Goal: Contribute content: Contribute content

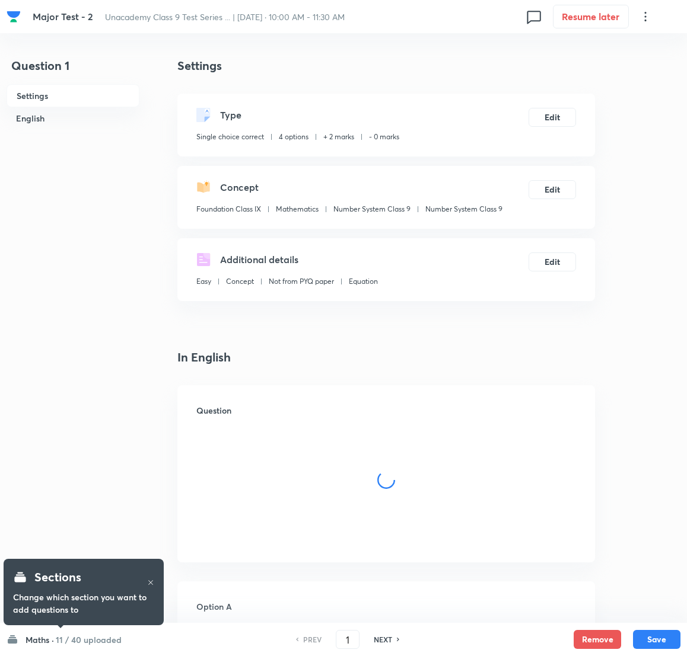
checkbox input "true"
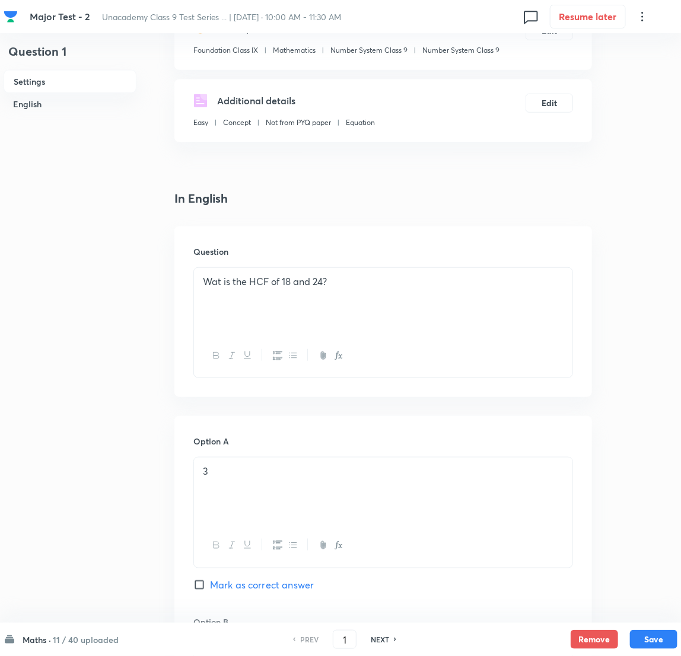
scroll to position [178, 0]
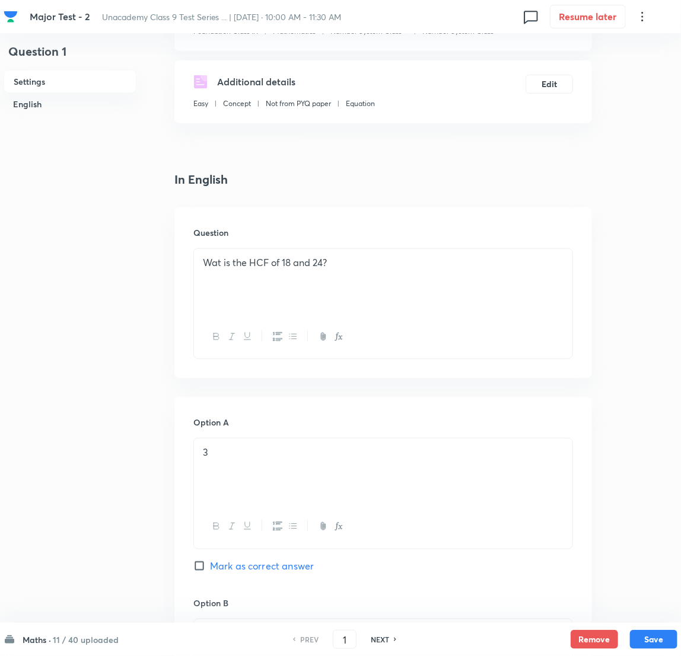
click at [378, 437] on h6 "NEXT" at bounding box center [380, 639] width 18 height 11
type input "2"
checkbox input "false"
checkbox input "true"
click at [378, 437] on h6 "NEXT" at bounding box center [380, 639] width 18 height 11
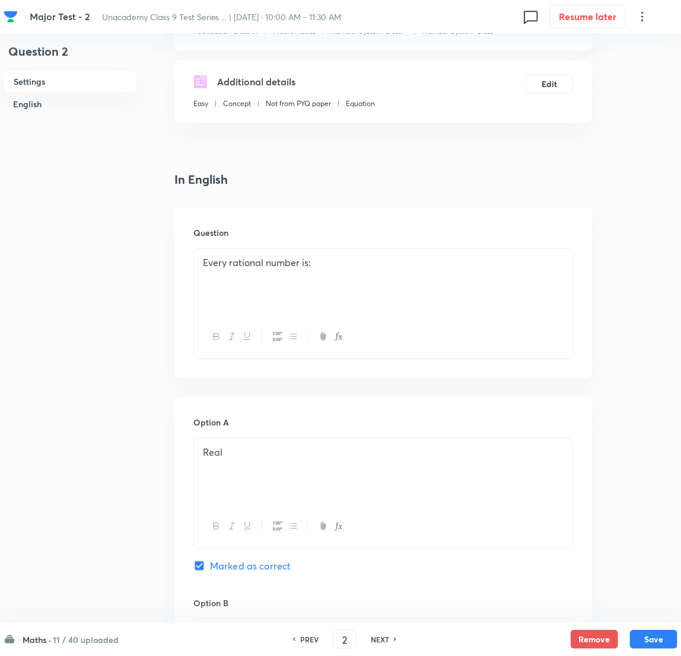
type input "3"
checkbox input "false"
click at [378, 437] on h6 "NEXT" at bounding box center [380, 639] width 18 height 11
checkbox input "false"
type input "4"
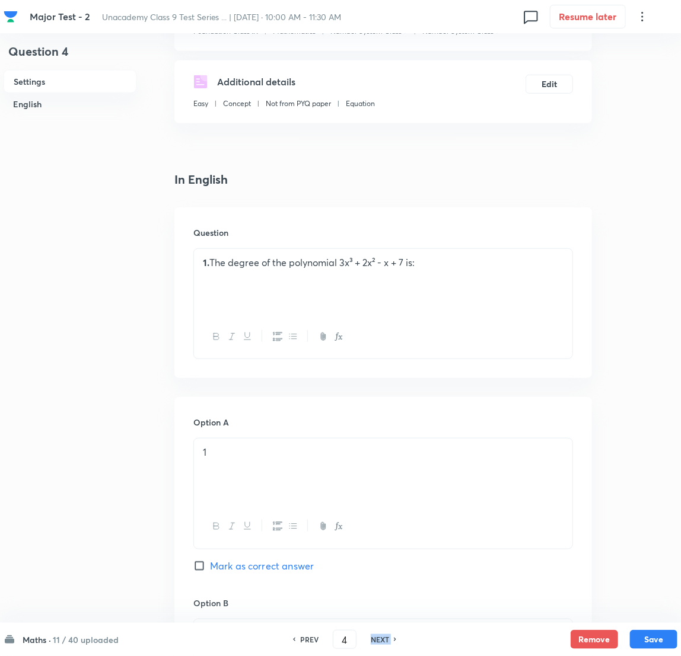
checkbox input "true"
click at [378, 437] on h6 "NEXT" at bounding box center [380, 639] width 18 height 11
type input "5"
checkbox input "true"
checkbox input "false"
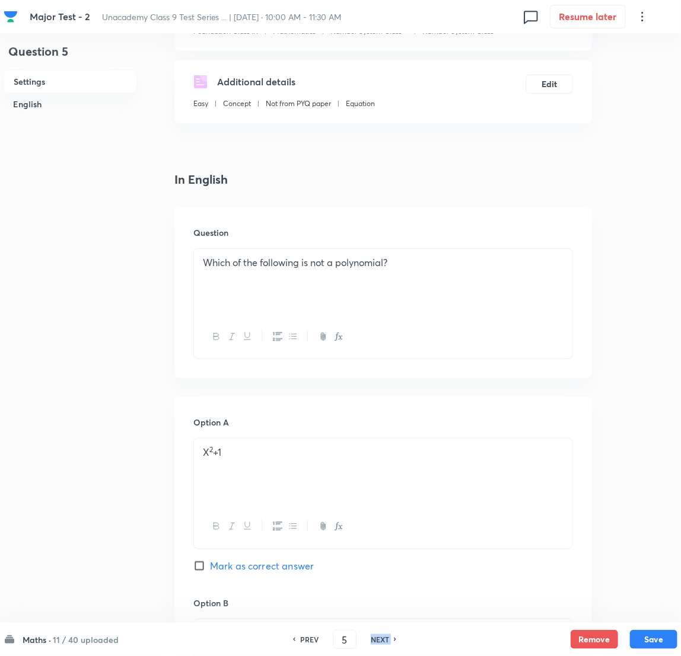
click at [378, 437] on h6 "NEXT" at bounding box center [380, 639] width 18 height 11
type input "6"
checkbox input "false"
click at [378, 437] on h6 "NEXT" at bounding box center [380, 639] width 18 height 11
checkbox input "false"
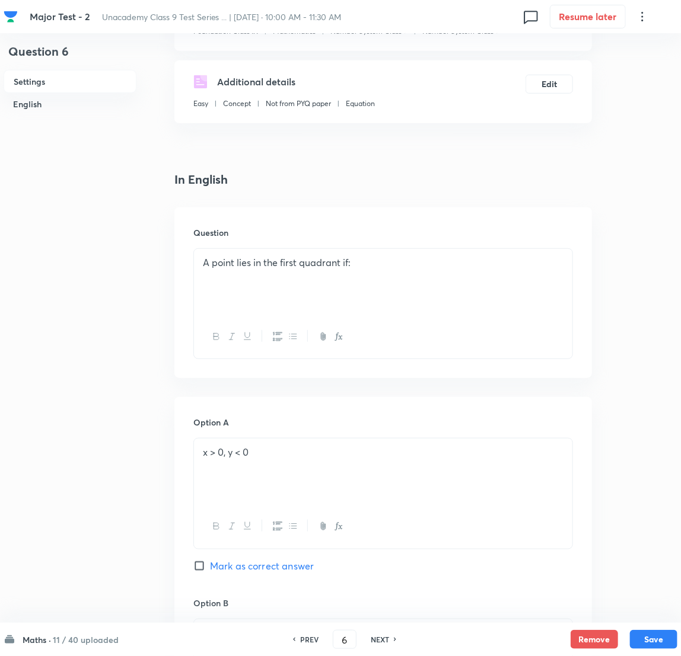
type input "7"
click at [378, 437] on h6 "NEXT" at bounding box center [380, 639] width 18 height 11
checkbox input "false"
type input "8"
click at [378, 437] on h6 "NEXT" at bounding box center [380, 639] width 18 height 11
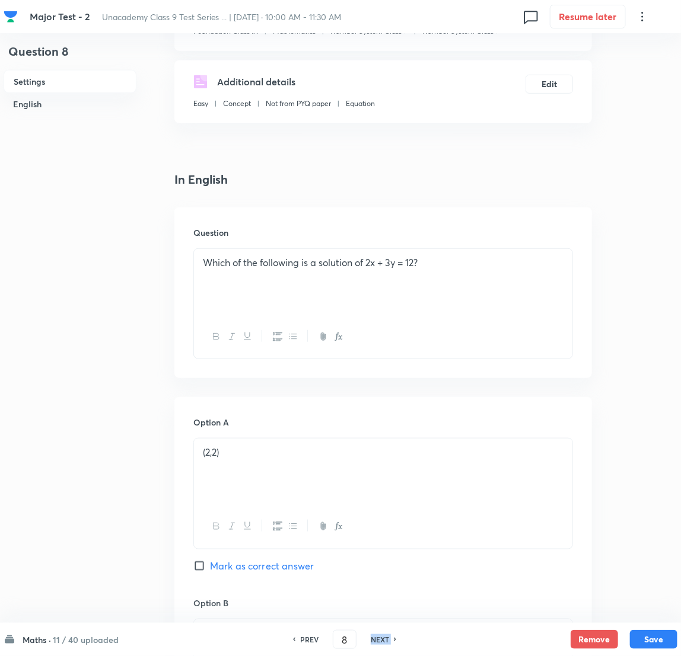
checkbox input "false"
type input "9"
click at [378, 437] on h6 "NEXT" at bounding box center [380, 639] width 18 height 11
checkbox input "false"
type input "10"
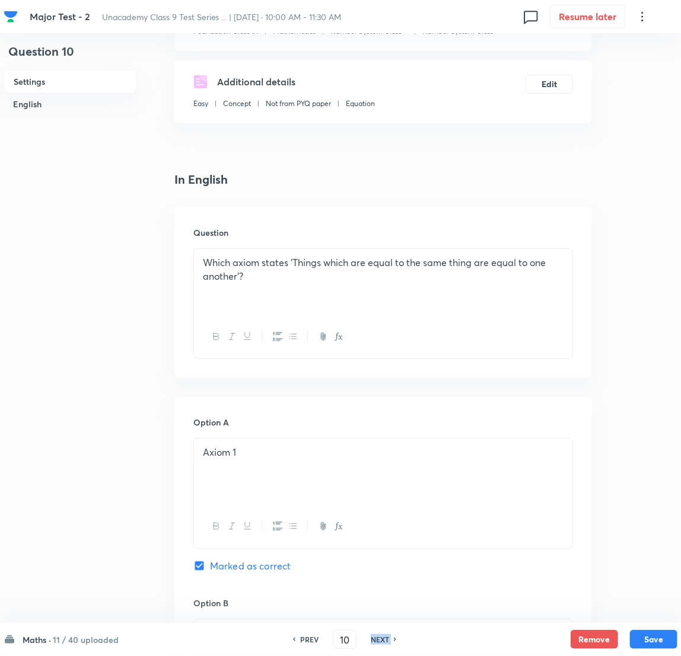
click at [378, 437] on h6 "NEXT" at bounding box center [380, 639] width 18 height 11
checkbox input "false"
type input "11"
checkbox input "true"
click at [378, 437] on h6 "NEXT" at bounding box center [380, 639] width 18 height 11
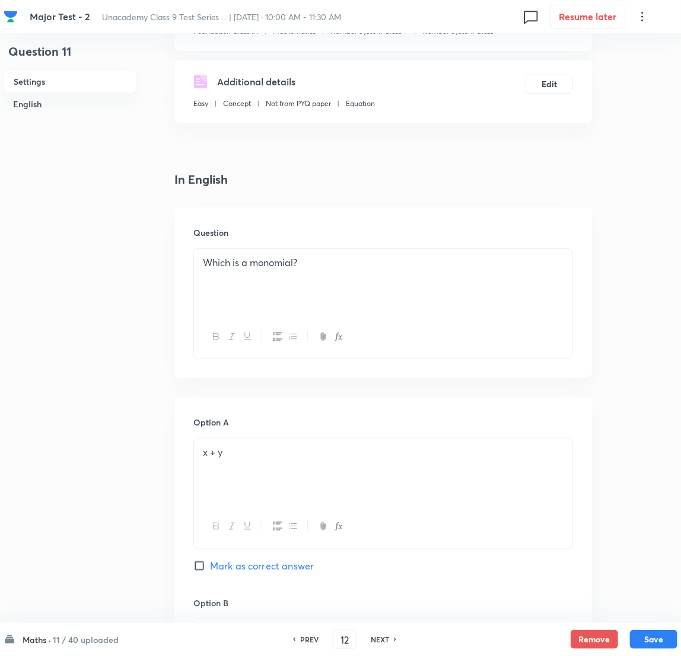
scroll to position [0, 0]
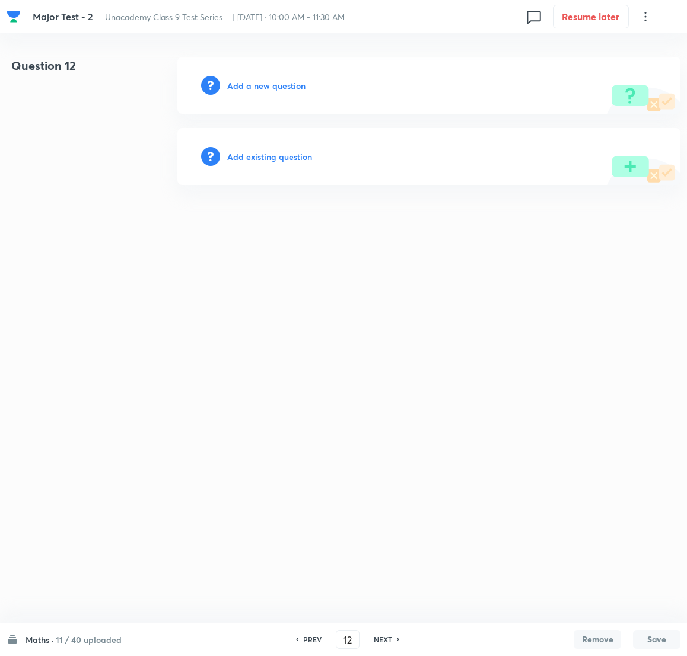
click at [308, 437] on h6 "PREV" at bounding box center [312, 639] width 18 height 11
type input "11"
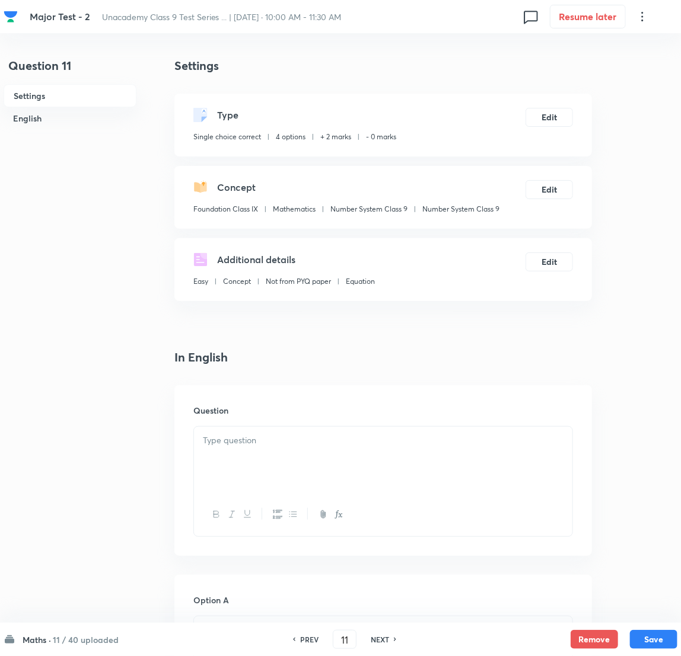
checkbox input "true"
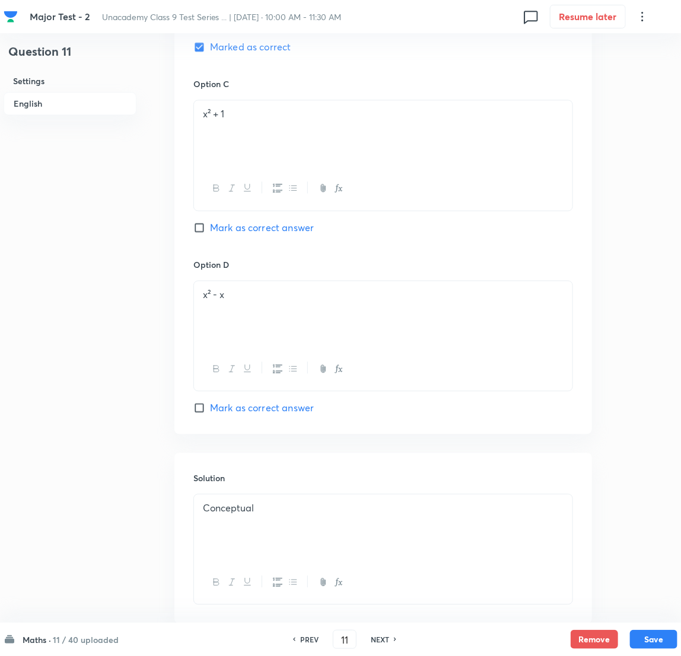
scroll to position [952, 0]
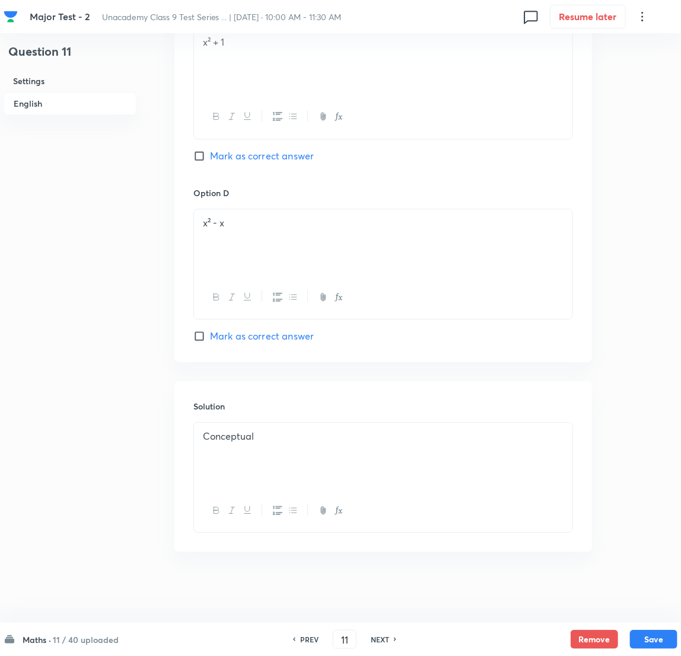
click at [381, 437] on h6 "NEXT" at bounding box center [380, 639] width 18 height 11
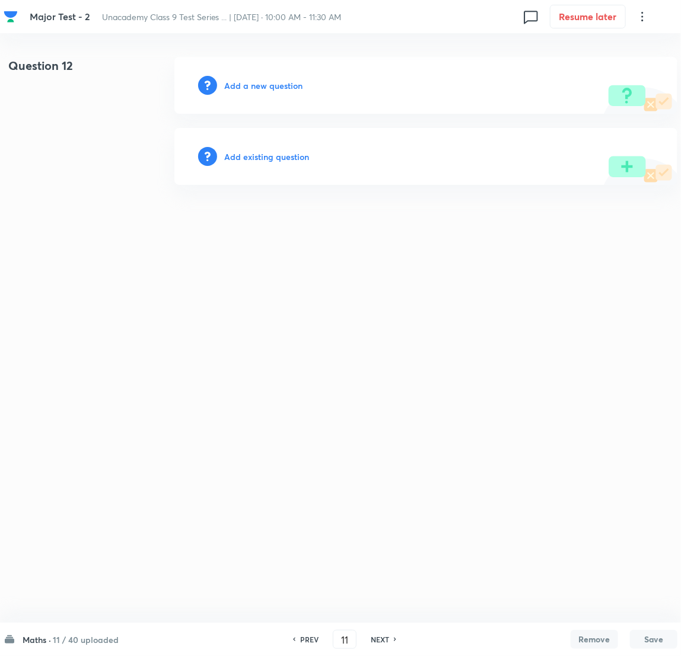
type input "12"
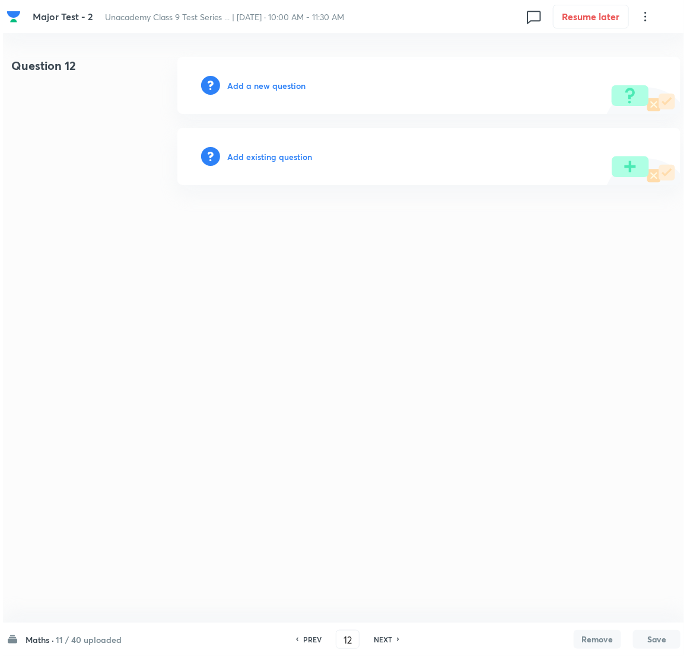
scroll to position [0, 0]
click at [280, 87] on h6 "Add a new question" at bounding box center [266, 85] width 78 height 12
click at [280, 87] on h6 "Choose a question type" at bounding box center [272, 85] width 91 height 12
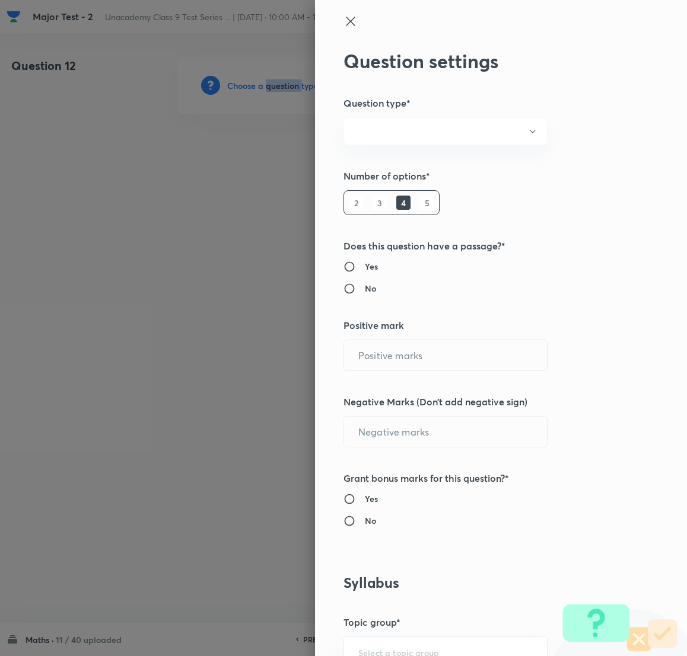
radio input "true"
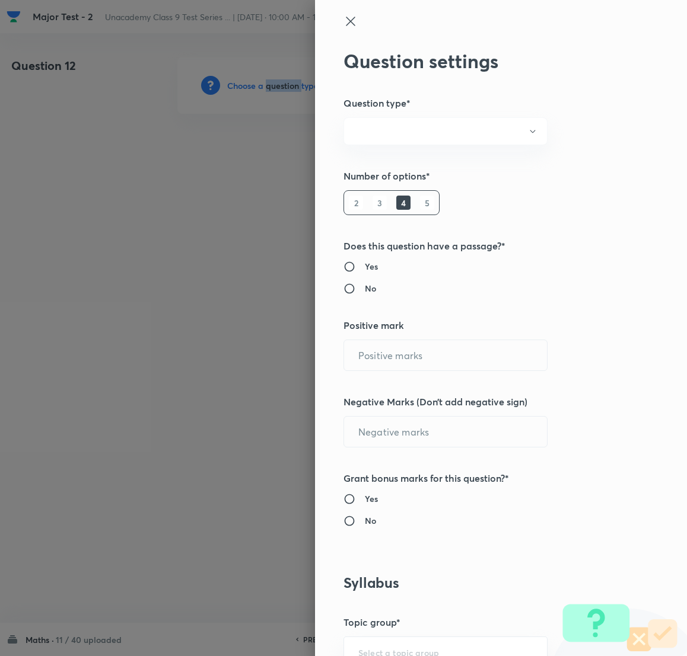
radio input "true"
type input "2"
type input "0"
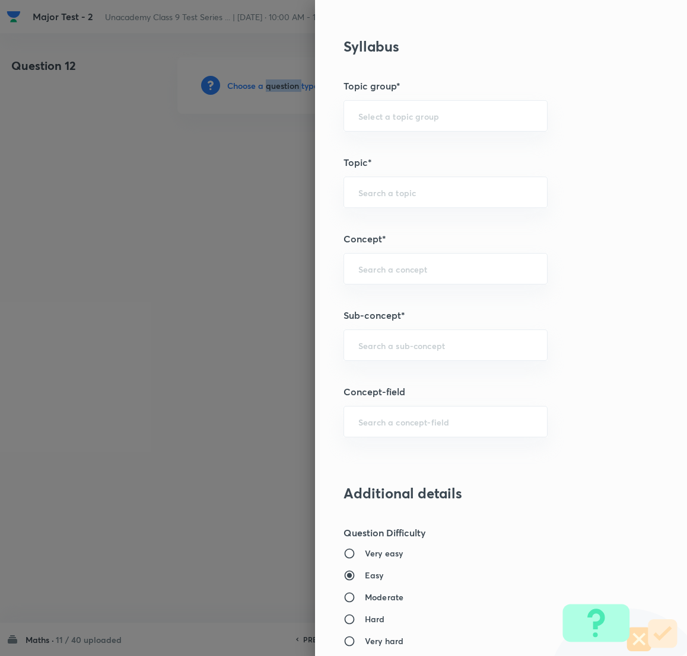
scroll to position [533, 0]
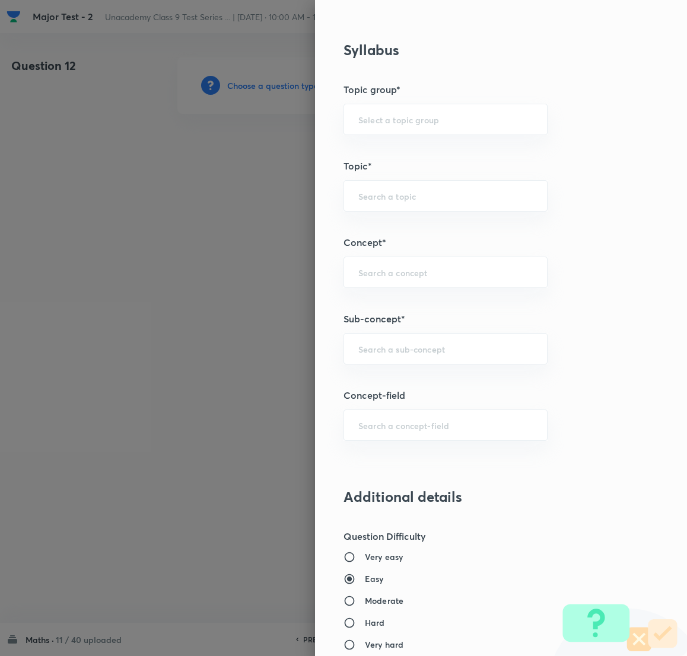
click at [381, 371] on div "Question settings Question type* Single choice correct Number of options* 2 3 4…" at bounding box center [501, 328] width 372 height 656
click at [385, 359] on div "​" at bounding box center [445, 348] width 204 height 31
type input "u"
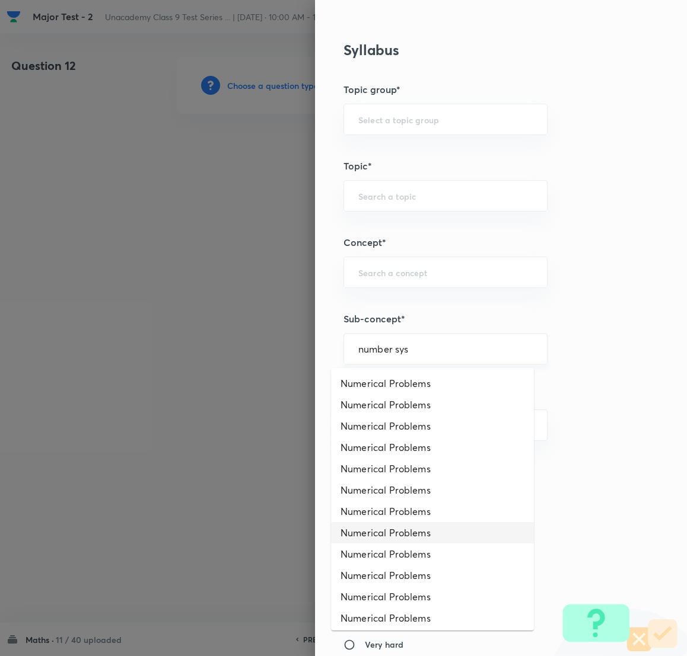
click at [353, 356] on div "number sys ​" at bounding box center [445, 348] width 204 height 31
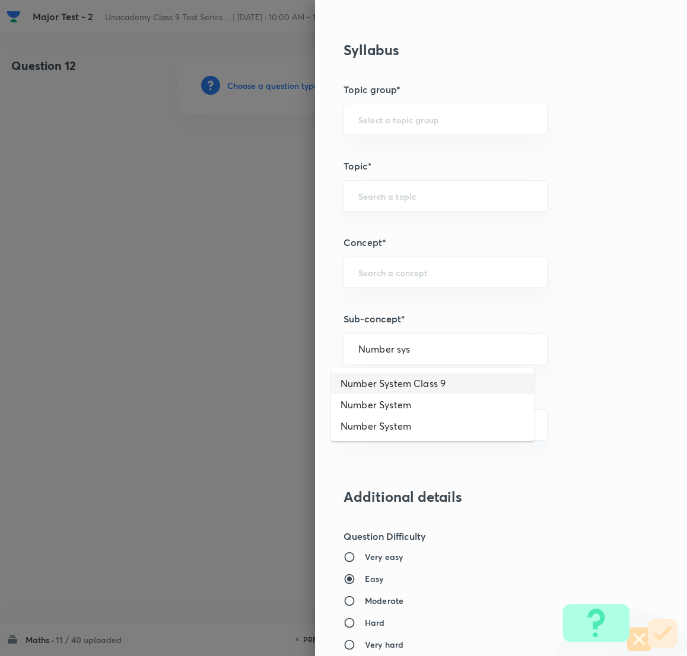
click at [397, 373] on li "Number System Class 9" at bounding box center [432, 383] width 203 height 21
type input "Number System Class 9"
type input "Foundation Class IX"
type input "Mathematics"
type input "Number System Class 9"
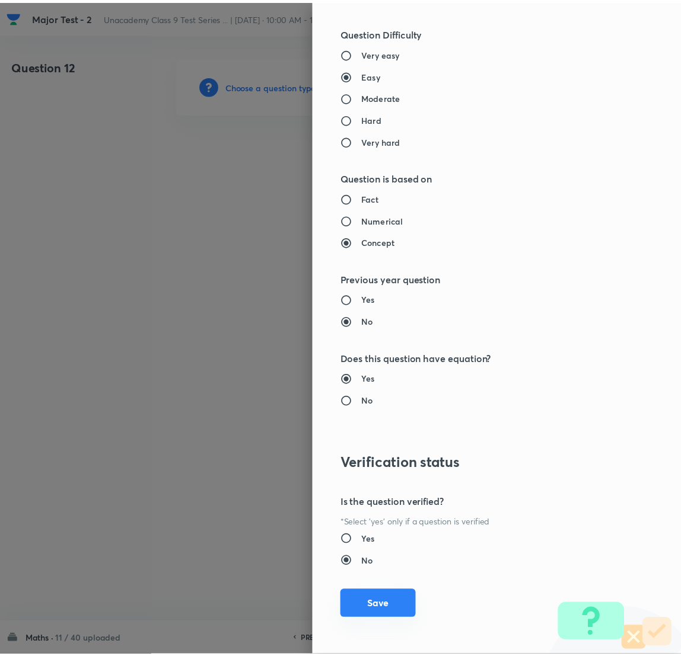
scroll to position [1041, 0]
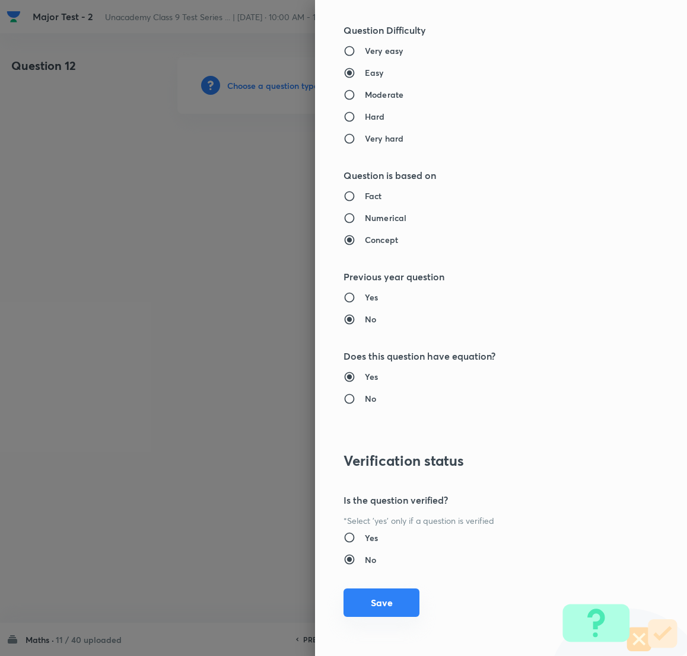
click at [369, 437] on button "Save" at bounding box center [381, 603] width 76 height 28
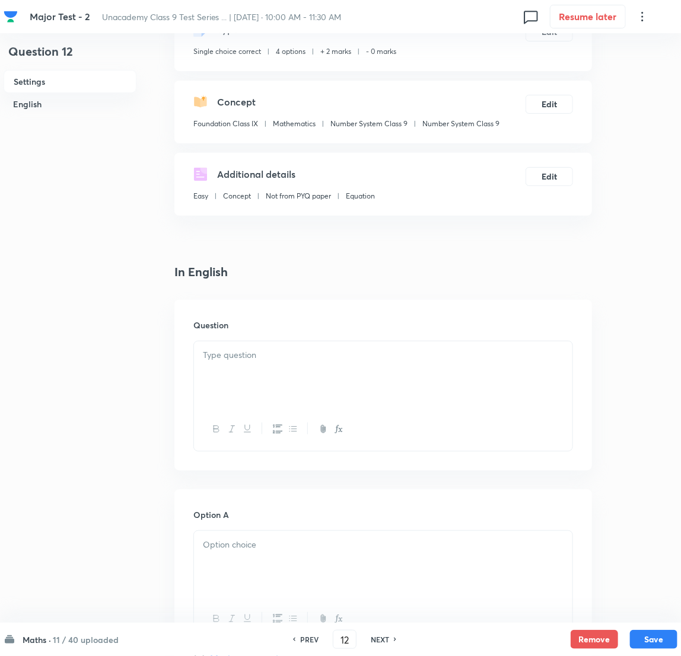
scroll to position [89, 0]
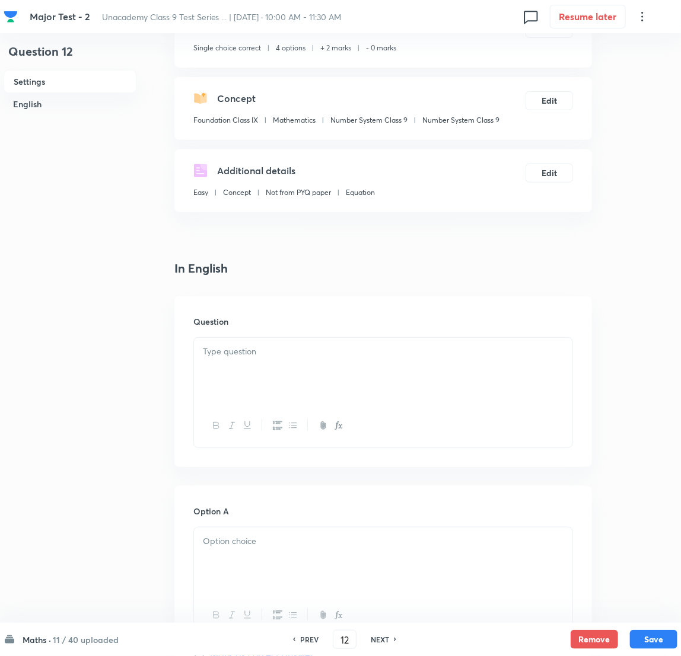
drag, startPoint x: 270, startPoint y: 386, endPoint x: 283, endPoint y: 349, distance: 39.2
click at [283, 349] on div at bounding box center [383, 371] width 378 height 66
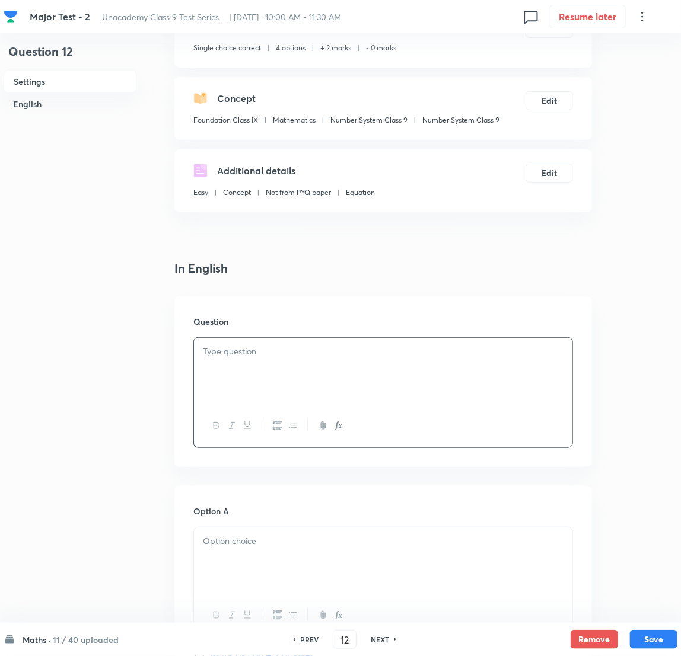
click at [287, 366] on div at bounding box center [383, 371] width 378 height 66
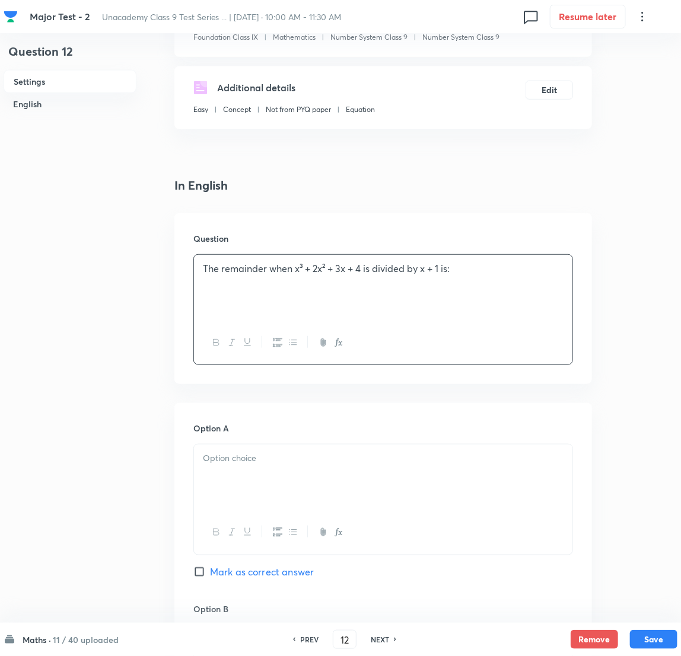
scroll to position [178, 0]
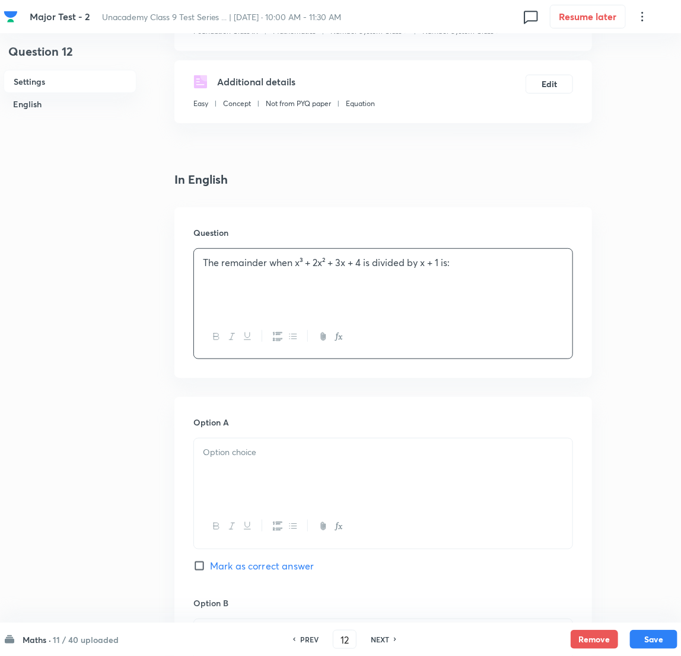
click at [258, 437] on p at bounding box center [383, 453] width 360 height 14
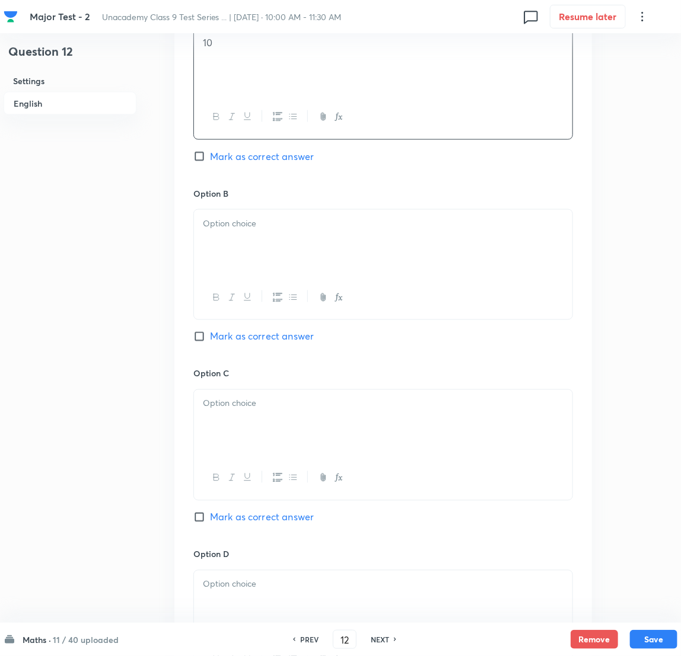
scroll to position [623, 0]
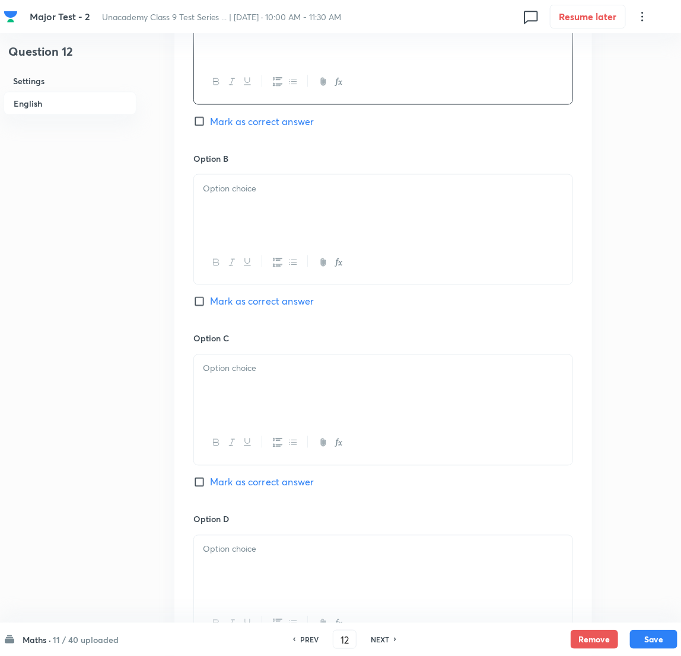
click at [247, 217] on div at bounding box center [383, 208] width 378 height 66
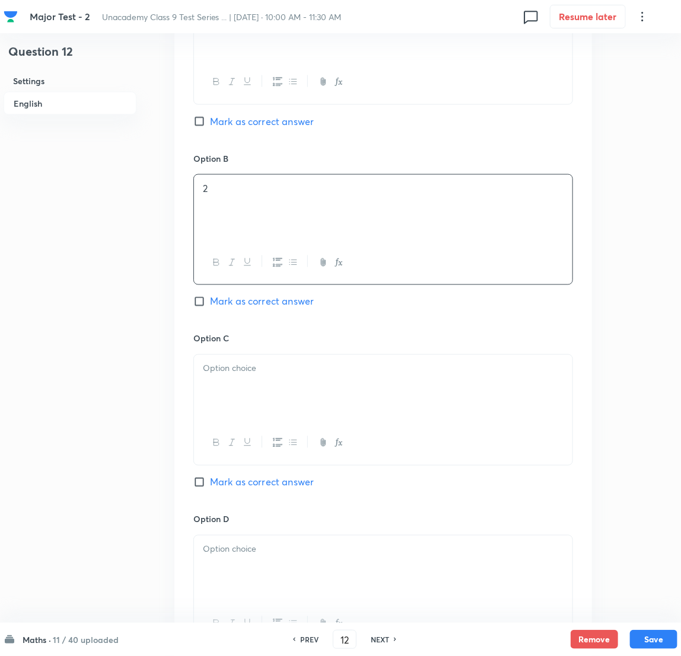
click at [200, 302] on input "Mark as correct answer" at bounding box center [201, 302] width 17 height 12
checkbox input "true"
drag, startPoint x: 259, startPoint y: 410, endPoint x: 209, endPoint y: 393, distance: 53.3
click at [260, 410] on div at bounding box center [383, 388] width 378 height 66
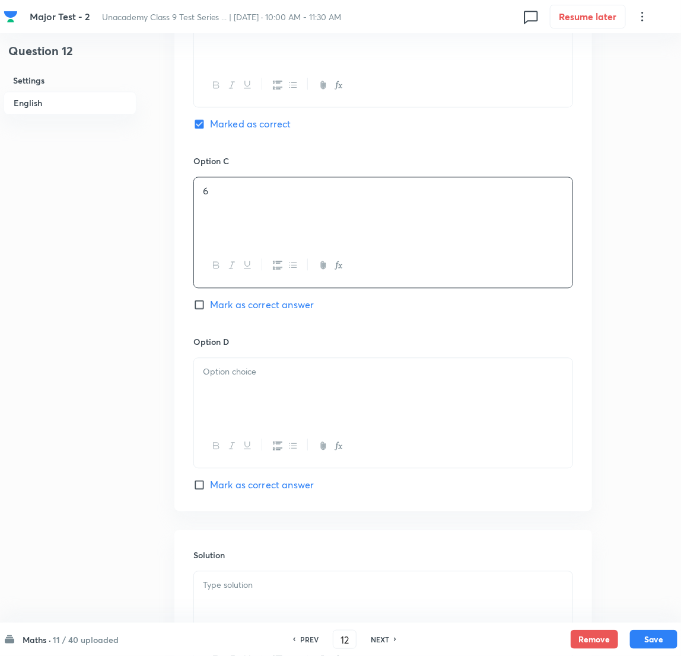
click at [261, 413] on div at bounding box center [383, 392] width 378 height 66
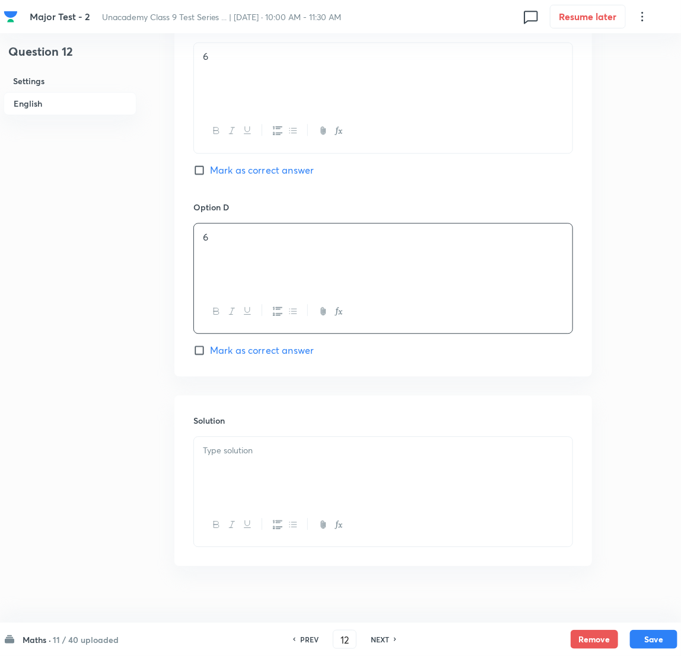
scroll to position [952, 0]
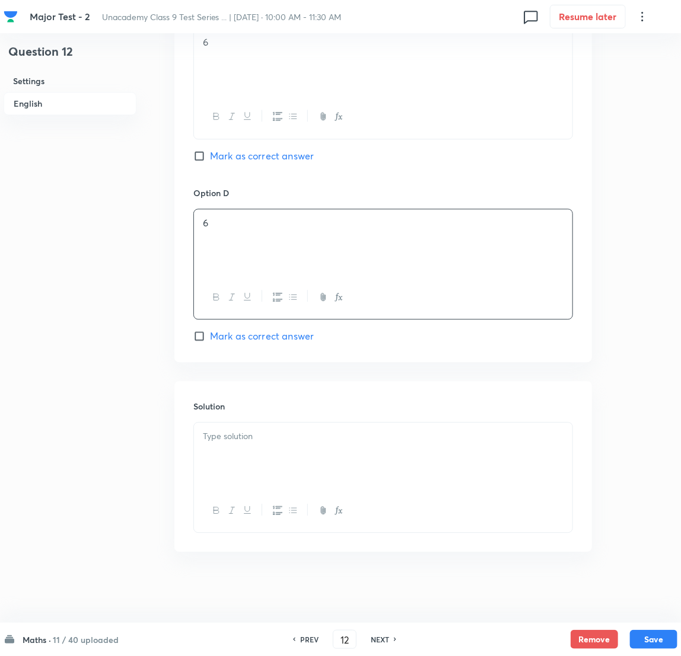
click at [250, 437] on p at bounding box center [383, 437] width 360 height 14
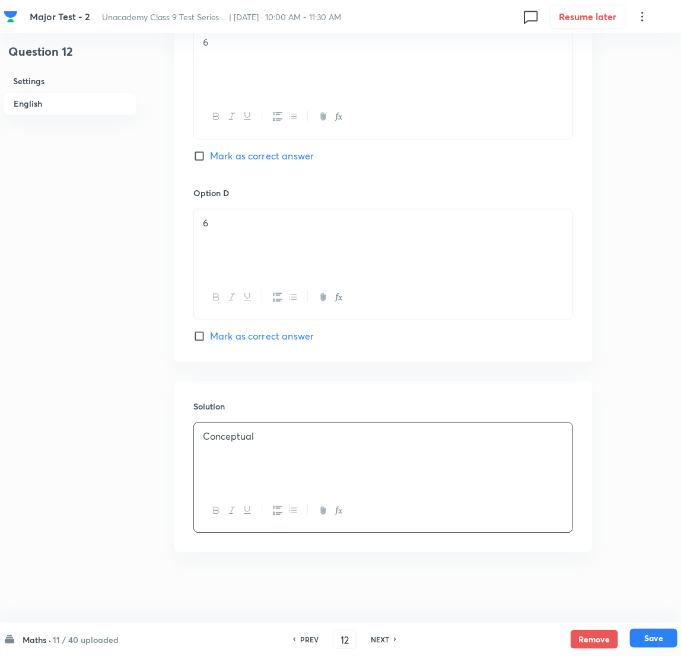
click at [457, 437] on button "Save" at bounding box center [653, 638] width 47 height 19
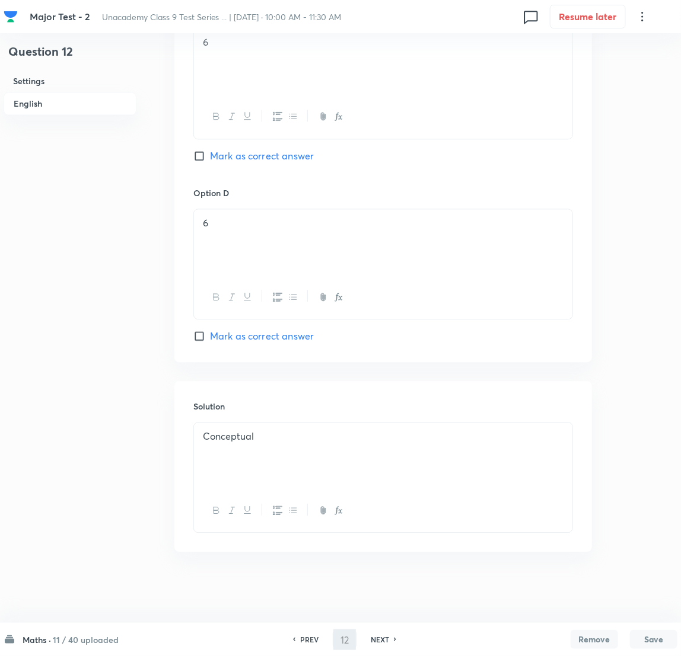
type input "13"
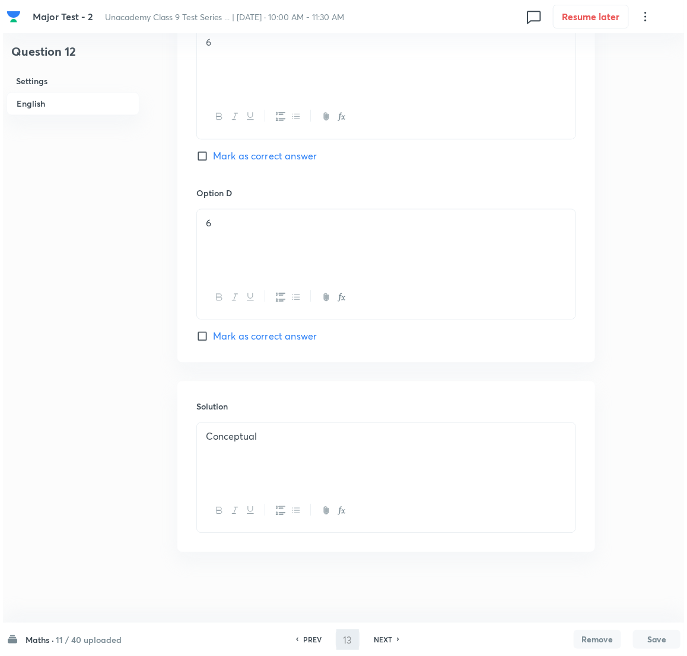
scroll to position [0, 0]
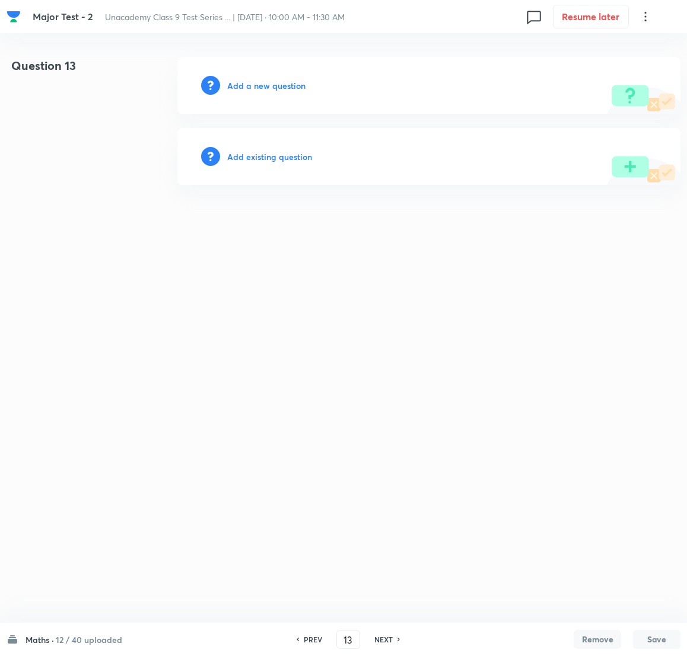
click at [267, 84] on h6 "Add a new question" at bounding box center [266, 85] width 78 height 12
click at [267, 84] on h6 "Choose a question type" at bounding box center [272, 85] width 91 height 12
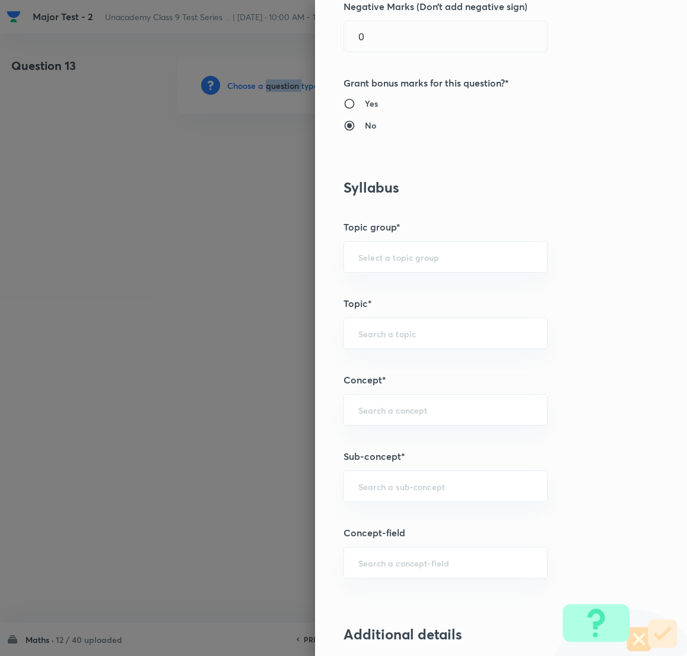
scroll to position [444, 0]
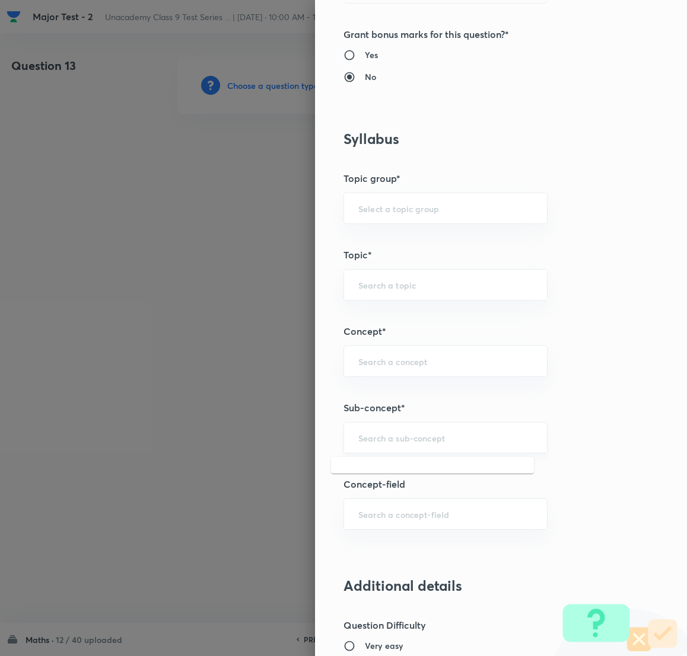
click at [388, 437] on input "text" at bounding box center [445, 437] width 174 height 11
type input "n"
click at [422, 437] on li "Number System Class 9" at bounding box center [432, 472] width 203 height 21
type input "Number System Class 9"
type input "Foundation Class IX"
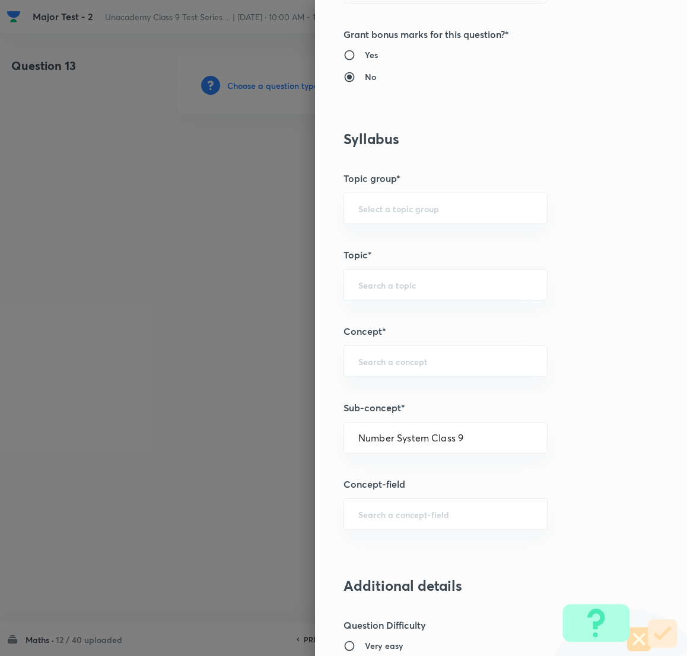
type input "Mathematics"
type input "Number System Class 9"
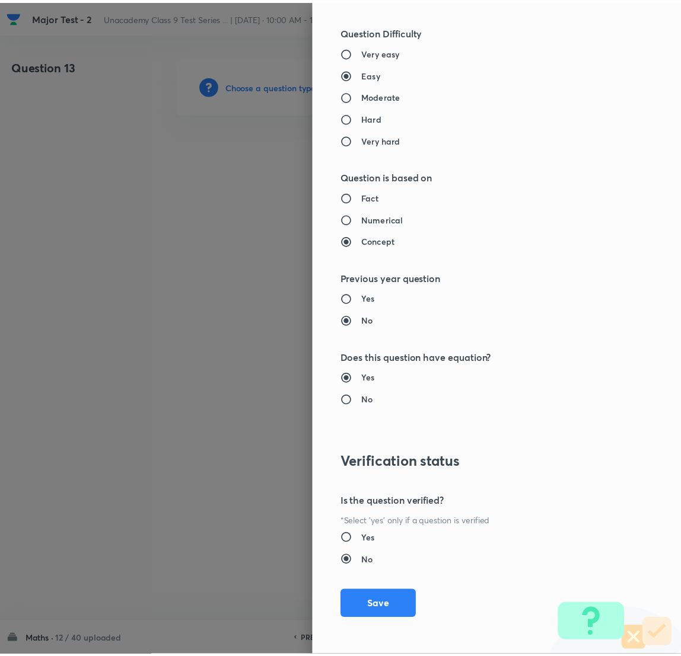
scroll to position [1041, 0]
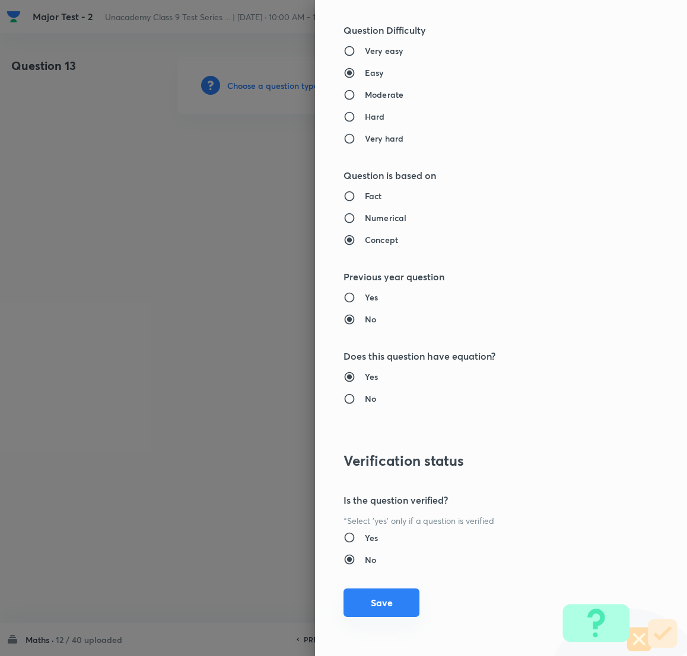
click at [385, 437] on button "Save" at bounding box center [381, 603] width 76 height 28
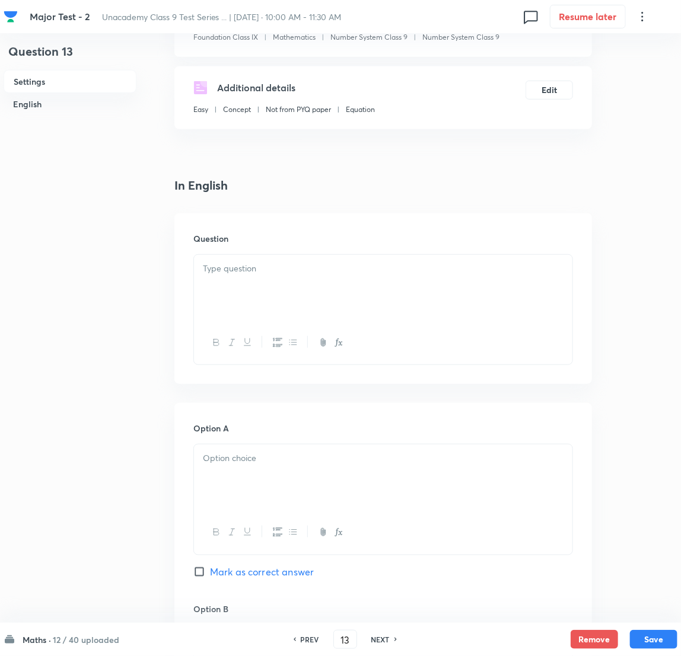
scroll to position [178, 0]
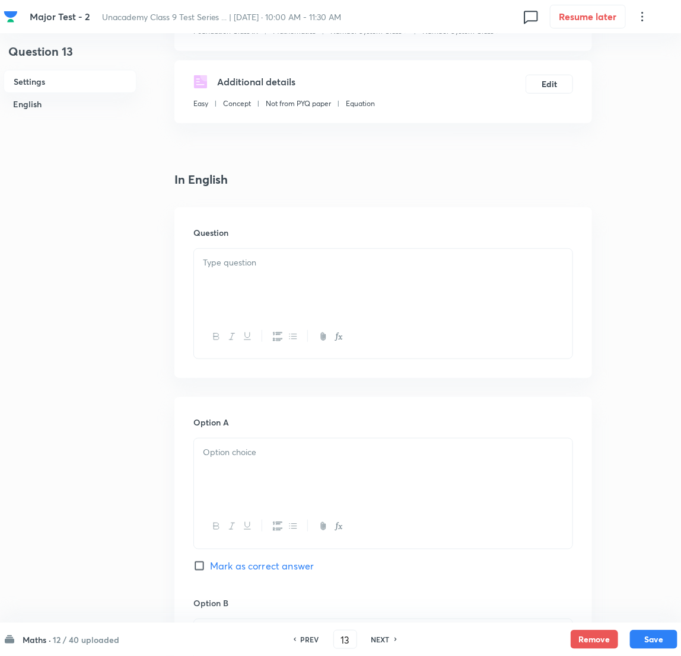
drag, startPoint x: 264, startPoint y: 265, endPoint x: 222, endPoint y: 279, distance: 44.4
click at [262, 265] on p at bounding box center [383, 263] width 360 height 14
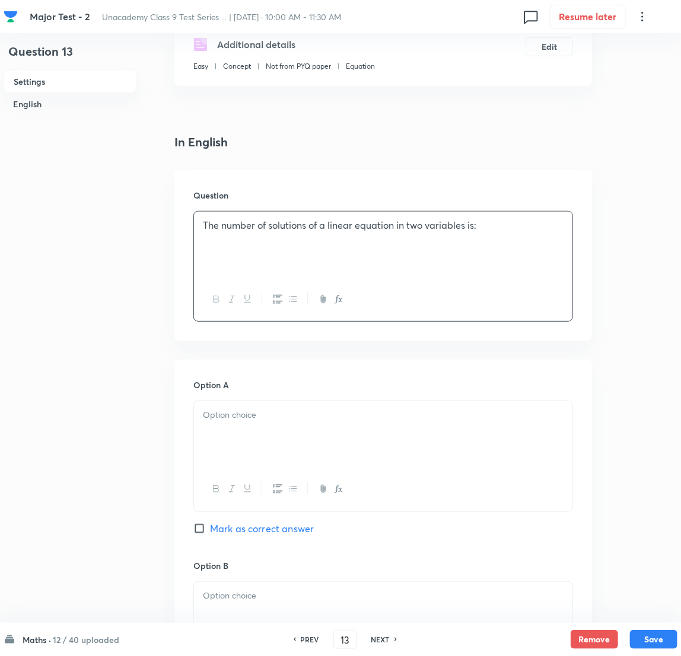
scroll to position [356, 0]
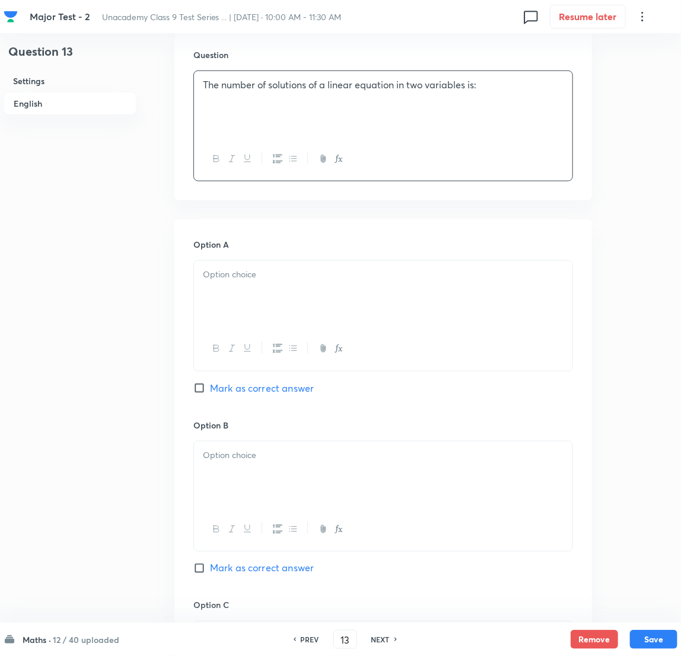
drag, startPoint x: 252, startPoint y: 277, endPoint x: 237, endPoint y: 289, distance: 19.4
click at [251, 282] on p at bounding box center [383, 275] width 360 height 14
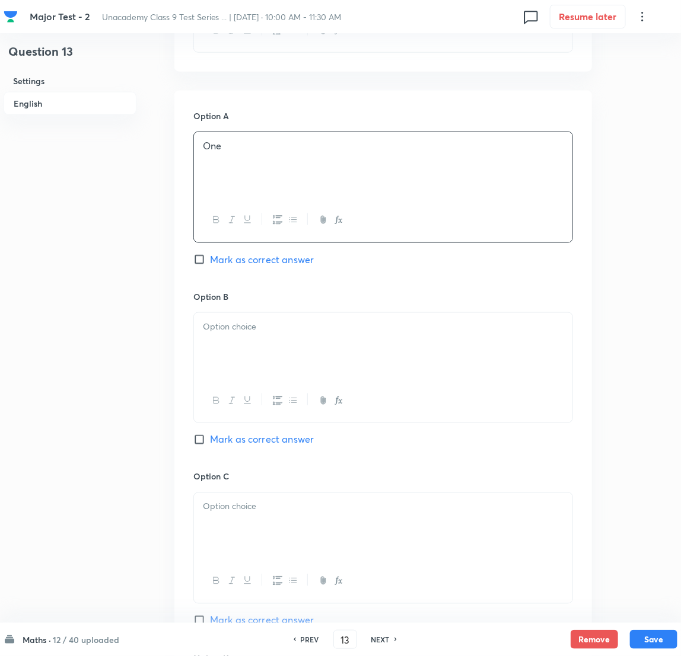
scroll to position [533, 0]
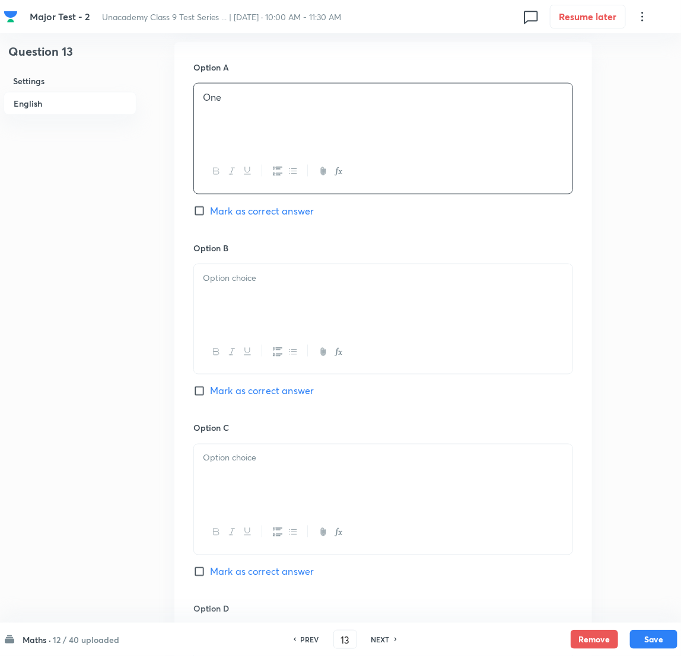
drag, startPoint x: 255, startPoint y: 298, endPoint x: 243, endPoint y: 300, distance: 12.6
click at [254, 298] on div at bounding box center [383, 297] width 378 height 66
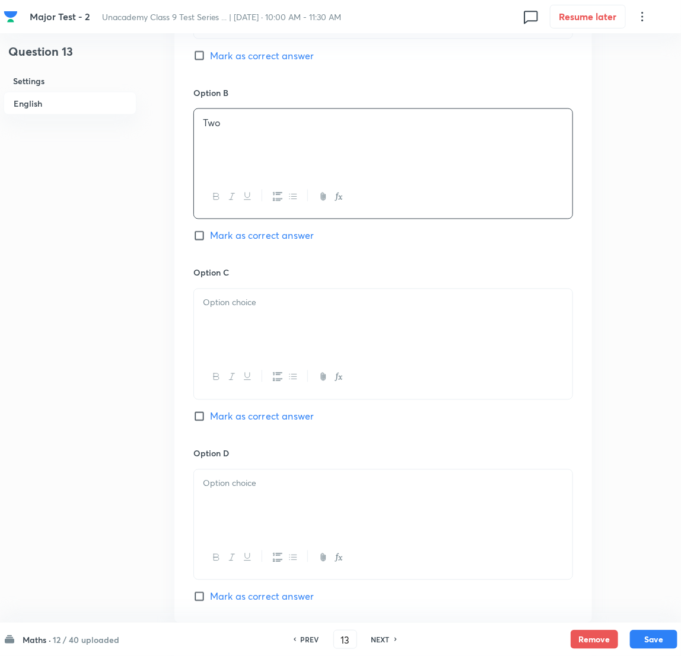
scroll to position [711, 0]
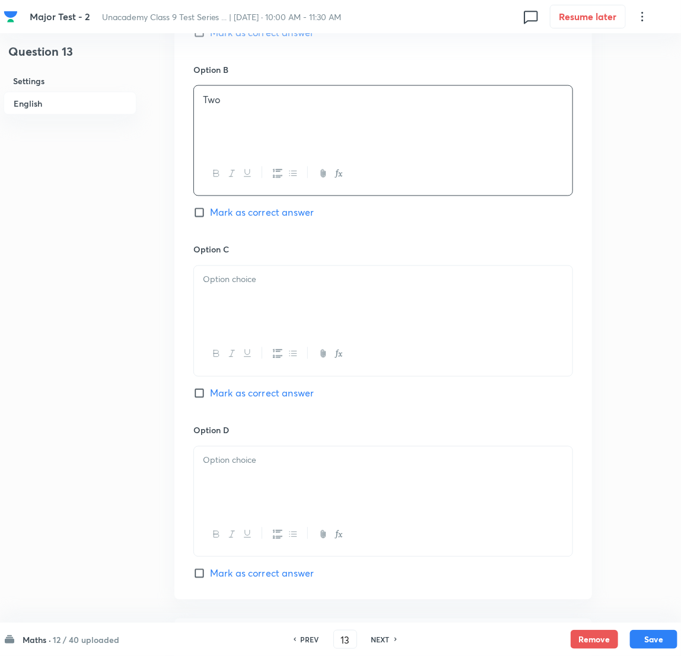
click at [254, 304] on div at bounding box center [383, 299] width 378 height 66
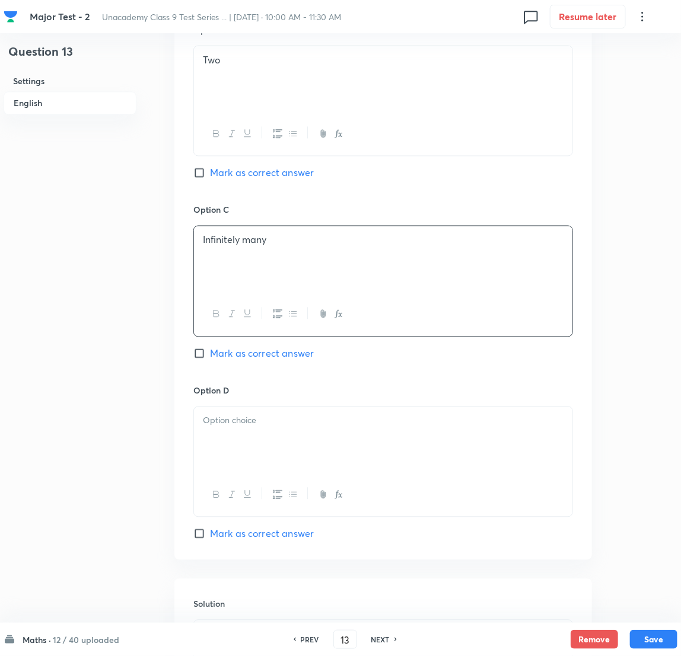
scroll to position [800, 0]
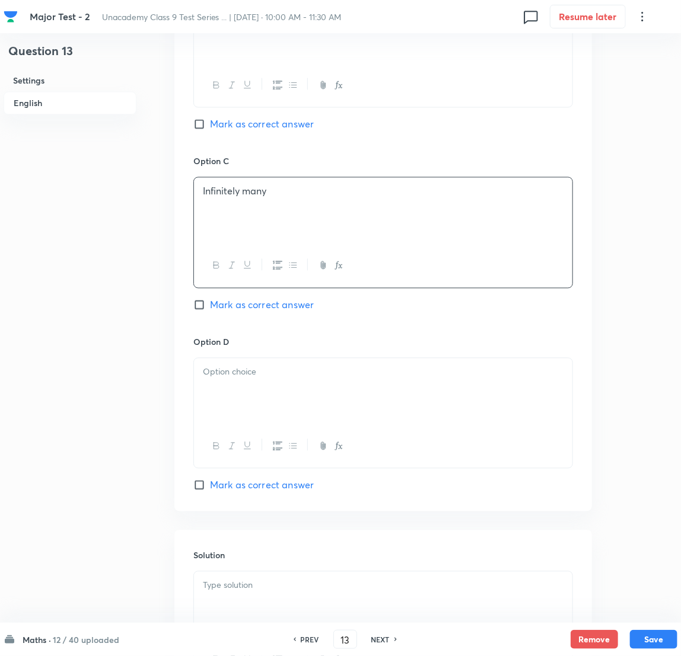
drag, startPoint x: 197, startPoint y: 309, endPoint x: 197, endPoint y: 324, distance: 15.4
click at [197, 309] on input "Mark as correct answer" at bounding box center [201, 305] width 17 height 12
checkbox input "true"
click at [209, 371] on p at bounding box center [383, 373] width 360 height 14
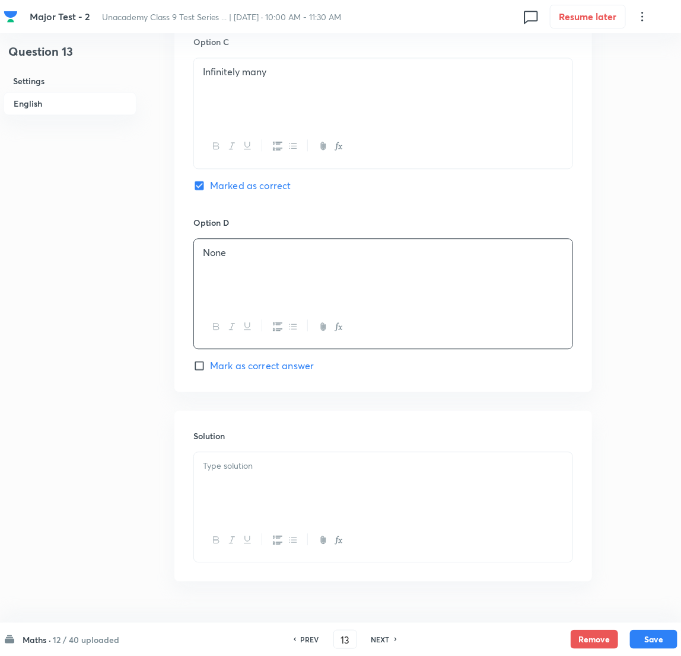
scroll to position [952, 0]
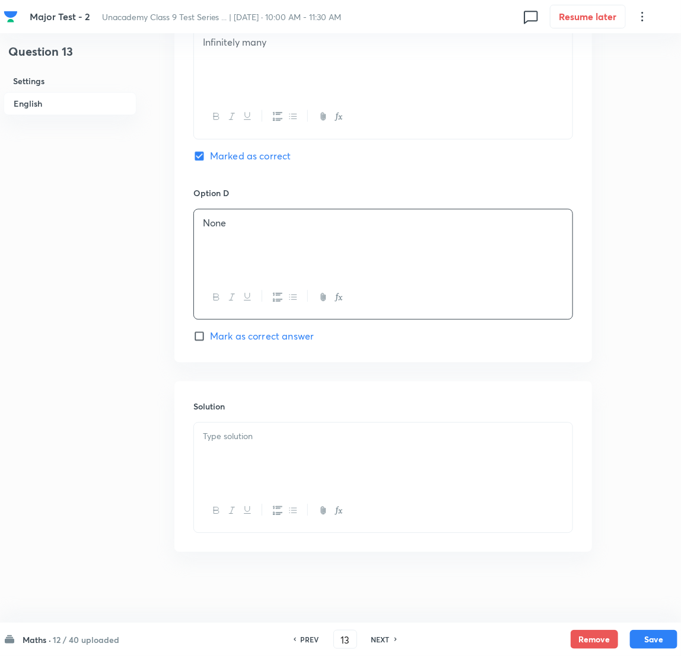
click at [251, 437] on div at bounding box center [383, 456] width 378 height 66
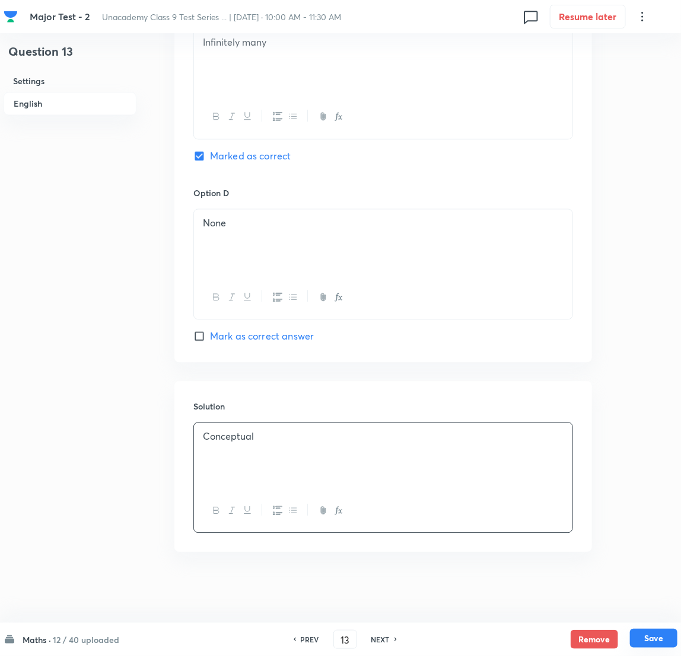
click at [457, 437] on button "Save" at bounding box center [653, 638] width 47 height 19
type input "14"
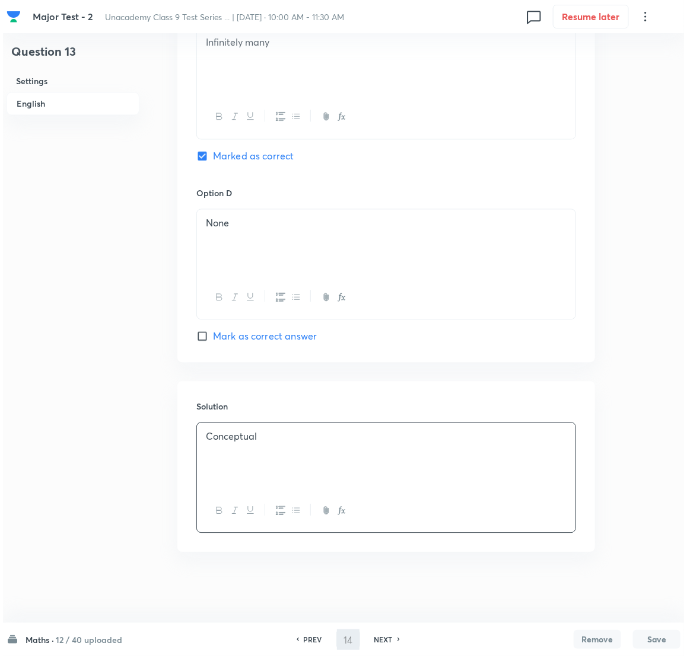
scroll to position [0, 0]
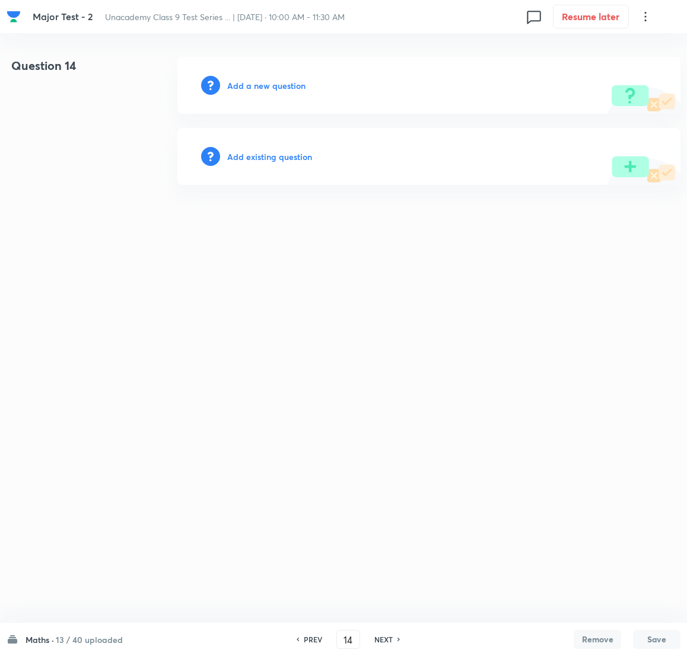
click at [259, 87] on h6 "Add a new question" at bounding box center [266, 85] width 78 height 12
click at [259, 82] on h6 "Choose a question type" at bounding box center [272, 85] width 91 height 12
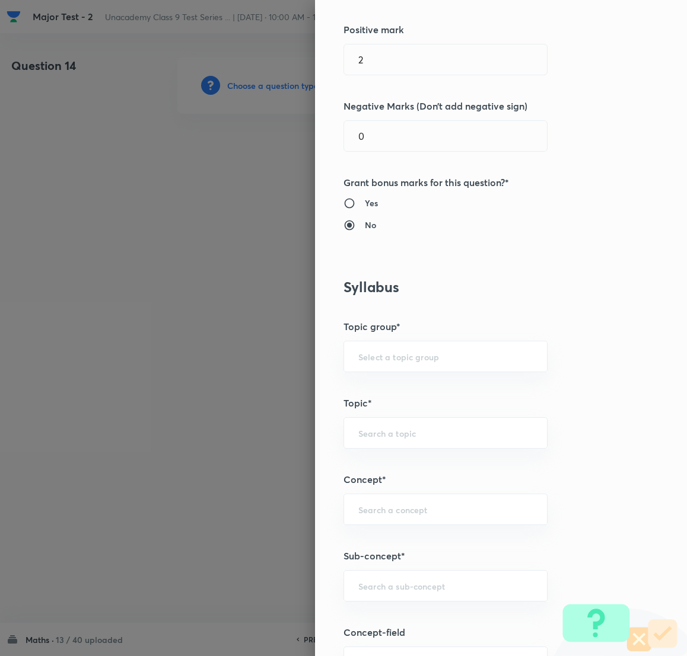
scroll to position [356, 0]
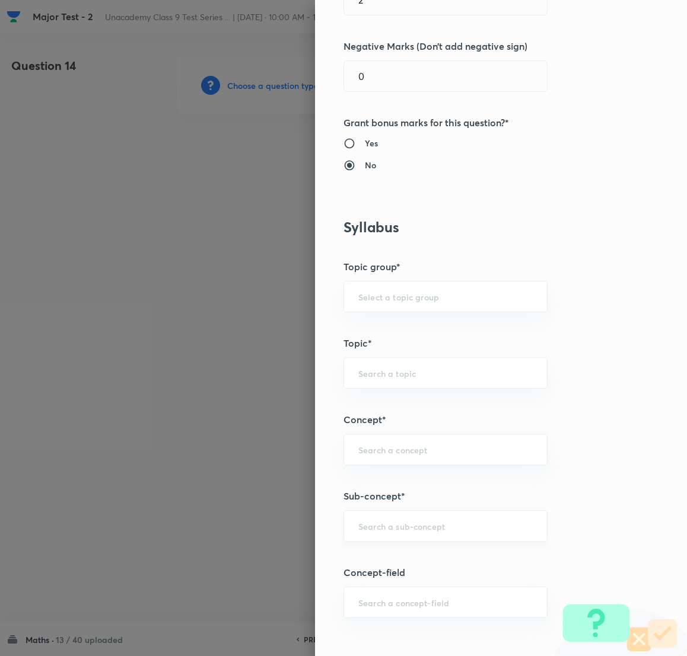
click at [399, 114] on body "Major Test - 2 Unacademy Class 9 Test Series ... | Aug 31, 2025 · 10:00 AM - 11…" at bounding box center [343, 85] width 687 height 57
paste input "Number Sys"
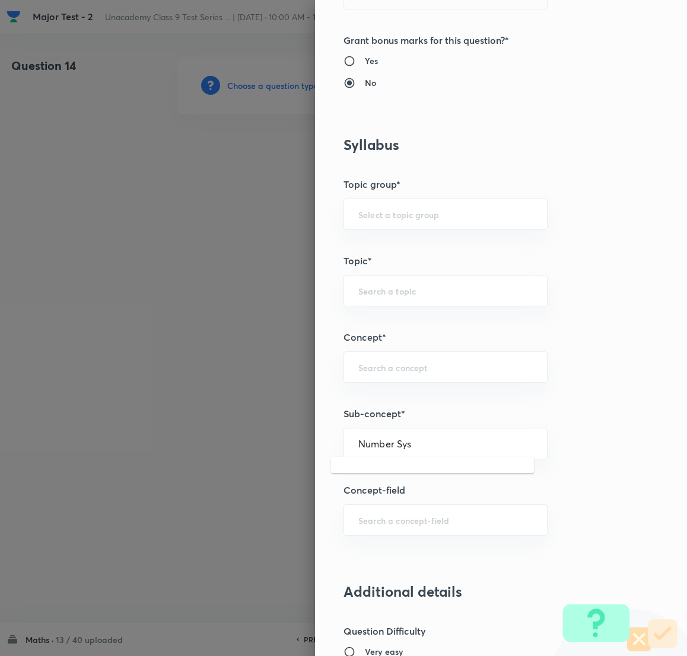
scroll to position [444, 0]
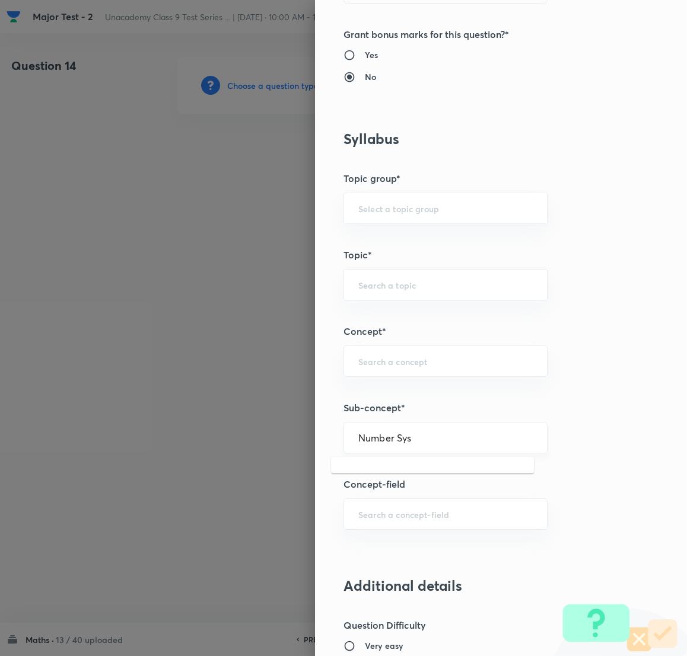
type input "Number Sys"
drag, startPoint x: 368, startPoint y: 428, endPoint x: 266, endPoint y: 418, distance: 101.9
click at [266, 418] on div "Question settings Question type* Single choice correct Number of options* 2 3 4…" at bounding box center [343, 328] width 687 height 656
click at [385, 437] on input "Number sys" at bounding box center [445, 437] width 174 height 11
click at [386, 437] on input "Number sys" at bounding box center [445, 437] width 174 height 11
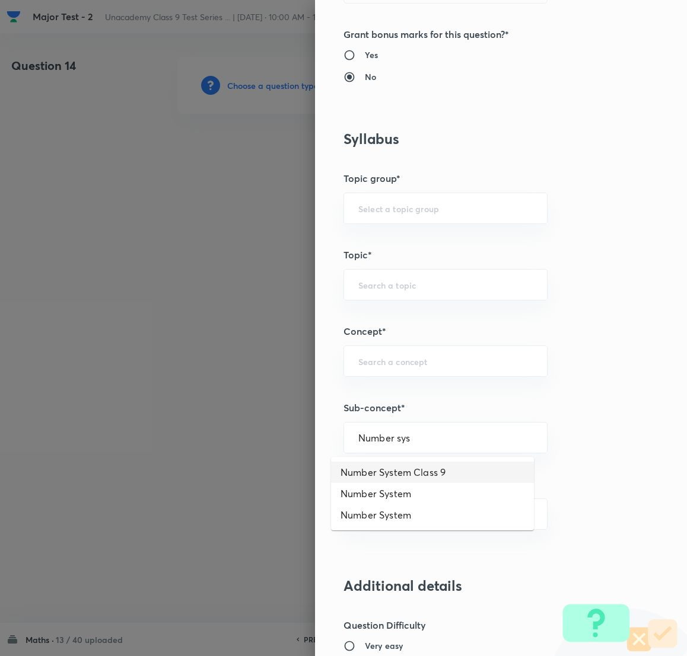
click at [429, 437] on li "Number System Class 9" at bounding box center [432, 472] width 203 height 21
type input "Number System Class 9"
type input "Foundation Class IX"
type input "Mathematics"
type input "Number System Class 9"
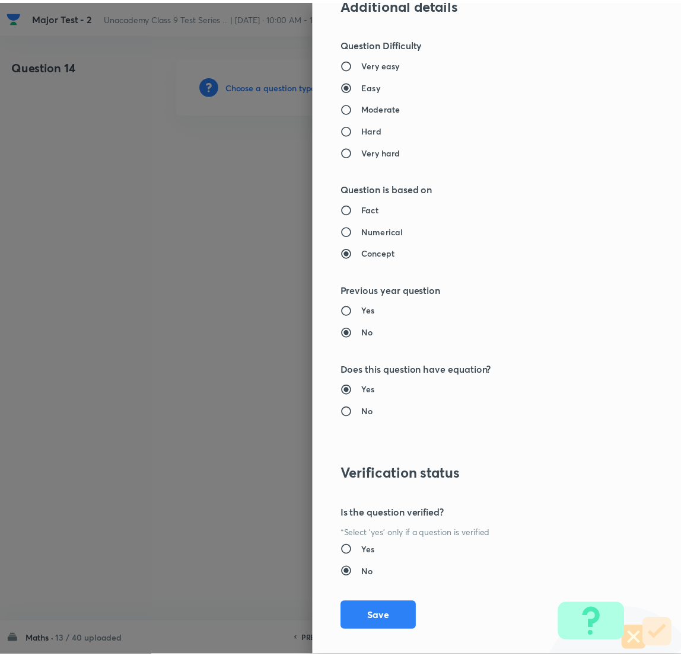
scroll to position [1041, 0]
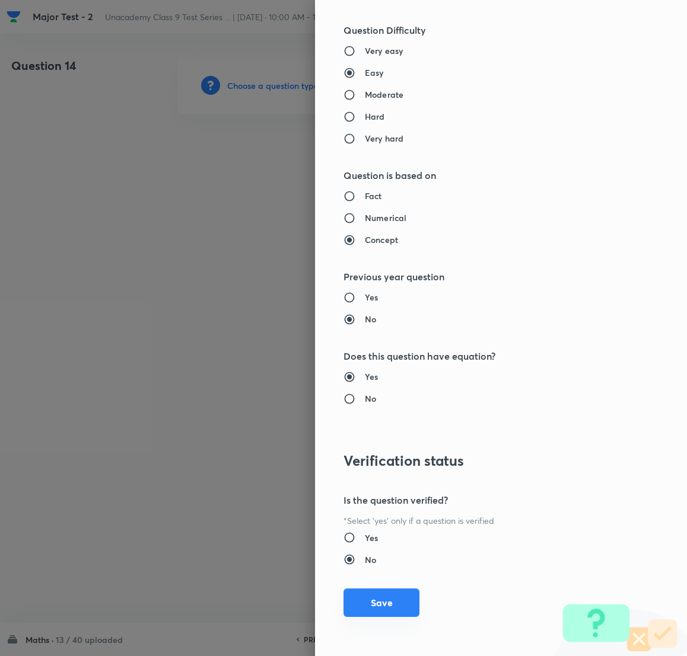
drag, startPoint x: 380, startPoint y: 594, endPoint x: 368, endPoint y: 599, distance: 13.3
click at [381, 437] on button "Save" at bounding box center [381, 603] width 76 height 28
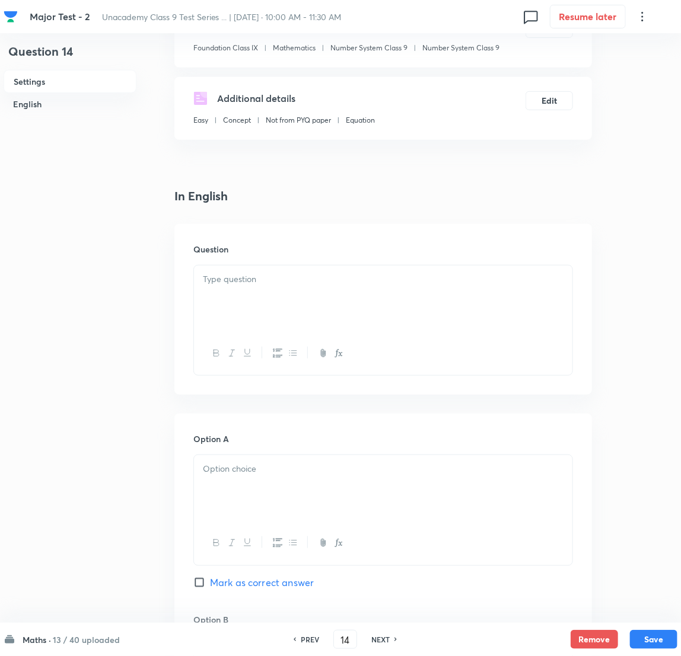
scroll to position [266, 0]
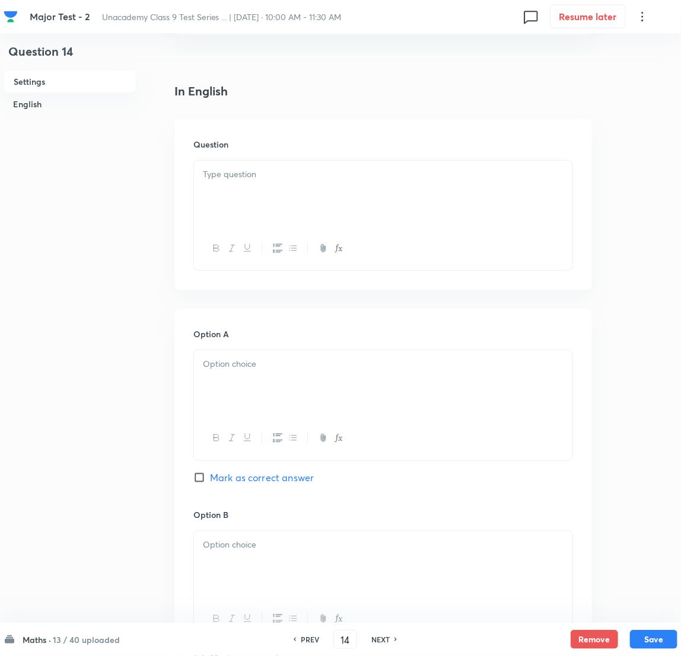
click at [251, 181] on div at bounding box center [383, 194] width 378 height 66
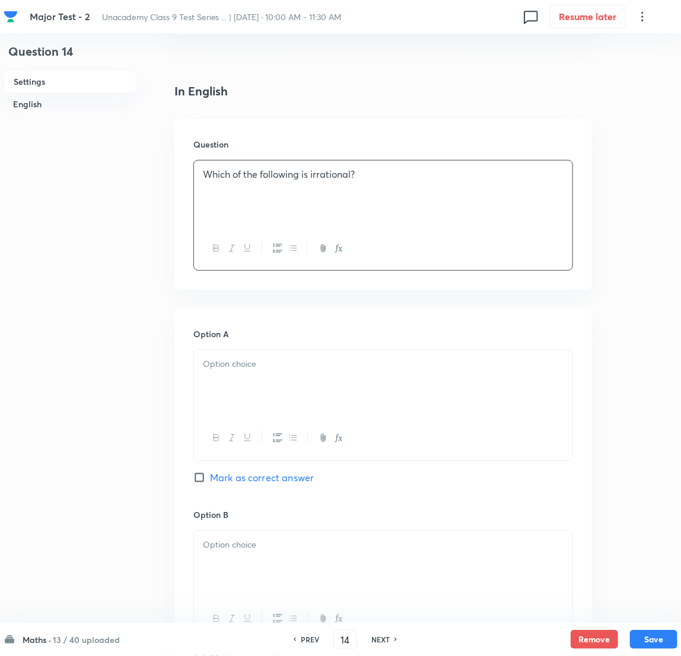
drag, startPoint x: 266, startPoint y: 364, endPoint x: 229, endPoint y: 372, distance: 37.6
click at [265, 366] on p at bounding box center [383, 365] width 360 height 14
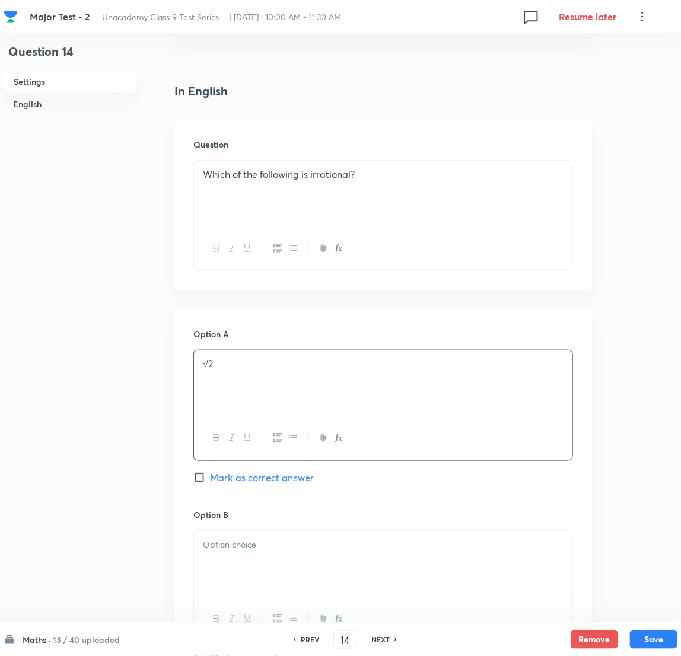
click at [323, 437] on button "button" at bounding box center [322, 438] width 15 height 15
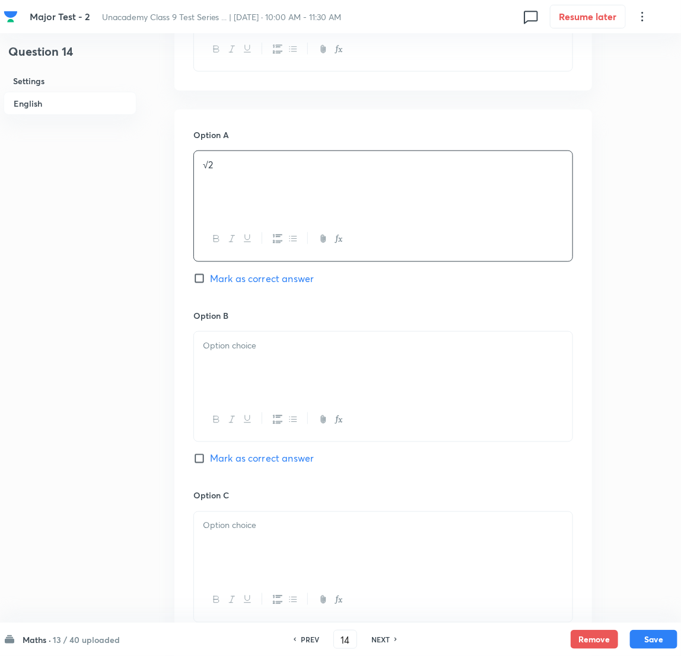
scroll to position [533, 0]
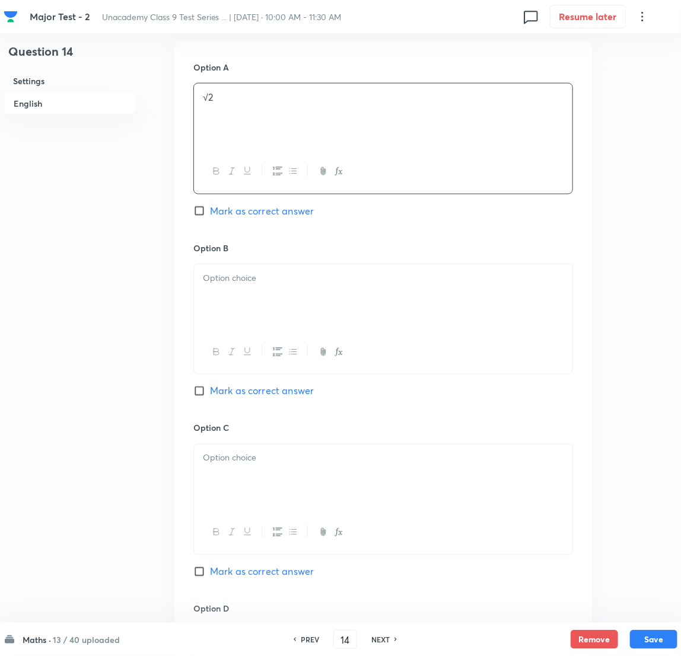
click at [233, 308] on div at bounding box center [383, 297] width 378 height 66
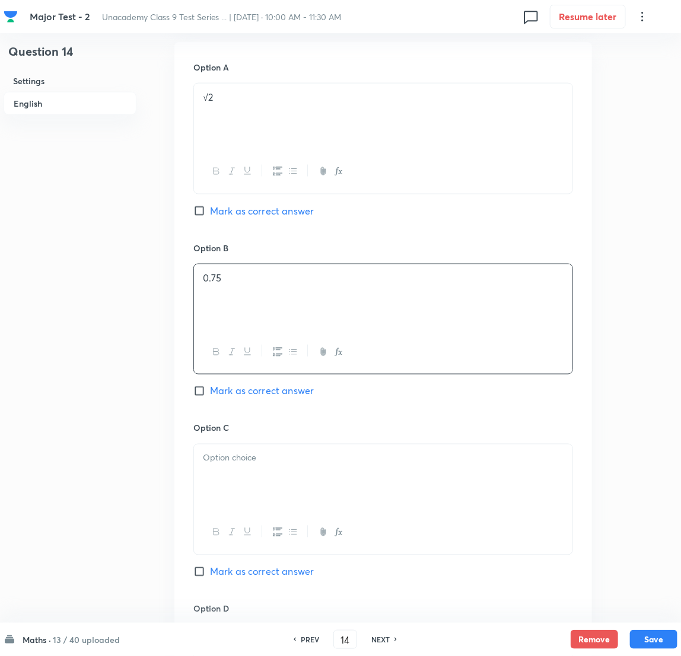
click at [200, 212] on input "Mark as correct answer" at bounding box center [201, 211] width 17 height 12
checkbox input "true"
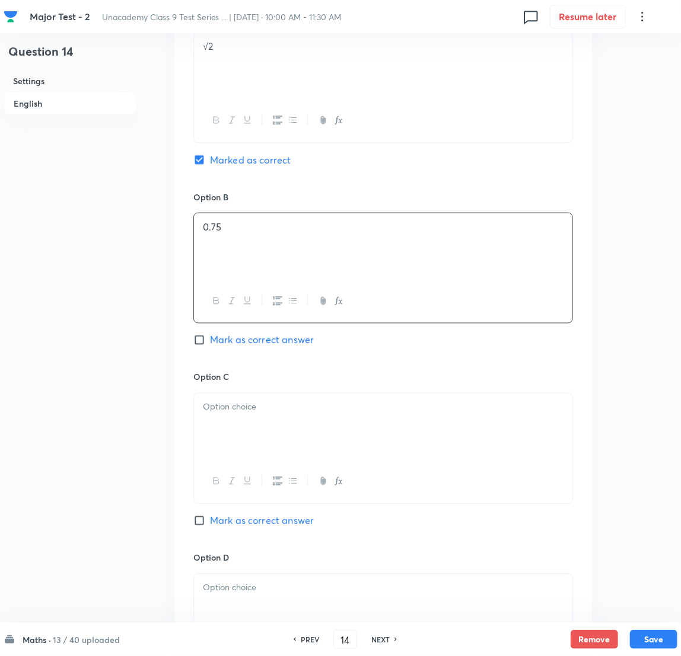
scroll to position [800, 0]
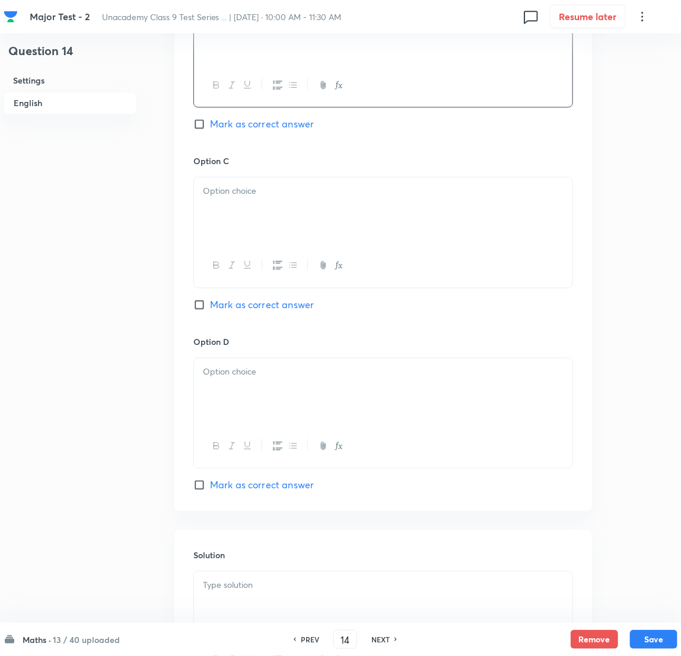
click at [248, 235] on div at bounding box center [383, 211] width 378 height 66
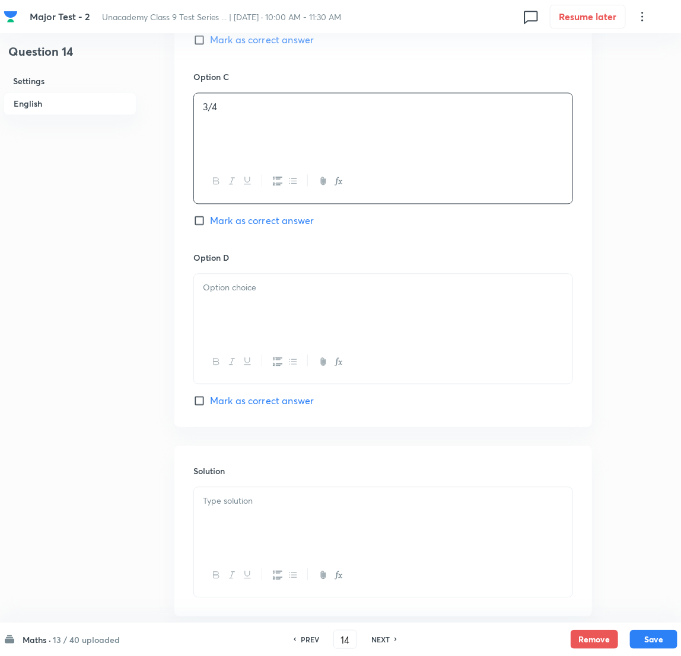
scroll to position [889, 0]
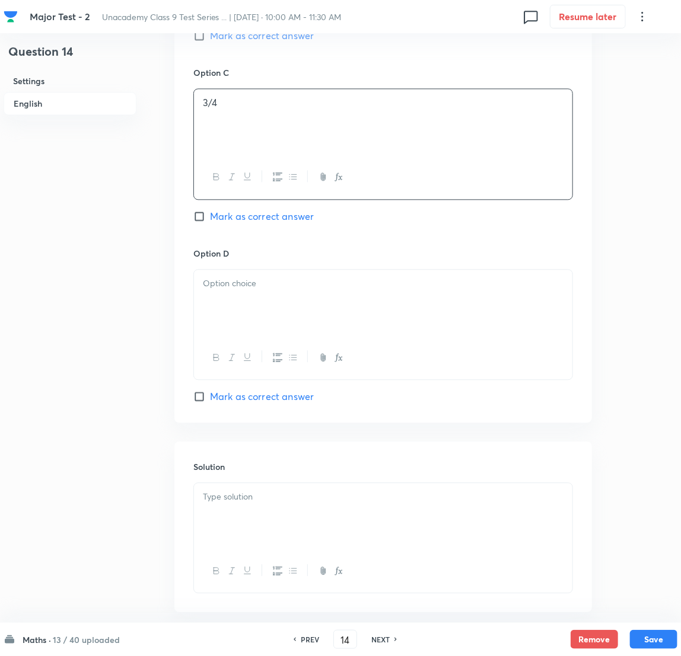
click at [264, 278] on p at bounding box center [383, 284] width 360 height 14
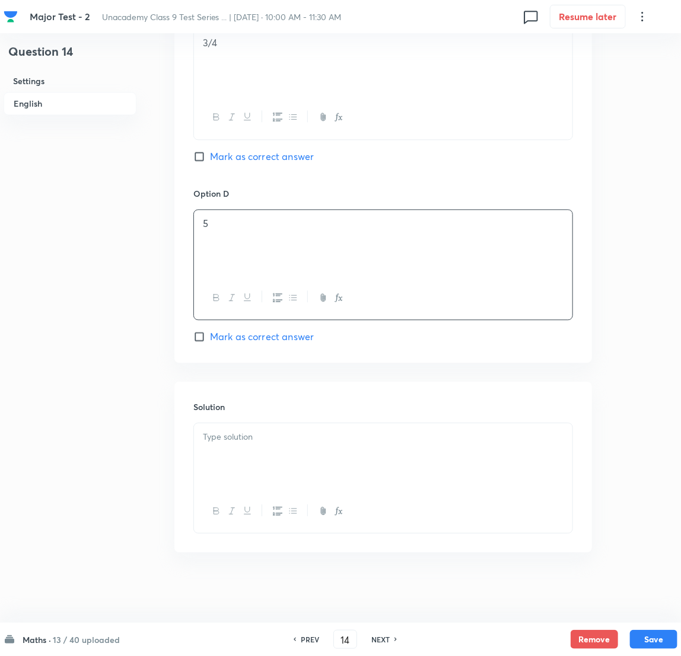
scroll to position [952, 0]
click at [237, 437] on p at bounding box center [383, 437] width 360 height 14
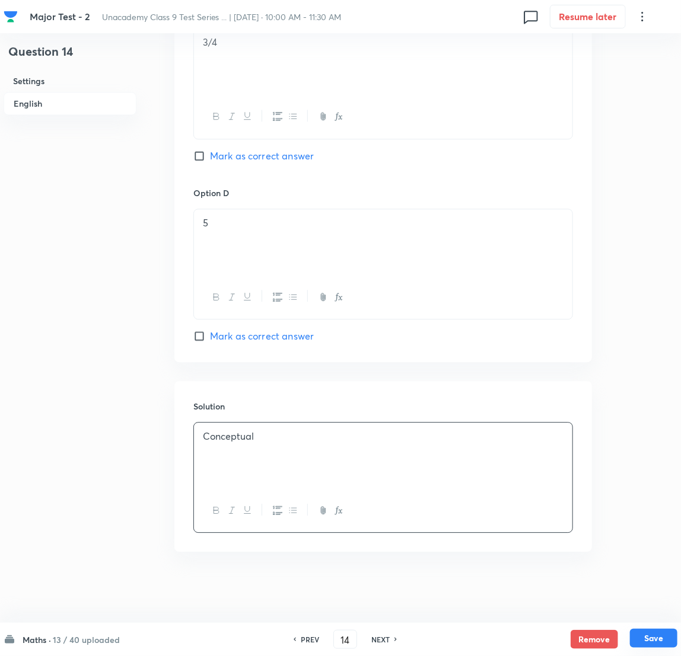
click at [457, 437] on button "Save" at bounding box center [653, 638] width 47 height 19
type input "15"
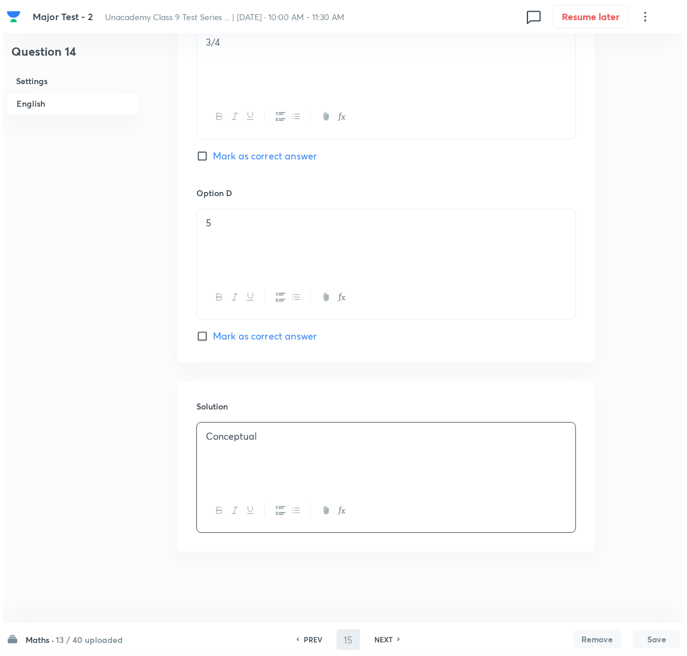
scroll to position [0, 0]
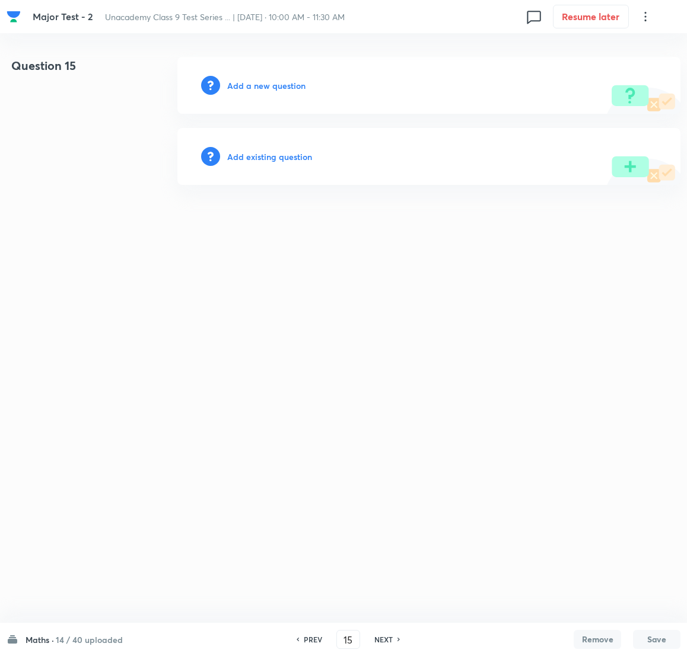
click at [288, 84] on h6 "Add a new question" at bounding box center [266, 85] width 78 height 12
click at [288, 84] on h6 "Choose a question type" at bounding box center [272, 85] width 91 height 12
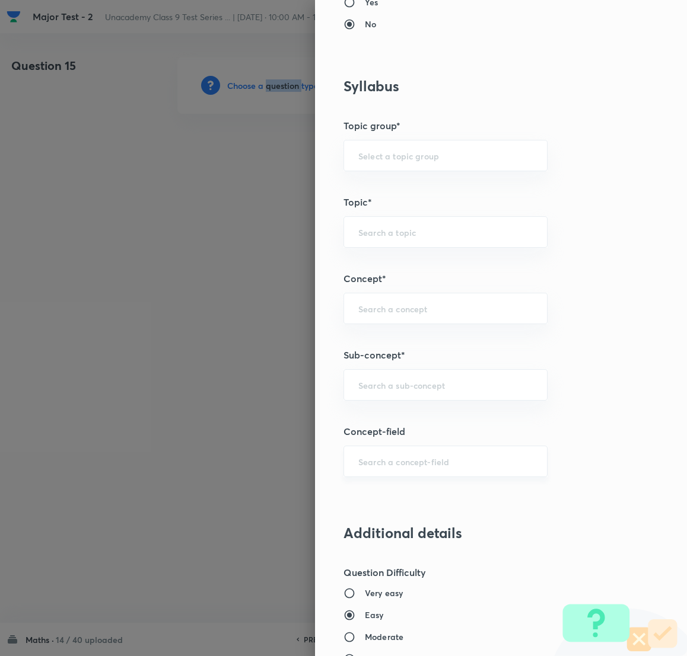
scroll to position [623, 0]
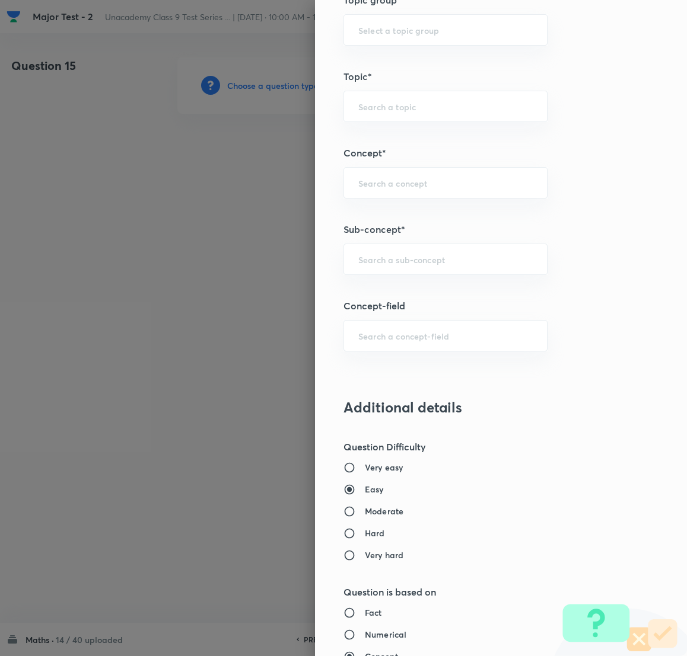
click at [375, 282] on div "Question settings Question type* Single choice correct Number of options* 2 3 4…" at bounding box center [501, 328] width 372 height 656
click at [369, 256] on input "text" at bounding box center [445, 259] width 174 height 11
click at [390, 297] on li "Number System Class 9" at bounding box center [432, 294] width 203 height 21
type input "Number System Class 9"
type input "Foundation Class IX"
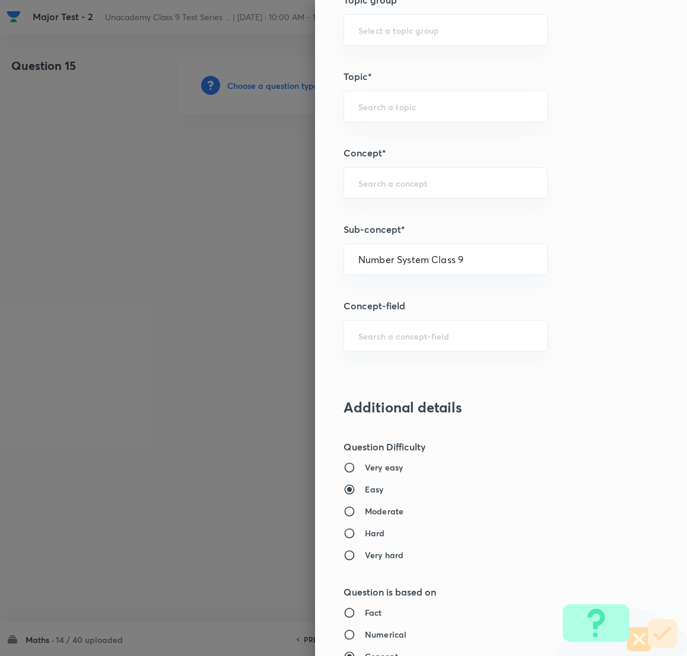
type input "Mathematics"
type input "Number System Class 9"
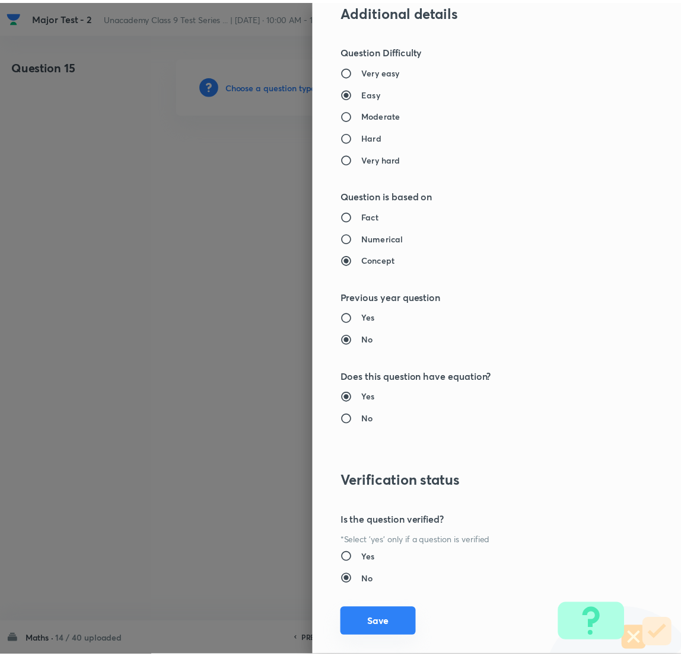
scroll to position [1041, 0]
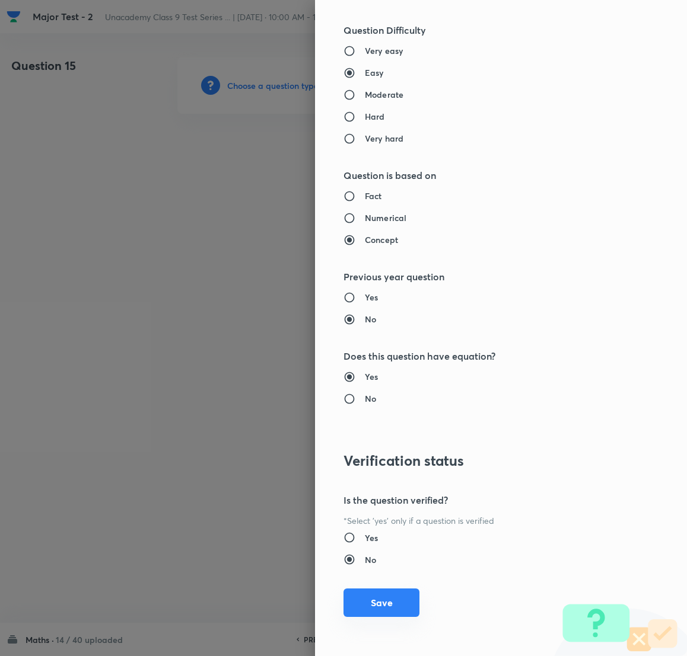
click at [381, 437] on button "Save" at bounding box center [381, 603] width 76 height 28
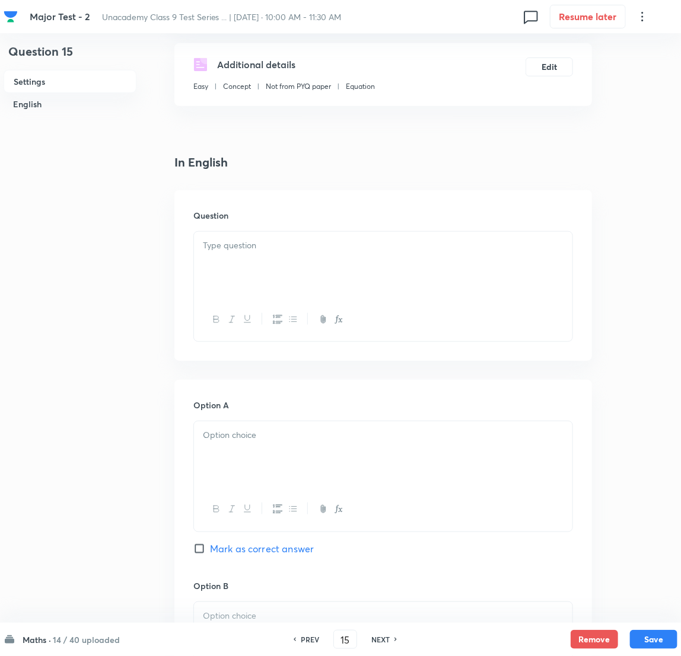
scroll to position [266, 0]
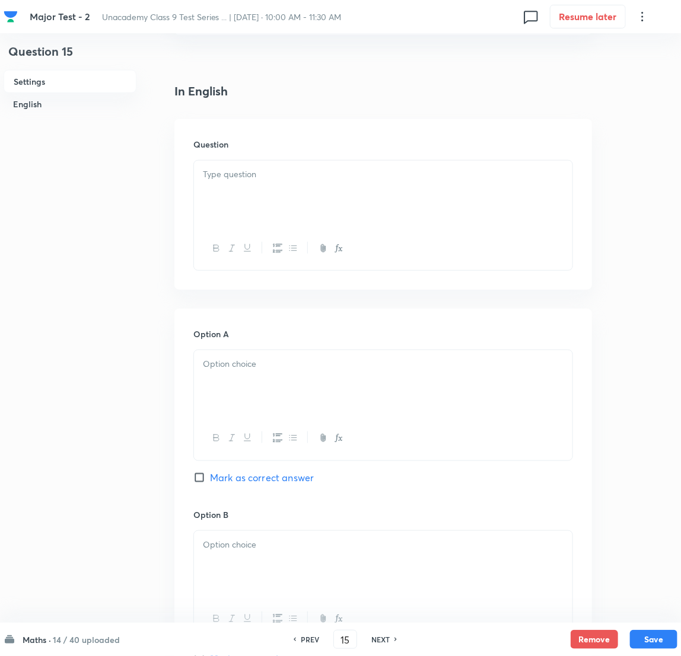
click at [240, 171] on p at bounding box center [383, 175] width 360 height 14
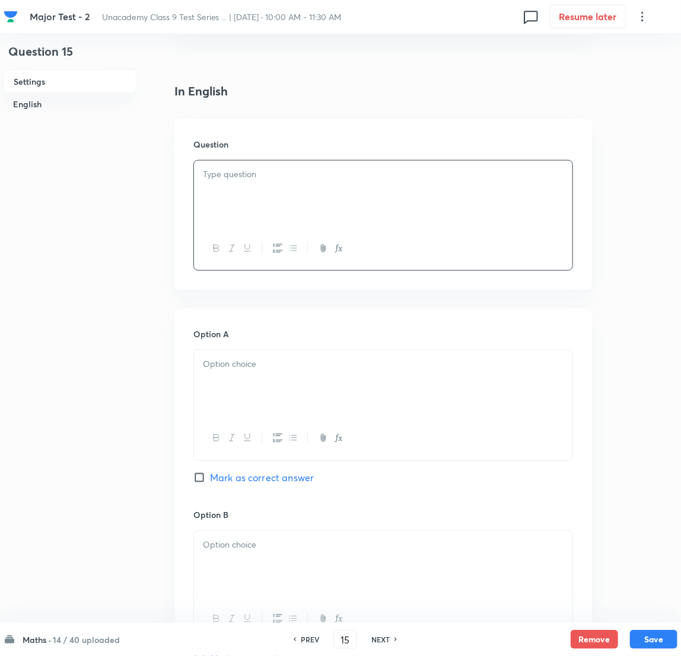
click at [264, 192] on div at bounding box center [383, 194] width 378 height 66
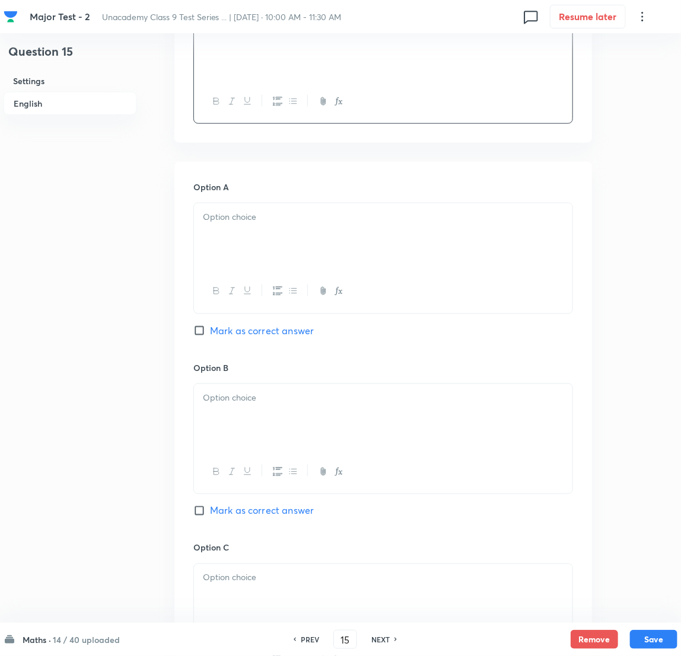
scroll to position [444, 0]
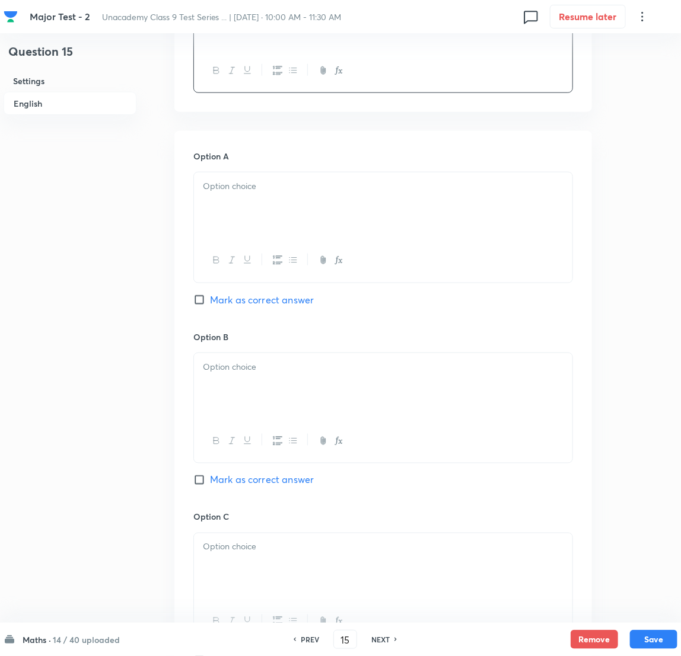
drag, startPoint x: 235, startPoint y: 141, endPoint x: 234, endPoint y: 165, distance: 24.3
click at [234, 151] on div "Option A Mark as correct answer Option B Mark as correct answer Option C Mark a…" at bounding box center [382, 499] width 417 height 736
drag, startPoint x: 234, startPoint y: 182, endPoint x: 215, endPoint y: 187, distance: 19.0
click at [236, 183] on p at bounding box center [383, 187] width 360 height 14
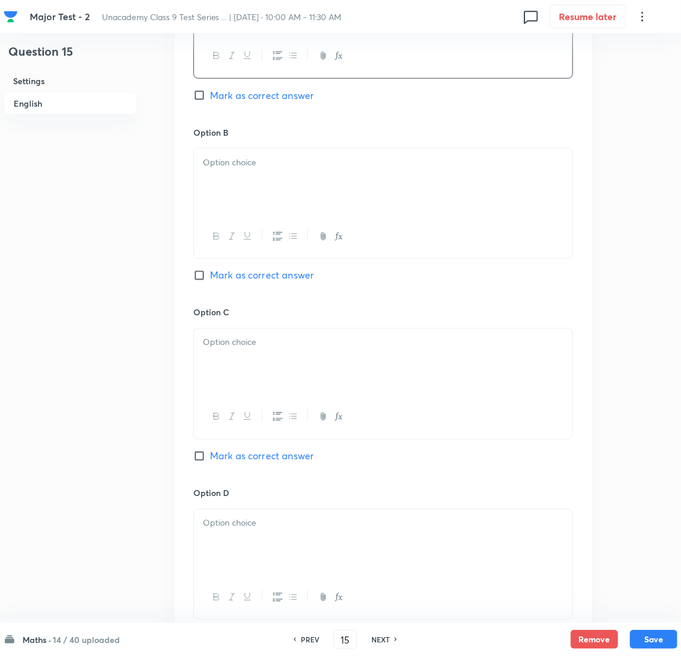
scroll to position [711, 0]
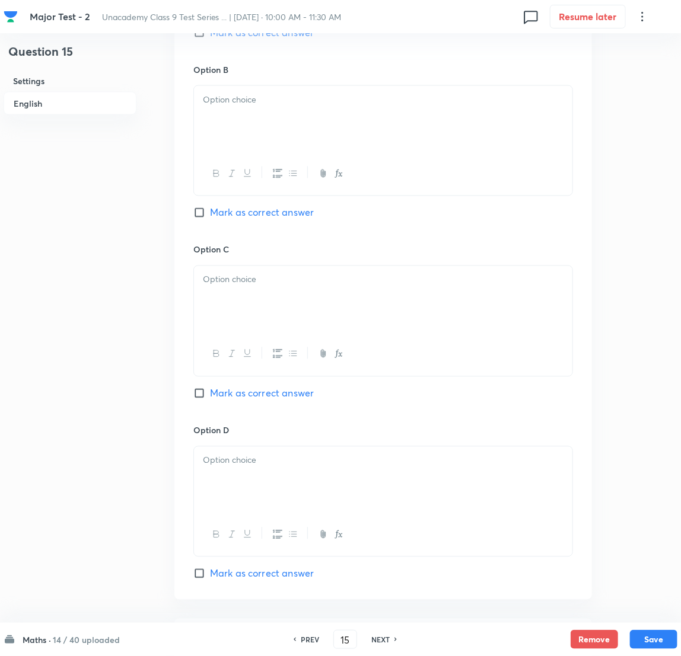
click at [286, 126] on div at bounding box center [383, 119] width 378 height 66
click at [203, 213] on input "Mark as correct answer" at bounding box center [201, 213] width 17 height 12
checkbox input "true"
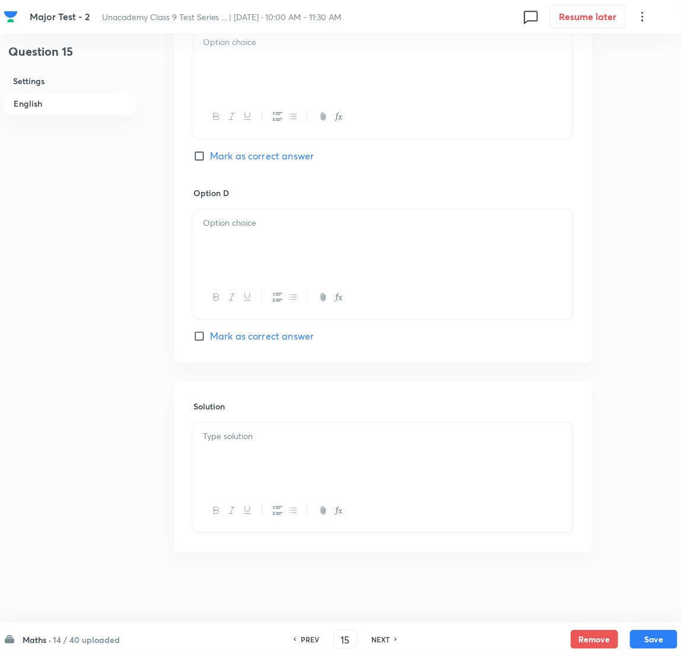
click at [298, 110] on button "button" at bounding box center [292, 116] width 15 height 15
click at [286, 256] on div at bounding box center [383, 242] width 378 height 66
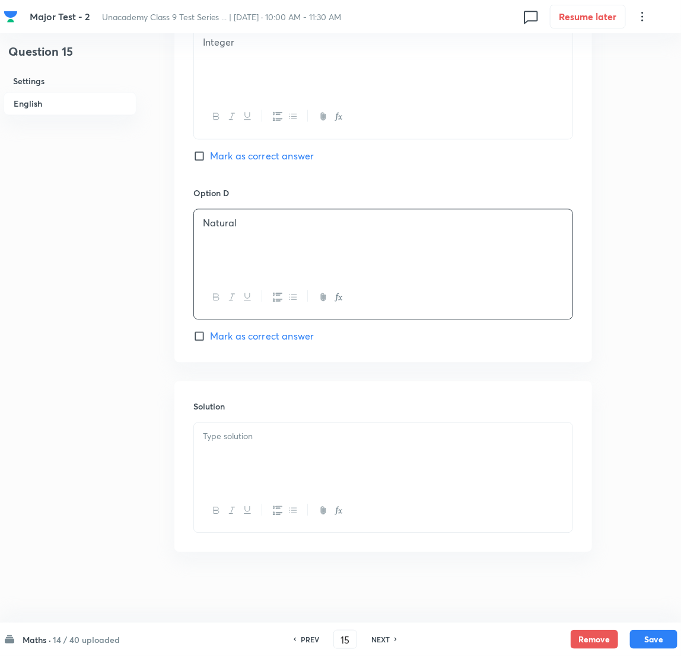
click at [308, 433] on p at bounding box center [383, 437] width 360 height 14
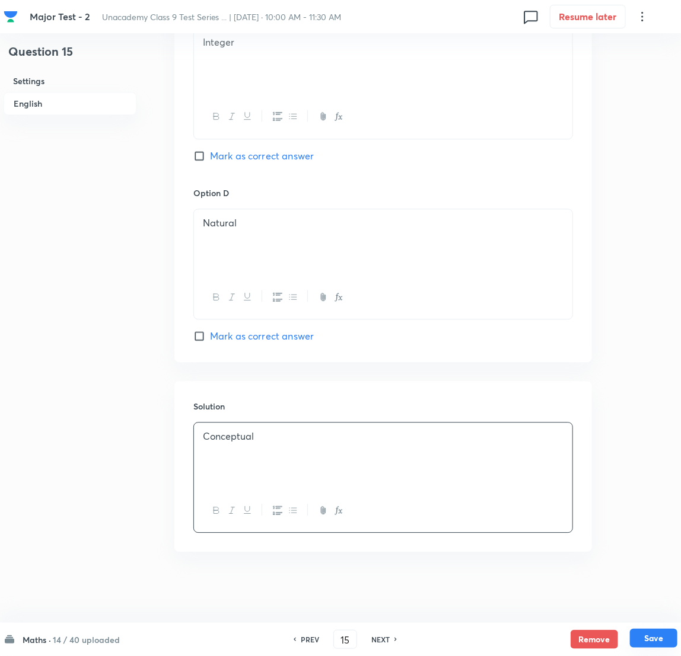
click at [457, 437] on button "Save" at bounding box center [653, 638] width 47 height 19
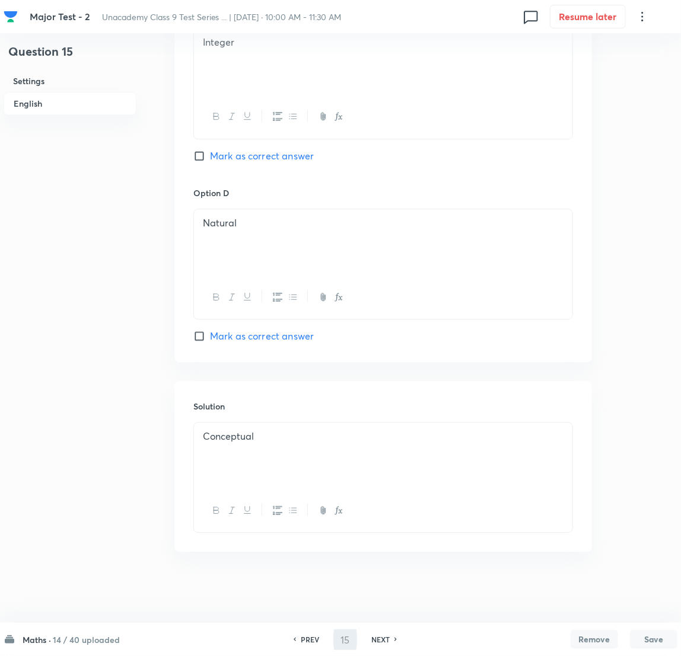
type input "16"
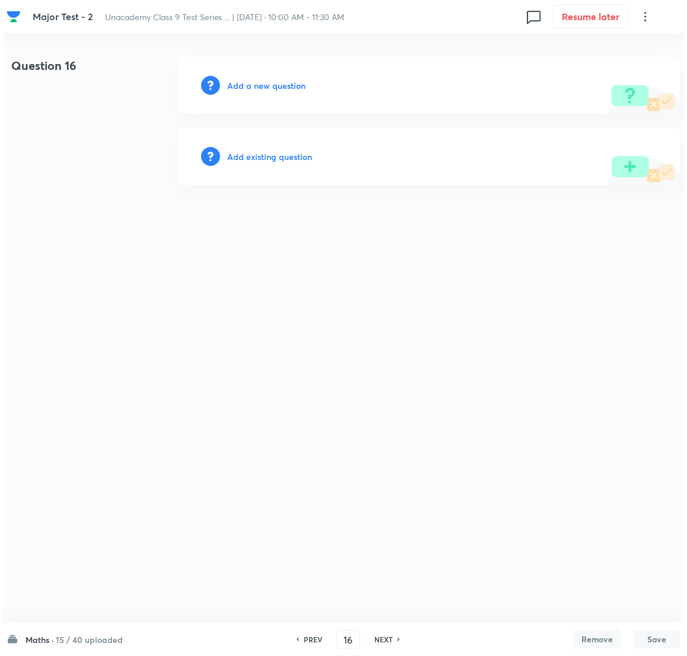
scroll to position [0, 0]
click at [457, 437] on button "Save" at bounding box center [656, 639] width 47 height 19
click at [264, 99] on div "Add a new question" at bounding box center [428, 85] width 503 height 57
click at [266, 84] on h6 "Add a new question" at bounding box center [266, 85] width 78 height 12
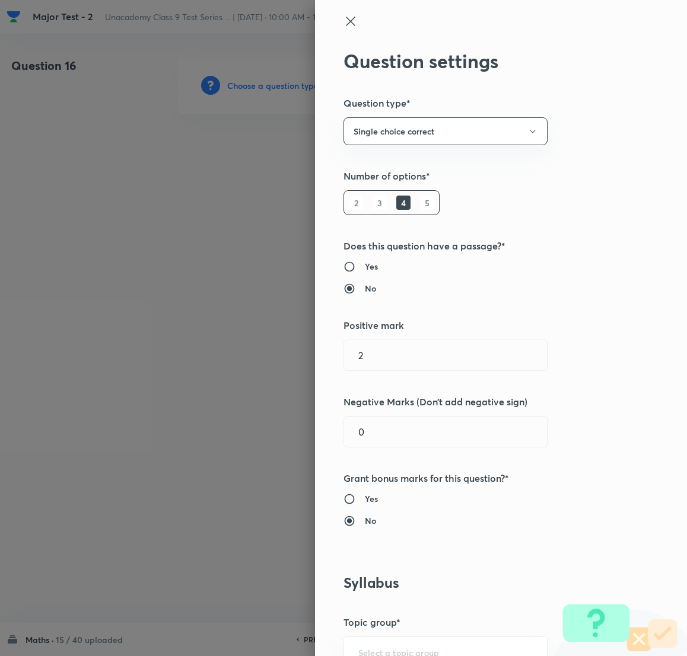
click at [266, 84] on div at bounding box center [343, 328] width 687 height 656
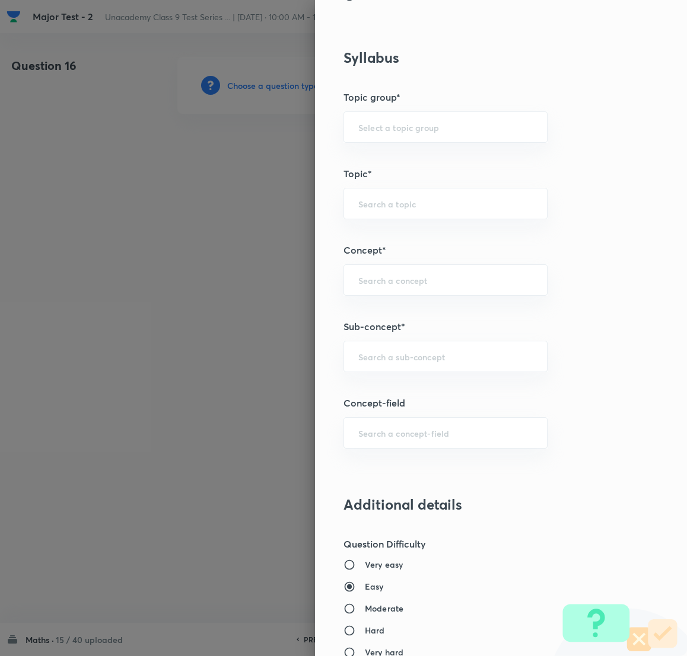
scroll to position [533, 0]
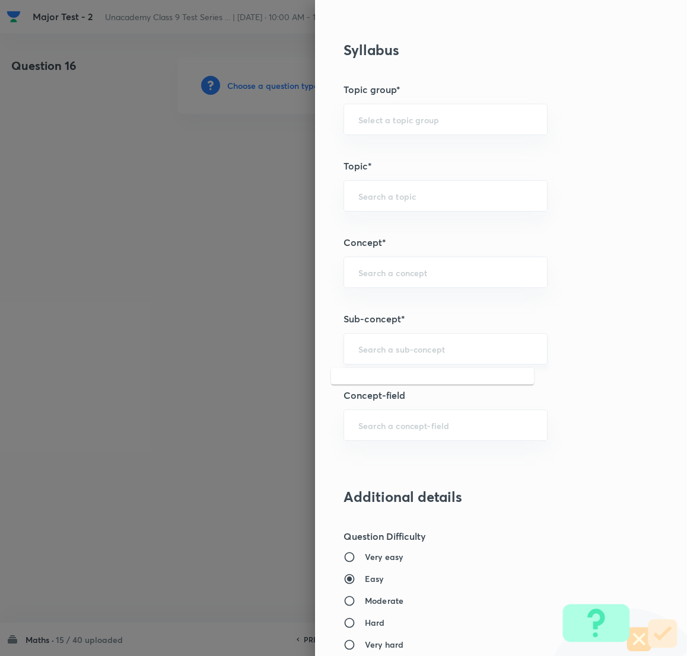
click at [369, 350] on input "text" at bounding box center [445, 348] width 174 height 11
click at [442, 384] on li "Number System Class 9" at bounding box center [432, 383] width 203 height 21
type input "Number System Class 9"
type input "Foundation Class IX"
type input "Mathematics"
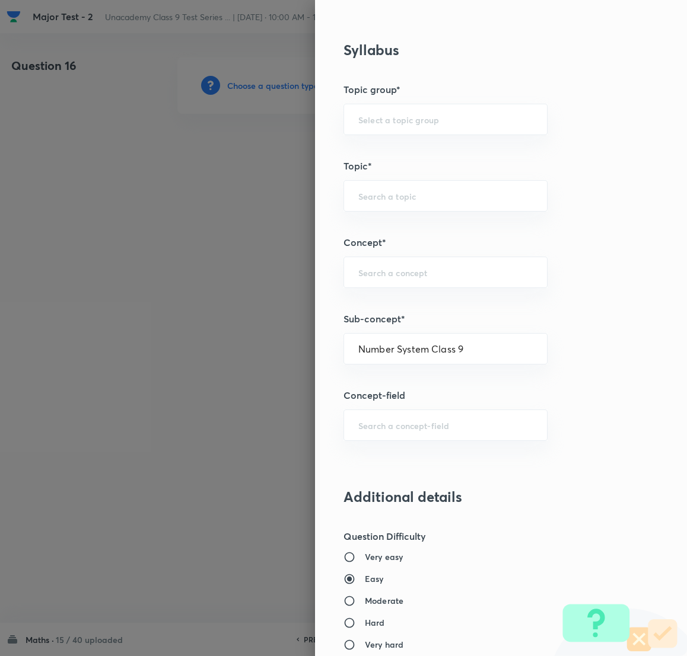
type input "Number System Class 9"
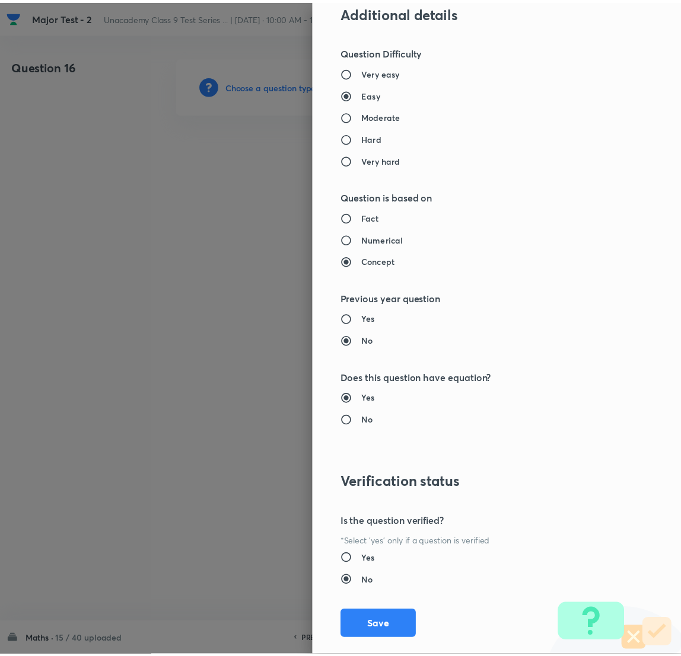
scroll to position [1041, 0]
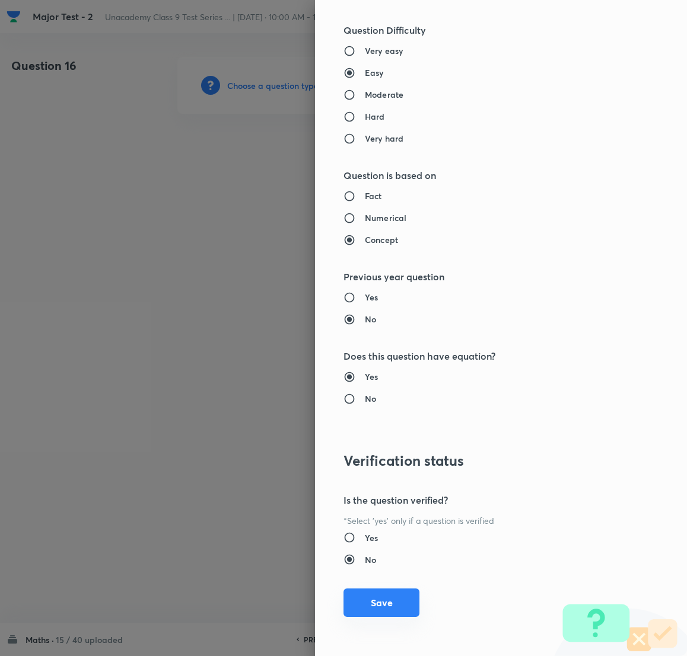
click at [372, 437] on button "Save" at bounding box center [381, 603] width 76 height 28
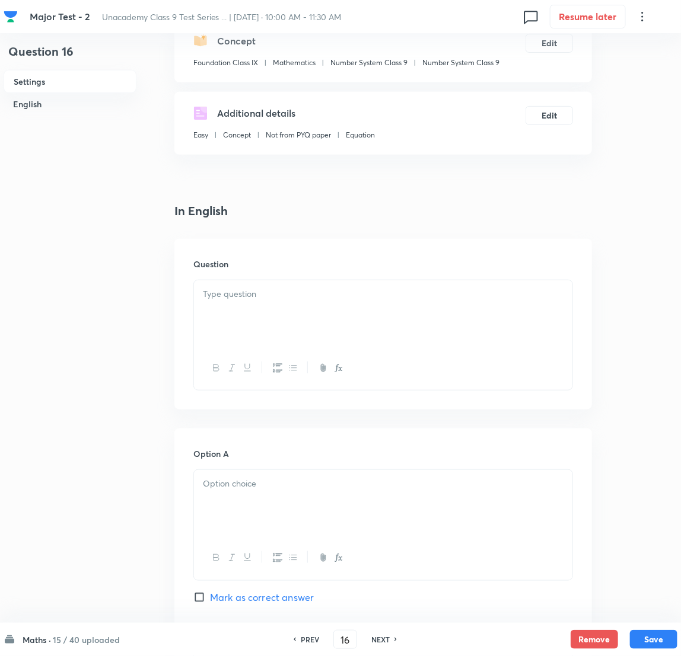
scroll to position [178, 0]
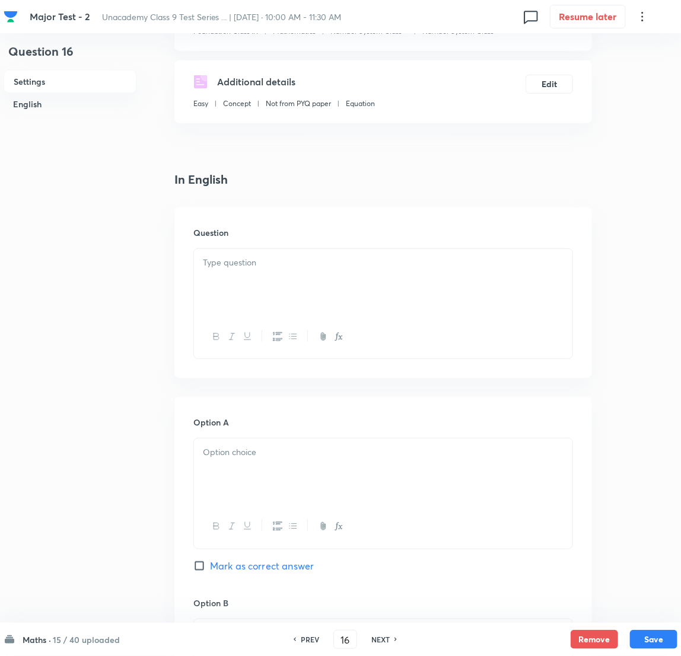
click at [243, 298] on div at bounding box center [383, 282] width 378 height 66
click at [328, 260] on p at bounding box center [383, 263] width 360 height 14
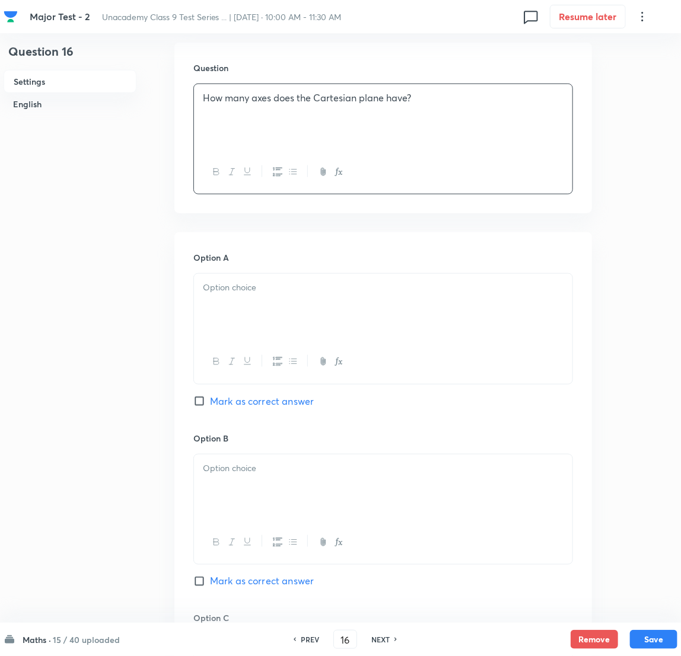
scroll to position [356, 0]
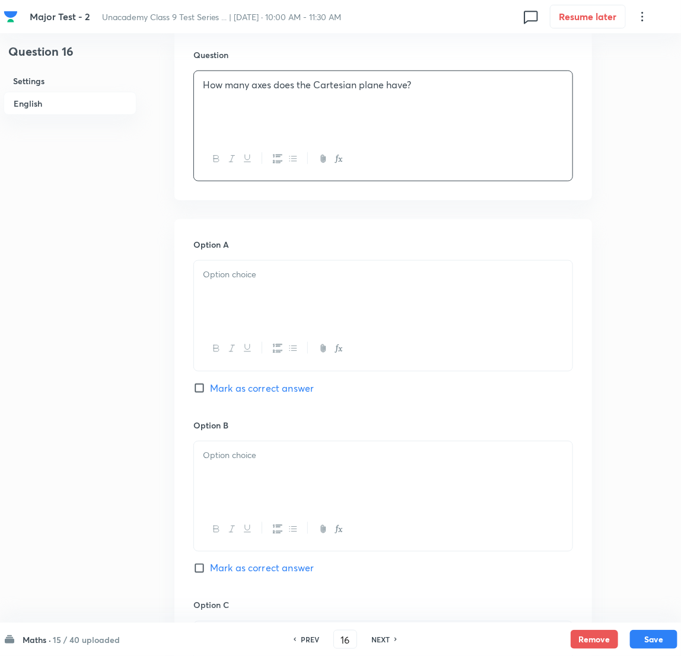
click at [262, 302] on div at bounding box center [383, 294] width 378 height 66
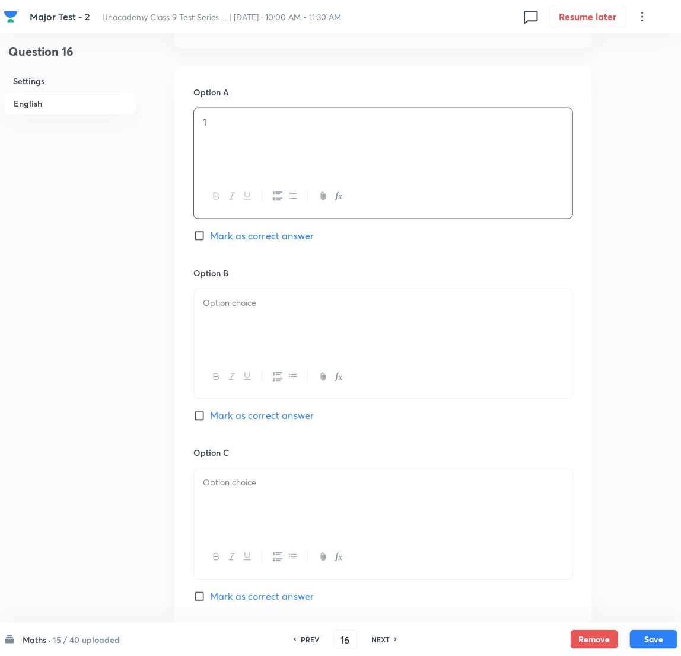
scroll to position [533, 0]
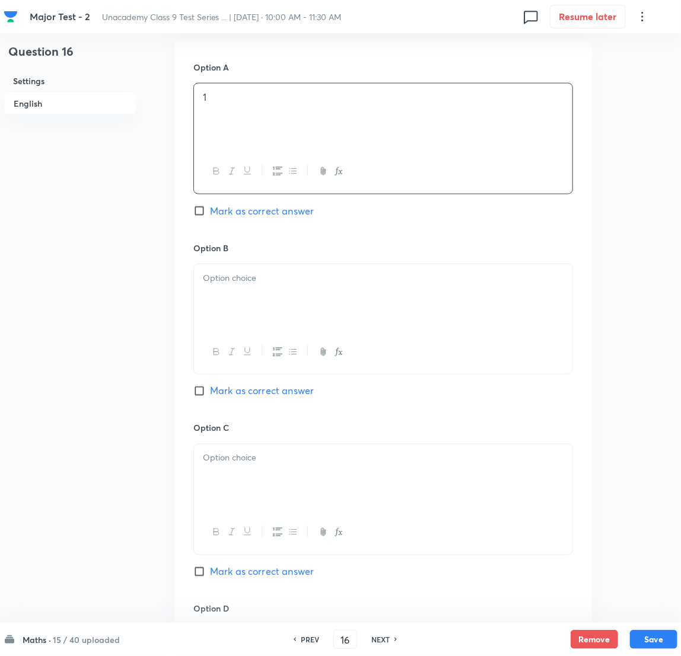
click at [250, 315] on div at bounding box center [383, 297] width 378 height 66
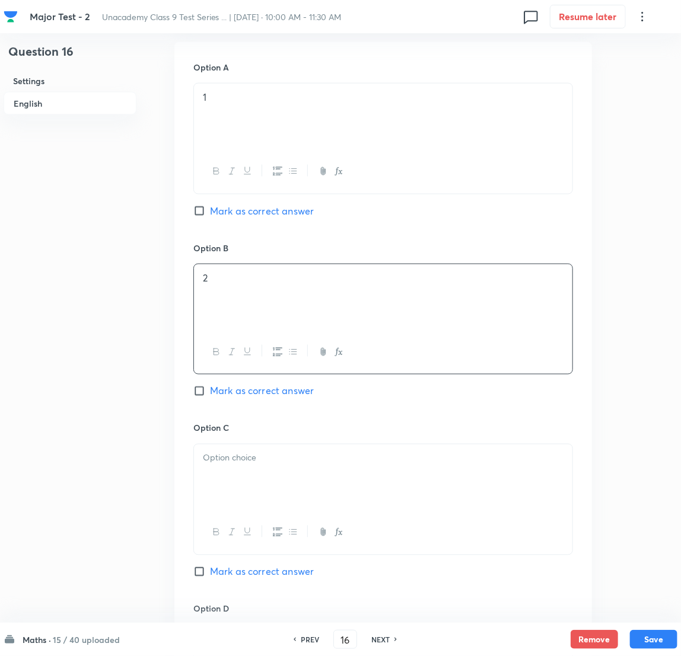
click at [194, 395] on input "Mark as correct answer" at bounding box center [201, 391] width 17 height 12
checkbox input "true"
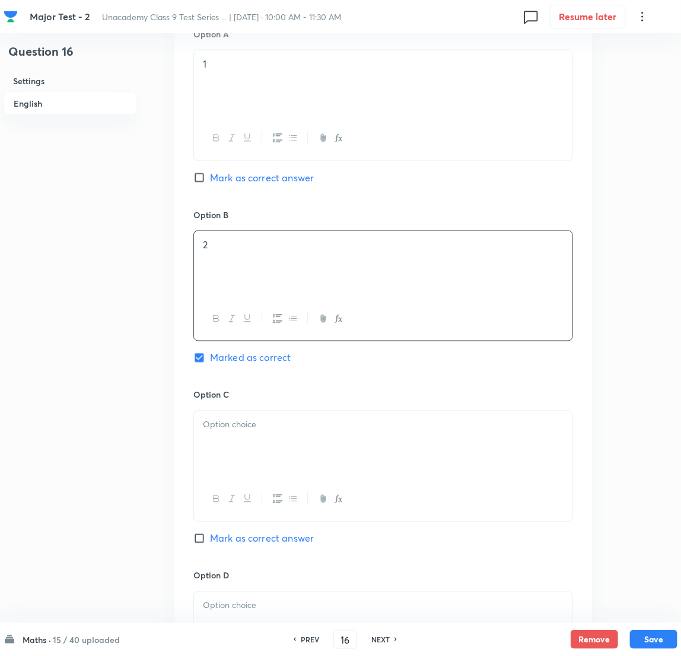
scroll to position [623, 0]
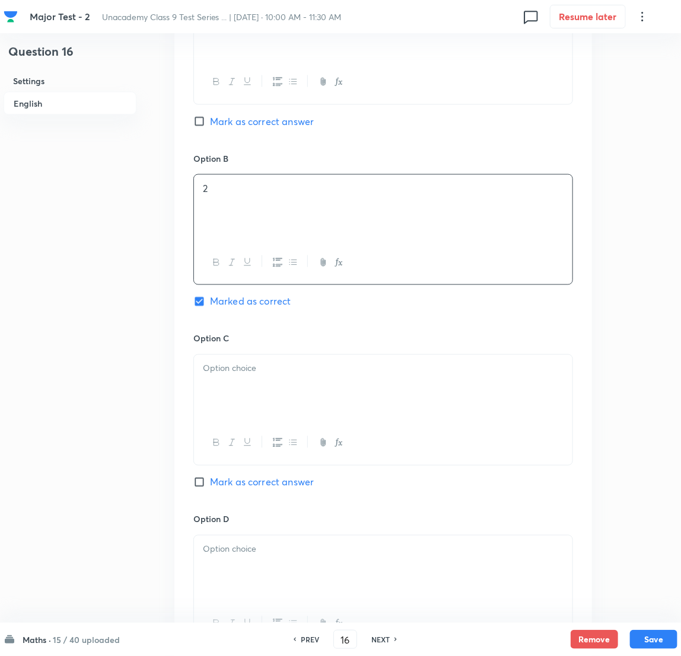
click at [232, 391] on div at bounding box center [383, 388] width 378 height 66
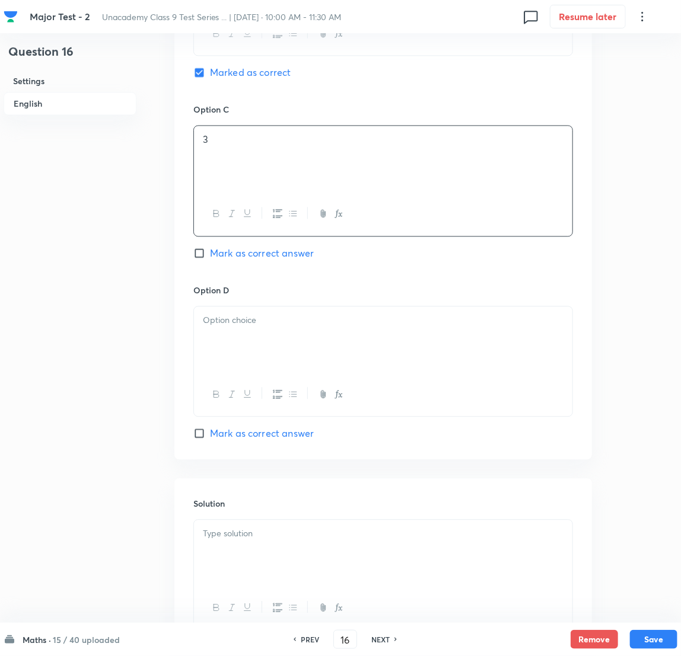
scroll to position [952, 0]
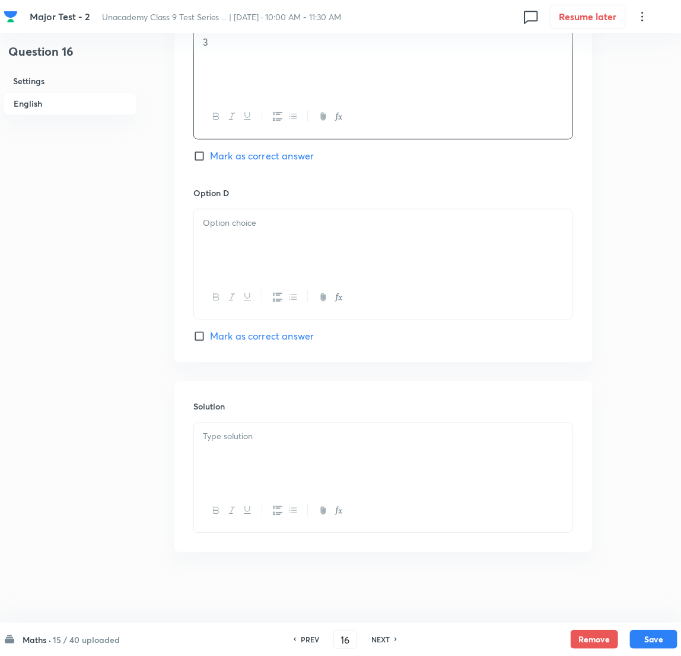
click at [257, 251] on div at bounding box center [383, 242] width 378 height 66
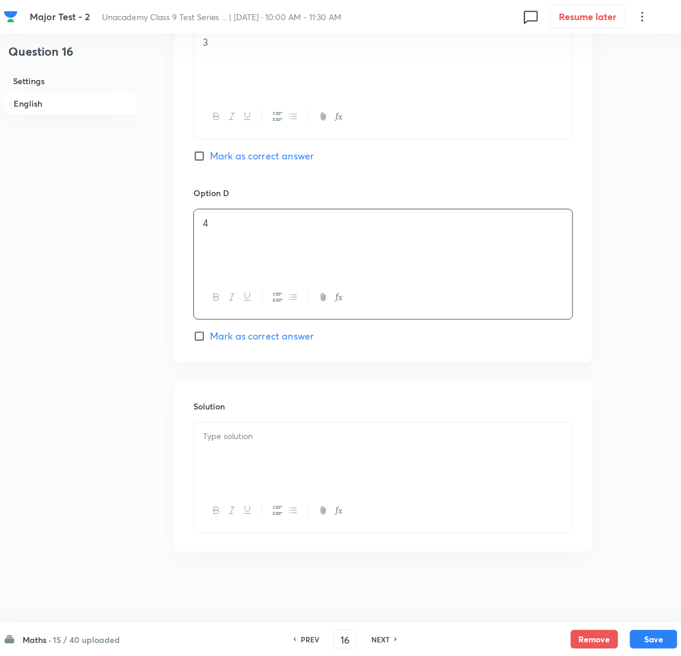
click at [236, 437] on div at bounding box center [383, 456] width 378 height 66
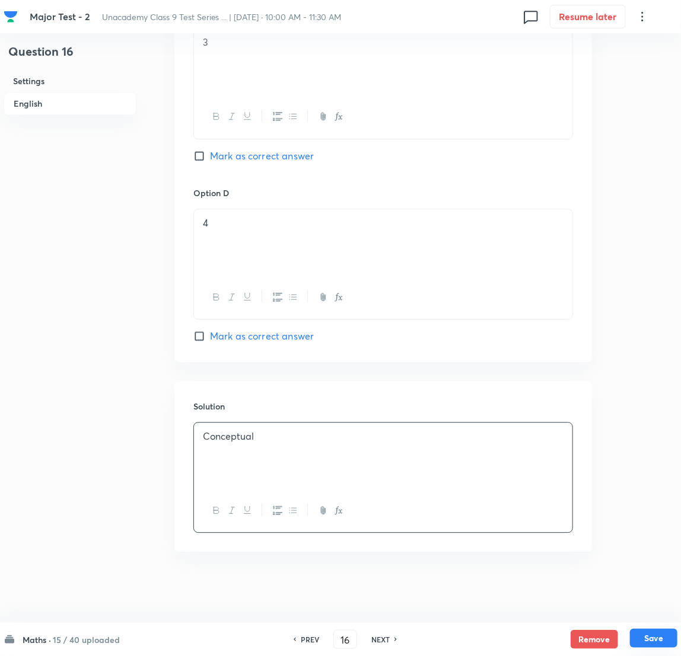
click at [457, 437] on button "Save" at bounding box center [653, 638] width 47 height 19
type input "17"
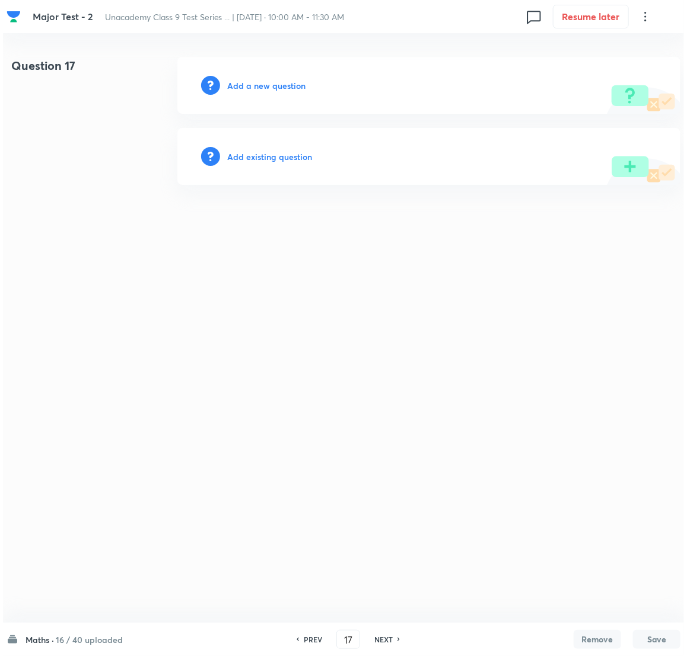
scroll to position [0, 0]
click at [259, 87] on h6 "Add a new question" at bounding box center [266, 85] width 78 height 12
click at [259, 87] on h6 "Choose a question type" at bounding box center [272, 85] width 91 height 12
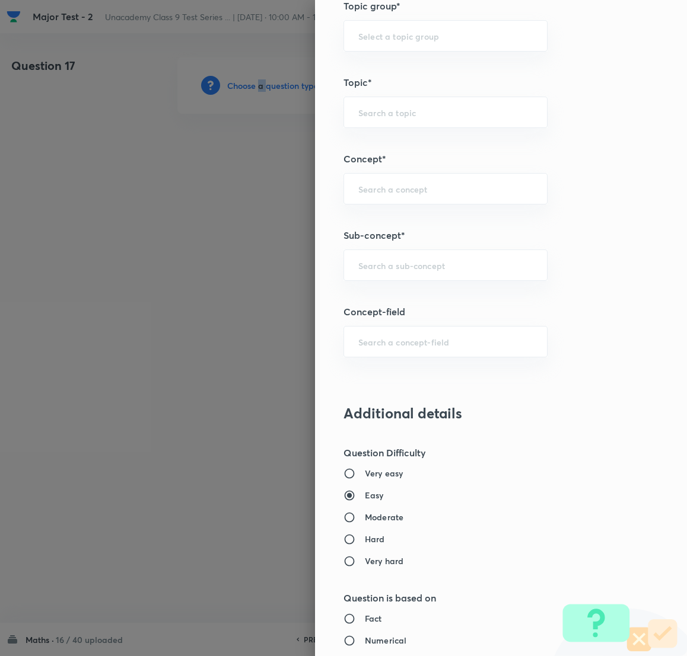
scroll to position [623, 0]
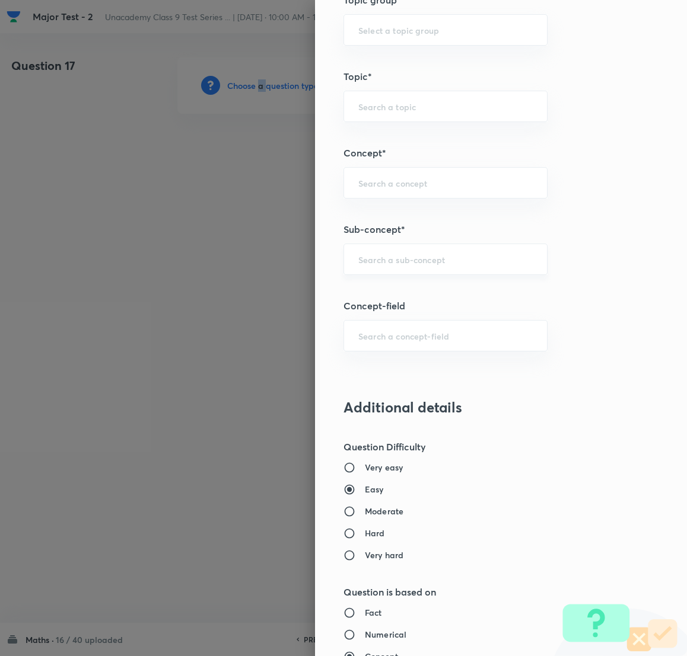
click at [375, 247] on div "​" at bounding box center [445, 259] width 204 height 31
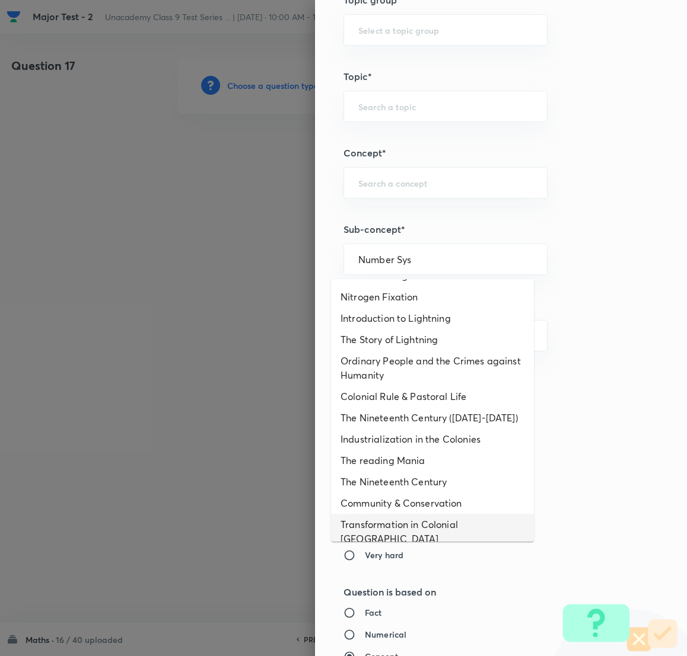
scroll to position [0, 0]
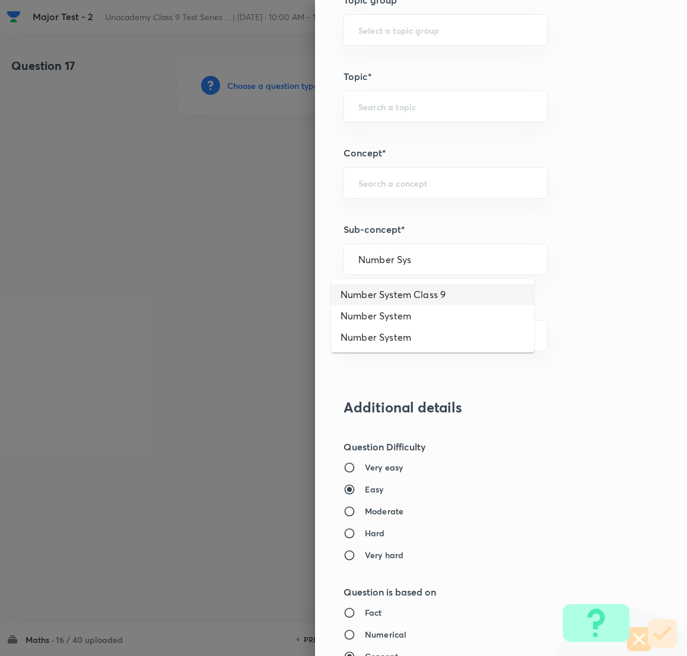
click at [397, 290] on li "Number System Class 9" at bounding box center [432, 294] width 203 height 21
type input "Number System Class 9"
type input "Foundation Class IX"
type input "Mathematics"
type input "Number System Class 9"
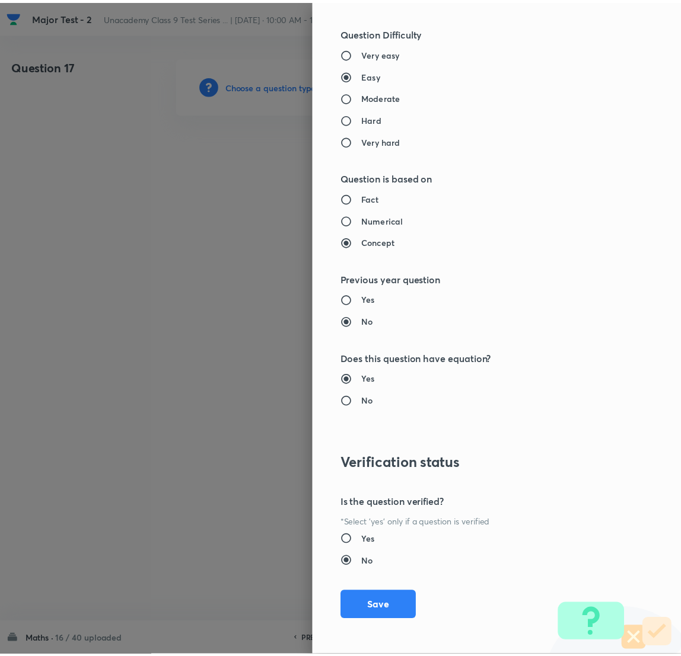
scroll to position [1041, 0]
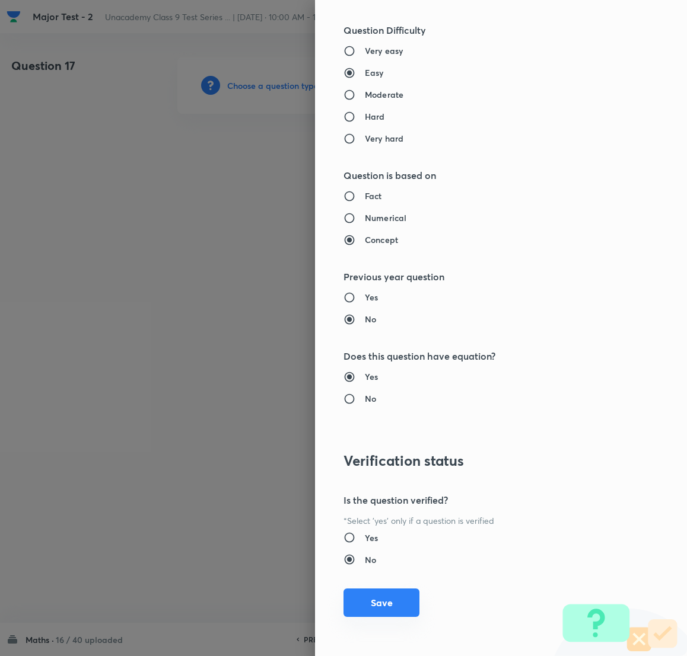
click at [374, 437] on button "Save" at bounding box center [381, 603] width 76 height 28
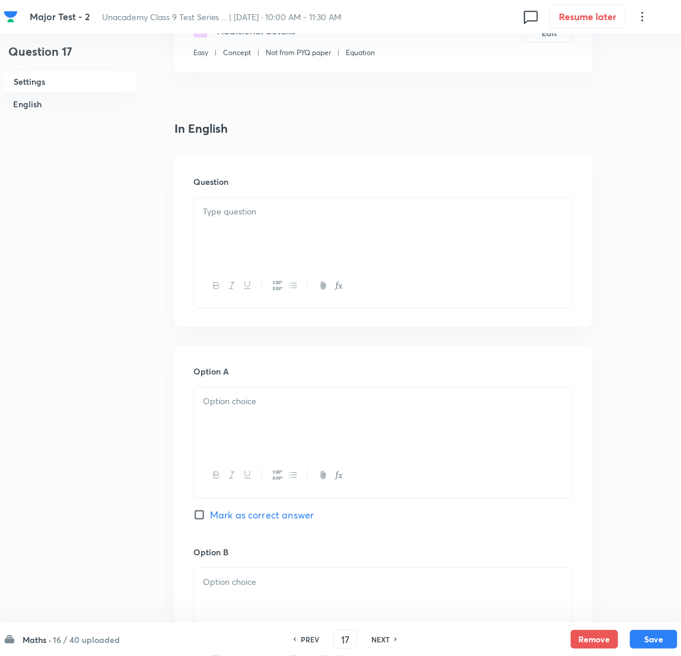
scroll to position [89, 0]
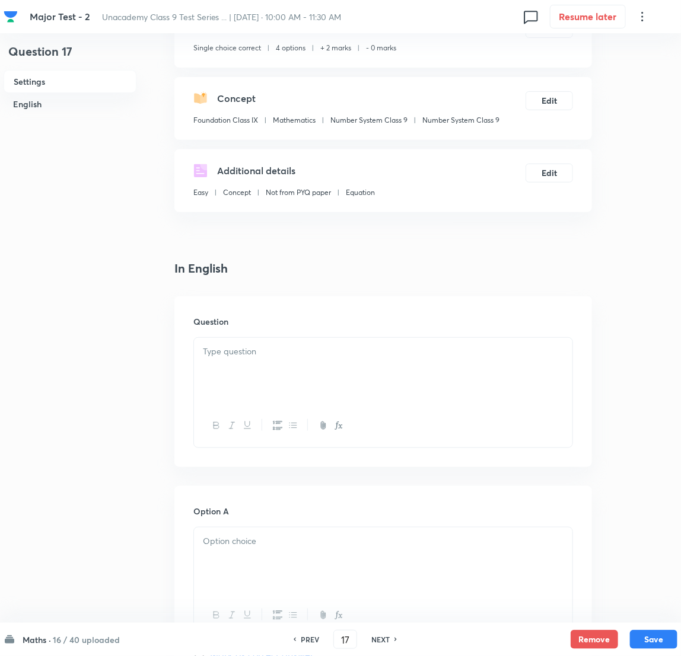
drag, startPoint x: 240, startPoint y: 355, endPoint x: 213, endPoint y: 363, distance: 28.5
click at [241, 354] on p at bounding box center [383, 352] width 360 height 14
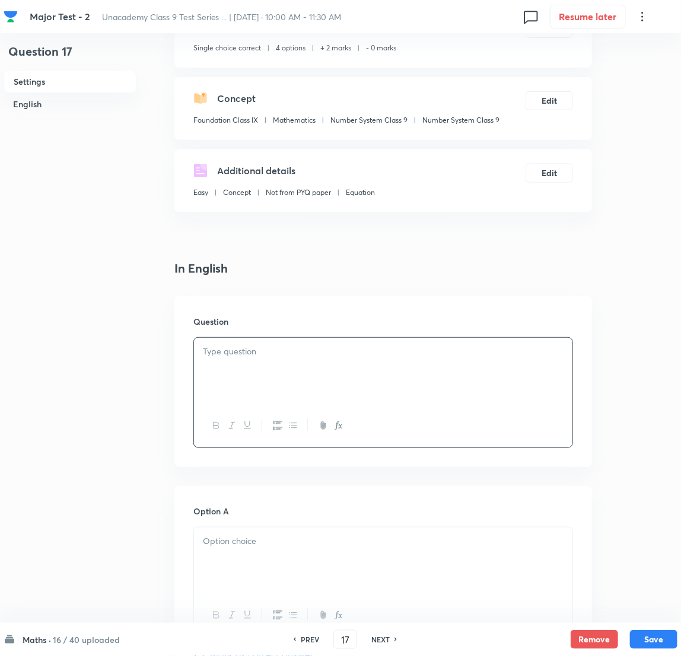
click at [254, 348] on p at bounding box center [383, 352] width 360 height 14
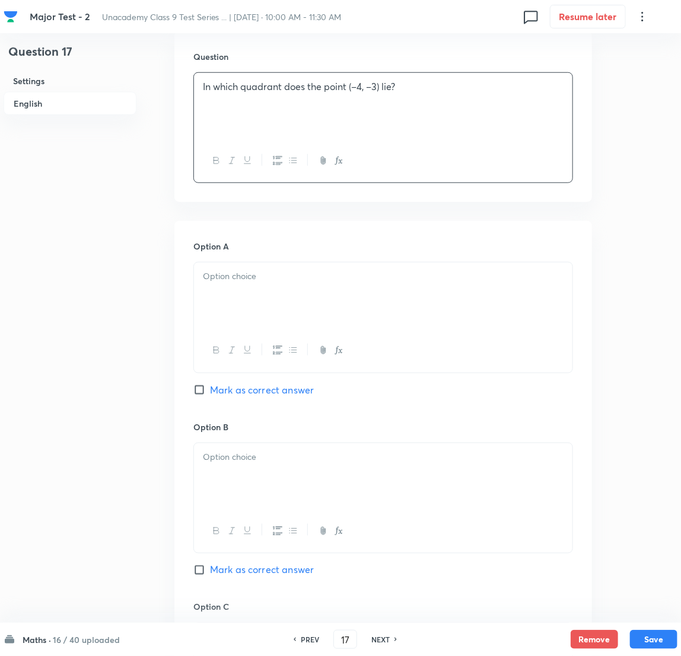
scroll to position [356, 0]
click at [244, 281] on p at bounding box center [383, 275] width 360 height 14
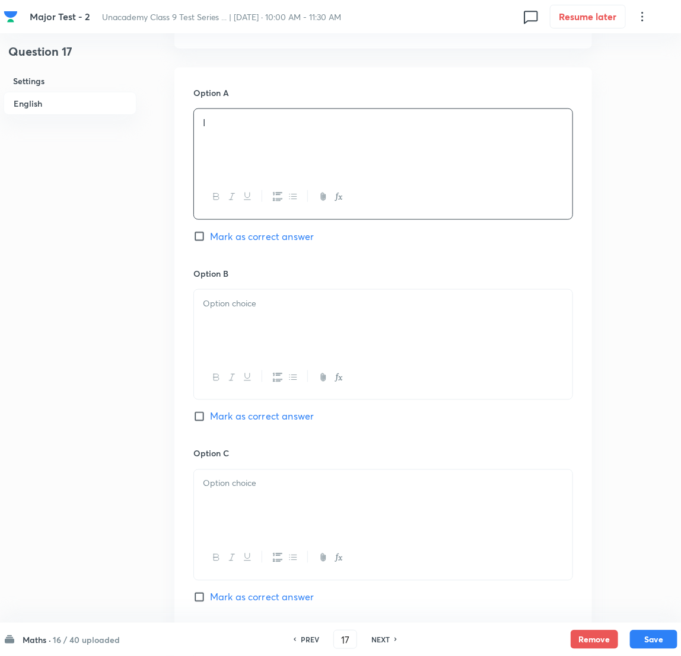
scroll to position [533, 0]
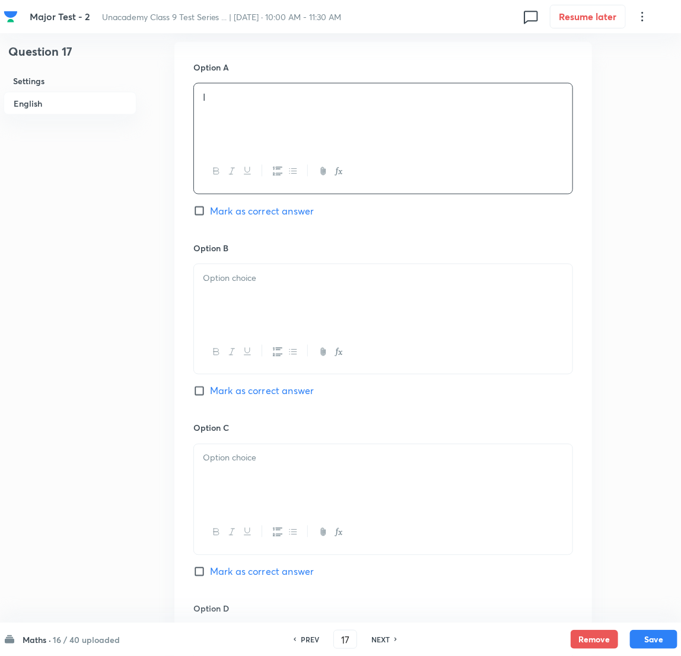
drag, startPoint x: 260, startPoint y: 299, endPoint x: 205, endPoint y: 303, distance: 55.3
click at [260, 299] on div at bounding box center [383, 297] width 378 height 66
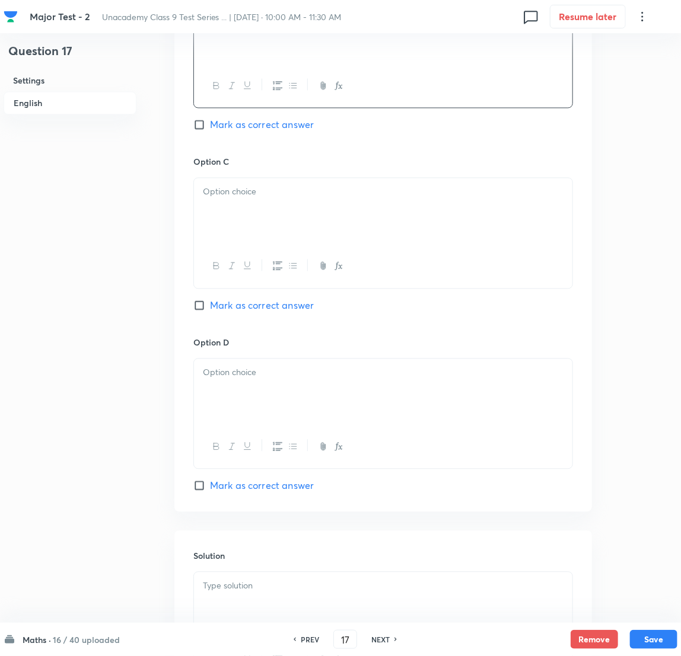
scroll to position [800, 0]
click at [261, 224] on div at bounding box center [383, 211] width 378 height 66
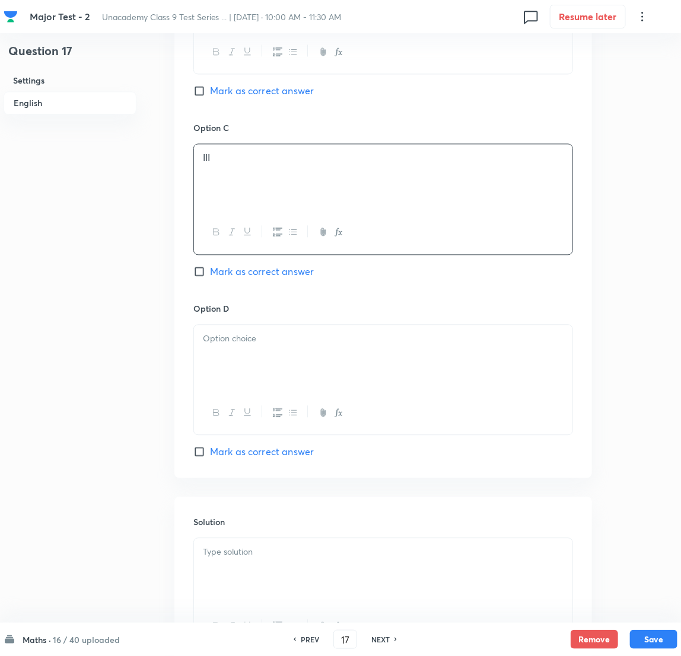
scroll to position [952, 0]
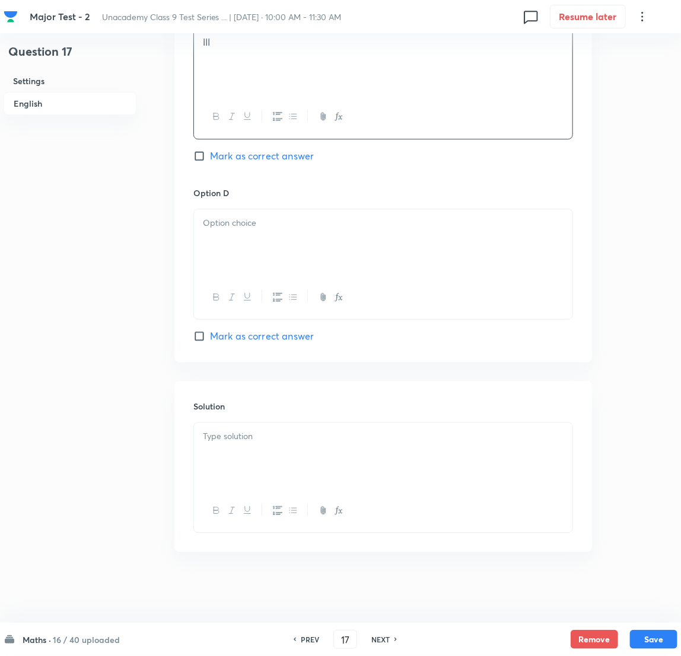
click at [269, 259] on div at bounding box center [383, 242] width 378 height 66
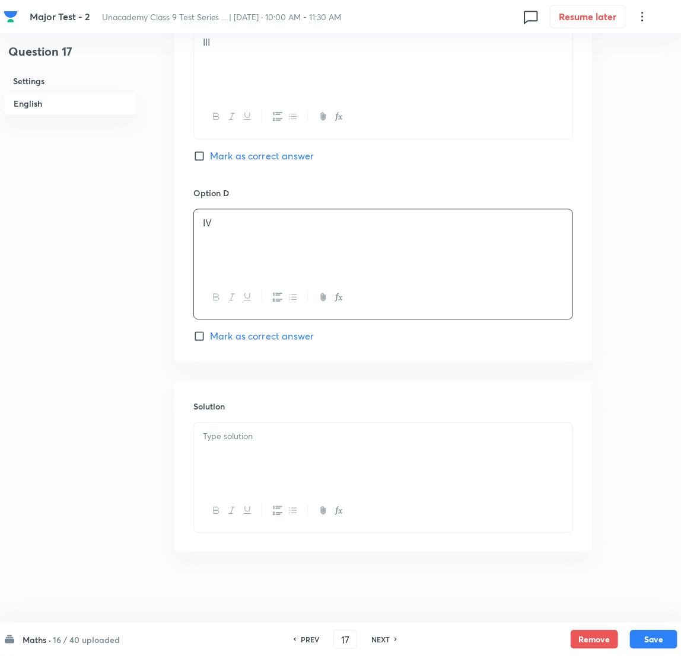
click at [254, 437] on p at bounding box center [383, 437] width 360 height 14
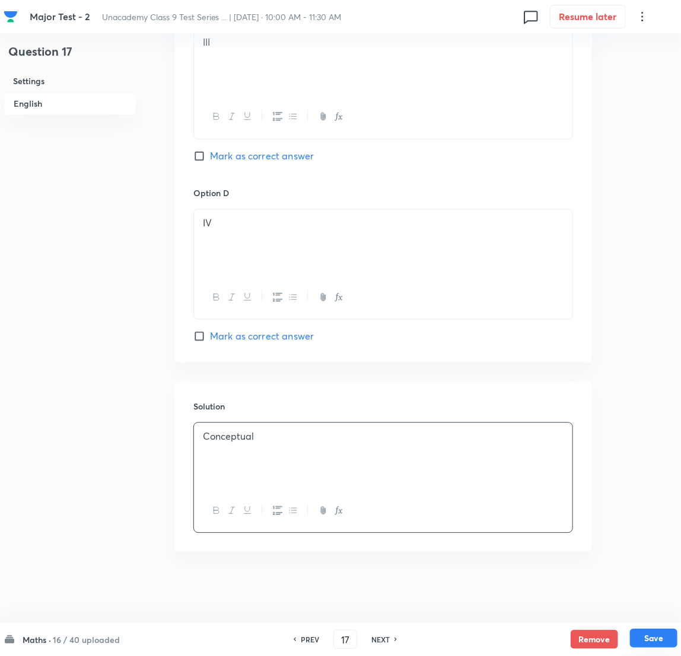
click at [457, 437] on button "Save" at bounding box center [653, 638] width 47 height 19
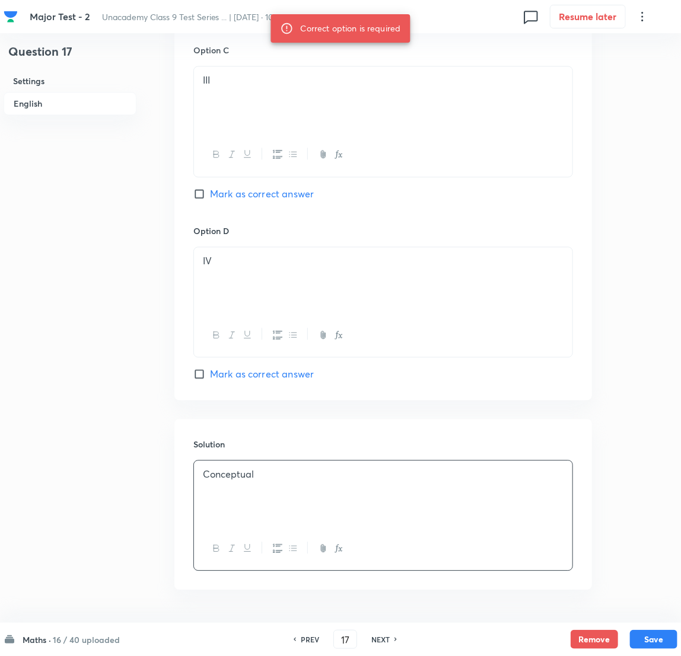
scroll to position [774, 0]
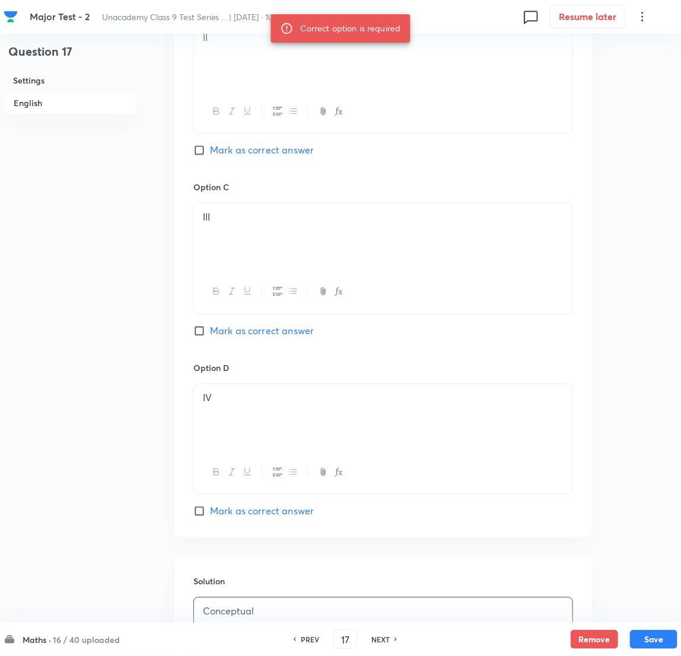
click at [198, 334] on input "Mark as correct answer" at bounding box center [201, 332] width 17 height 12
checkbox input "true"
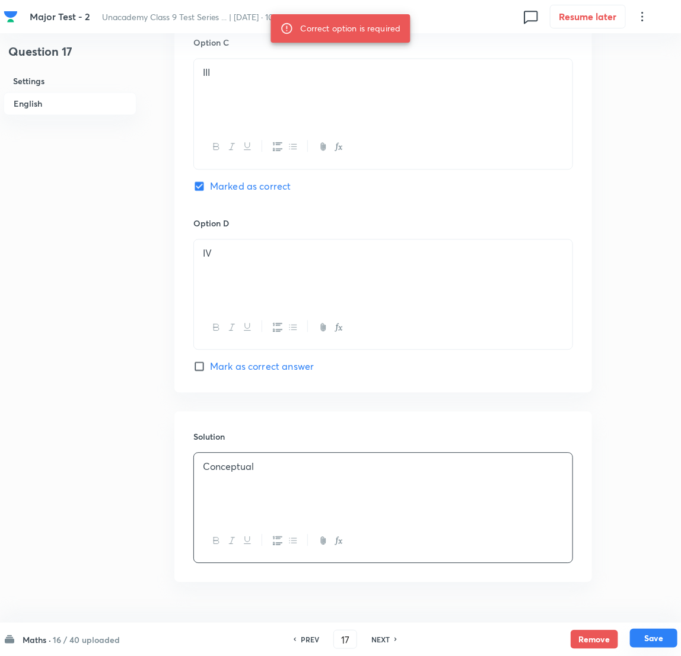
scroll to position [952, 0]
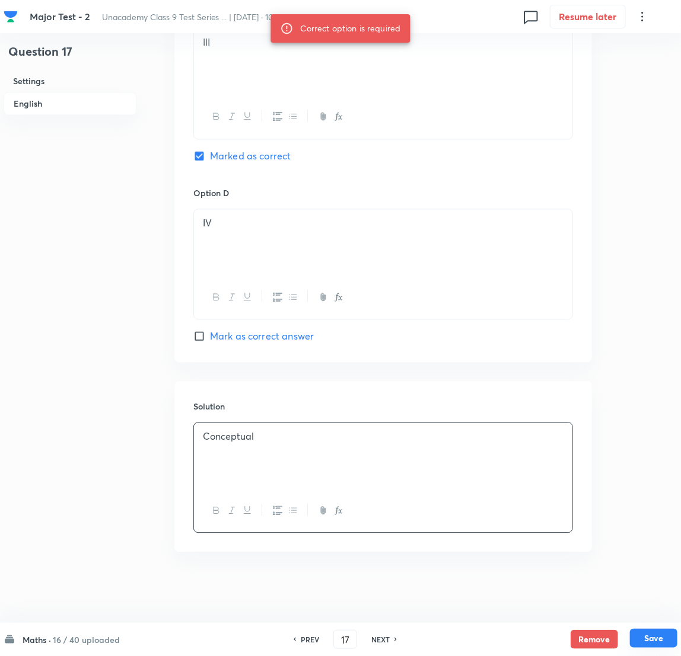
click at [457, 437] on button "Save" at bounding box center [653, 638] width 47 height 19
type input "18"
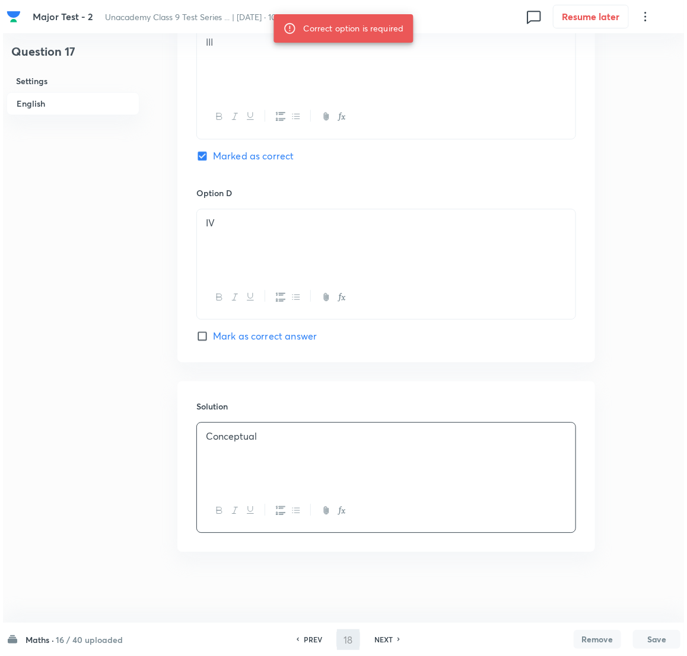
scroll to position [0, 0]
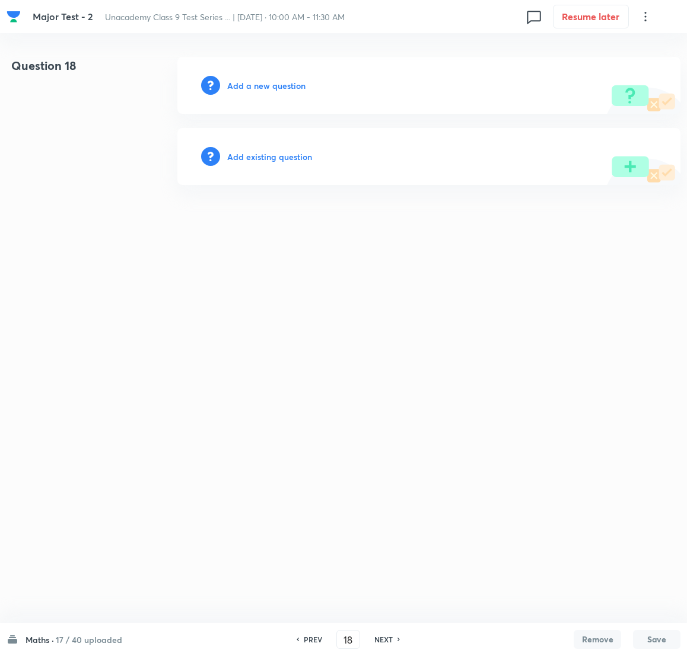
click at [279, 83] on h6 "Add a new question" at bounding box center [266, 85] width 78 height 12
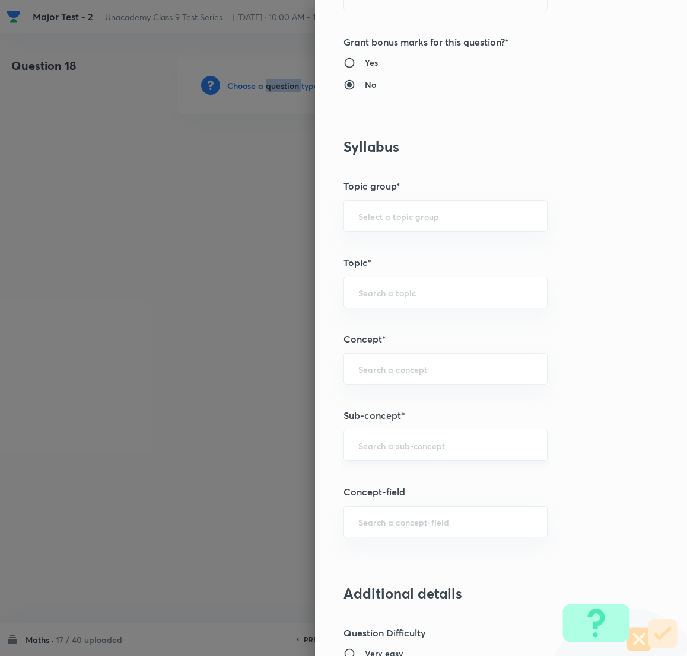
scroll to position [444, 0]
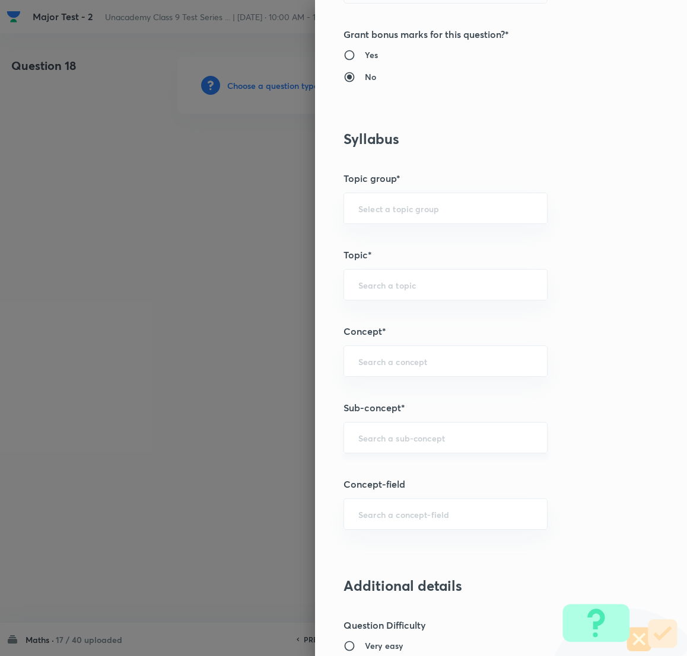
click at [392, 437] on input "text" at bounding box center [445, 437] width 174 height 11
click at [426, 437] on li "Number System Class 9" at bounding box center [432, 472] width 203 height 21
type input "Number System Class 9"
type input "Foundation Class IX"
type input "Mathematics"
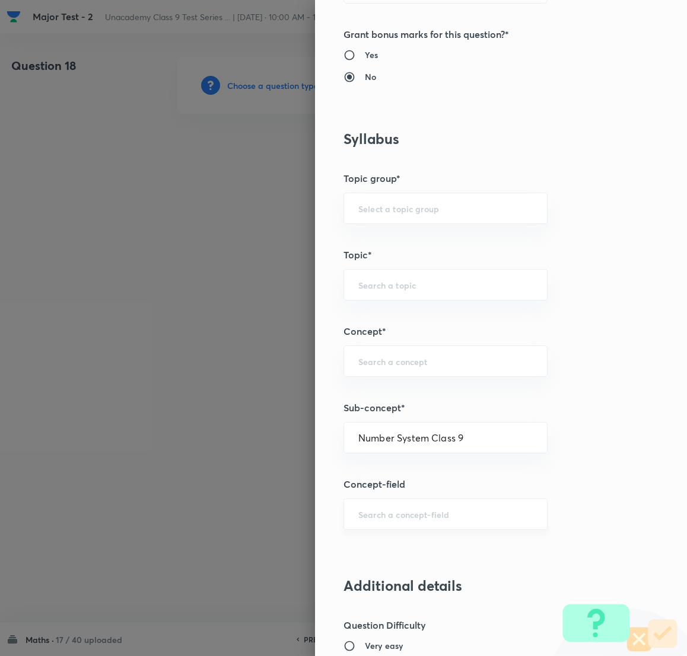
type input "Number System Class 9"
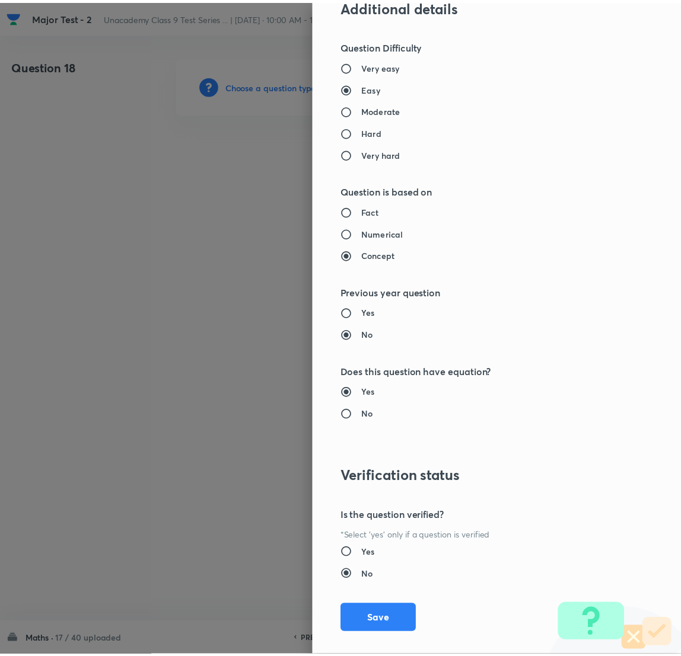
scroll to position [1041, 0]
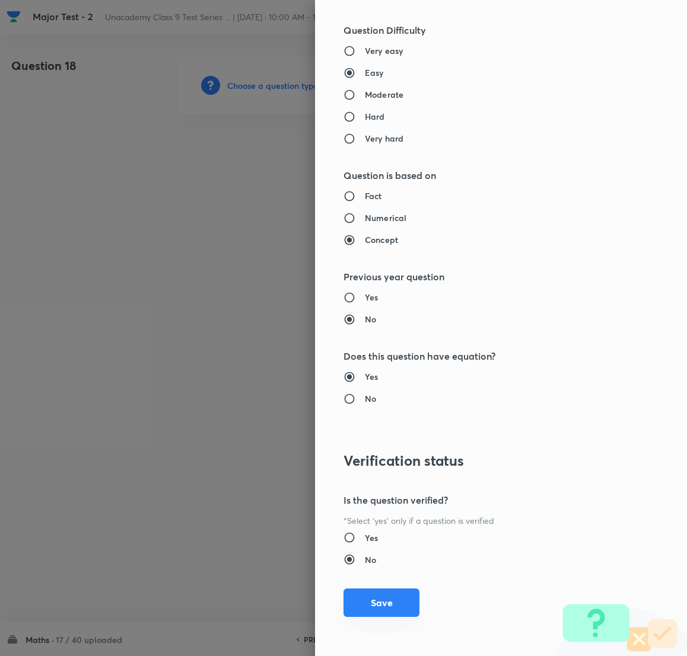
click at [368, 437] on button "Save" at bounding box center [381, 603] width 76 height 28
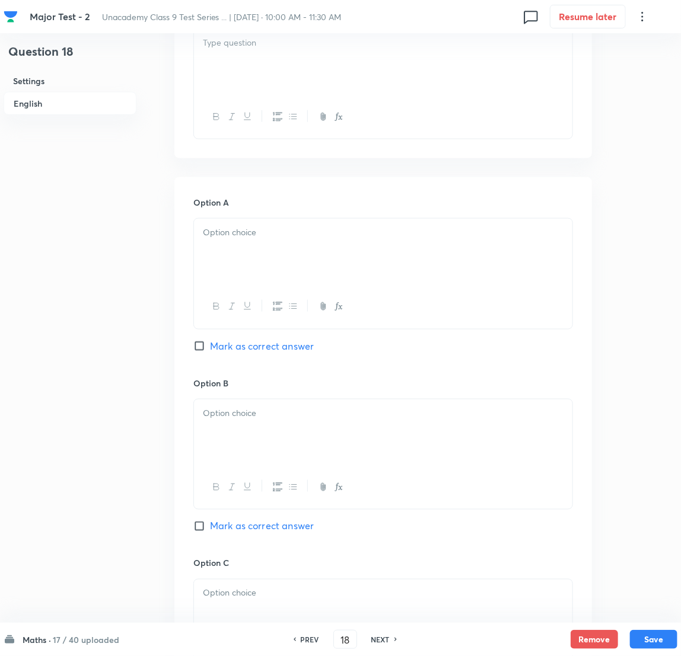
scroll to position [266, 0]
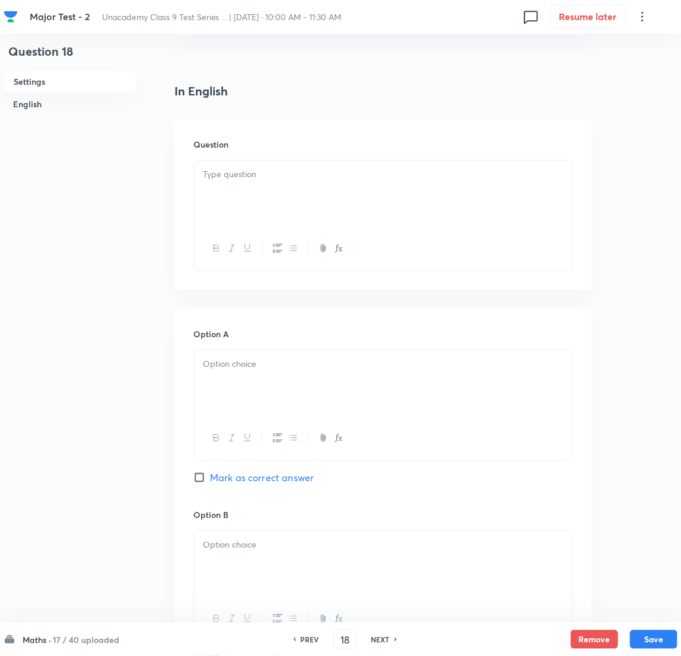
click at [251, 186] on div at bounding box center [383, 194] width 378 height 66
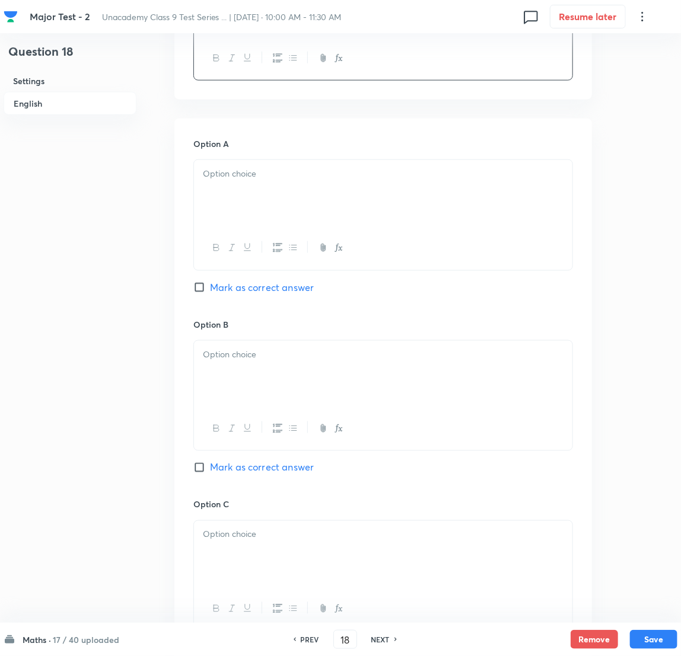
scroll to position [533, 0]
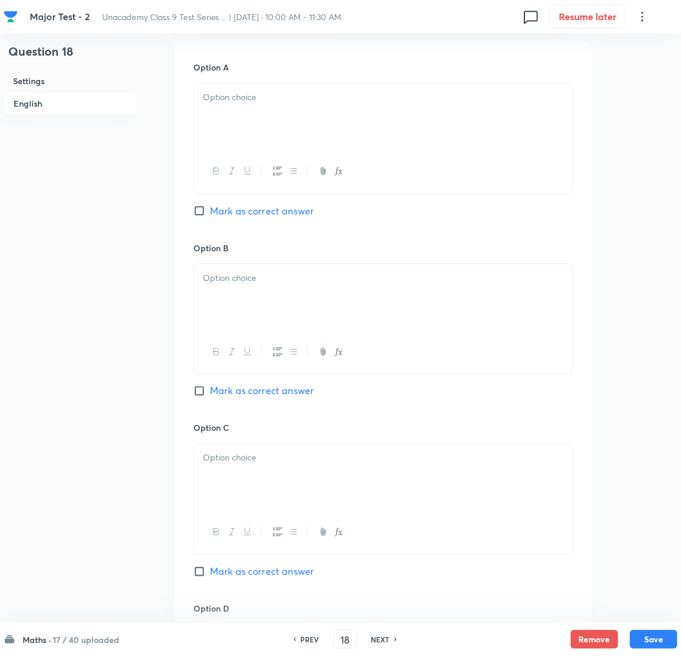
click at [276, 116] on div at bounding box center [383, 117] width 378 height 66
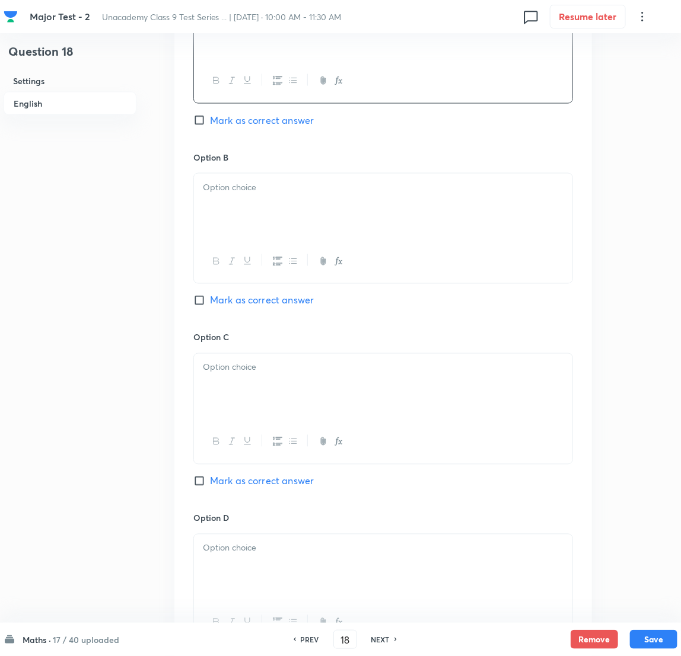
scroll to position [623, 0]
click at [260, 204] on div at bounding box center [383, 208] width 378 height 66
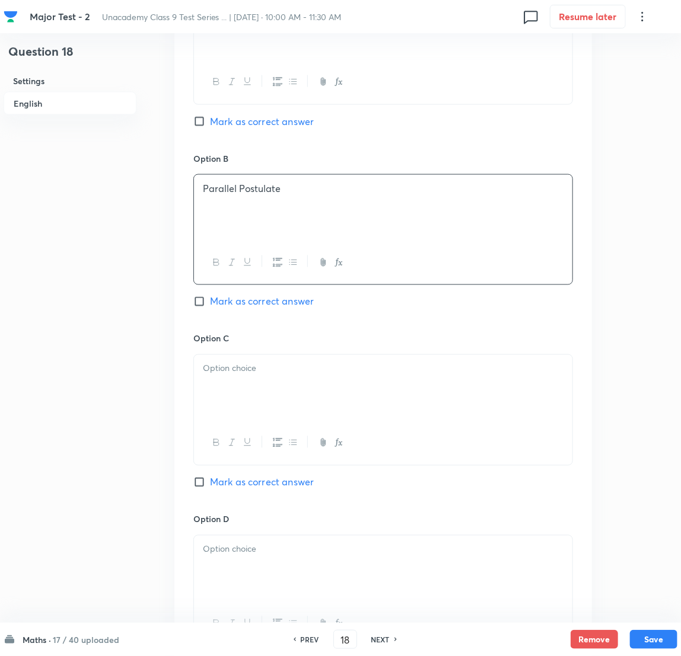
click at [200, 304] on input "Mark as correct answer" at bounding box center [201, 302] width 17 height 12
checkbox input "true"
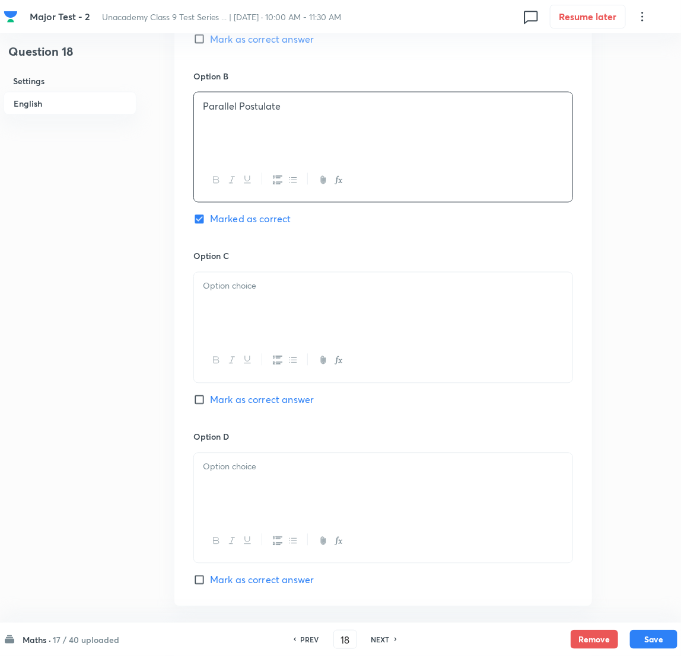
scroll to position [711, 0]
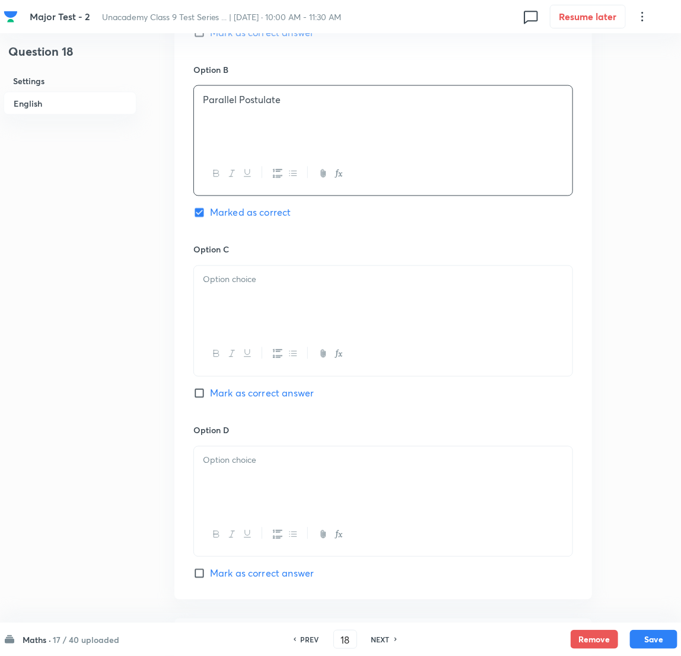
click at [272, 272] on div at bounding box center [383, 299] width 378 height 66
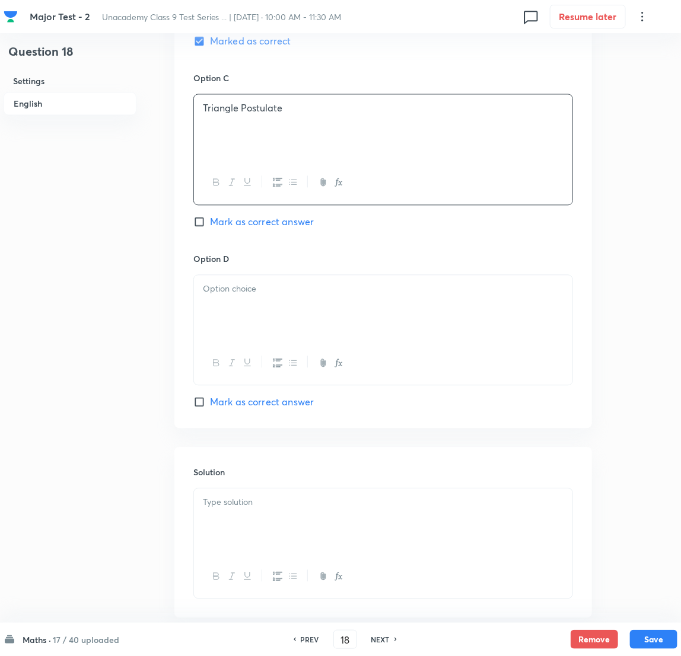
scroll to position [889, 0]
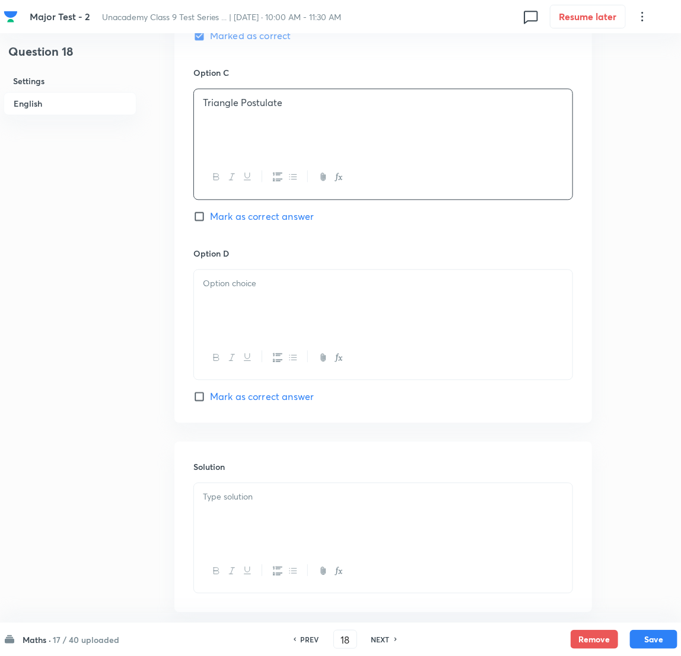
click at [292, 291] on p at bounding box center [383, 284] width 360 height 14
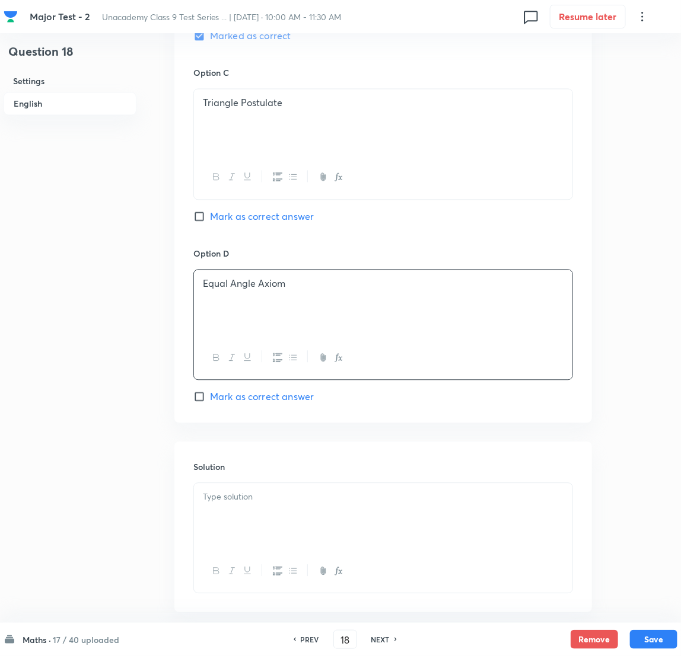
click at [291, 437] on p at bounding box center [383, 497] width 360 height 14
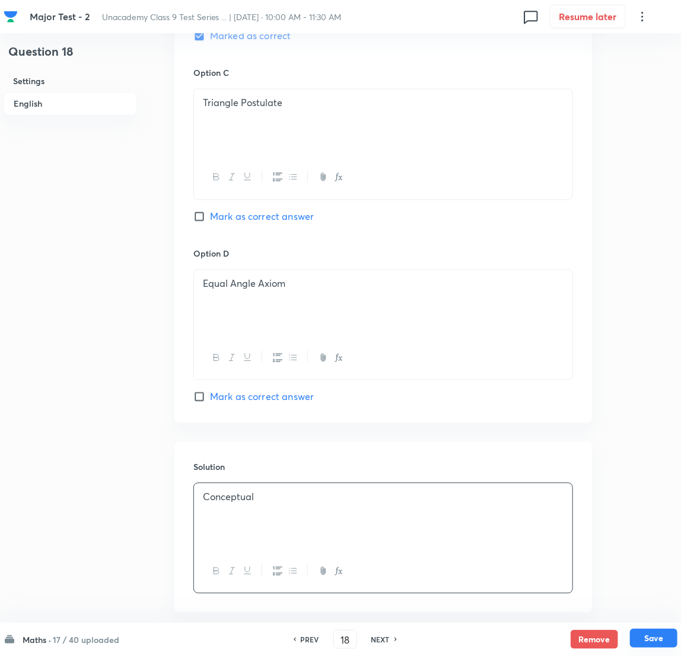
click at [457, 437] on button "Save" at bounding box center [653, 638] width 47 height 19
type input "19"
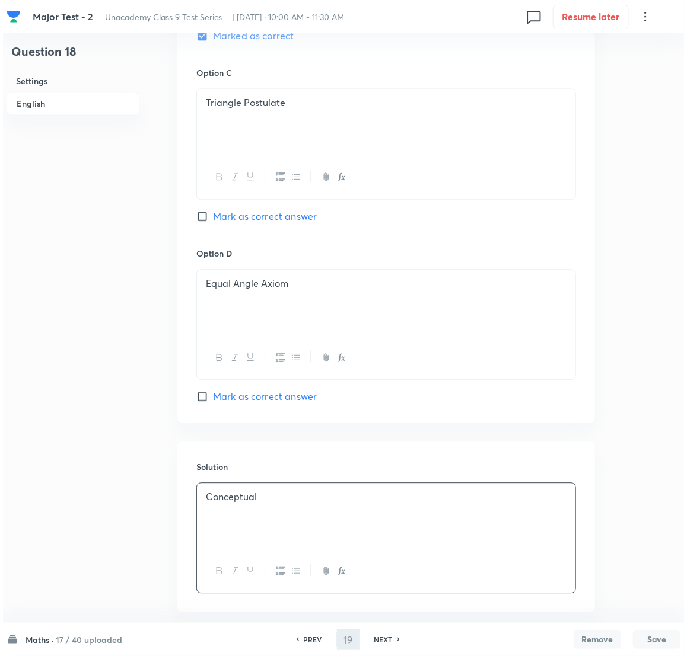
scroll to position [0, 0]
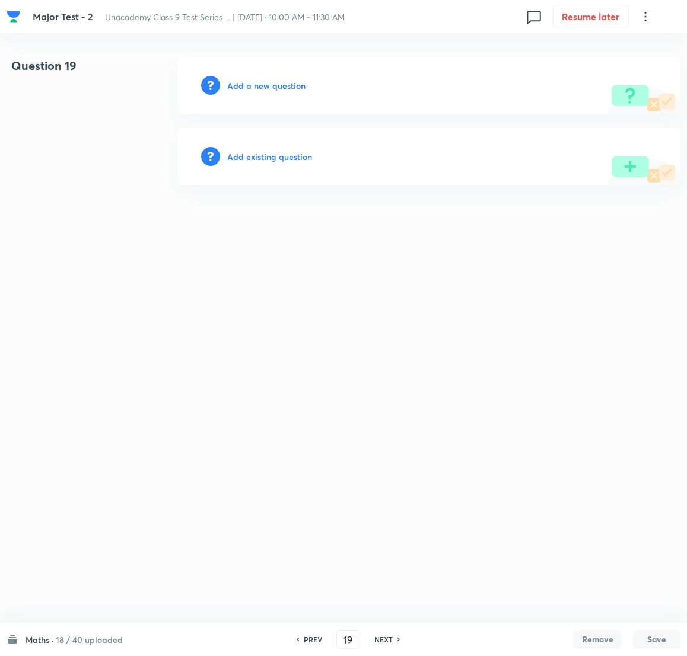
click at [260, 88] on h6 "Add a new question" at bounding box center [266, 85] width 78 height 12
click at [276, 85] on h6 "Choose a question type" at bounding box center [272, 85] width 91 height 12
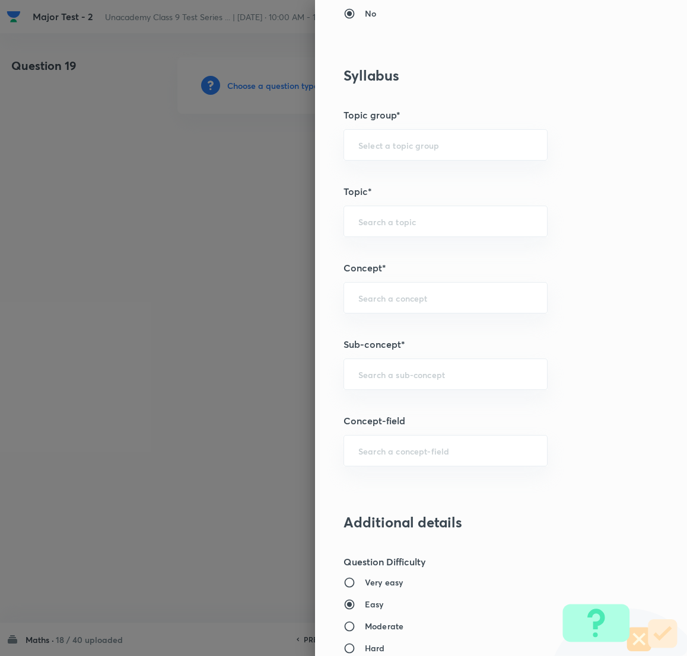
scroll to position [533, 0]
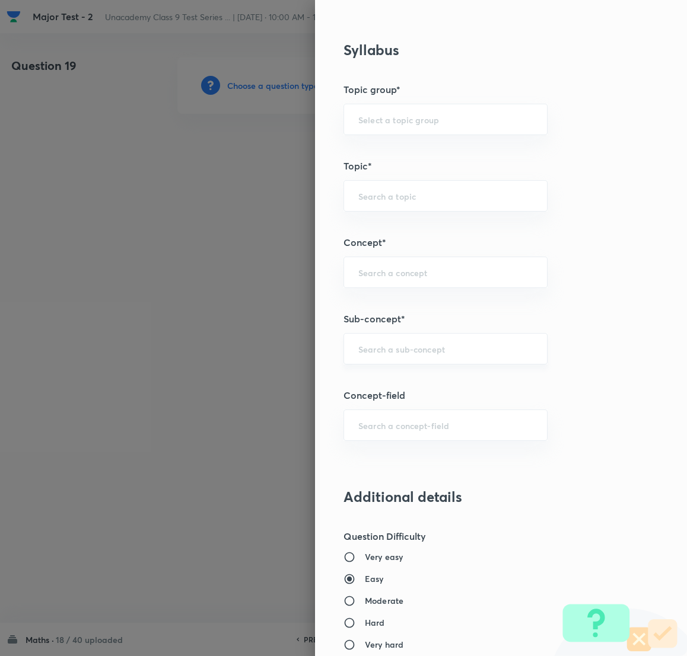
click at [393, 346] on input "text" at bounding box center [445, 348] width 174 height 11
click at [414, 374] on li "Number System Class 9" at bounding box center [432, 383] width 203 height 21
type input "Number System Class 9"
type input "Foundation Class IX"
type input "Mathematics"
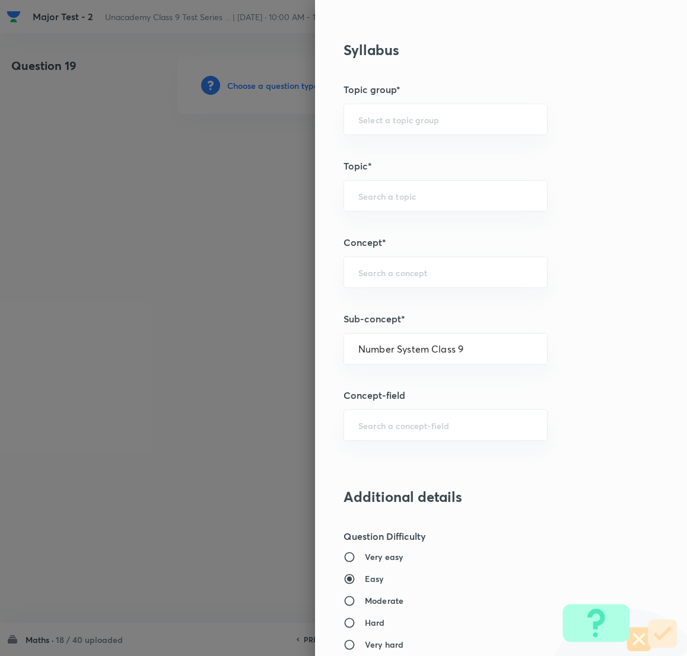
type input "Number System Class 9"
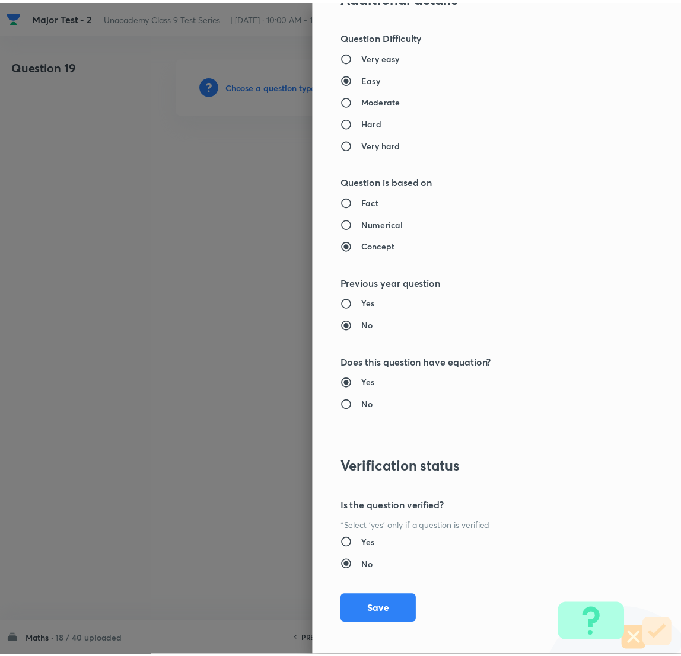
scroll to position [1041, 0]
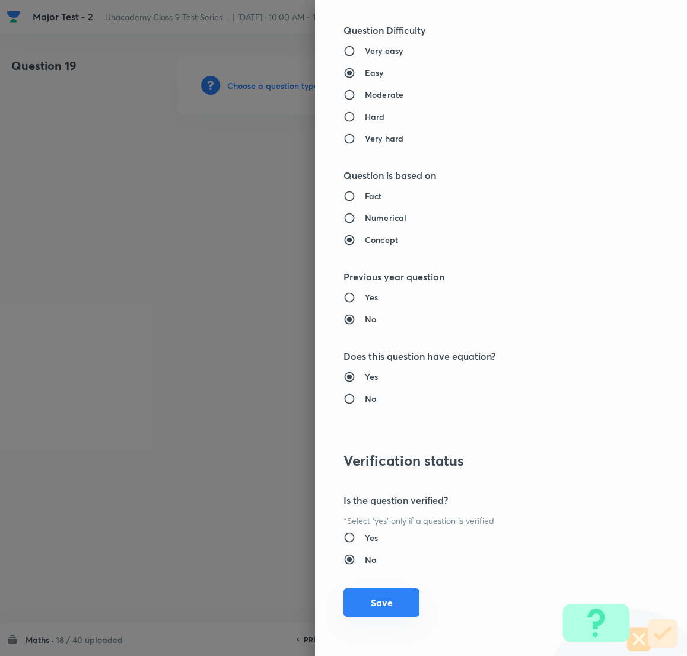
click at [365, 437] on button "Save" at bounding box center [381, 603] width 76 height 28
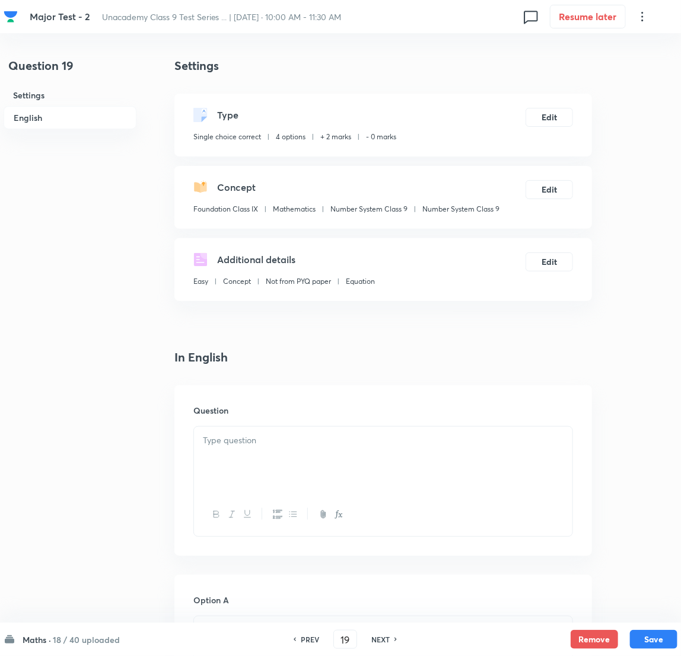
click at [261, 437] on div at bounding box center [383, 460] width 378 height 66
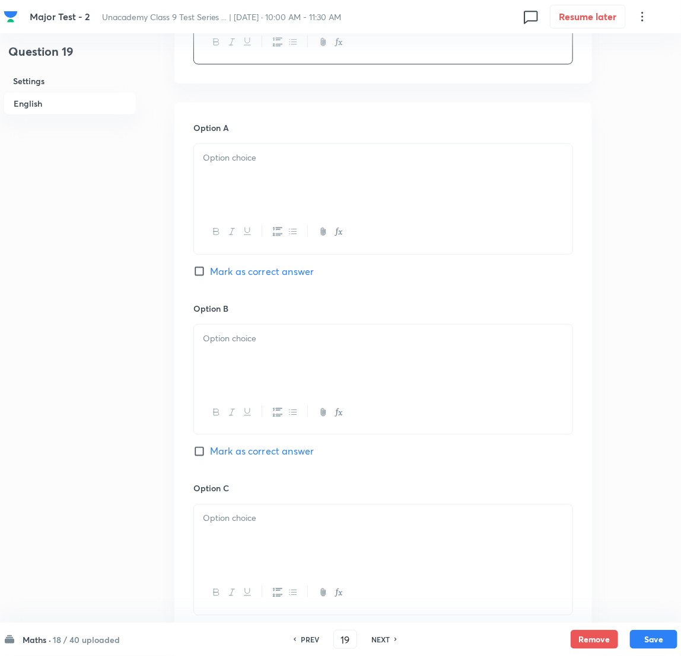
scroll to position [533, 0]
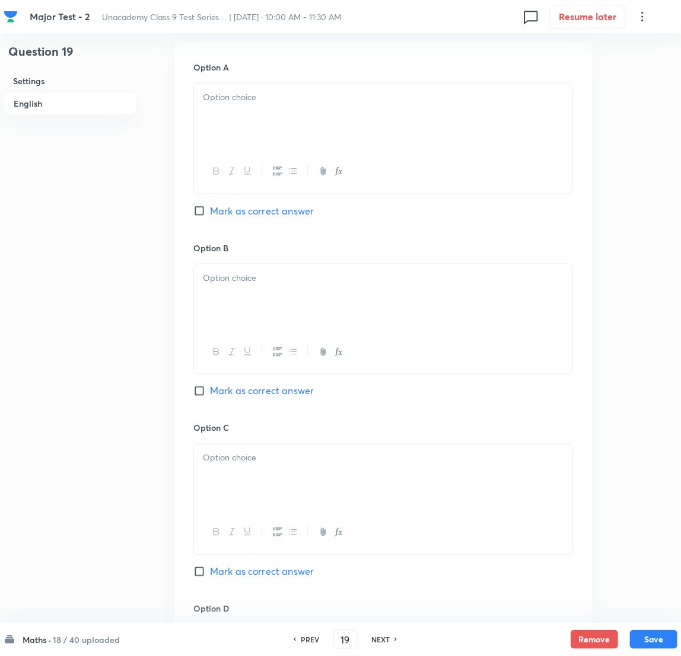
click at [330, 163] on div at bounding box center [383, 171] width 378 height 43
click at [273, 110] on div at bounding box center [383, 117] width 378 height 66
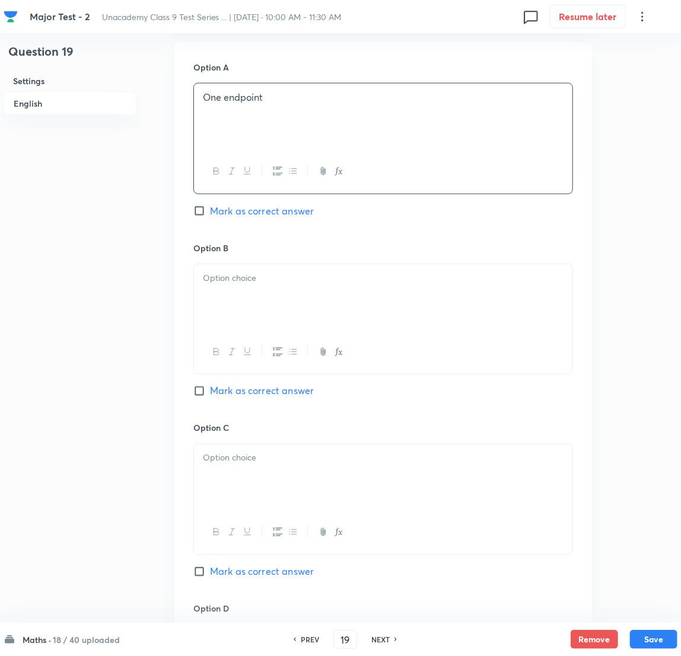
click at [226, 278] on p at bounding box center [383, 279] width 360 height 14
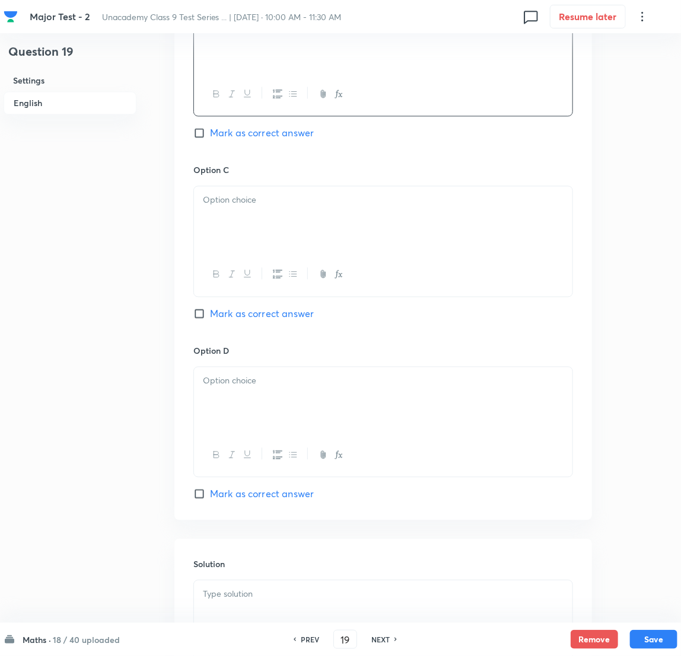
scroll to position [800, 0]
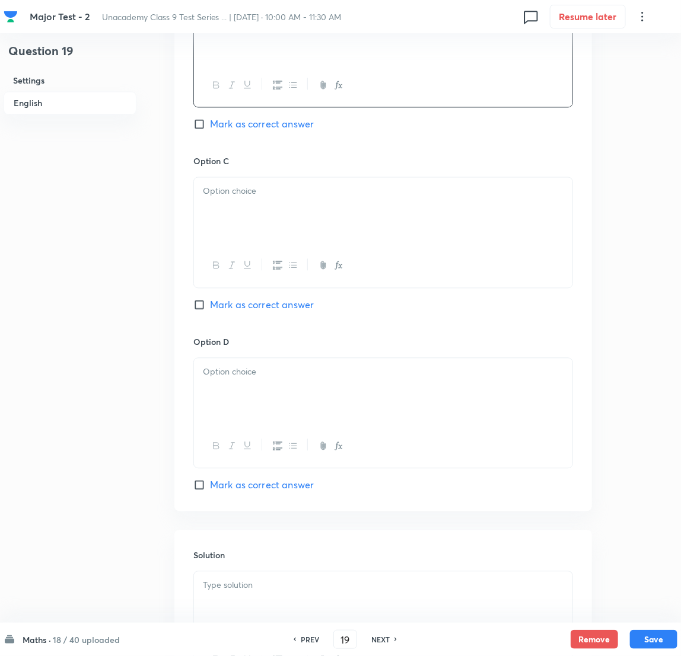
drag, startPoint x: 255, startPoint y: 213, endPoint x: 229, endPoint y: 210, distance: 26.2
click at [254, 211] on div at bounding box center [383, 211] width 378 height 66
drag, startPoint x: 199, startPoint y: 310, endPoint x: 92, endPoint y: 317, distance: 107.0
click at [200, 310] on input "Mark as correct answer" at bounding box center [201, 305] width 17 height 12
checkbox input "true"
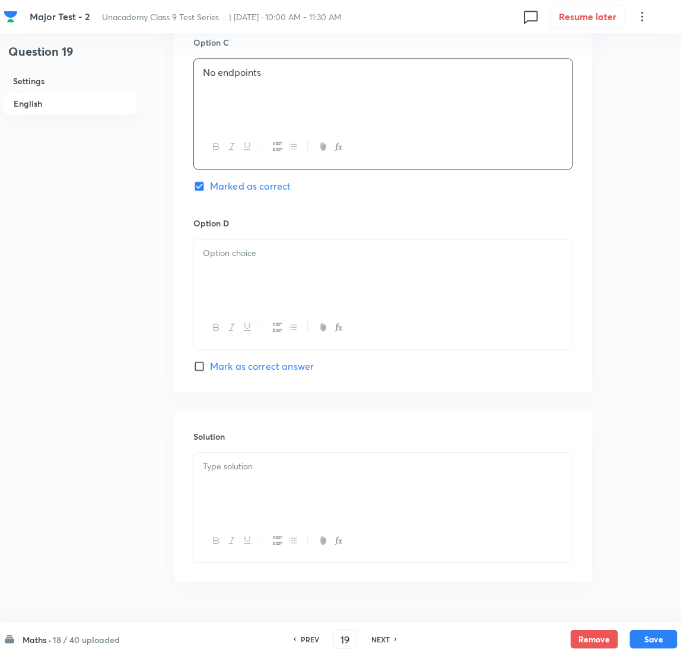
scroll to position [952, 0]
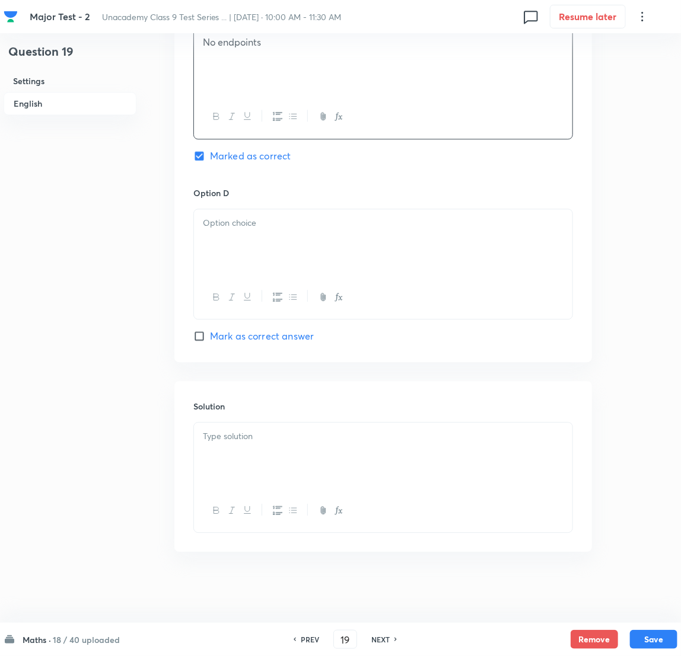
drag, startPoint x: 261, startPoint y: 250, endPoint x: 243, endPoint y: 254, distance: 19.0
click at [260, 250] on div at bounding box center [383, 242] width 378 height 66
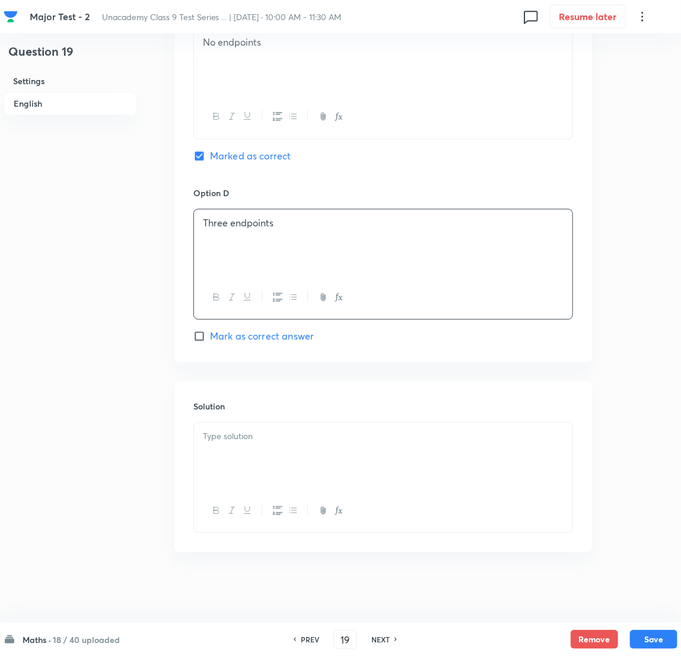
click at [246, 437] on div at bounding box center [383, 456] width 378 height 66
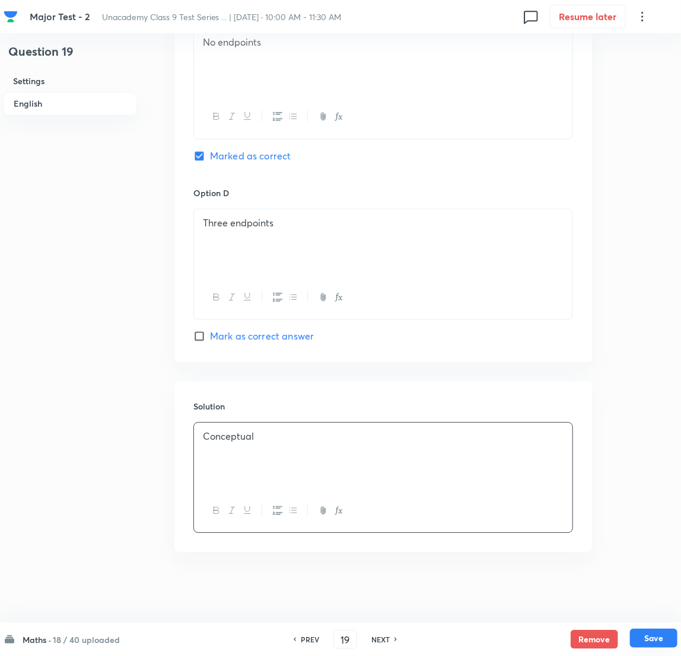
click at [457, 437] on button "Save" at bounding box center [653, 638] width 47 height 19
type input "20"
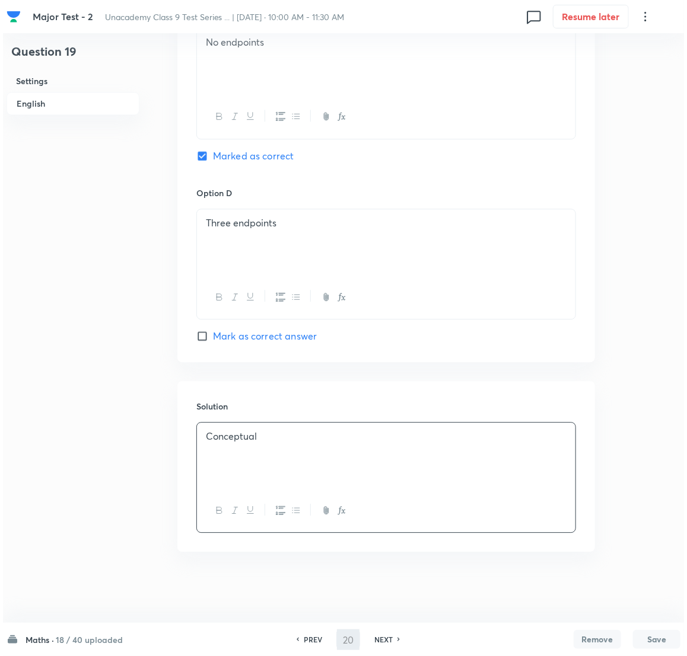
scroll to position [0, 0]
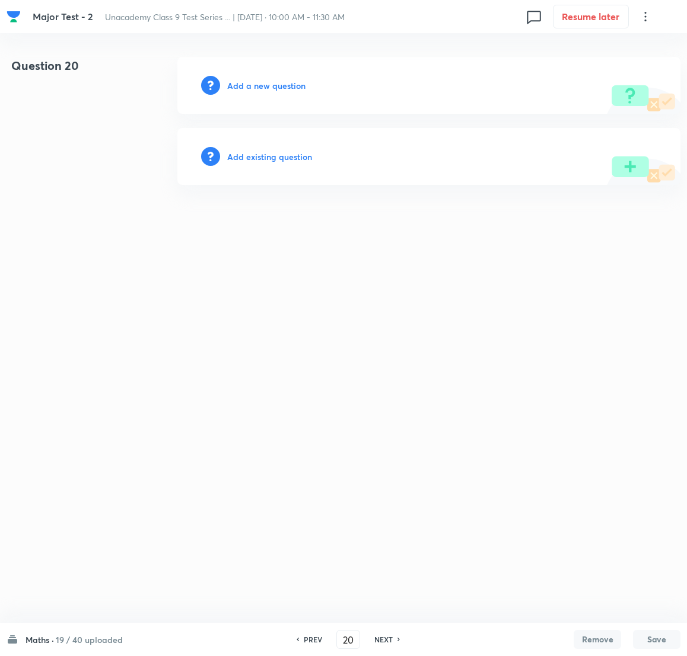
click at [286, 85] on h6 "Add a new question" at bounding box center [266, 85] width 78 height 12
click at [286, 85] on h6 "Choose a question type" at bounding box center [272, 85] width 91 height 12
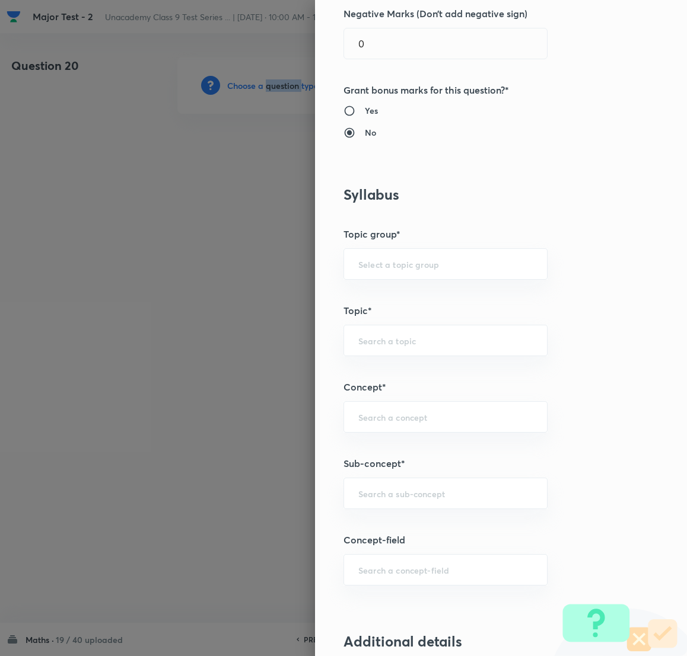
scroll to position [444, 0]
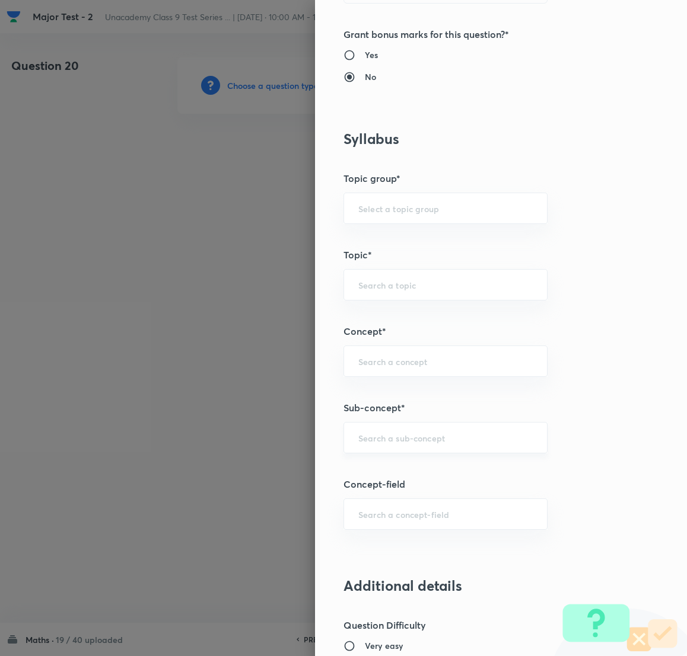
click at [362, 437] on input "text" at bounding box center [445, 437] width 174 height 11
click at [408, 437] on li "Number System Class 9" at bounding box center [432, 472] width 203 height 21
type input "Number System Class 9"
type input "Foundation Class IX"
type input "Mathematics"
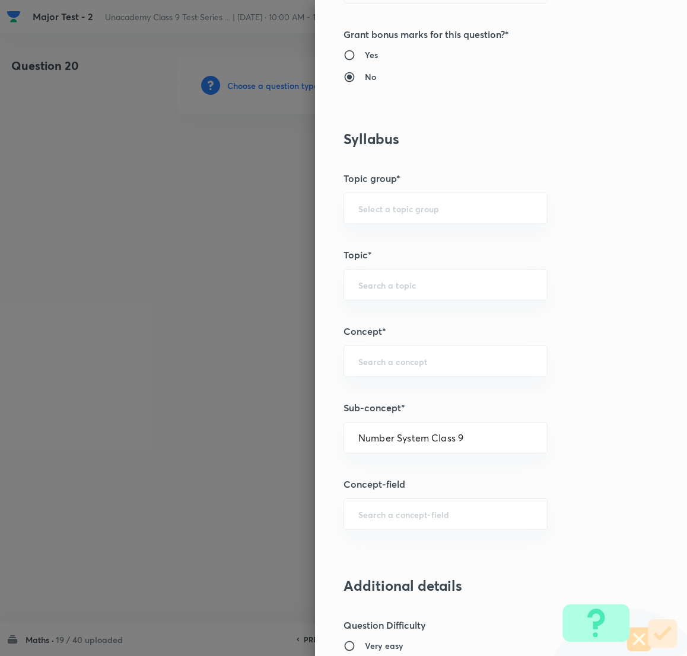
type input "Number System Class 9"
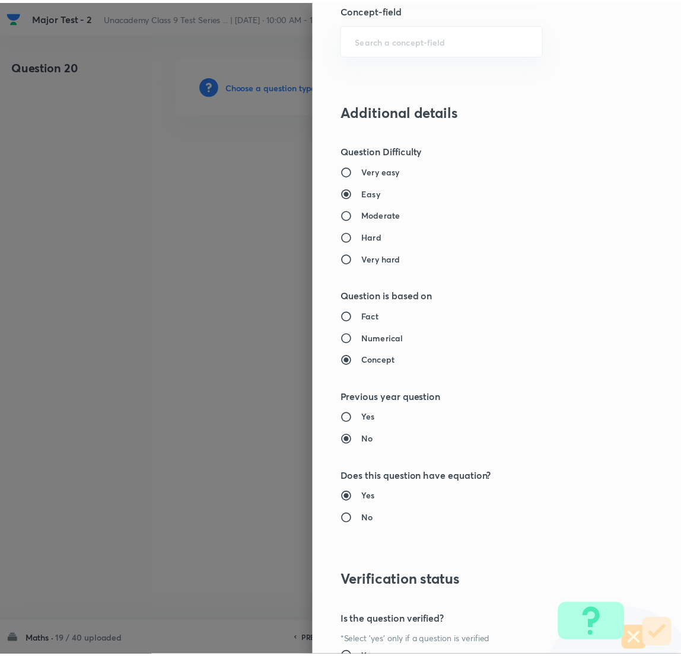
scroll to position [1041, 0]
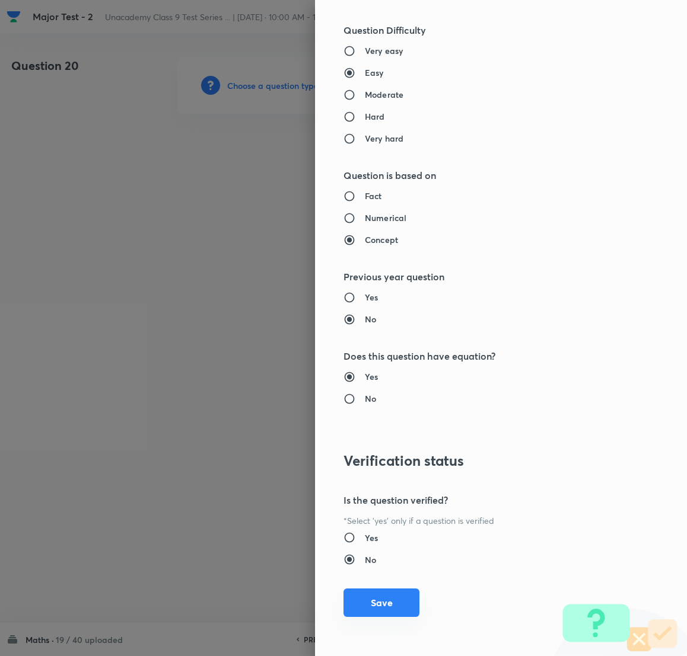
click at [354, 437] on button "Save" at bounding box center [381, 603] width 76 height 28
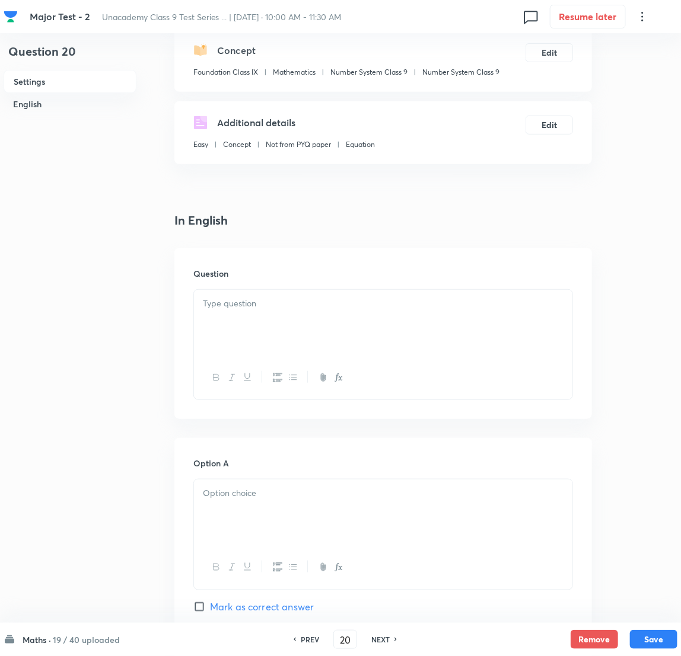
scroll to position [178, 0]
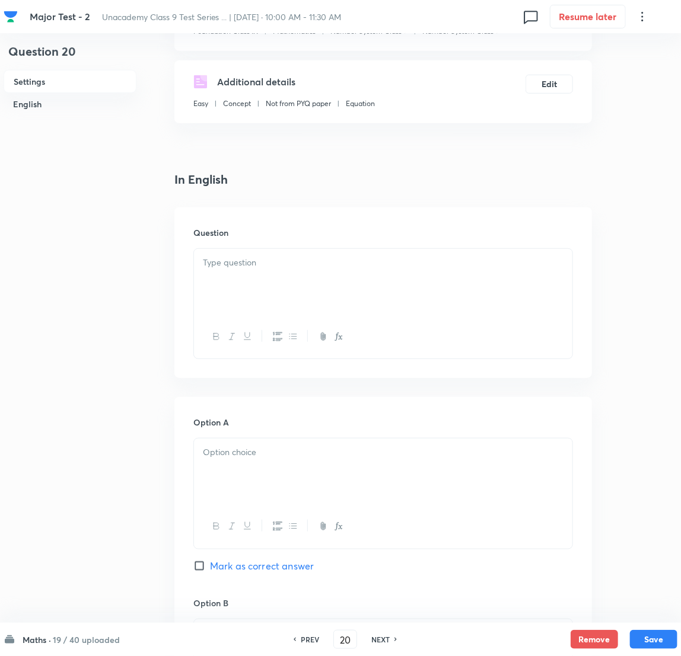
drag, startPoint x: 272, startPoint y: 236, endPoint x: 272, endPoint y: 247, distance: 11.3
click at [272, 242] on div "Question" at bounding box center [382, 293] width 417 height 171
drag, startPoint x: 264, startPoint y: 253, endPoint x: 253, endPoint y: 264, distance: 15.5
click at [263, 256] on div at bounding box center [383, 282] width 378 height 66
click at [311, 289] on div at bounding box center [383, 282] width 378 height 66
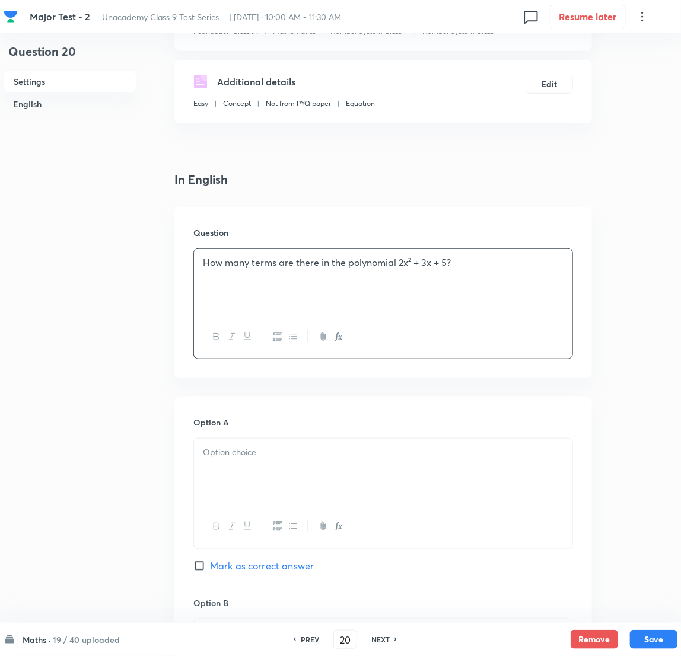
drag, startPoint x: 215, startPoint y: 470, endPoint x: 200, endPoint y: 464, distance: 15.2
click at [215, 437] on div at bounding box center [383, 472] width 378 height 66
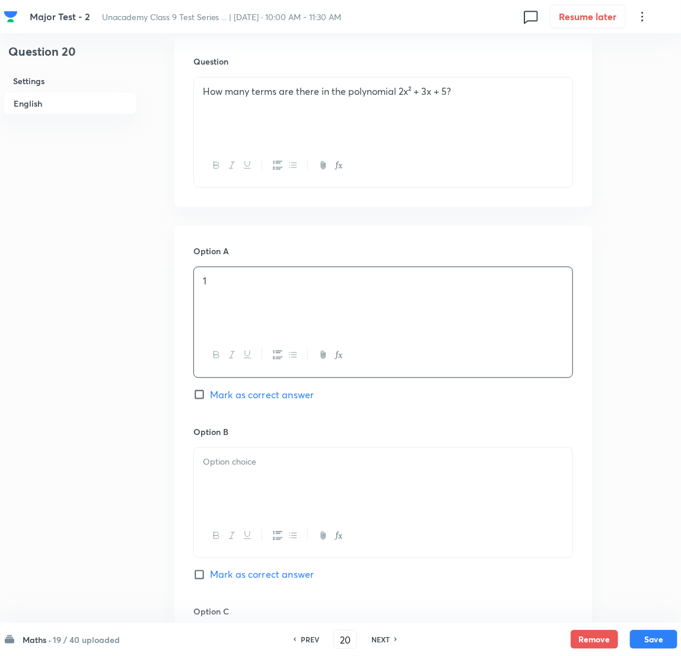
scroll to position [356, 0]
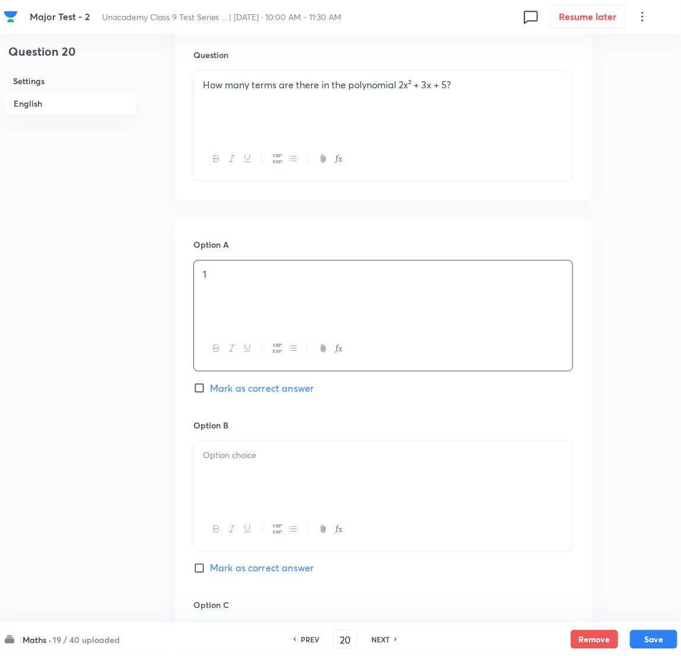
click at [260, 437] on div at bounding box center [383, 475] width 378 height 66
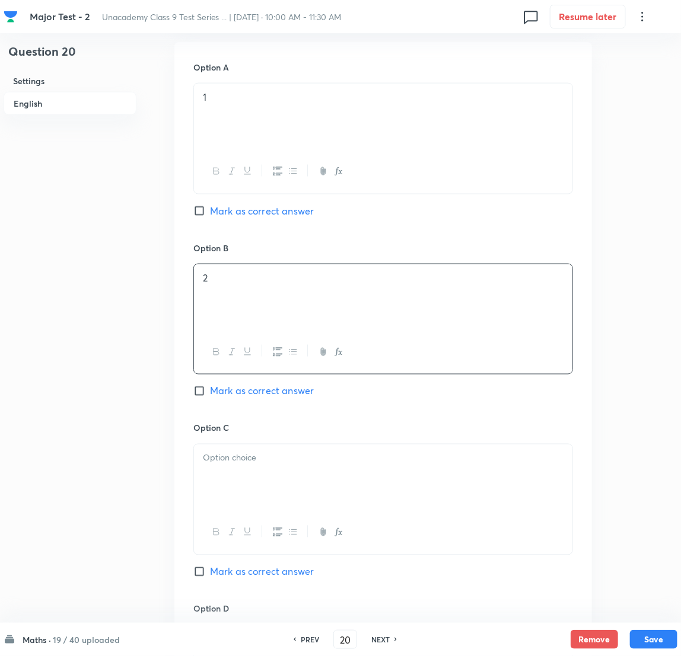
click at [244, 437] on p at bounding box center [383, 459] width 360 height 14
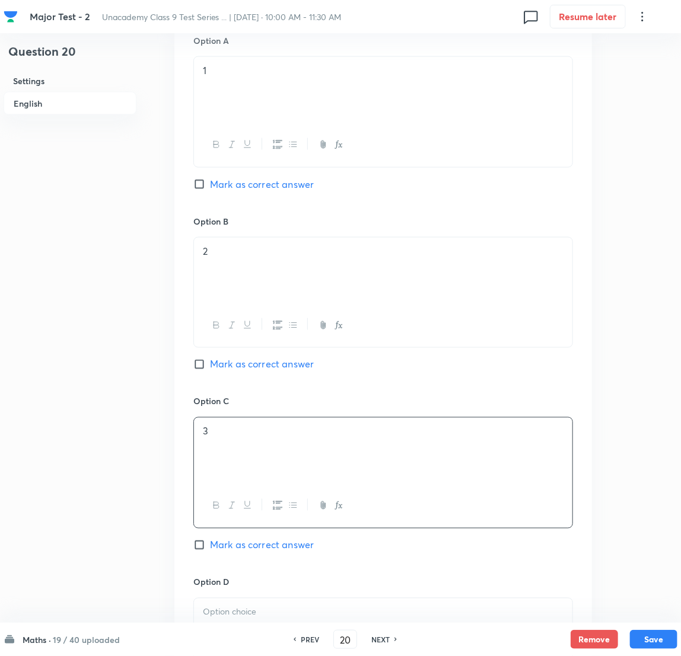
scroll to position [711, 0]
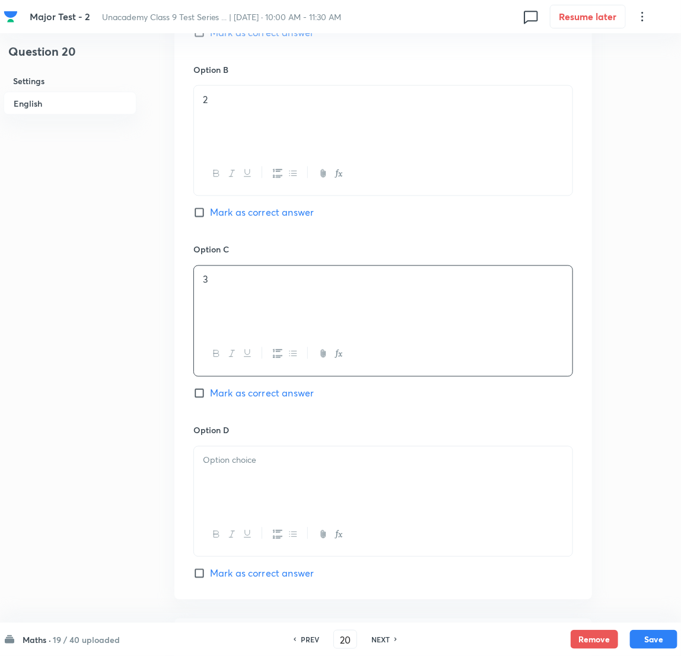
click at [234, 437] on div at bounding box center [383, 480] width 378 height 66
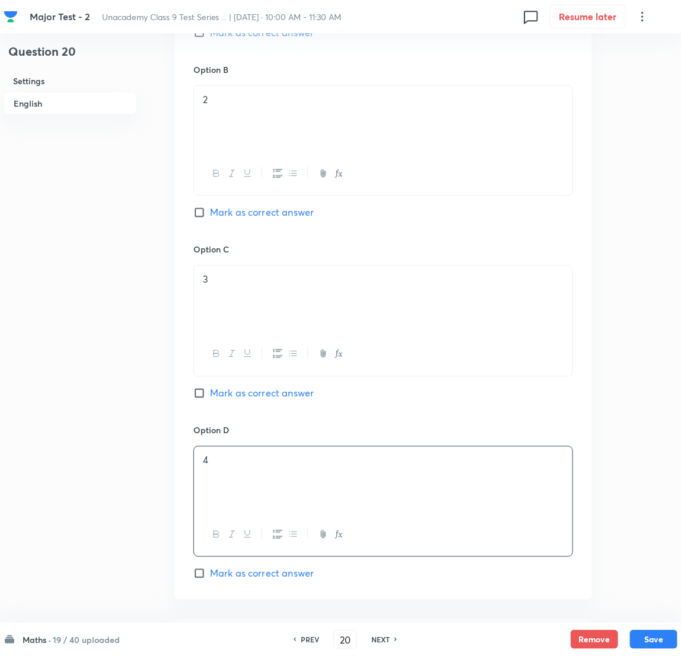
click at [203, 395] on input "Mark as correct answer" at bounding box center [201, 394] width 17 height 12
checkbox input "true"
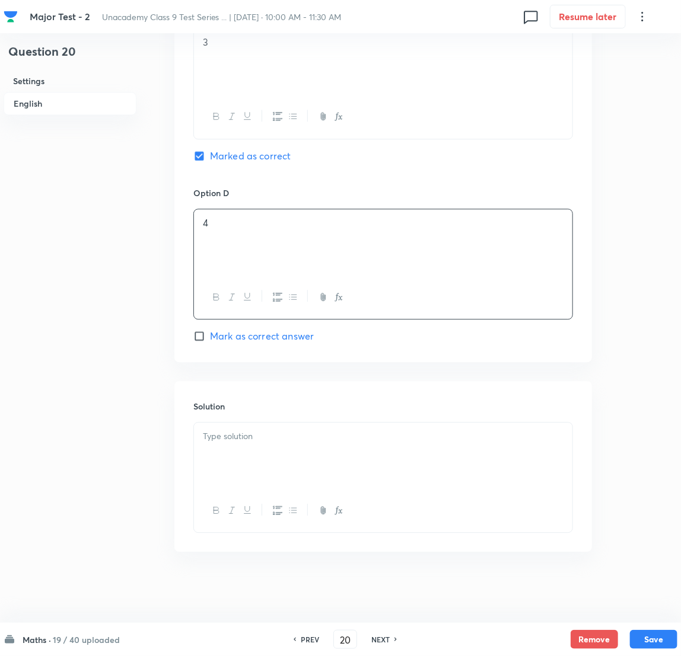
scroll to position [952, 0]
click at [243, 437] on p at bounding box center [383, 437] width 360 height 14
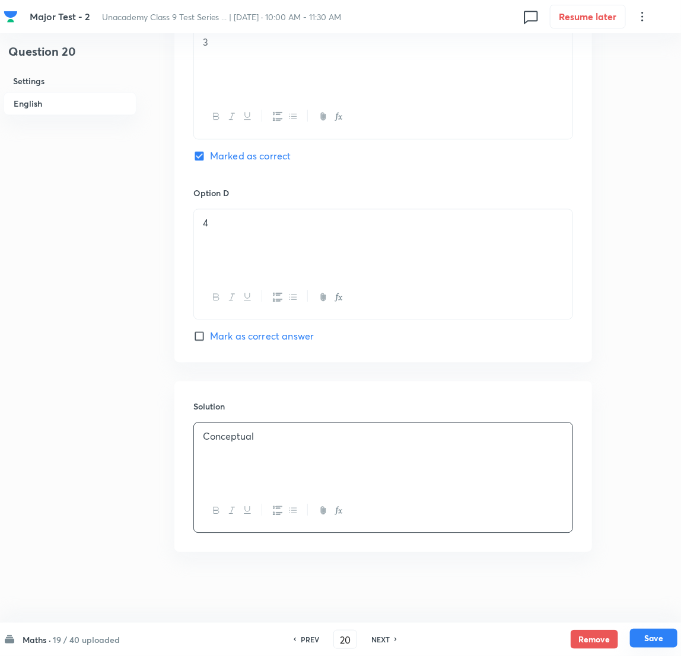
click at [457, 437] on button "Save" at bounding box center [653, 638] width 47 height 19
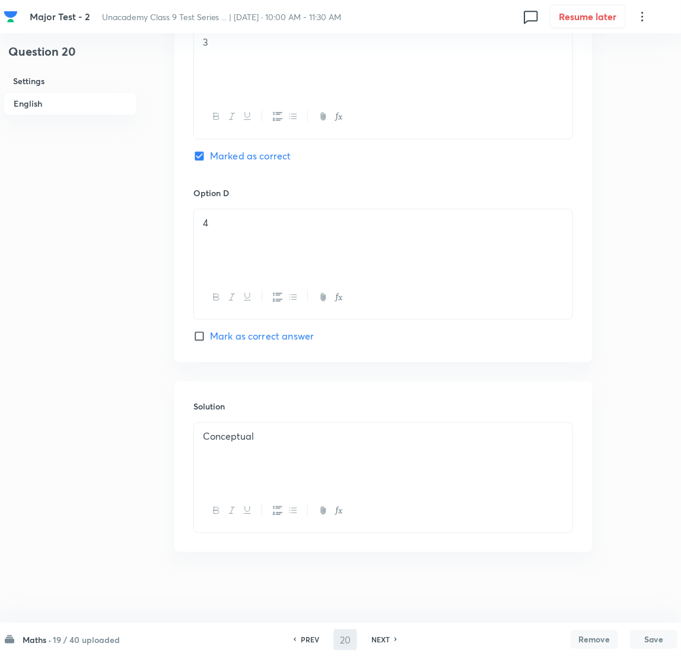
type input "21"
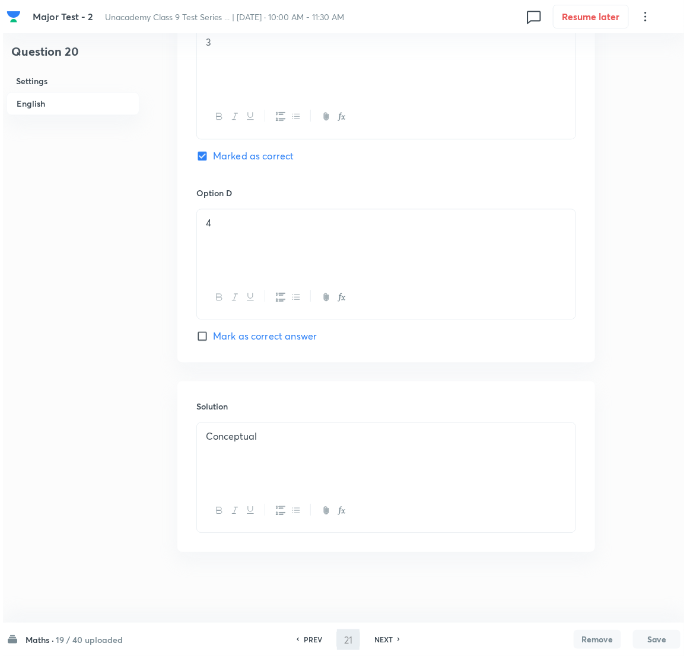
scroll to position [0, 0]
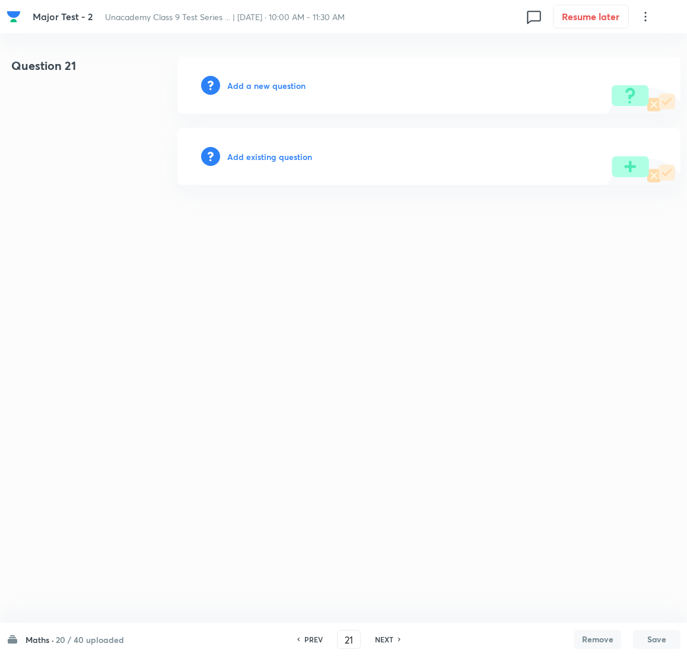
click at [262, 86] on h6 "Add a new question" at bounding box center [266, 85] width 78 height 12
click at [262, 86] on h6 "Choose a question type" at bounding box center [272, 85] width 91 height 12
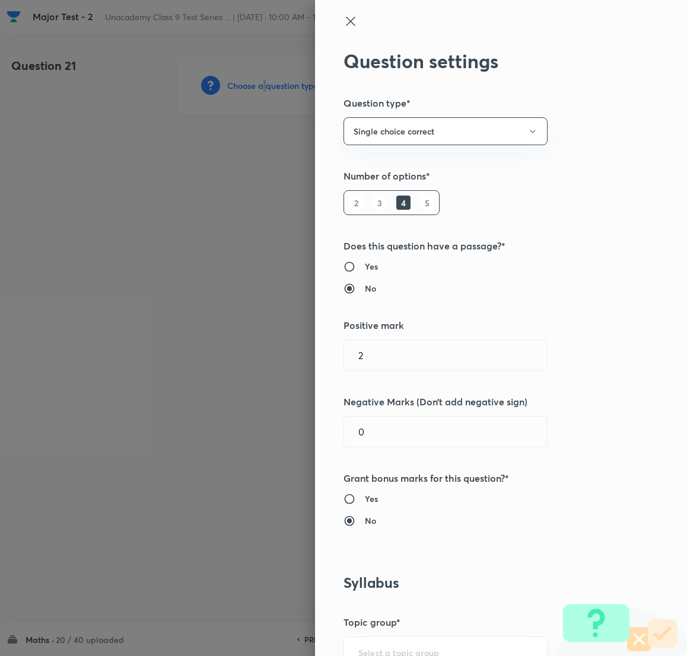
type input "Foundation Class IX"
type input "Mathematics"
type input "Number System Class 9"
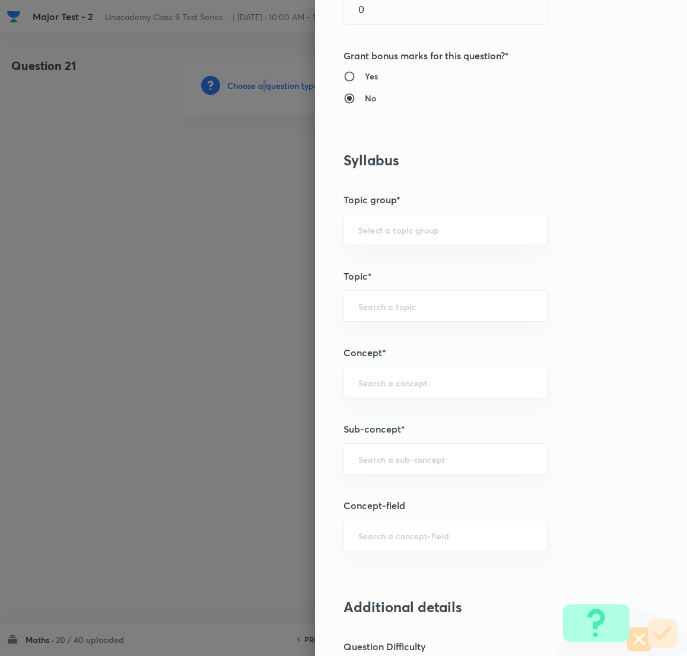
scroll to position [623, 0]
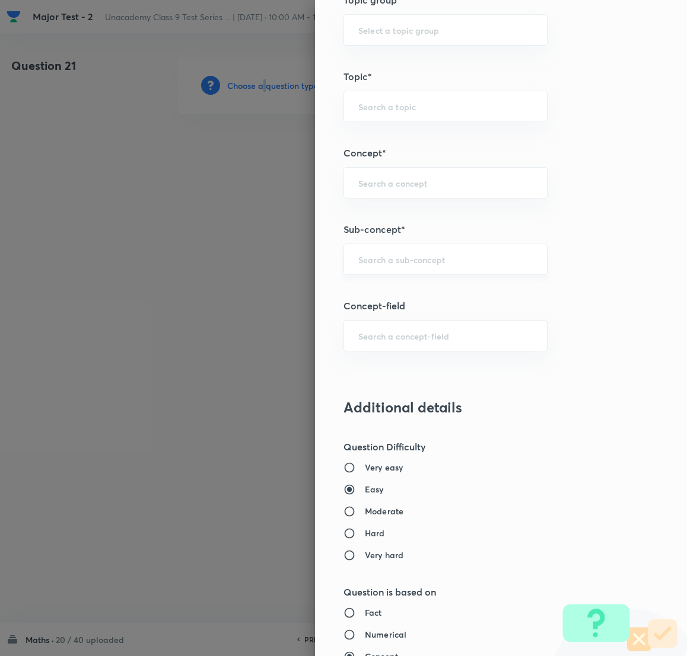
click at [379, 251] on div "​" at bounding box center [445, 259] width 204 height 31
click at [410, 296] on li "Number System Class 9" at bounding box center [432, 294] width 203 height 21
type input "Number System Class 9"
type input "Foundation Class IX"
type input "Mathematics"
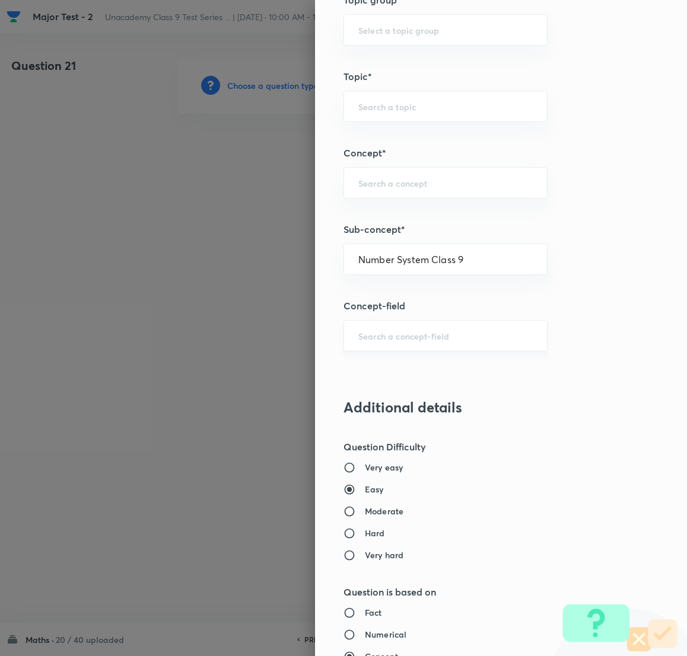
type input "Number System Class 9"
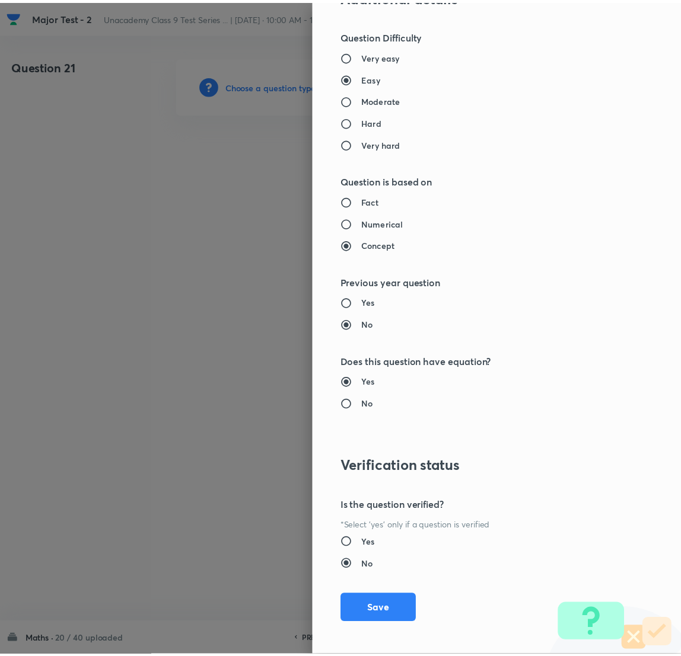
scroll to position [1041, 0]
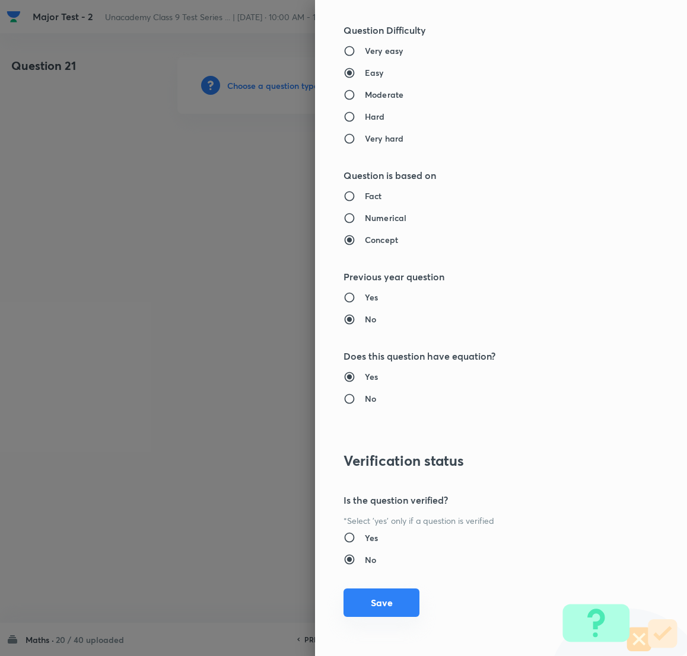
click at [371, 437] on button "Save" at bounding box center [381, 603] width 76 height 28
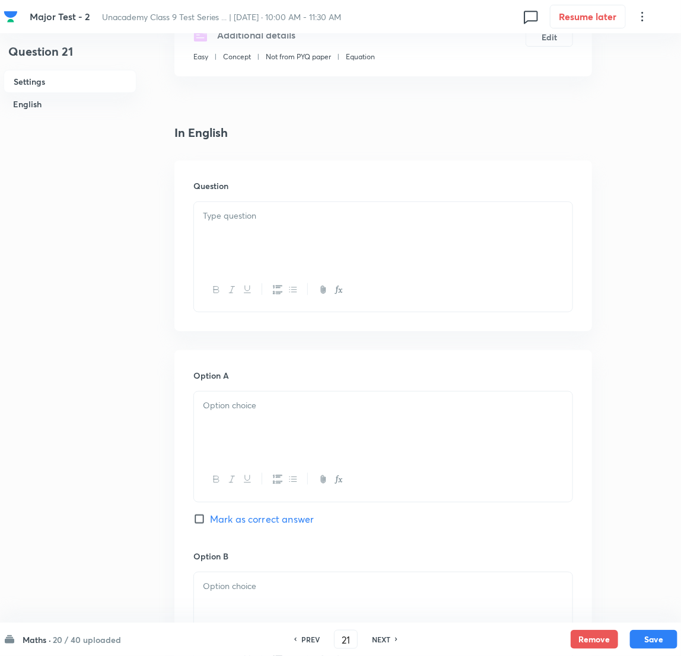
scroll to position [89, 0]
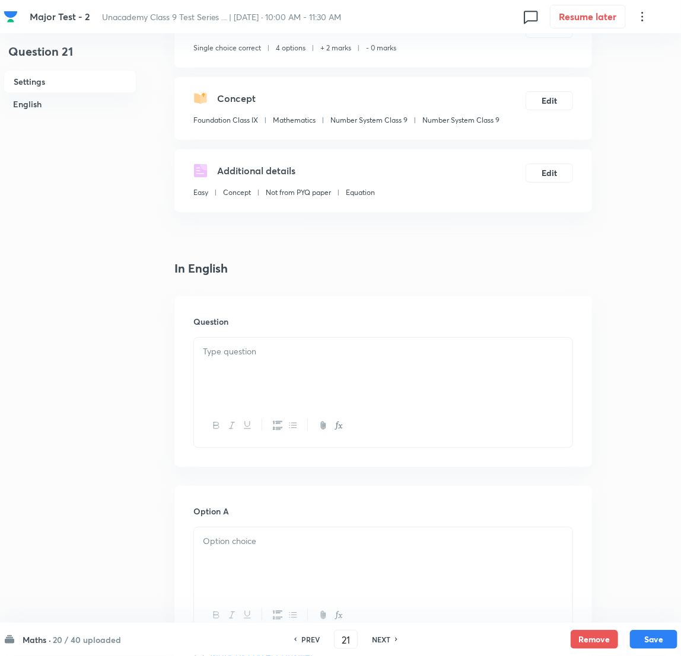
click at [254, 377] on div at bounding box center [383, 371] width 378 height 66
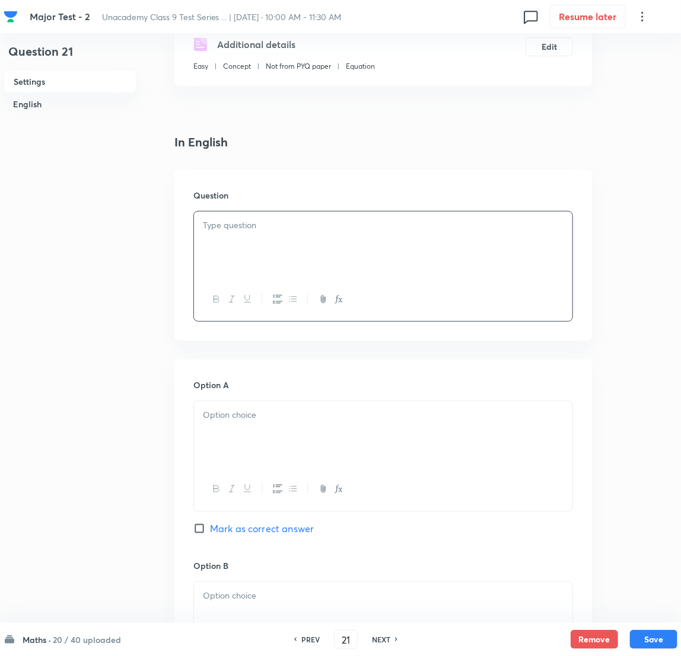
scroll to position [266, 0]
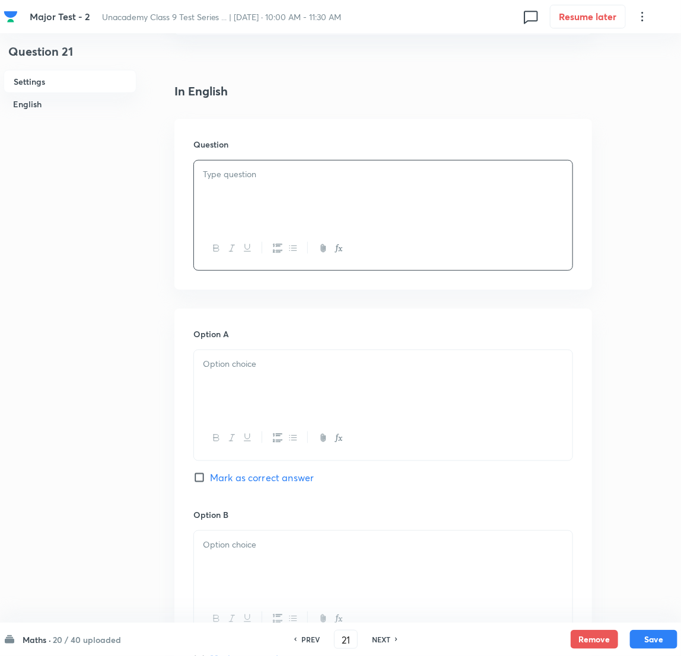
drag, startPoint x: 250, startPoint y: 210, endPoint x: 225, endPoint y: 222, distance: 27.3
click at [250, 215] on div at bounding box center [383, 194] width 378 height 66
drag, startPoint x: 212, startPoint y: 171, endPoint x: 219, endPoint y: 172, distance: 7.2
click at [212, 170] on p "1. Which of the following is an irrational number?" at bounding box center [383, 175] width 360 height 14
click at [262, 375] on div at bounding box center [383, 383] width 378 height 66
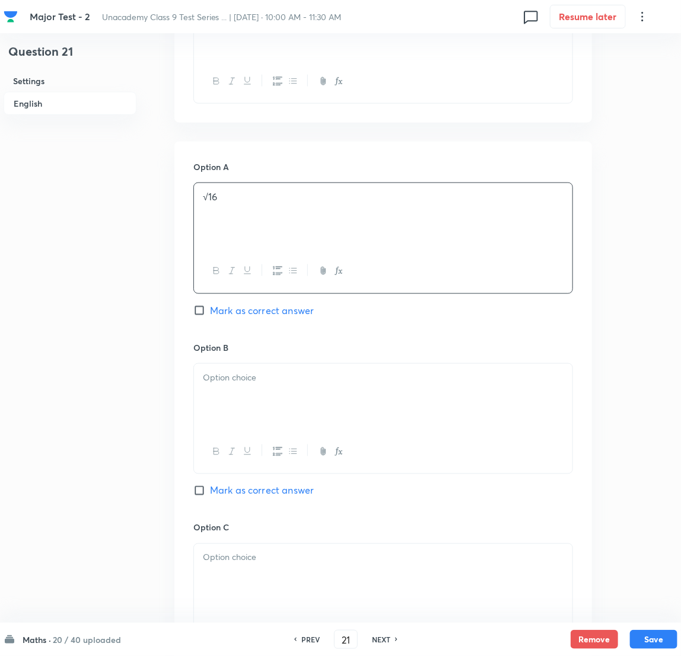
scroll to position [623, 0]
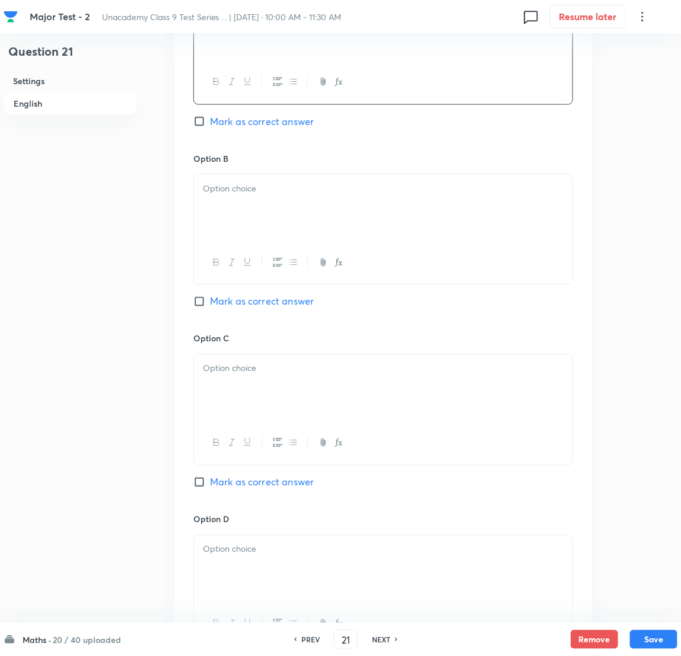
click at [267, 224] on div at bounding box center [383, 208] width 378 height 66
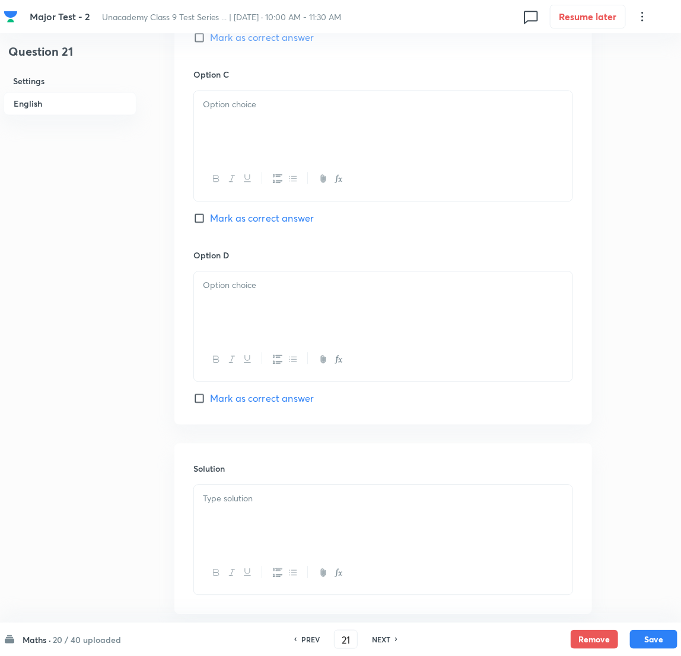
scroll to position [889, 0]
drag, startPoint x: 265, startPoint y: 146, endPoint x: 250, endPoint y: 151, distance: 16.0
click at [265, 146] on div at bounding box center [383, 122] width 378 height 66
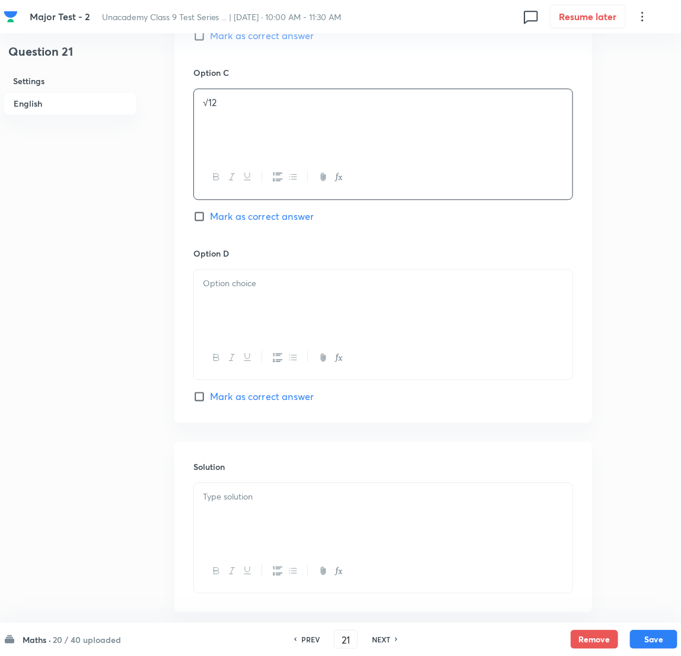
drag, startPoint x: 198, startPoint y: 219, endPoint x: 209, endPoint y: 250, distance: 32.6
click at [198, 224] on label "Mark as correct answer" at bounding box center [253, 216] width 120 height 14
click at [198, 222] on input "Mark as correct answer" at bounding box center [201, 216] width 17 height 12
checkbox input "true"
click at [231, 307] on div at bounding box center [383, 303] width 378 height 66
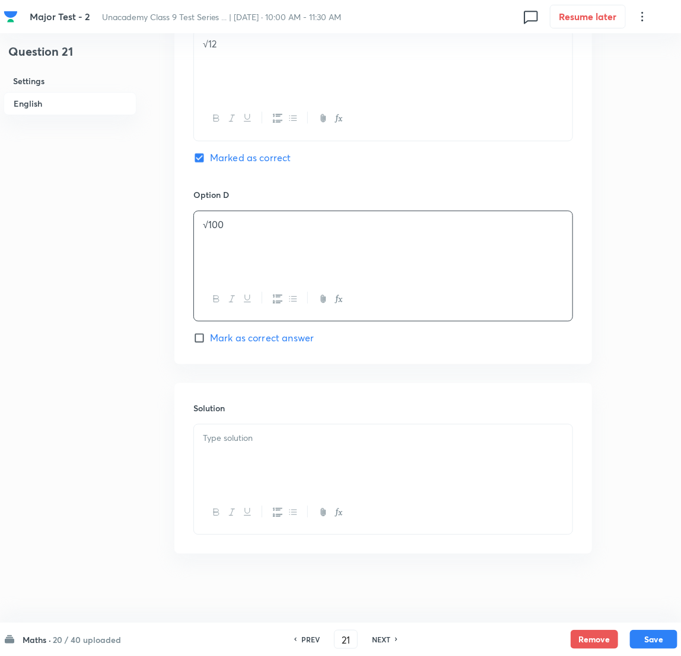
scroll to position [952, 0]
click at [236, 434] on p at bounding box center [383, 437] width 360 height 14
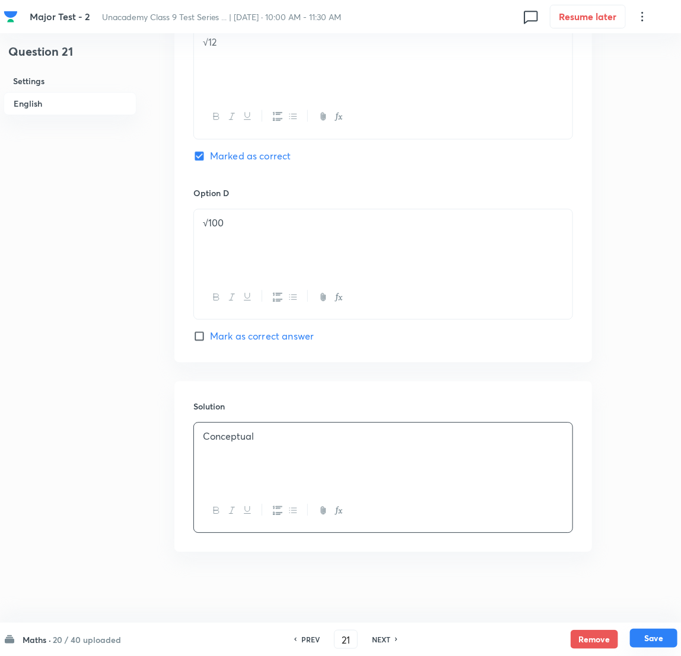
click at [457, 437] on button "Save" at bounding box center [653, 638] width 47 height 19
type input "22"
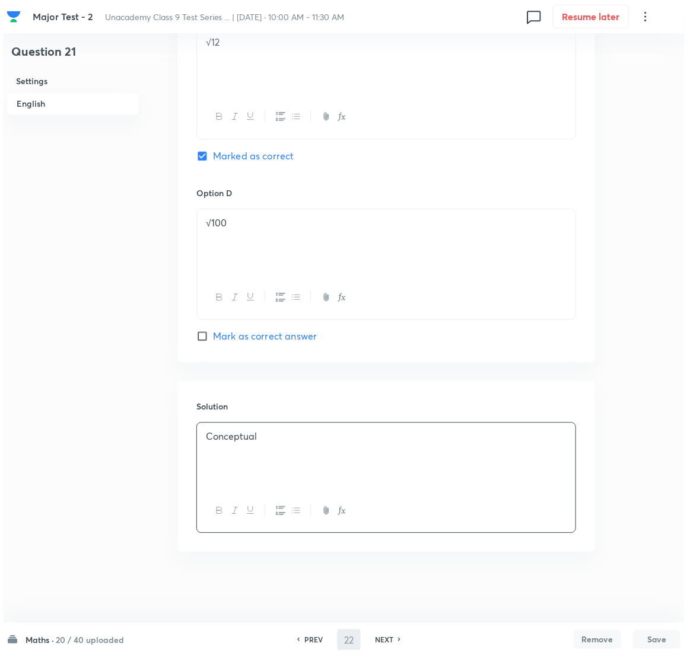
scroll to position [0, 0]
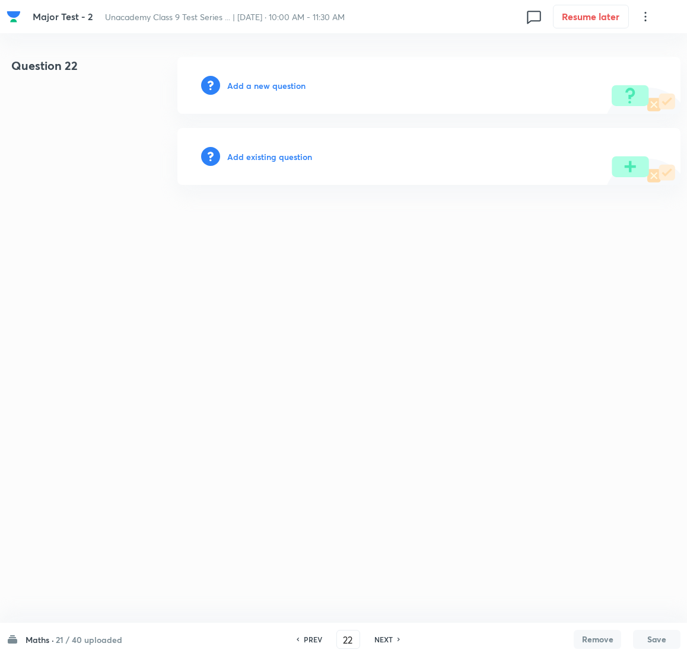
click at [280, 79] on h6 "Add a new question" at bounding box center [266, 85] width 78 height 12
click at [279, 79] on h6 "Choose a question type" at bounding box center [272, 85] width 91 height 12
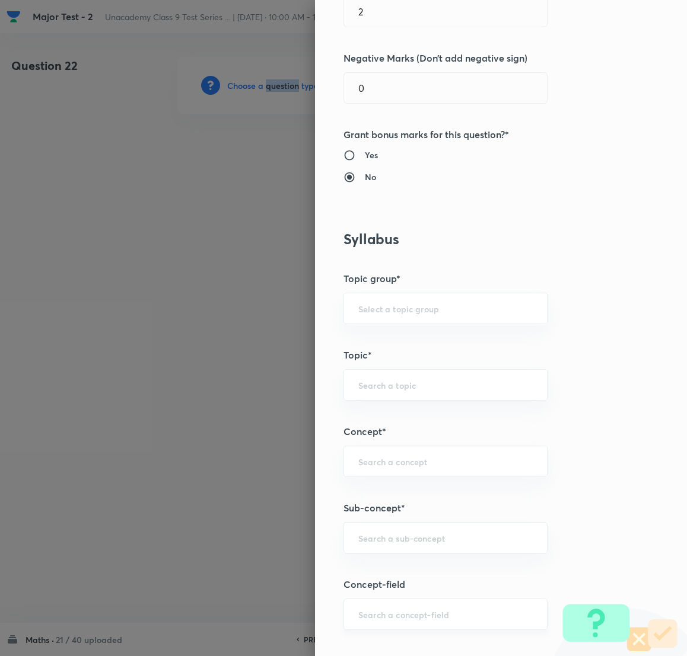
scroll to position [533, 0]
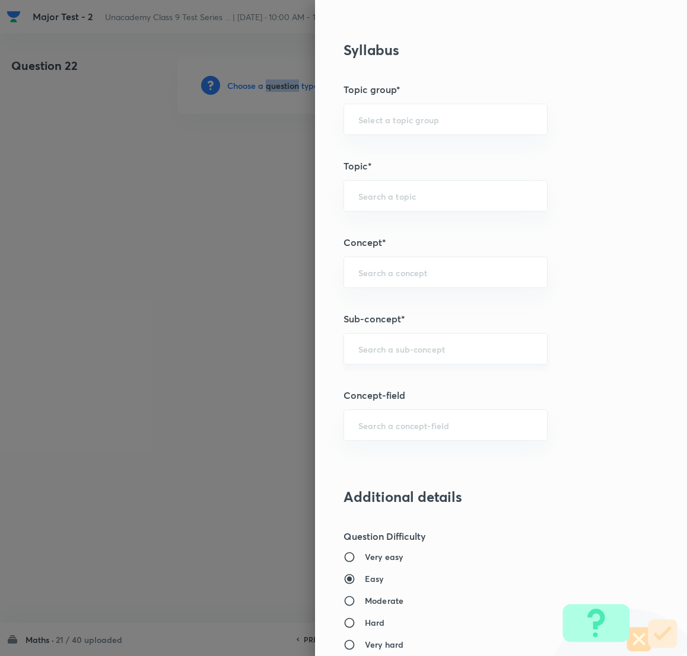
click at [407, 343] on div "​" at bounding box center [445, 348] width 204 height 31
click at [398, 381] on li "Number System Class 9" at bounding box center [432, 383] width 203 height 21
type input "Number System Class 9"
type input "Foundation Class IX"
type input "Mathematics"
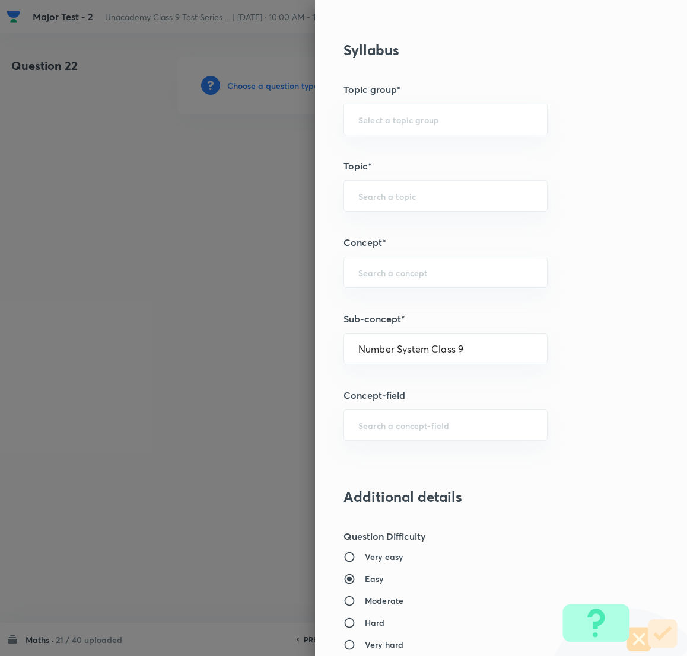
type input "Number System Class 9"
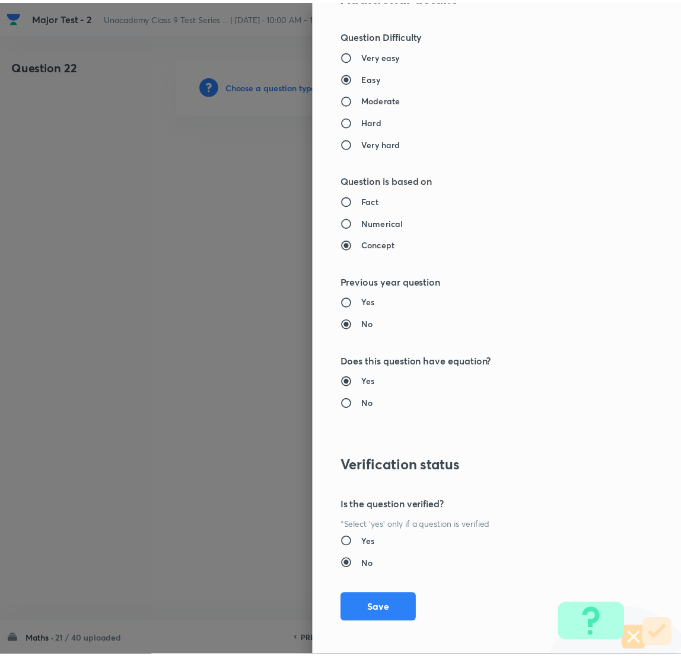
scroll to position [1041, 0]
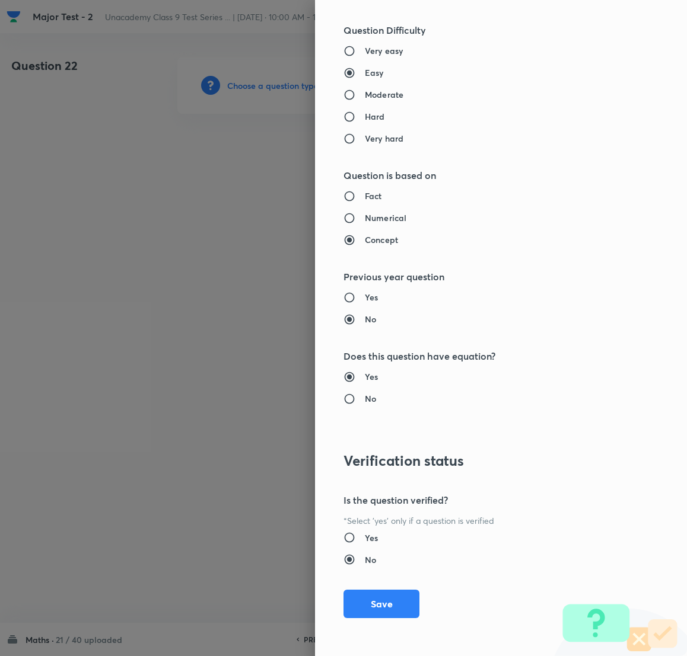
click at [386, 437] on div "Question settings Question type* Single choice correct Number of options* 2 3 4…" at bounding box center [501, 328] width 372 height 656
click at [371, 437] on button "Save" at bounding box center [381, 603] width 76 height 28
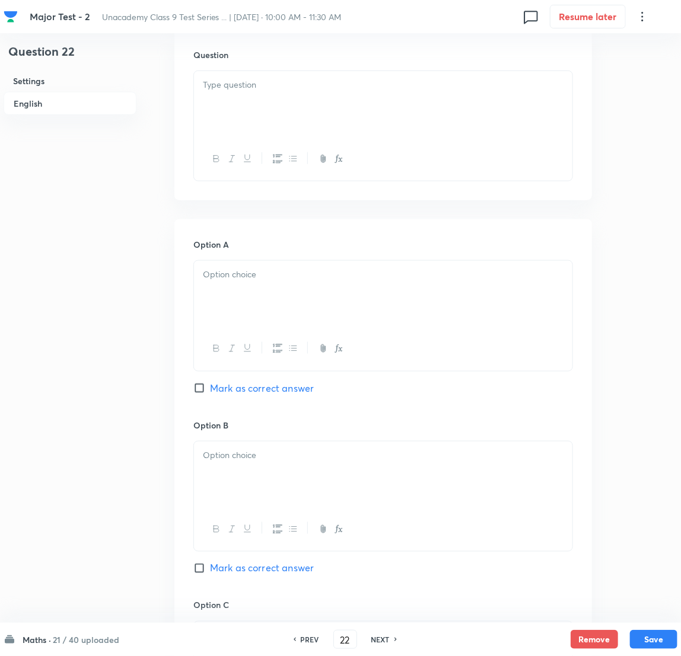
click at [262, 104] on div at bounding box center [383, 104] width 378 height 66
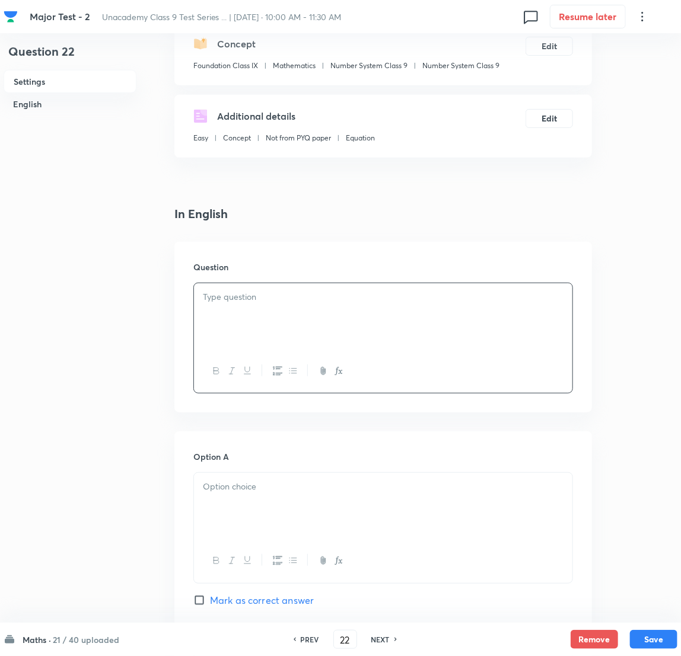
scroll to position [89, 0]
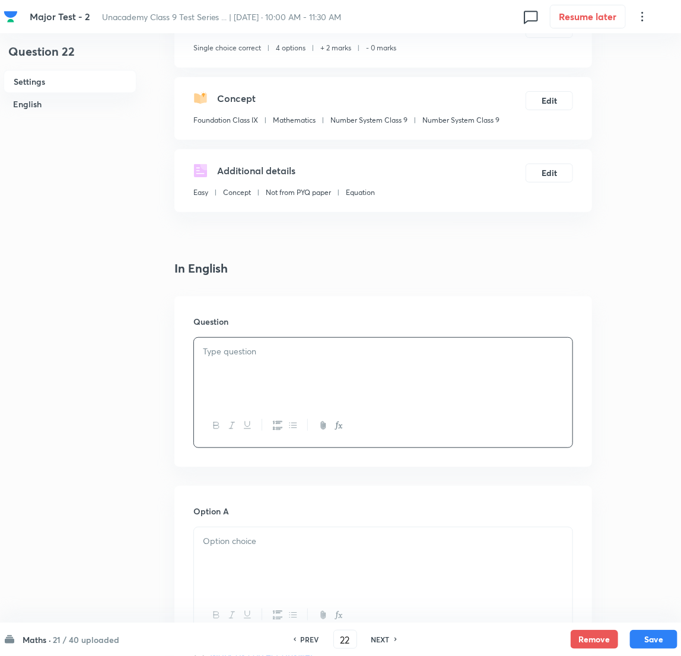
click at [257, 353] on p at bounding box center [383, 352] width 360 height 14
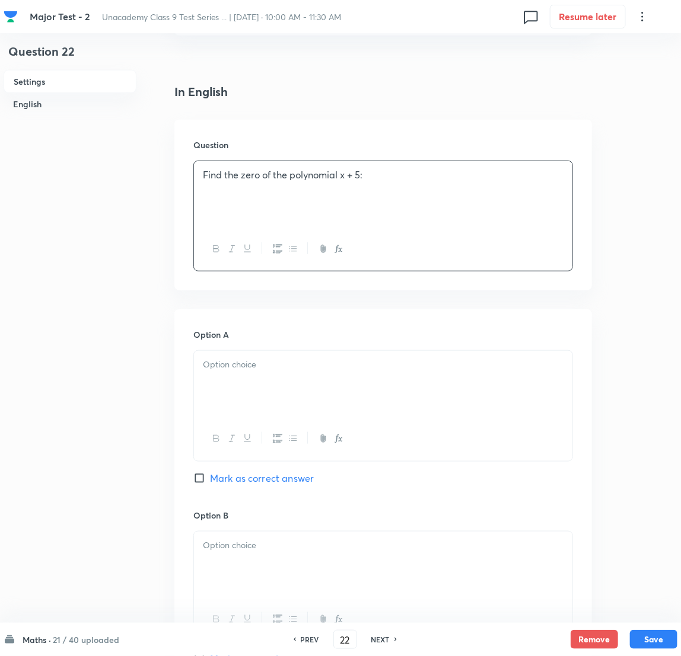
scroll to position [266, 0]
drag, startPoint x: 287, startPoint y: 374, endPoint x: 277, endPoint y: 377, distance: 10.7
click at [277, 377] on div at bounding box center [383, 383] width 378 height 66
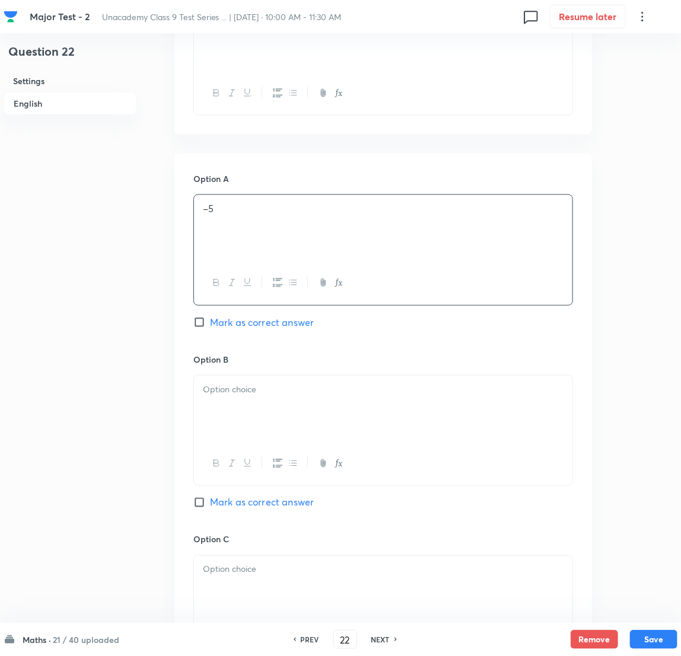
scroll to position [444, 0]
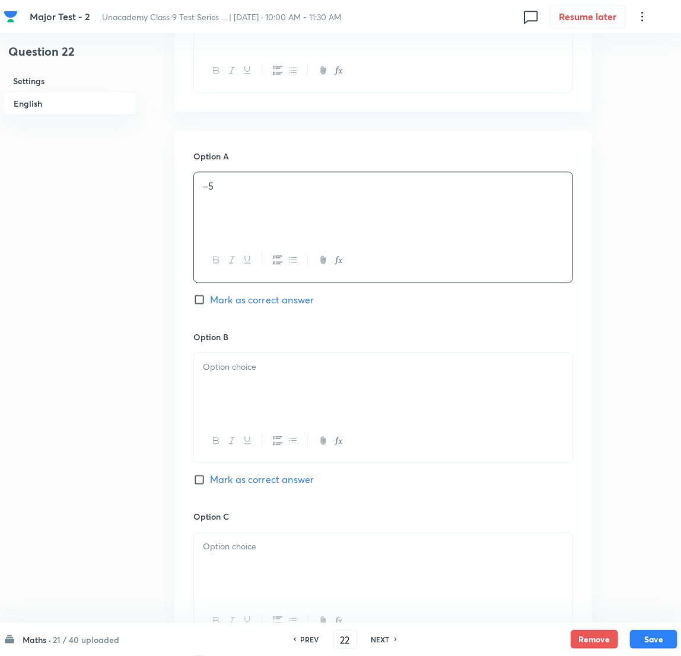
click at [280, 353] on div at bounding box center [382, 408] width 379 height 111
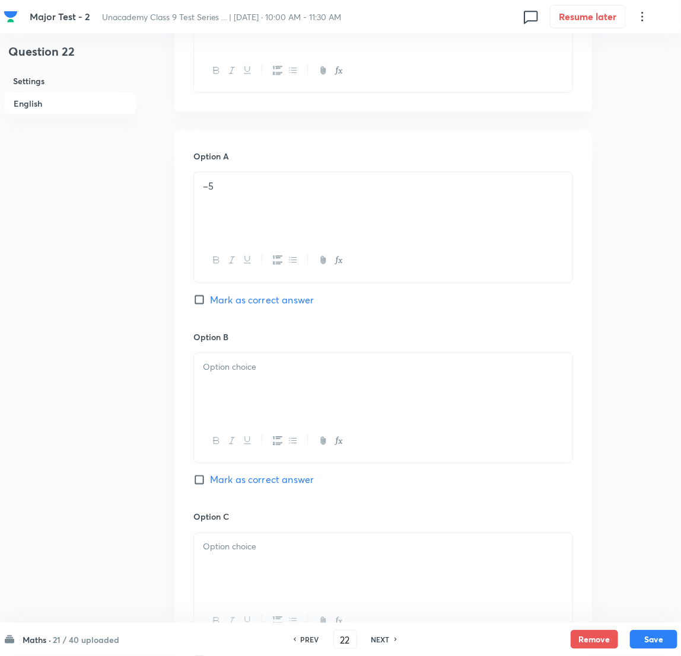
click at [322, 384] on div at bounding box center [383, 386] width 378 height 66
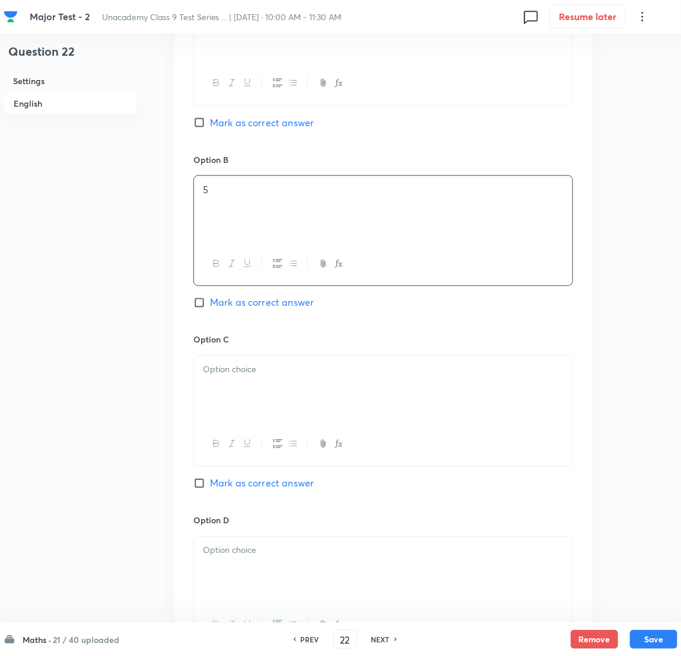
scroll to position [623, 0]
drag, startPoint x: 303, startPoint y: 395, endPoint x: 237, endPoint y: 392, distance: 66.5
click at [291, 396] on div at bounding box center [383, 388] width 378 height 66
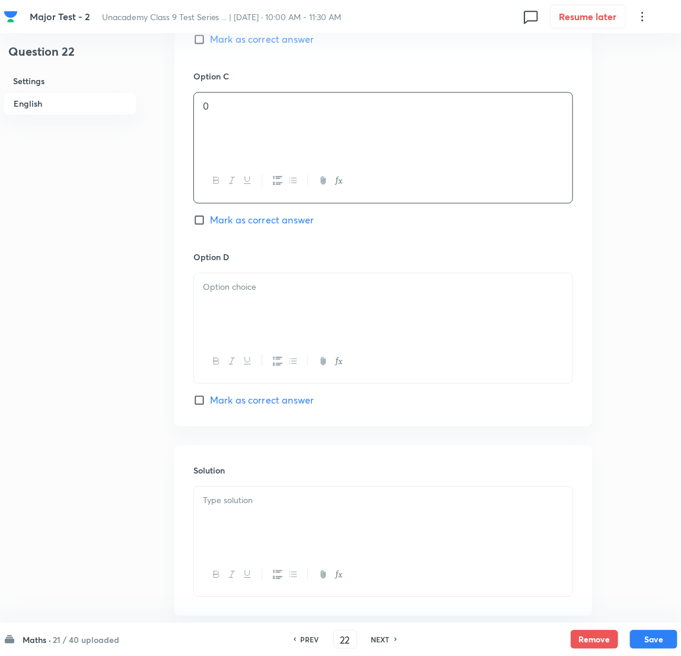
scroll to position [889, 0]
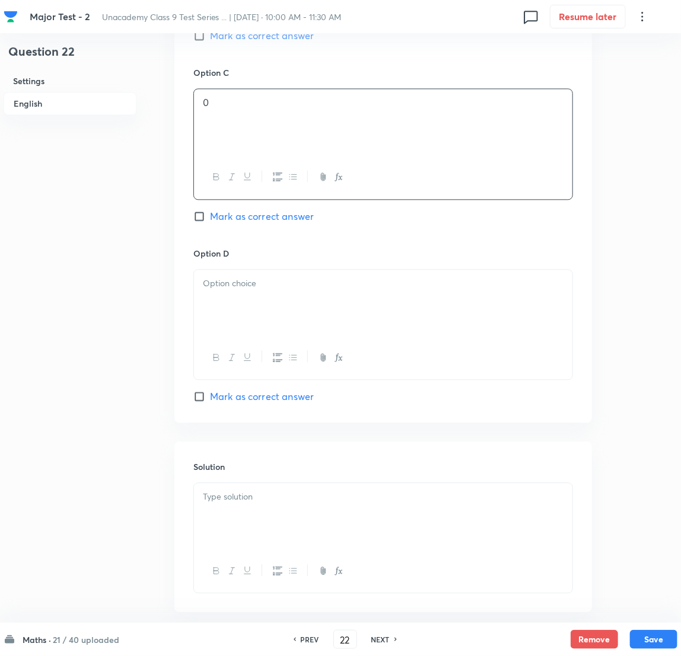
click at [262, 290] on p at bounding box center [383, 284] width 360 height 14
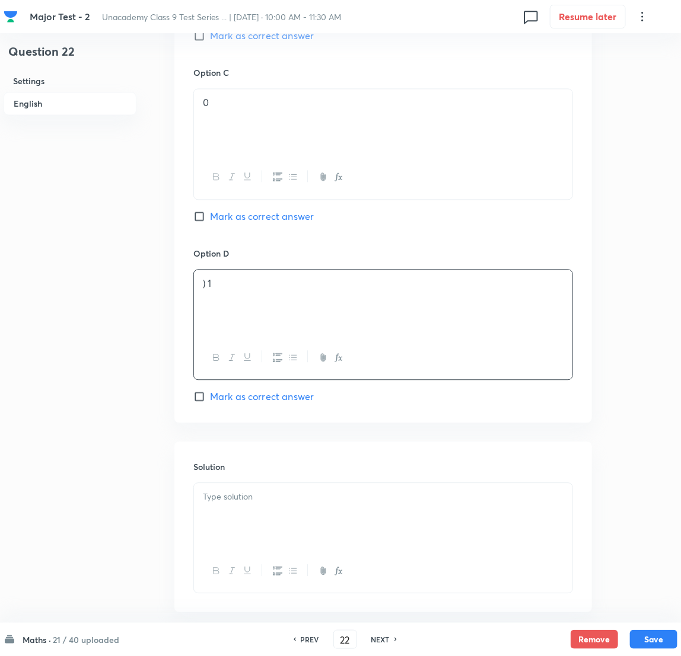
click at [200, 282] on div ") 1" at bounding box center [383, 303] width 378 height 66
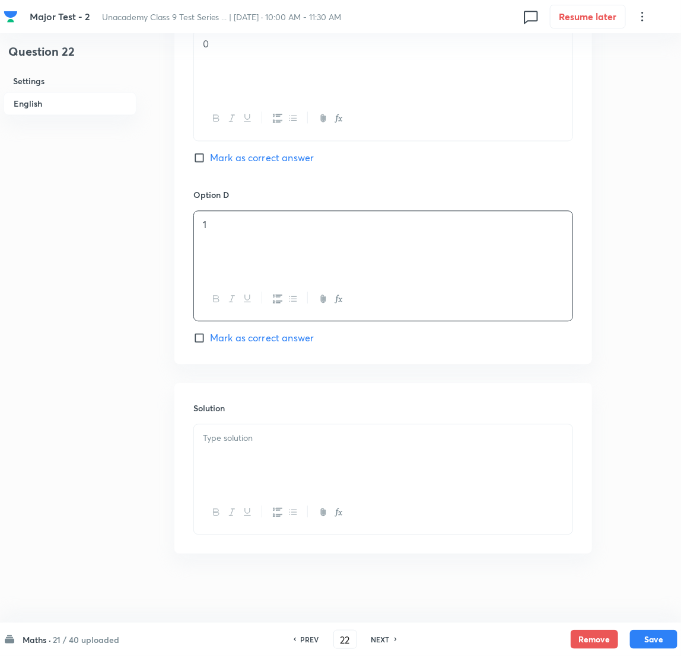
scroll to position [952, 0]
drag, startPoint x: 264, startPoint y: 438, endPoint x: 272, endPoint y: 436, distance: 8.1
click at [263, 437] on p at bounding box center [383, 437] width 360 height 14
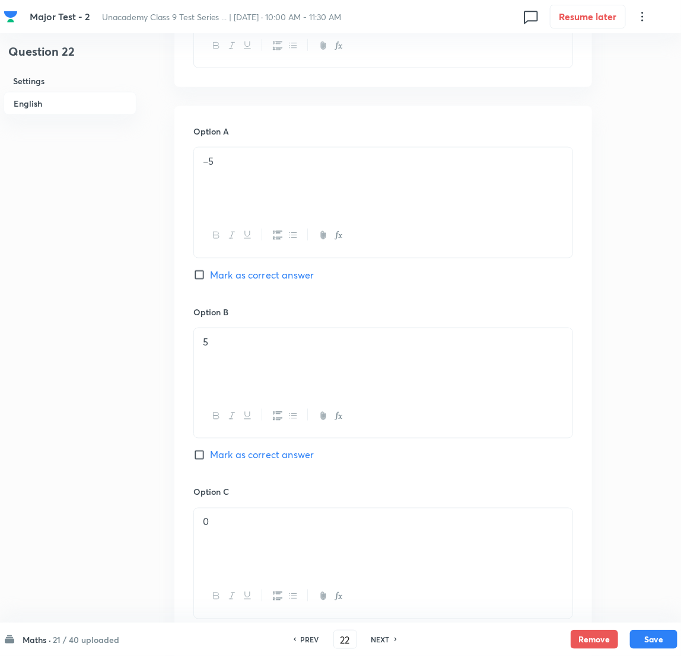
scroll to position [418, 0]
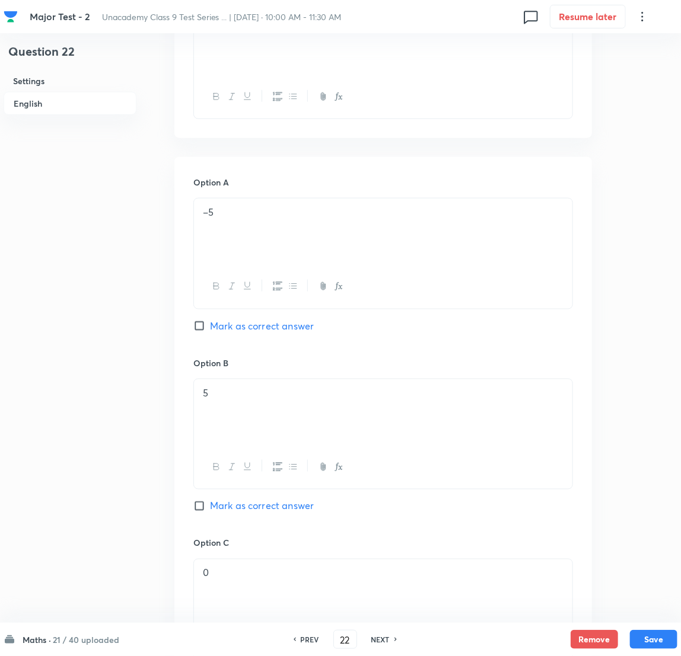
click at [201, 327] on input "Mark as correct answer" at bounding box center [201, 326] width 17 height 12
checkbox input "true"
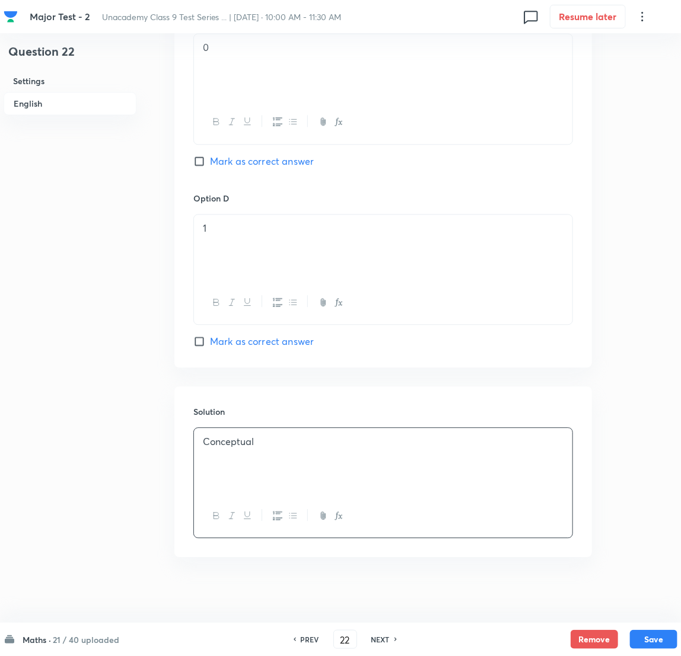
scroll to position [952, 0]
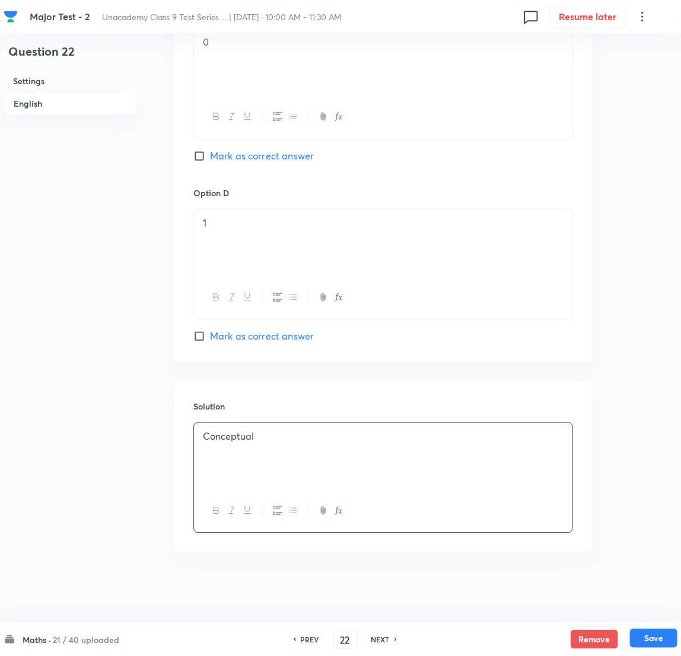
drag, startPoint x: 631, startPoint y: 639, endPoint x: 588, endPoint y: 629, distance: 44.3
click at [457, 437] on button "Save" at bounding box center [653, 639] width 47 height 19
type input "23"
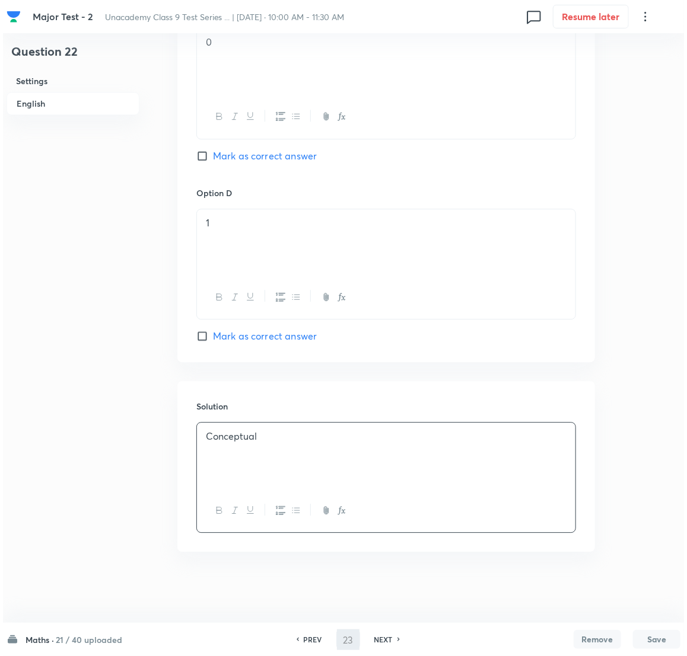
scroll to position [0, 0]
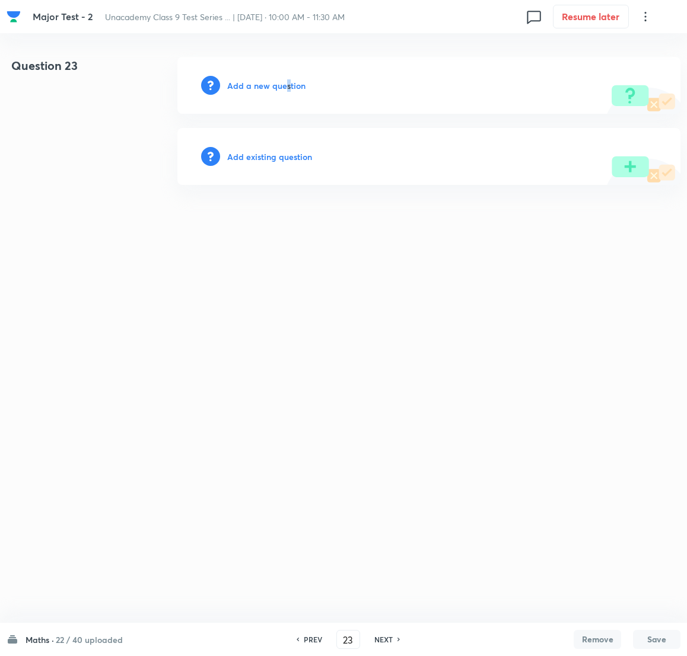
click at [286, 89] on h6 "Add a new question" at bounding box center [266, 85] width 78 height 12
click at [286, 89] on h6 "Choose a question type" at bounding box center [272, 85] width 91 height 12
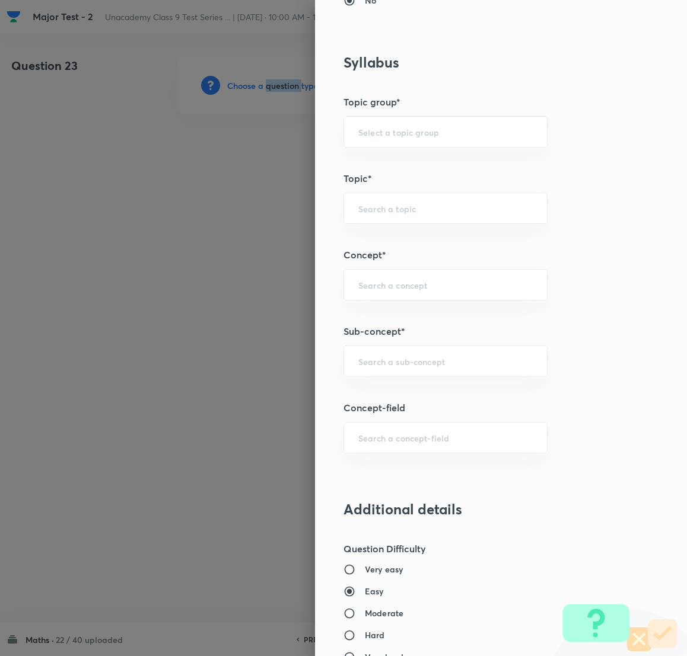
scroll to position [533, 0]
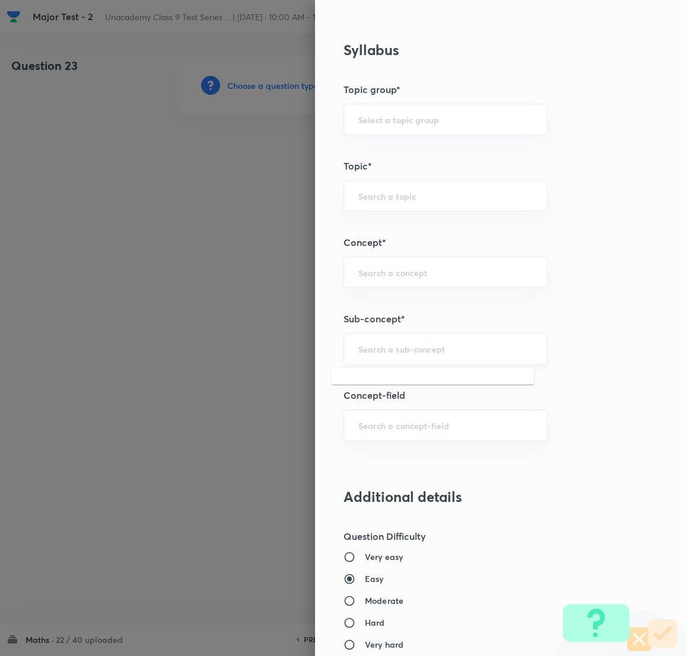
click at [399, 347] on input "text" at bounding box center [445, 348] width 174 height 11
click at [405, 384] on li "Number System Class 9" at bounding box center [432, 383] width 203 height 21
type input "Number System Class 9"
type input "Foundation Class IX"
type input "Mathematics"
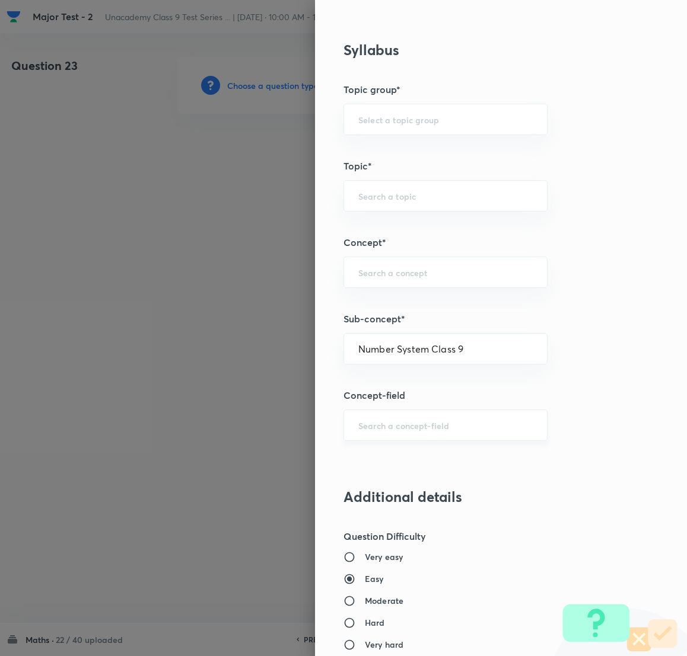
type input "Number System Class 9"
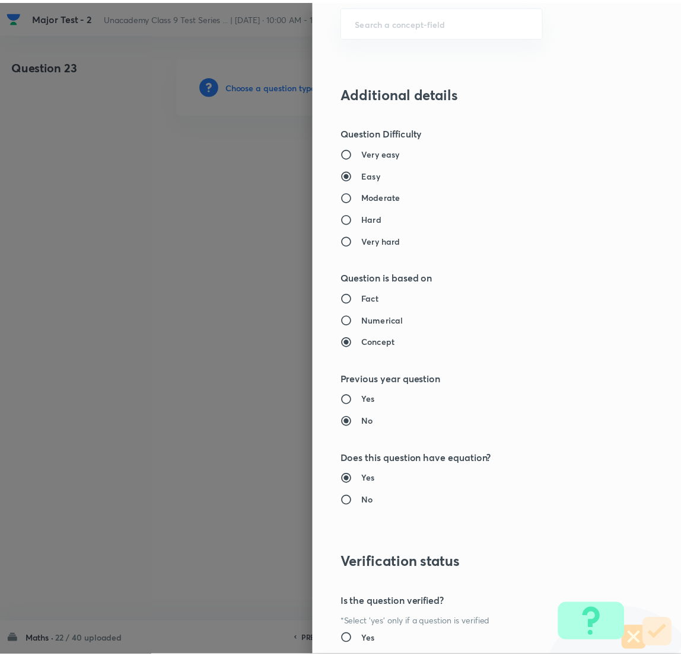
scroll to position [1041, 0]
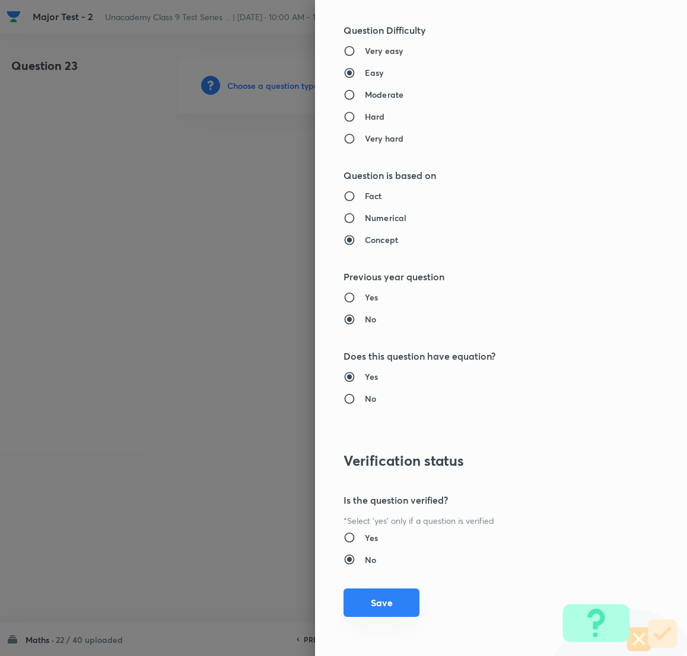
click at [375, 437] on button "Save" at bounding box center [381, 603] width 76 height 28
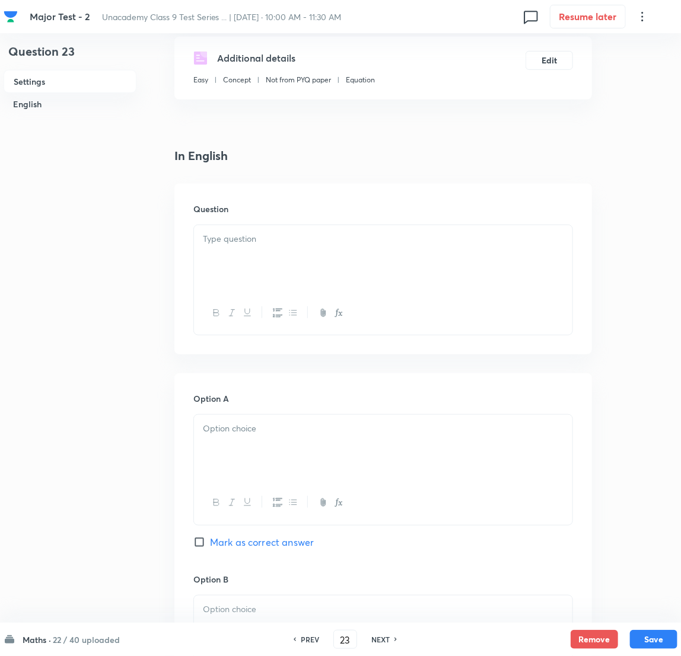
scroll to position [178, 0]
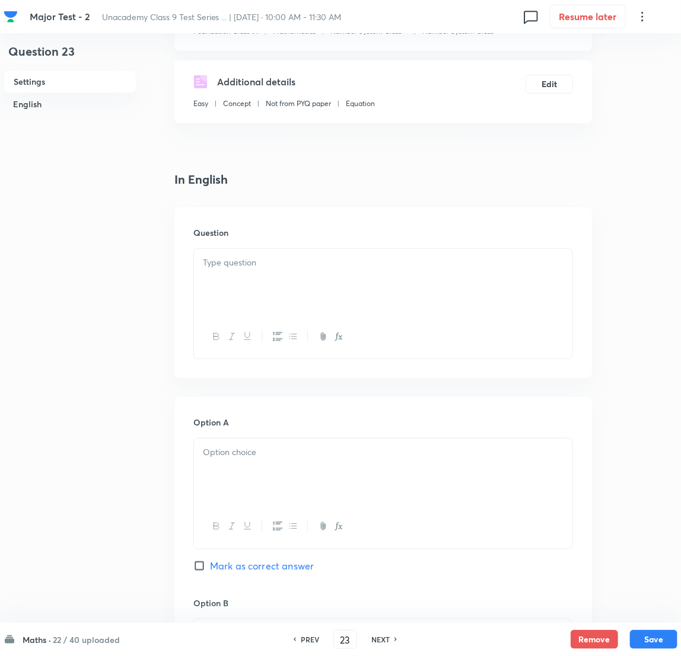
click at [250, 279] on div at bounding box center [383, 282] width 378 height 66
click at [271, 285] on div at bounding box center [383, 282] width 378 height 66
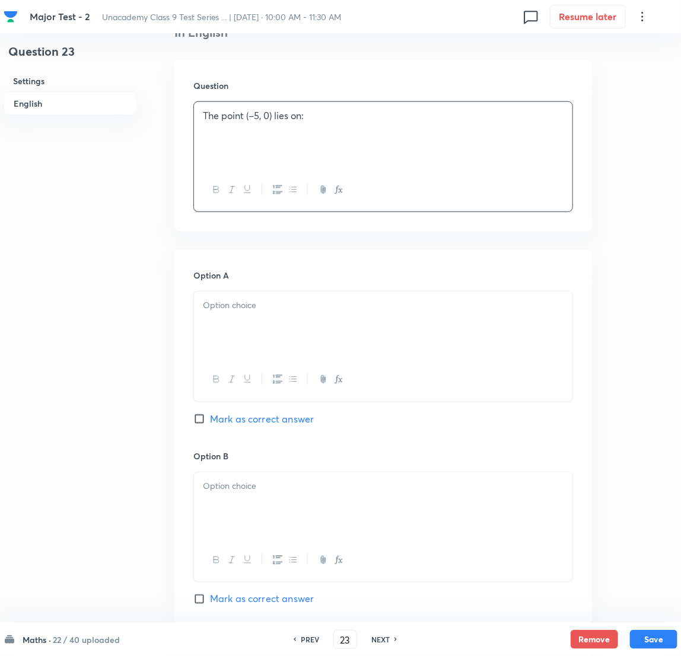
scroll to position [356, 0]
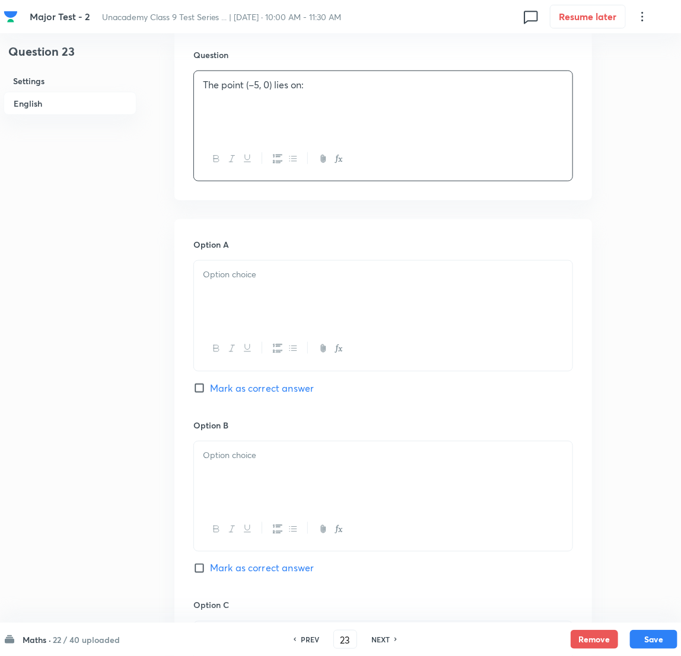
click at [277, 292] on div at bounding box center [383, 294] width 378 height 66
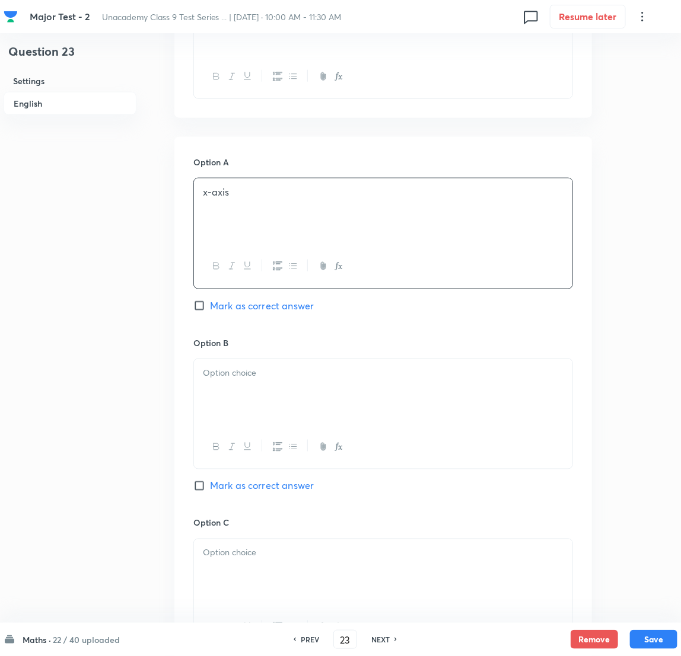
scroll to position [444, 0]
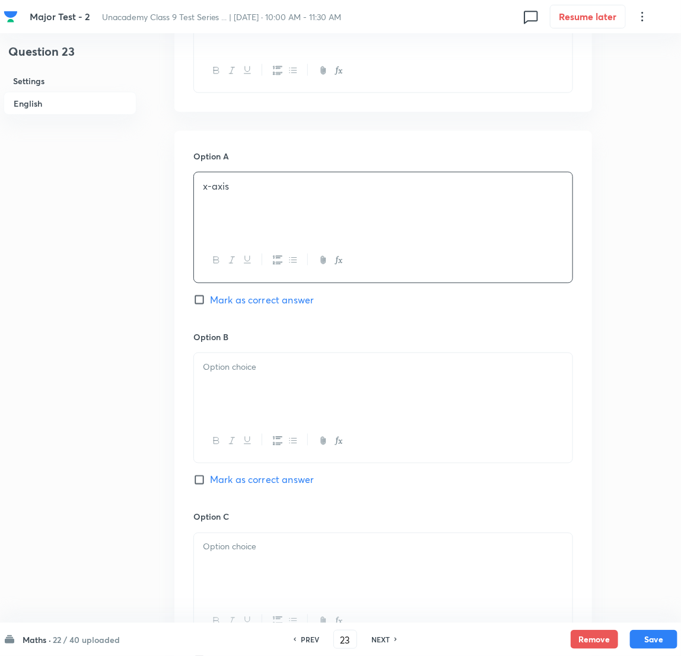
click at [272, 391] on div at bounding box center [383, 386] width 378 height 66
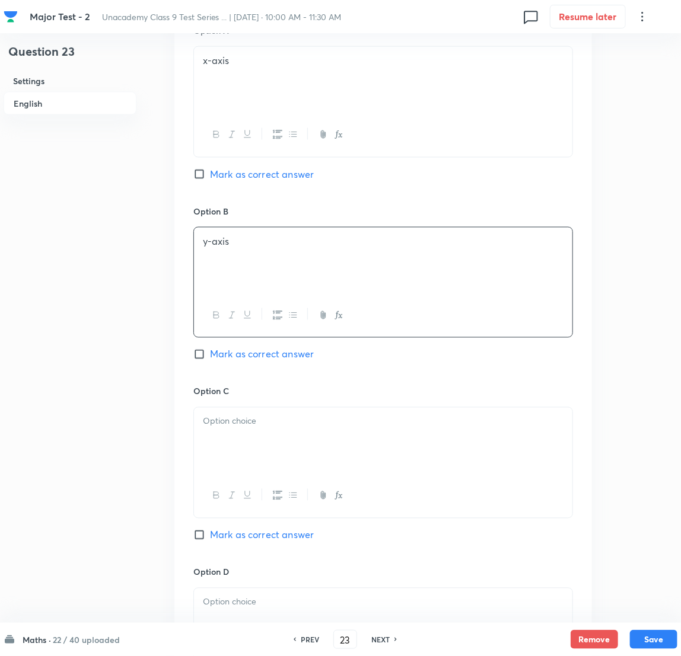
scroll to position [623, 0]
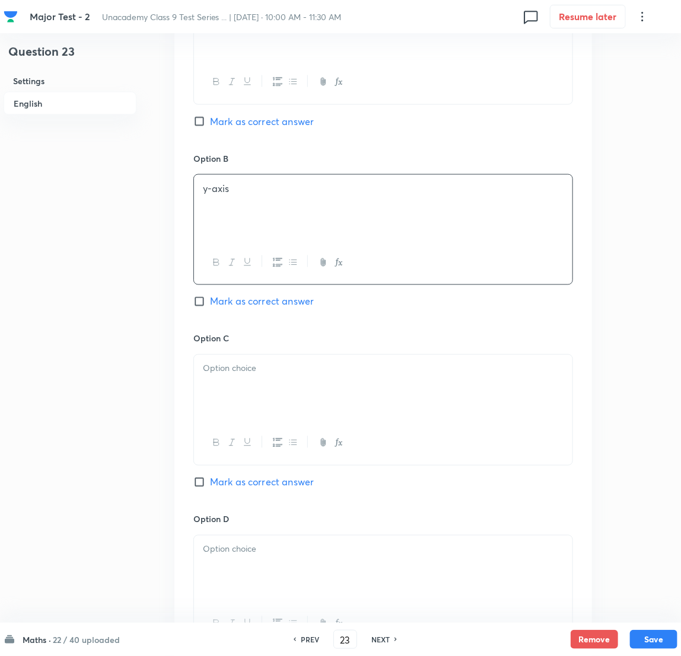
click at [219, 378] on div at bounding box center [383, 388] width 378 height 66
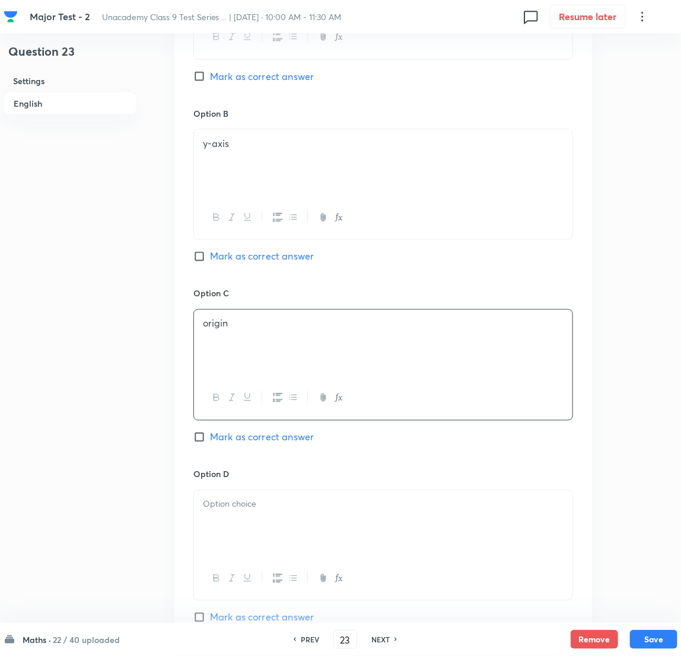
scroll to position [800, 0]
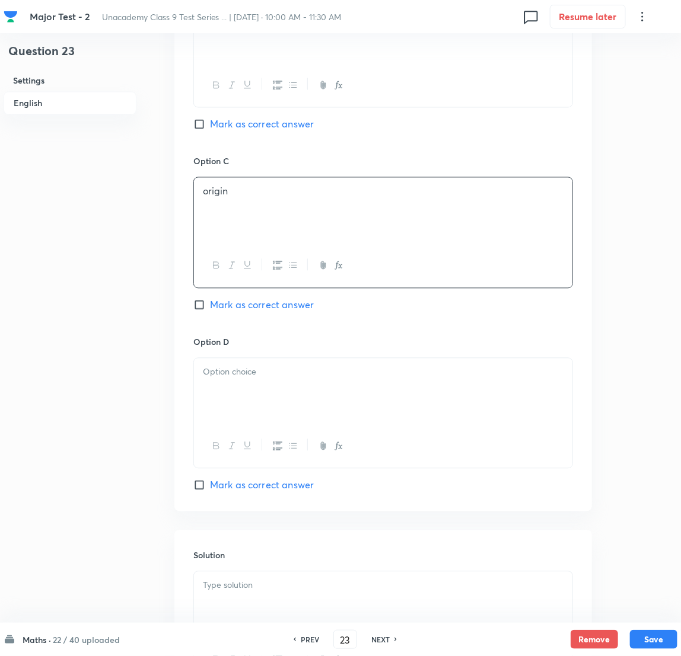
drag, startPoint x: 289, startPoint y: 393, endPoint x: 187, endPoint y: 393, distance: 102.0
click at [275, 397] on div at bounding box center [383, 392] width 378 height 66
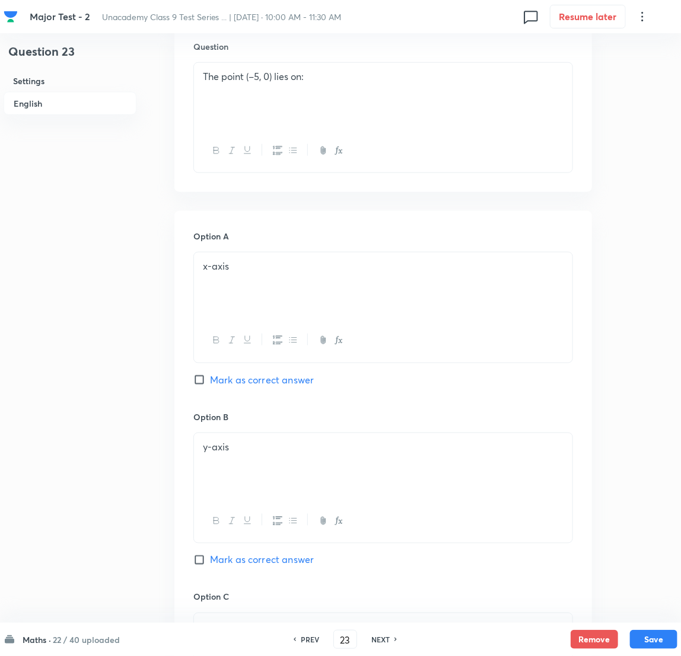
scroll to position [151, 0]
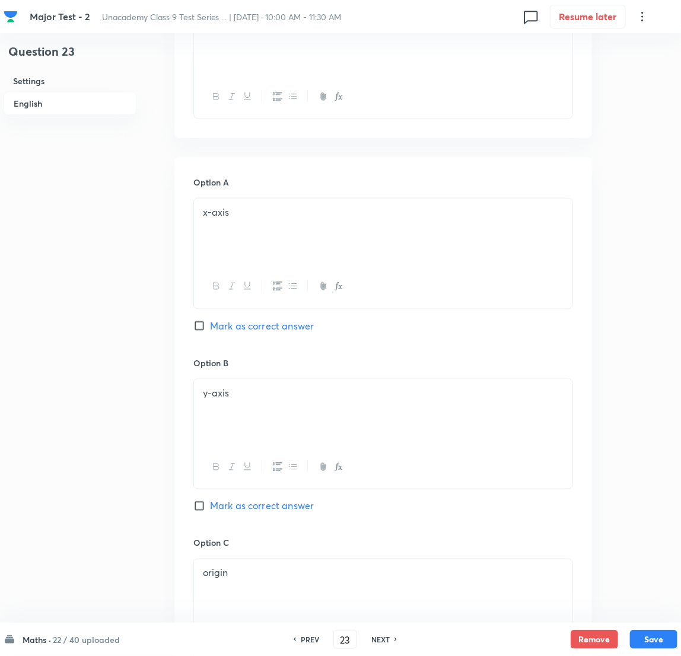
click at [199, 328] on input "Mark as correct answer" at bounding box center [201, 326] width 17 height 12
checkbox input "true"
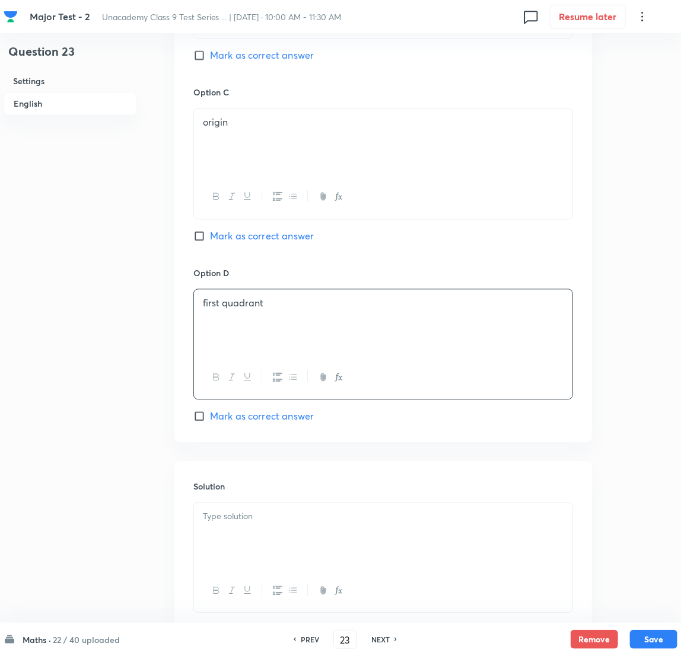
scroll to position [952, 0]
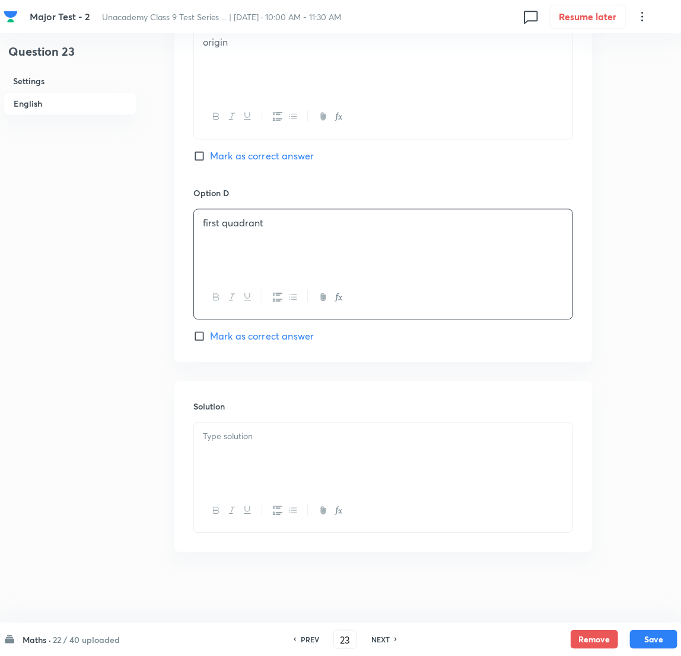
drag, startPoint x: 241, startPoint y: 436, endPoint x: 228, endPoint y: 439, distance: 12.8
click at [241, 436] on p at bounding box center [383, 437] width 360 height 14
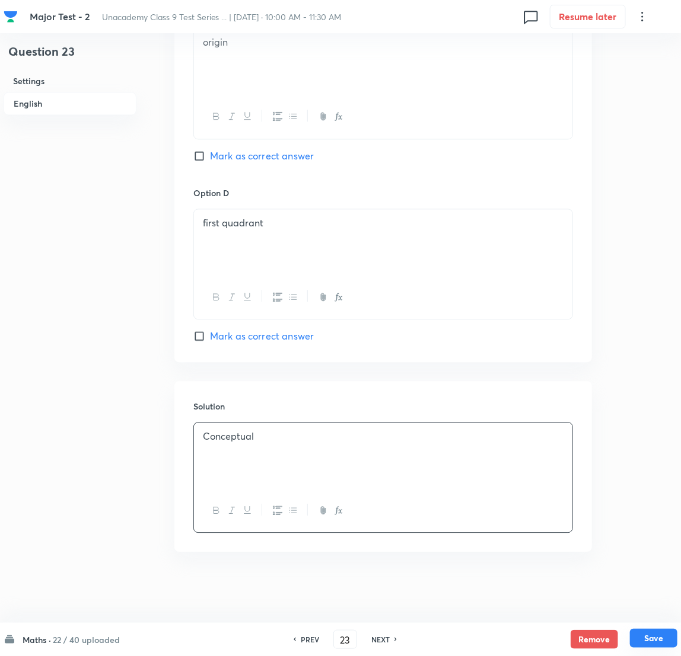
click at [457, 437] on button "Save" at bounding box center [653, 638] width 47 height 19
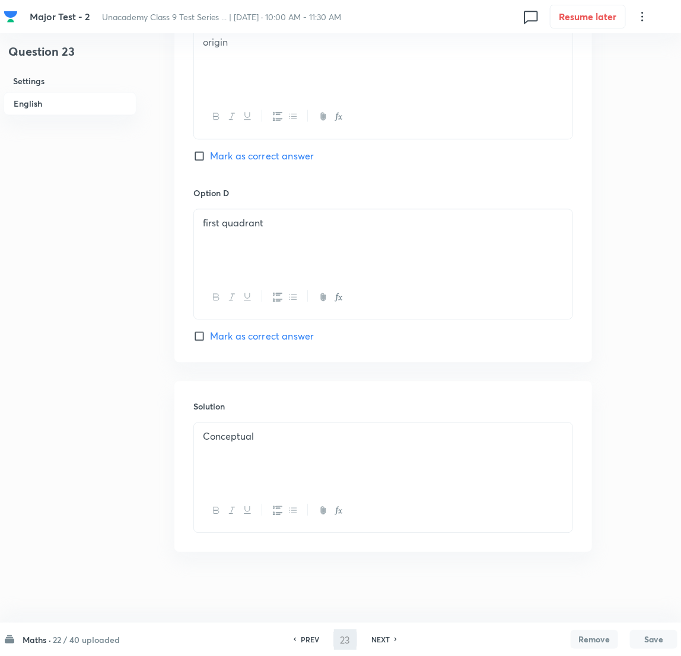
type input "24"
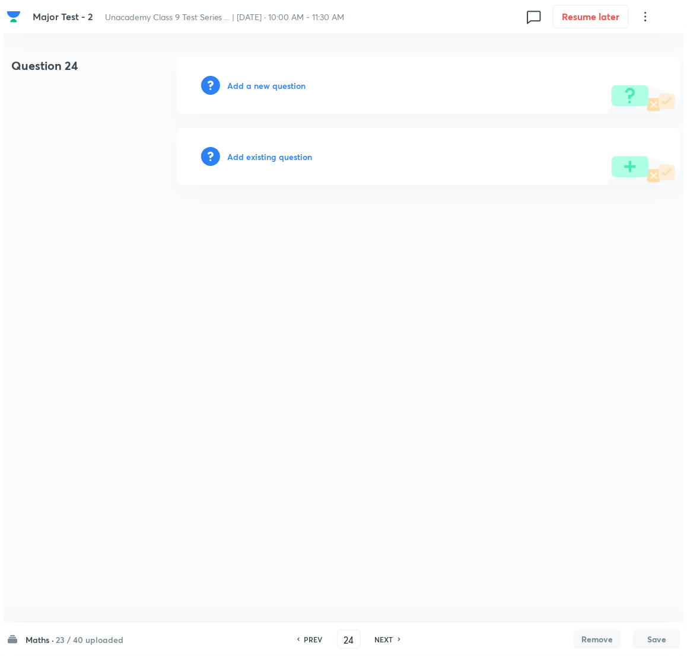
scroll to position [0, 0]
click at [273, 82] on h6 "Add a new question" at bounding box center [266, 85] width 78 height 12
click at [273, 82] on h6 "Choose a question type" at bounding box center [272, 85] width 91 height 12
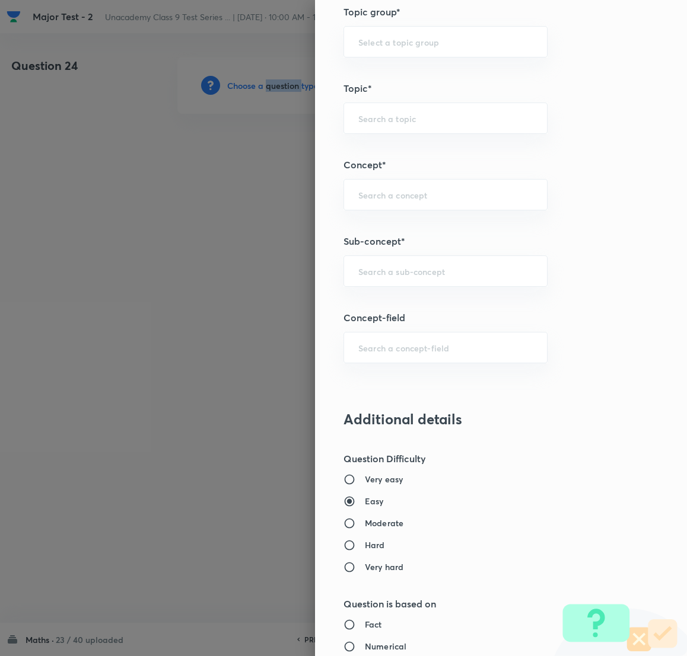
scroll to position [623, 0]
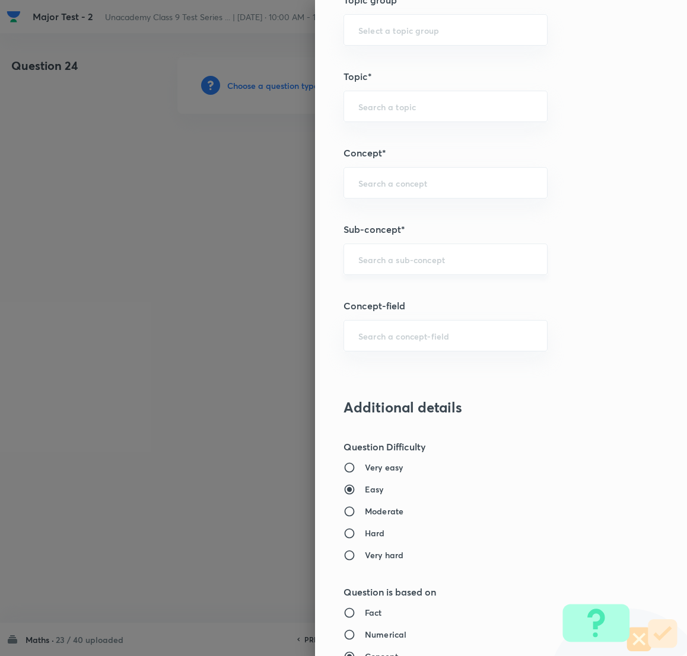
click at [380, 264] on input "text" at bounding box center [445, 259] width 174 height 11
click at [413, 289] on li "Number System Class 9" at bounding box center [432, 294] width 203 height 21
type input "Number System Class 9"
type input "Foundation Class IX"
type input "Mathematics"
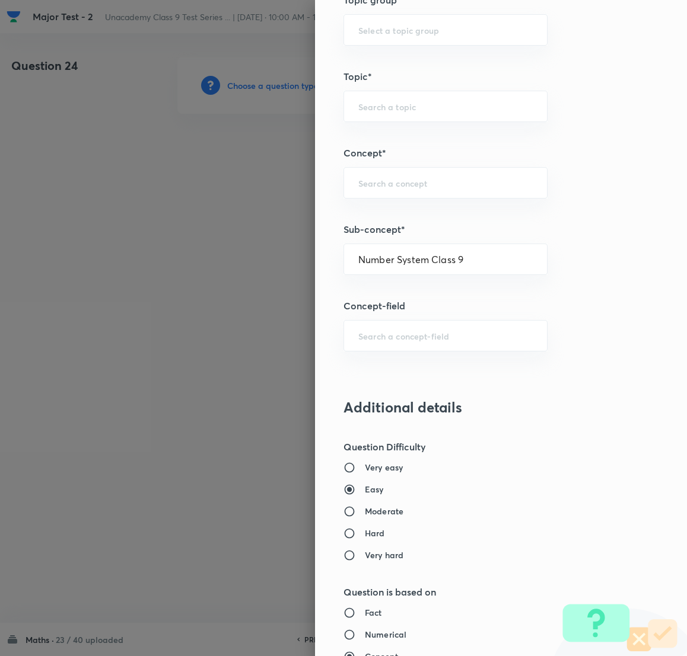
type input "Number System Class 9"
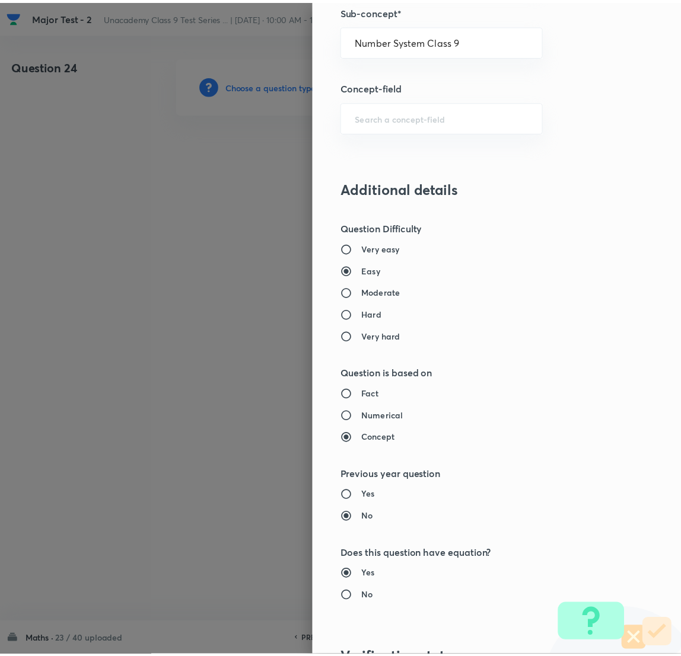
scroll to position [1041, 0]
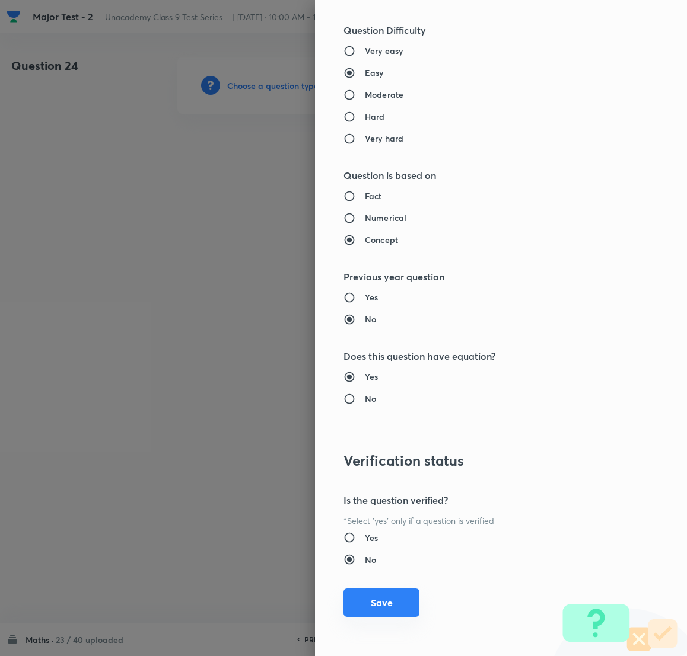
click at [362, 437] on button "Save" at bounding box center [381, 603] width 76 height 28
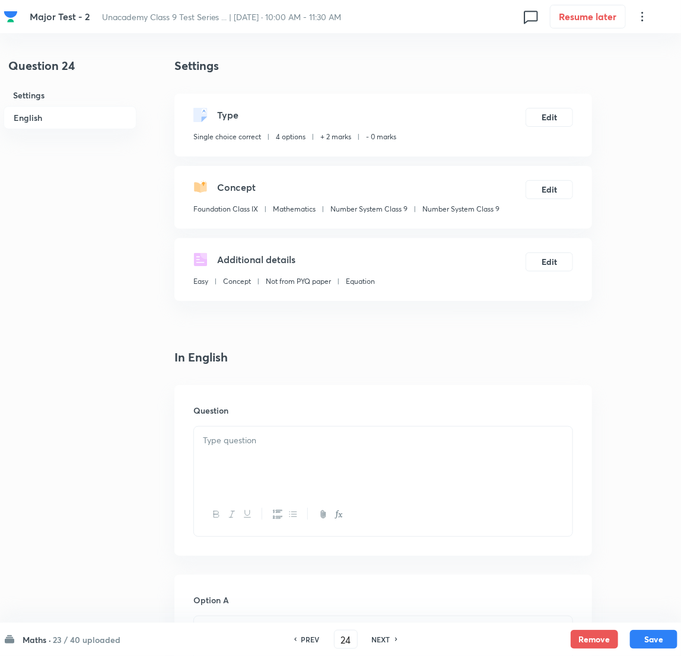
click at [236, 437] on div at bounding box center [383, 460] width 378 height 66
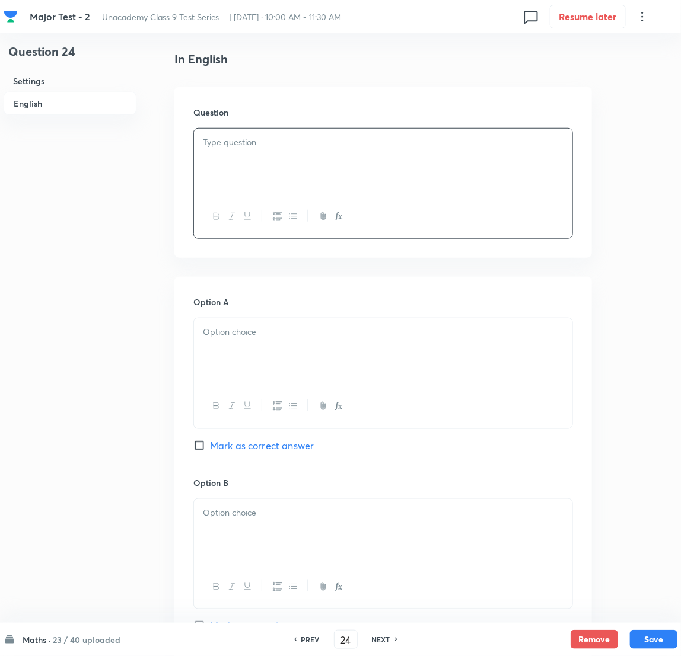
scroll to position [356, 0]
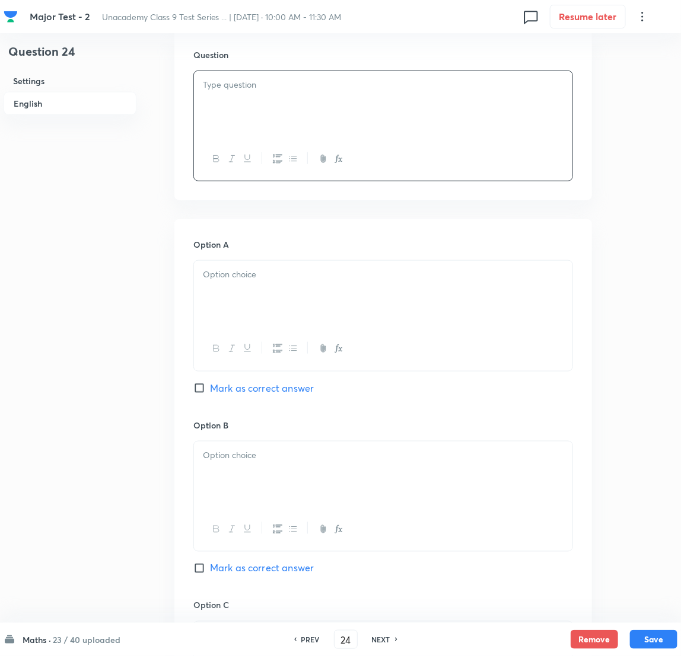
click at [282, 144] on div at bounding box center [383, 159] width 378 height 43
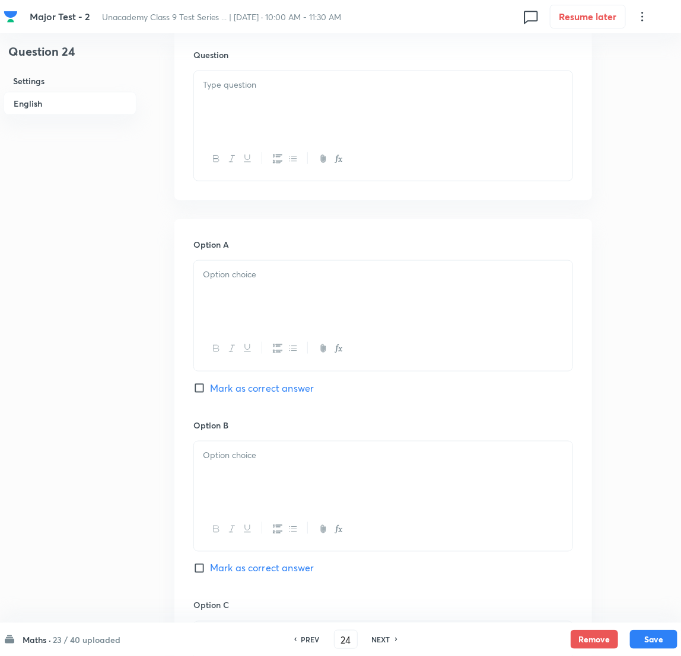
click at [265, 119] on div at bounding box center [383, 104] width 378 height 66
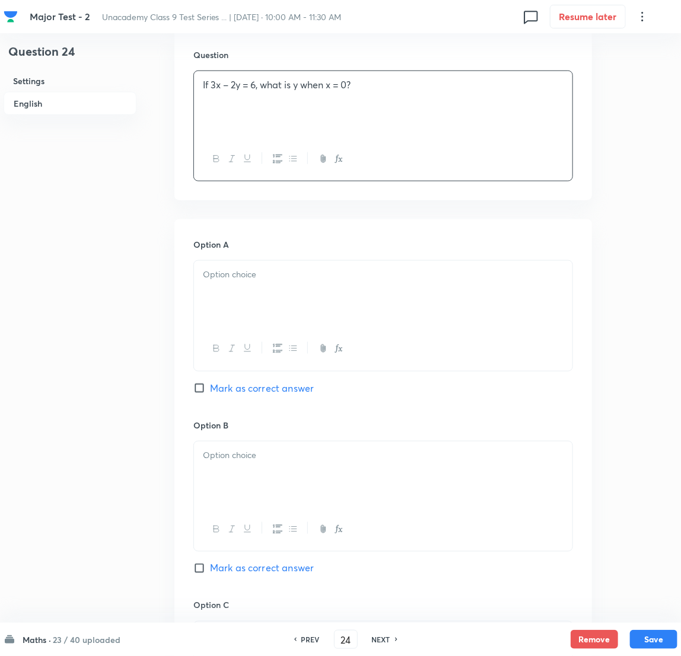
click at [277, 289] on div at bounding box center [383, 294] width 378 height 66
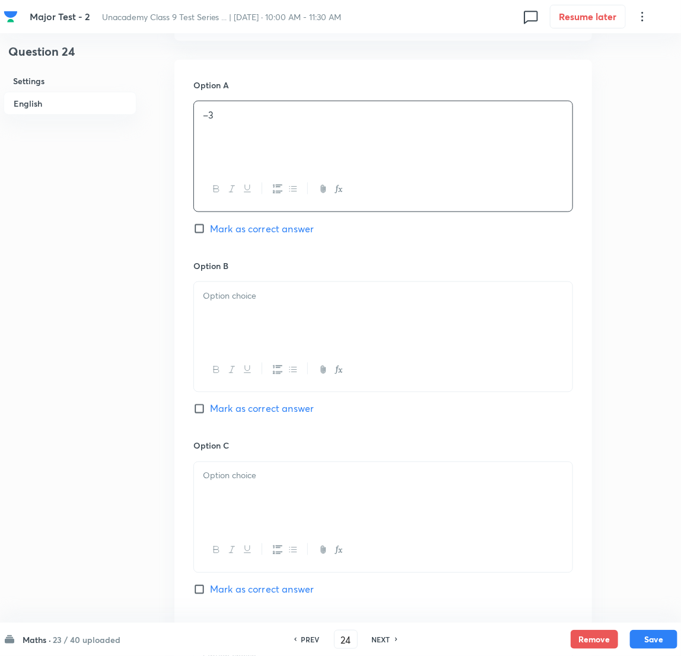
scroll to position [533, 0]
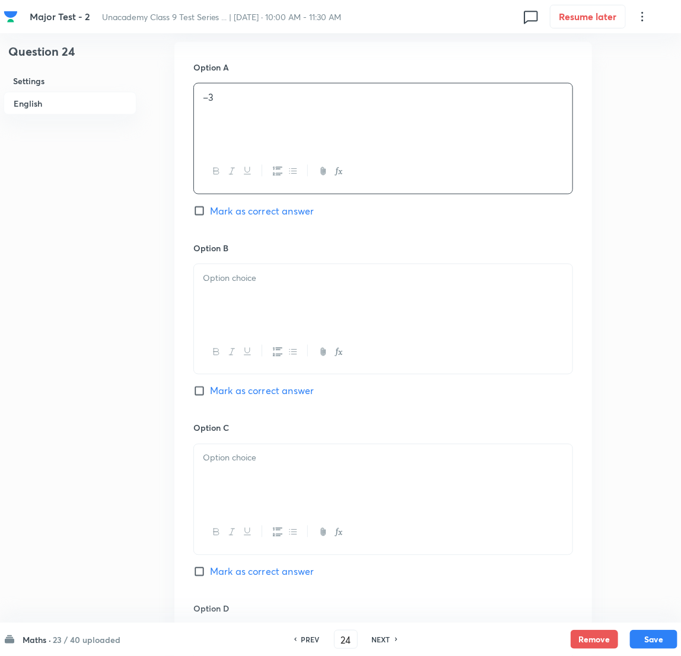
click at [297, 257] on div "Option B [PERSON_NAME] as correct answer" at bounding box center [382, 332] width 379 height 180
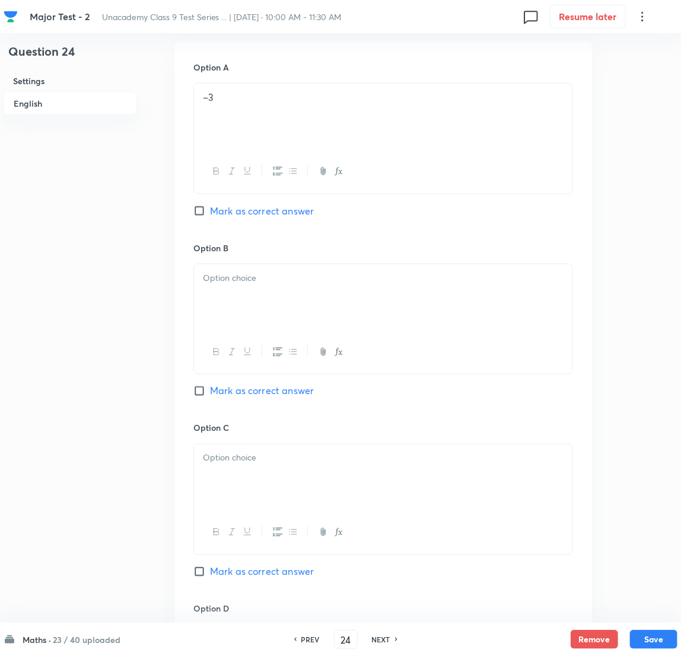
drag, startPoint x: 261, startPoint y: 282, endPoint x: 134, endPoint y: 288, distance: 127.0
click at [261, 283] on p at bounding box center [383, 279] width 360 height 14
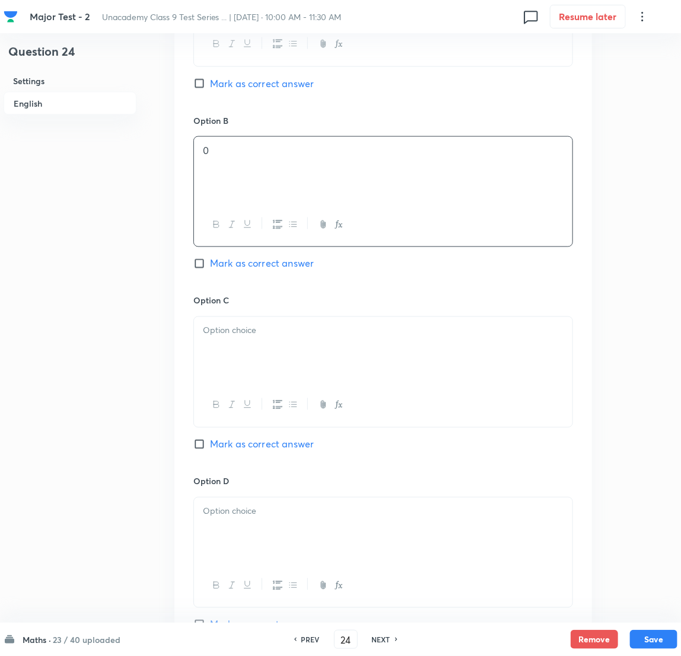
scroll to position [800, 0]
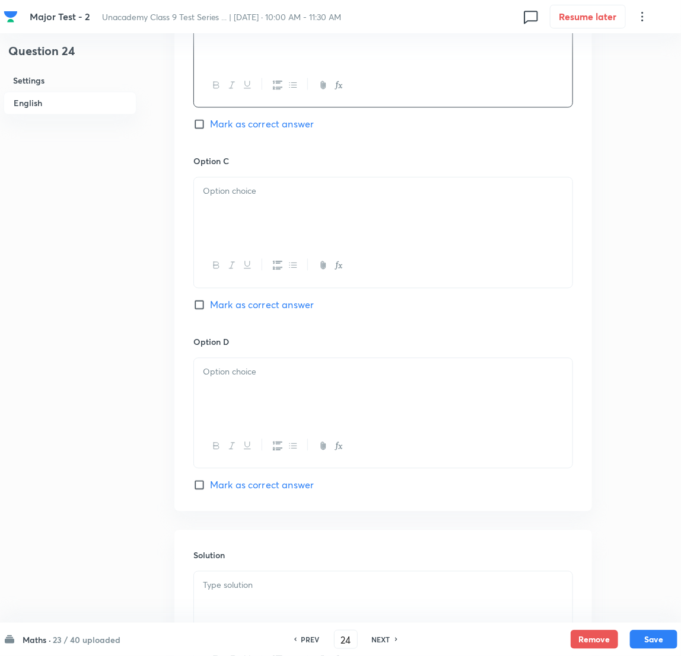
drag, startPoint x: 301, startPoint y: 197, endPoint x: 297, endPoint y: 208, distance: 11.2
click at [298, 207] on div at bounding box center [383, 211] width 378 height 66
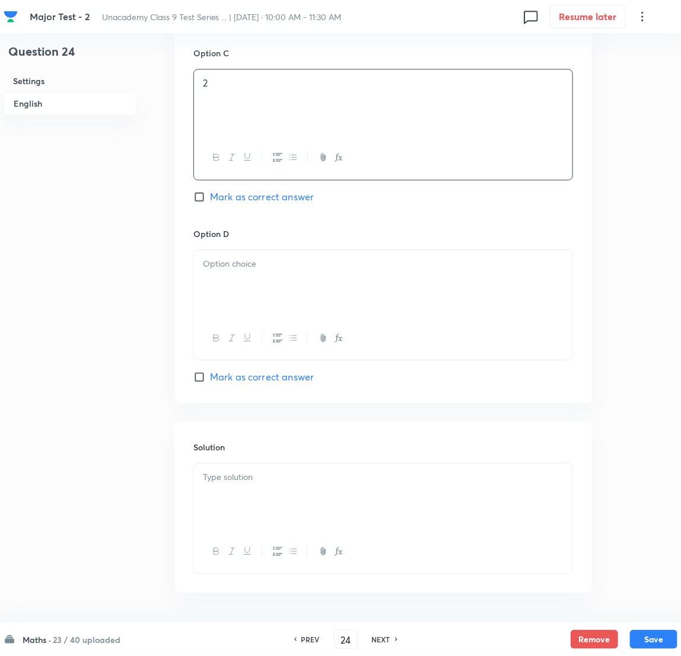
scroll to position [952, 0]
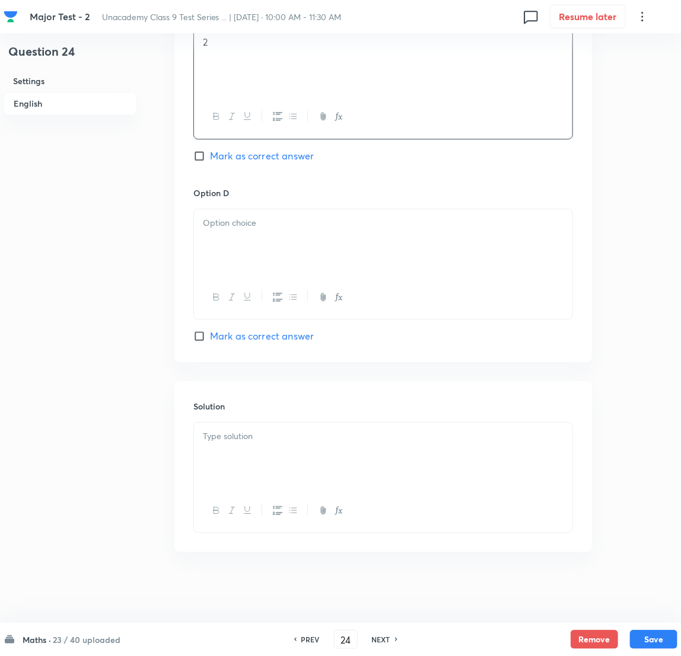
click at [290, 254] on div at bounding box center [383, 242] width 378 height 66
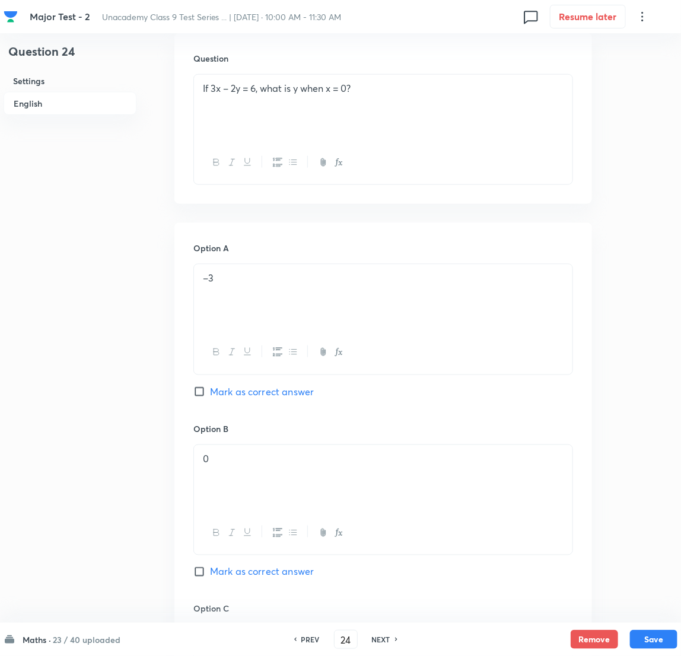
scroll to position [356, 0]
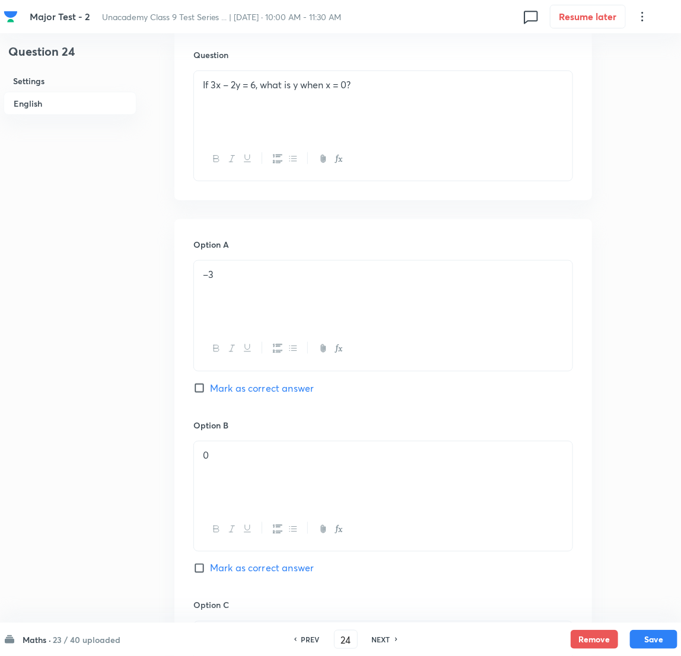
click at [193, 385] on input "Mark as correct answer" at bounding box center [201, 388] width 17 height 12
checkbox input "true"
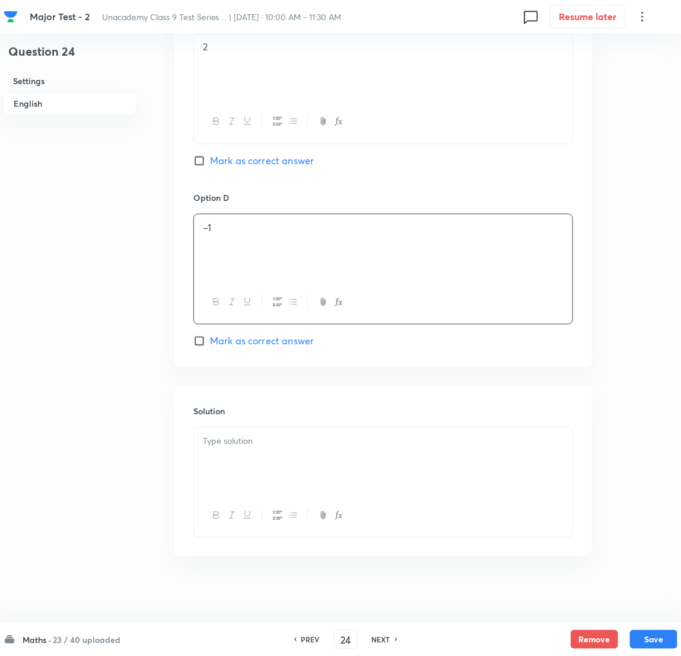
scroll to position [952, 0]
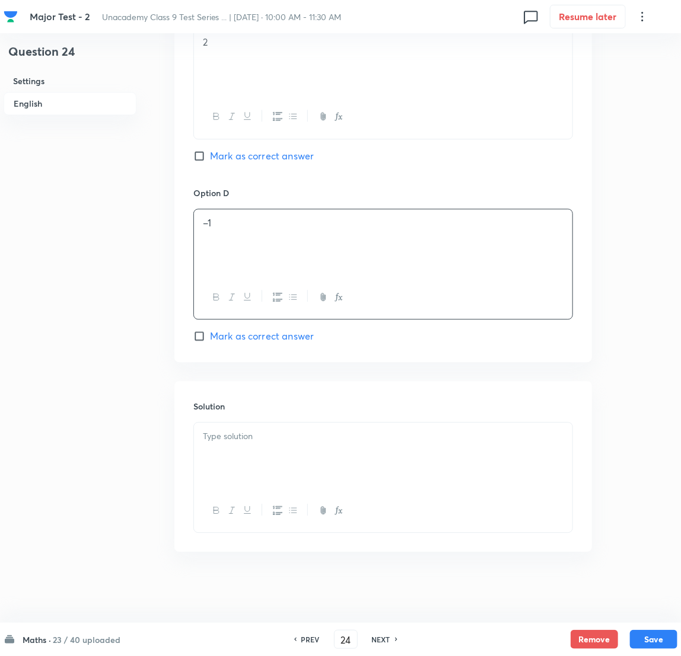
click at [245, 437] on p at bounding box center [383, 437] width 360 height 14
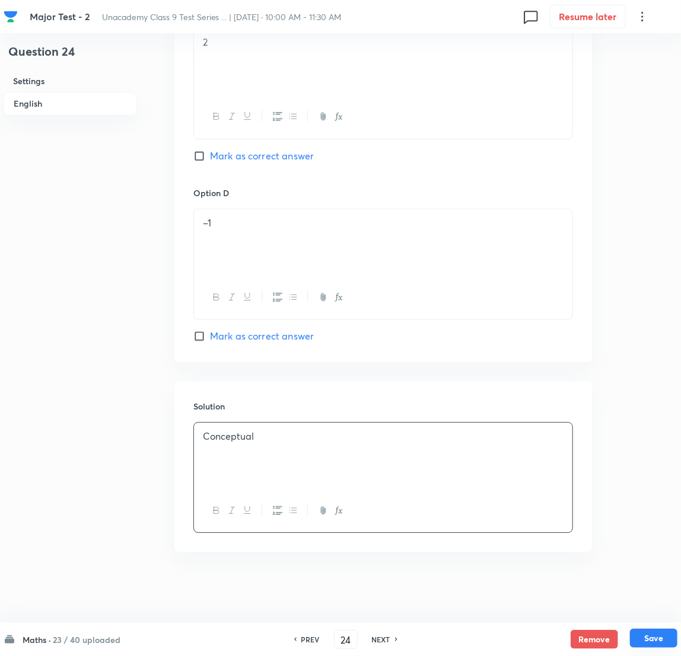
click at [457, 437] on button "Save" at bounding box center [653, 638] width 47 height 19
type input "25"
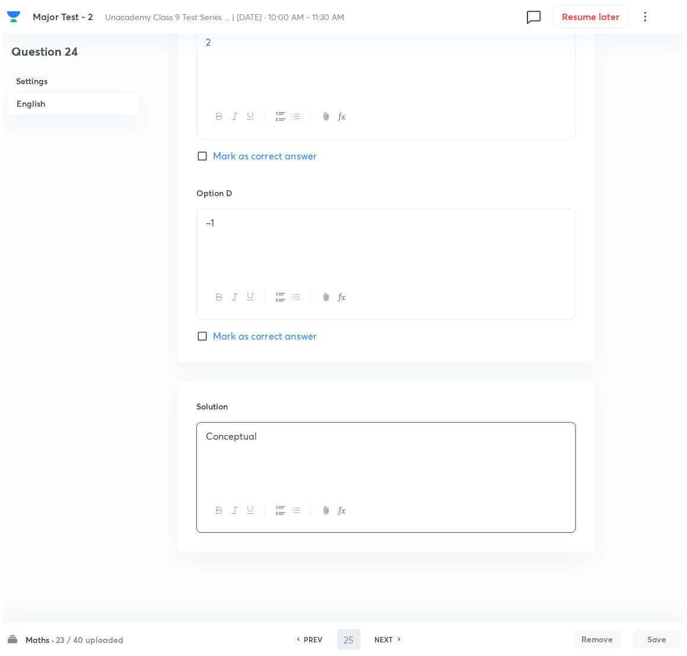
scroll to position [0, 0]
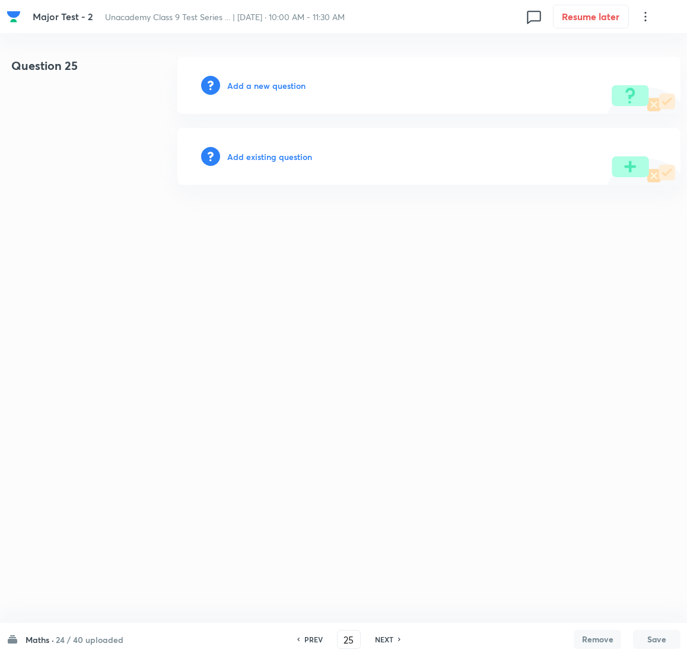
click at [280, 79] on h6 "Add a new question" at bounding box center [266, 85] width 78 height 12
click at [280, 79] on h6 "Choose a question type" at bounding box center [272, 85] width 91 height 12
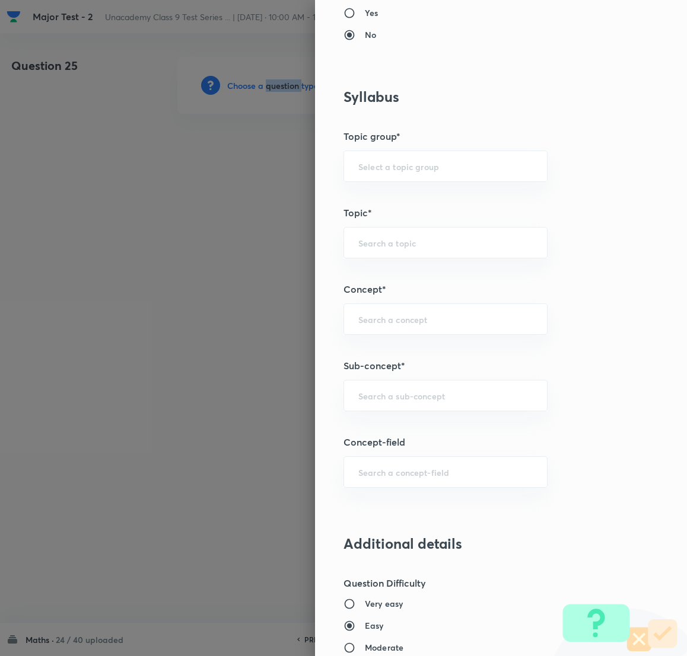
scroll to position [623, 0]
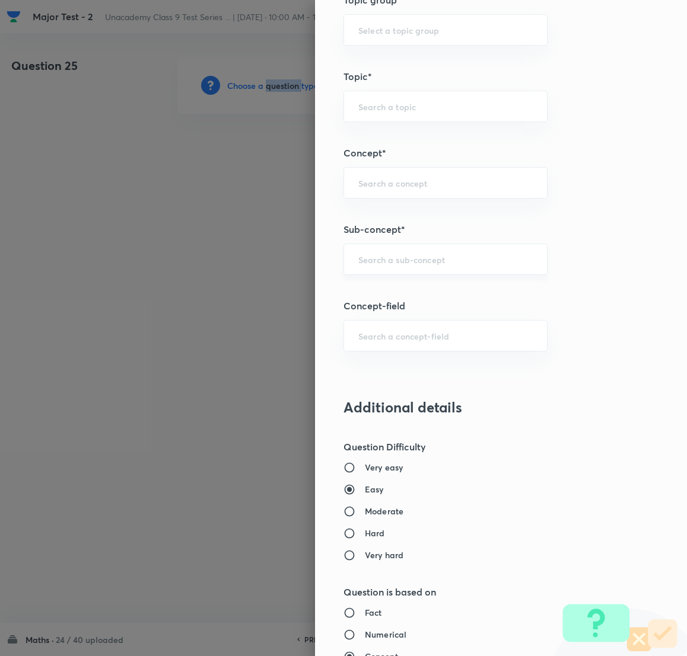
click at [391, 254] on div "​" at bounding box center [445, 259] width 204 height 31
click at [432, 291] on li "Number System Class 9" at bounding box center [432, 294] width 203 height 21
type input "Number System Class 9"
type input "Foundation Class IX"
type input "Mathematics"
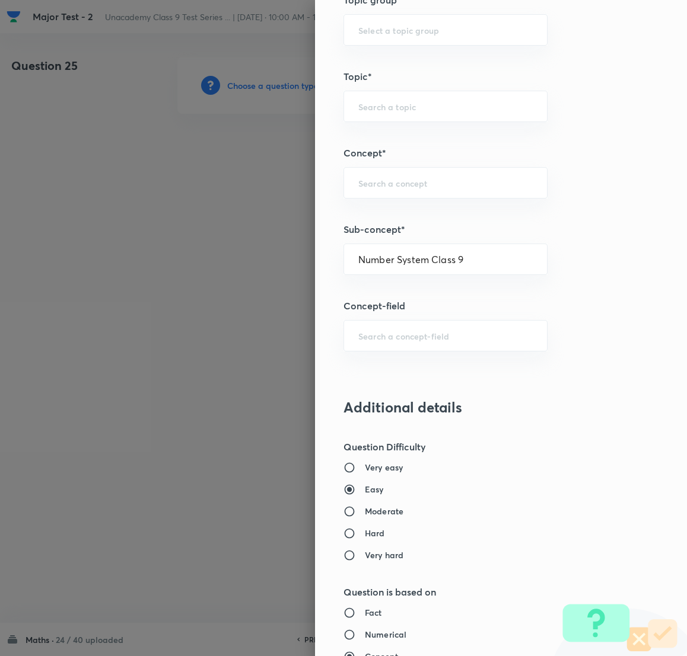
type input "Number System Class 9"
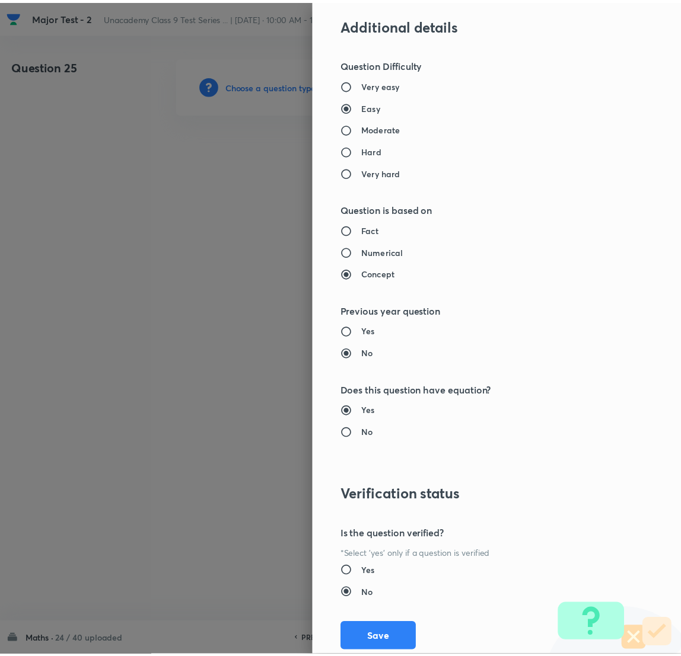
scroll to position [1041, 0]
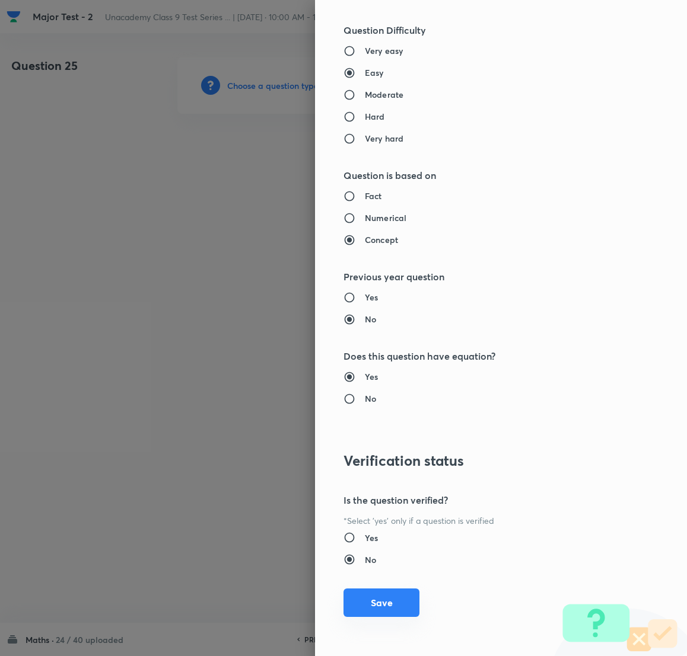
click at [368, 437] on button "Save" at bounding box center [381, 603] width 76 height 28
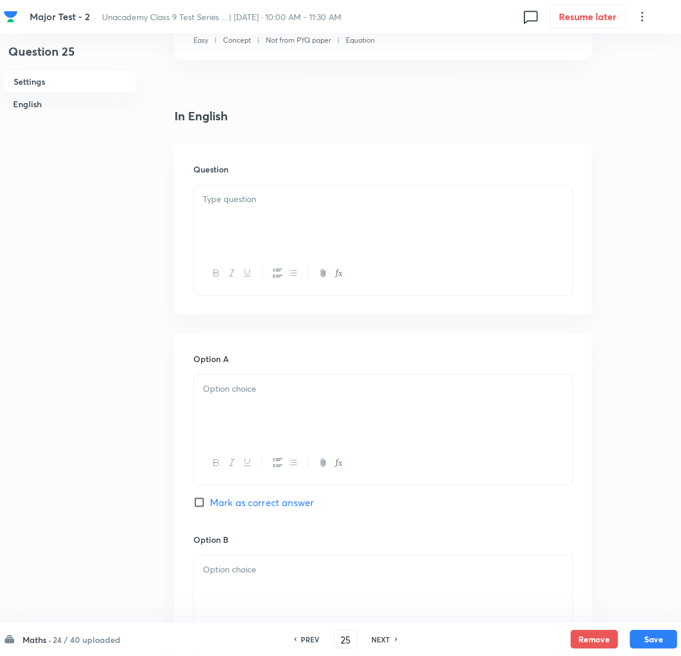
scroll to position [266, 0]
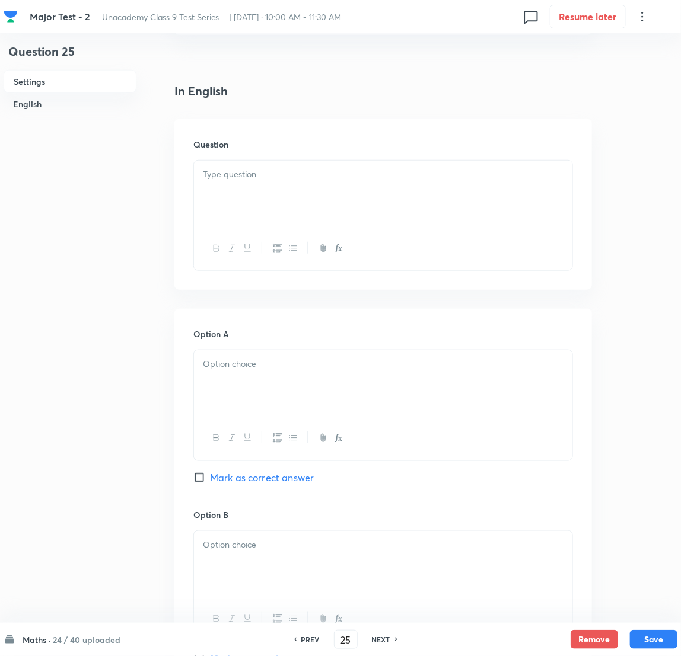
drag, startPoint x: 261, startPoint y: 158, endPoint x: 261, endPoint y: 165, distance: 6.5
click at [261, 160] on div at bounding box center [382, 215] width 379 height 111
drag, startPoint x: 261, startPoint y: 168, endPoint x: 248, endPoint y: 177, distance: 16.6
click at [261, 168] on p at bounding box center [383, 175] width 360 height 14
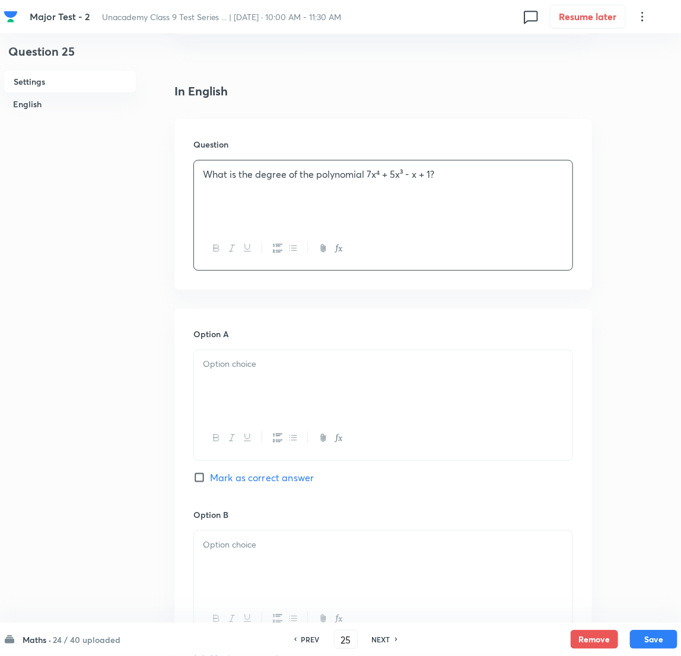
click at [259, 384] on div at bounding box center [383, 383] width 378 height 66
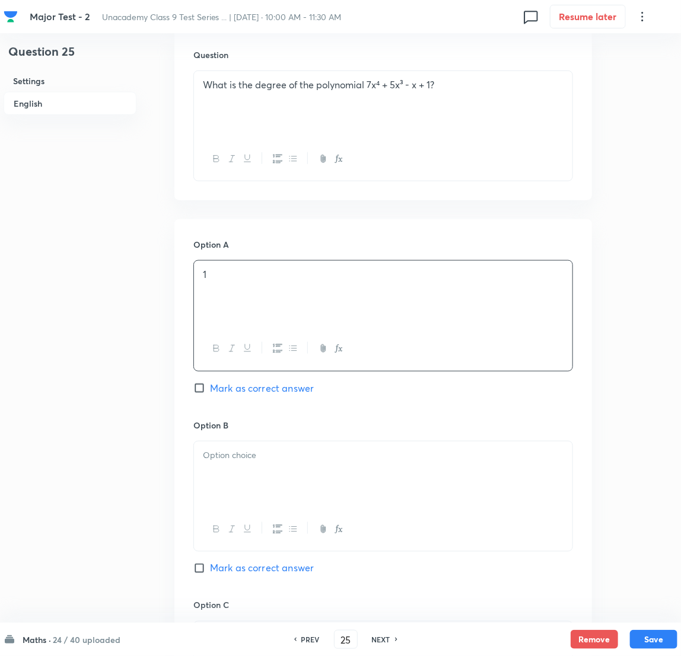
click at [247, 437] on p at bounding box center [383, 456] width 360 height 14
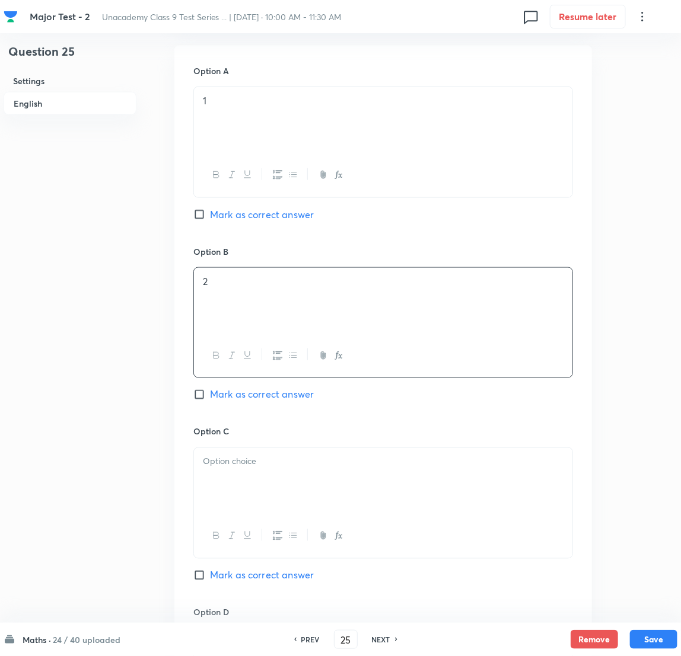
scroll to position [533, 0]
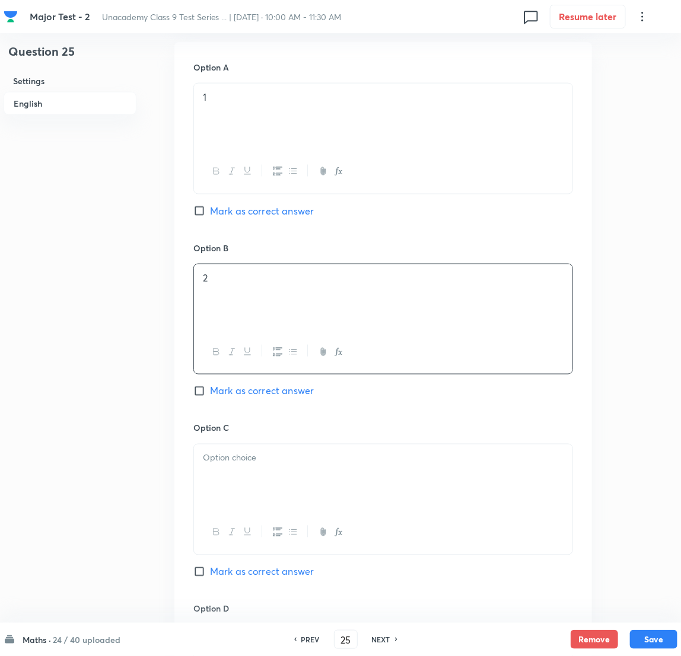
click at [248, 437] on div "Option C Mark as correct answer" at bounding box center [382, 512] width 379 height 180
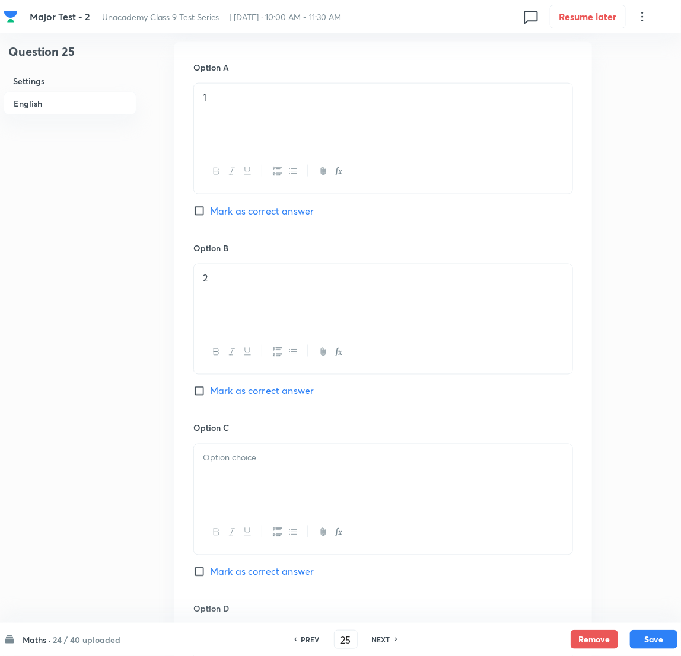
click at [244, 437] on div at bounding box center [383, 478] width 378 height 66
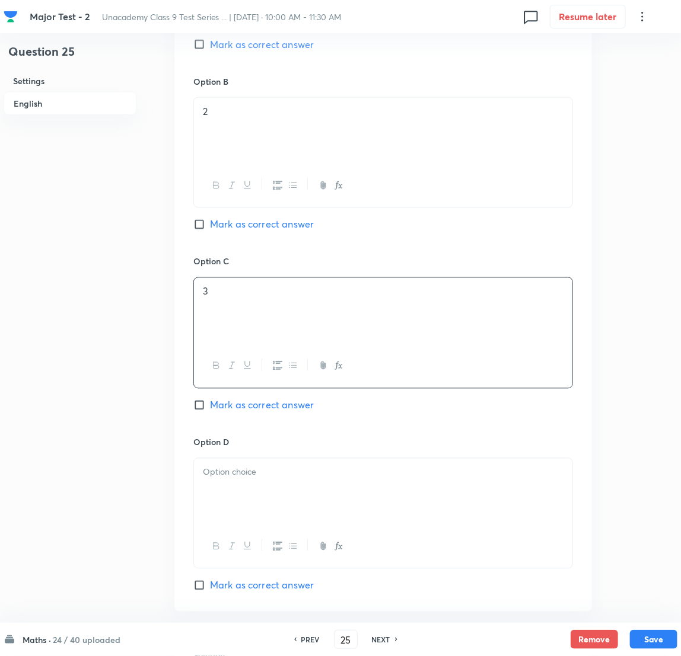
scroll to position [711, 0]
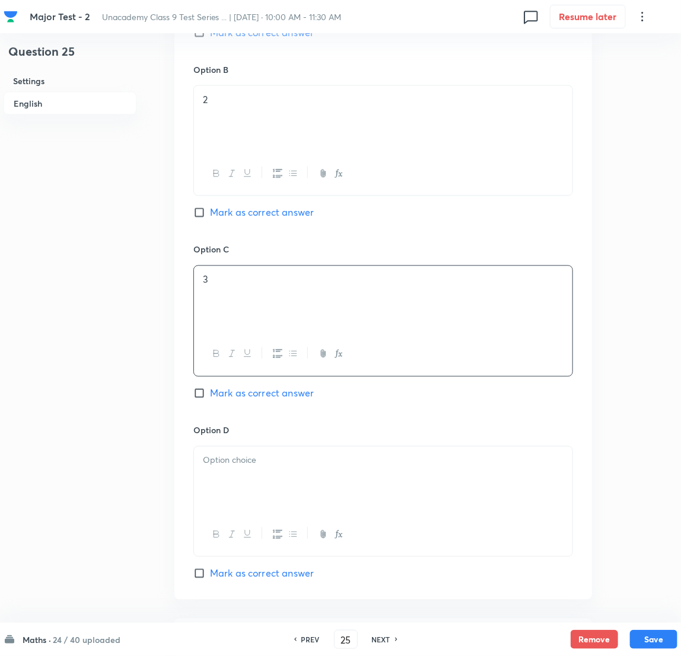
click at [247, 437] on p at bounding box center [383, 461] width 360 height 14
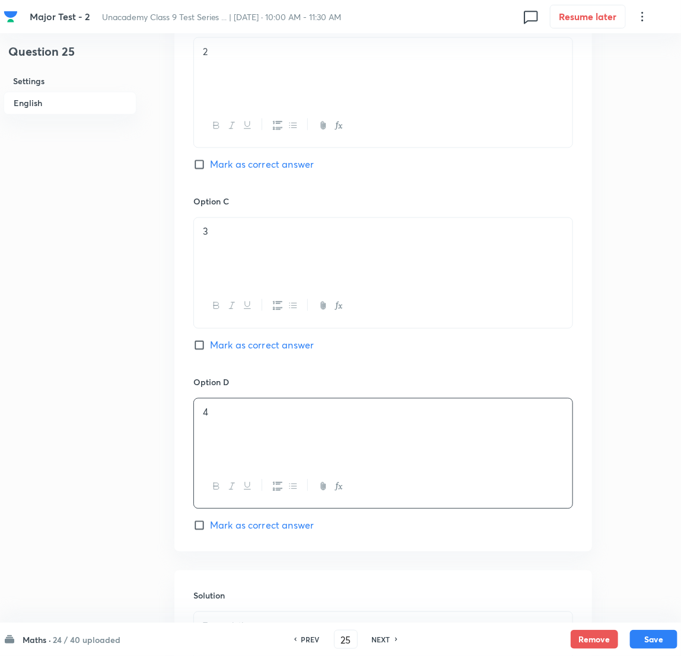
scroll to position [889, 0]
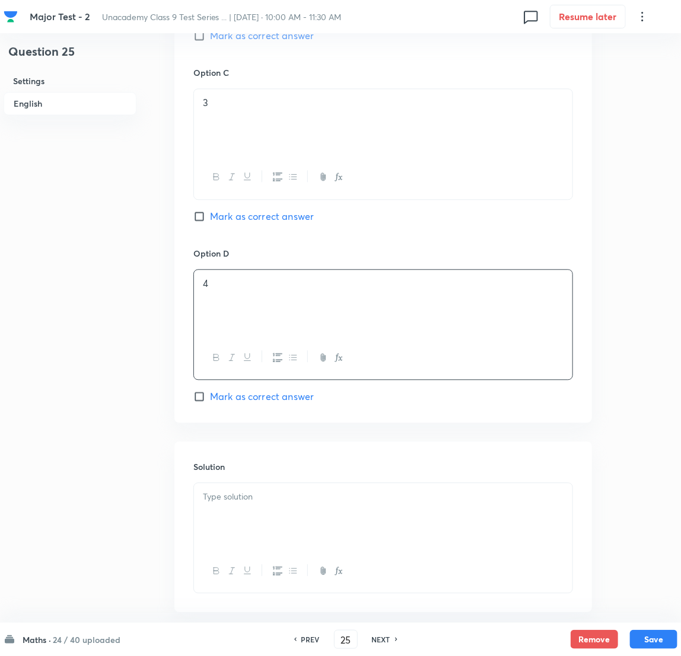
click at [197, 403] on input "Mark as correct answer" at bounding box center [201, 397] width 17 height 12
checkbox input "true"
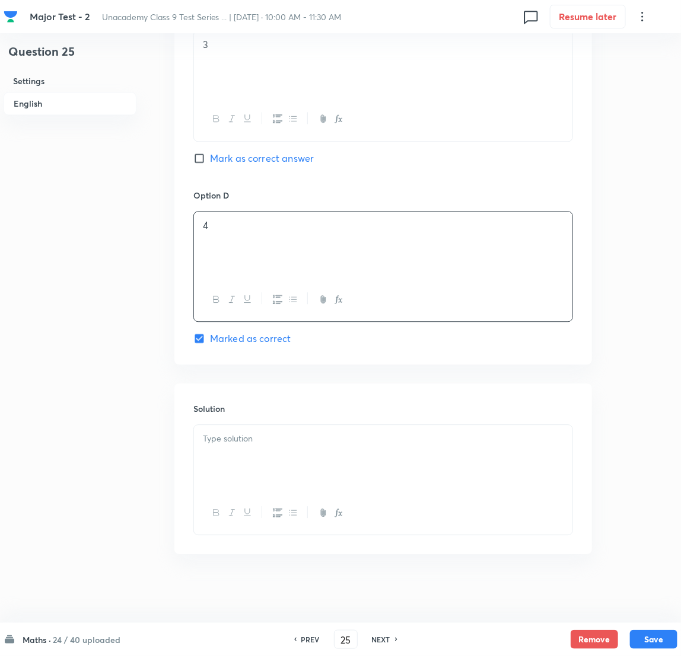
scroll to position [952, 0]
click at [269, 437] on div at bounding box center [383, 456] width 378 height 66
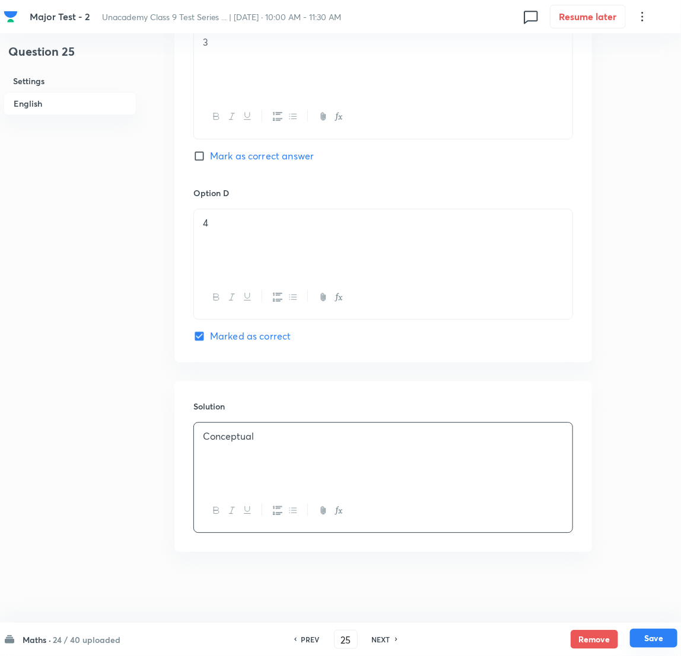
click at [457, 437] on button "Save" at bounding box center [653, 638] width 47 height 19
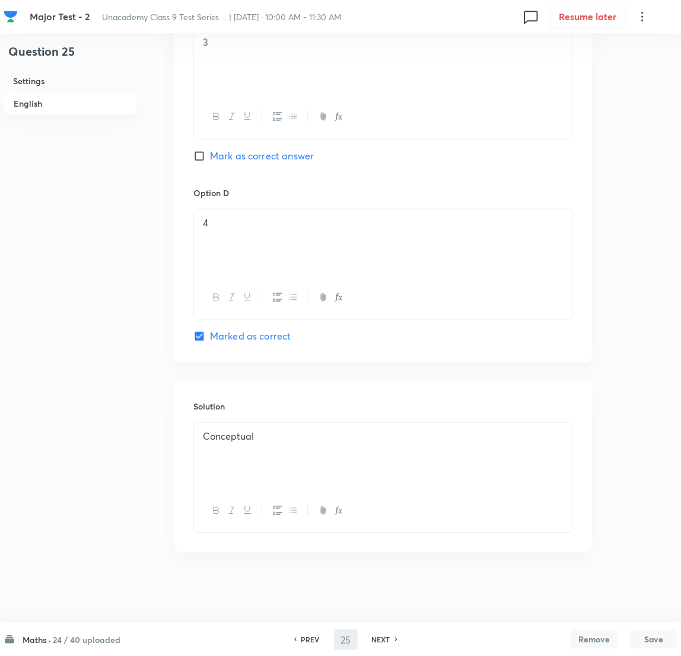
type input "26"
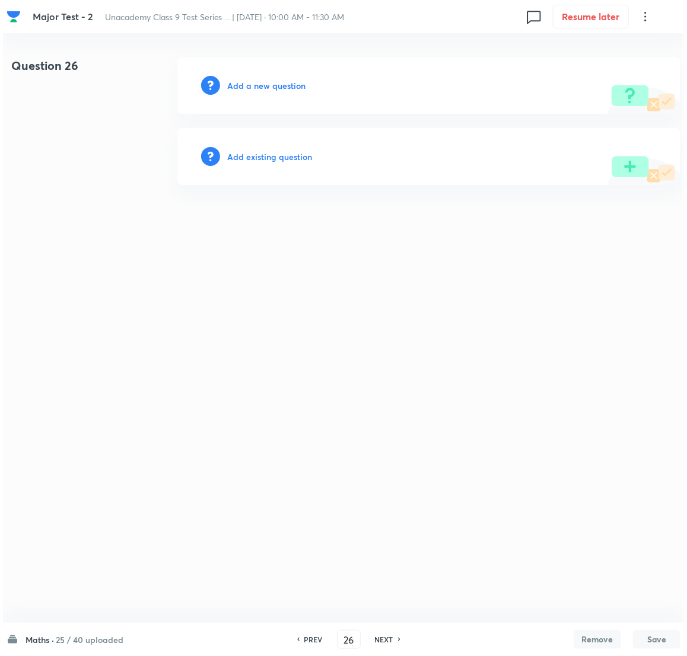
scroll to position [0, 0]
click at [272, 79] on h6 "Add a new question" at bounding box center [266, 85] width 78 height 12
click at [272, 79] on h6 "Choose a question type" at bounding box center [272, 85] width 91 height 12
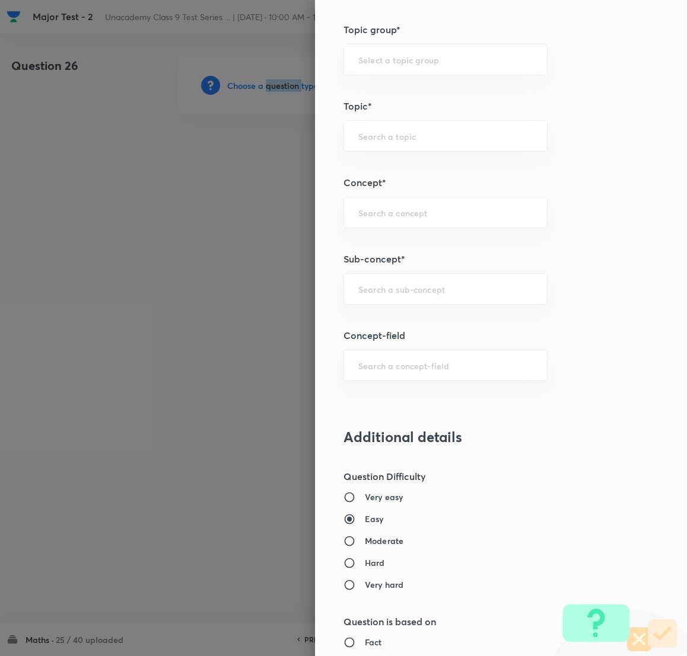
scroll to position [623, 0]
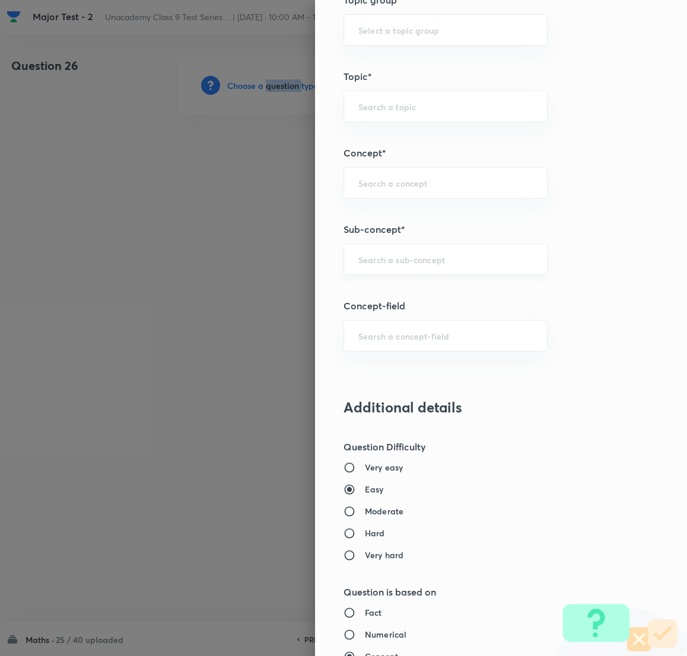
click at [376, 269] on div "​" at bounding box center [445, 259] width 204 height 31
click at [414, 289] on li "Number System Class 9" at bounding box center [432, 294] width 203 height 21
type input "Number System Class 9"
type input "Foundation Class IX"
type input "Mathematics"
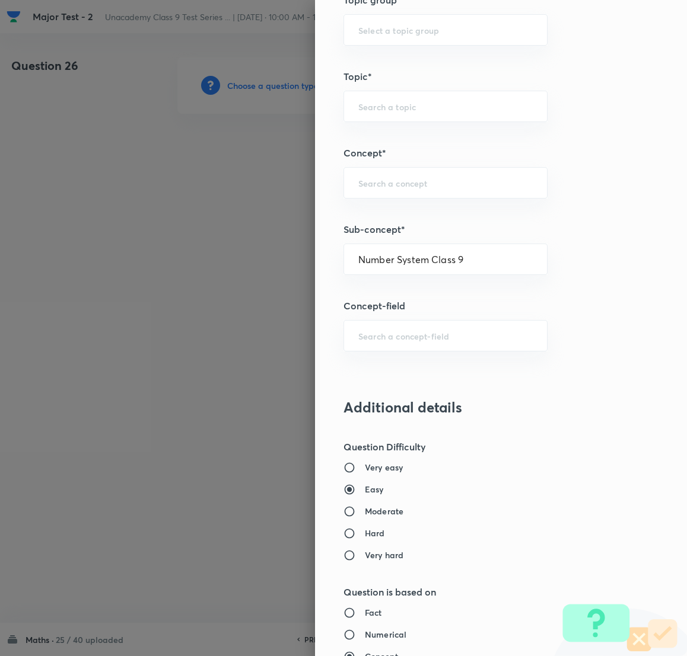
type input "Number System Class 9"
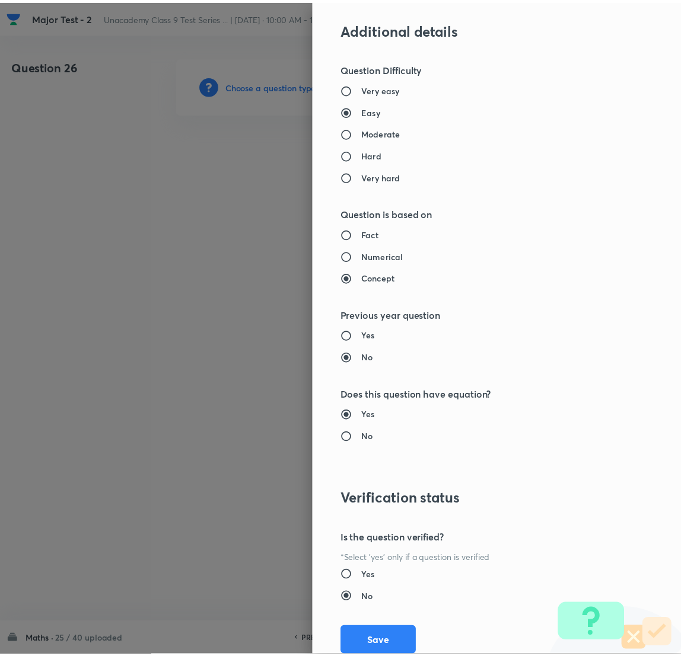
scroll to position [1041, 0]
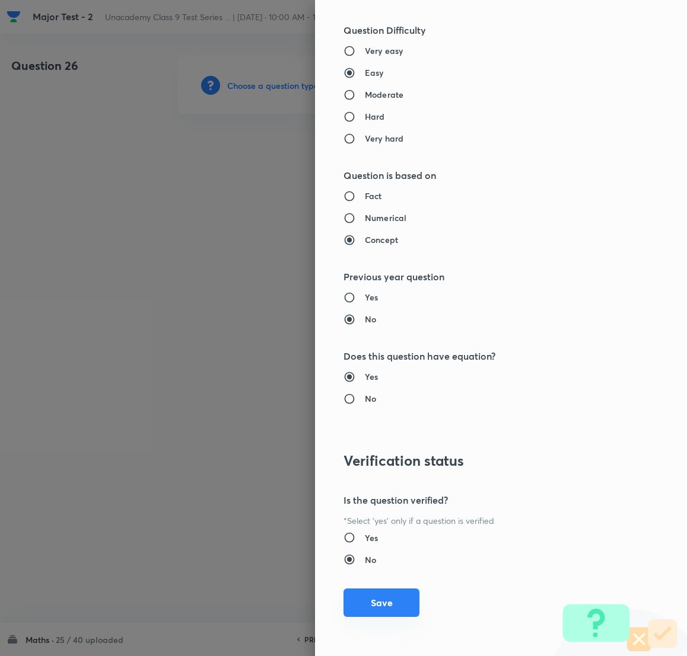
click at [367, 437] on button "Save" at bounding box center [381, 603] width 76 height 28
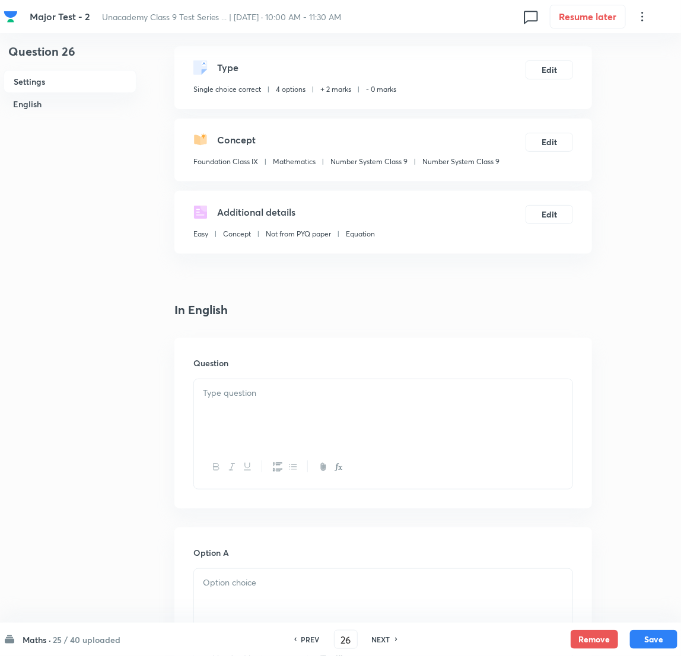
scroll to position [266, 0]
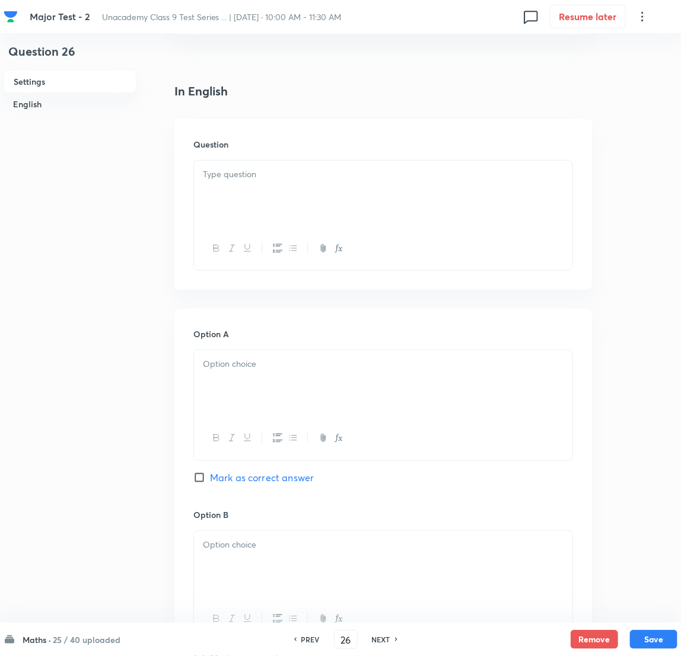
click at [263, 169] on p at bounding box center [383, 175] width 360 height 14
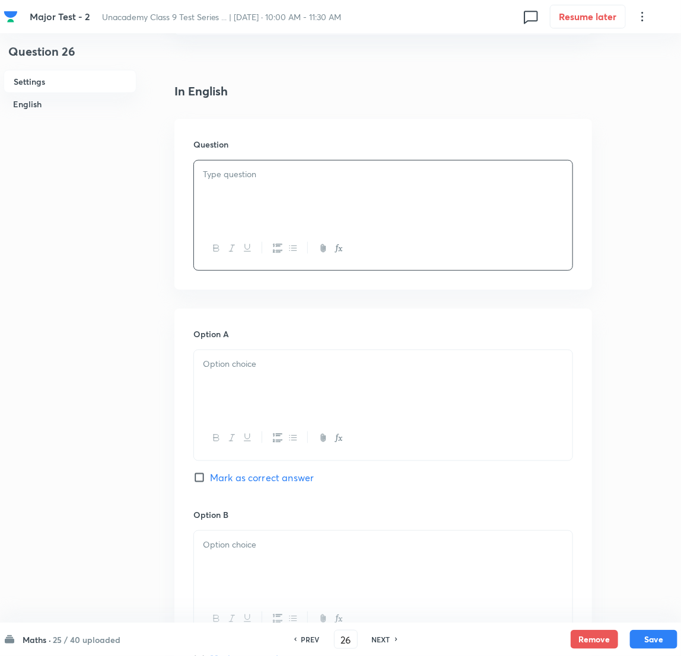
click at [157, 298] on div "Question 26 Settings English Settings Type Single choice correct 4 options + 2 …" at bounding box center [341, 537] width 674 height 1492
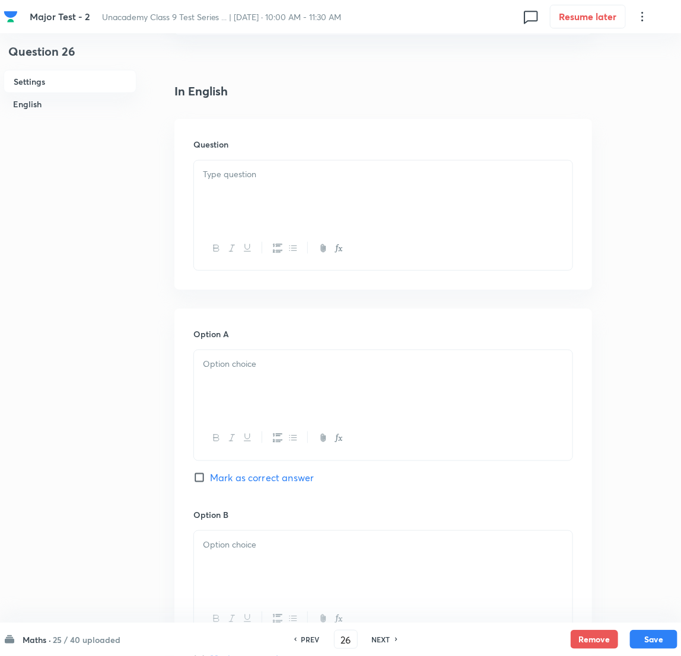
click at [259, 165] on div at bounding box center [383, 194] width 378 height 66
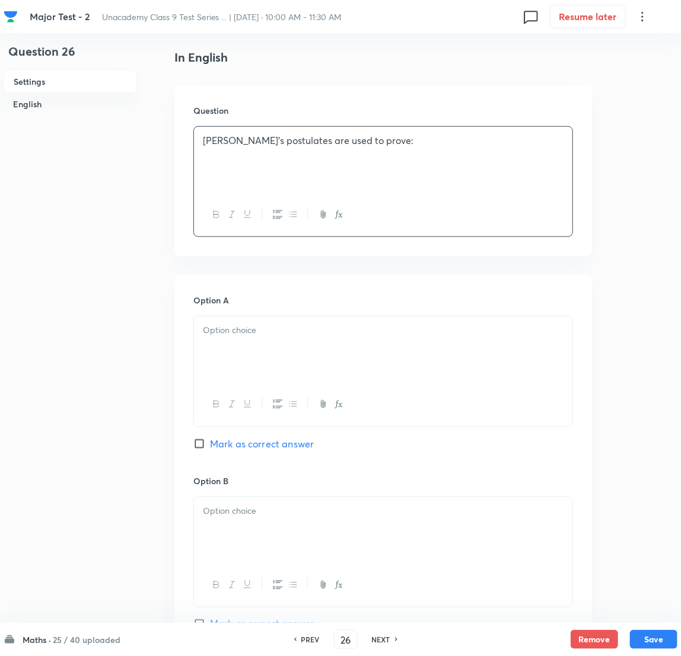
scroll to position [444, 0]
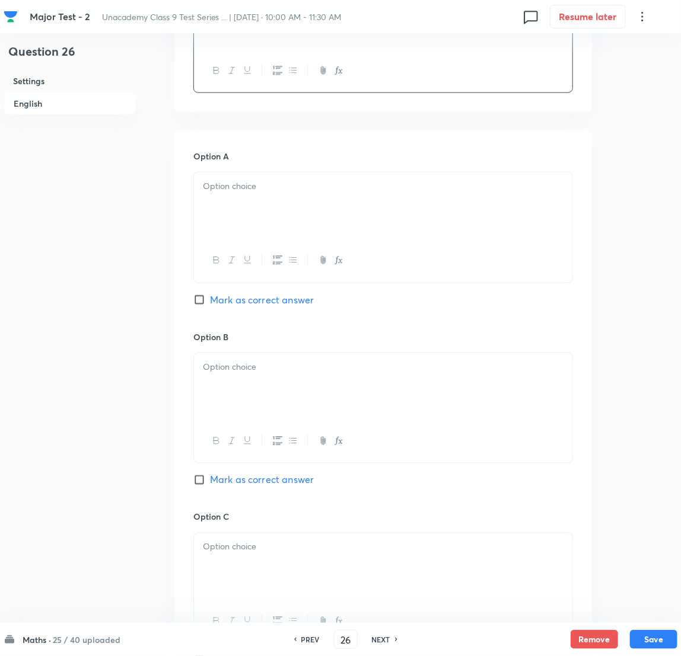
click at [266, 226] on div at bounding box center [383, 206] width 378 height 66
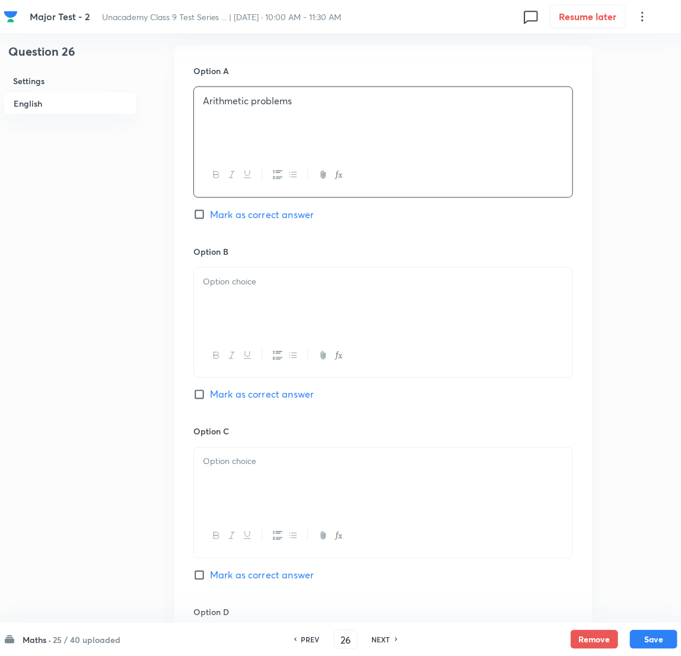
scroll to position [533, 0]
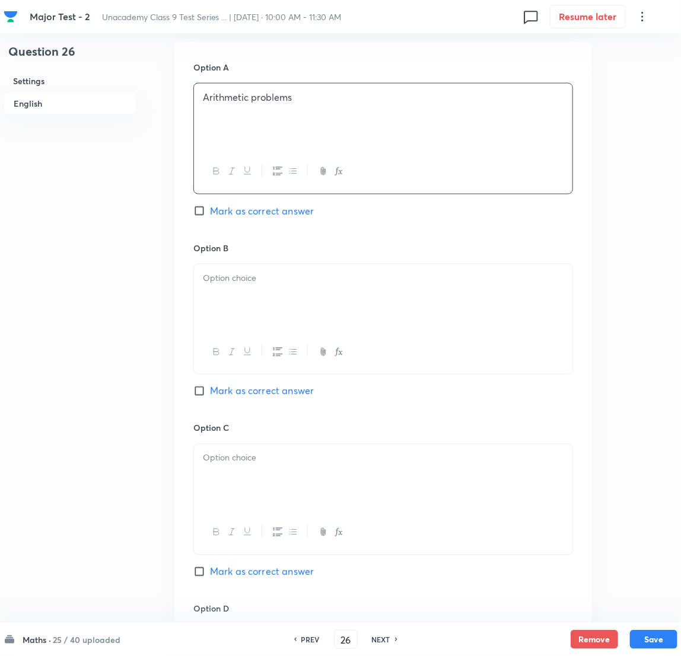
click at [237, 290] on div at bounding box center [383, 297] width 378 height 66
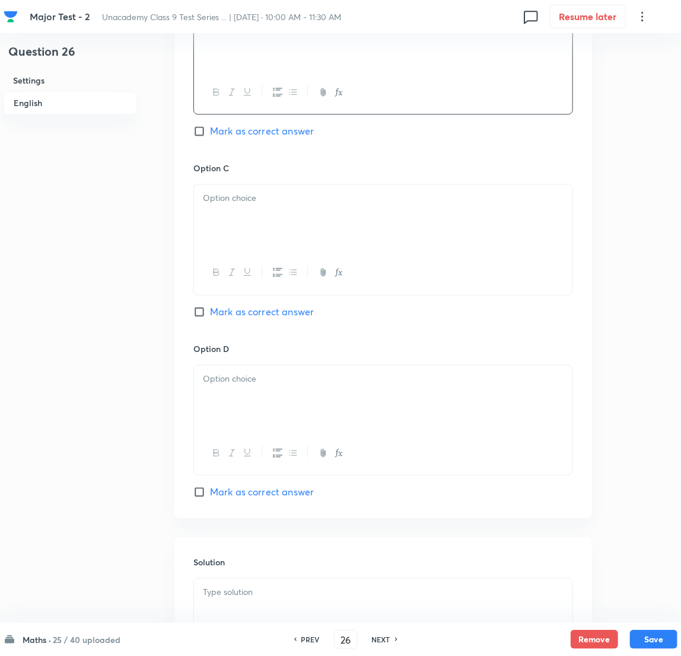
scroll to position [800, 0]
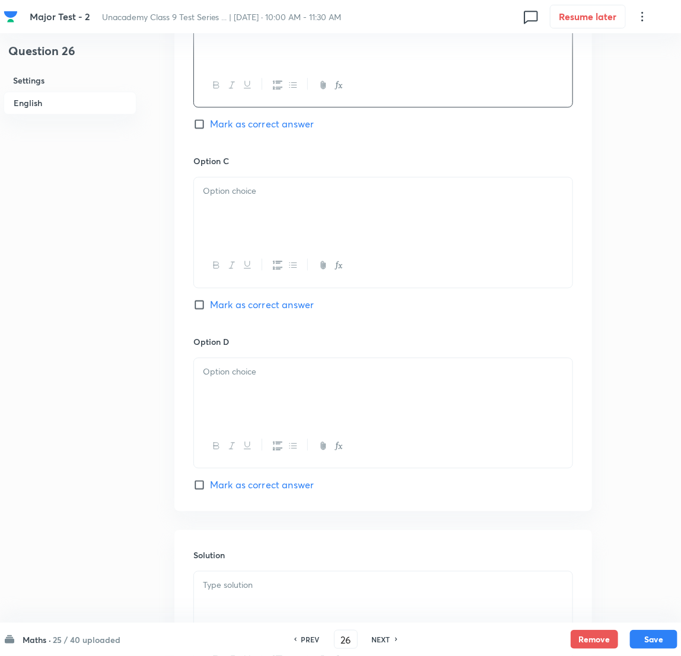
click at [252, 218] on div at bounding box center [383, 211] width 378 height 66
click at [280, 409] on div at bounding box center [383, 392] width 378 height 66
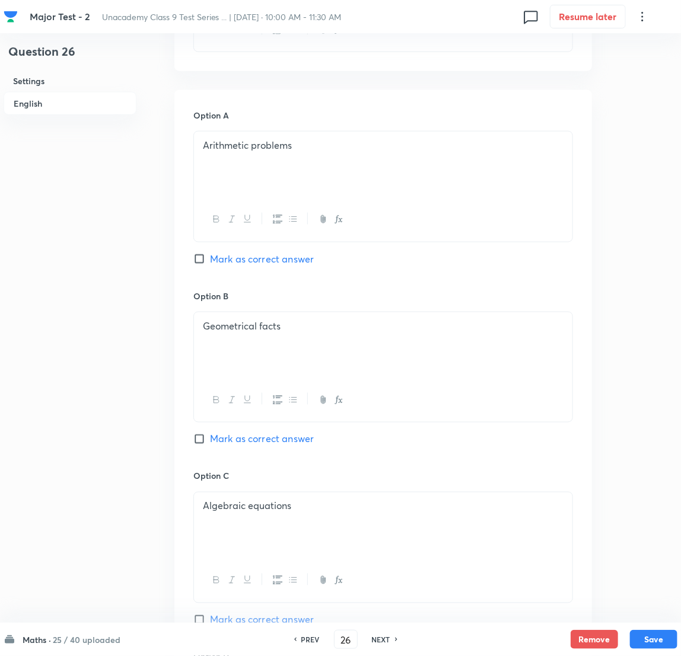
scroll to position [533, 0]
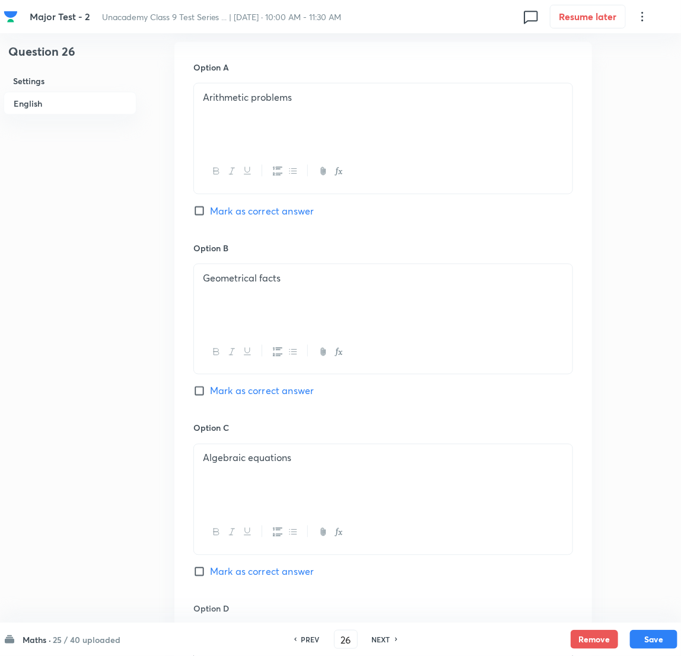
drag, startPoint x: 196, startPoint y: 392, endPoint x: 184, endPoint y: 389, distance: 12.2
click at [197, 393] on input "Mark as correct answer" at bounding box center [201, 391] width 17 height 12
checkbox input "true"
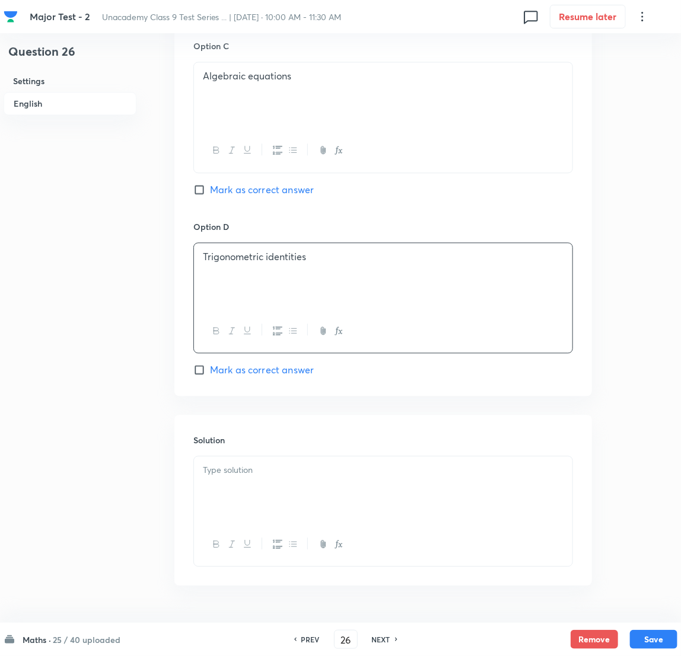
scroll to position [952, 0]
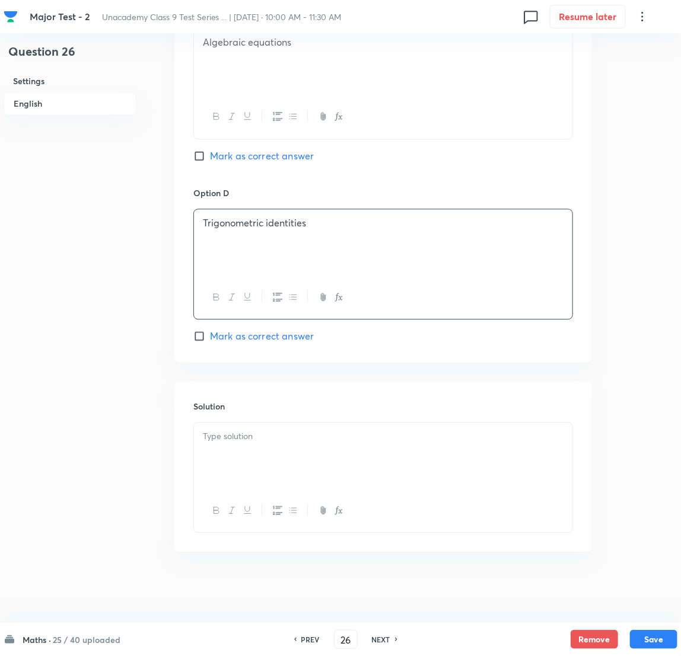
click at [257, 437] on div at bounding box center [383, 456] width 378 height 66
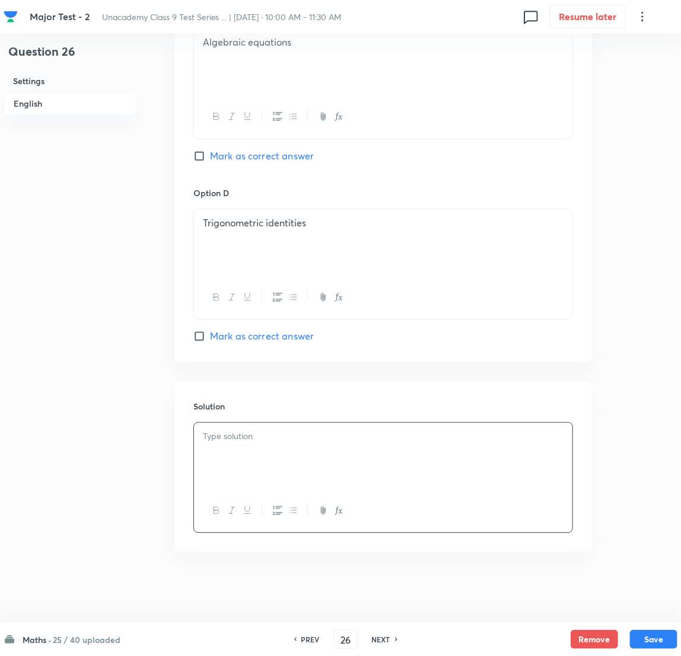
click at [259, 436] on p at bounding box center [383, 437] width 360 height 14
click at [457, 437] on button "Save" at bounding box center [653, 638] width 47 height 19
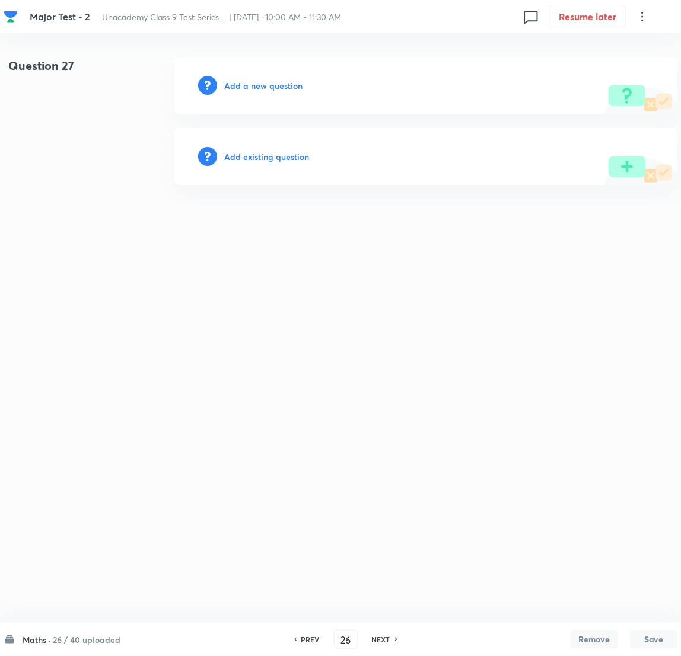
type input "27"
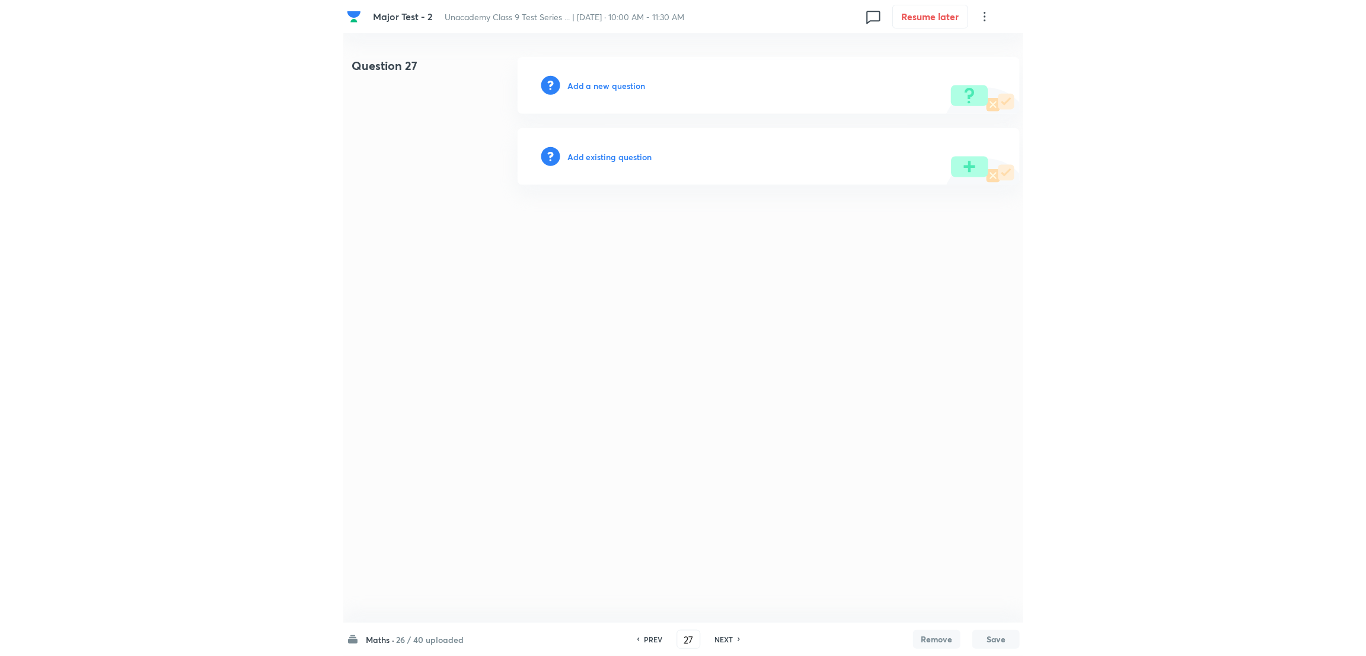
scroll to position [0, 0]
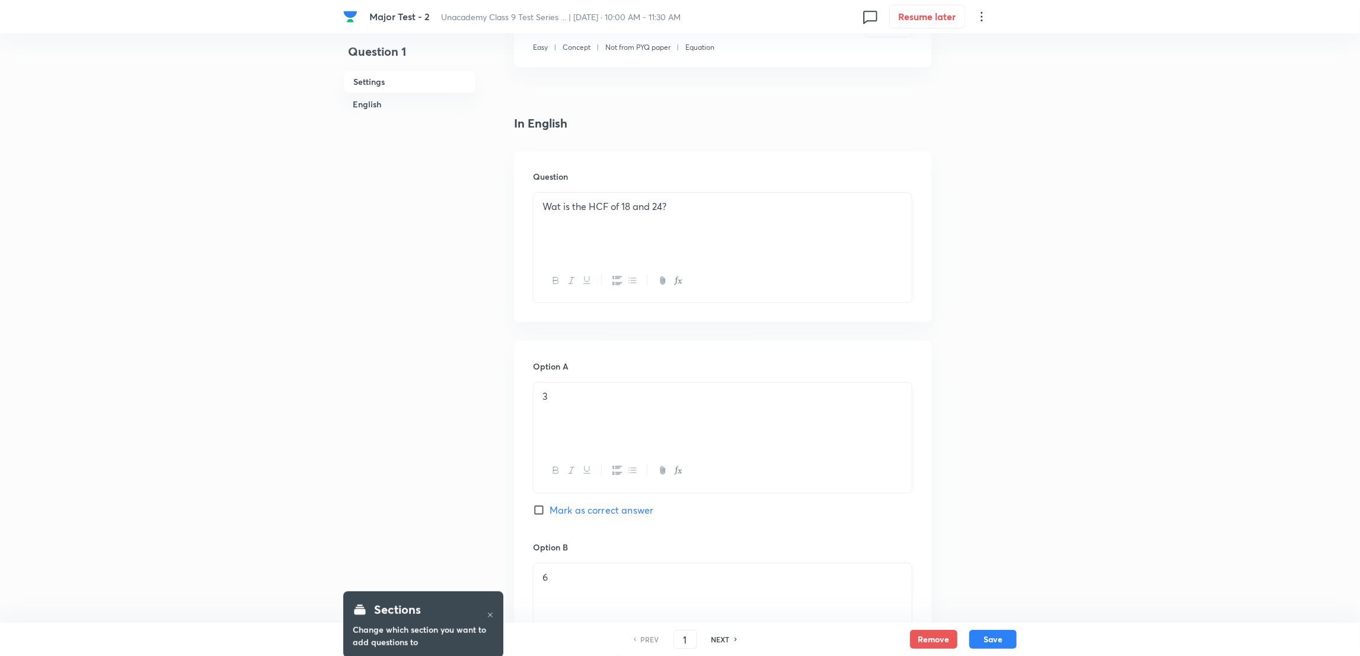
scroll to position [266, 0]
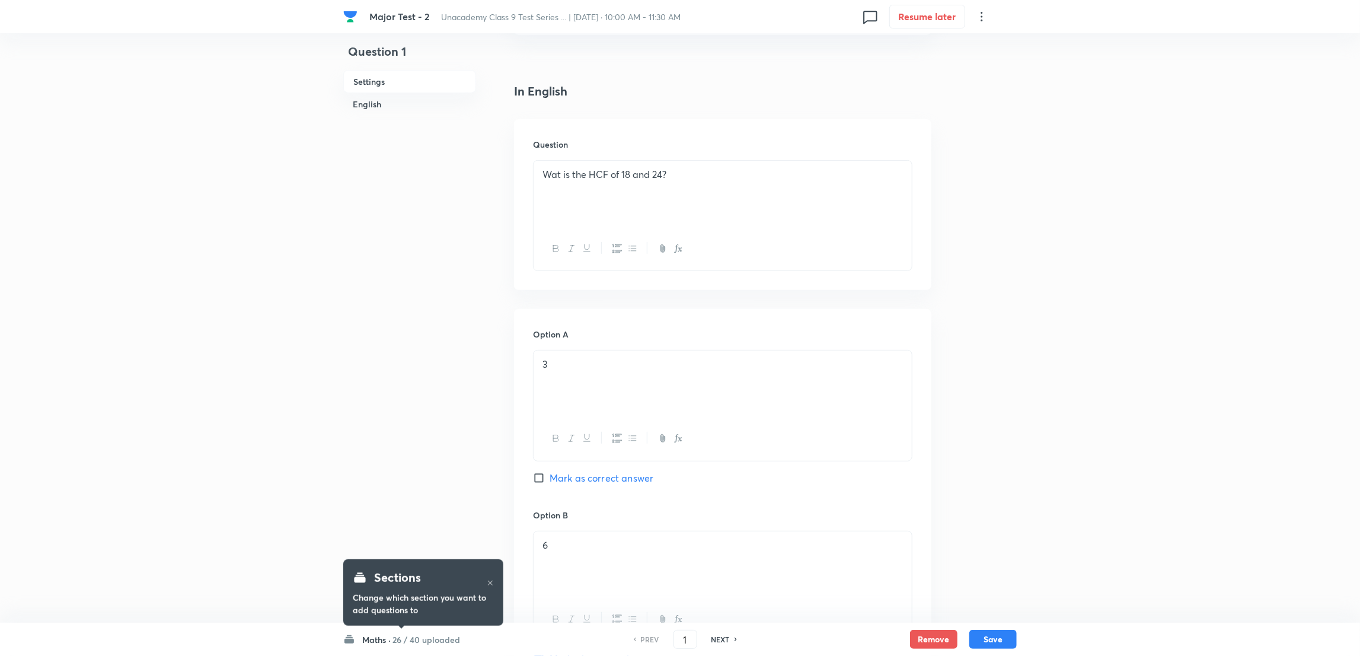
click at [723, 636] on h6 "NEXT" at bounding box center [720, 639] width 18 height 11
type input "2"
checkbox input "false"
checkbox input "true"
click at [723, 636] on h6 "NEXT" at bounding box center [720, 639] width 18 height 11
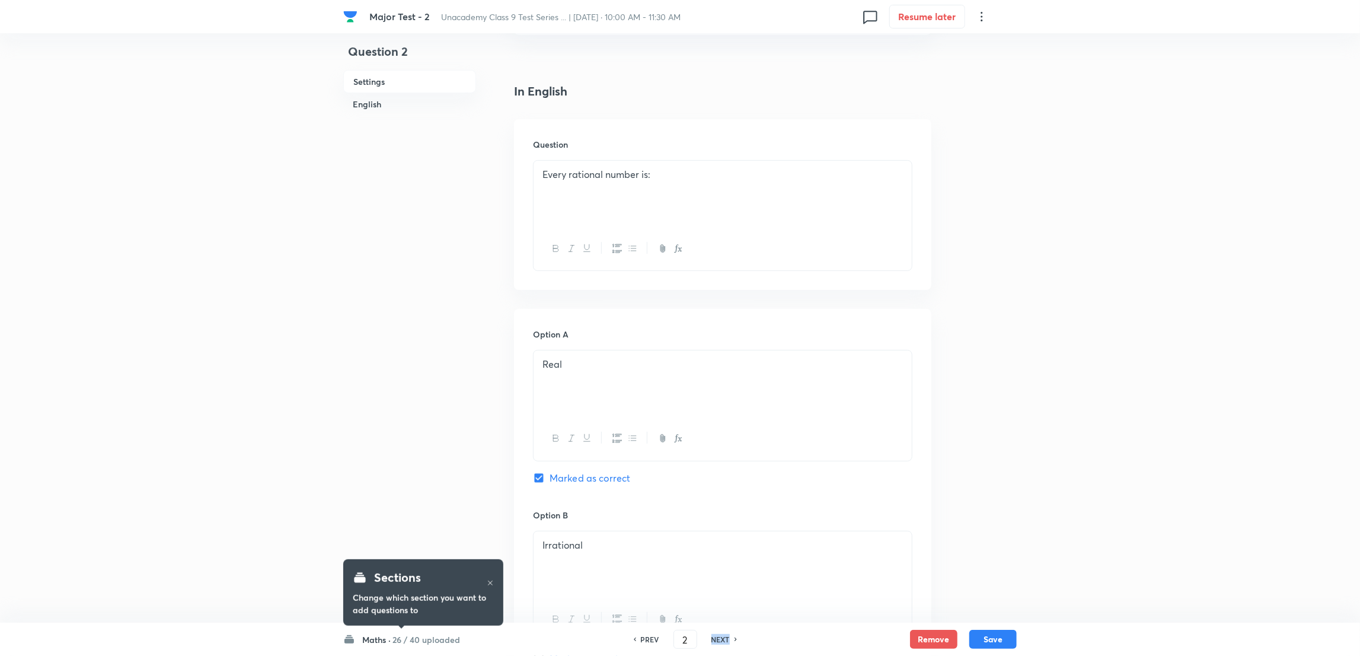
type input "3"
checkbox input "false"
checkbox input "true"
click at [723, 636] on h6 "NEXT" at bounding box center [720, 639] width 18 height 11
type input "4"
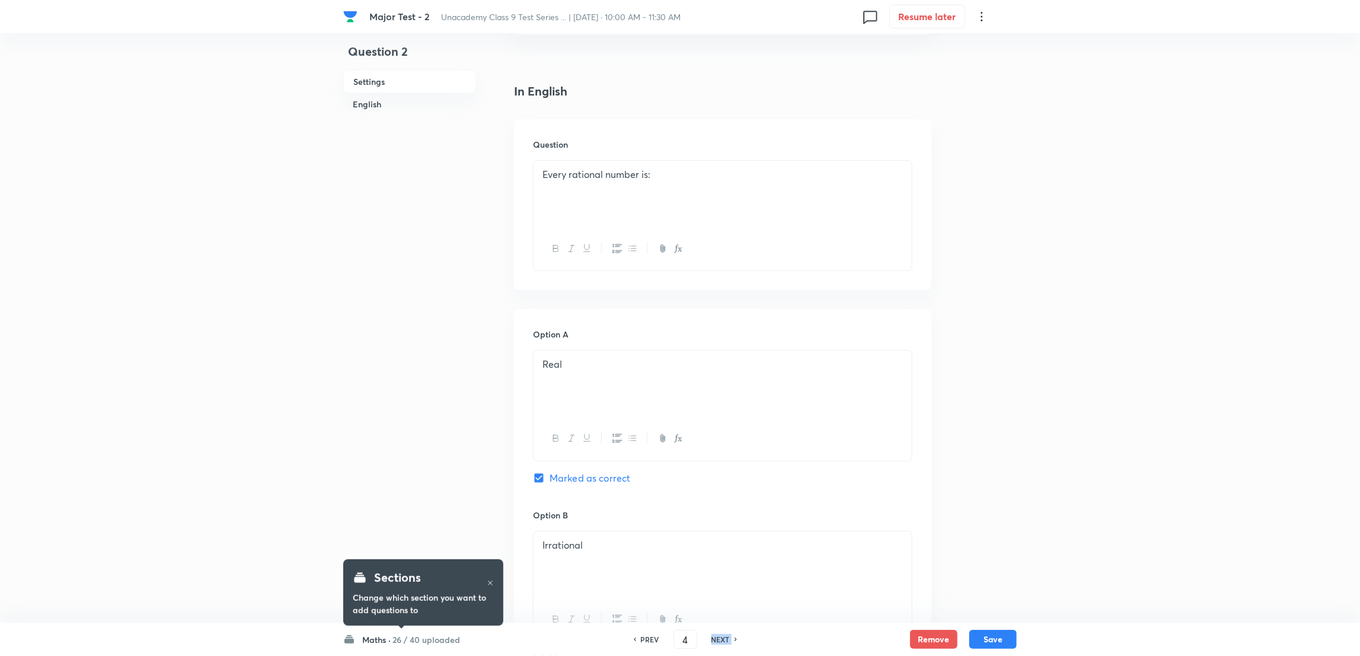
checkbox input "true"
checkbox input "false"
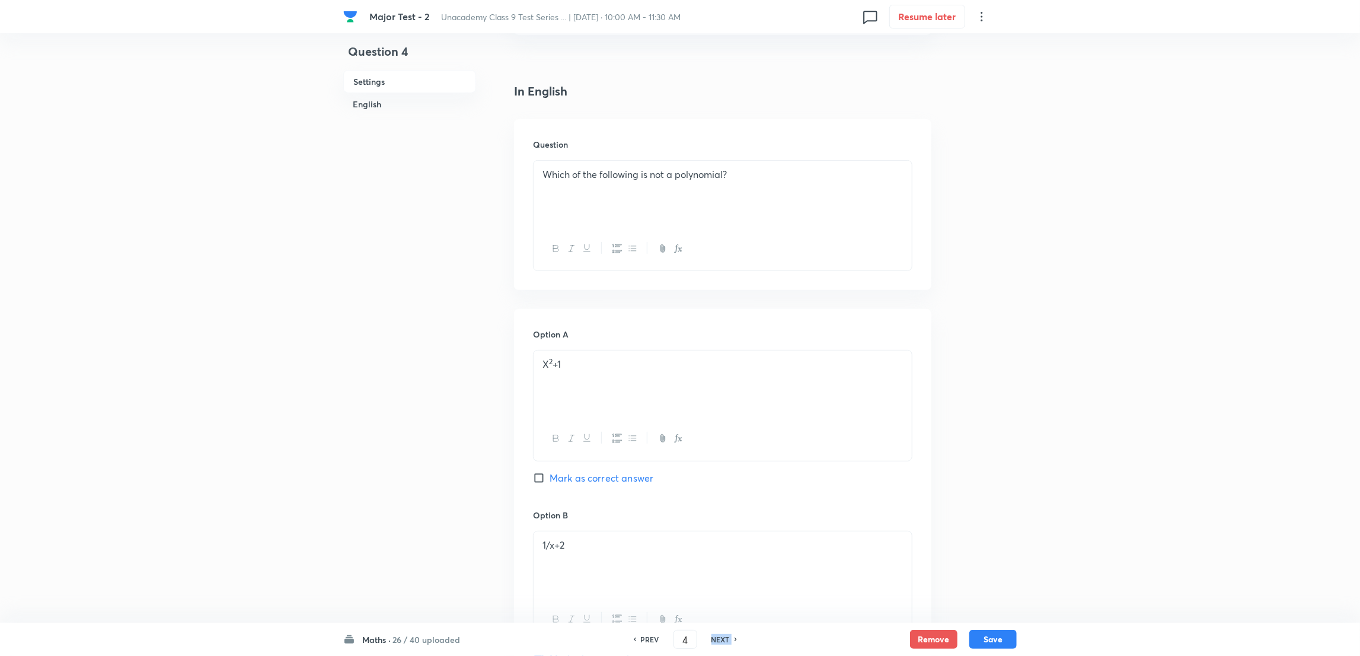
click at [723, 636] on h6 "NEXT" at bounding box center [720, 639] width 18 height 11
checkbox input "false"
type input "5"
click at [723, 636] on h6 "NEXT" at bounding box center [720, 639] width 18 height 11
checkbox input "false"
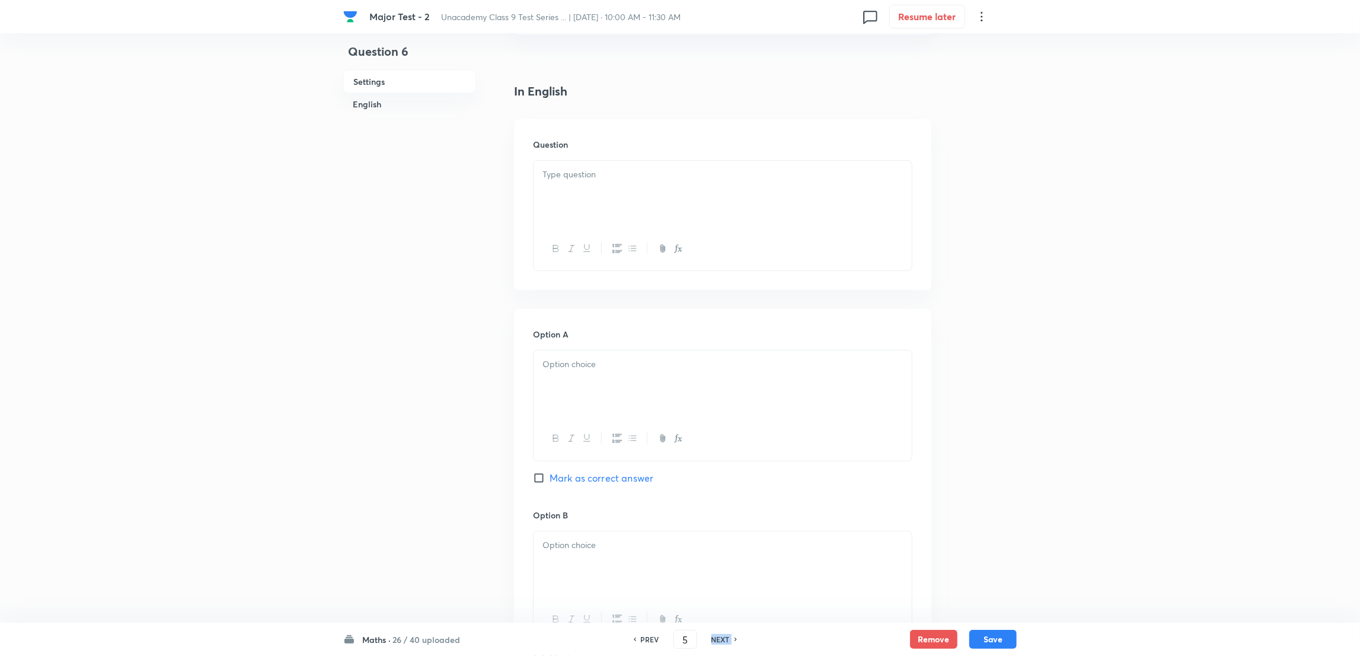
type input "6"
checkbox input "true"
click at [723, 636] on h6 "NEXT" at bounding box center [720, 639] width 18 height 11
type input "7"
checkbox input "true"
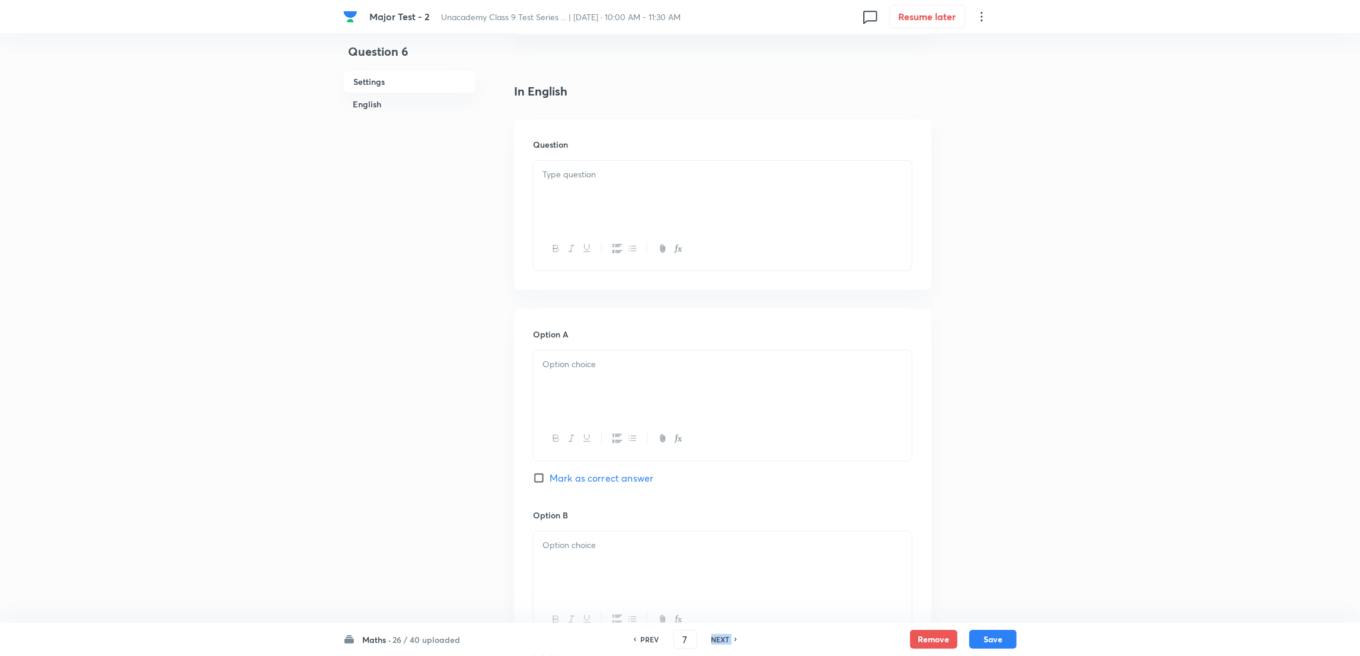
checkbox input "false"
click at [723, 636] on h6 "NEXT" at bounding box center [720, 639] width 18 height 11
checkbox input "false"
type input "8"
click at [723, 636] on h6 "NEXT" at bounding box center [720, 639] width 18 height 11
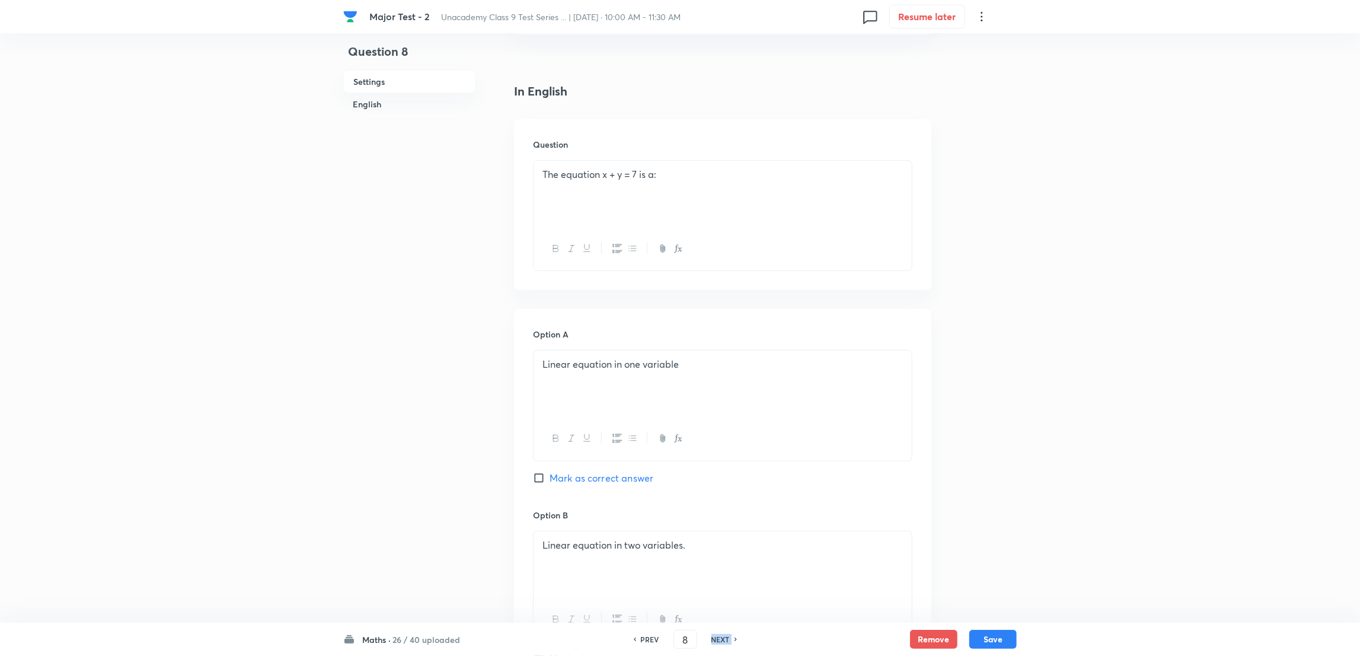
checkbox input "false"
type input "9"
click at [723, 636] on h6 "NEXT" at bounding box center [720, 639] width 18 height 11
checkbox input "false"
type input "10"
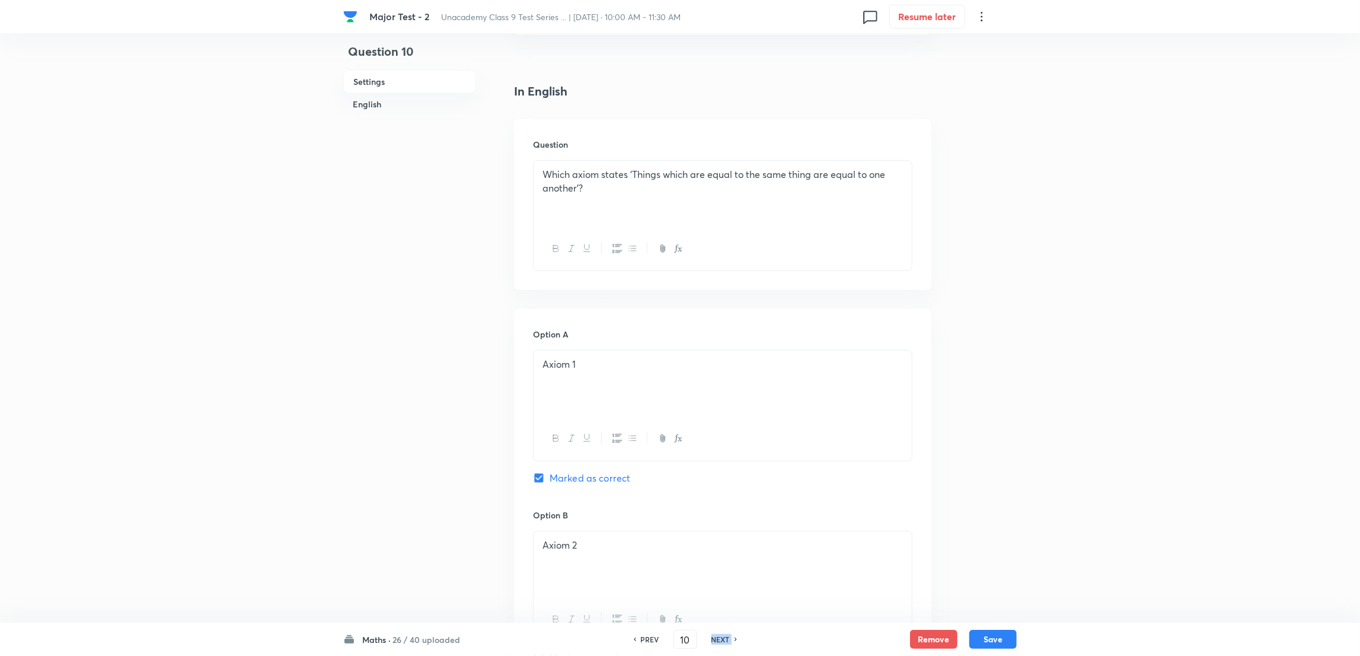
click at [725, 636] on h6 "NEXT" at bounding box center [720, 639] width 18 height 11
checkbox input "false"
type input "11"
click at [729, 634] on h6 "NEXT" at bounding box center [720, 639] width 18 height 11
checkbox input "false"
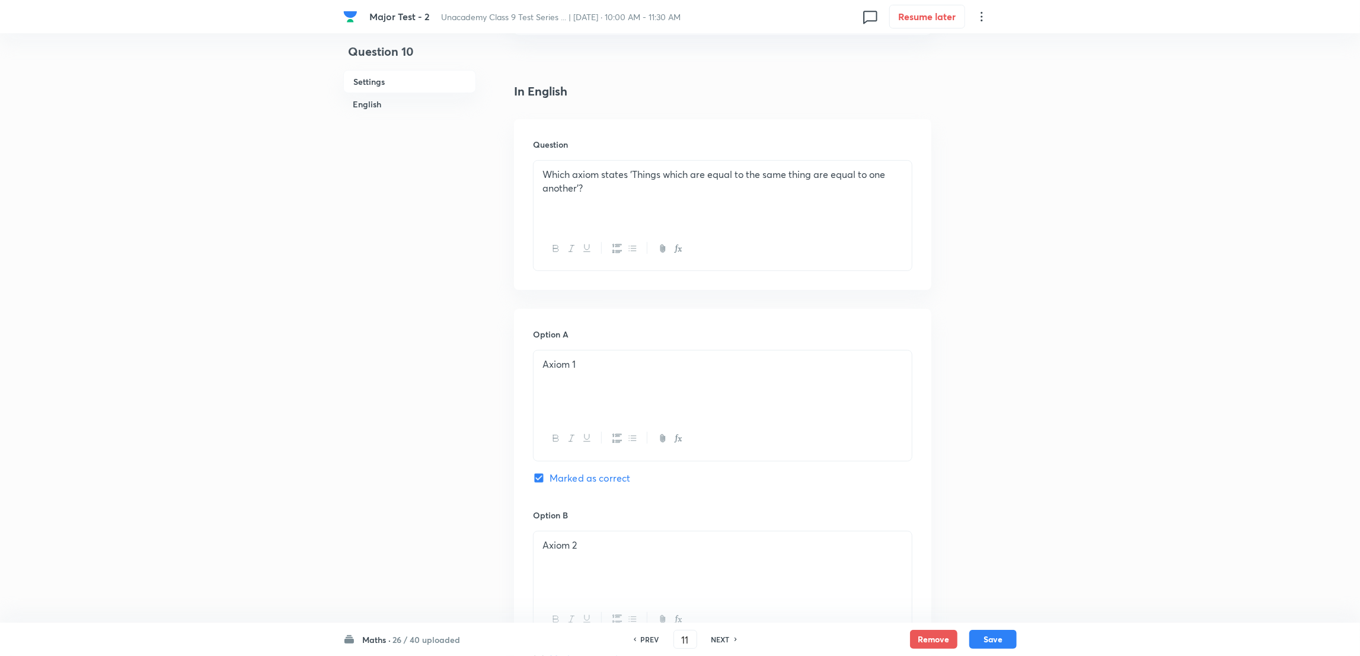
type input "12"
click at [729, 634] on h6 "NEXT" at bounding box center [720, 639] width 18 height 11
checkbox input "false"
type input "13"
click at [729, 634] on h6 "NEXT" at bounding box center [720, 639] width 18 height 11
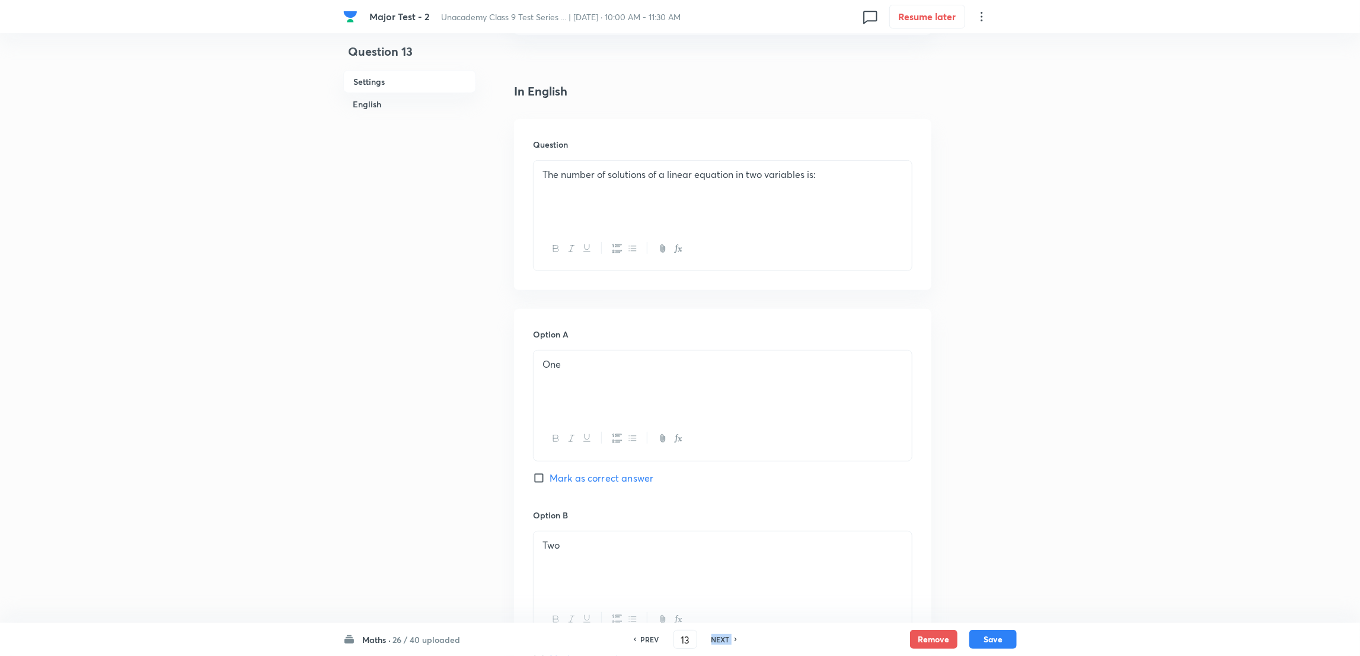
checkbox input "false"
type input "14"
click at [729, 634] on h6 "NEXT" at bounding box center [720, 639] width 18 height 11
checkbox input "false"
type input "15"
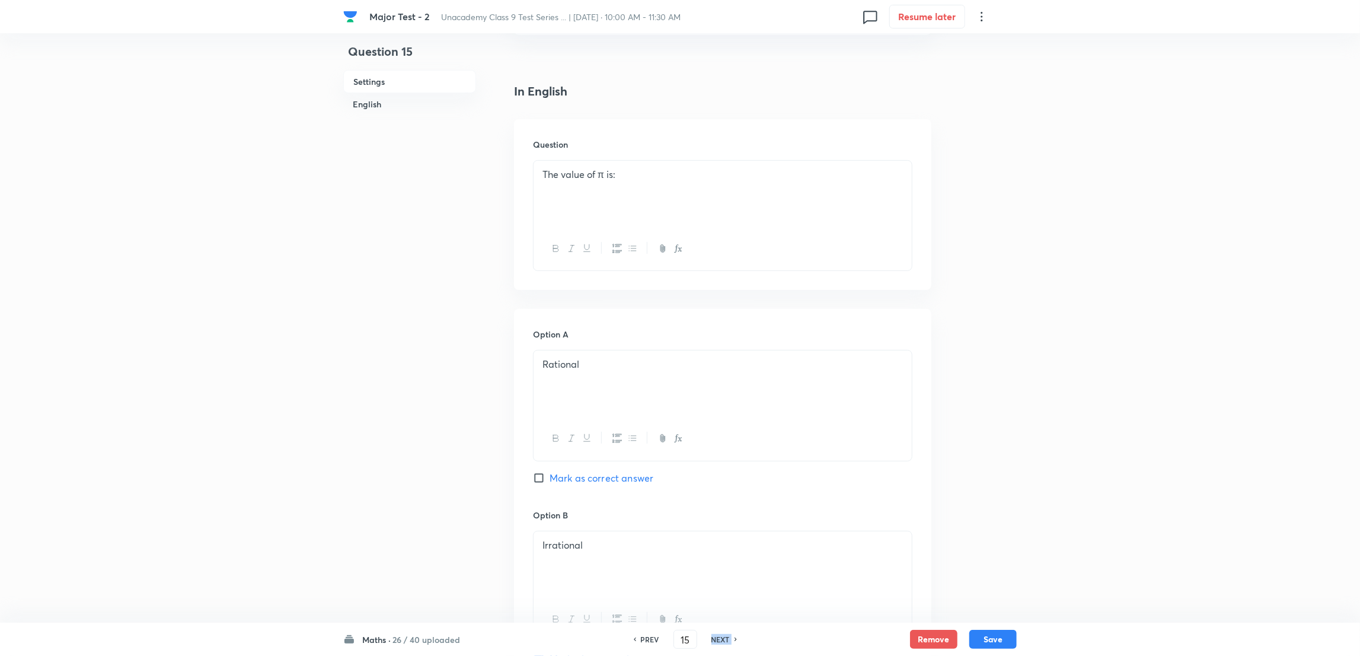
click at [729, 634] on h6 "NEXT" at bounding box center [720, 639] width 18 height 11
checkbox input "false"
type input "16"
click at [729, 634] on h6 "NEXT" at bounding box center [720, 639] width 18 height 11
checkbox input "false"
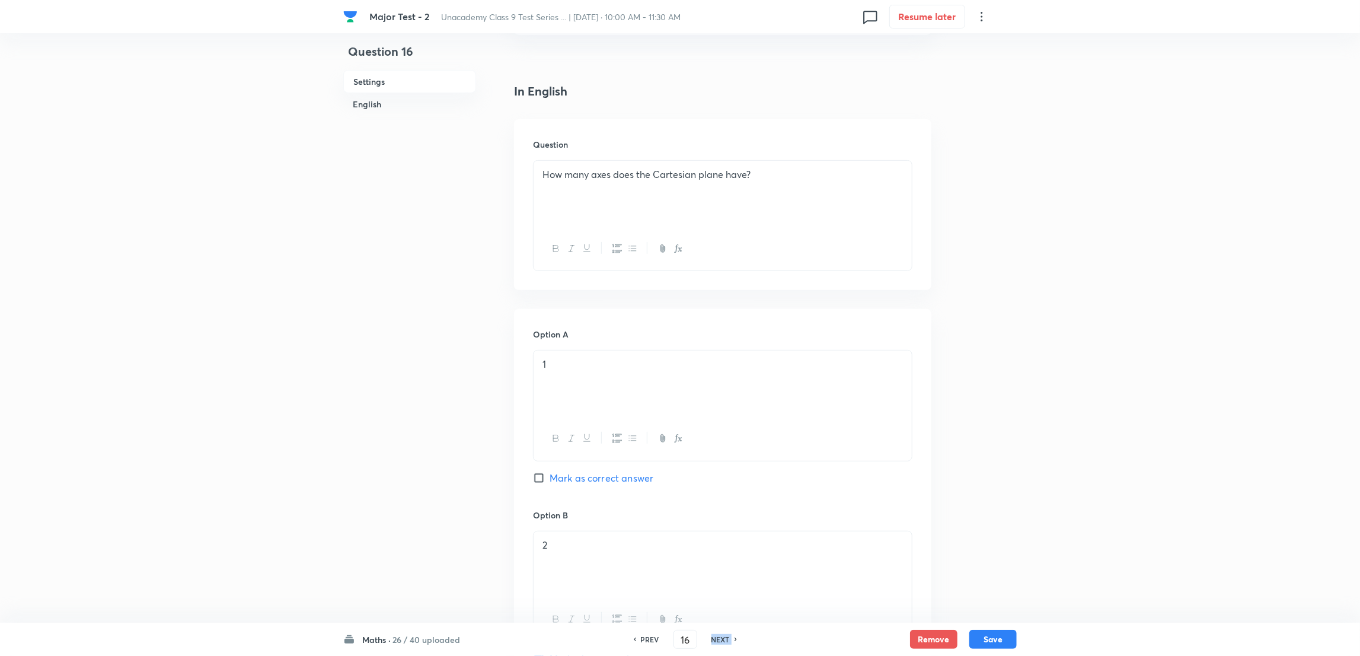
type input "17"
click at [729, 634] on h6 "NEXT" at bounding box center [720, 639] width 18 height 11
checkbox input "false"
type input "18"
click at [730, 634] on div "NEXT" at bounding box center [722, 639] width 31 height 11
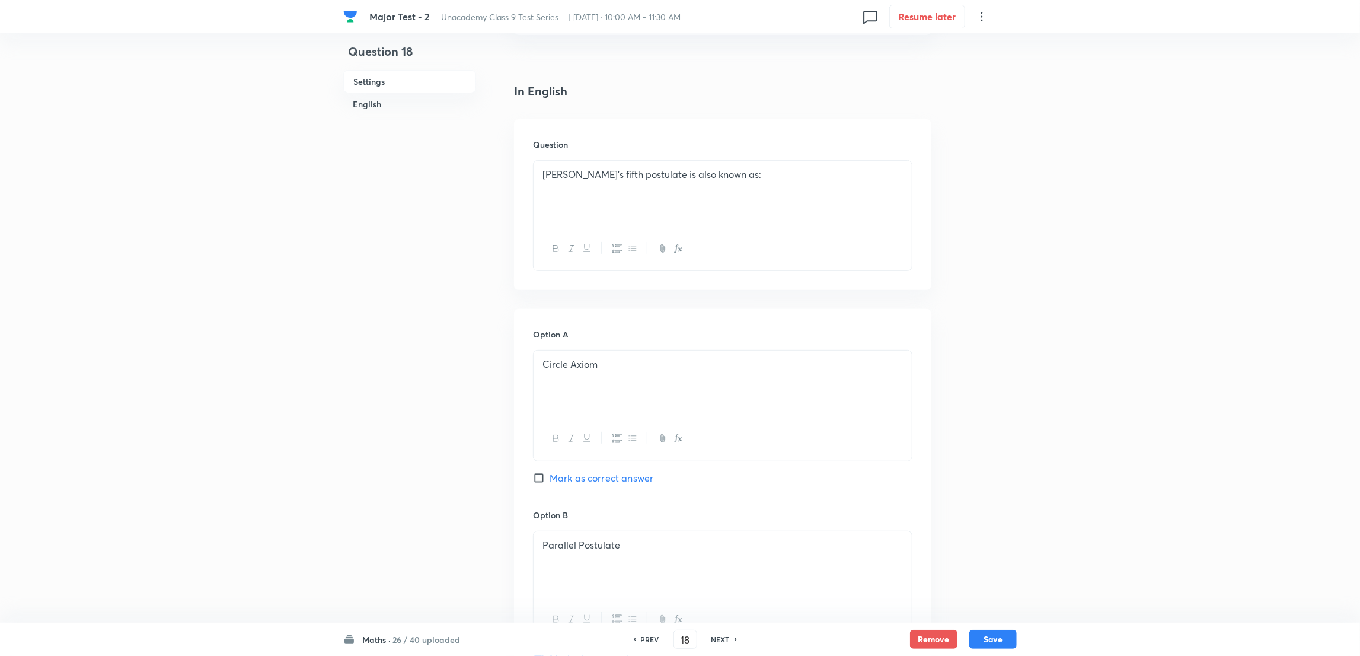
checkbox input "false"
type input "19"
click at [730, 634] on div "NEXT" at bounding box center [722, 639] width 31 height 11
checkbox input "false"
type input "20"
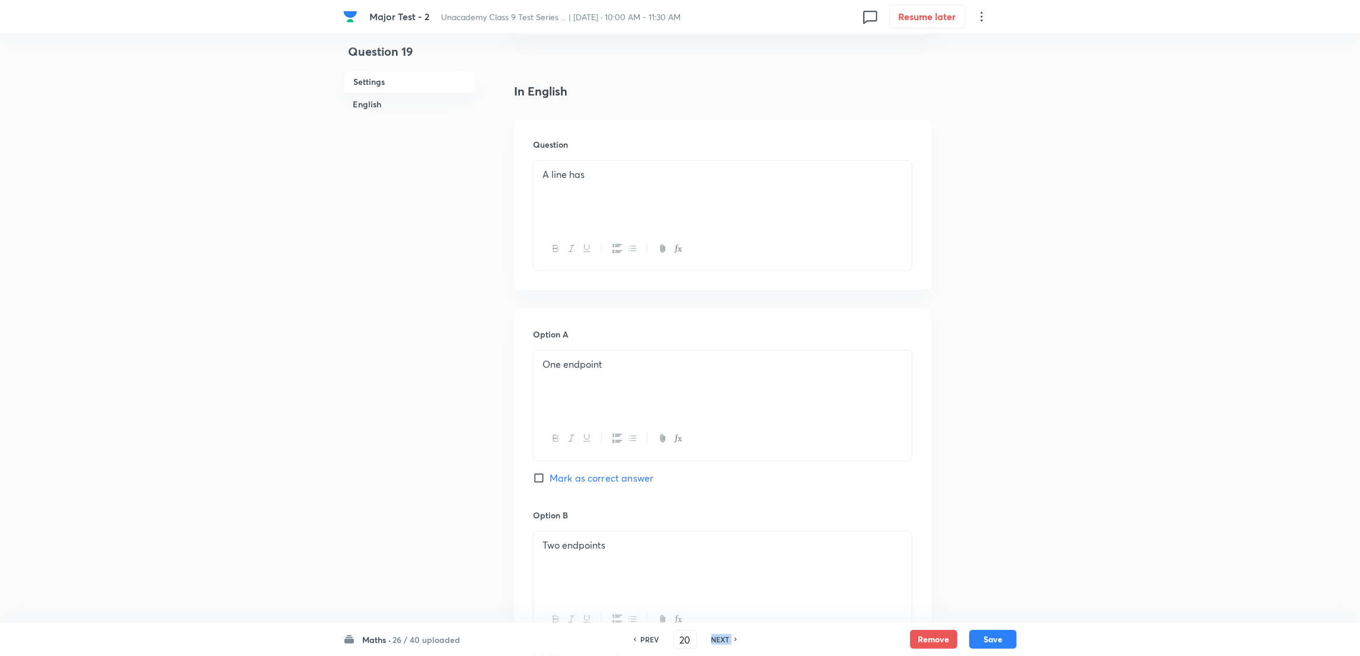
click at [730, 634] on div "NEXT" at bounding box center [722, 639] width 31 height 11
checkbox input "false"
type input "21"
click at [730, 633] on div "PREV 21 ​ NEXT" at bounding box center [685, 639] width 153 height 19
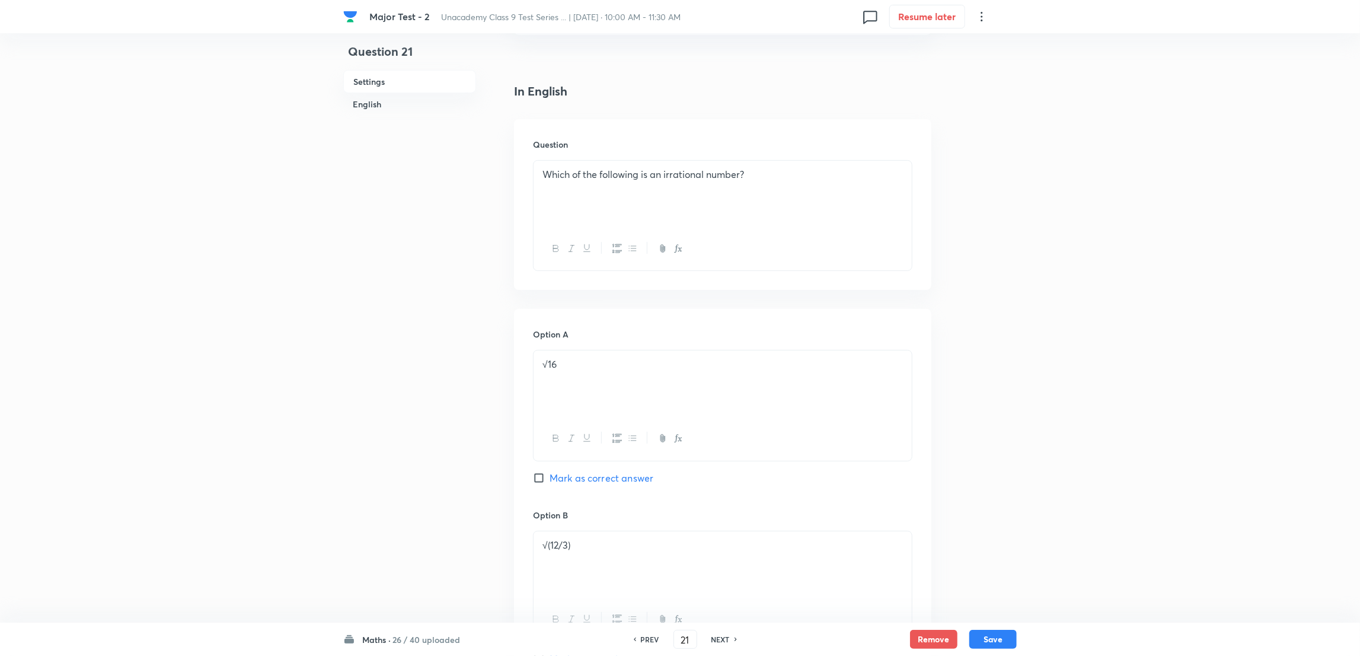
click at [722, 637] on h6 "NEXT" at bounding box center [720, 639] width 18 height 11
checkbox input "false"
type input "22"
click at [722, 637] on h6 "NEXT" at bounding box center [720, 639] width 18 height 11
checkbox input "false"
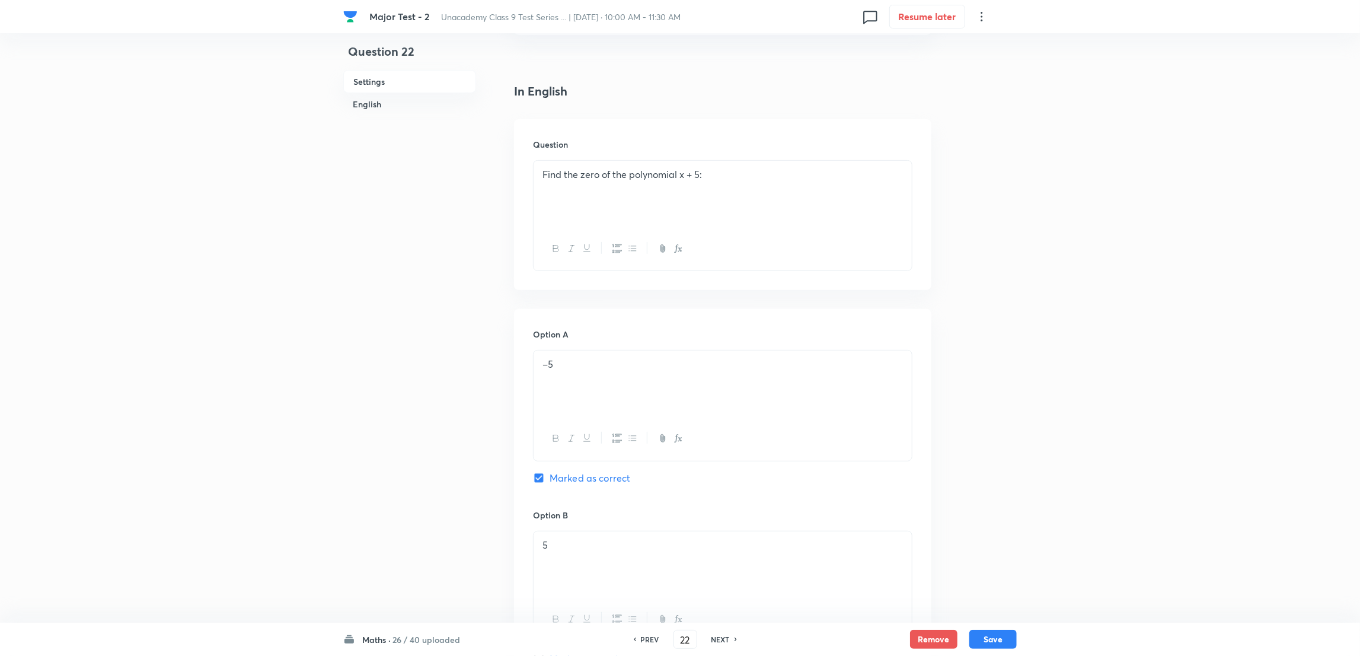
type input "23"
click at [722, 637] on h6 "NEXT" at bounding box center [720, 639] width 18 height 11
checkbox input "false"
type input "24"
checkbox input "true"
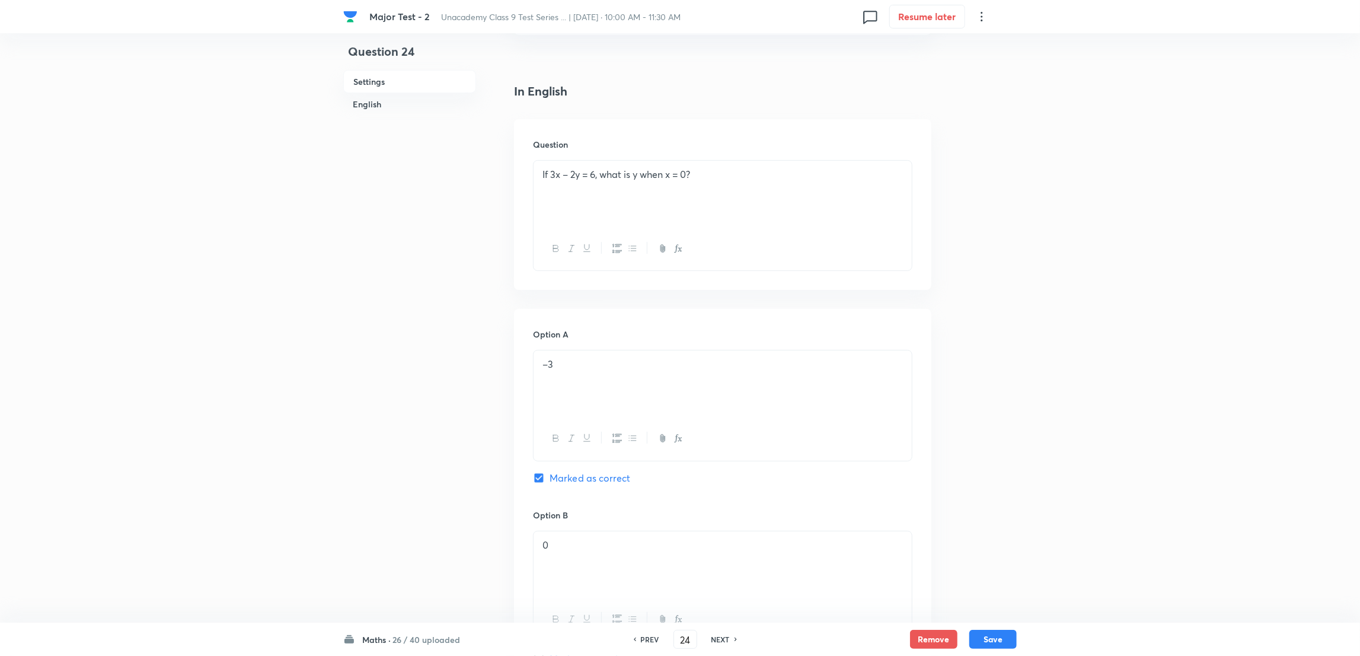
click at [722, 634] on h6 "NEXT" at bounding box center [720, 639] width 18 height 11
type input "25"
checkbox input "false"
click at [722, 634] on h6 "NEXT" at bounding box center [720, 639] width 18 height 11
checkbox input "false"
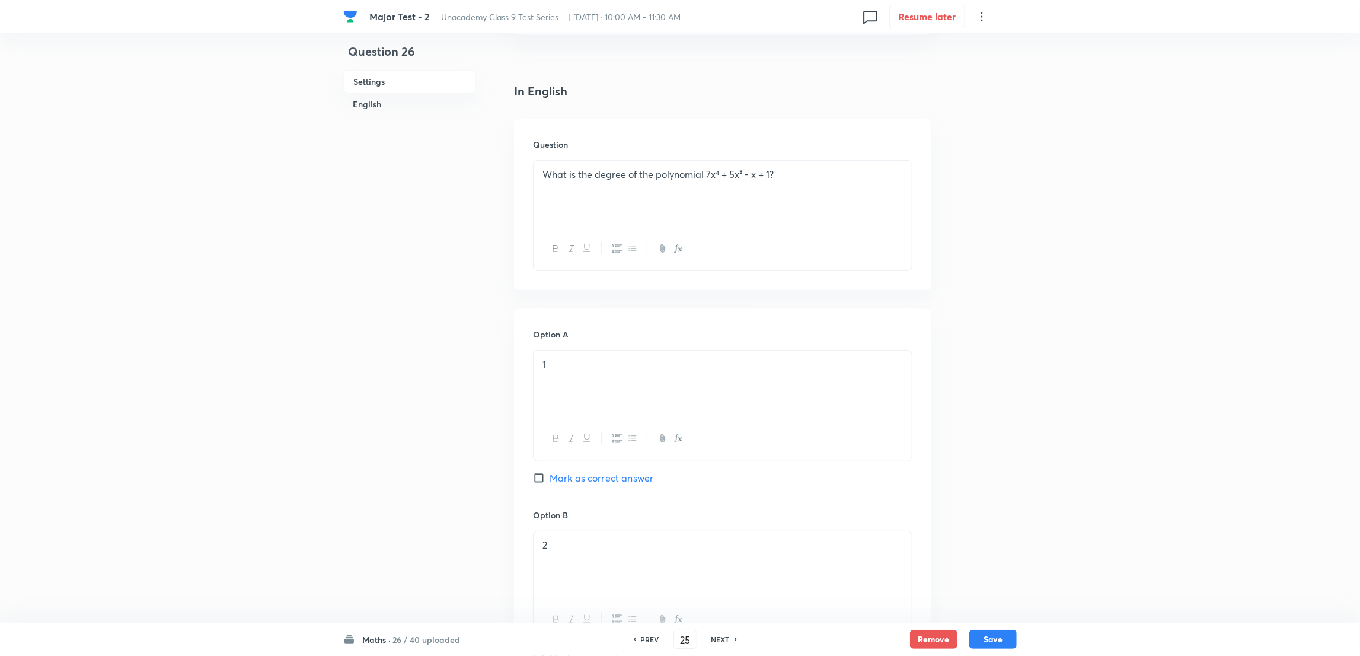
type input "26"
checkbox input "true"
click at [722, 634] on h6 "NEXT" at bounding box center [720, 639] width 18 height 11
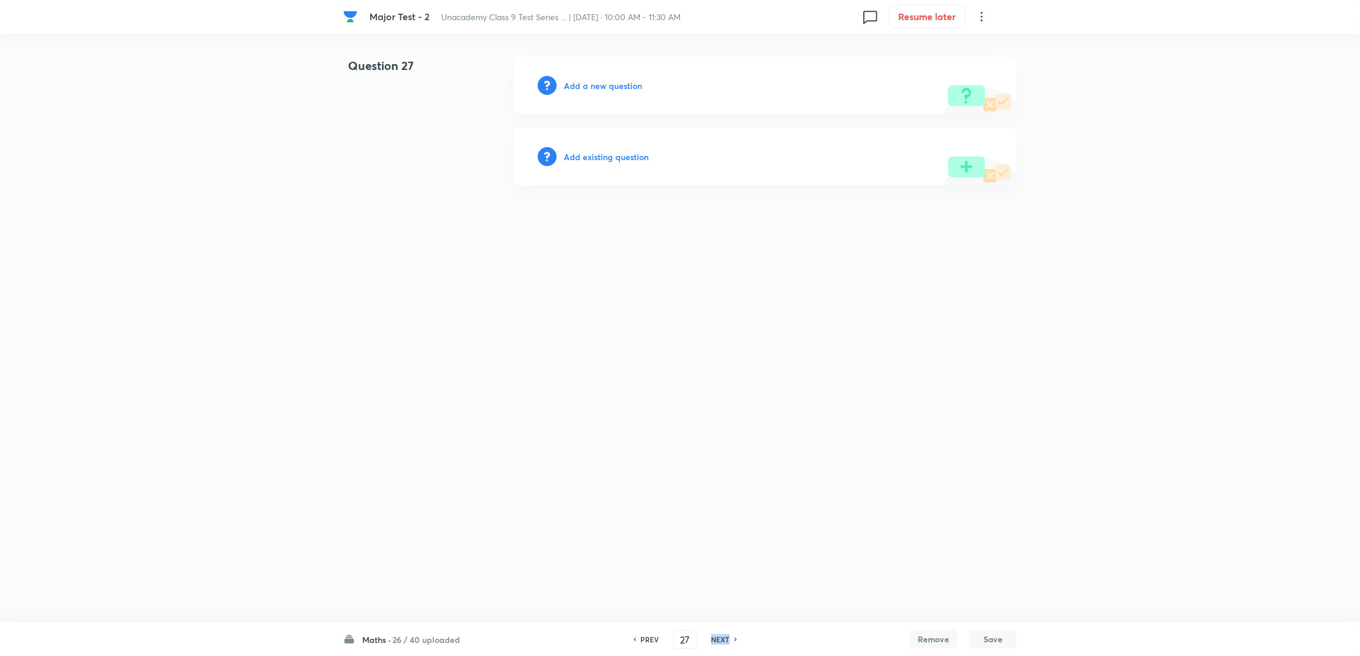
scroll to position [0, 0]
click at [722, 634] on h6 "NEXT" at bounding box center [723, 639] width 18 height 11
click at [647, 636] on h6 "PREV" at bounding box center [653, 639] width 18 height 11
click at [656, 642] on h6 "PREV" at bounding box center [653, 639] width 18 height 11
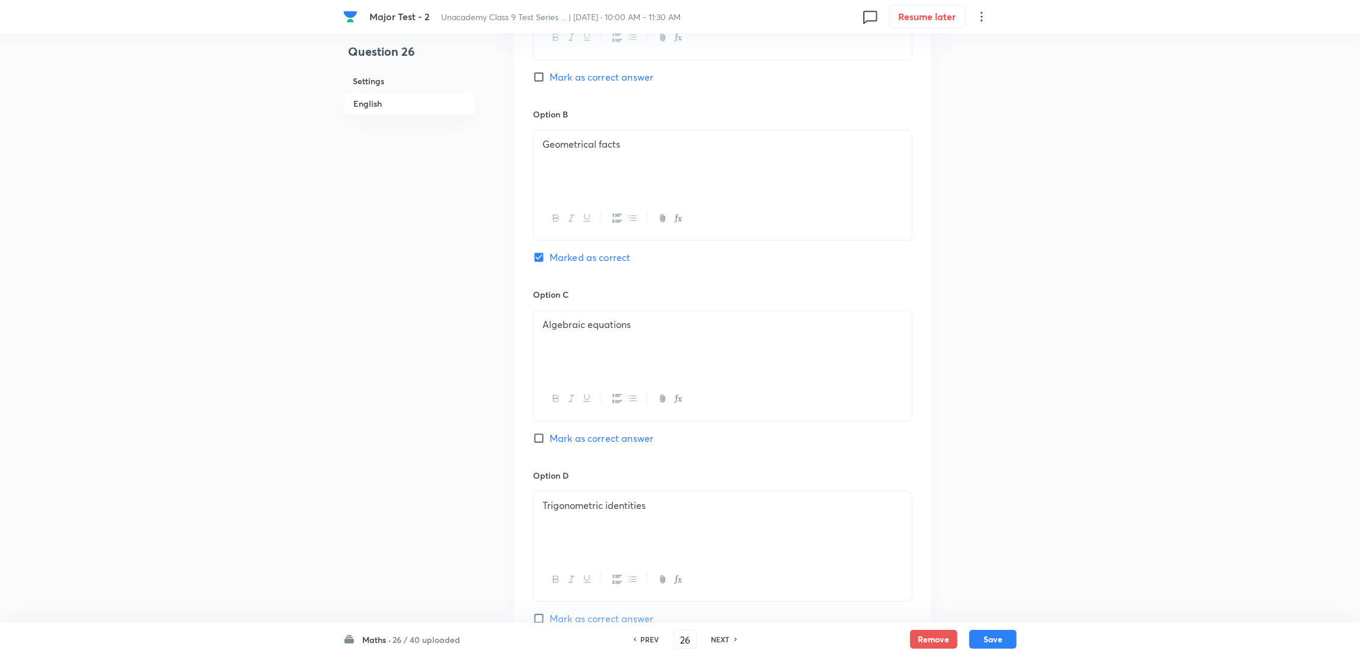
scroll to position [685, 0]
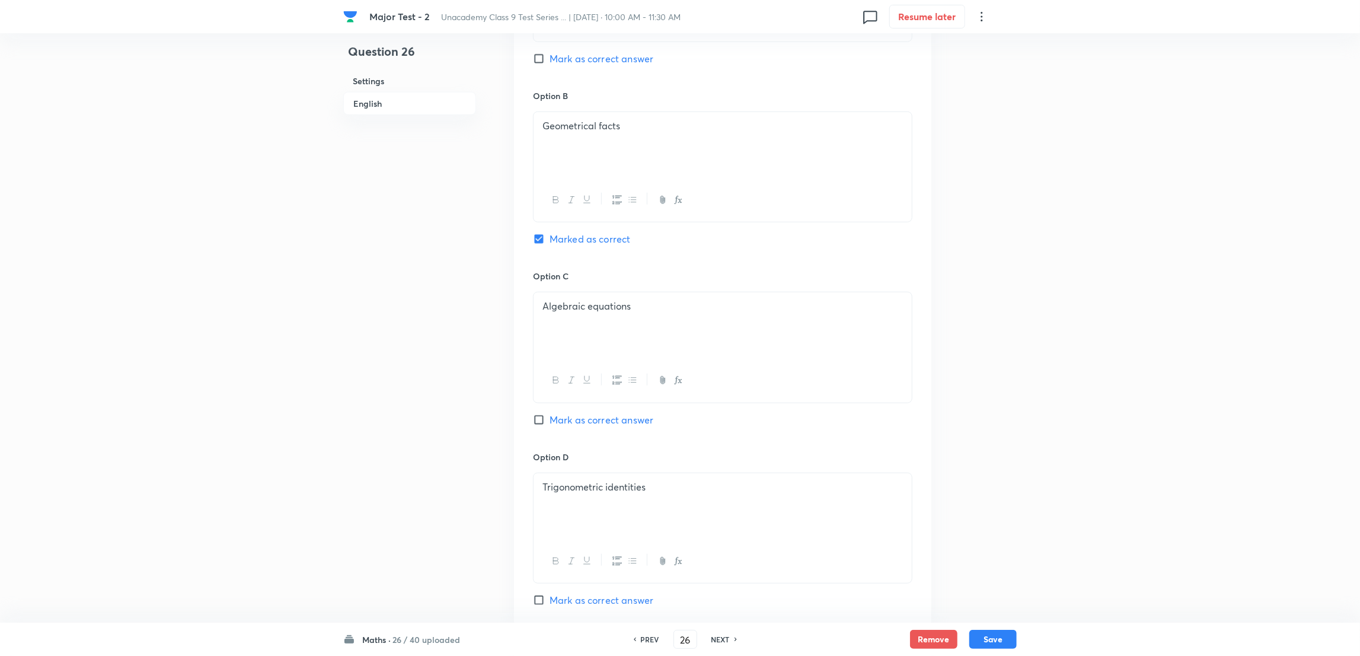
click at [723, 640] on h6 "NEXT" at bounding box center [720, 639] width 18 height 11
type input "27"
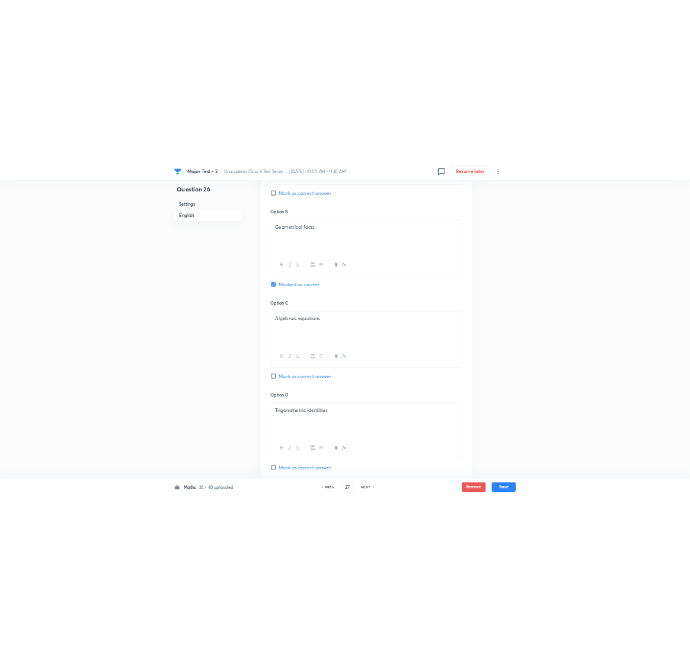
scroll to position [0, 0]
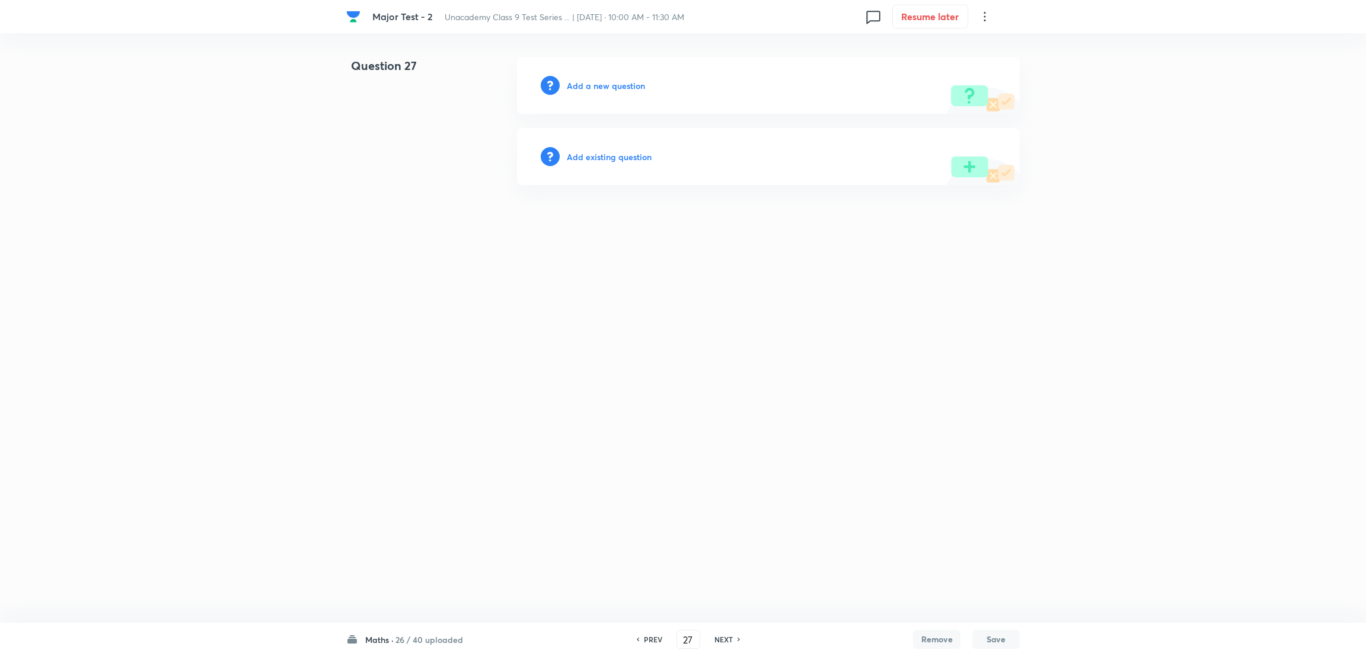
click at [611, 79] on h6 "Add a new question" at bounding box center [606, 85] width 78 height 12
click at [611, 79] on h6 "Choose a question type" at bounding box center [612, 85] width 91 height 12
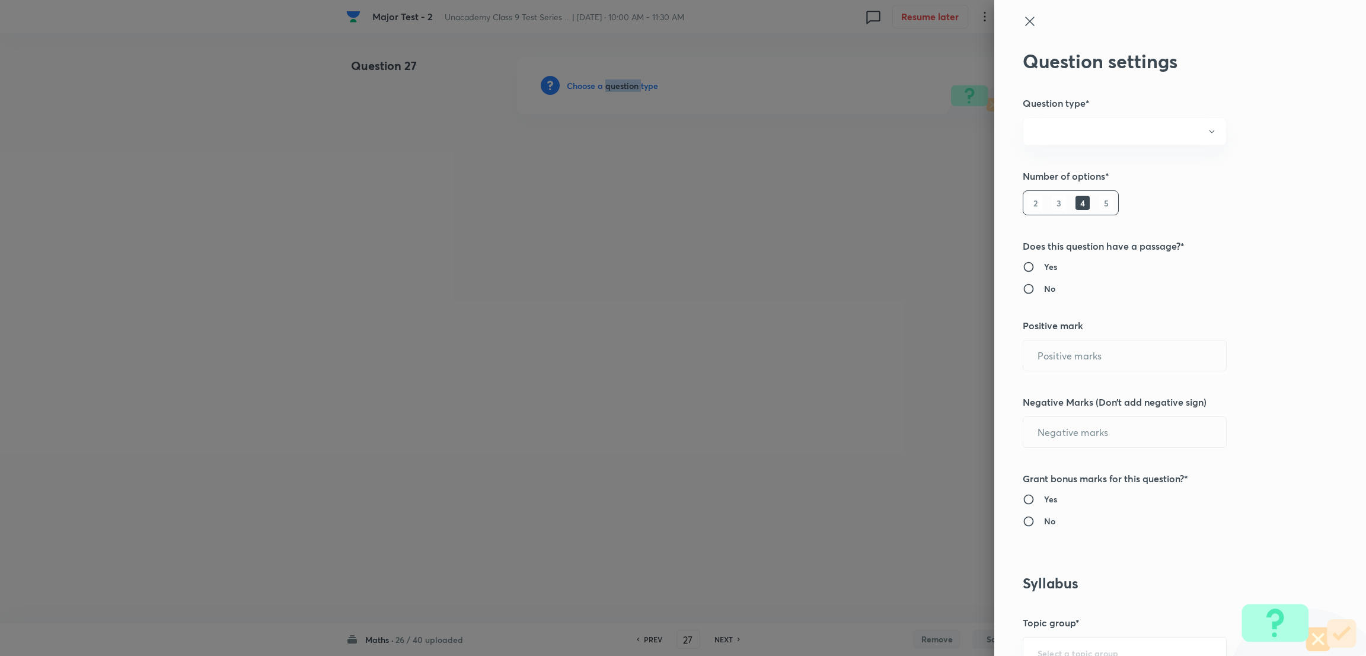
radio input "true"
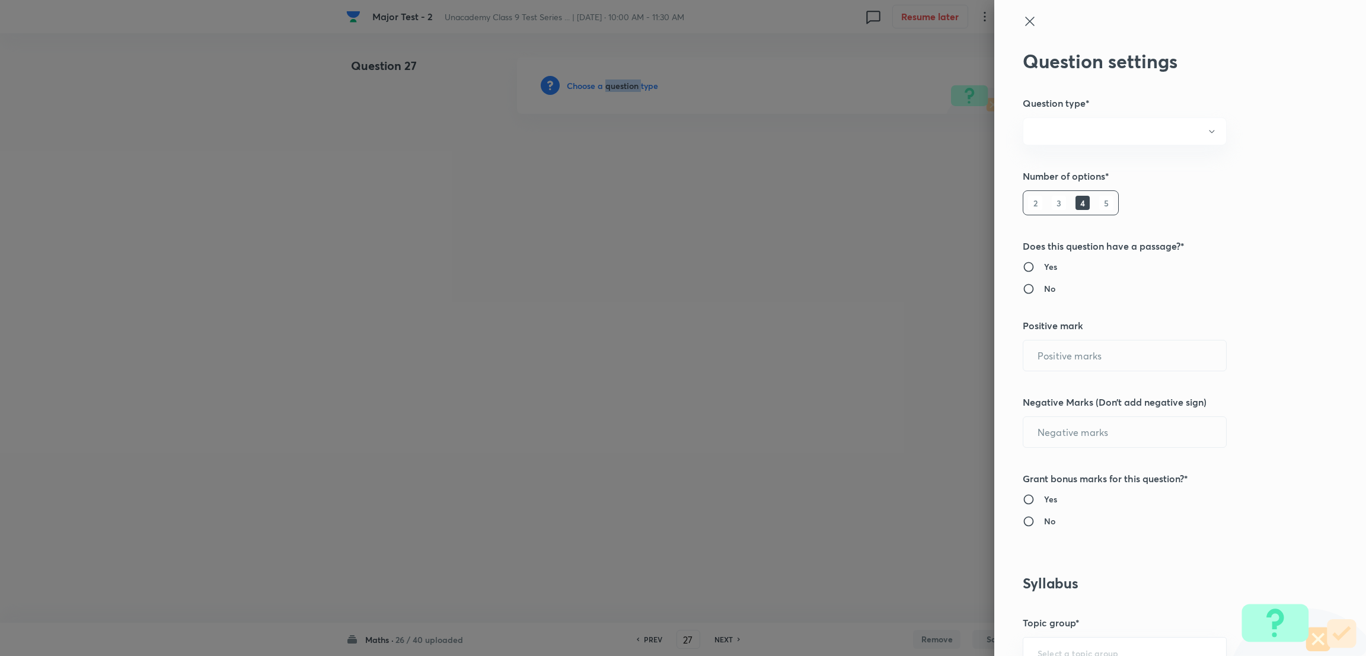
radio input "true"
type input "2"
type input "0"
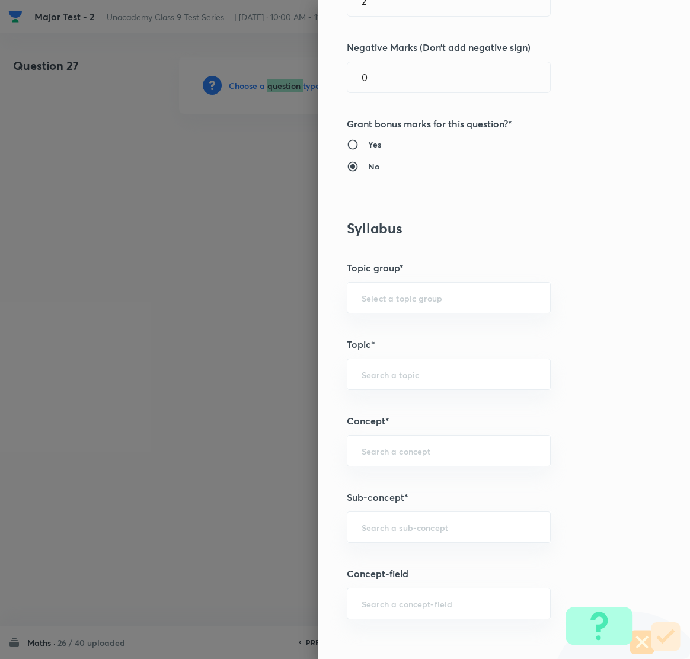
scroll to position [356, 0]
drag, startPoint x: 382, startPoint y: 375, endPoint x: 382, endPoint y: 439, distance: 64.0
click at [384, 375] on input "text" at bounding box center [449, 373] width 174 height 11
click at [383, 450] on input "text" at bounding box center [449, 449] width 174 height 11
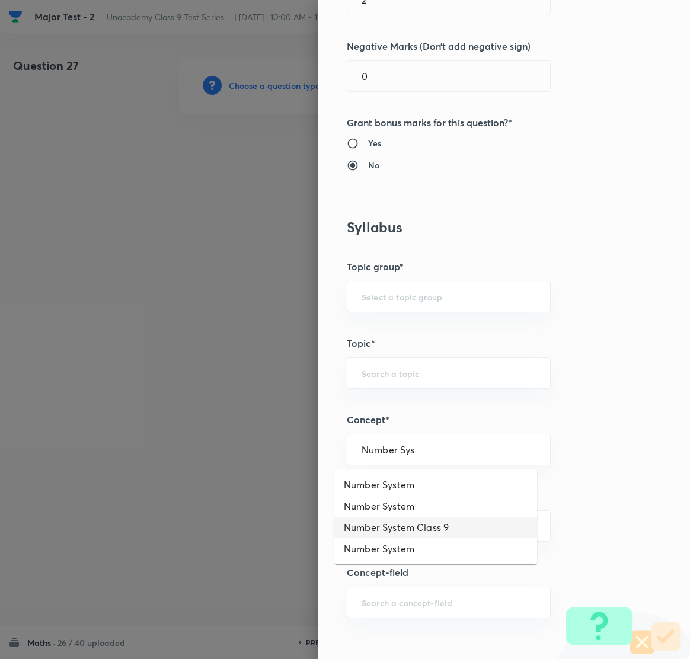
click at [404, 526] on li "Number System Class 9" at bounding box center [435, 527] width 203 height 21
type input "Number System Class 9"
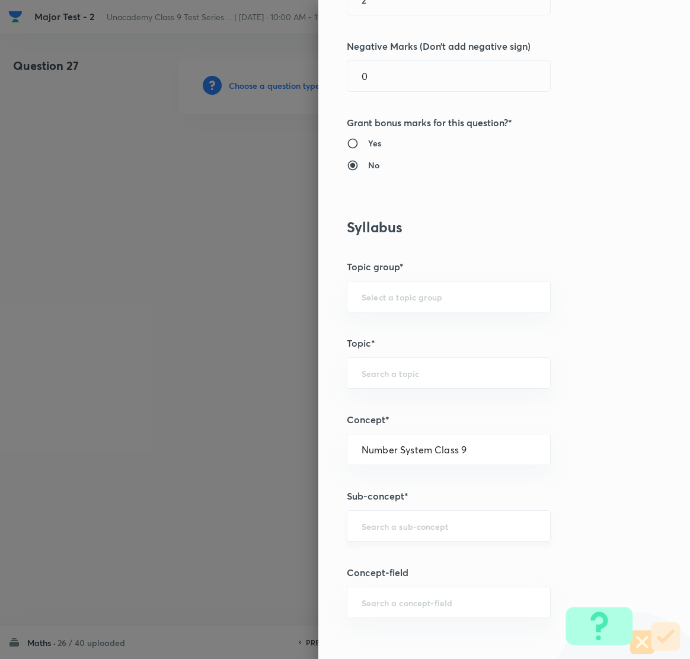
type input "Foundation Class IX"
type input "Mathematics"
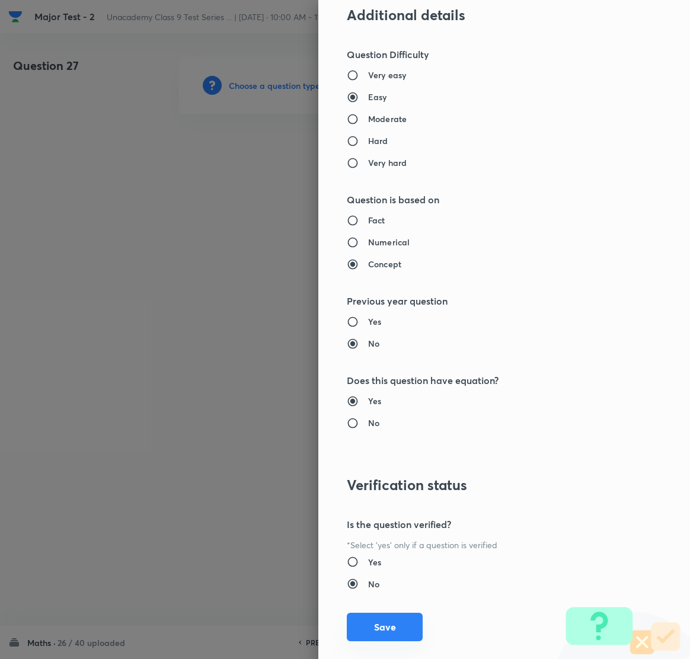
scroll to position [1038, 0]
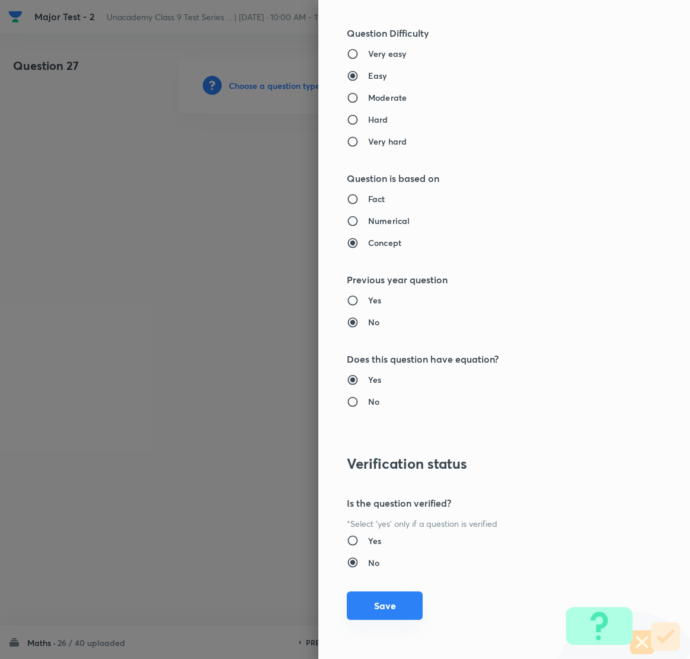
click at [373, 605] on button "Save" at bounding box center [385, 606] width 76 height 28
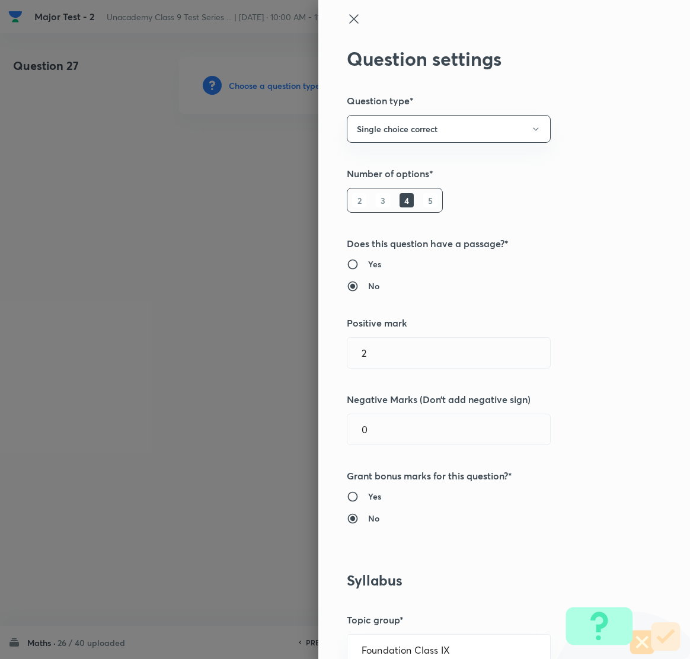
scroll to position [0, 0]
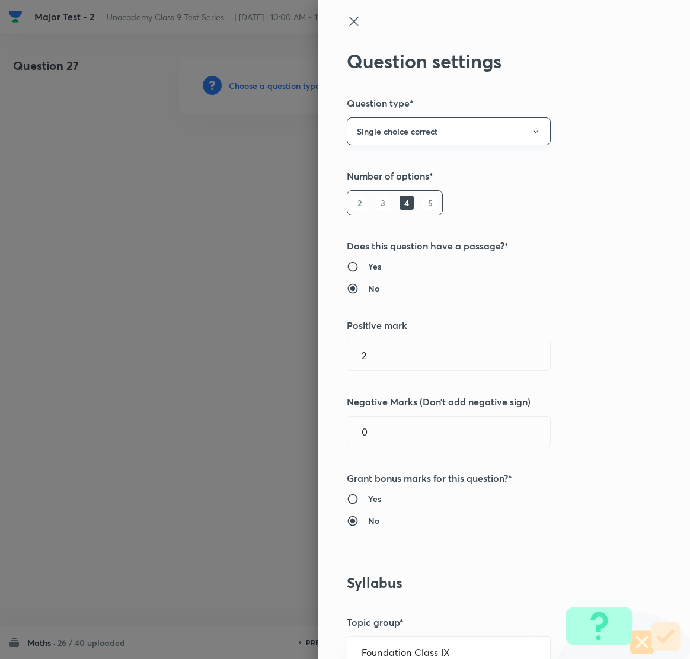
click at [460, 132] on button "Single choice correct" at bounding box center [449, 131] width 204 height 28
click at [419, 183] on span "Multiple choice correct" at bounding box center [435, 189] width 189 height 12
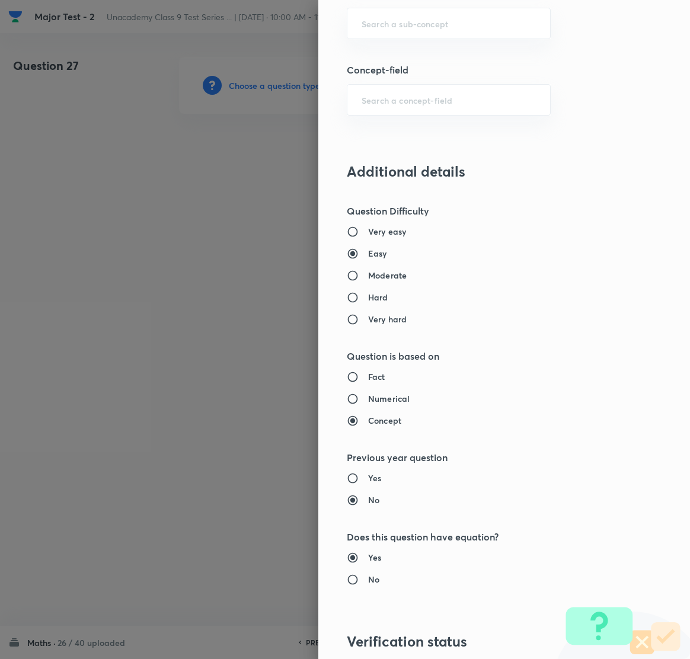
scroll to position [1116, 0]
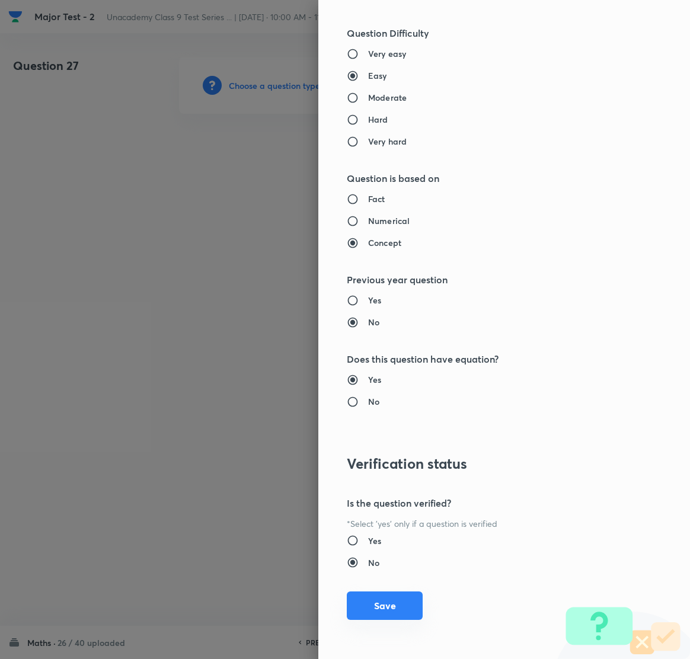
click at [374, 601] on button "Save" at bounding box center [385, 606] width 76 height 28
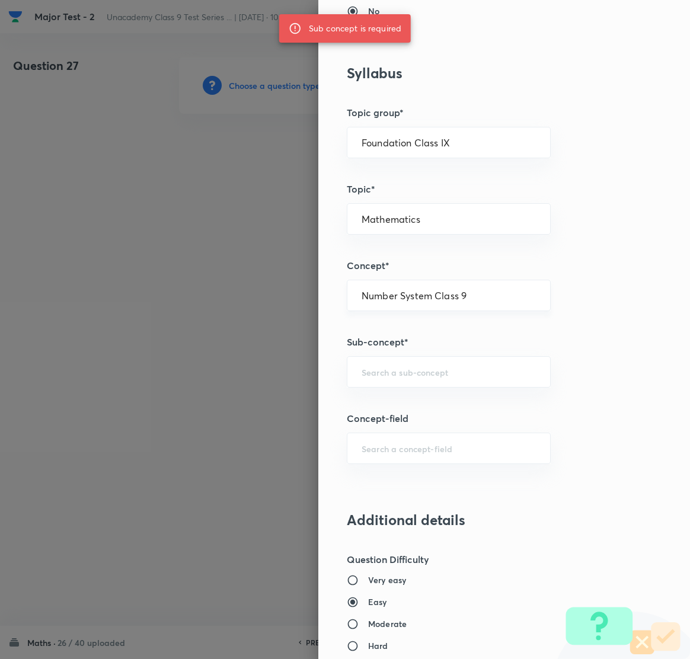
scroll to position [583, 0]
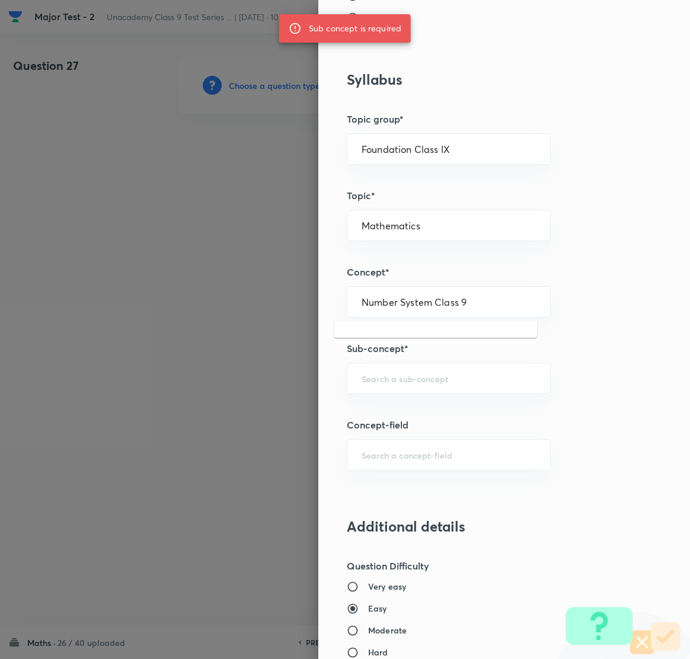
drag, startPoint x: 471, startPoint y: 298, endPoint x: 237, endPoint y: 299, distance: 233.6
click at [237, 299] on div "Question settings Question type* Multiple choice correct Number of options* 2 3…" at bounding box center [345, 329] width 690 height 659
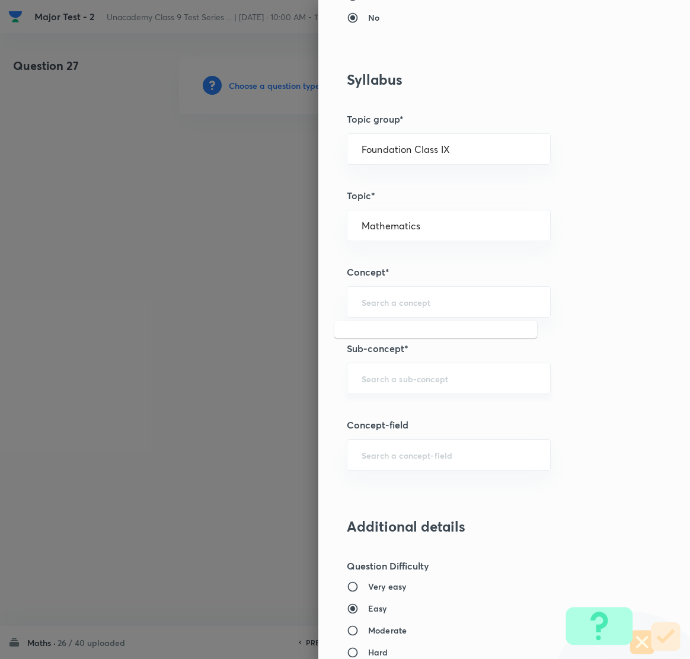
type input "Number System Class 9"
click at [362, 377] on input "text" at bounding box center [449, 378] width 174 height 11
click at [447, 410] on li "Number System Class 9" at bounding box center [435, 413] width 203 height 21
type input "Number System Class 9"
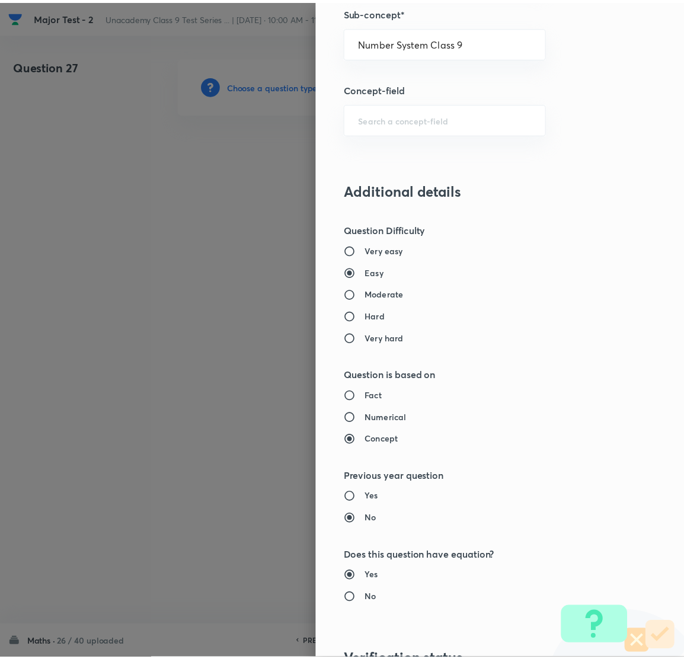
scroll to position [1116, 0]
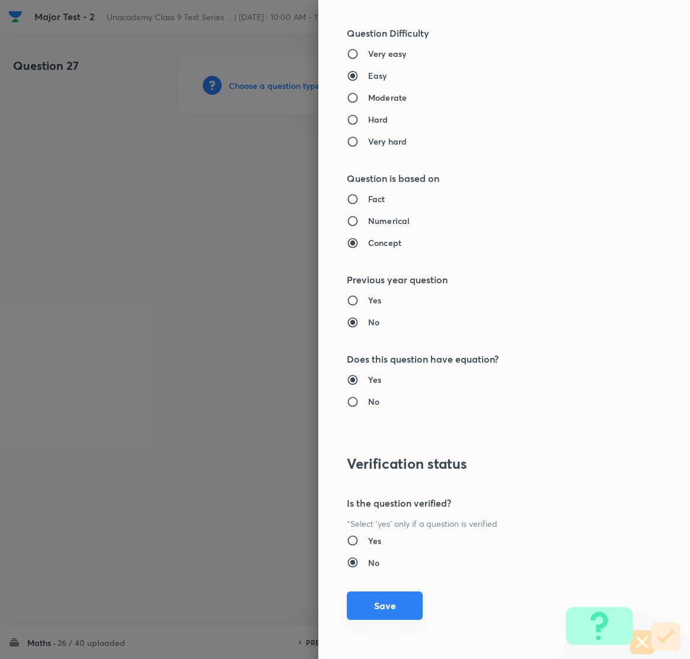
click at [360, 603] on button "Save" at bounding box center [385, 606] width 76 height 28
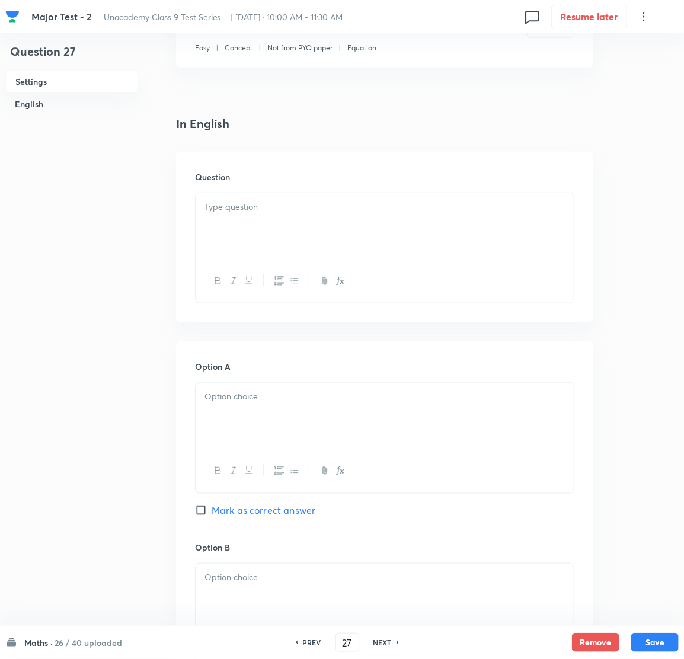
scroll to position [0, 0]
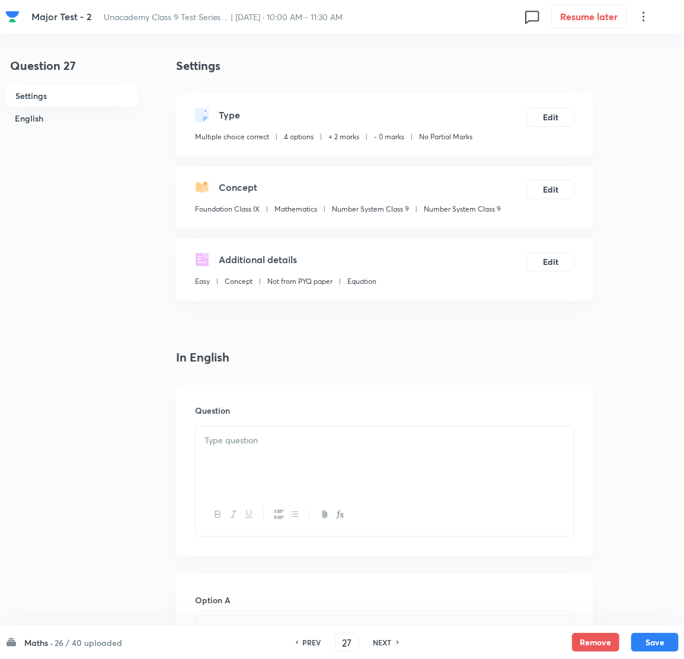
click at [261, 436] on p at bounding box center [385, 441] width 360 height 14
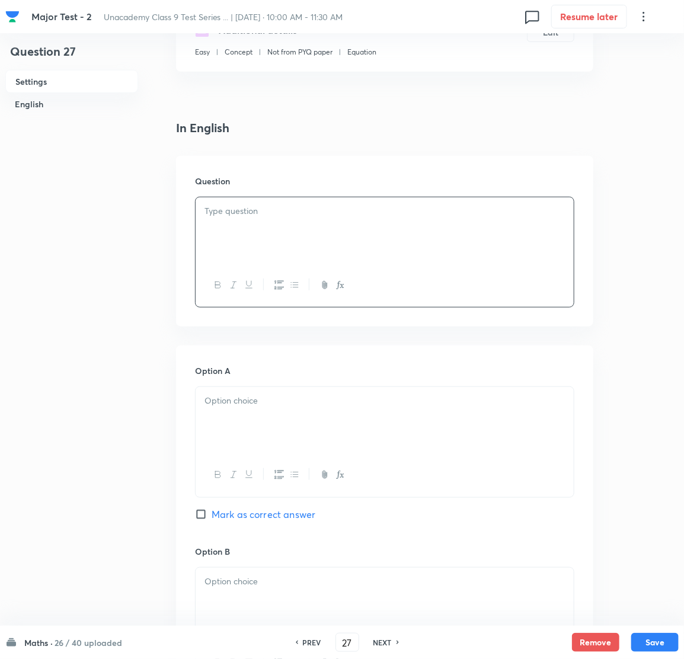
scroll to position [266, 0]
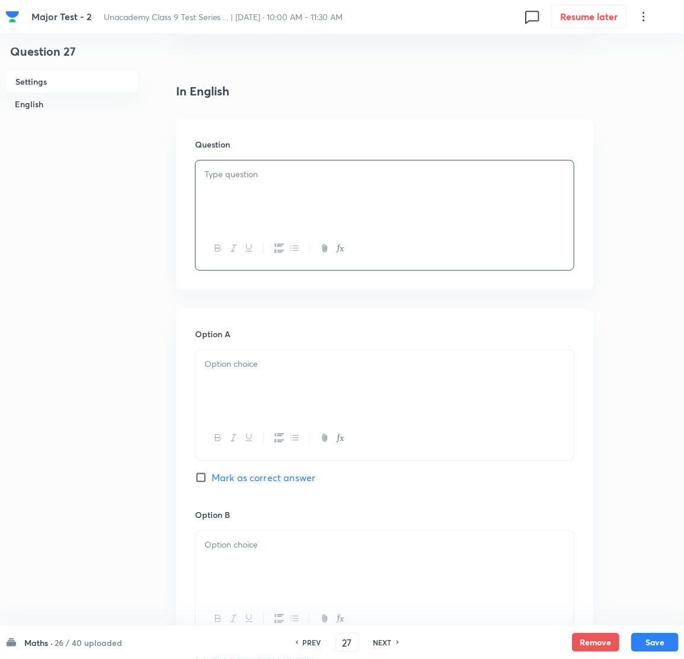
click at [258, 192] on div at bounding box center [385, 194] width 378 height 66
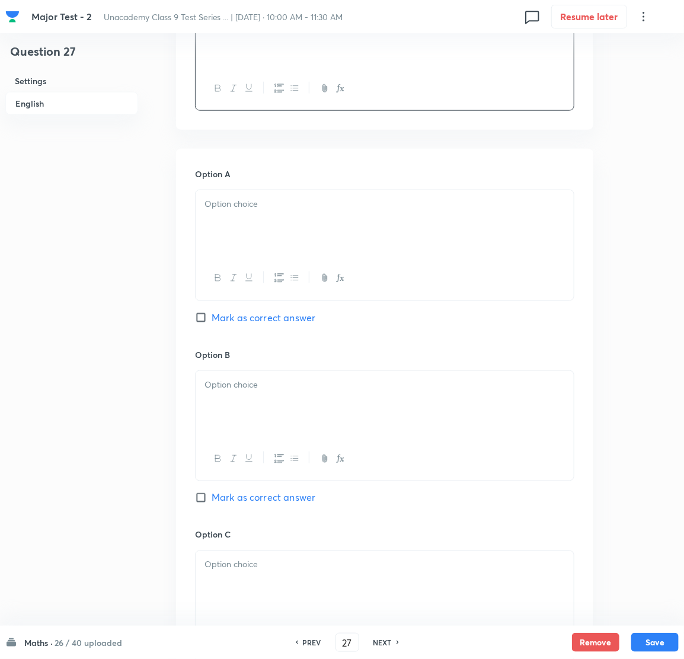
scroll to position [444, 0]
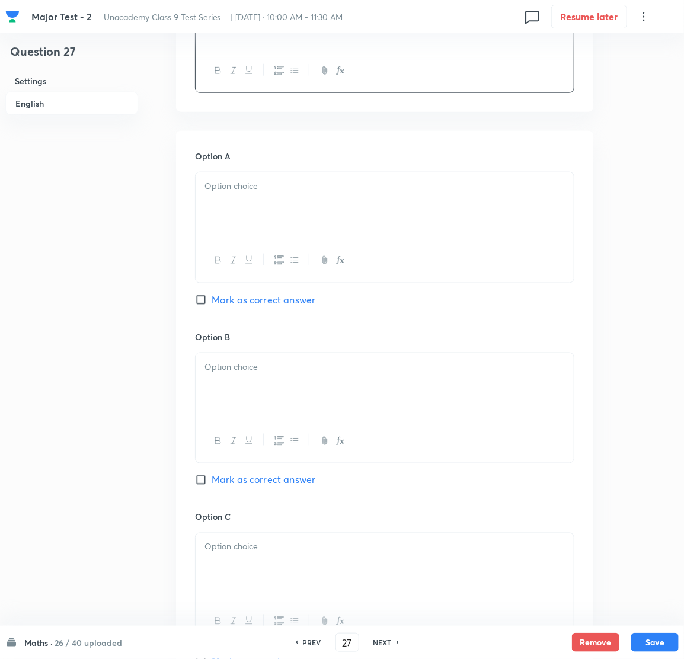
click at [261, 212] on div at bounding box center [385, 206] width 378 height 66
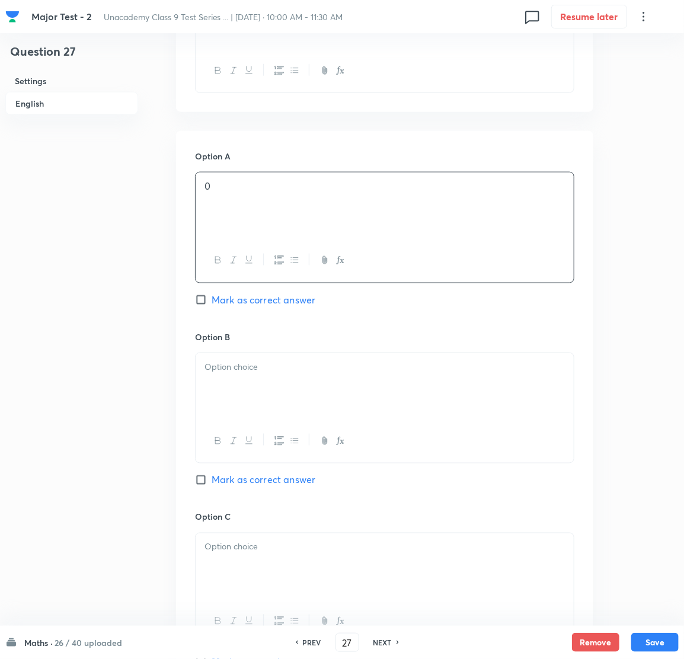
click at [204, 305] on input "Mark as correct answer" at bounding box center [203, 300] width 17 height 12
checkbox input "true"
click at [222, 361] on p at bounding box center [385, 367] width 360 height 14
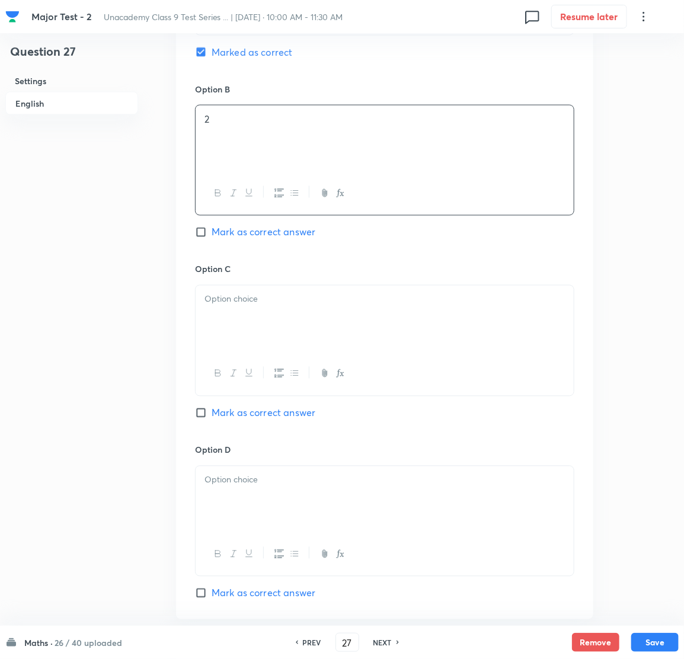
scroll to position [711, 0]
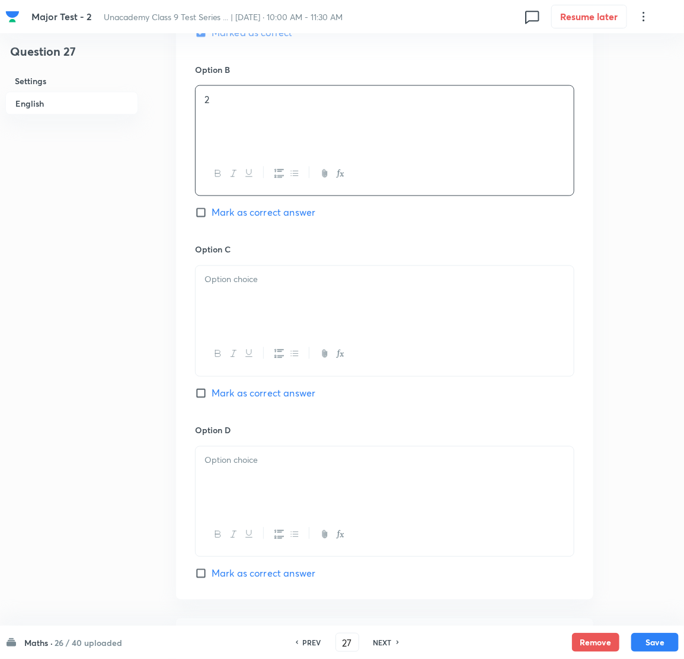
click at [264, 318] on div at bounding box center [385, 299] width 378 height 66
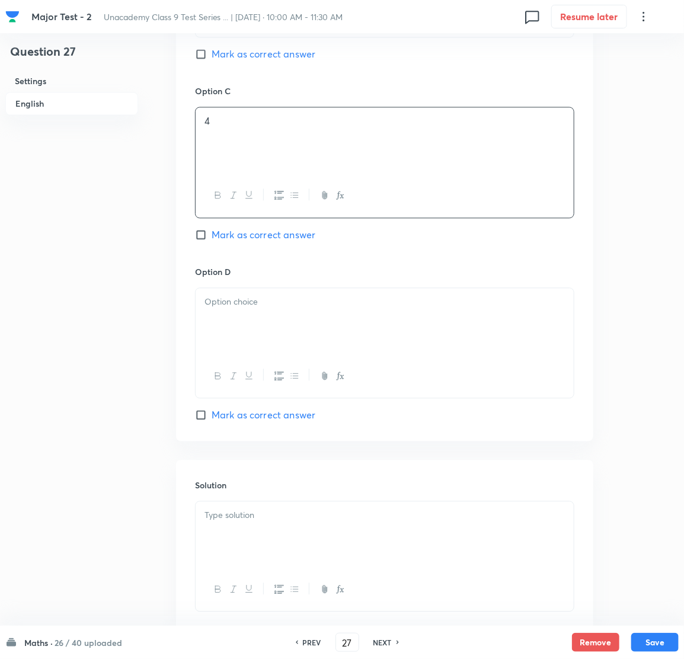
scroll to position [889, 0]
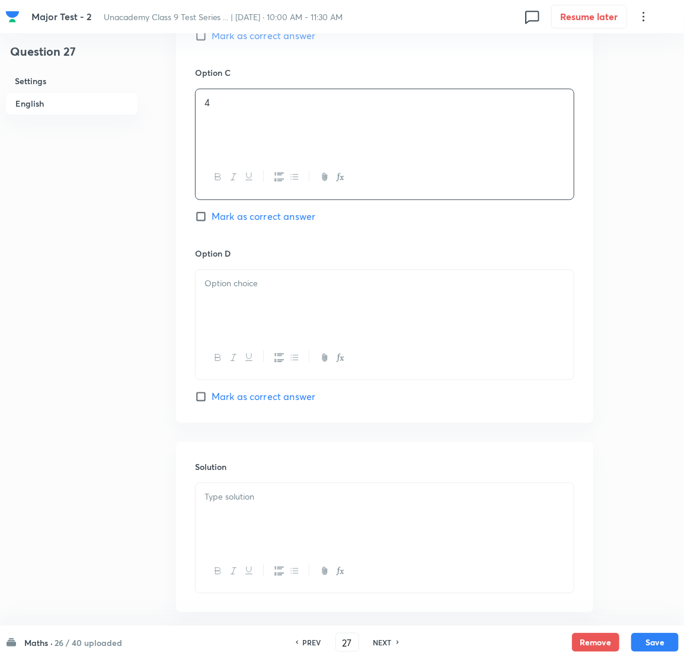
drag, startPoint x: 257, startPoint y: 292, endPoint x: 226, endPoint y: 296, distance: 31.1
click at [256, 292] on div at bounding box center [385, 303] width 378 height 66
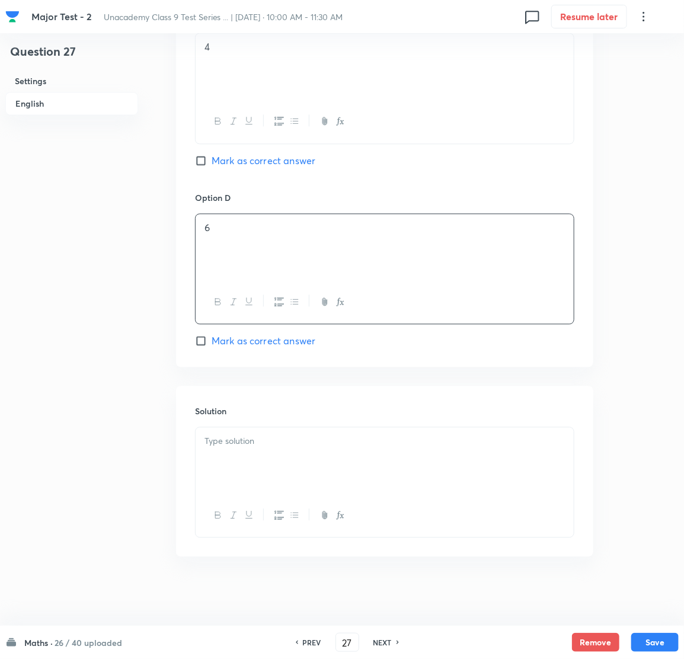
scroll to position [949, 0]
click at [233, 448] on div at bounding box center [385, 459] width 378 height 66
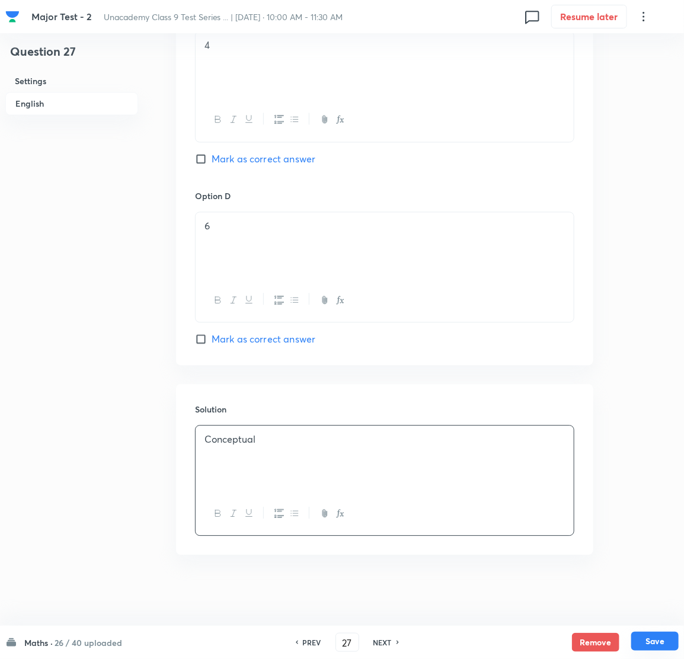
click at [658, 635] on button "Save" at bounding box center [654, 641] width 47 height 19
type input "28"
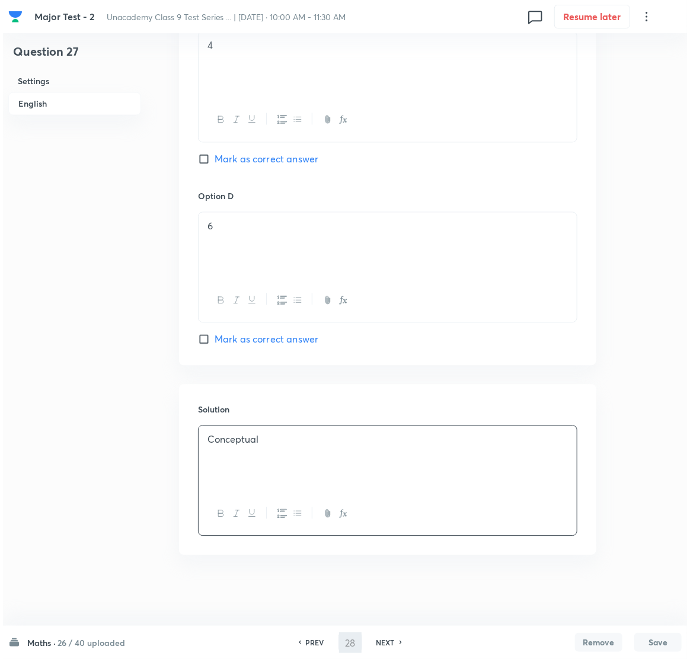
scroll to position [0, 0]
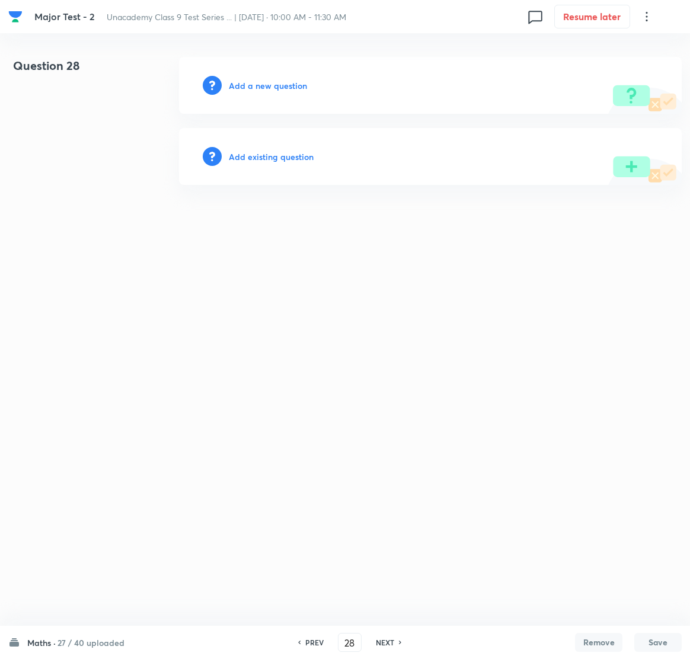
click at [252, 84] on h6 "Add a new question" at bounding box center [268, 85] width 78 height 12
click at [252, 84] on h6 "Choose a question type" at bounding box center [274, 85] width 91 height 12
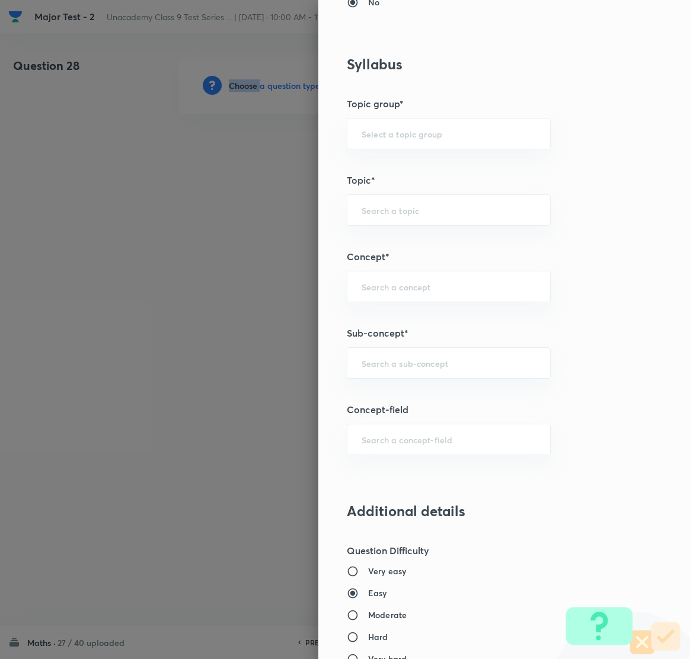
scroll to position [623, 0]
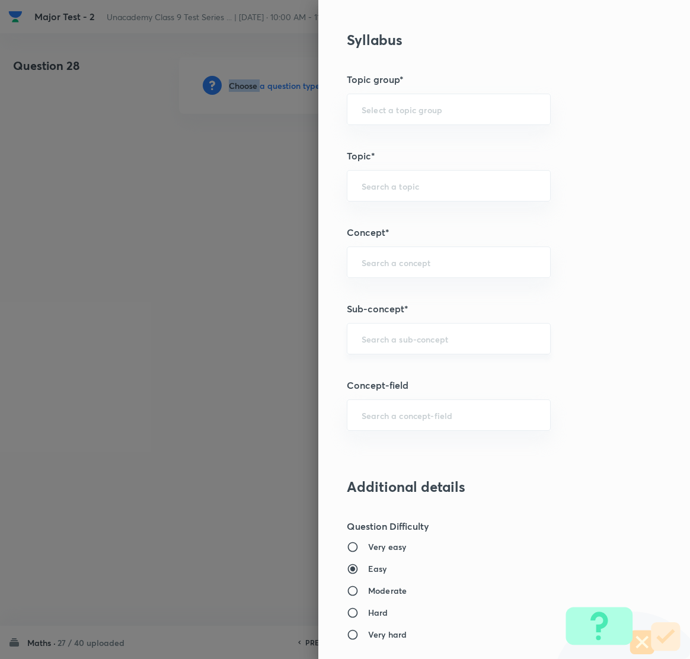
click at [390, 334] on div "​" at bounding box center [449, 338] width 204 height 31
click at [397, 377] on li "Number System Class 9" at bounding box center [435, 373] width 203 height 21
type input "Number System Class 9"
type input "Foundation Class IX"
type input "Mathematics"
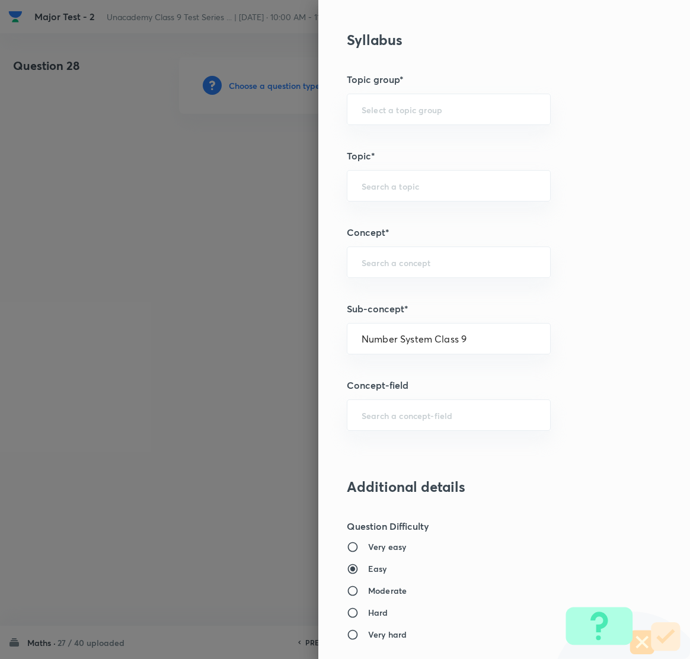
type input "Number System Class 9"
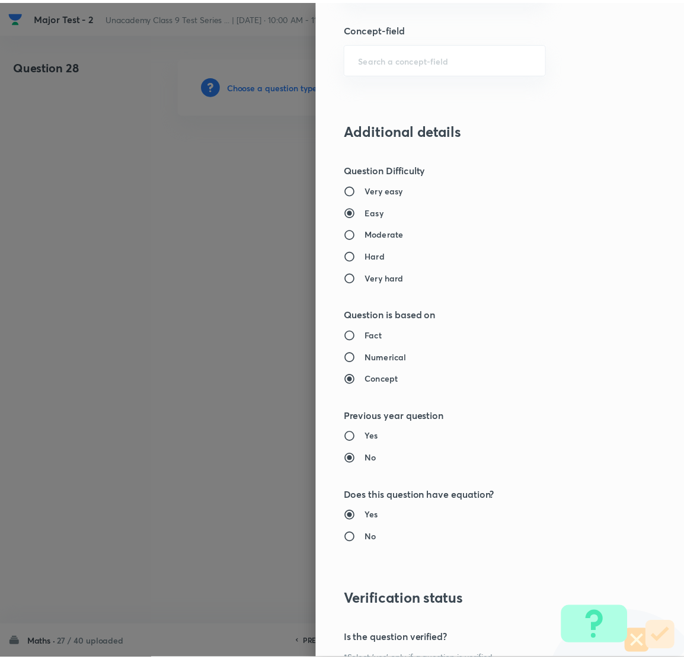
scroll to position [1116, 0]
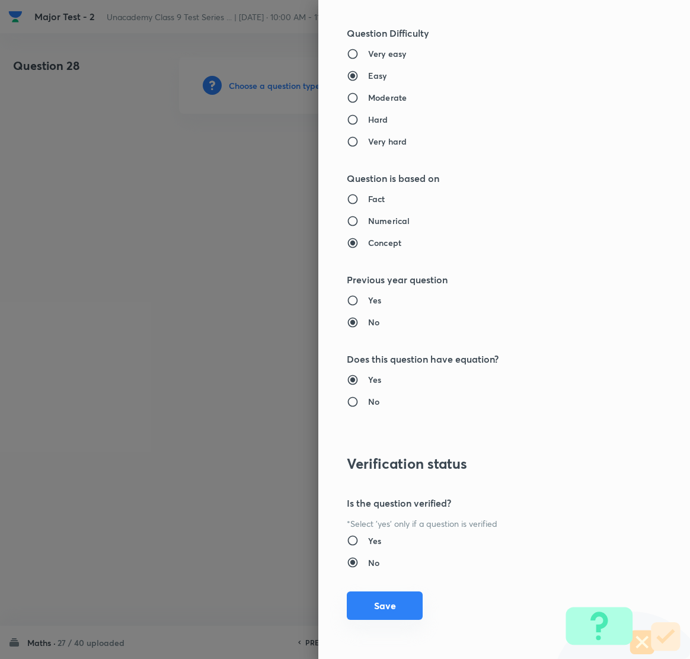
click at [358, 598] on button "Save" at bounding box center [385, 606] width 76 height 28
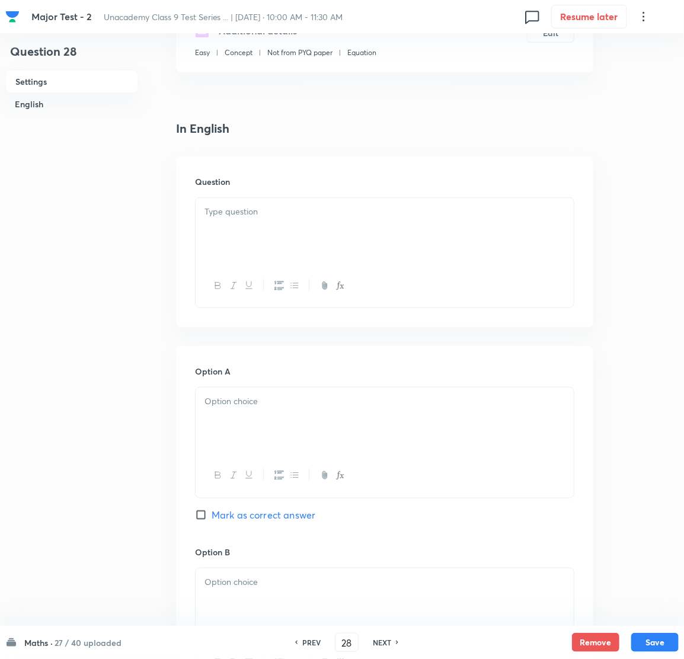
scroll to position [178, 0]
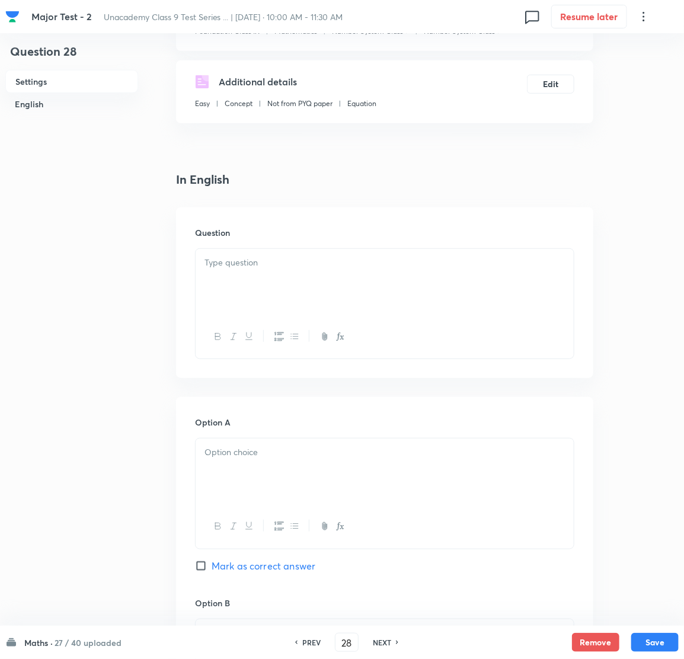
drag, startPoint x: 268, startPoint y: 252, endPoint x: 237, endPoint y: 261, distance: 32.8
click at [266, 254] on div at bounding box center [385, 282] width 378 height 66
click at [245, 278] on div at bounding box center [385, 282] width 378 height 66
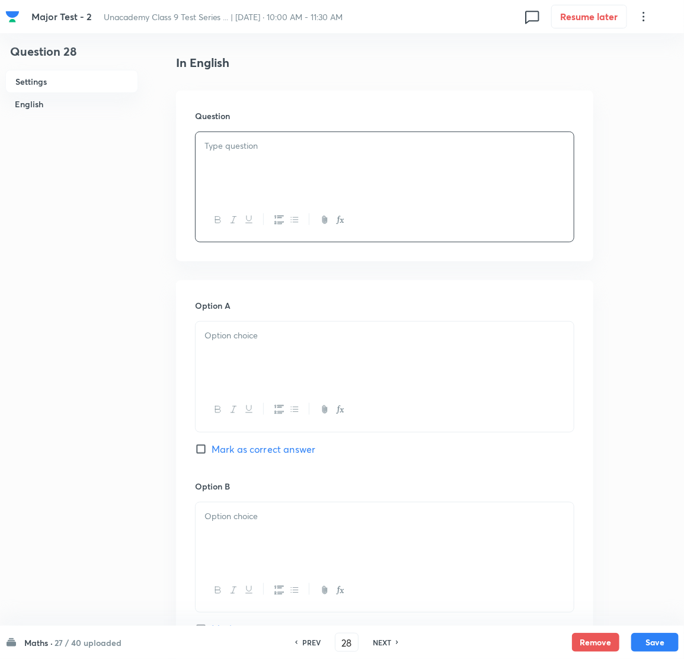
scroll to position [266, 0]
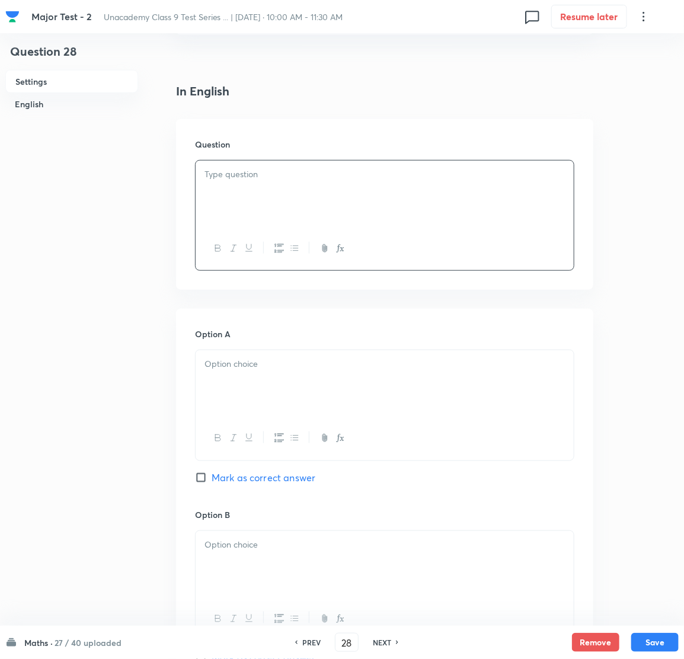
click at [276, 231] on div at bounding box center [385, 248] width 378 height 43
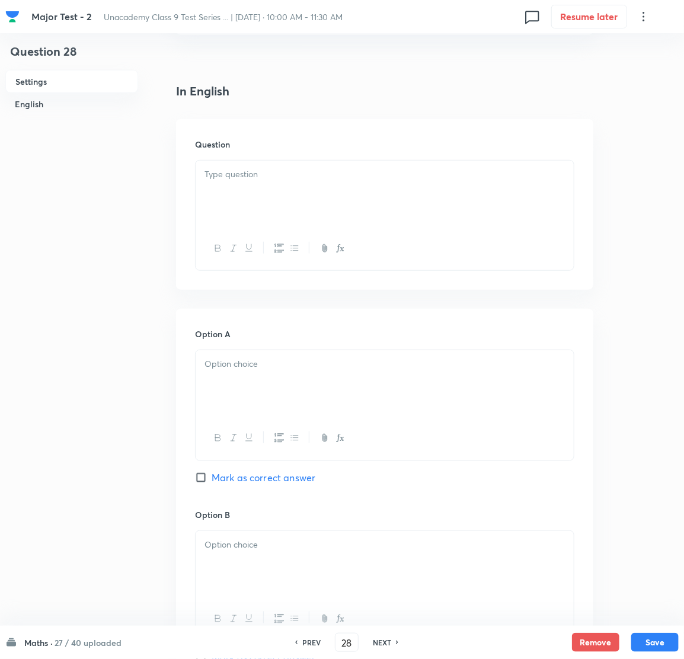
click at [275, 204] on div at bounding box center [385, 194] width 378 height 66
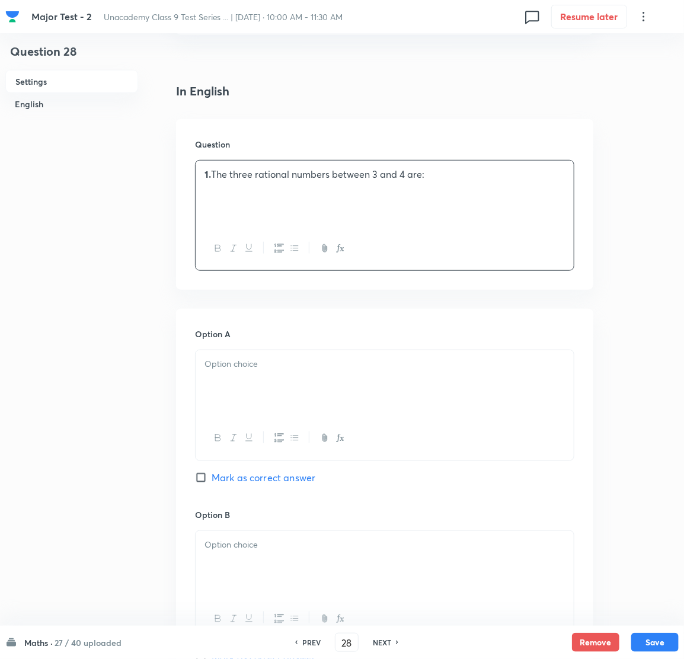
click at [219, 174] on p "1. The three rational numbers between 3 and 4 are:" at bounding box center [385, 175] width 360 height 14
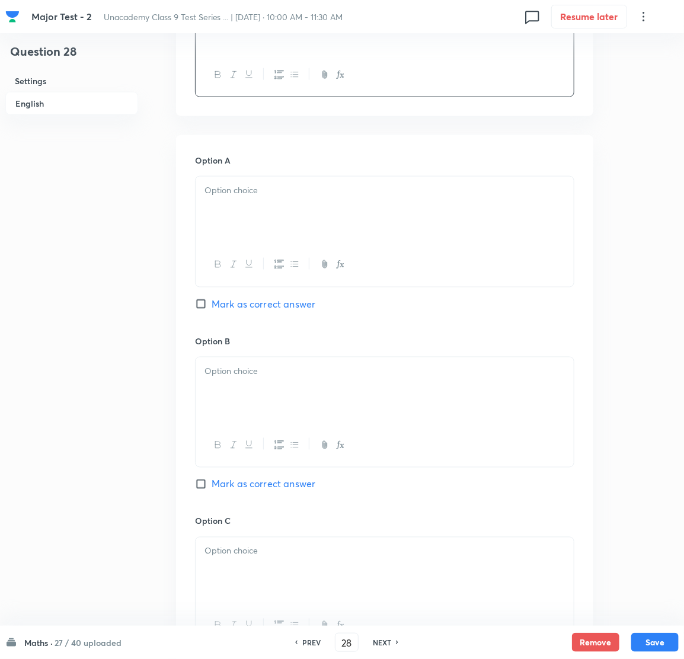
scroll to position [444, 0]
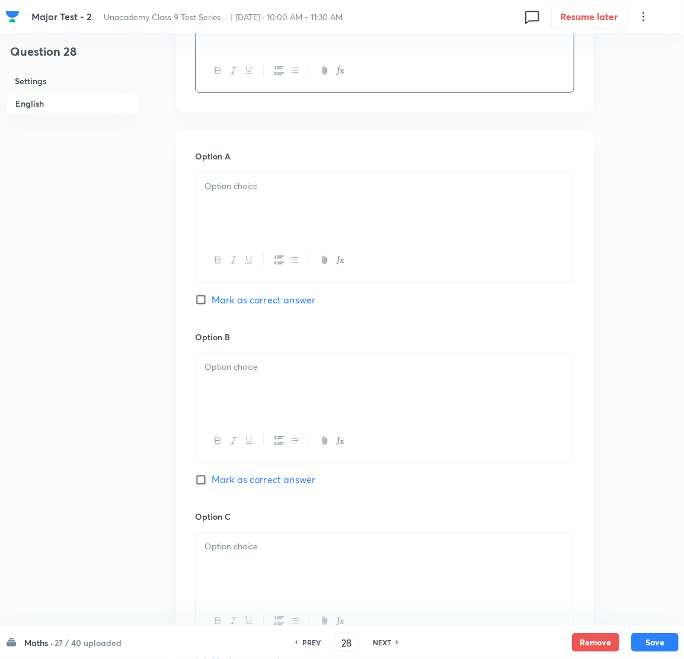
drag, startPoint x: 247, startPoint y: 197, endPoint x: 214, endPoint y: 199, distance: 33.3
click at [248, 197] on div at bounding box center [385, 206] width 378 height 66
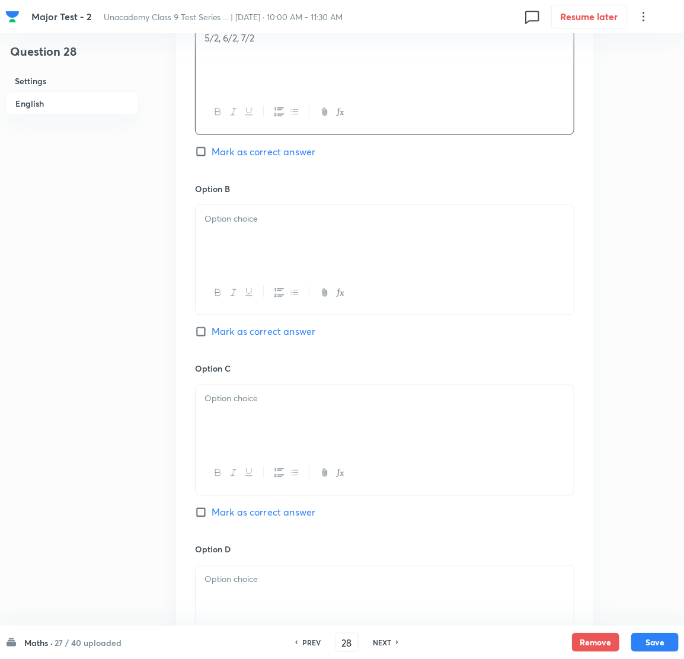
scroll to position [623, 0]
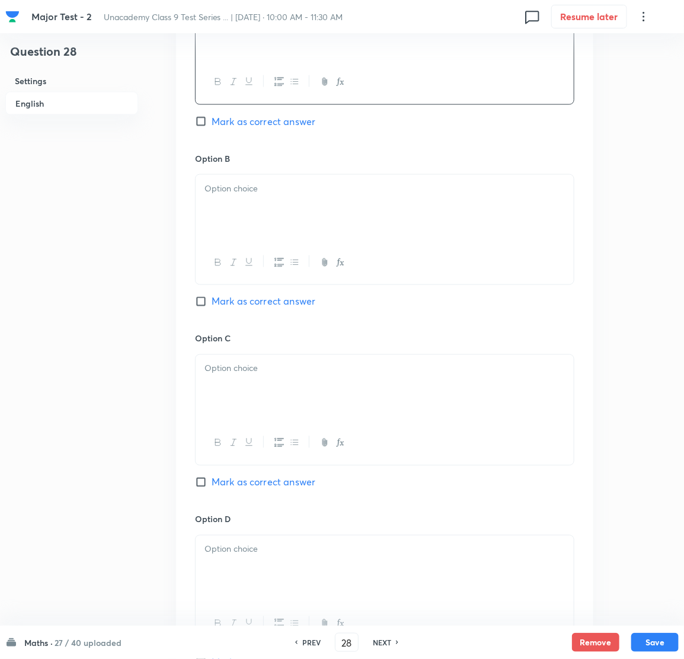
drag, startPoint x: 270, startPoint y: 189, endPoint x: 232, endPoint y: 200, distance: 39.0
click at [269, 189] on p at bounding box center [385, 189] width 360 height 14
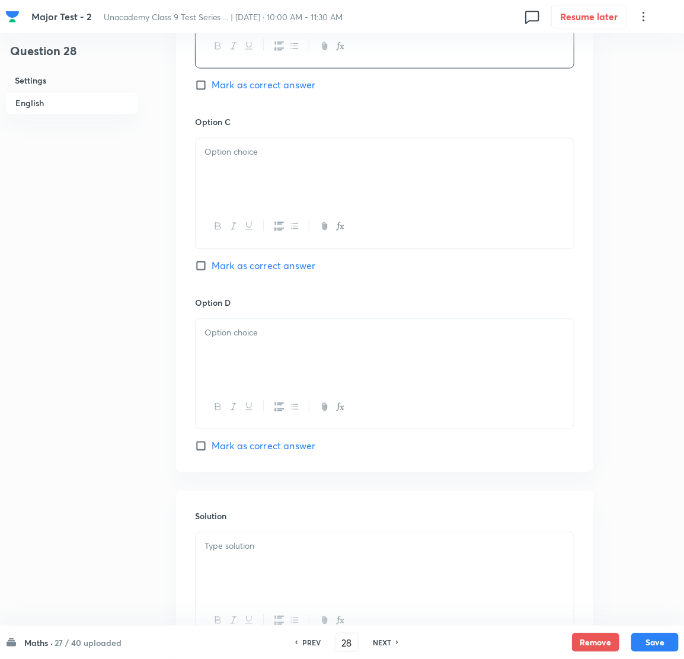
scroll to position [889, 0]
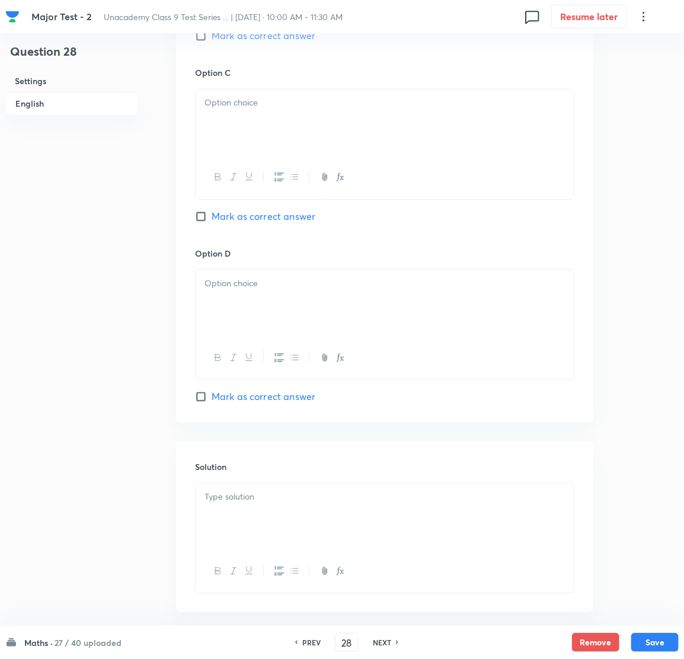
drag, startPoint x: 302, startPoint y: 133, endPoint x: 284, endPoint y: 143, distance: 20.2
click at [303, 133] on div at bounding box center [385, 122] width 378 height 66
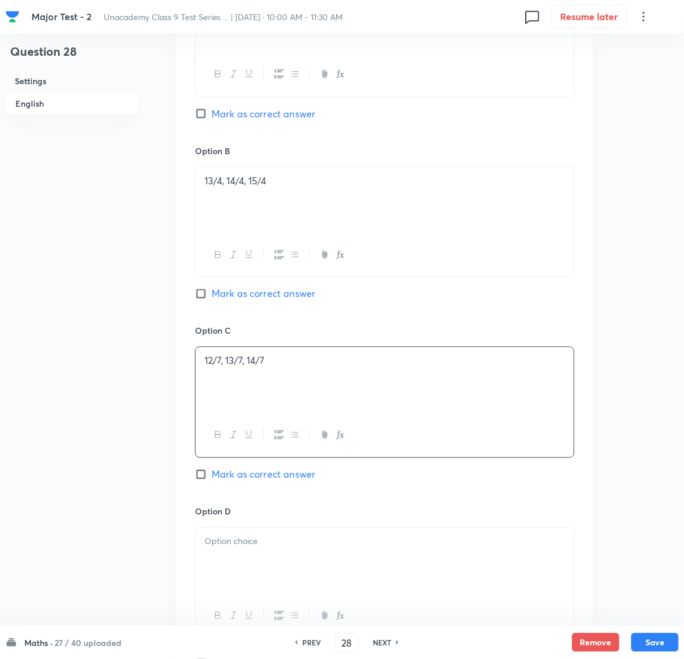
scroll to position [623, 0]
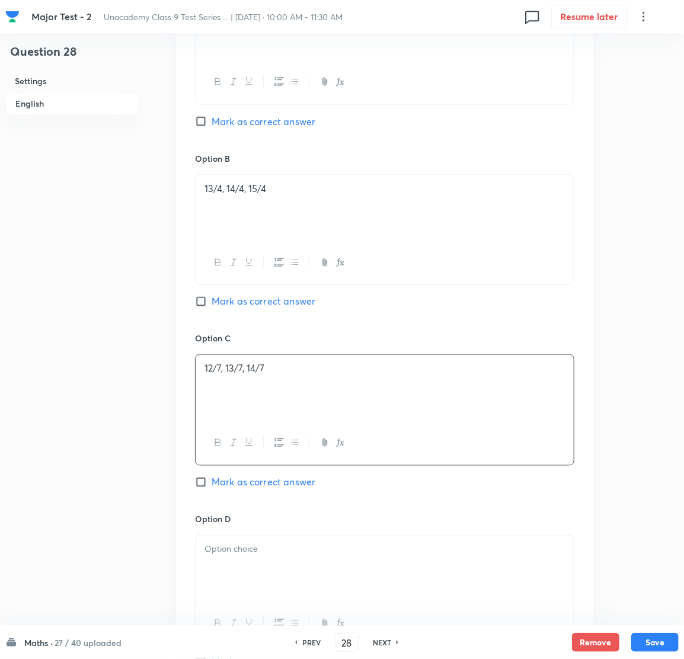
click at [202, 304] on input "Mark as correct answer" at bounding box center [203, 302] width 17 height 12
checkbox input "true"
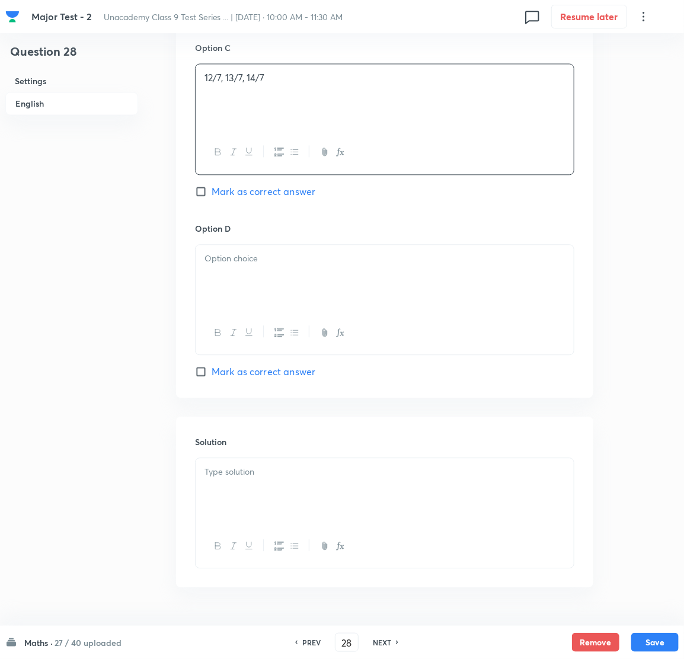
scroll to position [949, 0]
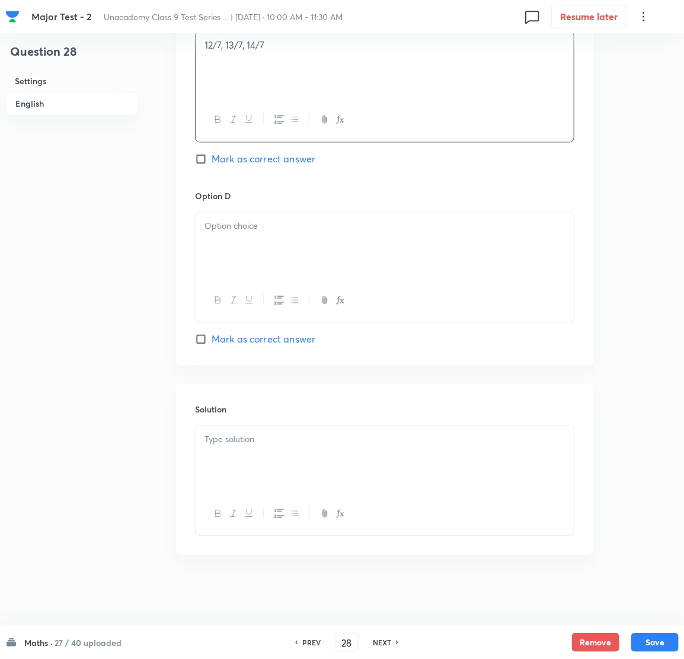
click at [254, 266] on div at bounding box center [385, 245] width 378 height 66
click at [243, 449] on div at bounding box center [385, 459] width 378 height 66
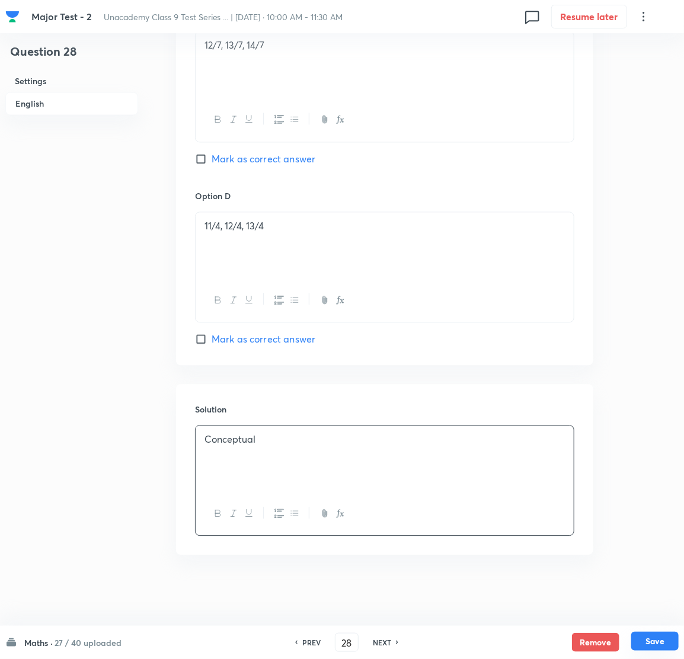
click at [650, 637] on button "Save" at bounding box center [654, 641] width 47 height 19
type input "29"
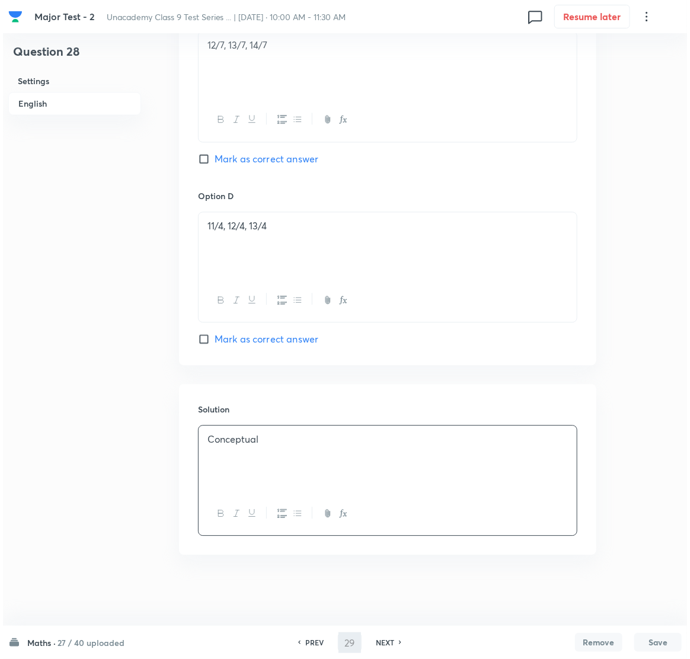
scroll to position [0, 0]
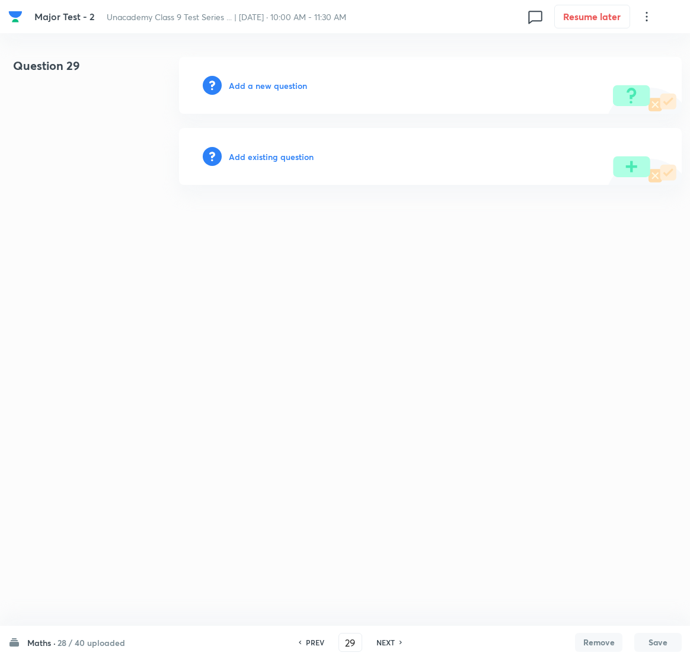
click at [269, 87] on h6 "Add a new question" at bounding box center [268, 85] width 78 height 12
click at [269, 87] on h6 "Choose a question type" at bounding box center [274, 85] width 91 height 12
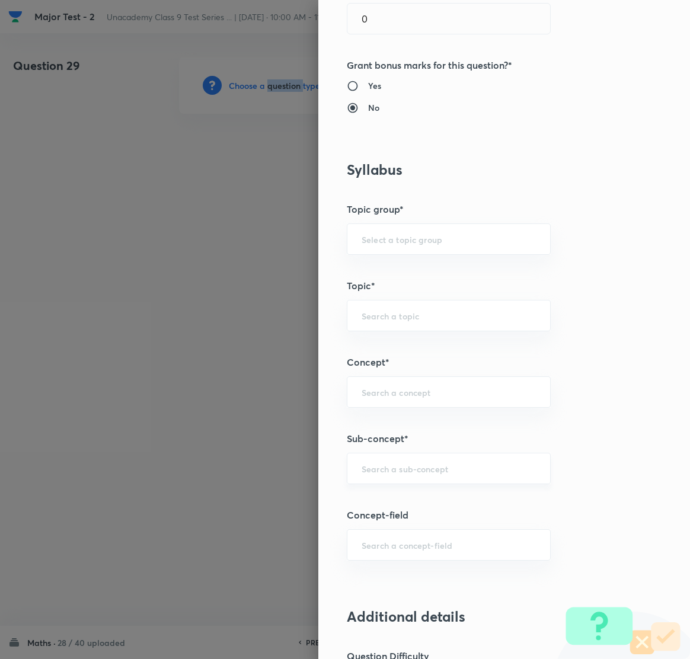
scroll to position [533, 0]
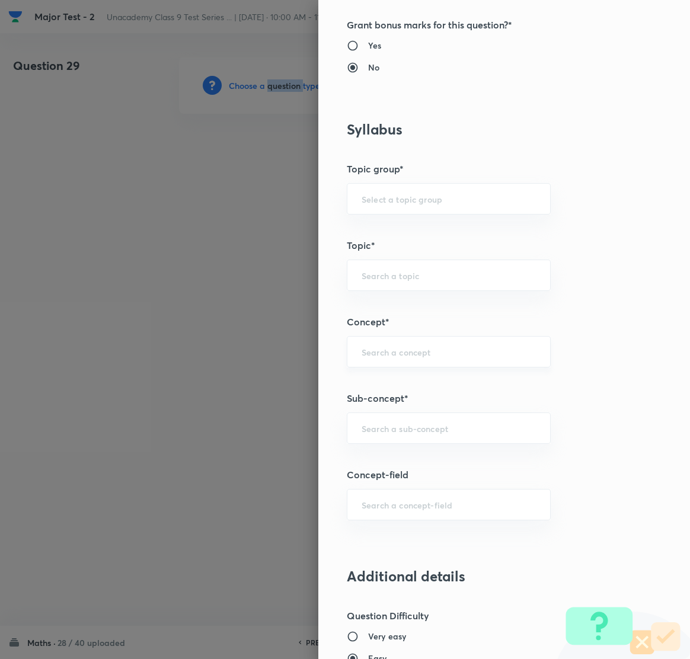
click at [389, 366] on div "​" at bounding box center [449, 351] width 204 height 31
click at [382, 423] on input "text" at bounding box center [449, 428] width 174 height 11
click at [422, 462] on li "Number System Class 9" at bounding box center [435, 462] width 203 height 21
type input "Number System Class 9"
type input "Foundation Class IX"
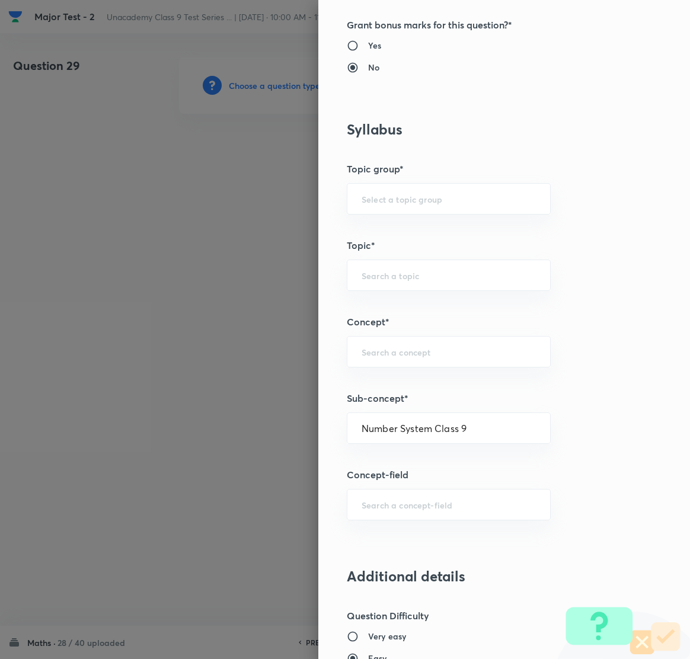
type input "Mathematics"
type input "Number System Class 9"
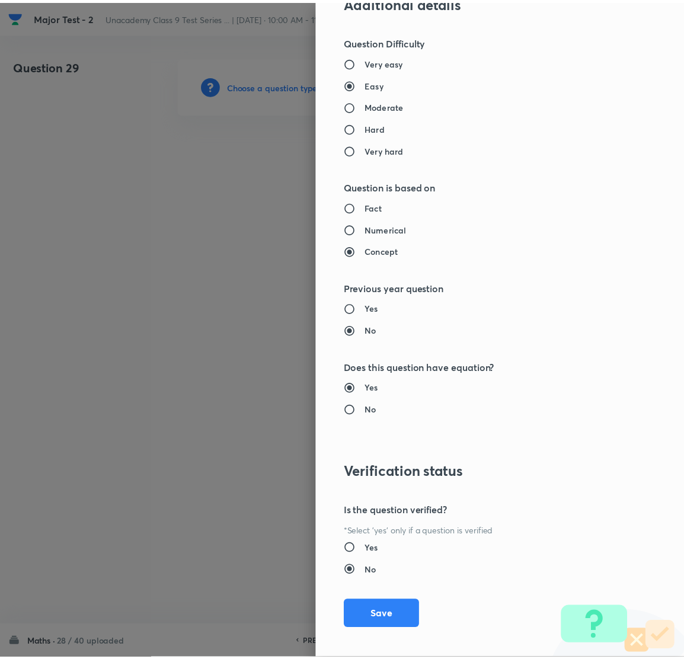
scroll to position [1116, 0]
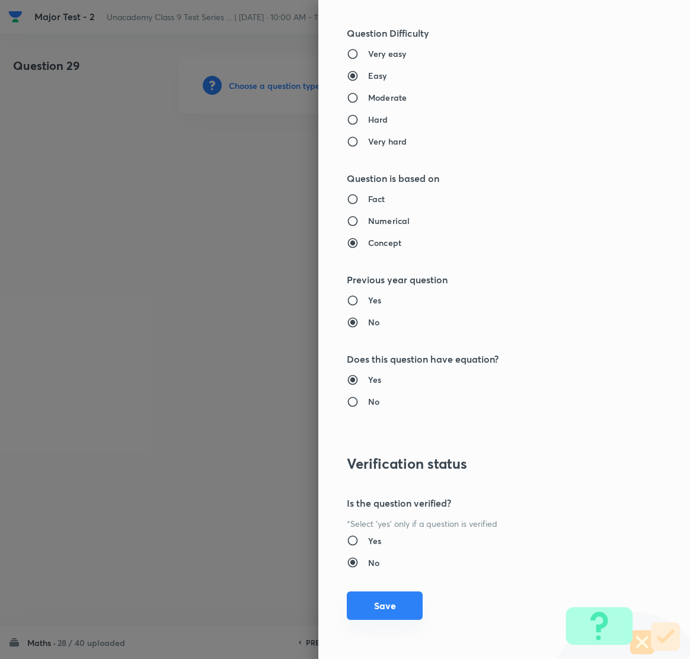
click at [376, 604] on button "Save" at bounding box center [385, 606] width 76 height 28
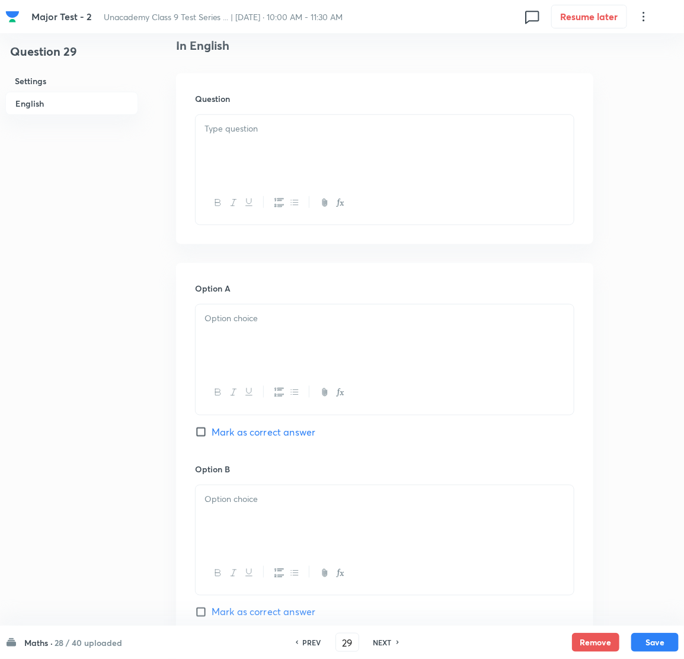
scroll to position [356, 0]
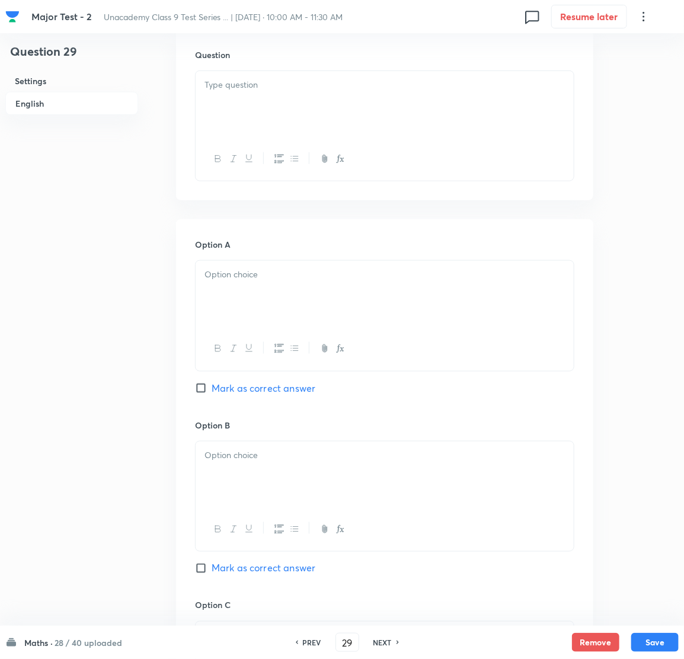
click at [264, 91] on p at bounding box center [385, 85] width 360 height 14
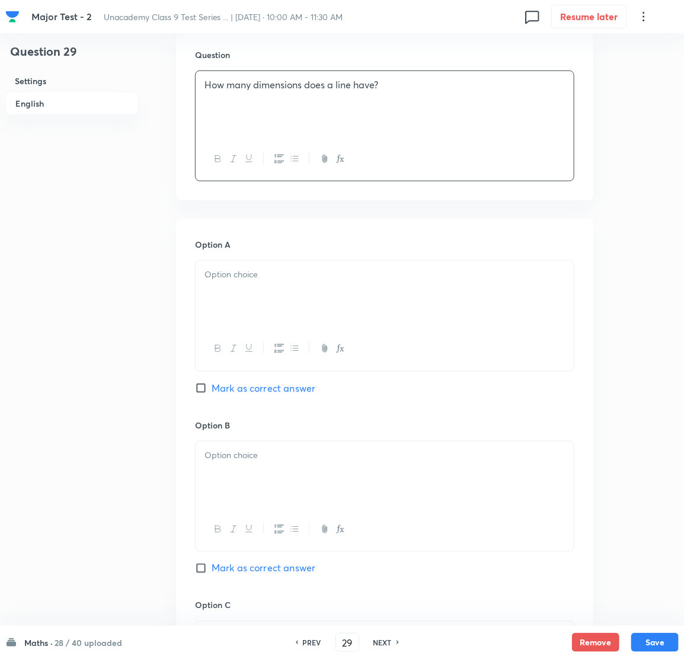
click at [270, 276] on p at bounding box center [385, 275] width 360 height 14
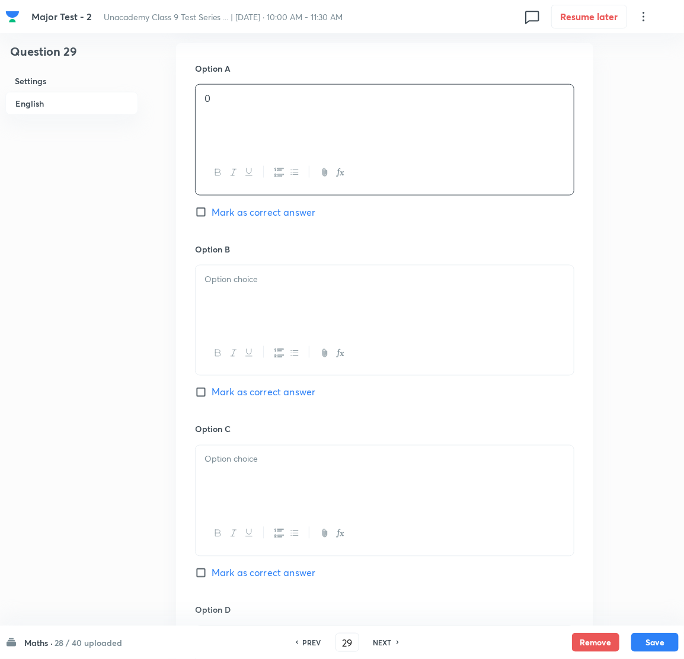
scroll to position [533, 0]
click at [272, 302] on div at bounding box center [385, 297] width 378 height 66
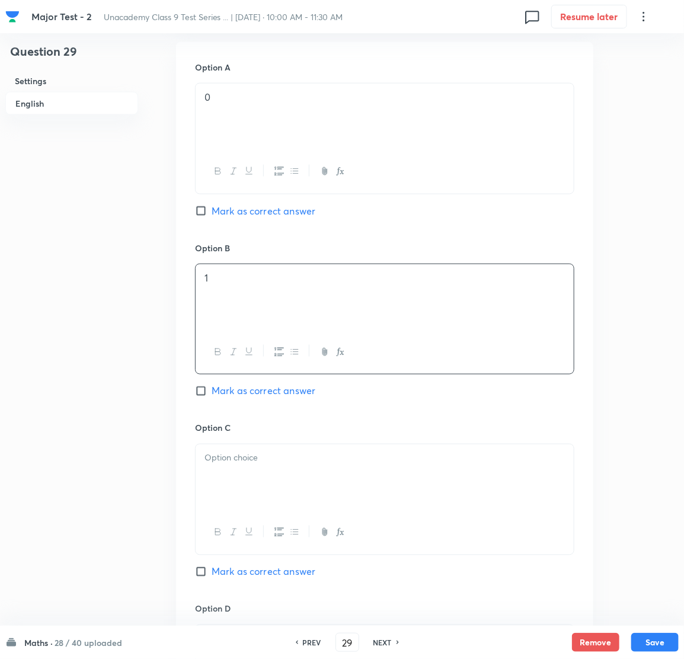
click at [230, 471] on div at bounding box center [385, 478] width 378 height 66
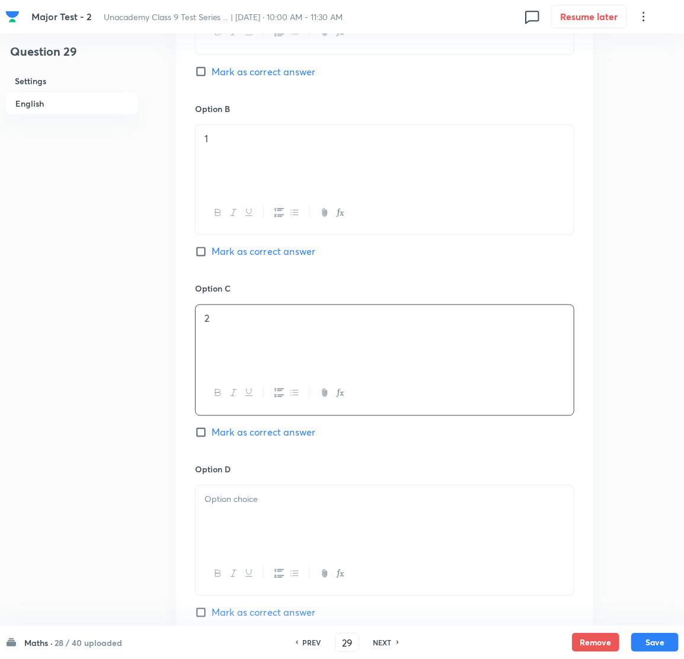
scroll to position [711, 0]
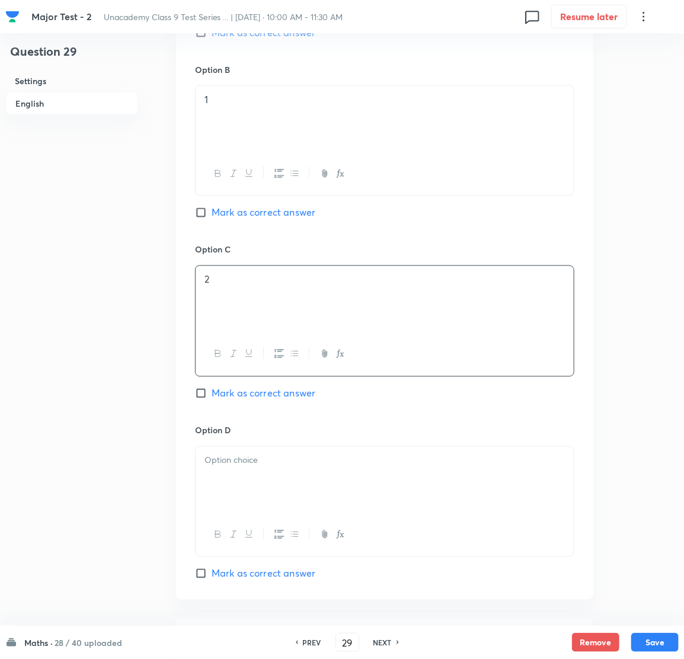
drag, startPoint x: 259, startPoint y: 443, endPoint x: 258, endPoint y: 449, distance: 6.0
click at [258, 448] on div "Option D [PERSON_NAME] as correct answer" at bounding box center [384, 503] width 379 height 157
click at [250, 467] on p at bounding box center [385, 461] width 360 height 14
click at [229, 461] on p at bounding box center [385, 461] width 360 height 14
click at [261, 476] on div at bounding box center [385, 480] width 378 height 66
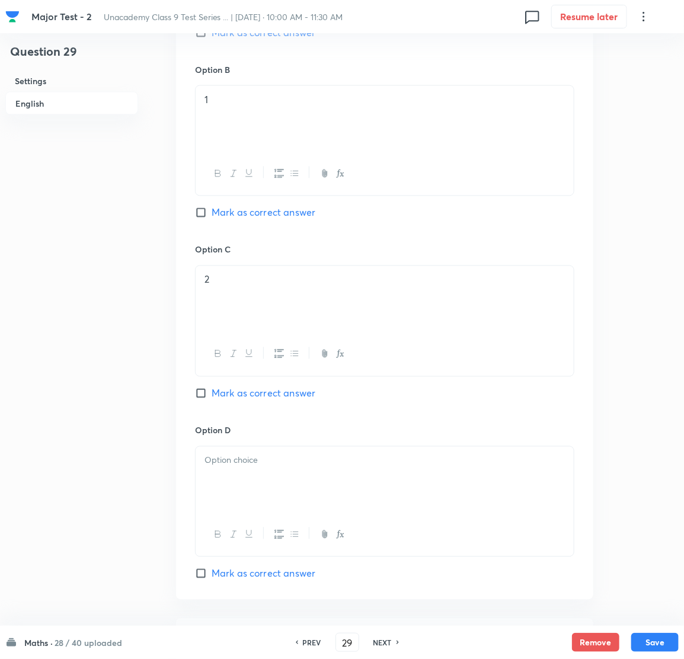
click at [233, 471] on div at bounding box center [385, 480] width 378 height 66
click at [201, 212] on input "Mark as correct answer" at bounding box center [203, 213] width 17 height 12
checkbox input "true"
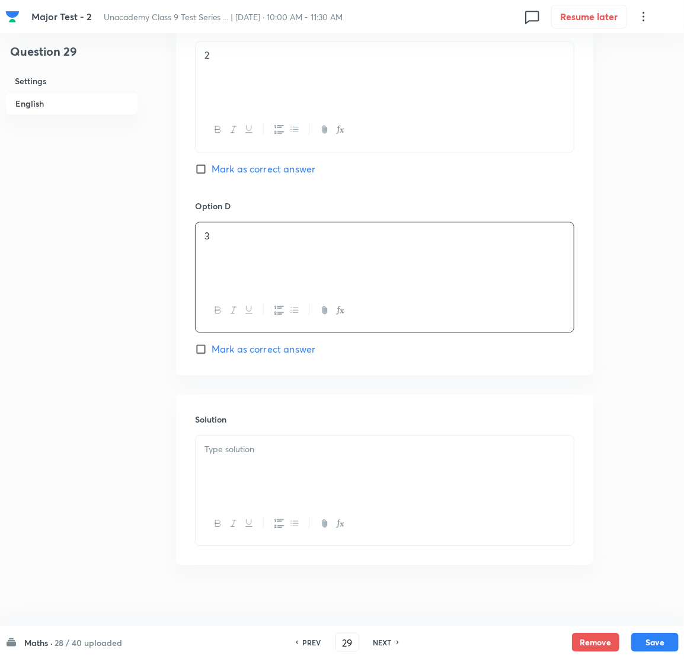
scroll to position [949, 0]
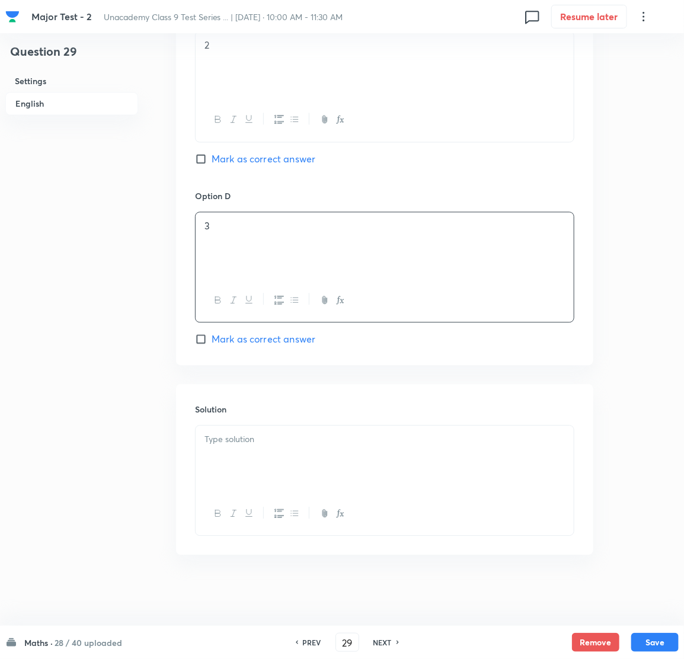
click at [257, 463] on div at bounding box center [385, 459] width 378 height 66
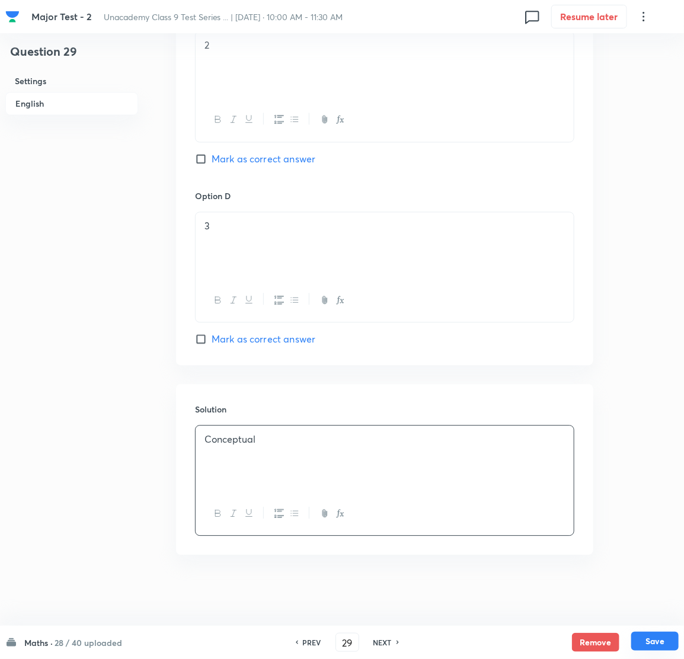
click at [662, 642] on button "Save" at bounding box center [654, 641] width 47 height 19
type input "30"
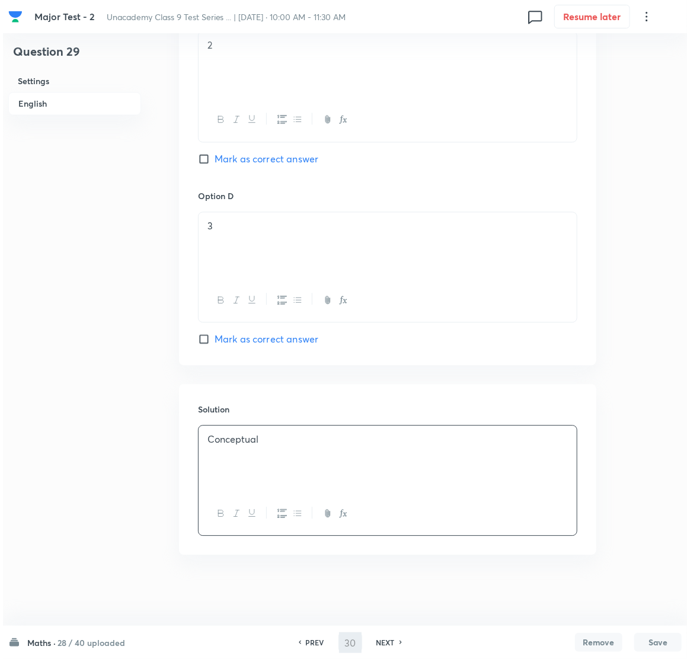
scroll to position [0, 0]
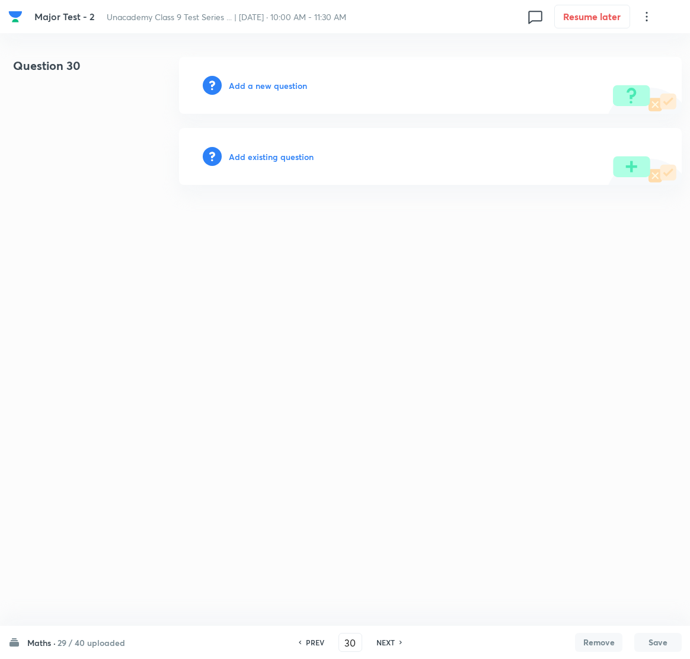
click at [293, 84] on h6 "Add a new question" at bounding box center [268, 85] width 78 height 12
click at [293, 84] on h6 "Choose a question type" at bounding box center [274, 85] width 91 height 12
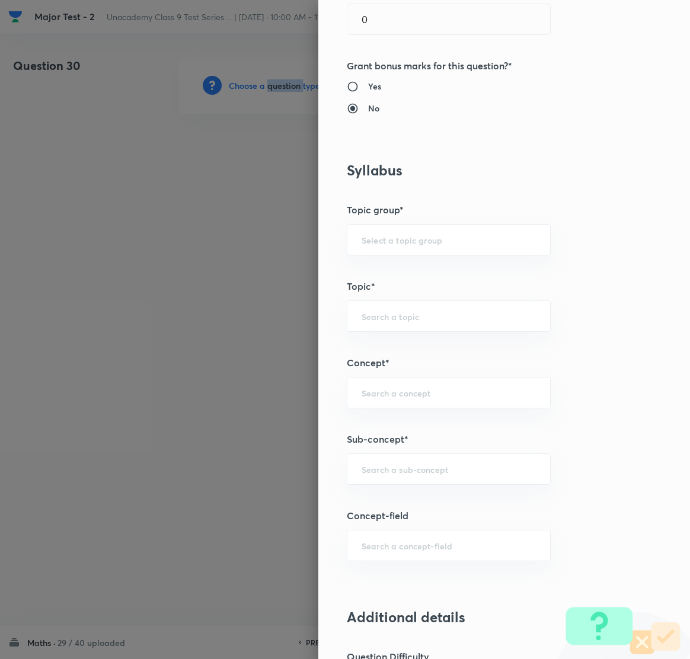
scroll to position [533, 0]
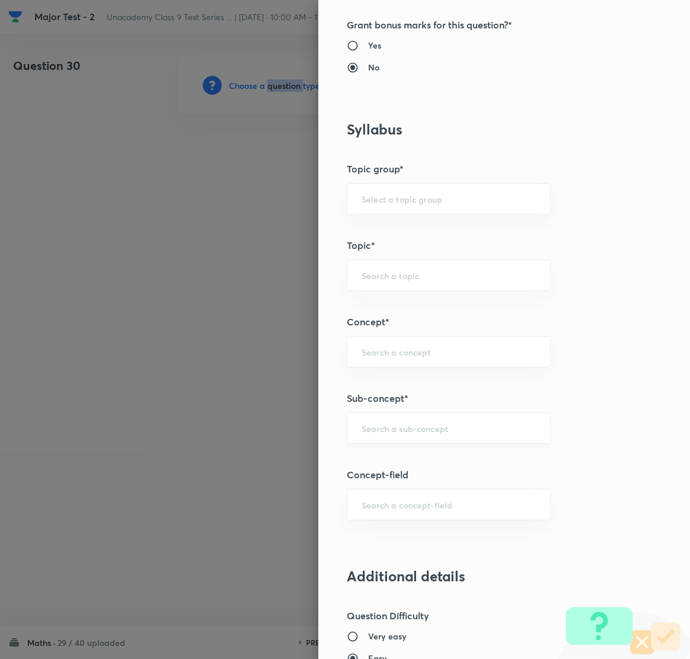
click at [385, 444] on div "​" at bounding box center [449, 428] width 204 height 31
click at [420, 451] on ul "Number System Class 9 Number System Number System" at bounding box center [435, 485] width 203 height 74
click at [425, 466] on li "Number System Class 9" at bounding box center [435, 462] width 203 height 21
type input "Number System Class 9"
type input "Foundation Class IX"
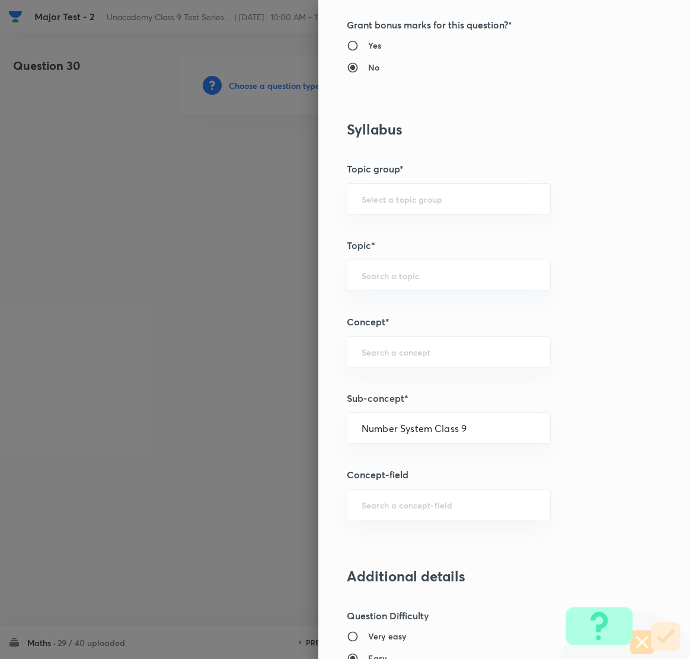
type input "Mathematics"
type input "Number System Class 9"
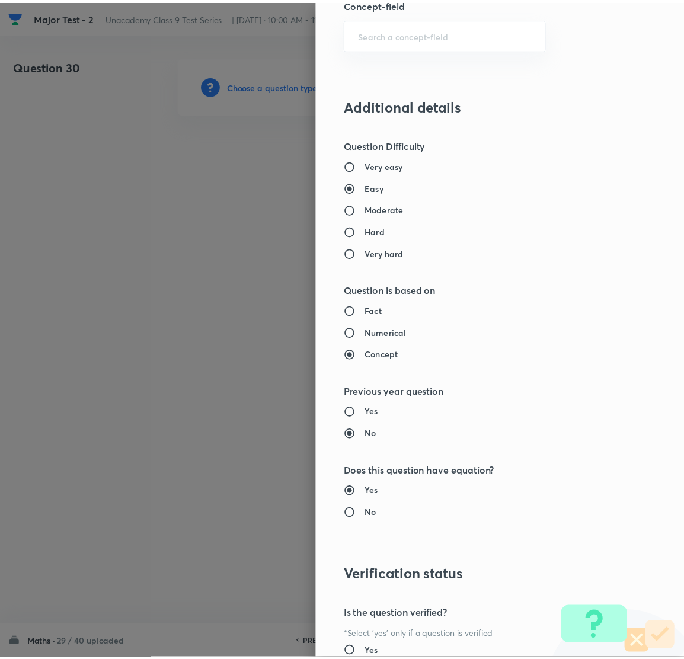
scroll to position [1116, 0]
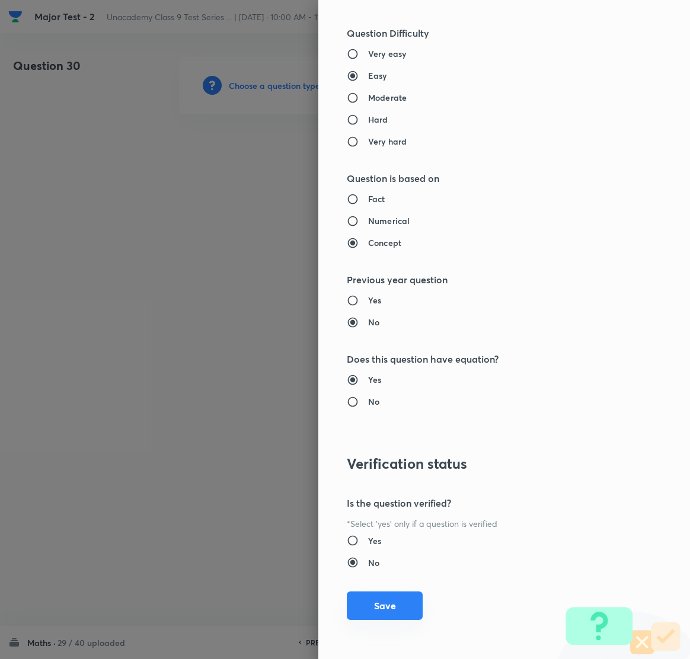
click at [369, 601] on button "Save" at bounding box center [385, 606] width 76 height 28
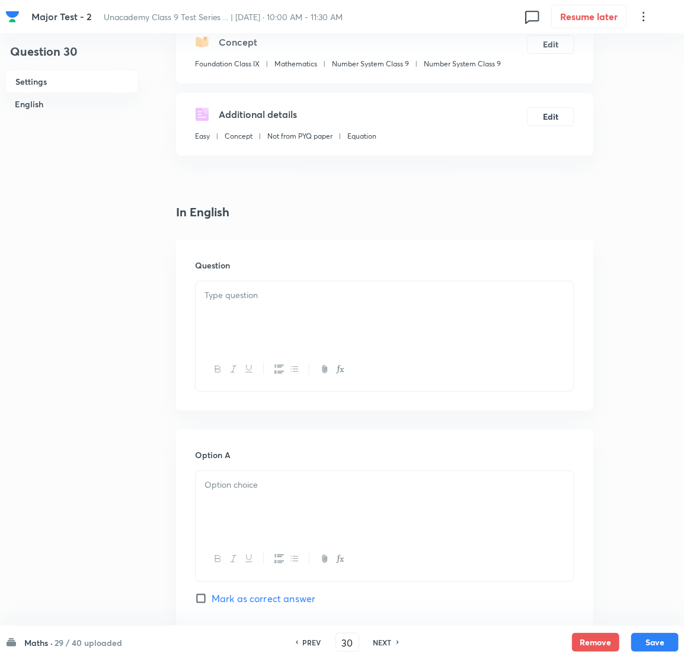
scroll to position [178, 0]
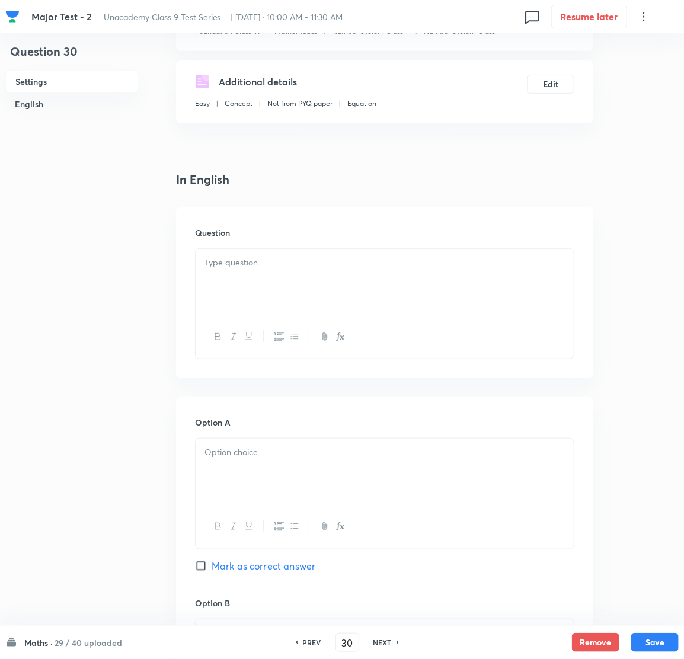
click at [290, 268] on p at bounding box center [385, 263] width 360 height 14
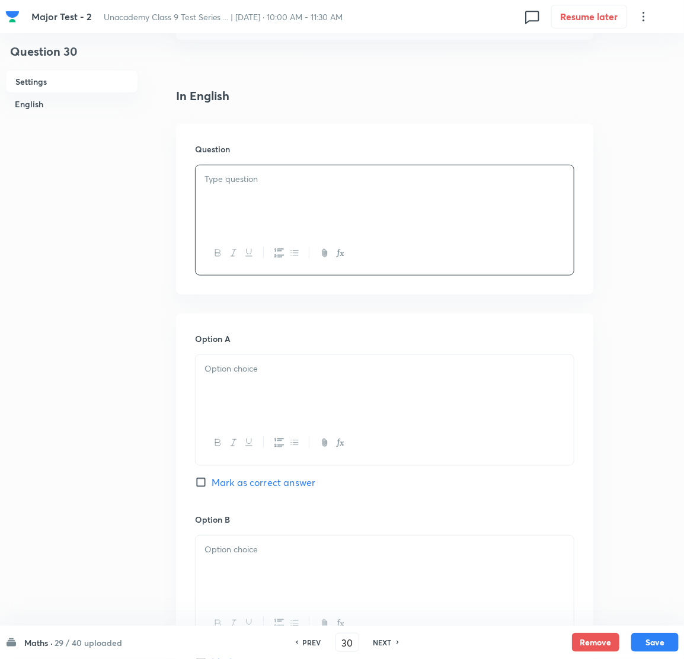
scroll to position [356, 0]
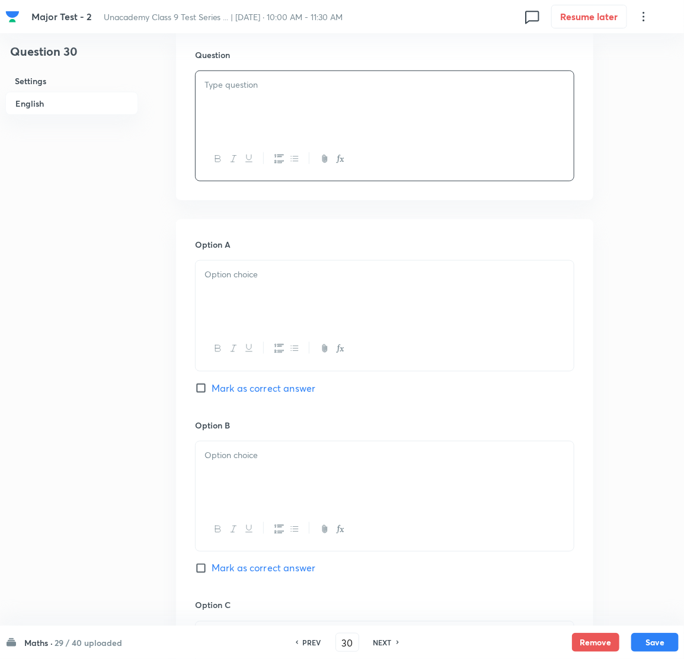
click at [244, 96] on div at bounding box center [385, 104] width 378 height 66
paste div
click at [211, 85] on p "1. What is the solution of x + 2y = 10, if y = 2?" at bounding box center [385, 85] width 360 height 14
click at [148, 100] on div "Question 30 Settings English Settings Type Multiple choice correct 4 options + …" at bounding box center [342, 447] width 674 height 1492
copy p "(A) 4"
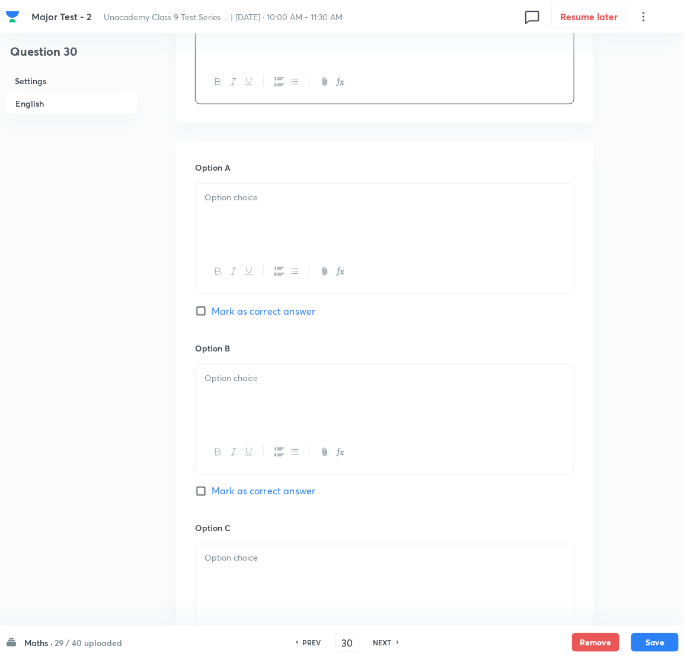
scroll to position [444, 0]
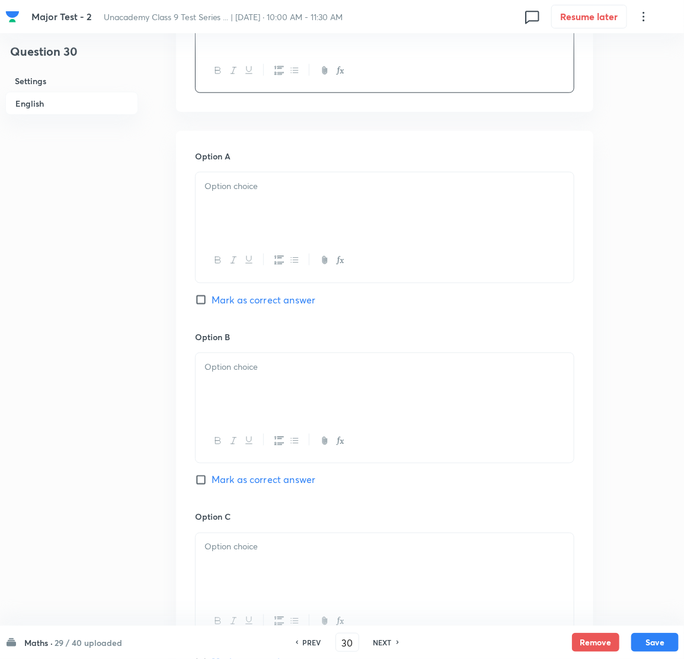
click at [268, 193] on div at bounding box center [385, 206] width 378 height 66
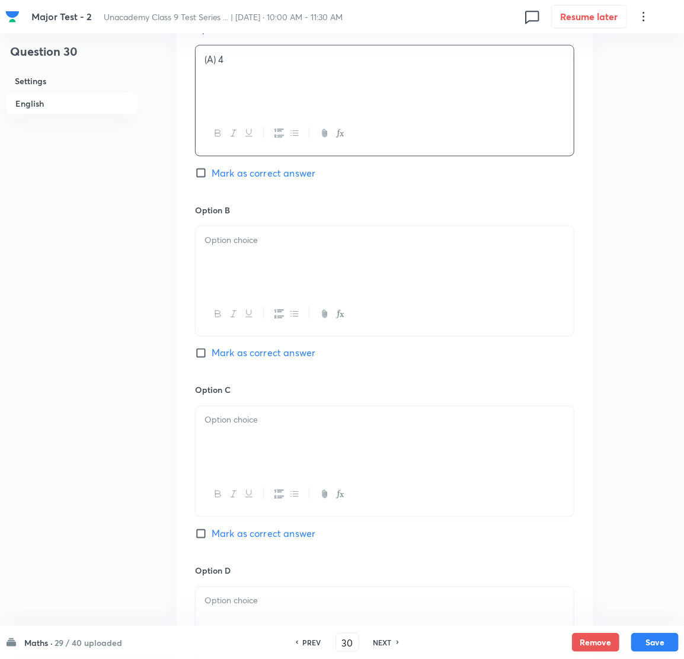
scroll to position [623, 0]
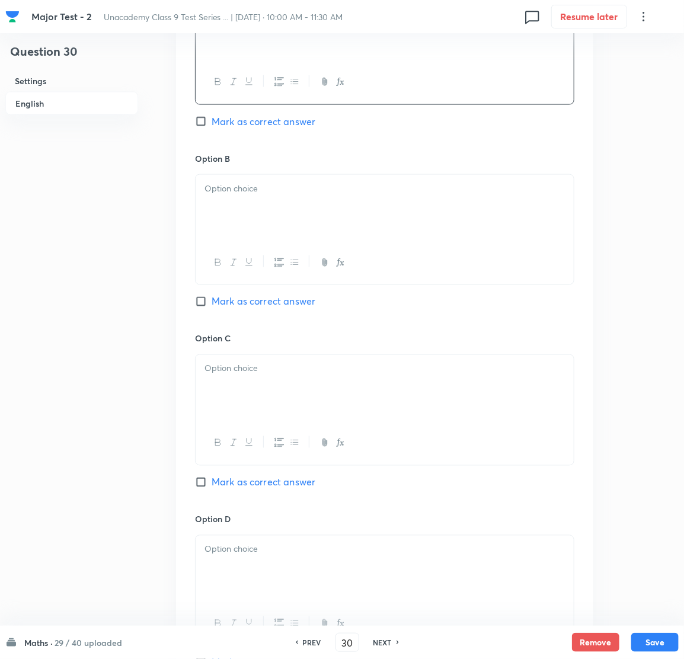
click at [261, 174] on div "Option B [PERSON_NAME] as correct answer" at bounding box center [384, 242] width 379 height 180
click at [257, 190] on p at bounding box center [385, 189] width 360 height 14
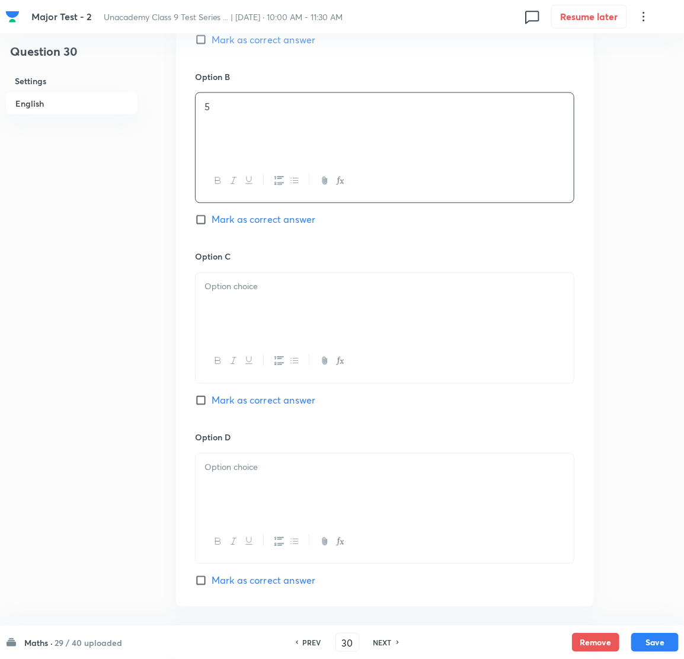
scroll to position [711, 0]
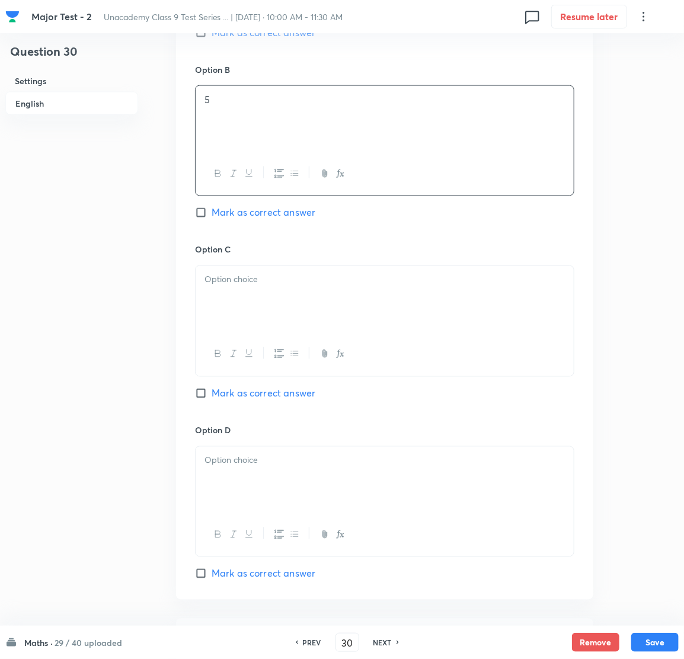
drag, startPoint x: 267, startPoint y: 302, endPoint x: 251, endPoint y: 301, distance: 16.7
click at [267, 302] on div at bounding box center [385, 299] width 378 height 66
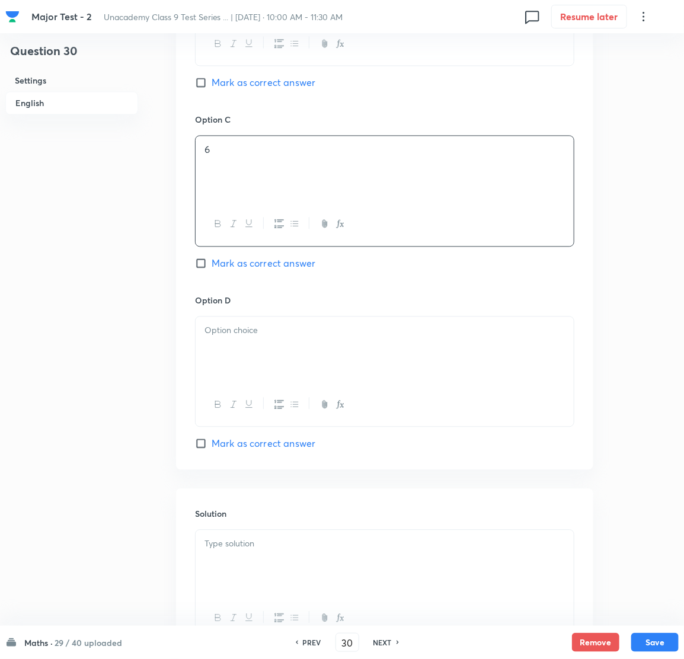
scroll to position [889, 0]
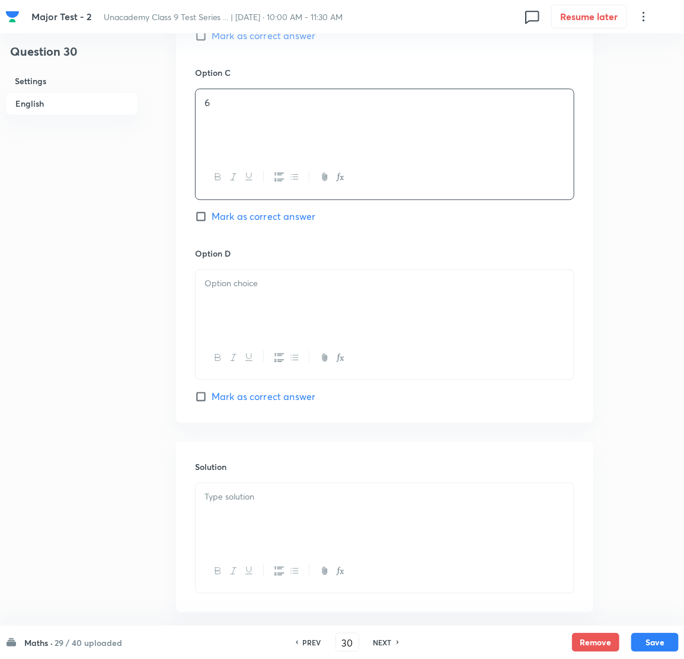
click at [250, 306] on div at bounding box center [385, 303] width 378 height 66
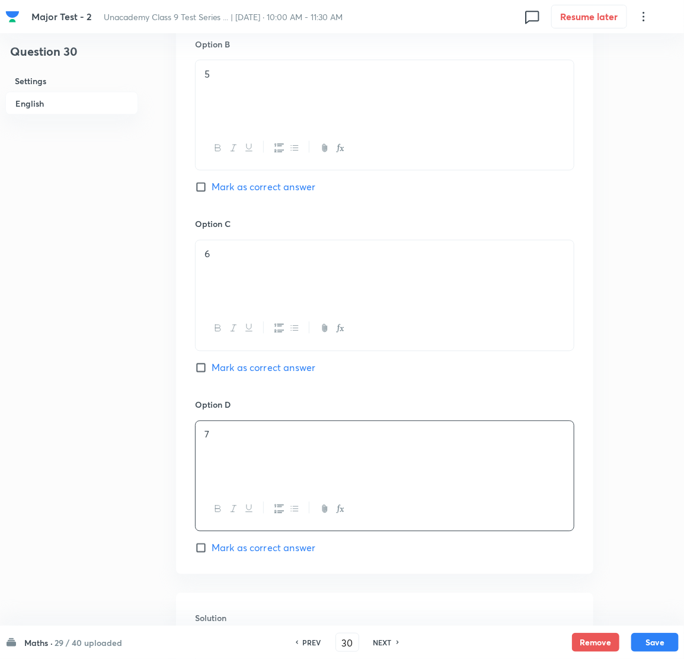
scroll to position [711, 0]
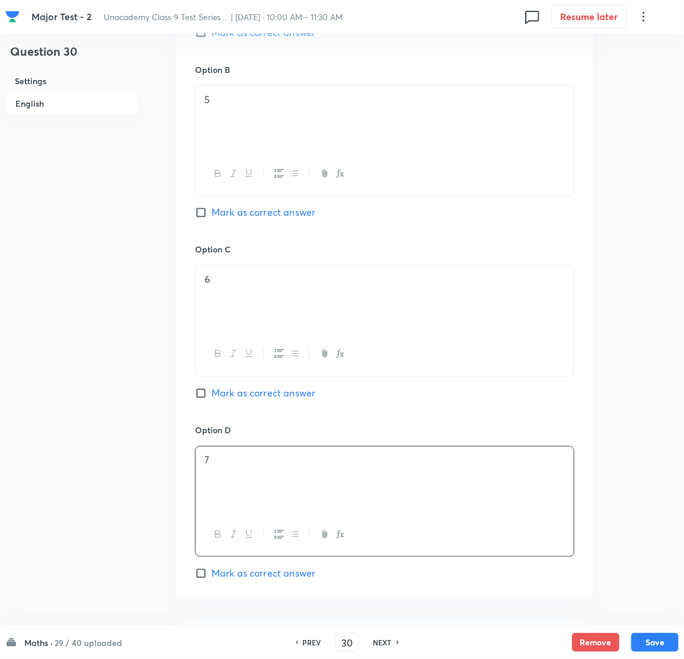
click at [200, 396] on input "Mark as correct answer" at bounding box center [203, 394] width 17 height 12
checkbox input "true"
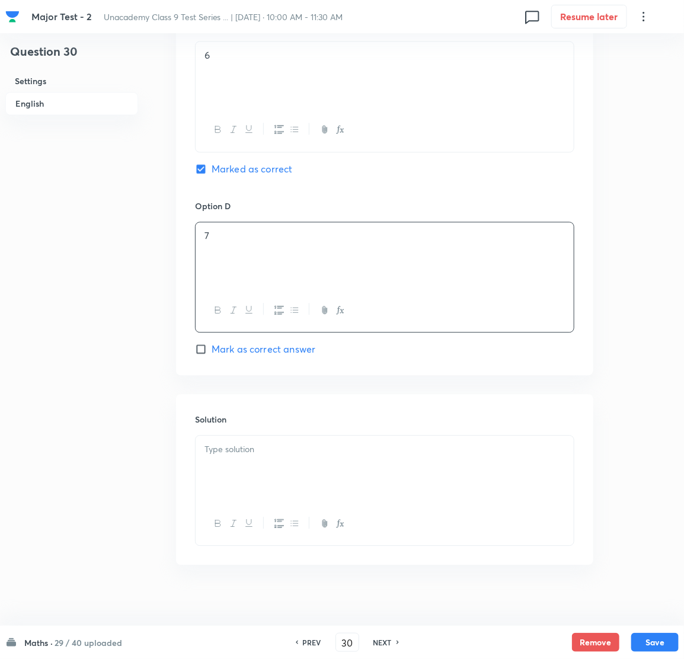
scroll to position [949, 0]
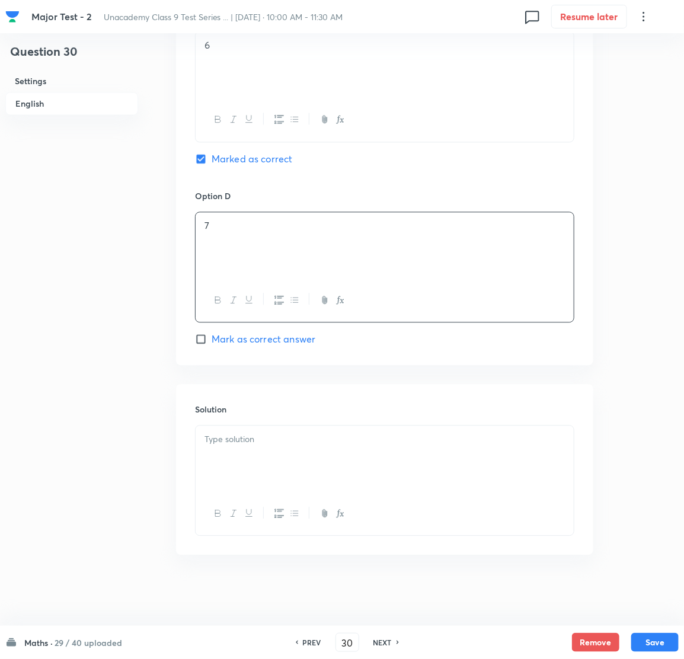
click at [251, 455] on div at bounding box center [385, 459] width 378 height 66
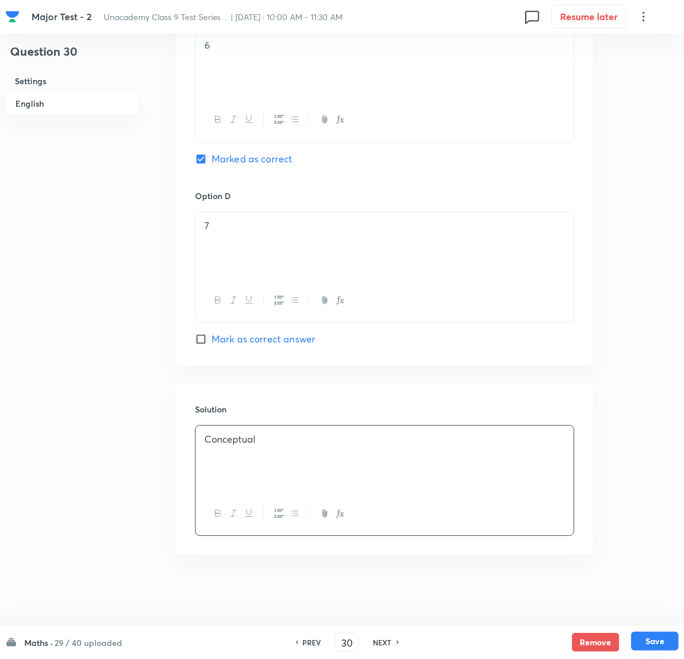
click at [662, 642] on button "Save" at bounding box center [654, 641] width 47 height 19
type input "31"
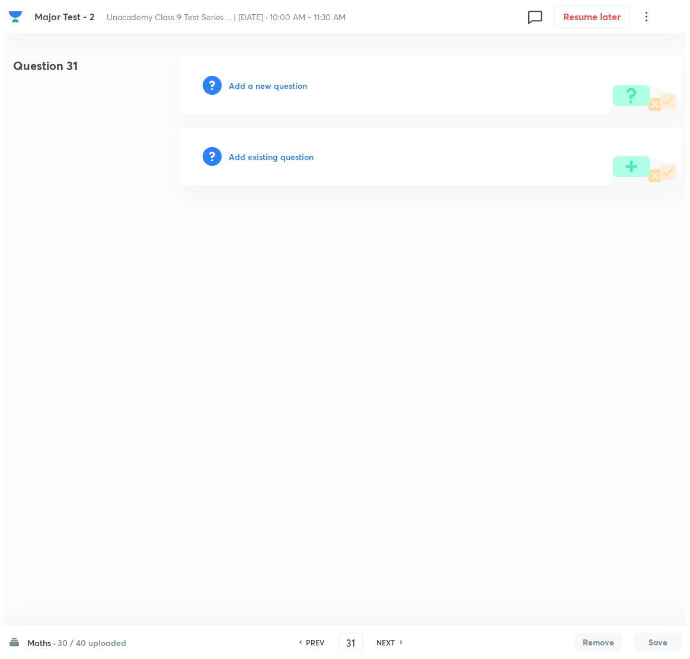
scroll to position [0, 0]
click at [272, 91] on h6 "Add a new question" at bounding box center [268, 85] width 78 height 12
click at [280, 75] on div "Choose a question type" at bounding box center [430, 85] width 503 height 57
click at [280, 76] on div "Choose a question type" at bounding box center [430, 85] width 503 height 57
click at [273, 85] on h6 "Choose a question type" at bounding box center [274, 85] width 91 height 12
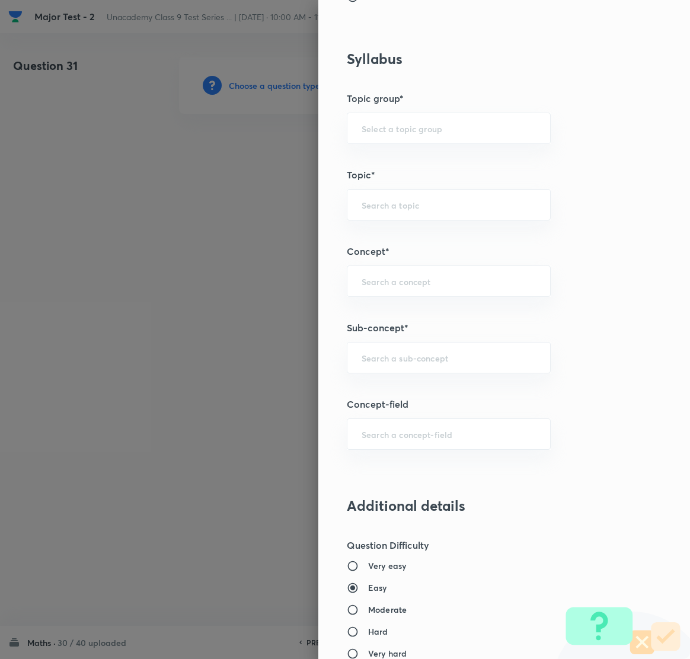
scroll to position [623, 0]
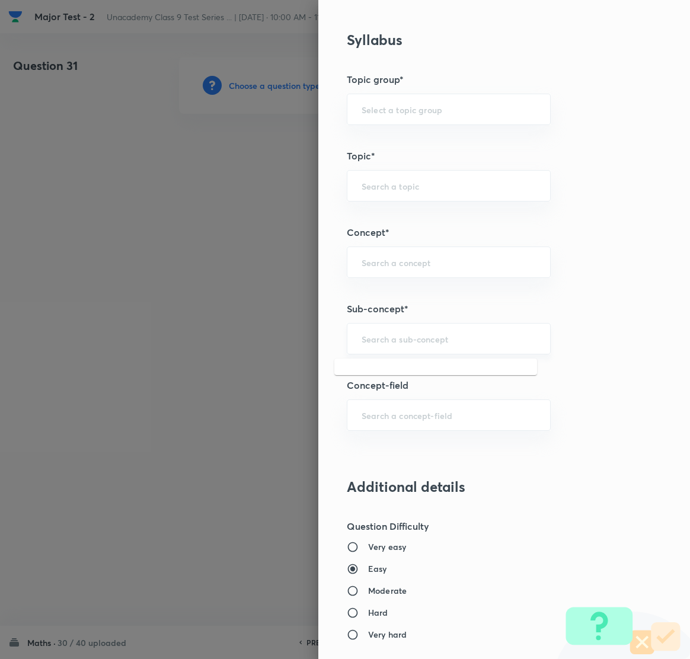
click at [372, 335] on input "text" at bounding box center [449, 338] width 174 height 11
click at [378, 363] on li "Number System Class 9" at bounding box center [435, 373] width 203 height 21
type input "Number System Class 9"
type input "Foundation Class IX"
type input "Mathematics"
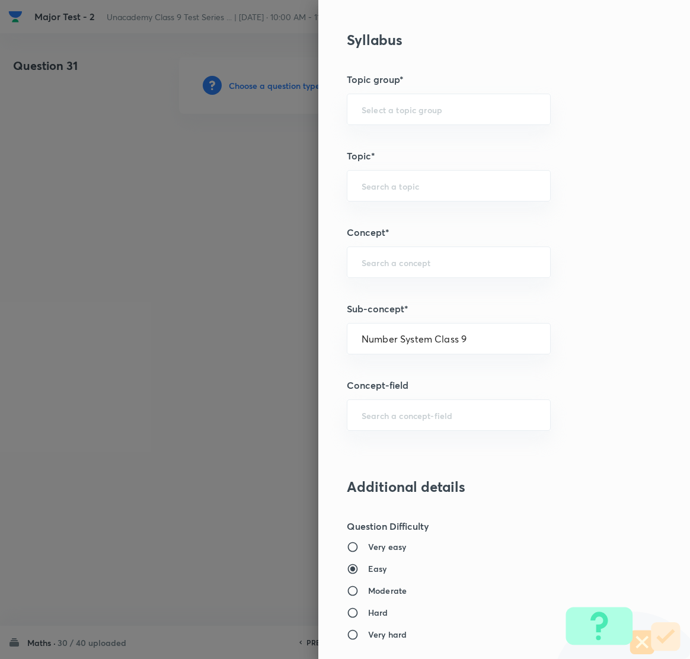
type input "Number System Class 9"
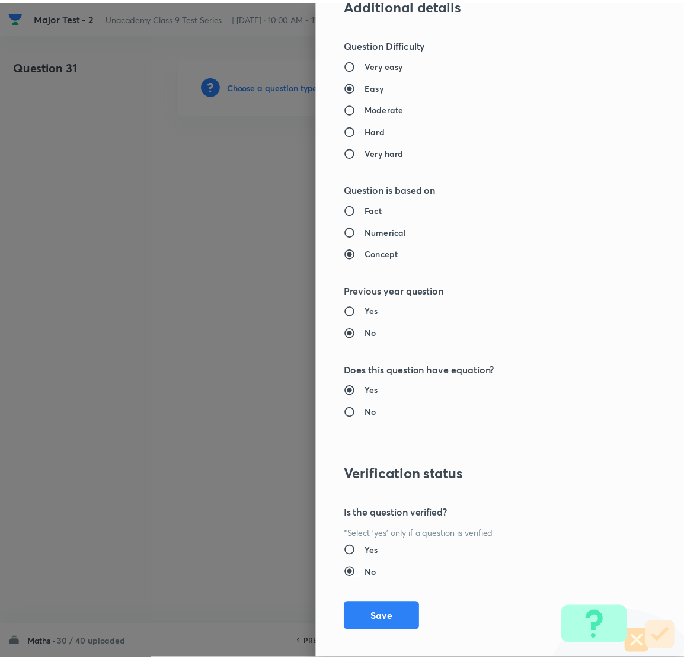
scroll to position [1116, 0]
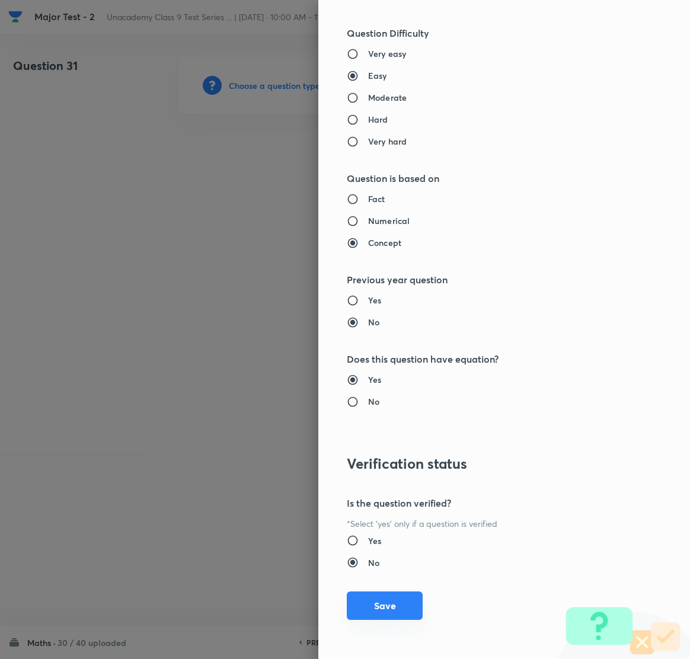
click at [375, 610] on button "Save" at bounding box center [385, 606] width 76 height 28
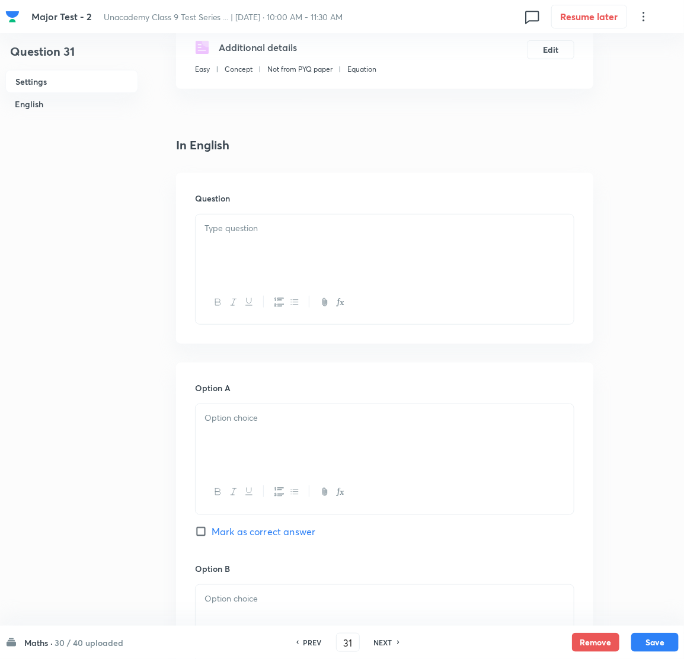
scroll to position [266, 0]
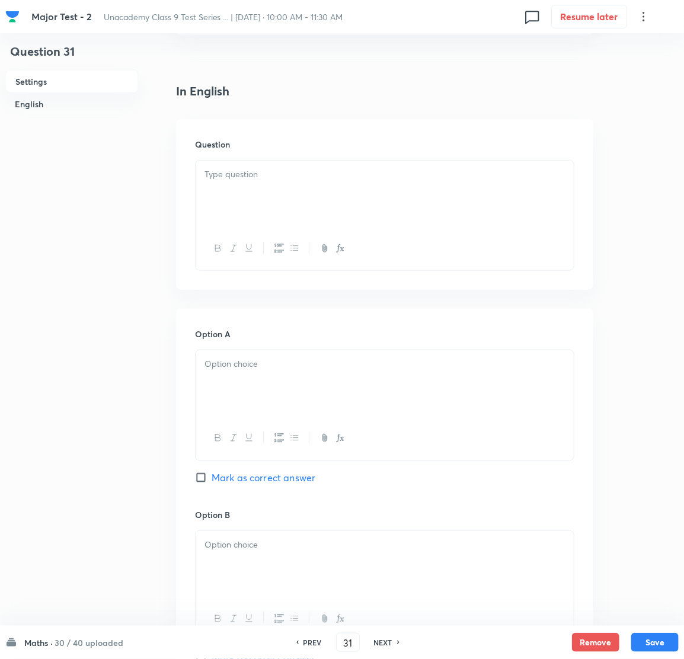
drag, startPoint x: 260, startPoint y: 203, endPoint x: 6, endPoint y: 277, distance: 264.9
click at [257, 196] on div at bounding box center [385, 194] width 378 height 66
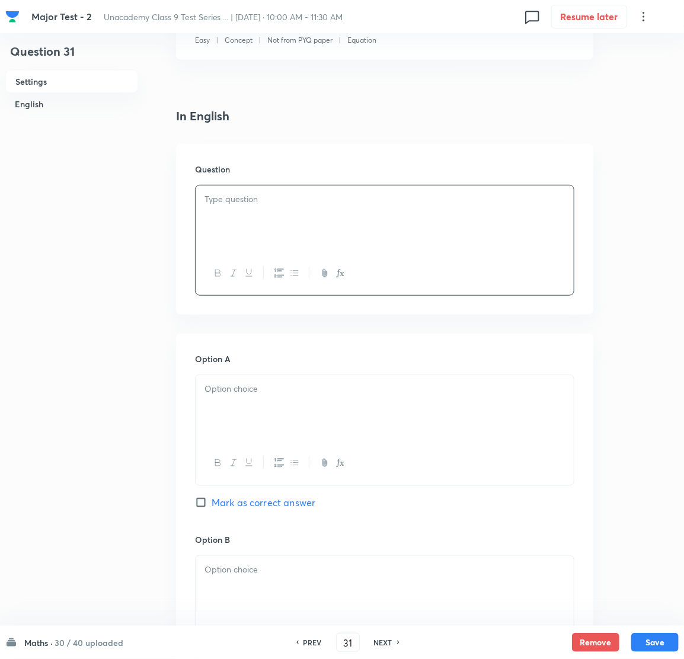
scroll to position [89, 0]
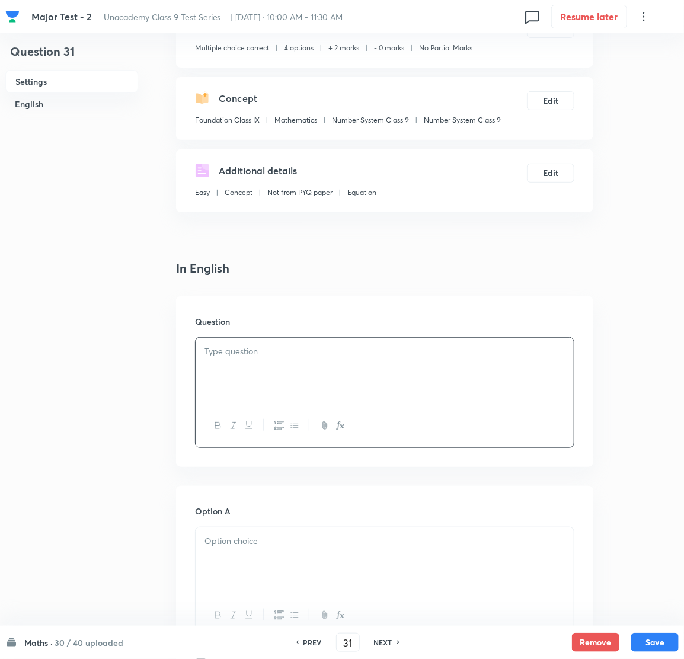
drag, startPoint x: 270, startPoint y: 356, endPoint x: 265, endPoint y: 369, distance: 14.4
click at [270, 356] on p at bounding box center [385, 352] width 360 height 14
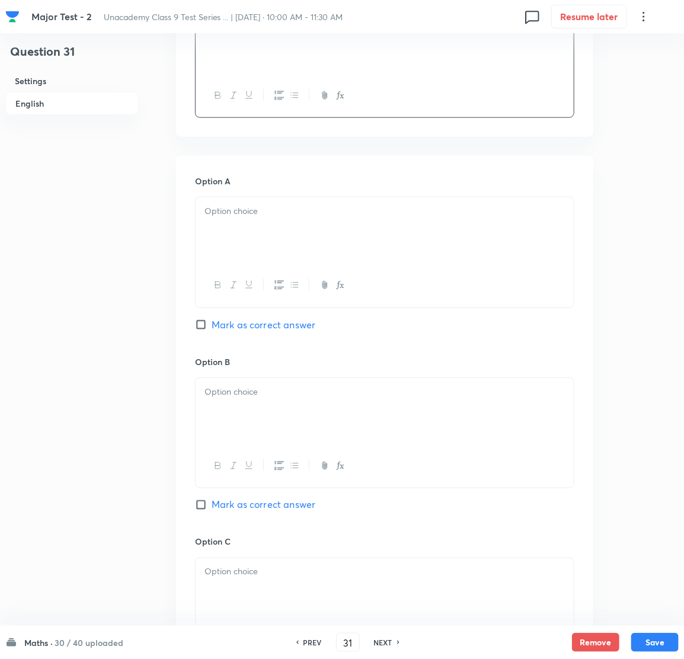
scroll to position [444, 0]
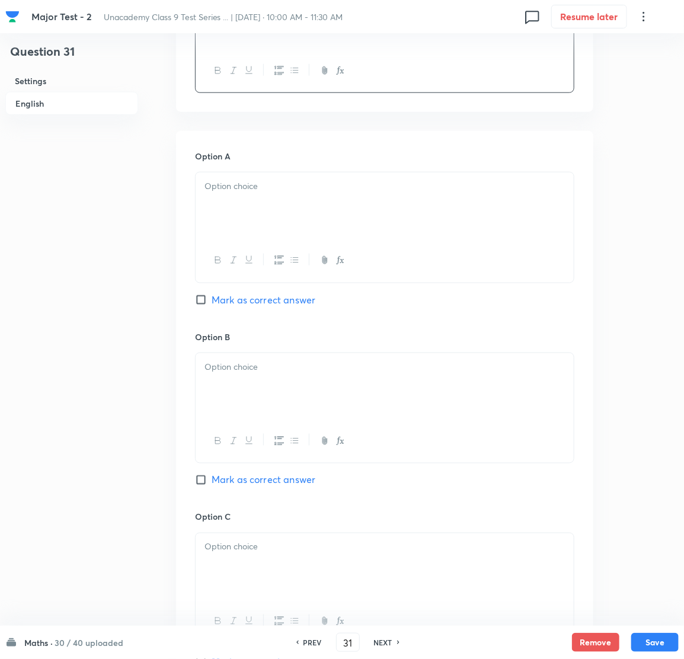
click at [255, 201] on div at bounding box center [385, 206] width 378 height 66
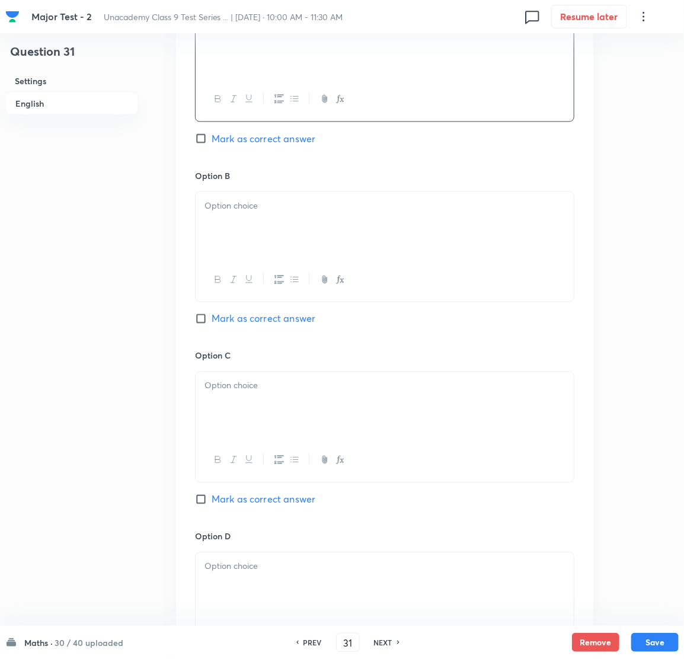
scroll to position [623, 0]
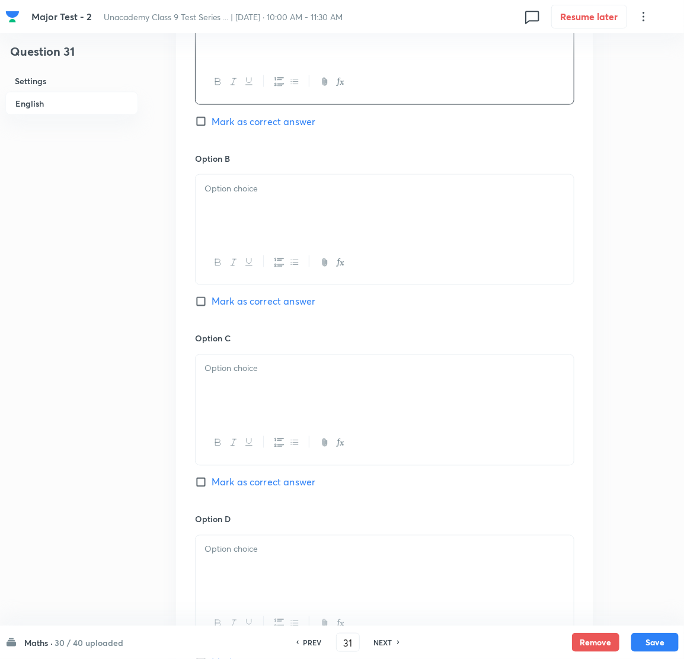
click at [269, 207] on div at bounding box center [385, 208] width 378 height 66
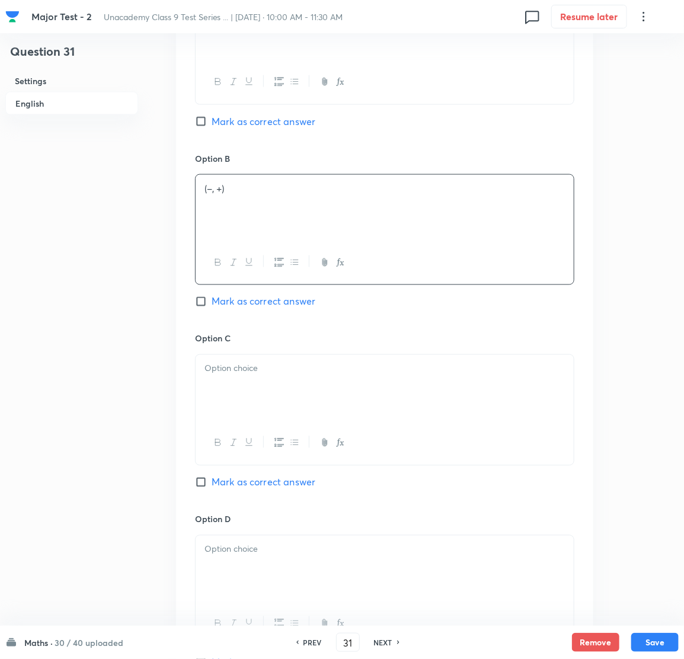
click at [261, 385] on div at bounding box center [385, 388] width 378 height 66
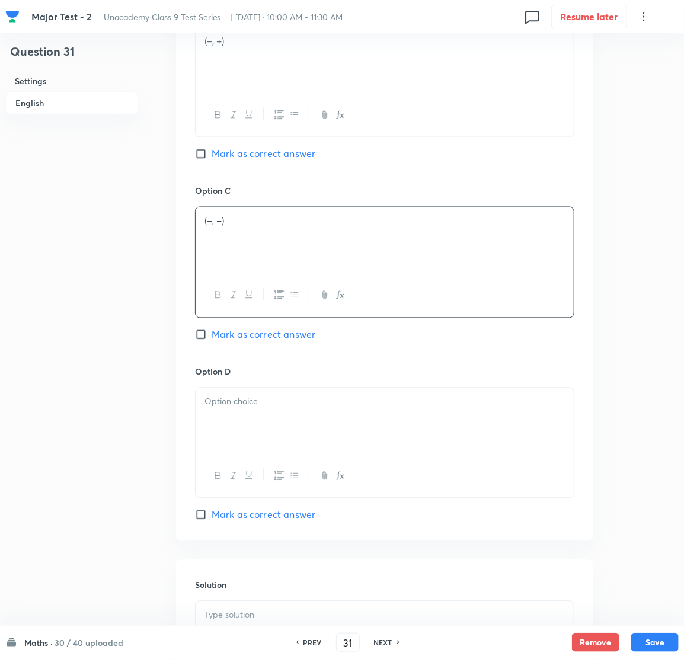
scroll to position [889, 0]
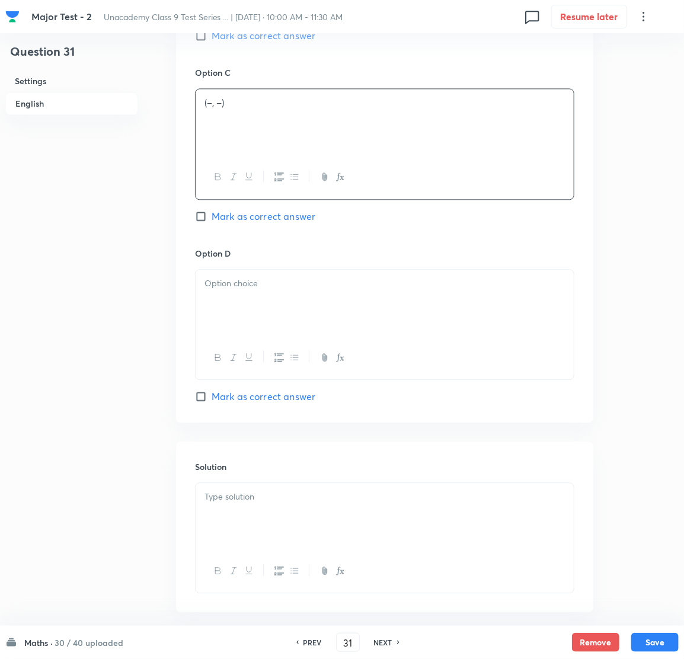
click at [273, 282] on p at bounding box center [385, 284] width 360 height 14
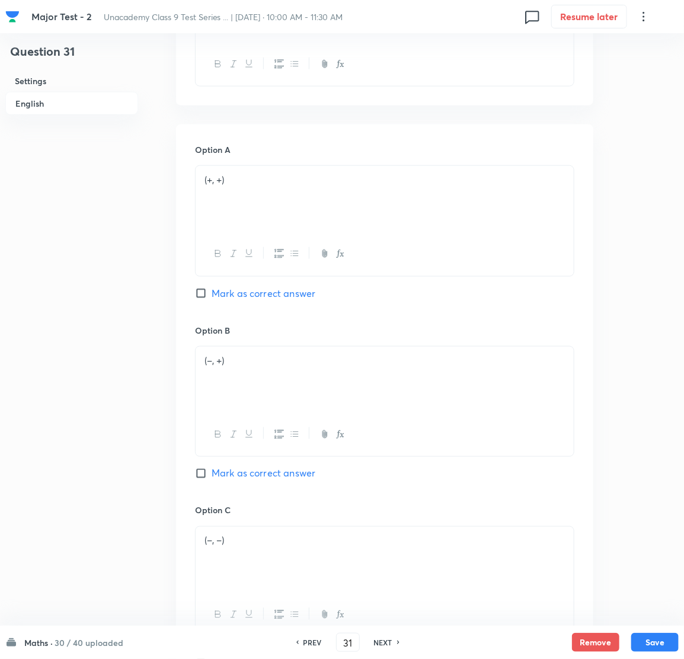
scroll to position [444, 0]
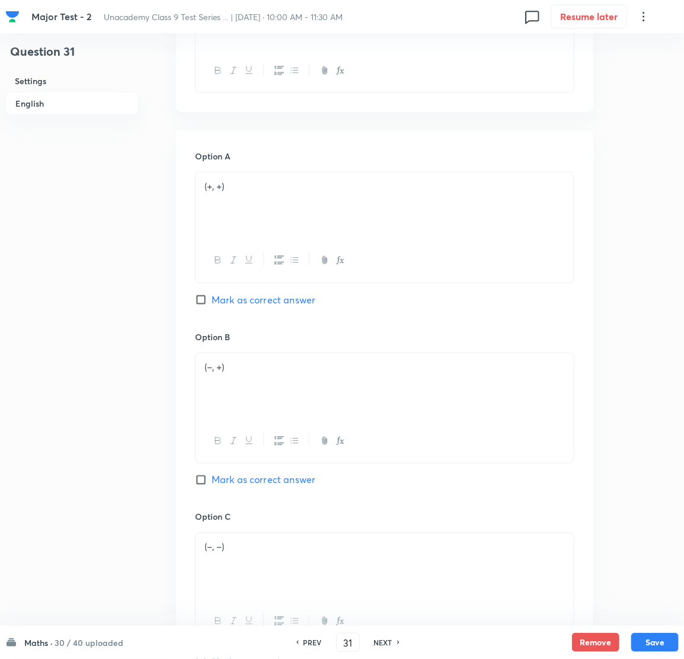
click at [196, 481] on input "Mark as correct answer" at bounding box center [203, 480] width 17 height 12
checkbox input "true"
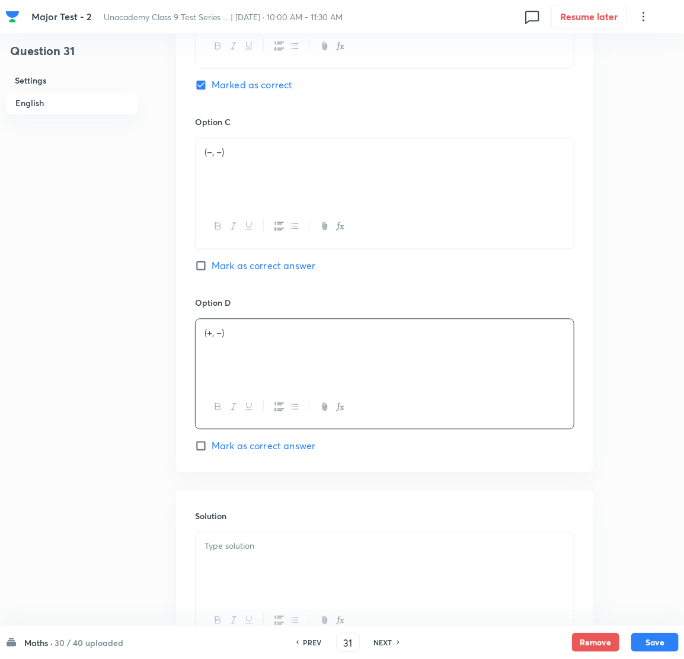
scroll to position [949, 0]
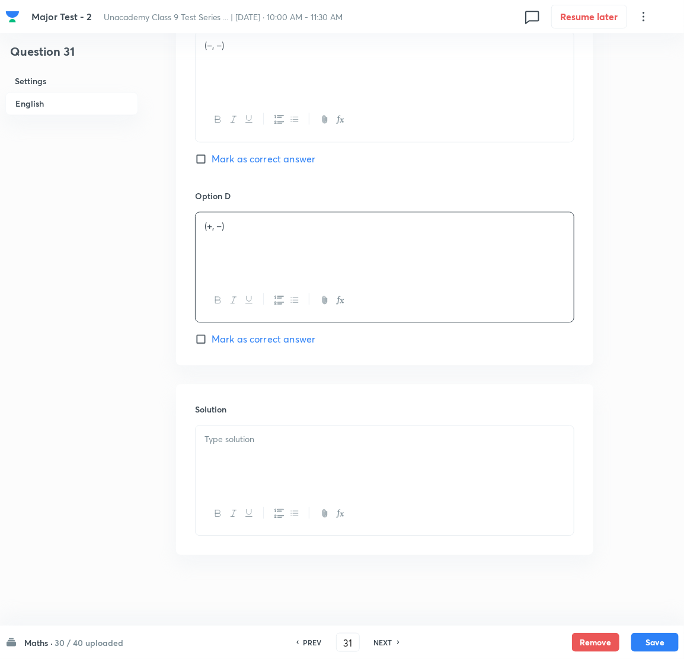
click at [258, 450] on div at bounding box center [385, 459] width 378 height 66
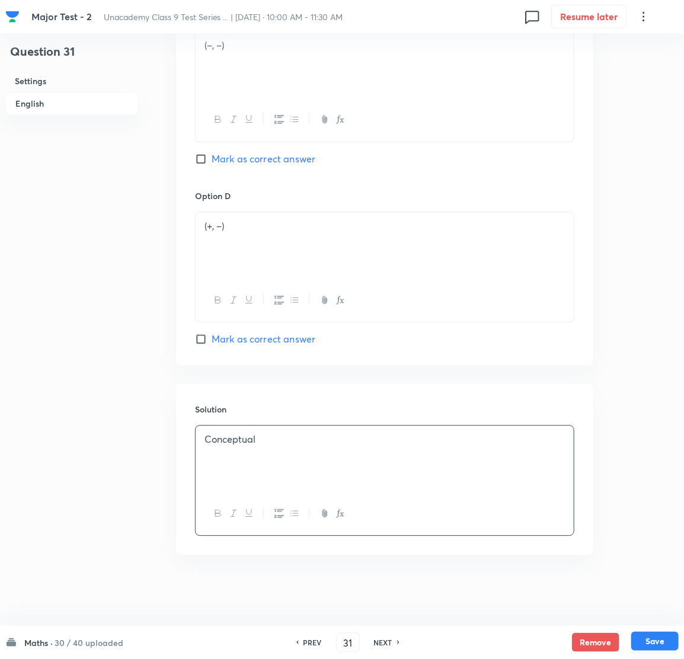
click at [646, 638] on button "Save" at bounding box center [654, 641] width 47 height 19
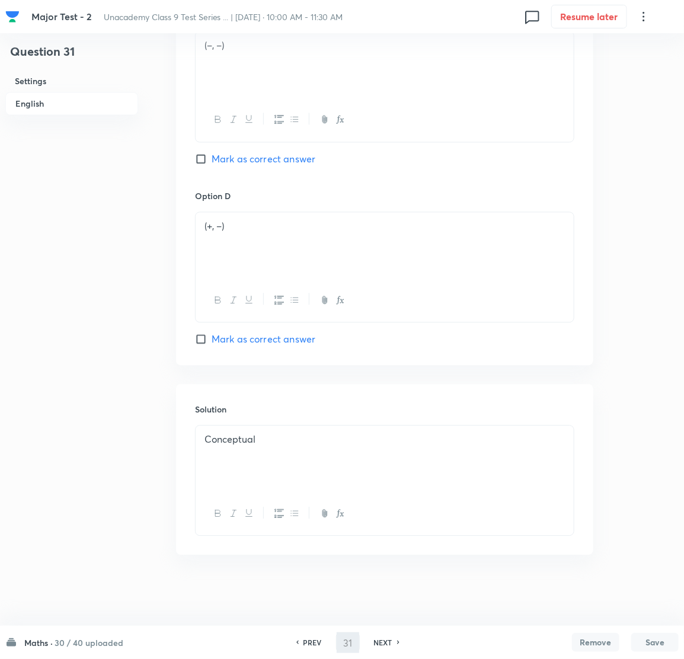
type input "32"
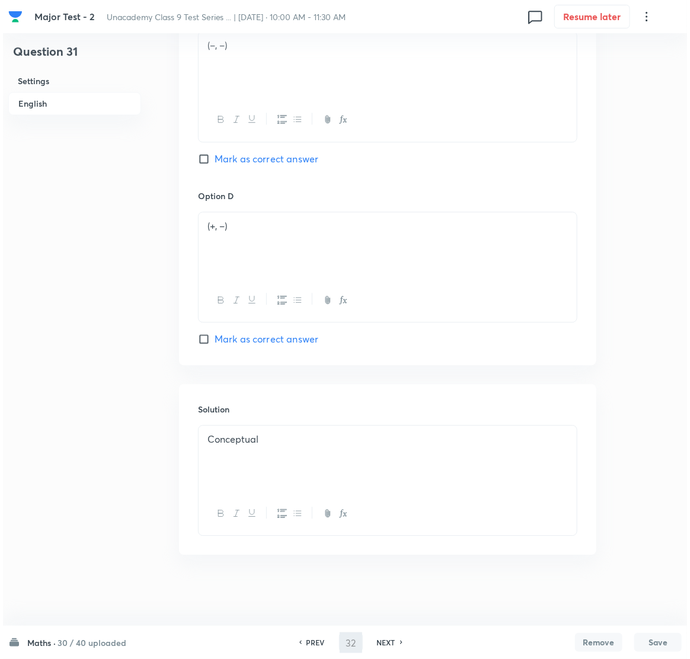
scroll to position [0, 0]
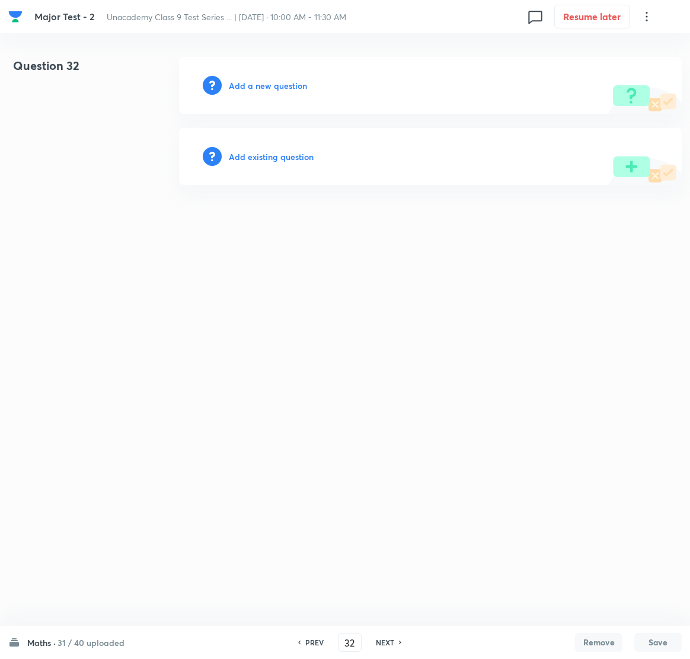
click at [280, 85] on h6 "Add a new question" at bounding box center [268, 85] width 78 height 12
click at [280, 85] on h6 "Choose a question type" at bounding box center [274, 85] width 91 height 12
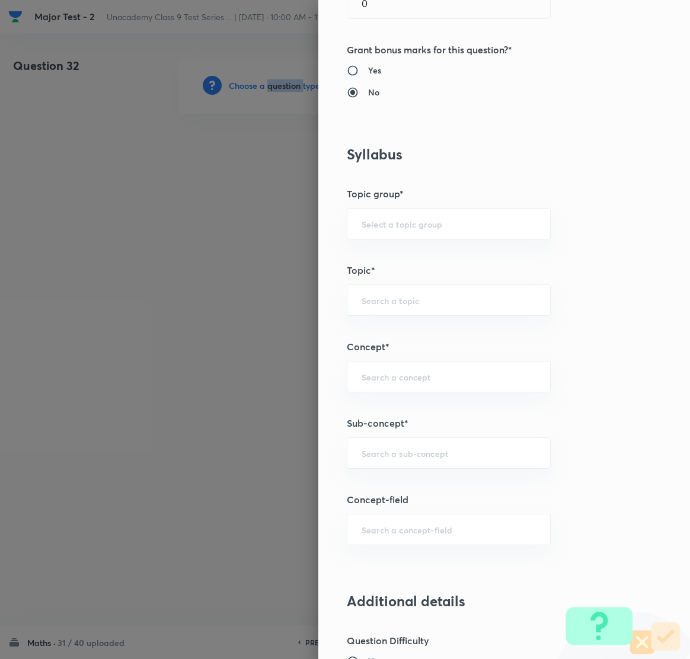
scroll to position [533, 0]
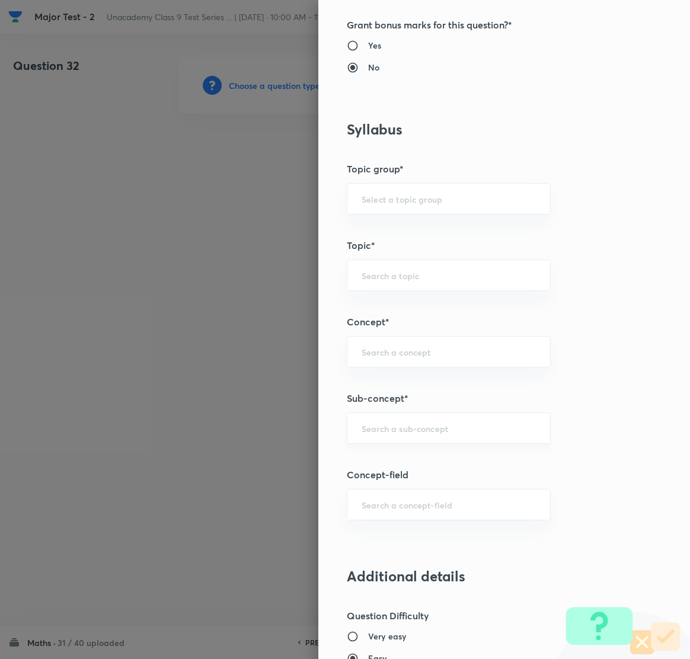
click at [387, 421] on div "​" at bounding box center [449, 428] width 204 height 31
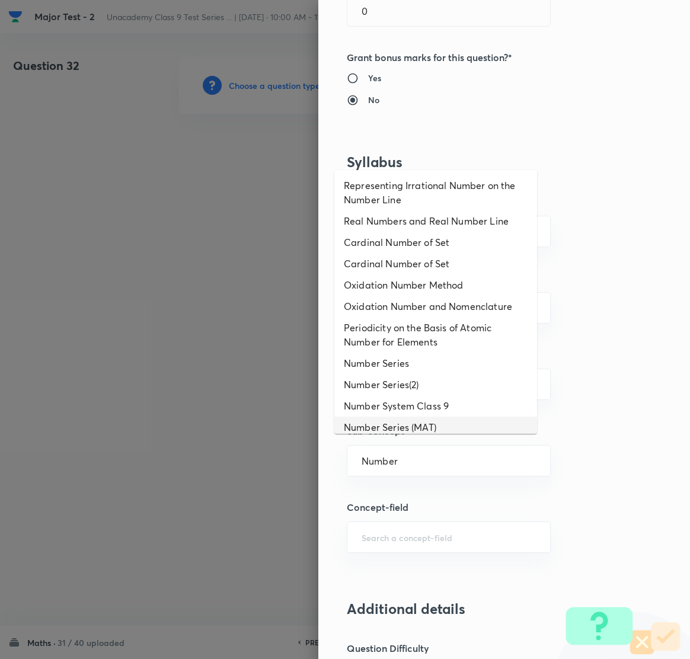
scroll to position [444, 0]
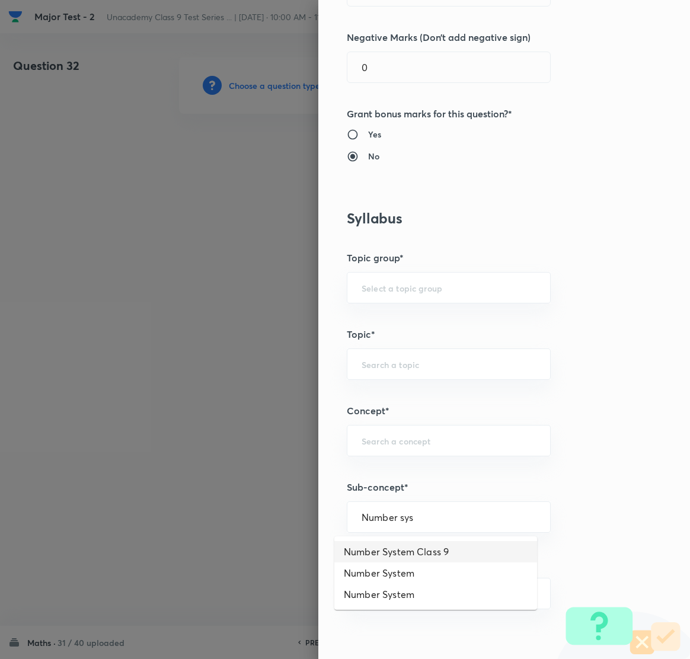
click at [419, 551] on li "Number System Class 9" at bounding box center [435, 551] width 203 height 21
type input "Number System Class 9"
type input "Foundation Class IX"
type input "Mathematics"
type input "Number System Class 9"
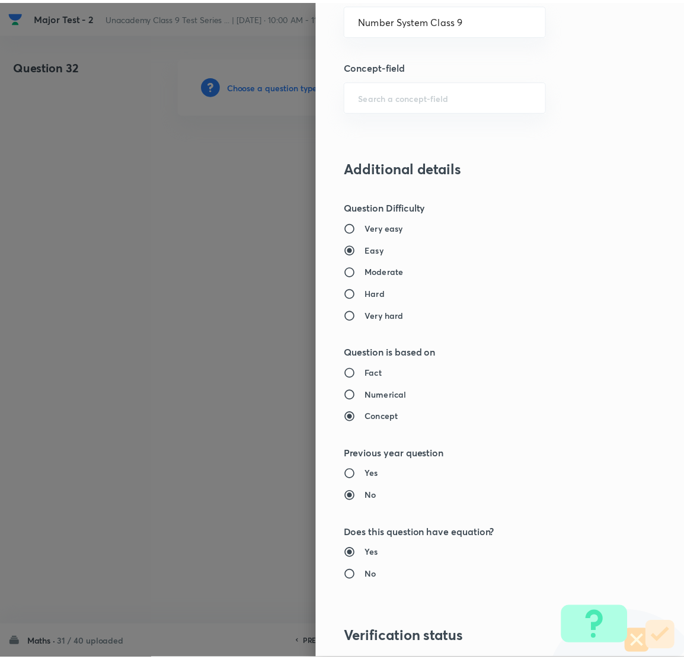
scroll to position [1116, 0]
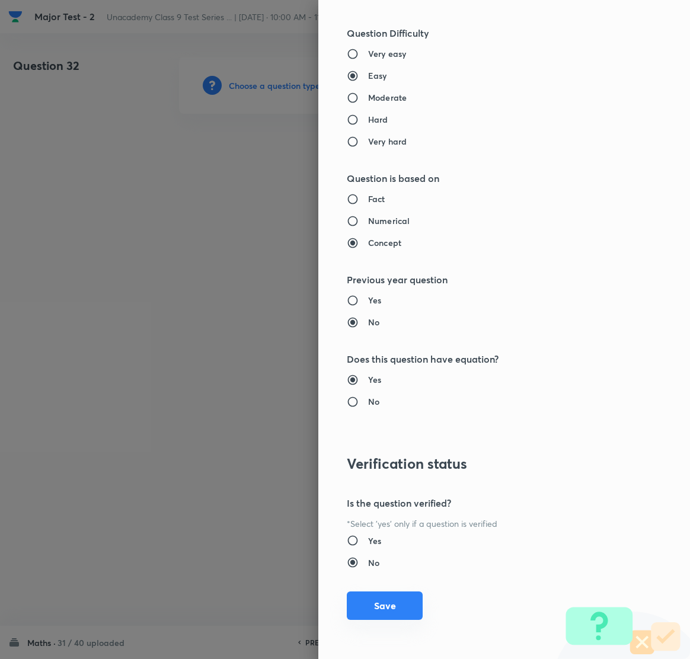
click at [376, 603] on button "Save" at bounding box center [385, 606] width 76 height 28
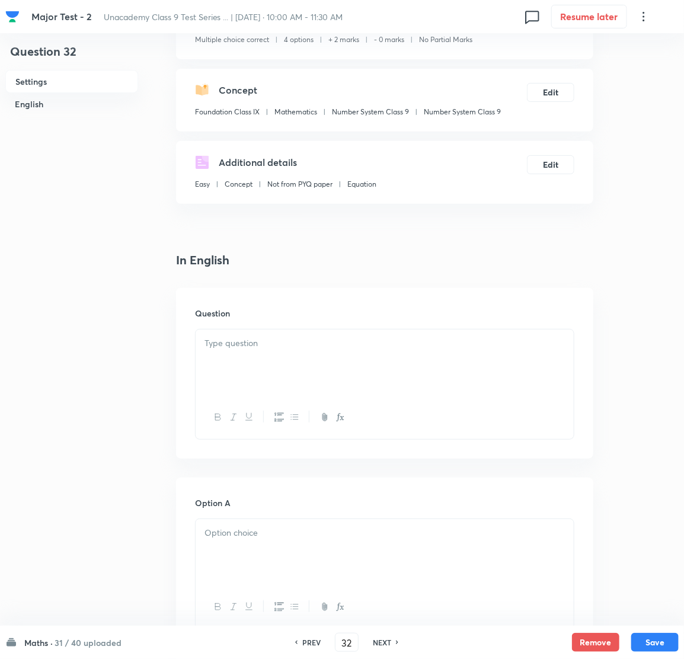
scroll to position [89, 0]
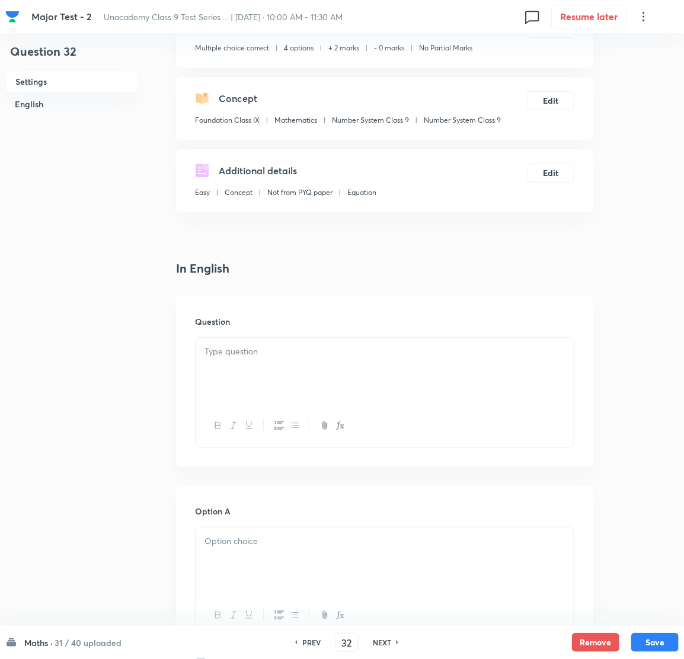
drag, startPoint x: 247, startPoint y: 366, endPoint x: 24, endPoint y: 385, distance: 223.7
click at [246, 366] on div at bounding box center [385, 371] width 378 height 66
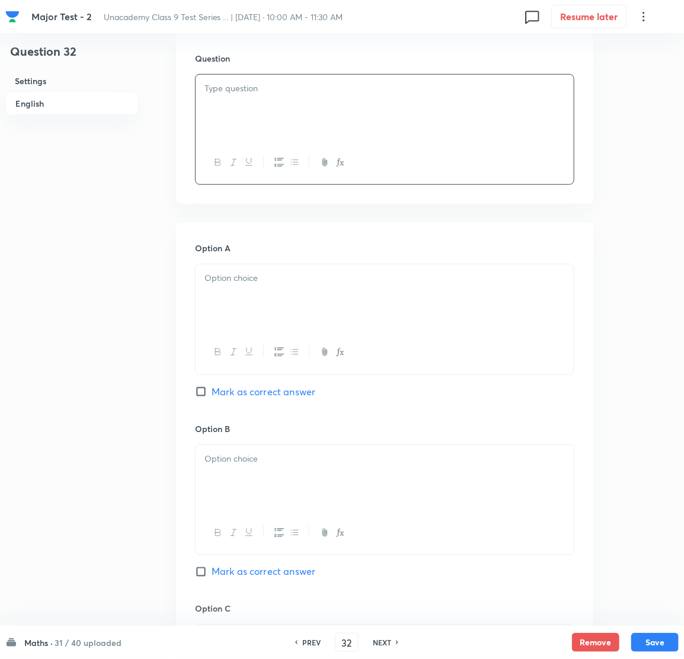
scroll to position [356, 0]
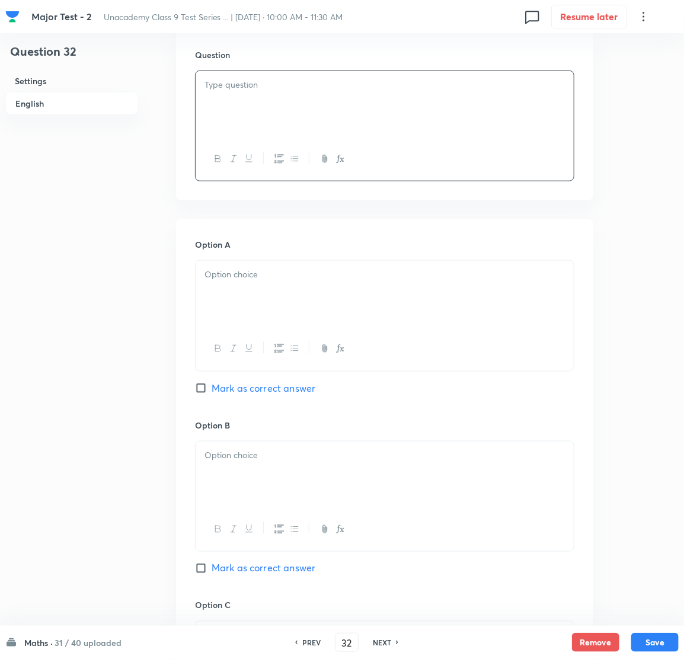
click at [244, 149] on div at bounding box center [385, 159] width 378 height 43
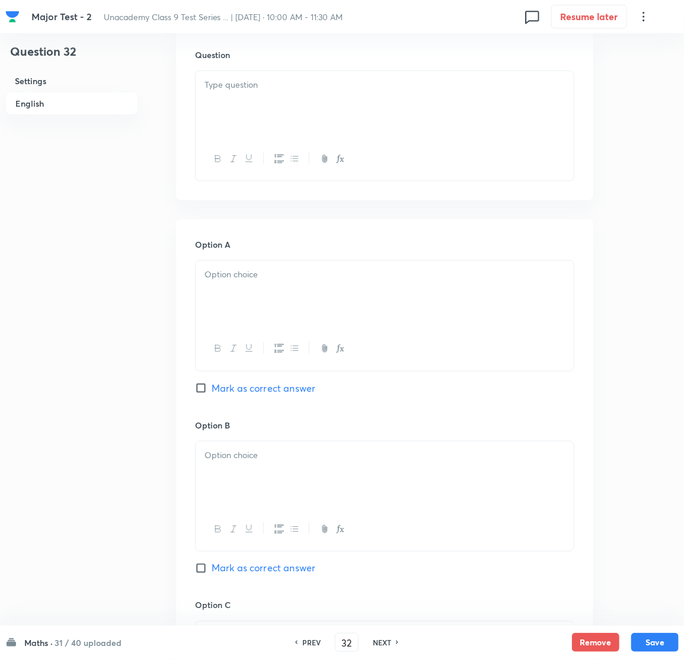
click at [244, 110] on div at bounding box center [385, 104] width 378 height 66
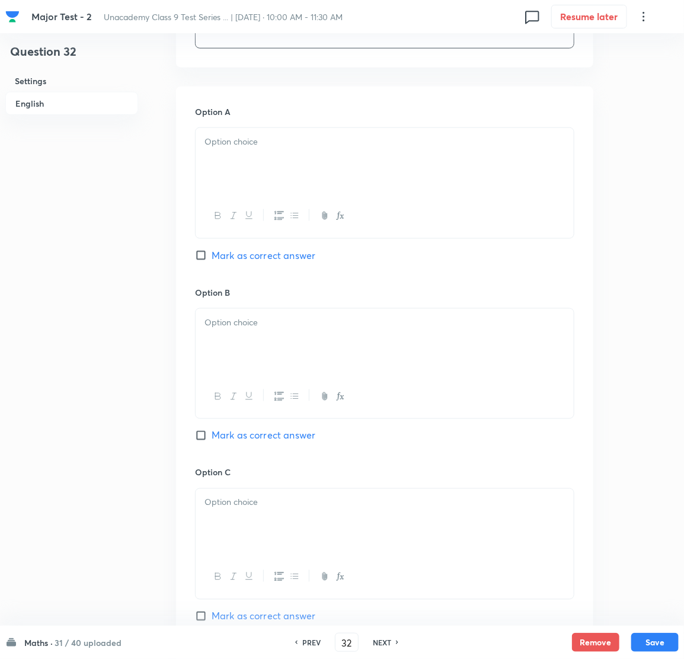
scroll to position [533, 0]
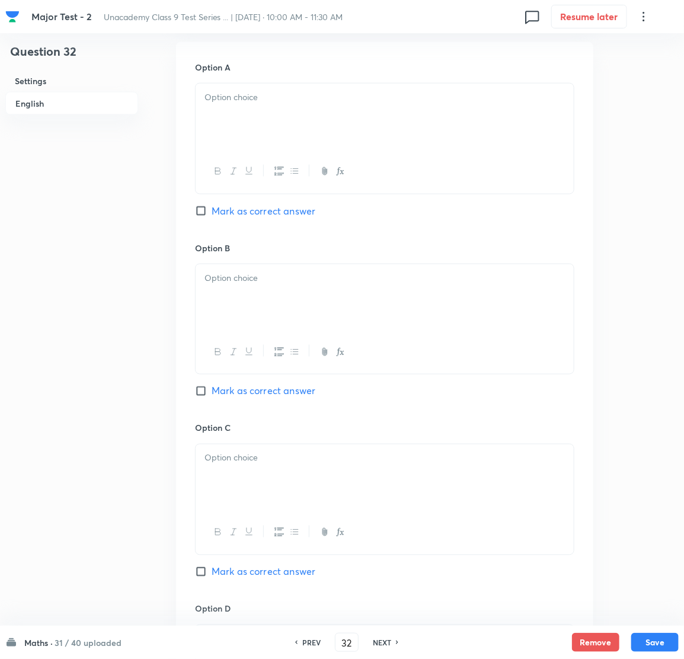
click at [286, 143] on div at bounding box center [385, 117] width 378 height 66
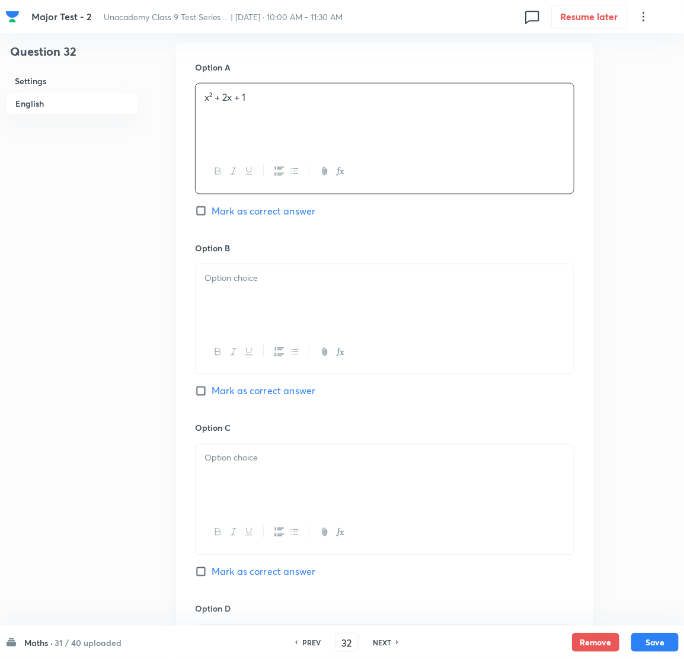
click at [256, 307] on div at bounding box center [385, 297] width 378 height 66
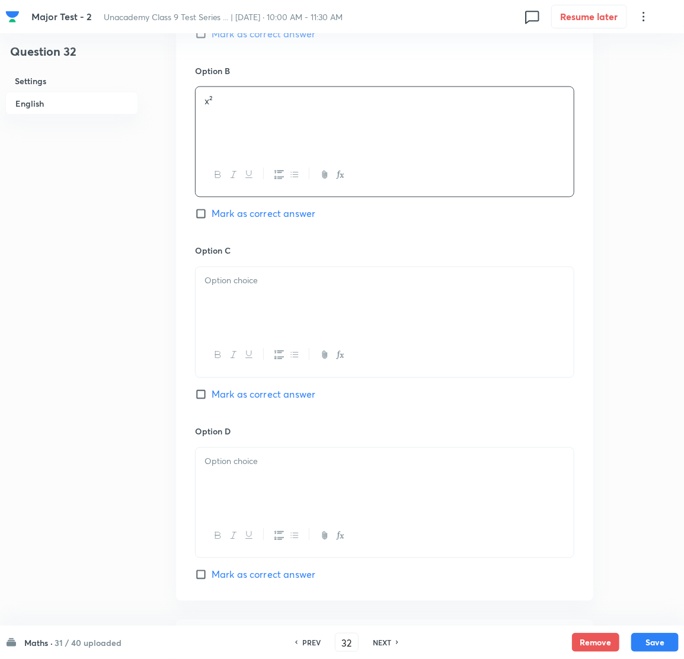
scroll to position [711, 0]
click at [226, 264] on div "Option C Mark as correct answer" at bounding box center [384, 334] width 379 height 180
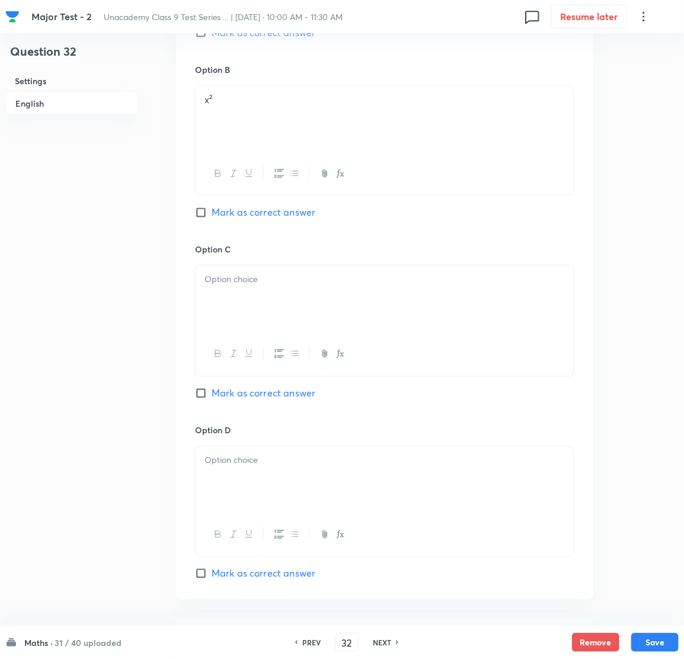
click at [234, 293] on div at bounding box center [385, 299] width 378 height 66
click at [201, 393] on input "Mark as correct answer" at bounding box center [203, 394] width 17 height 12
checkbox input "true"
click at [232, 471] on div at bounding box center [385, 480] width 378 height 66
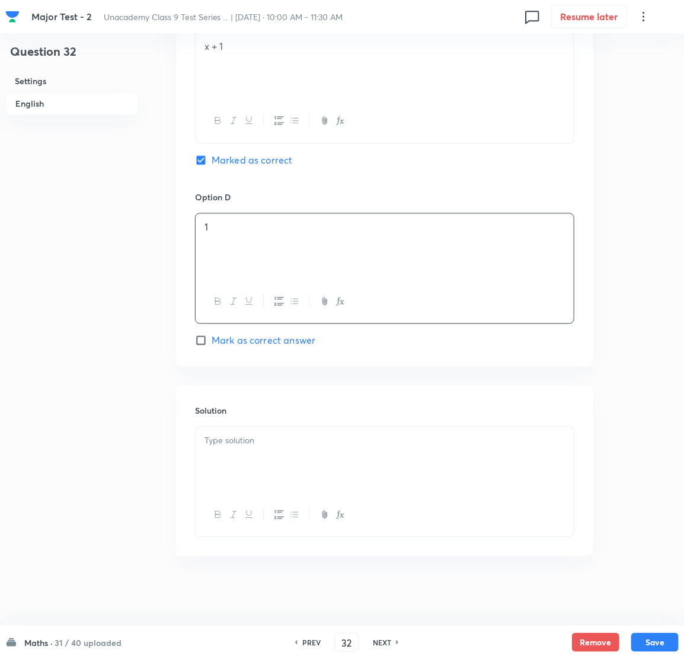
scroll to position [949, 0]
click at [235, 429] on div "Solution" at bounding box center [384, 469] width 417 height 171
click at [250, 442] on p at bounding box center [385, 440] width 360 height 14
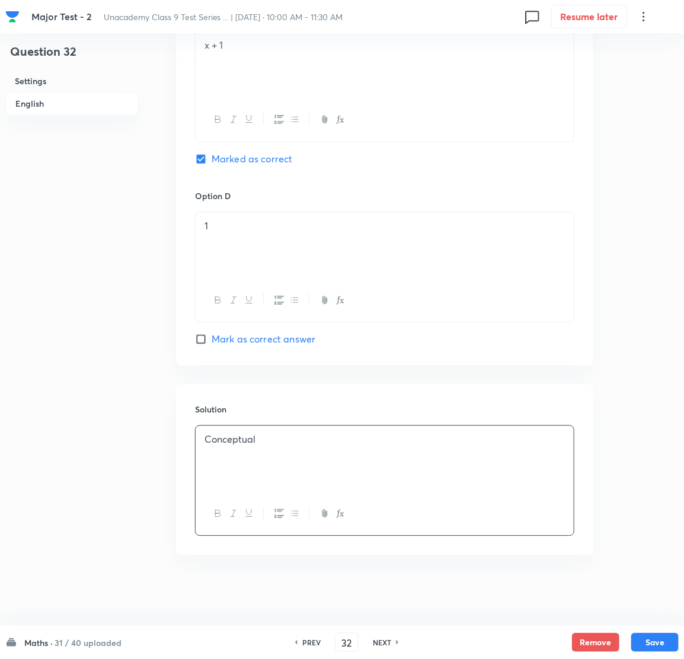
drag, startPoint x: 655, startPoint y: 634, endPoint x: 638, endPoint y: 603, distance: 35.3
click at [656, 634] on button "Save" at bounding box center [654, 642] width 47 height 19
type input "33"
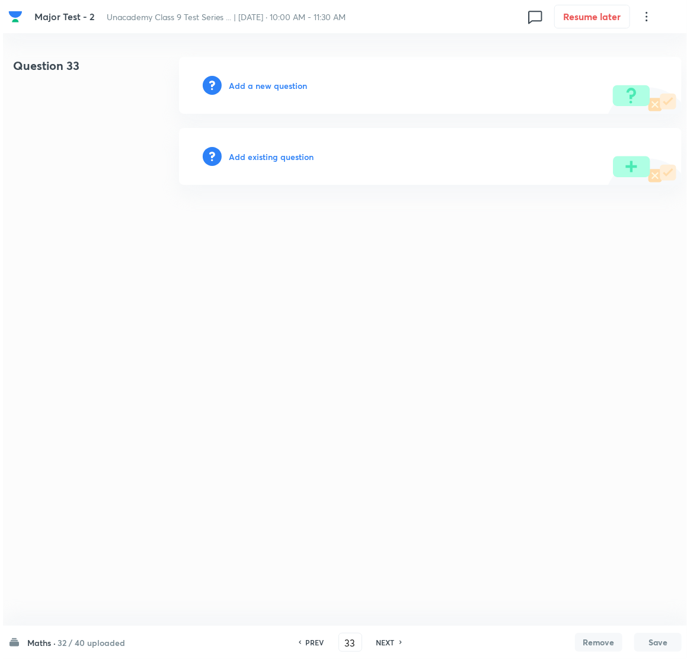
scroll to position [0, 0]
click at [279, 85] on h6 "Add a new question" at bounding box center [268, 85] width 78 height 12
click at [278, 85] on h6 "Choose a question type" at bounding box center [274, 85] width 91 height 12
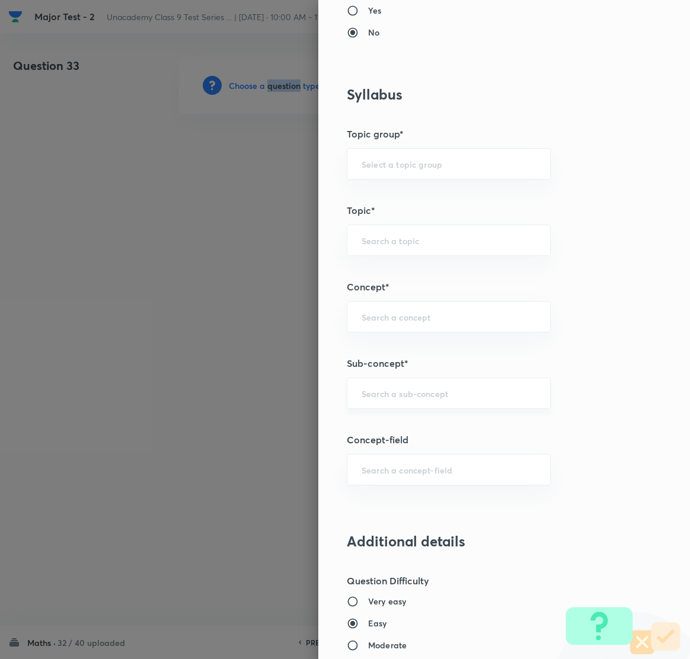
scroll to position [711, 0]
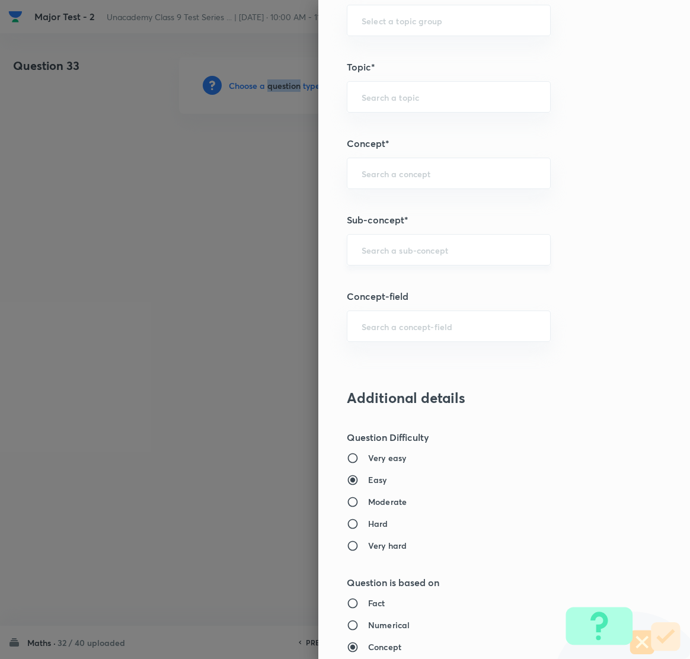
click at [373, 259] on div "​" at bounding box center [449, 249] width 204 height 31
click at [419, 282] on li "Number System Class 9" at bounding box center [435, 285] width 203 height 21
type input "Number System Class 9"
type input "Foundation Class IX"
type input "Mathematics"
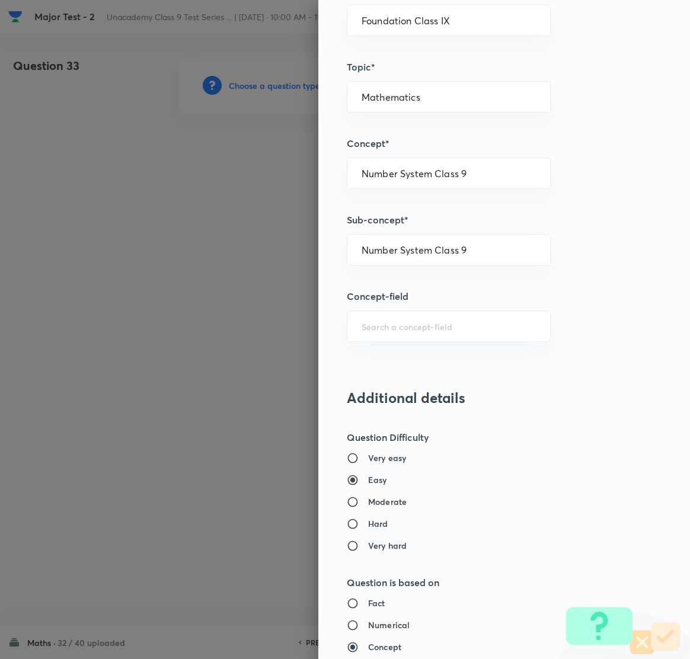
type input "Number System Class 9"
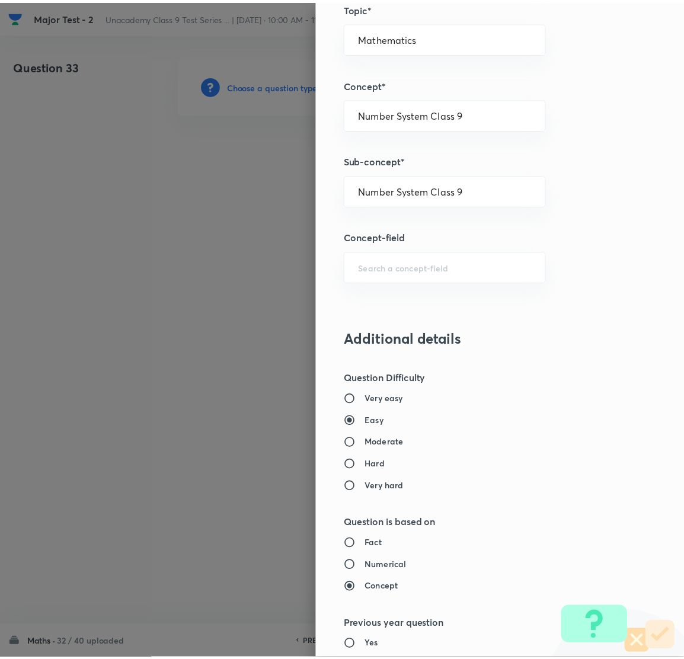
scroll to position [1116, 0]
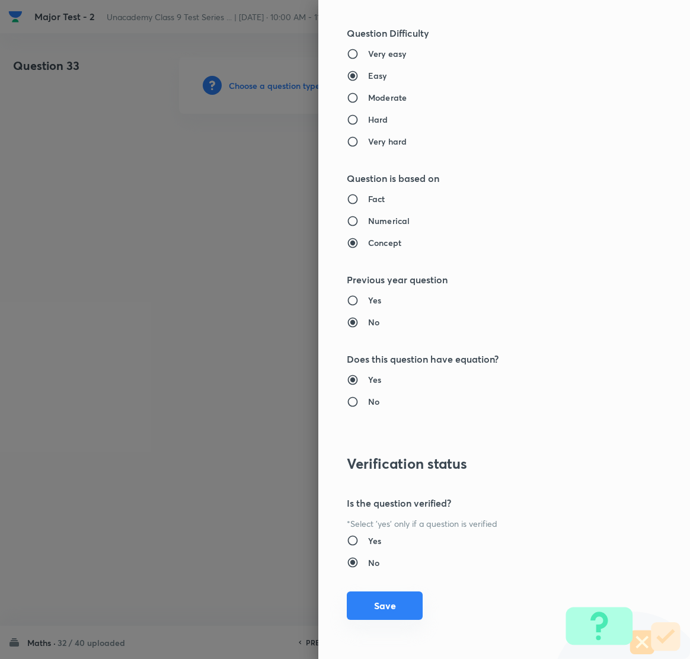
click at [367, 609] on button "Save" at bounding box center [385, 606] width 76 height 28
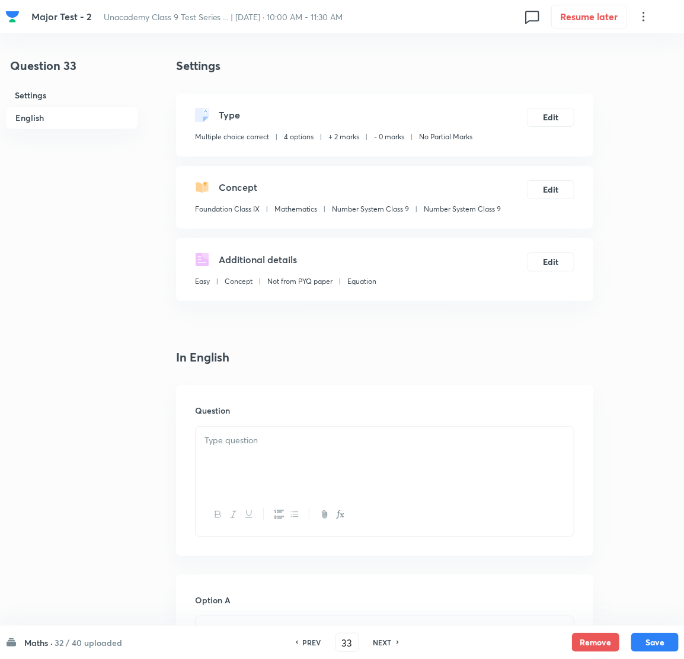
click at [266, 449] on div at bounding box center [385, 460] width 378 height 66
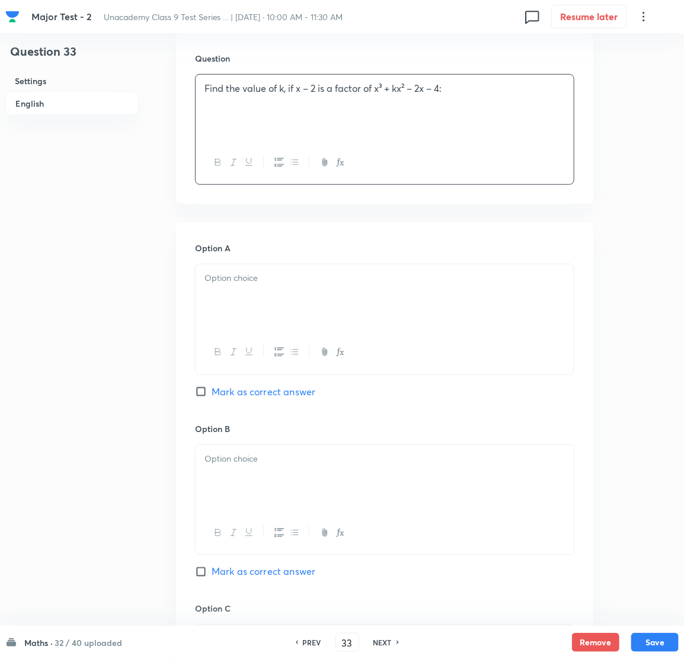
scroll to position [356, 0]
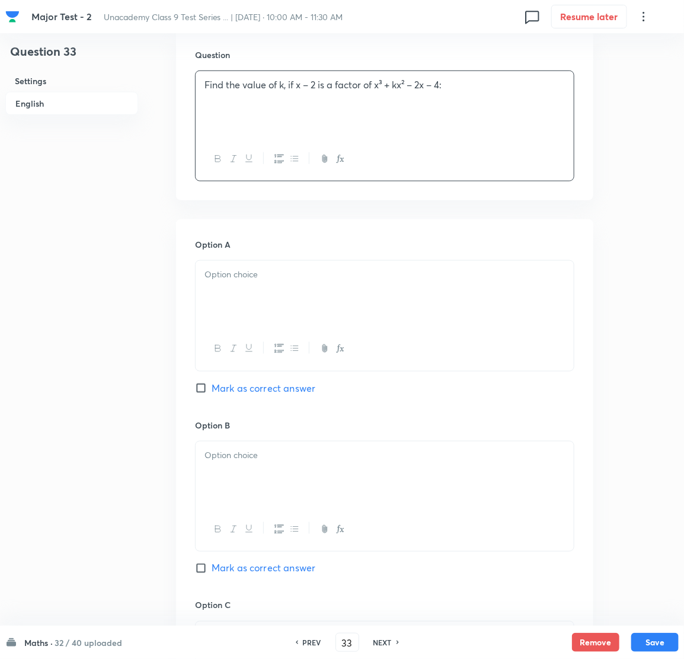
drag, startPoint x: 285, startPoint y: 318, endPoint x: 282, endPoint y: 313, distance: 6.4
click at [284, 317] on div at bounding box center [385, 294] width 378 height 66
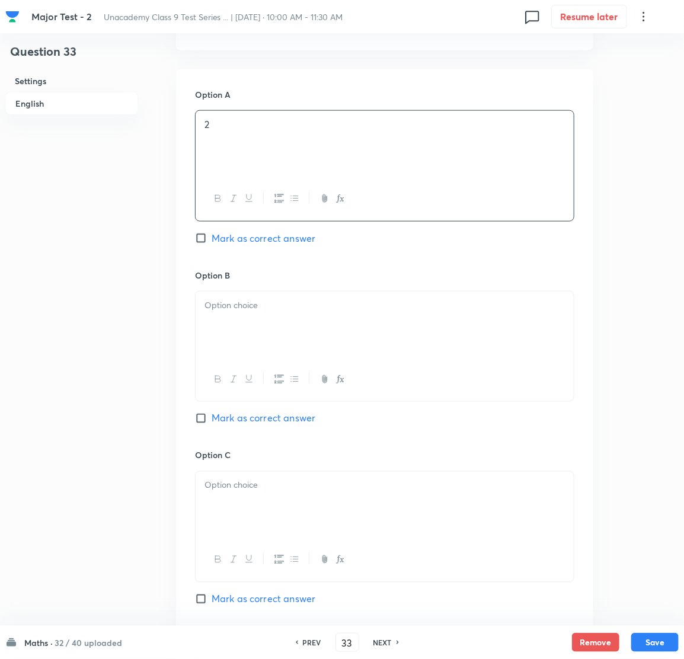
scroll to position [533, 0]
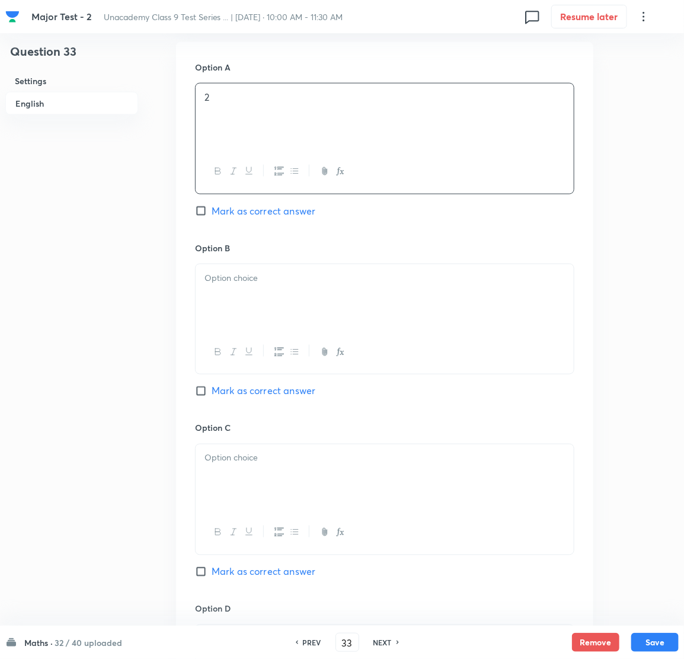
drag, startPoint x: 264, startPoint y: 302, endPoint x: 190, endPoint y: 296, distance: 75.0
click at [262, 301] on div at bounding box center [385, 297] width 378 height 66
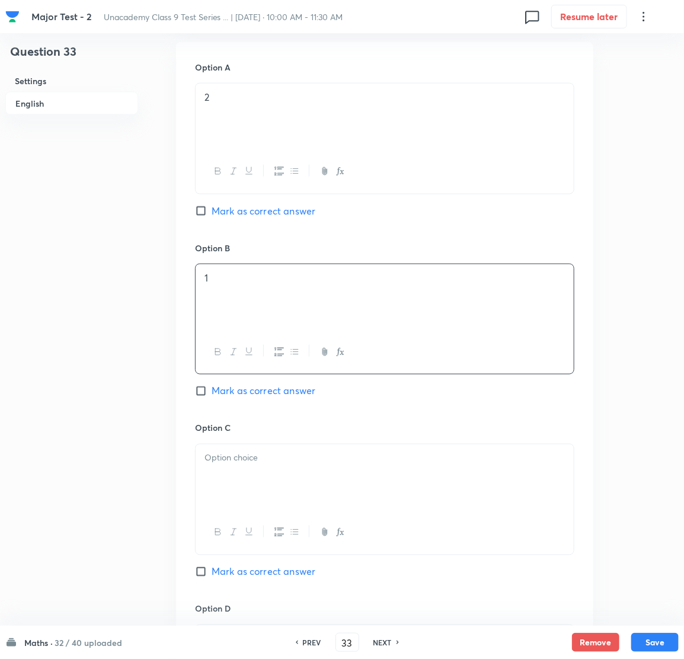
drag, startPoint x: 267, startPoint y: 485, endPoint x: 200, endPoint y: 477, distance: 67.4
click at [266, 485] on div at bounding box center [385, 478] width 378 height 66
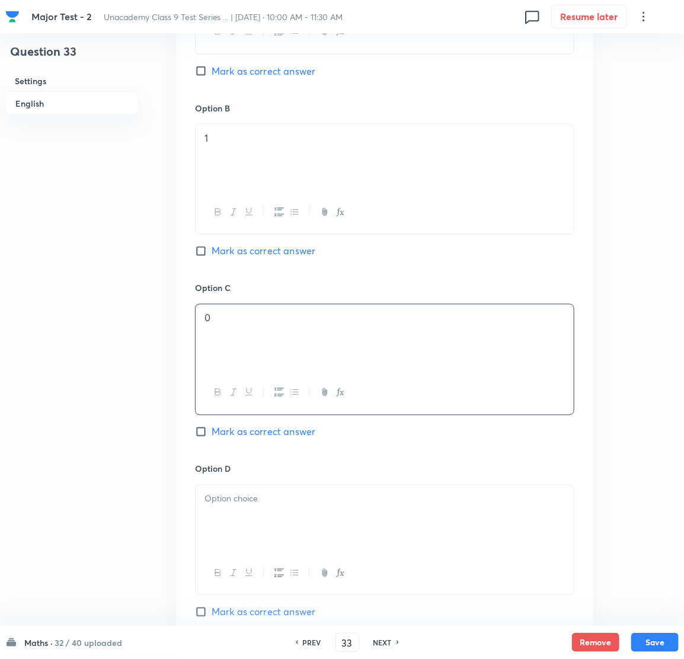
scroll to position [711, 0]
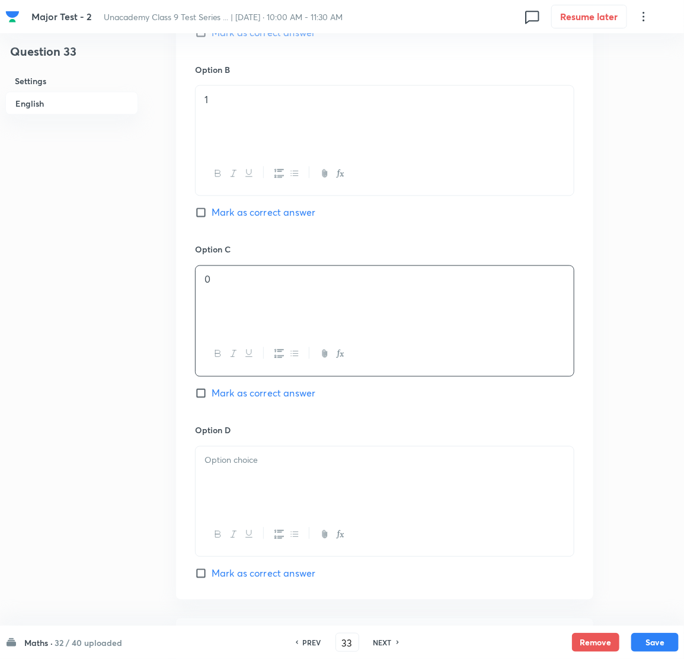
click at [200, 403] on div "Option C 0 Mark as correct answer" at bounding box center [384, 334] width 379 height 180
click at [201, 398] on input "Mark as correct answer" at bounding box center [203, 394] width 17 height 12
checkbox input "true"
drag, startPoint x: 254, startPoint y: 519, endPoint x: 256, endPoint y: 495, distance: 24.3
click at [257, 518] on div at bounding box center [385, 534] width 378 height 43
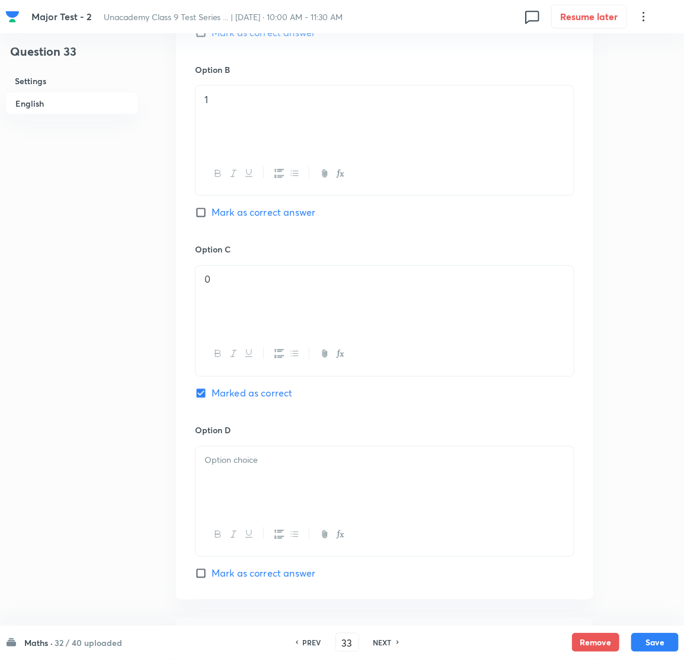
drag, startPoint x: 252, startPoint y: 487, endPoint x: 250, endPoint y: 480, distance: 8.1
click at [252, 486] on div at bounding box center [385, 480] width 378 height 66
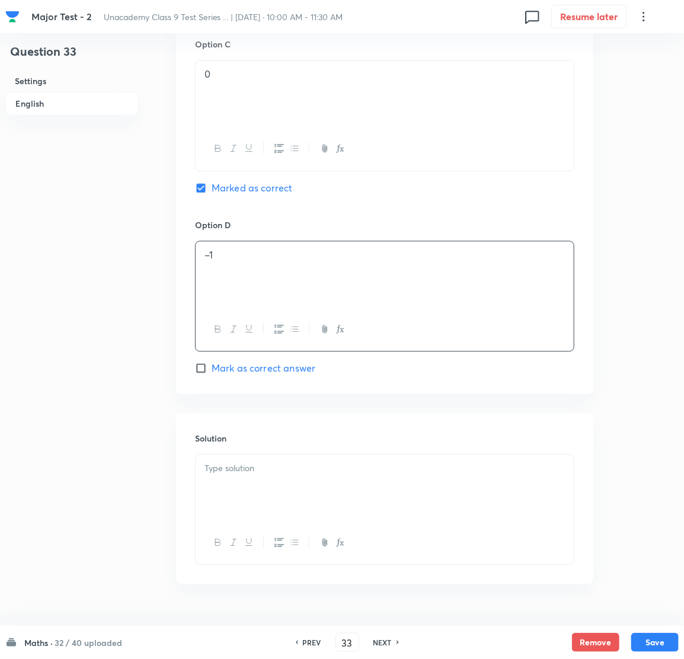
scroll to position [949, 0]
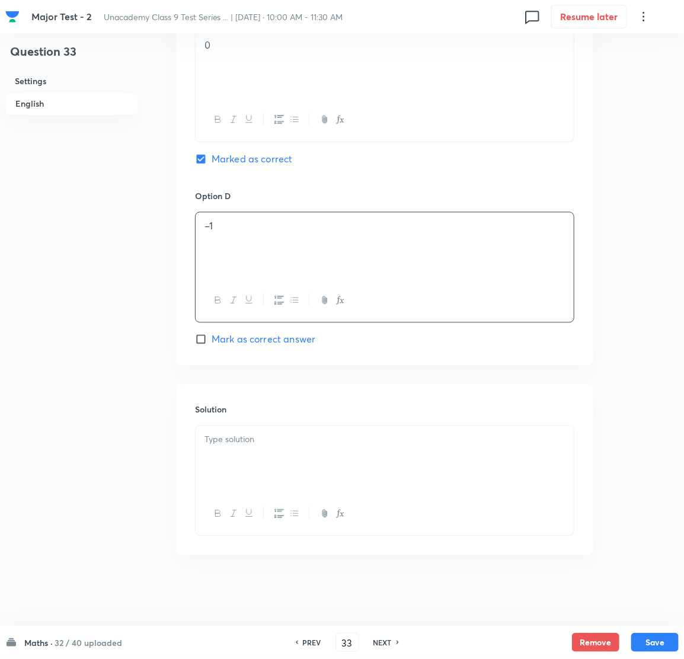
click at [273, 468] on div at bounding box center [385, 459] width 378 height 66
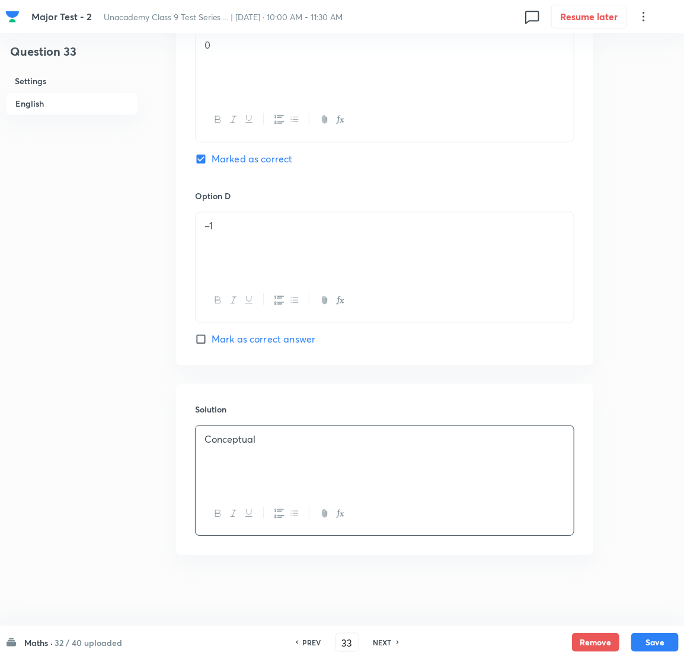
click at [655, 631] on div "Maths · 32 / 40 uploaded PREV 33 ​ NEXT Remove Save" at bounding box center [342, 642] width 674 height 33
click at [650, 637] on button "Save" at bounding box center [654, 641] width 47 height 19
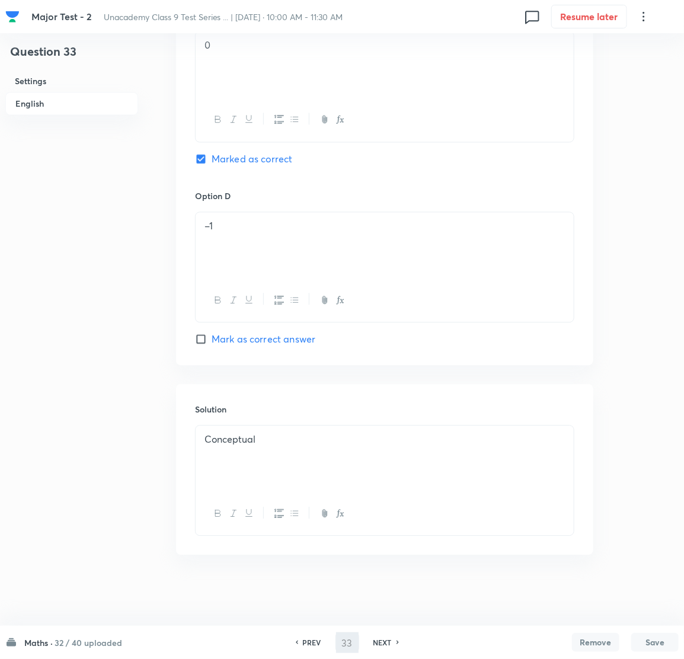
type input "34"
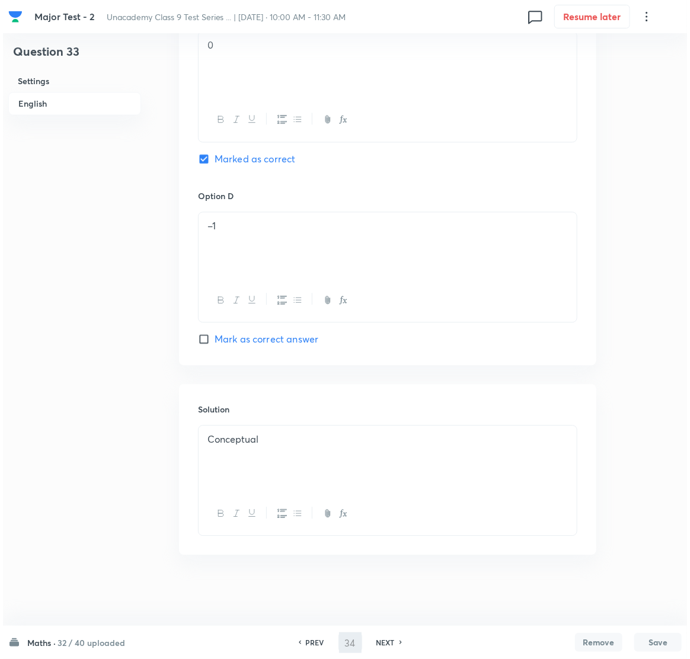
scroll to position [0, 0]
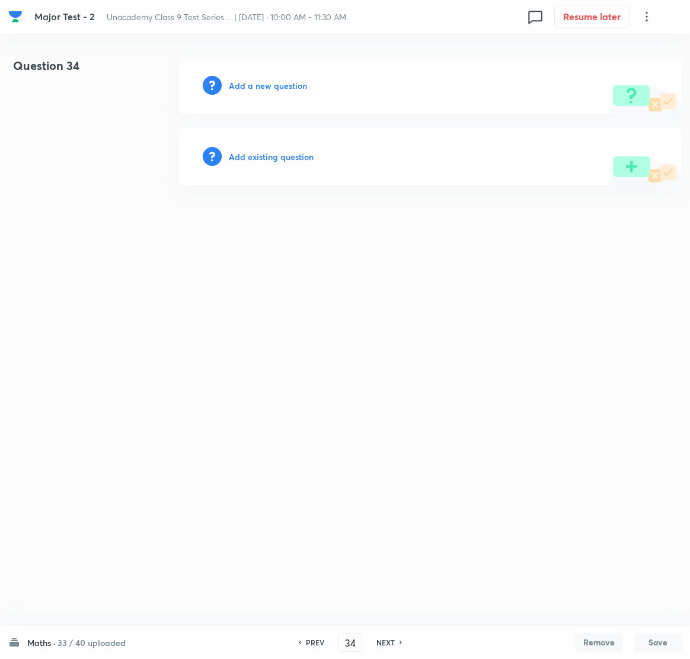
click at [280, 86] on h6 "Add a new question" at bounding box center [268, 85] width 78 height 12
click at [280, 86] on h6 "Choose a question type" at bounding box center [274, 85] width 91 height 12
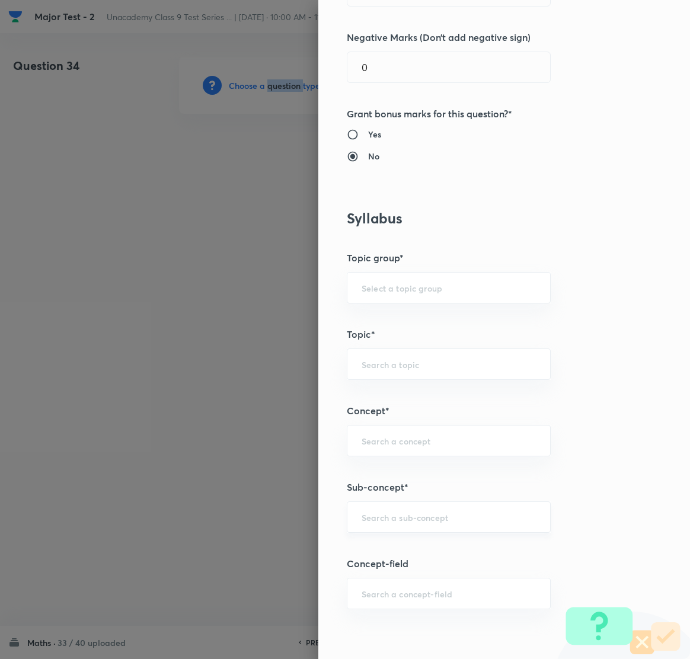
click at [403, 524] on div "​" at bounding box center [449, 517] width 204 height 31
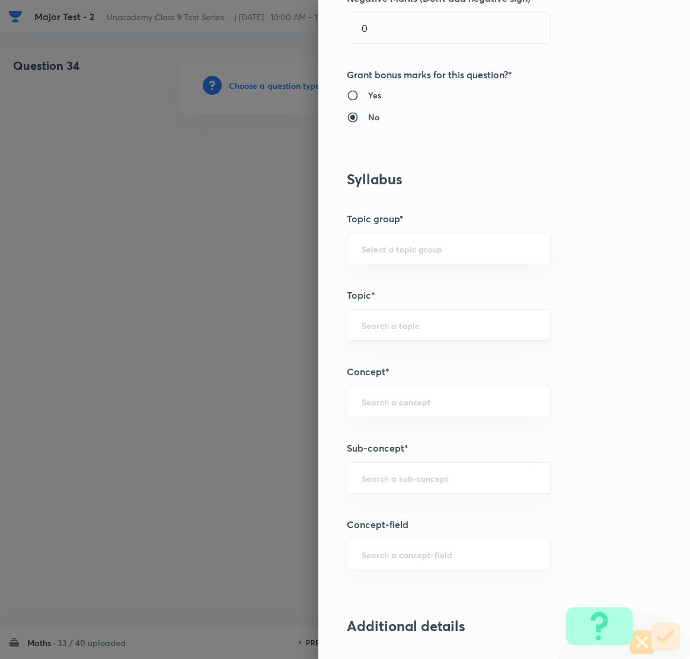
scroll to position [623, 0]
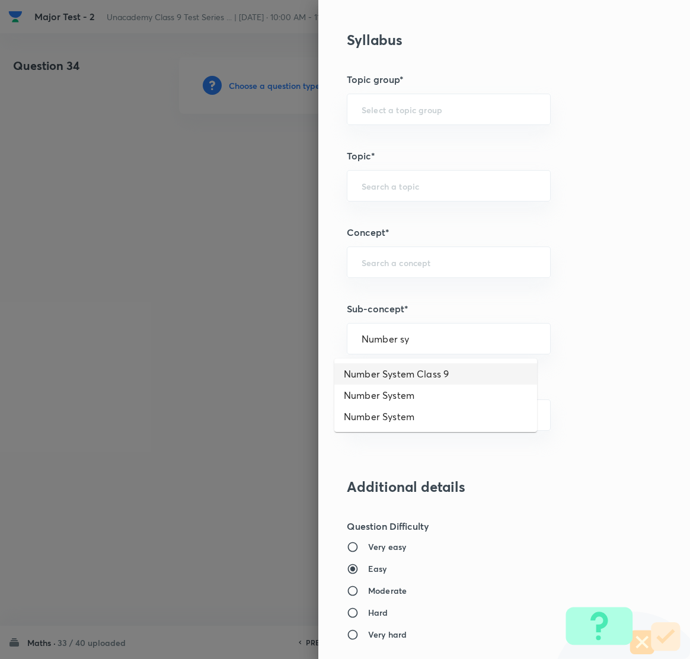
click at [444, 365] on li "Number System Class 9" at bounding box center [435, 373] width 203 height 21
type input "Number System Class 9"
type input "Foundation Class IX"
type input "Mathematics"
type input "Number System Class 9"
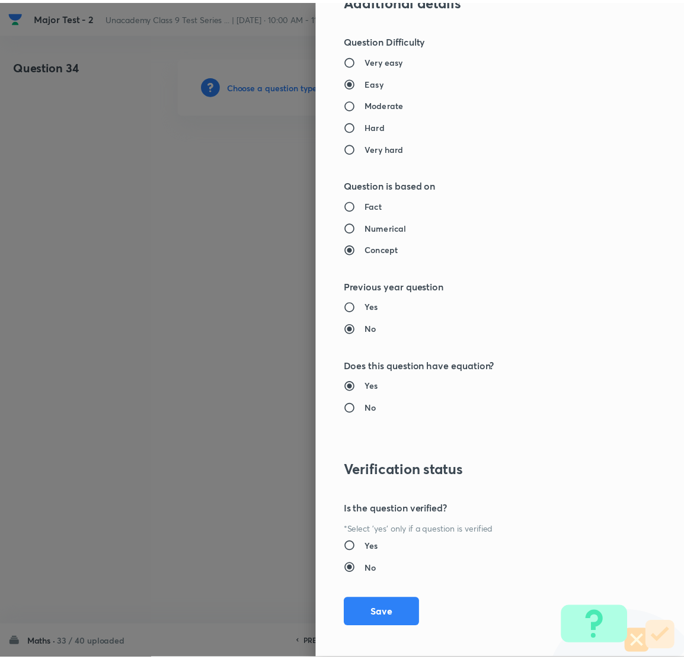
scroll to position [1116, 0]
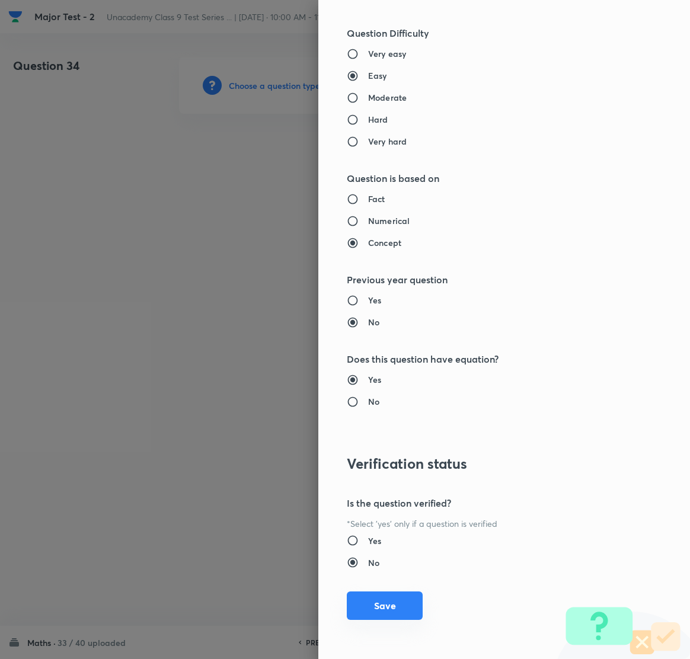
click at [376, 603] on button "Save" at bounding box center [385, 606] width 76 height 28
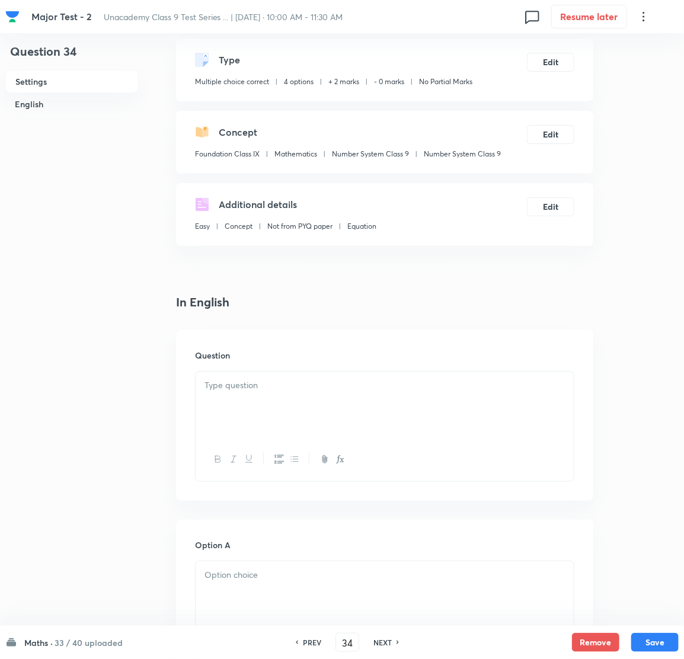
scroll to position [356, 0]
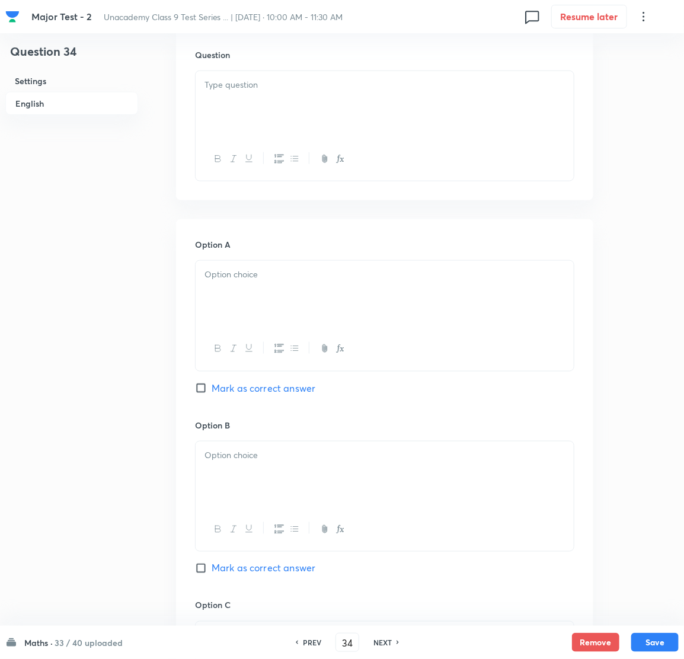
click at [279, 82] on p at bounding box center [385, 85] width 360 height 14
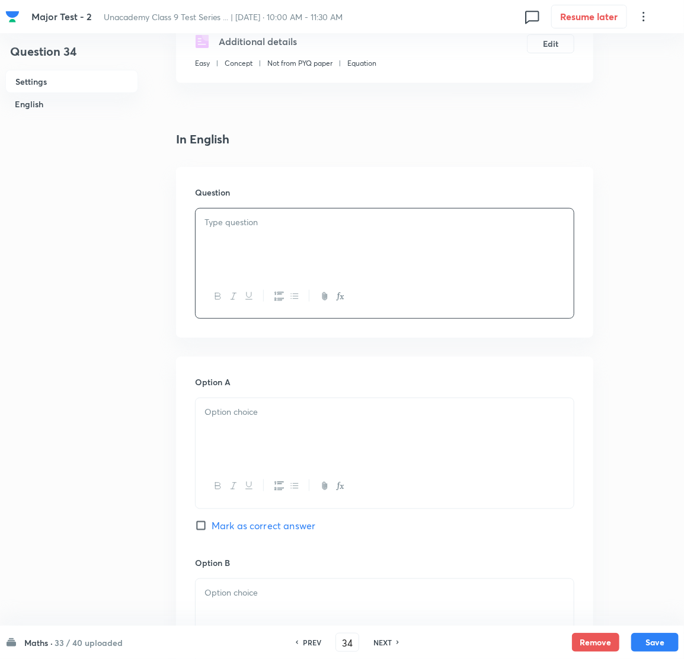
scroll to position [178, 0]
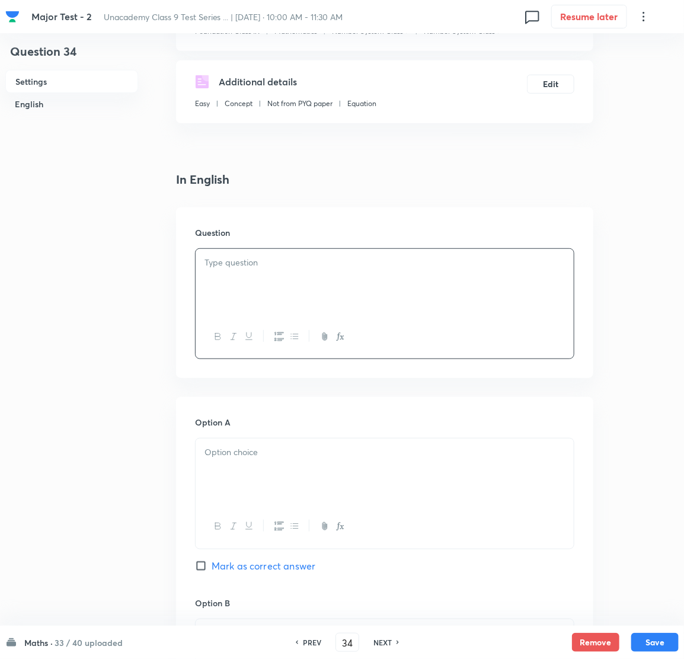
drag, startPoint x: 298, startPoint y: 281, endPoint x: 168, endPoint y: 282, distance: 130.4
click at [298, 280] on div at bounding box center [385, 282] width 378 height 66
click at [286, 457] on p at bounding box center [385, 453] width 360 height 14
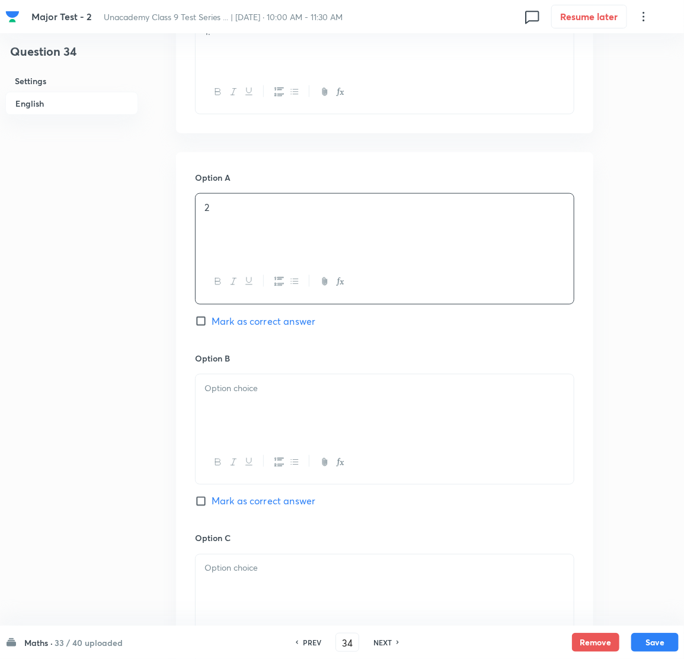
scroll to position [444, 0]
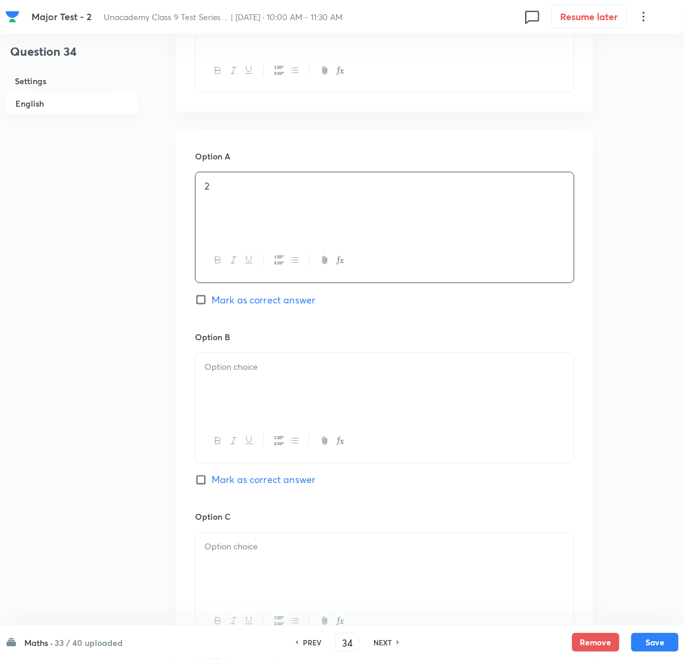
drag, startPoint x: 214, startPoint y: 364, endPoint x: 204, endPoint y: 367, distance: 10.5
click at [214, 364] on p at bounding box center [385, 367] width 360 height 14
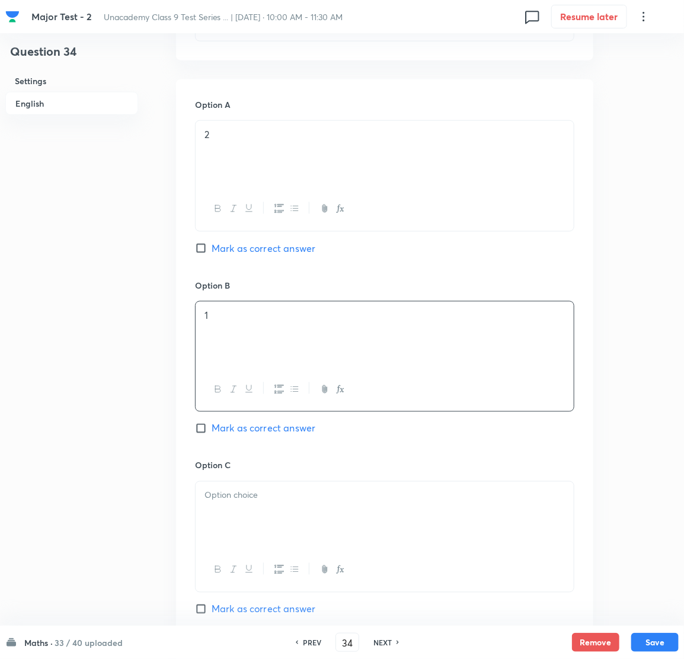
scroll to position [711, 0]
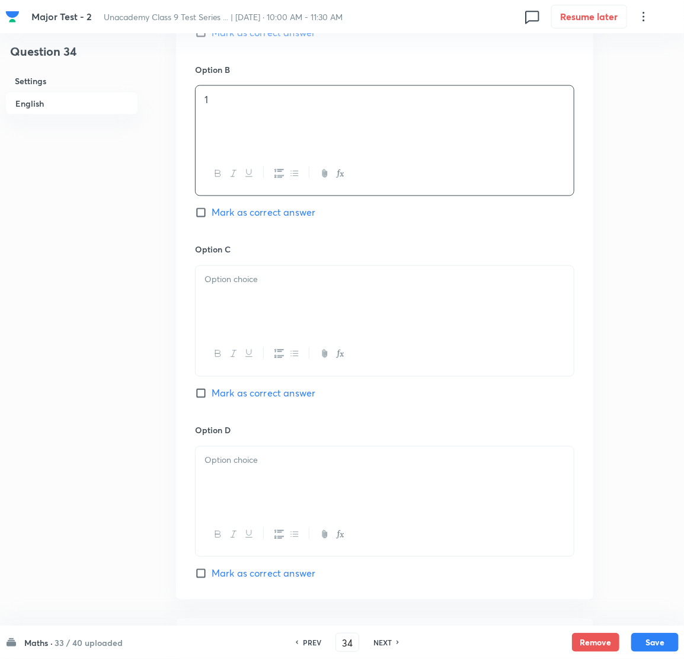
click at [239, 297] on div at bounding box center [385, 299] width 378 height 66
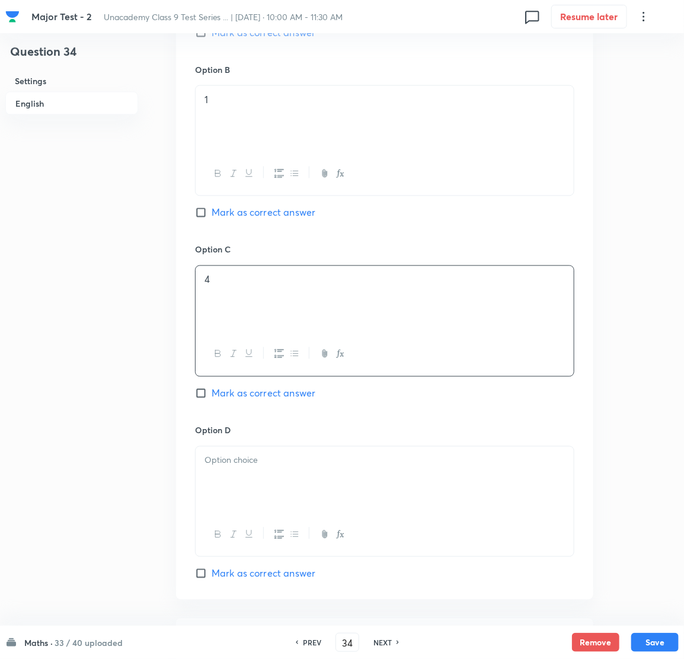
drag, startPoint x: 283, startPoint y: 456, endPoint x: 262, endPoint y: 462, distance: 22.2
click at [282, 459] on div at bounding box center [385, 480] width 378 height 66
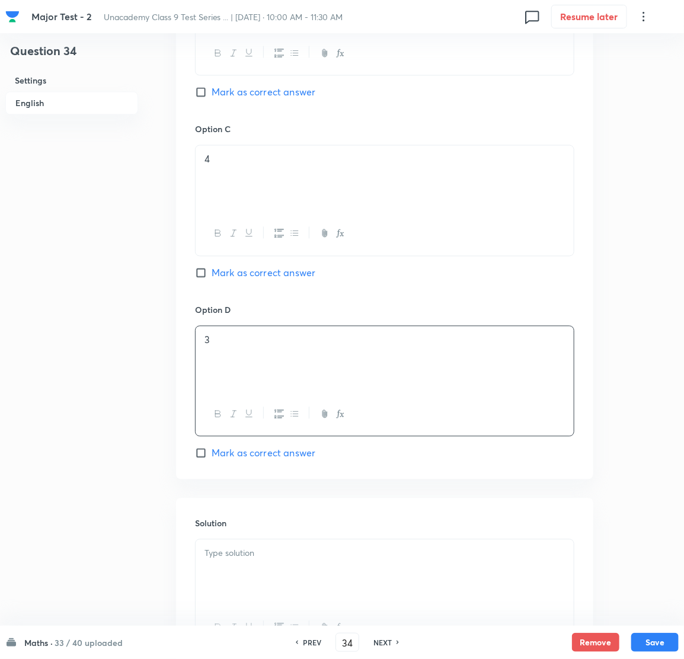
scroll to position [771, 0]
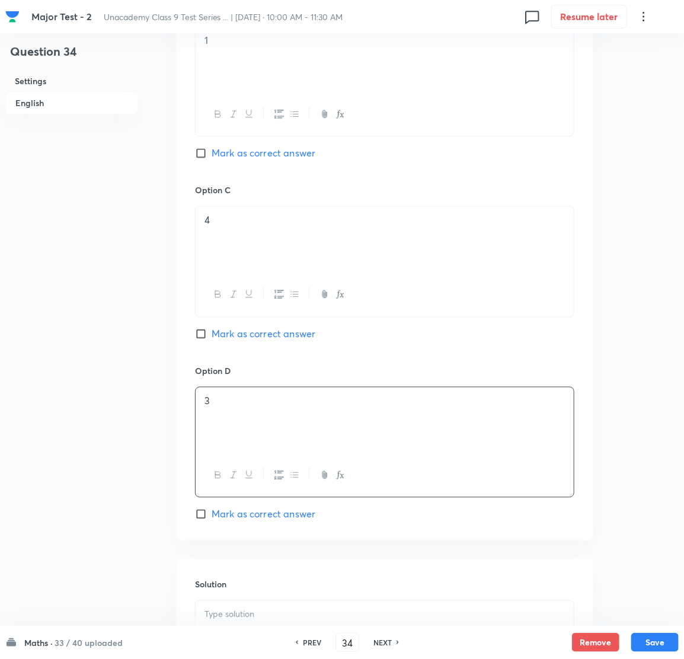
click at [199, 335] on input "Mark as correct answer" at bounding box center [203, 334] width 17 height 12
checkbox input "true"
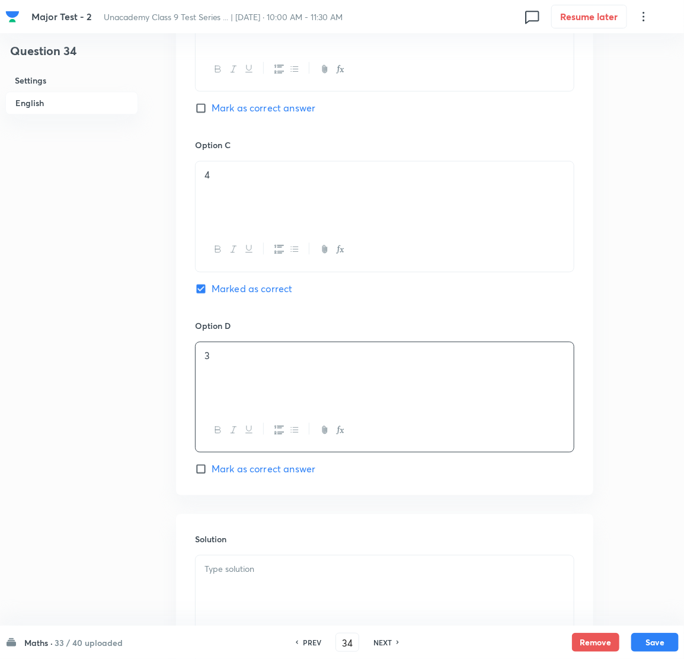
scroll to position [949, 0]
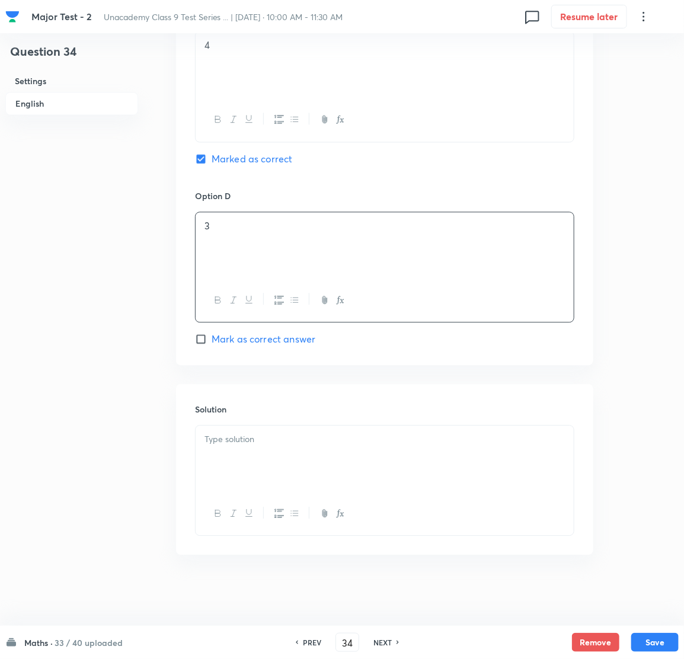
drag, startPoint x: 264, startPoint y: 422, endPoint x: 261, endPoint y: 444, distance: 22.8
click at [264, 441] on div "Solution" at bounding box center [384, 469] width 417 height 171
drag, startPoint x: 257, startPoint y: 443, endPoint x: 243, endPoint y: 452, distance: 16.8
click at [256, 443] on p at bounding box center [385, 440] width 360 height 14
click at [254, 443] on p at bounding box center [385, 440] width 360 height 14
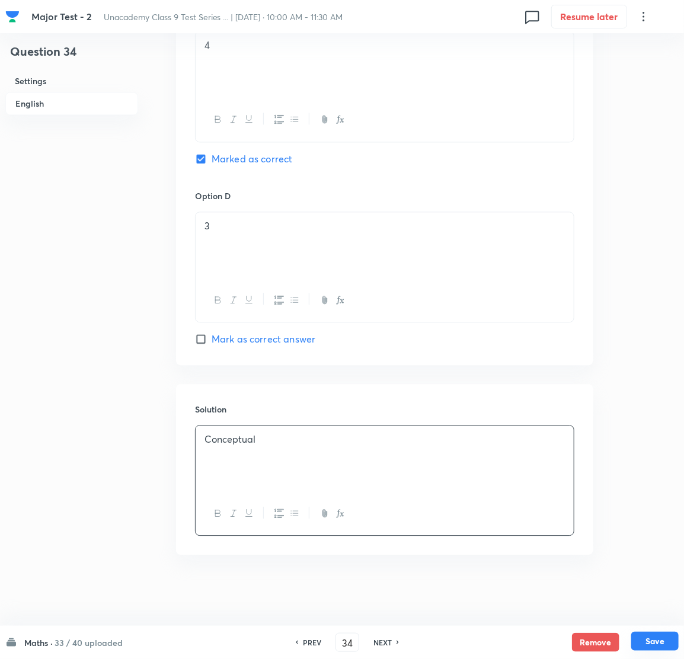
click at [656, 634] on button "Save" at bounding box center [654, 641] width 47 height 19
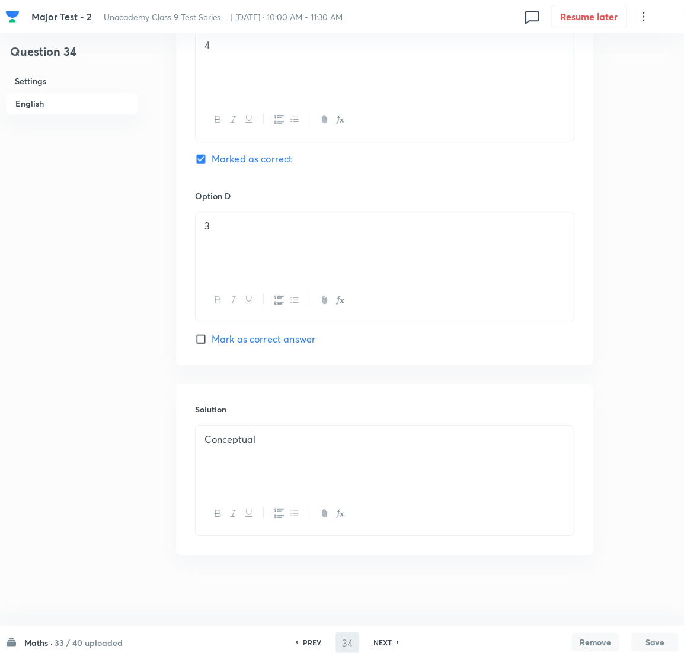
type input "35"
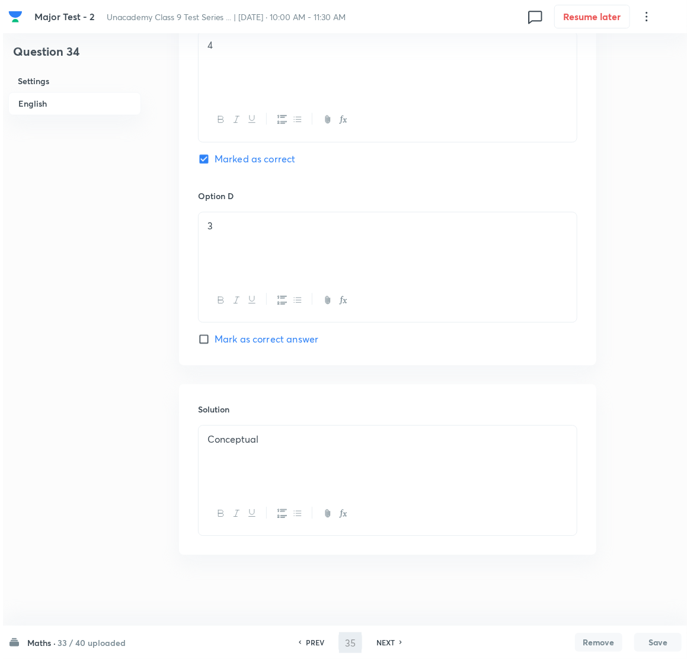
scroll to position [0, 0]
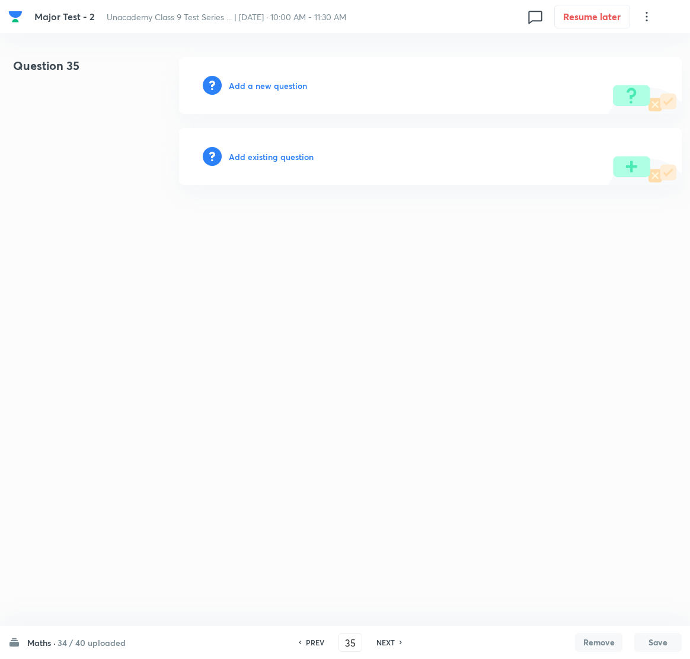
click at [264, 86] on h6 "Add a new question" at bounding box center [268, 85] width 78 height 12
click at [264, 86] on h6 "Choose a question type" at bounding box center [274, 85] width 91 height 12
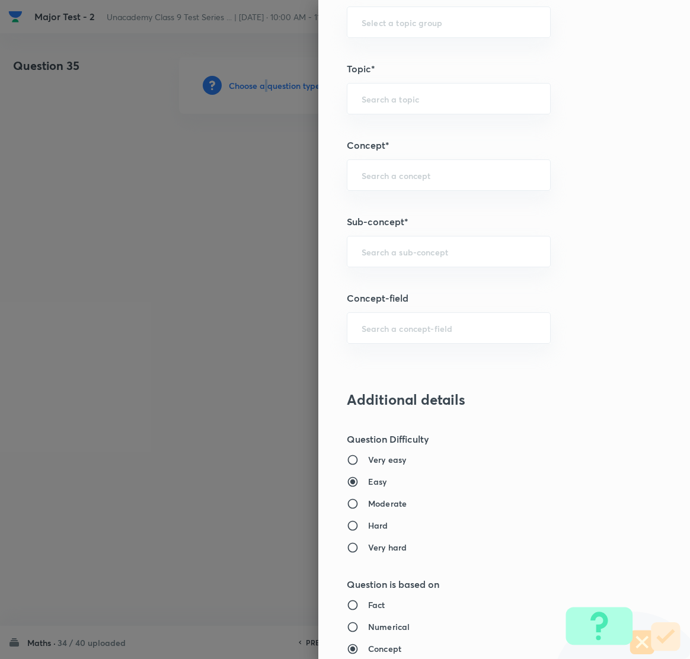
scroll to position [711, 0]
click at [388, 252] on input "text" at bounding box center [449, 249] width 174 height 11
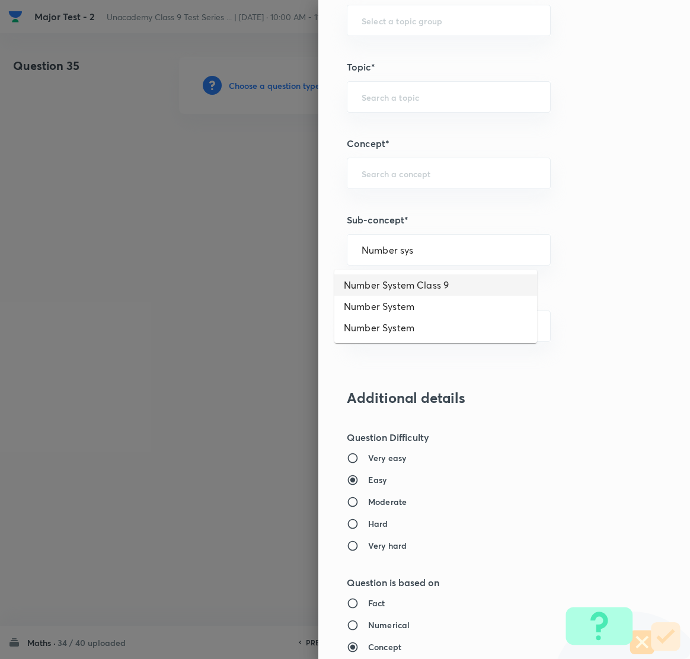
drag, startPoint x: 420, startPoint y: 288, endPoint x: 414, endPoint y: 291, distance: 7.2
click at [419, 288] on li "Number System Class 9" at bounding box center [435, 285] width 203 height 21
type input "Number System Class 9"
type input "Foundation Class IX"
type input "Mathematics"
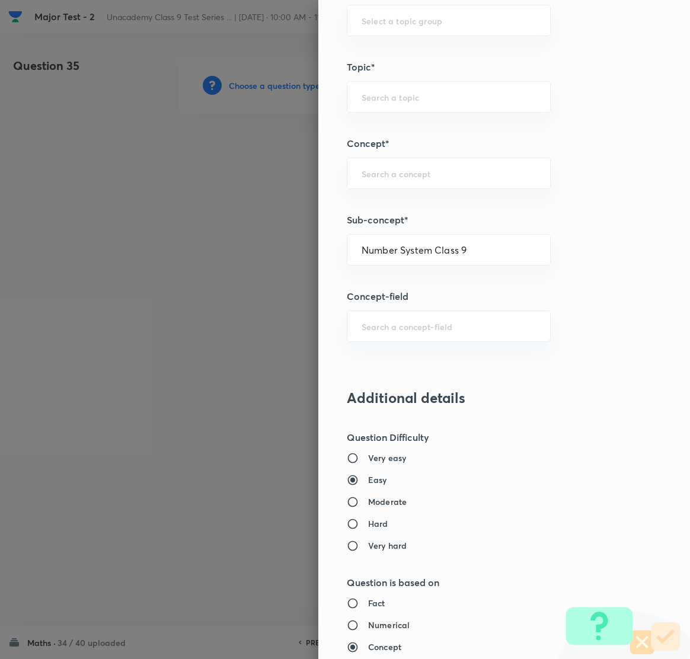
type input "Number System Class 9"
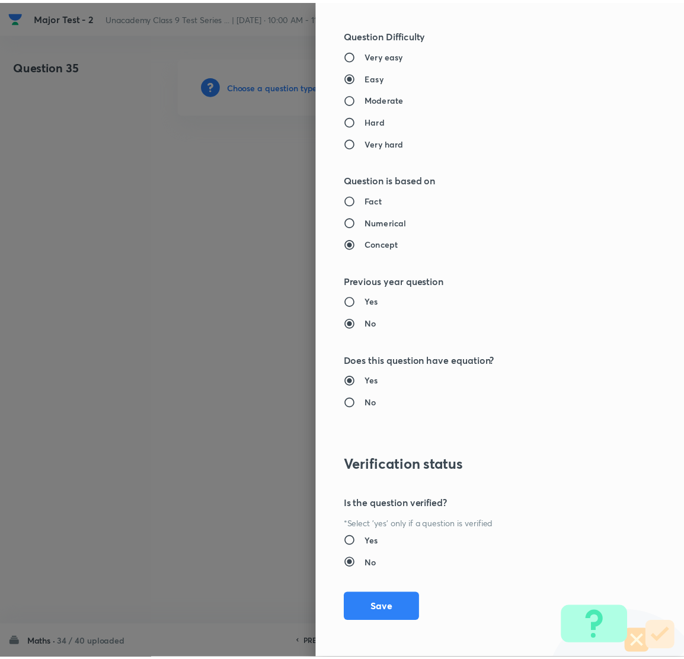
scroll to position [1116, 0]
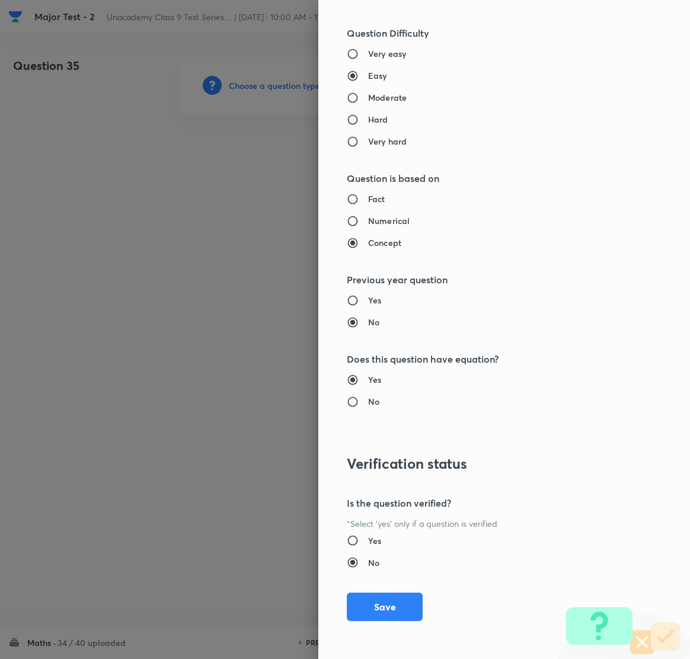
click at [371, 605] on button "Save" at bounding box center [385, 607] width 76 height 28
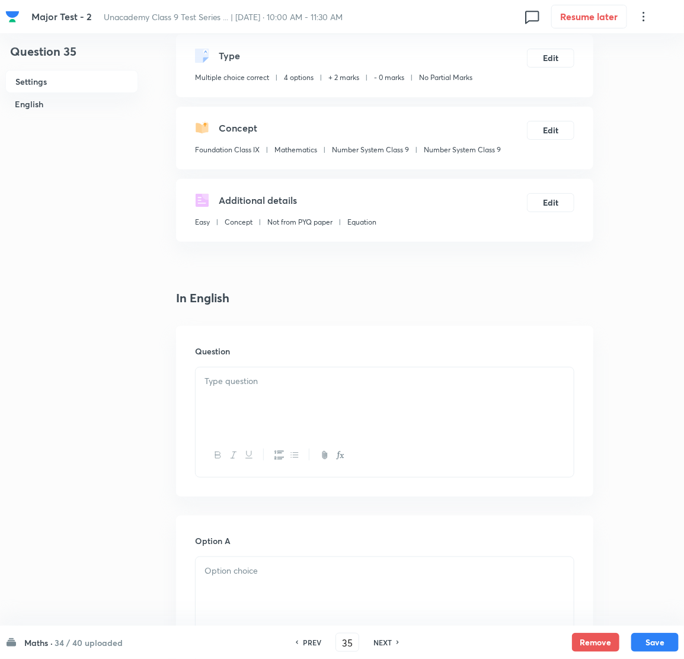
scroll to position [89, 0]
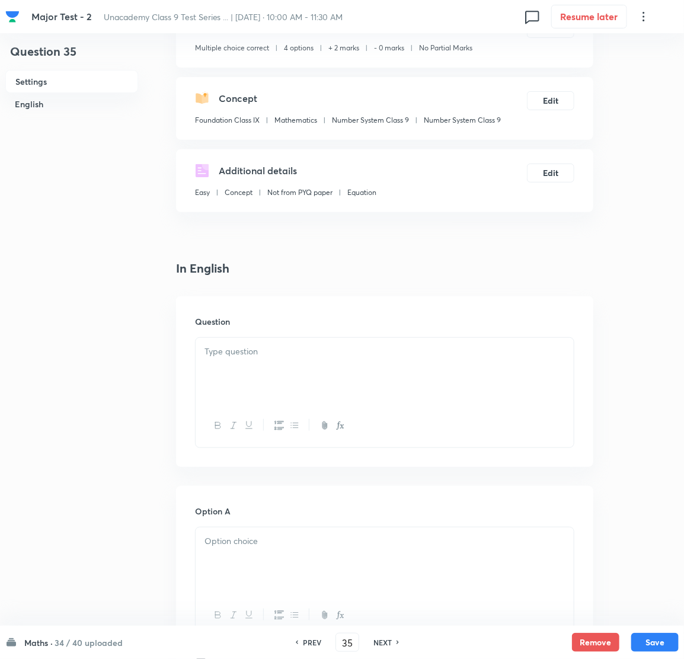
click at [241, 373] on div at bounding box center [385, 371] width 378 height 66
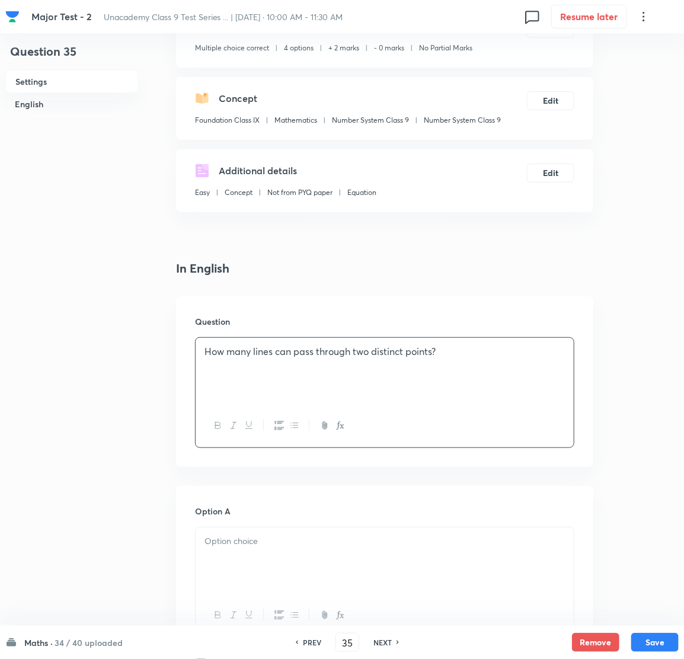
drag, startPoint x: 256, startPoint y: 527, endPoint x: 247, endPoint y: 528, distance: 8.4
click at [256, 528] on div at bounding box center [384, 582] width 379 height 111
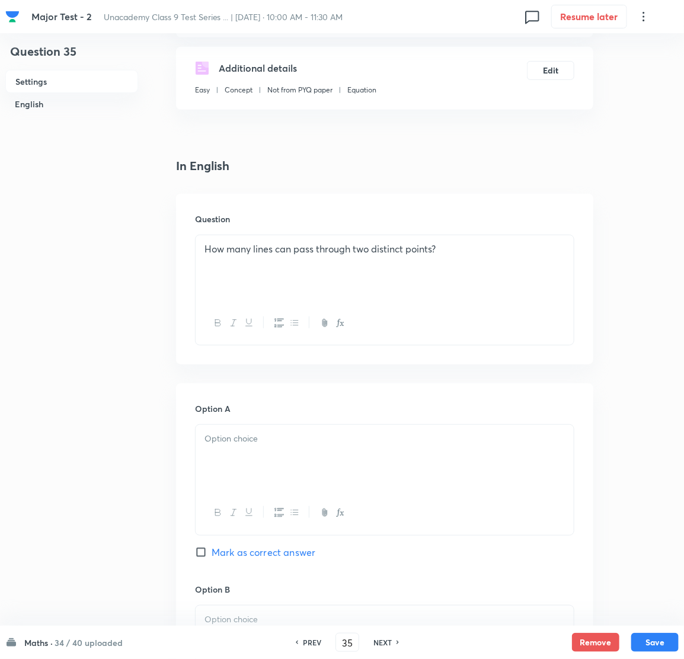
scroll to position [266, 0]
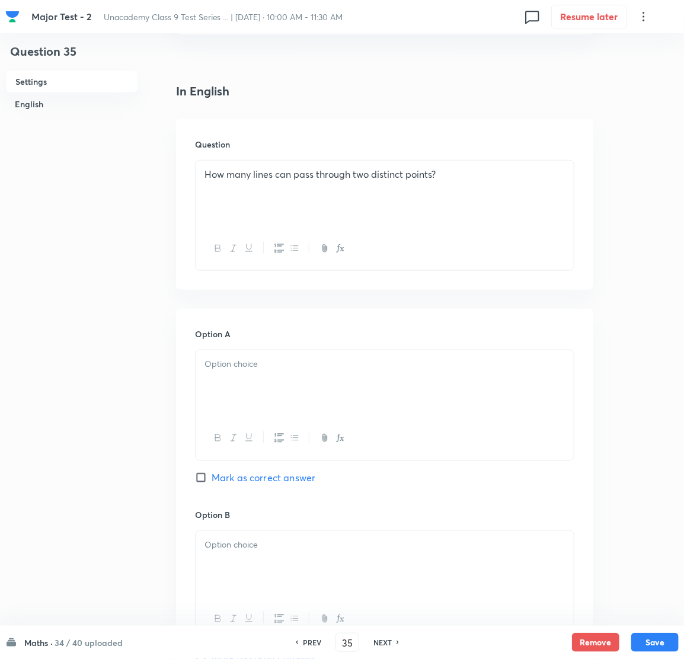
click at [264, 381] on div at bounding box center [385, 383] width 378 height 66
click at [258, 375] on div at bounding box center [385, 383] width 378 height 66
click at [253, 372] on div at bounding box center [385, 383] width 378 height 66
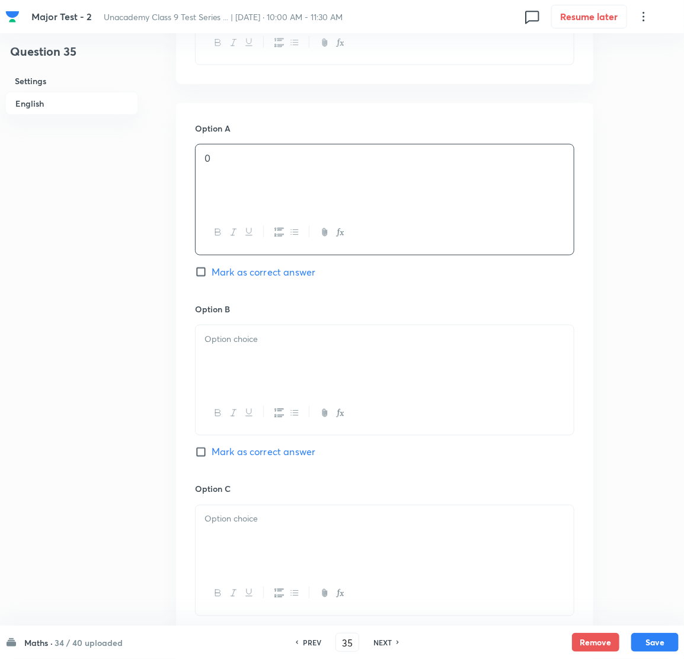
scroll to position [533, 0]
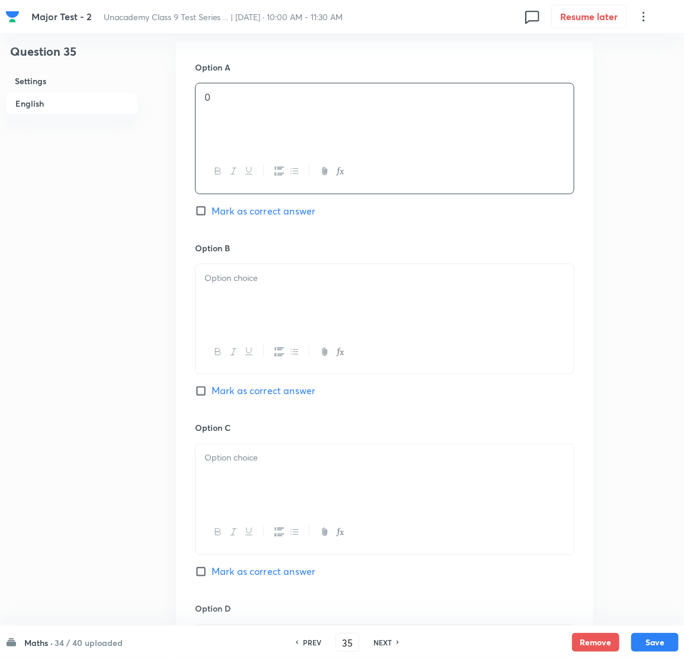
click at [254, 302] on div at bounding box center [385, 297] width 378 height 66
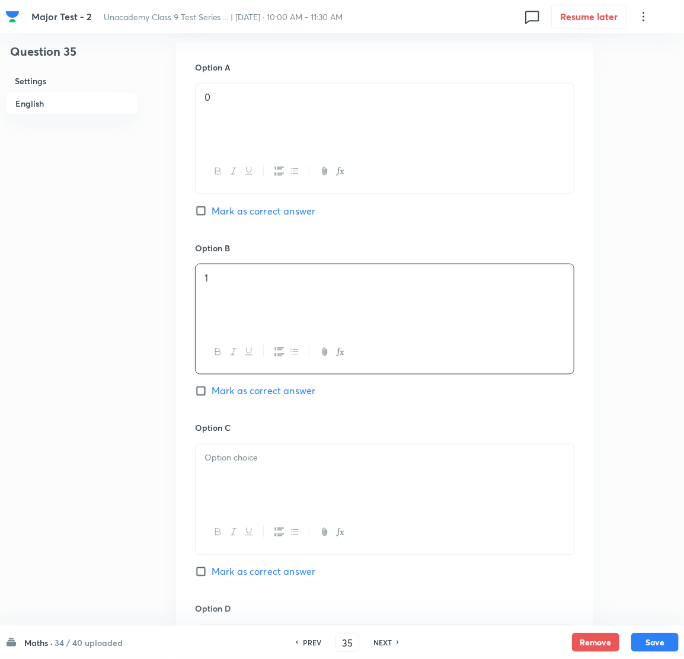
click at [244, 481] on div at bounding box center [385, 478] width 378 height 66
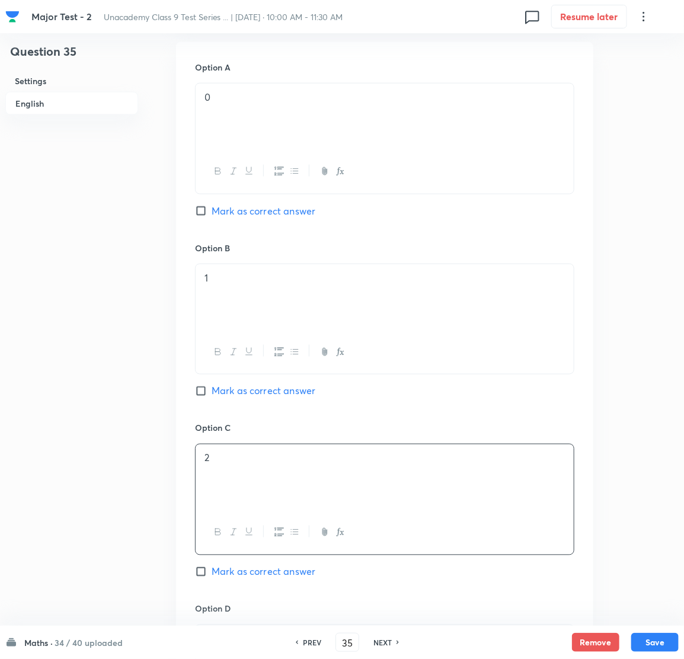
click at [198, 390] on input "Mark as correct answer" at bounding box center [203, 391] width 17 height 12
checkbox input "true"
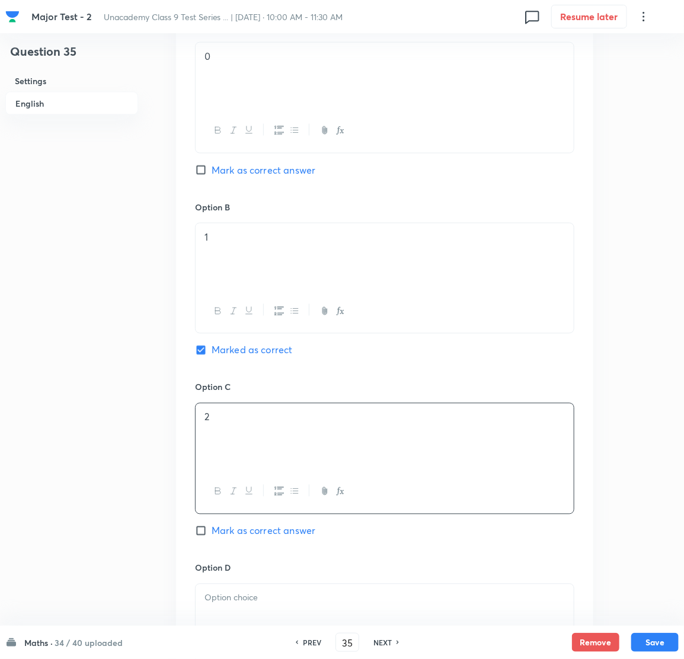
scroll to position [889, 0]
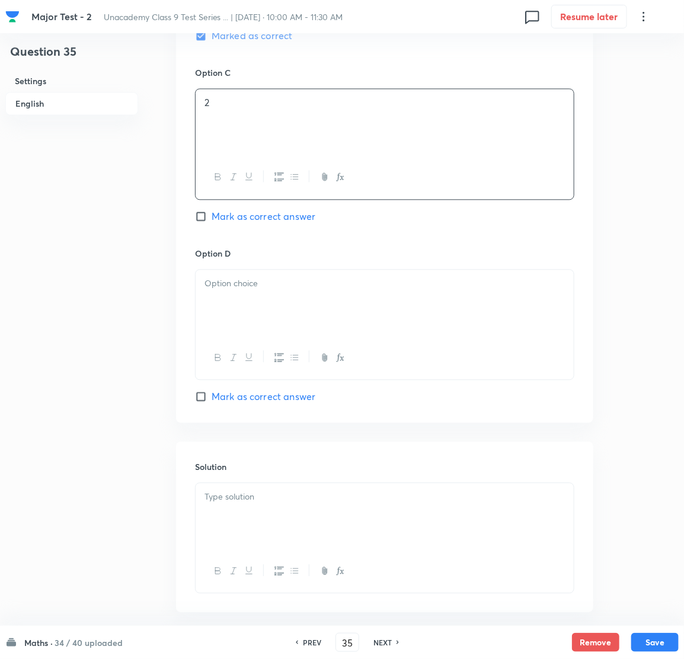
click at [246, 309] on div at bounding box center [385, 303] width 378 height 66
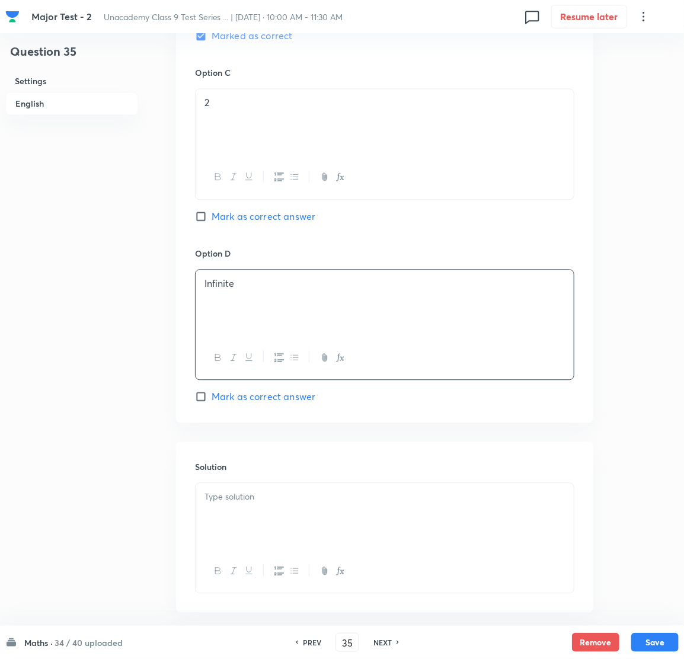
drag, startPoint x: 303, startPoint y: 489, endPoint x: 291, endPoint y: 494, distance: 13.5
click at [304, 493] on div at bounding box center [385, 516] width 378 height 66
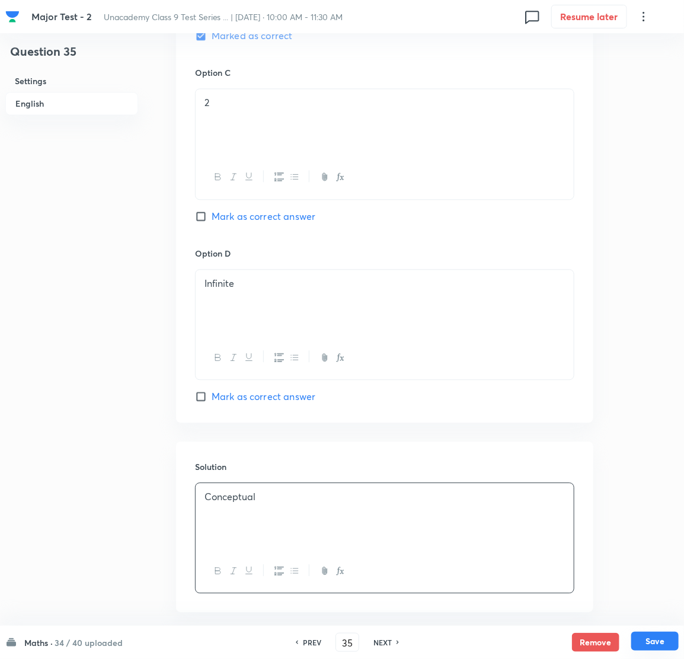
click at [661, 644] on button "Save" at bounding box center [654, 641] width 47 height 19
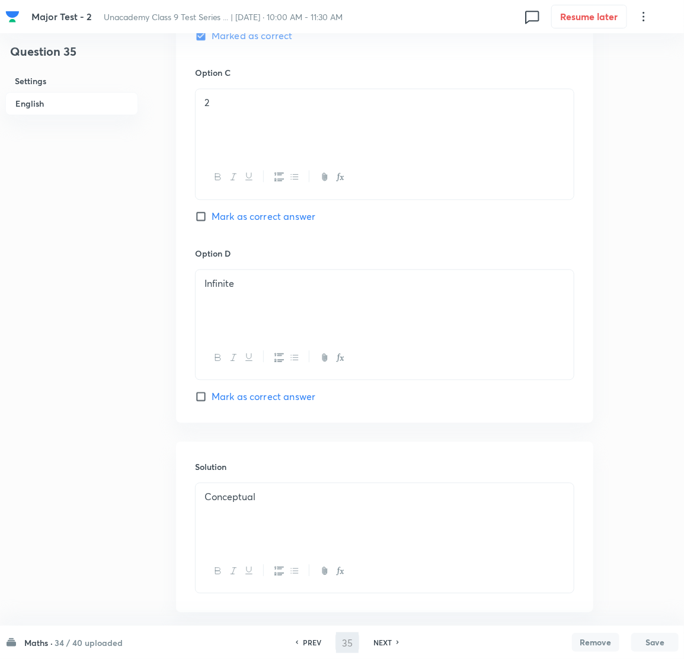
type input "36"
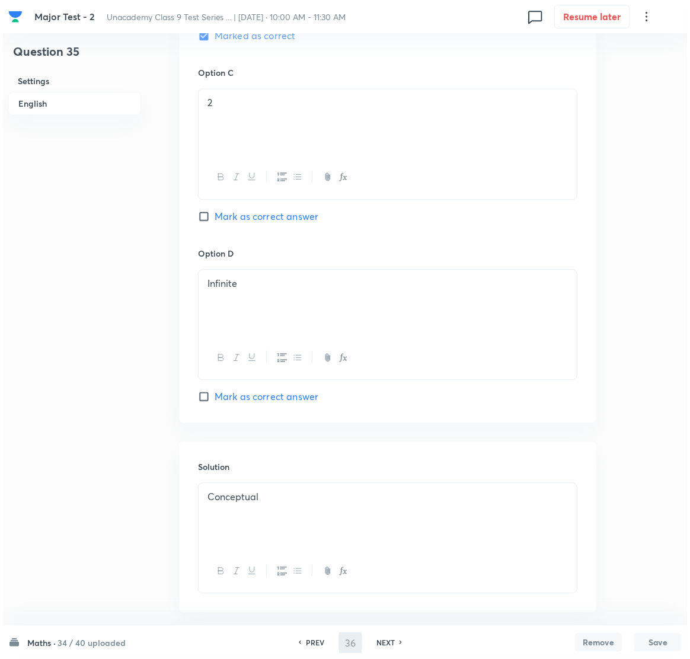
scroll to position [0, 0]
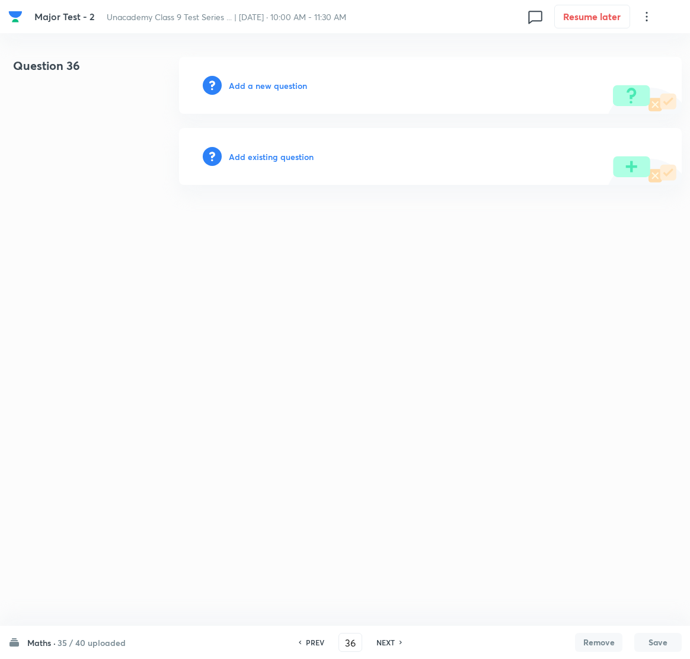
click at [261, 78] on div "Add a new question" at bounding box center [430, 85] width 503 height 57
click at [260, 79] on h6 "Add a new question" at bounding box center [268, 85] width 78 height 12
click at [260, 79] on h6 "Choose a question type" at bounding box center [274, 85] width 91 height 12
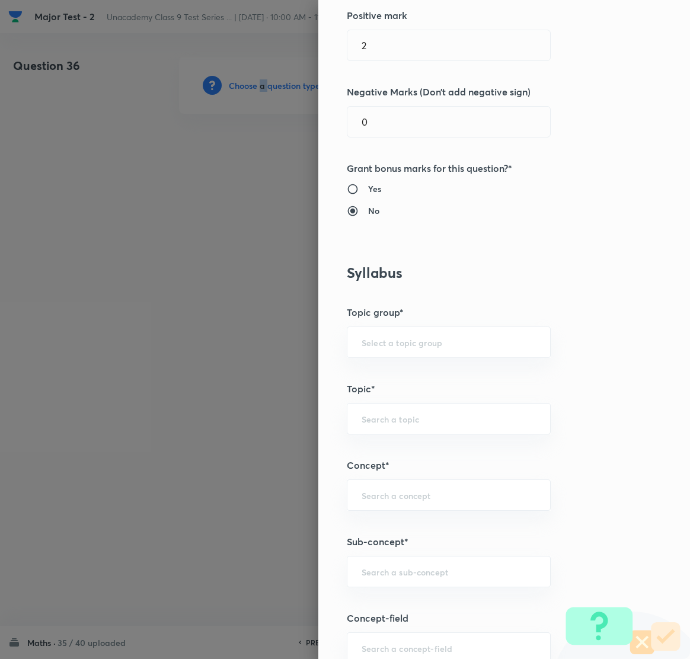
scroll to position [533, 0]
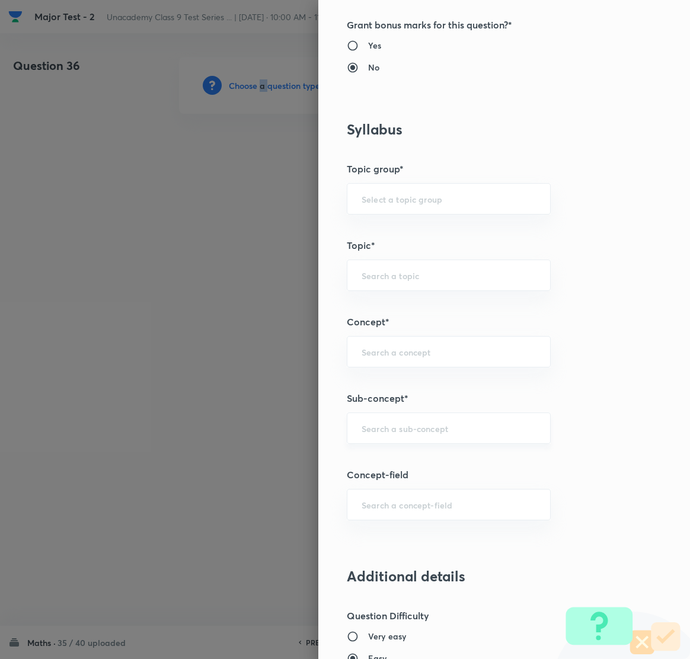
click at [381, 441] on div "​" at bounding box center [449, 428] width 204 height 31
click at [387, 462] on li "Number System Class 9" at bounding box center [435, 462] width 203 height 21
type input "Number System Class 9"
type input "Foundation Class IX"
type input "Mathematics"
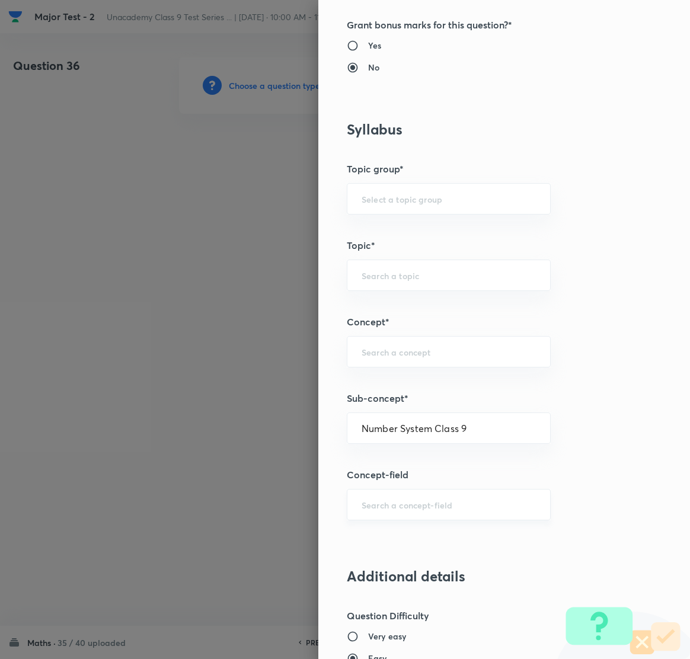
type input "Number System Class 9"
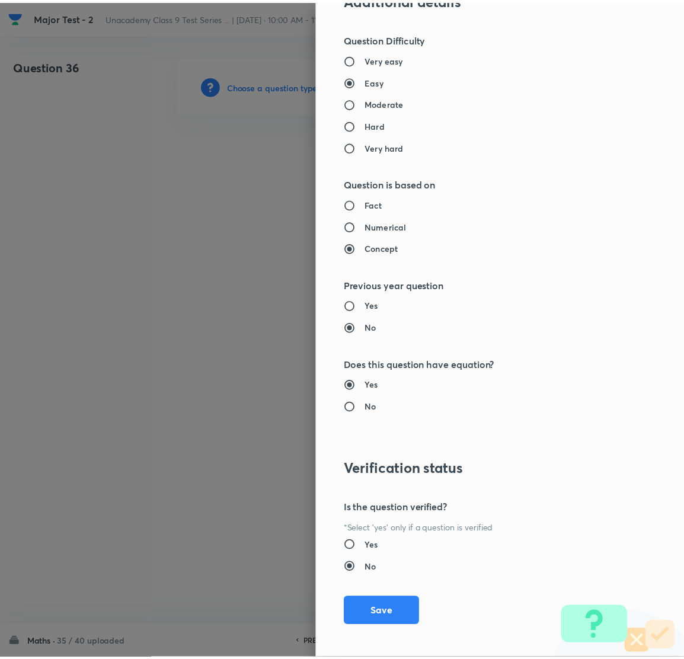
scroll to position [1116, 0]
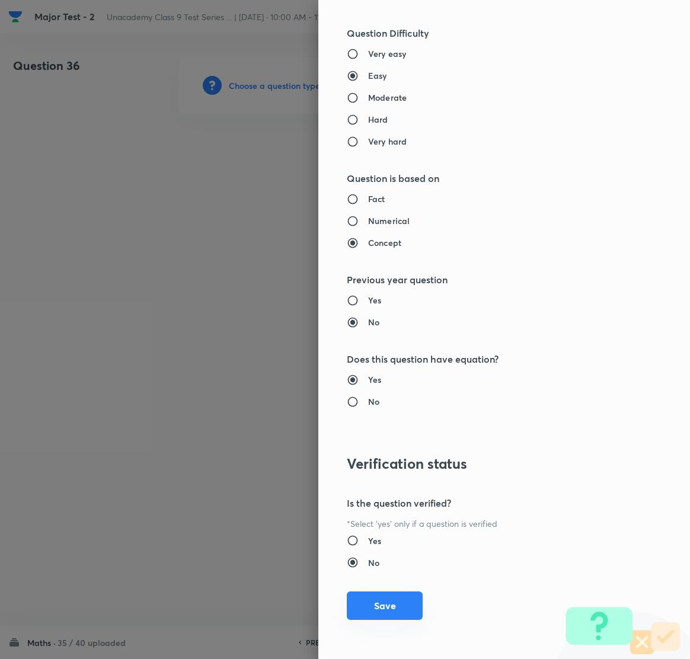
click at [364, 594] on button "Save" at bounding box center [385, 606] width 76 height 28
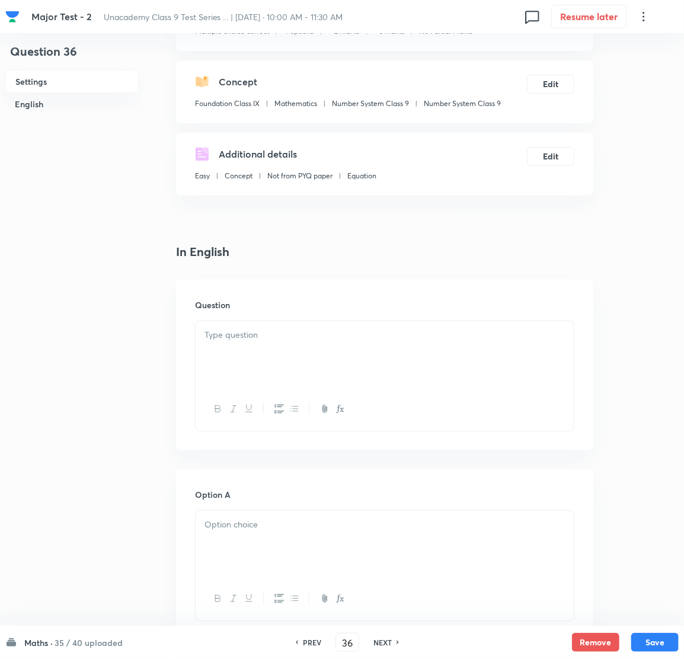
scroll to position [178, 0]
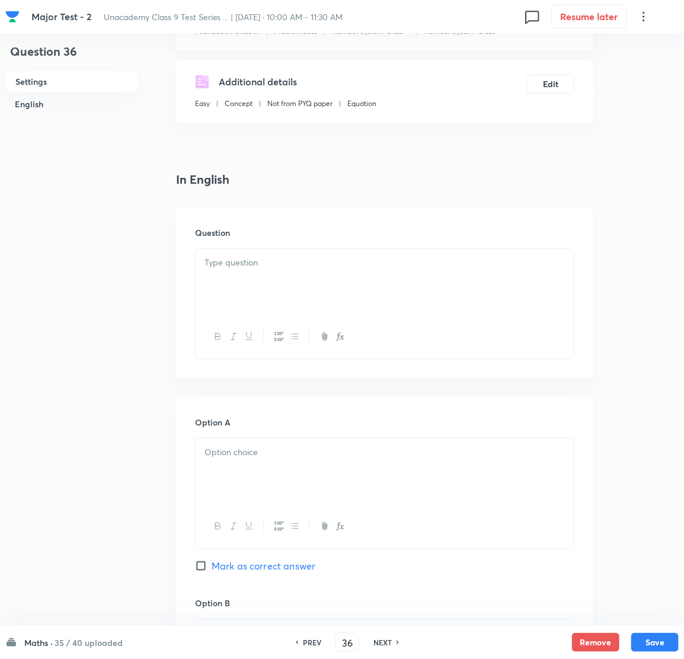
click at [225, 281] on div at bounding box center [385, 282] width 378 height 66
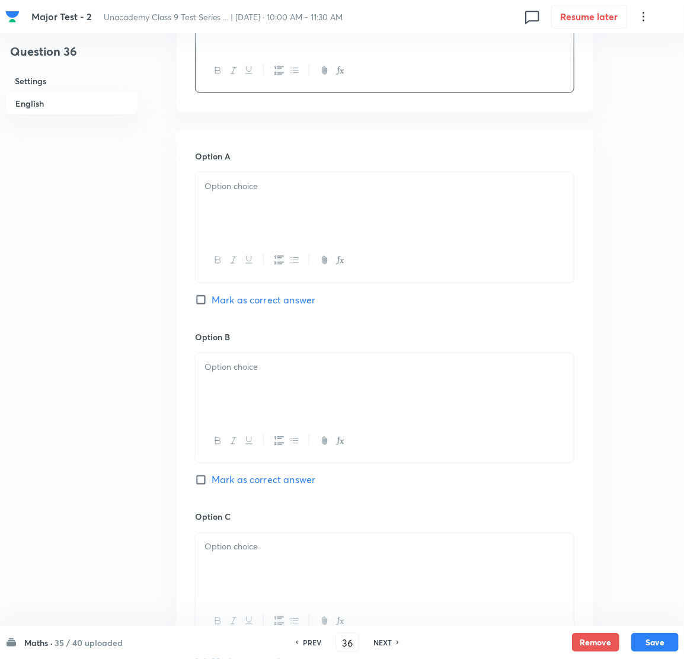
click at [284, 197] on div at bounding box center [385, 206] width 378 height 66
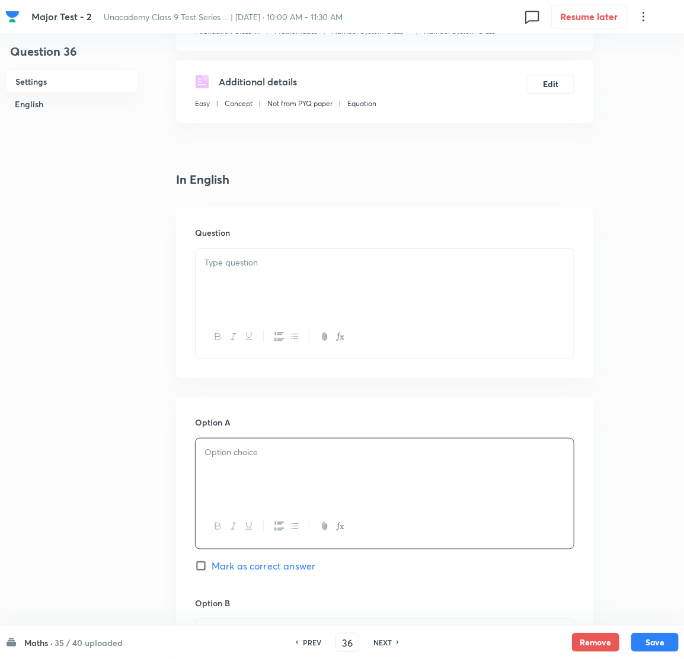
click at [240, 279] on div at bounding box center [385, 282] width 378 height 66
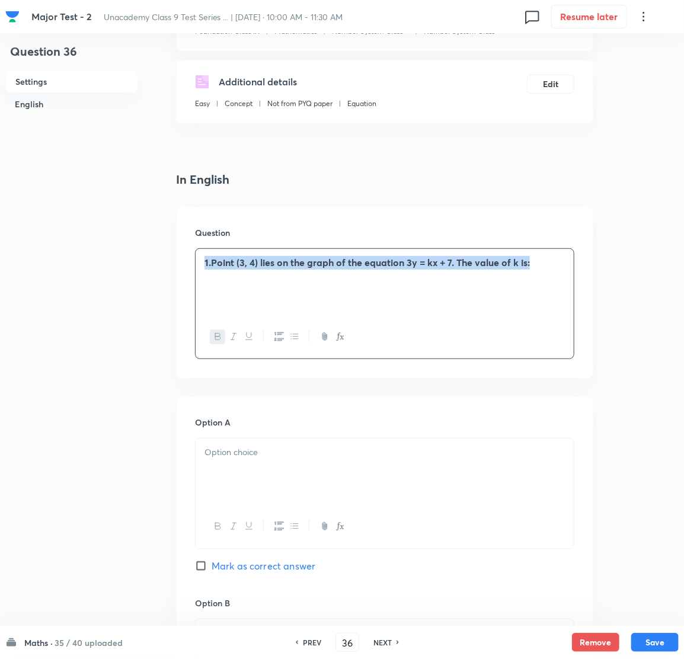
drag, startPoint x: 532, startPoint y: 265, endPoint x: 202, endPoint y: 270, distance: 330.3
click at [202, 270] on div "1. Point (3, 4) lies on the graph of the equation 3y = kx + 7. The value of k i…" at bounding box center [385, 282] width 378 height 66
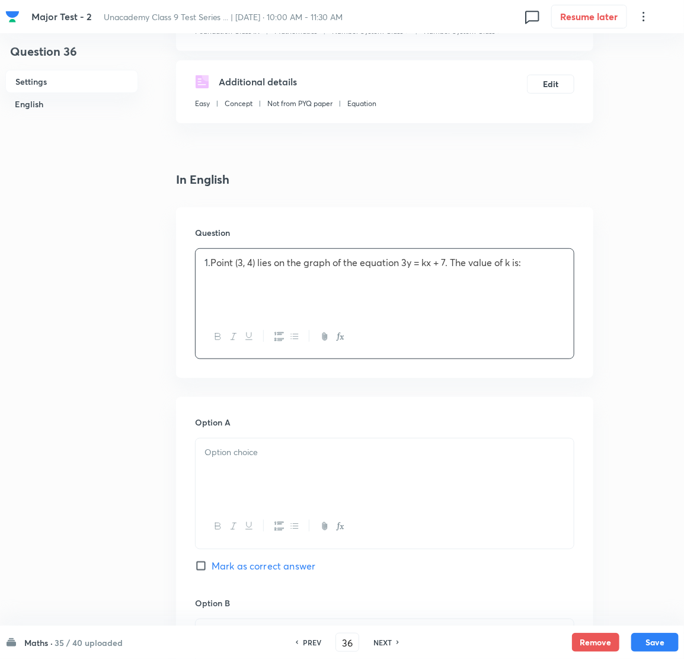
click at [365, 307] on div "1. Point (3, 4) lies on the graph of the equation 3y = kx + 7. The value of k i…" at bounding box center [385, 282] width 378 height 66
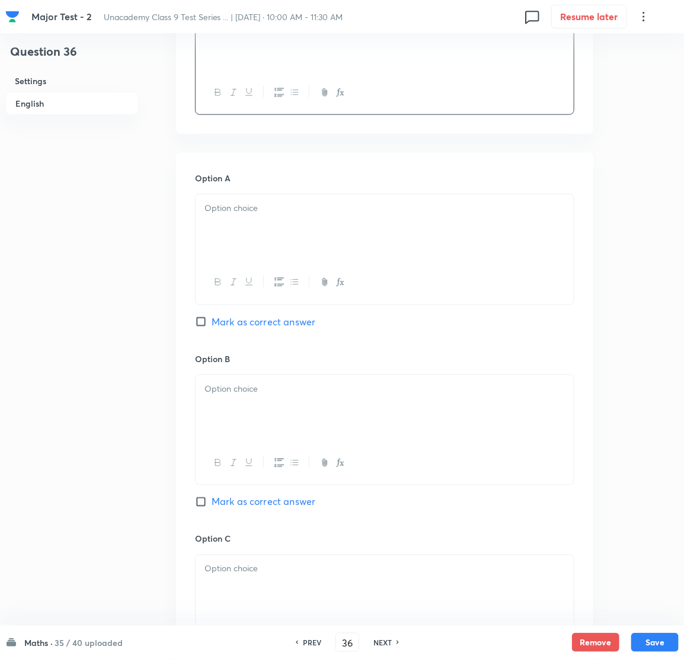
scroll to position [444, 0]
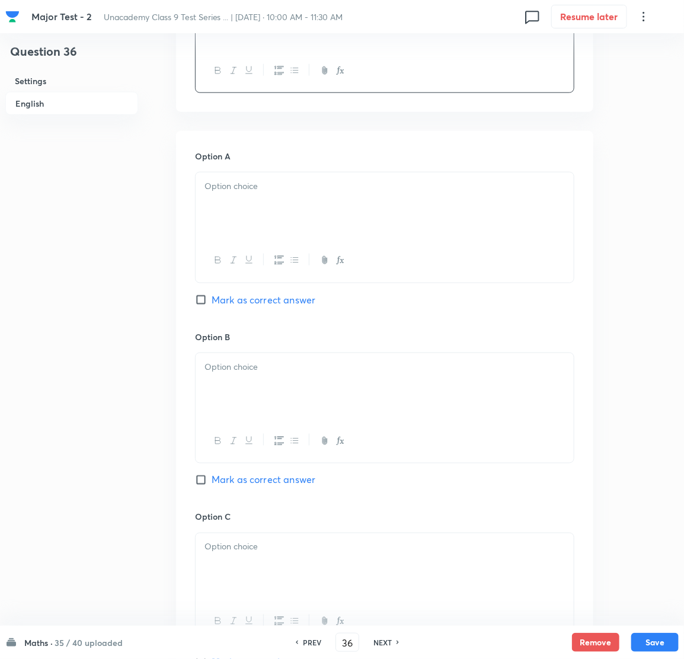
click at [280, 221] on div at bounding box center [385, 206] width 378 height 66
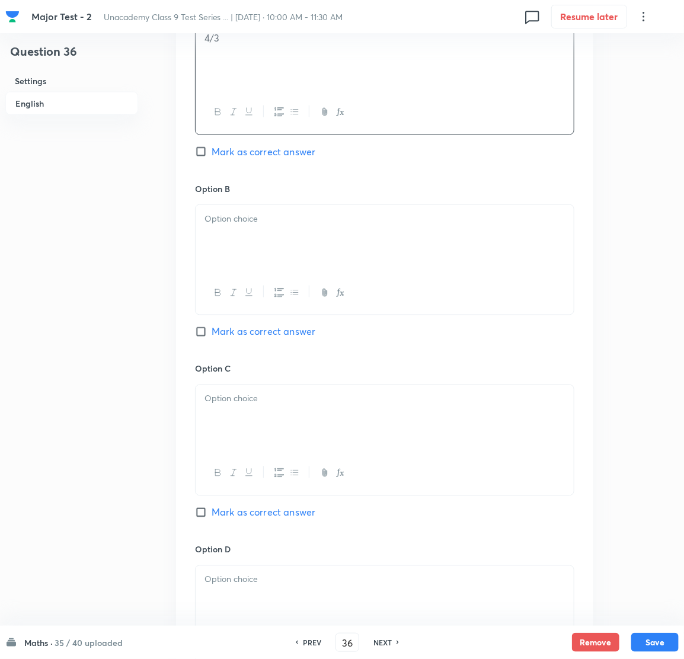
scroll to position [623, 0]
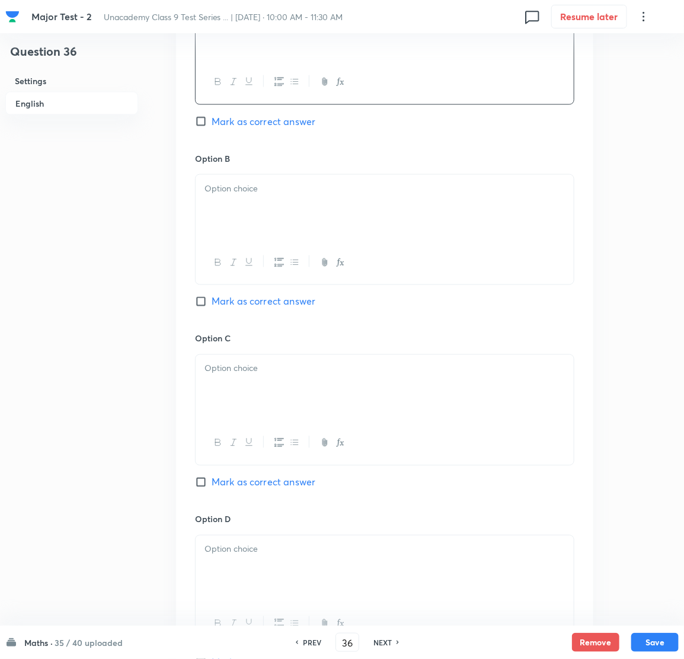
drag, startPoint x: 266, startPoint y: 199, endPoint x: 127, endPoint y: 226, distance: 140.8
click at [267, 199] on div at bounding box center [385, 208] width 378 height 66
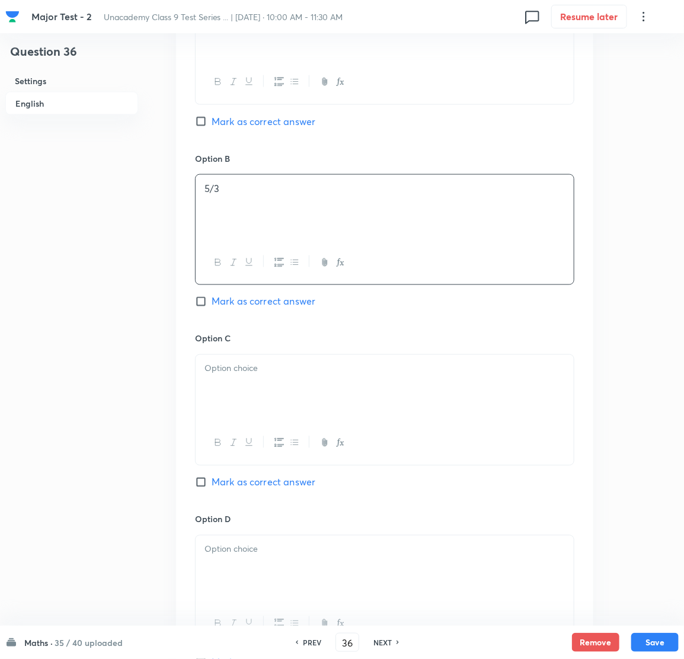
click at [195, 302] on input "Mark as correct answer" at bounding box center [203, 302] width 17 height 12
checkbox input "true"
click at [232, 388] on div at bounding box center [385, 388] width 378 height 66
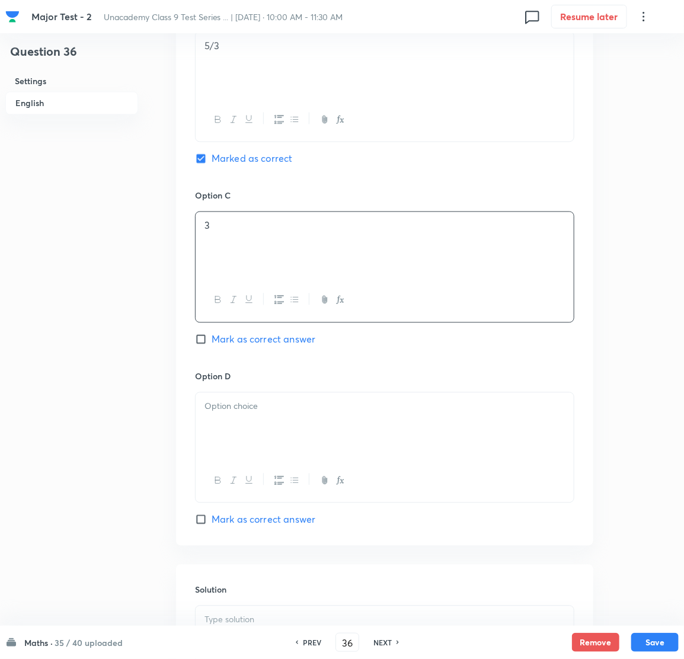
scroll to position [800, 0]
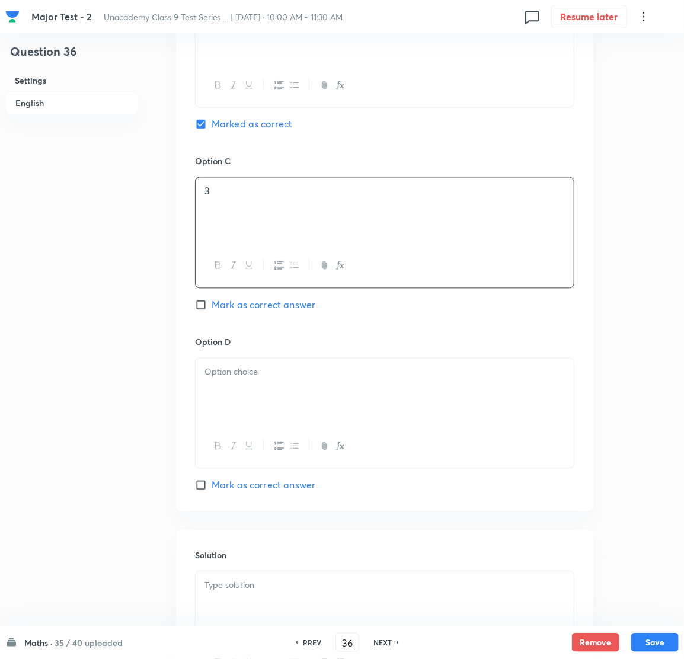
drag, startPoint x: 265, startPoint y: 360, endPoint x: 260, endPoint y: 368, distance: 9.1
click at [263, 367] on div at bounding box center [385, 392] width 378 height 66
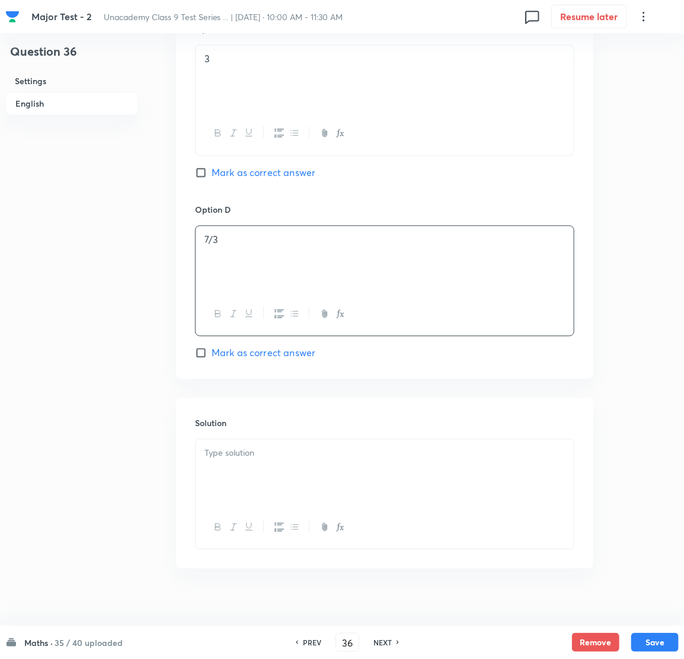
scroll to position [949, 0]
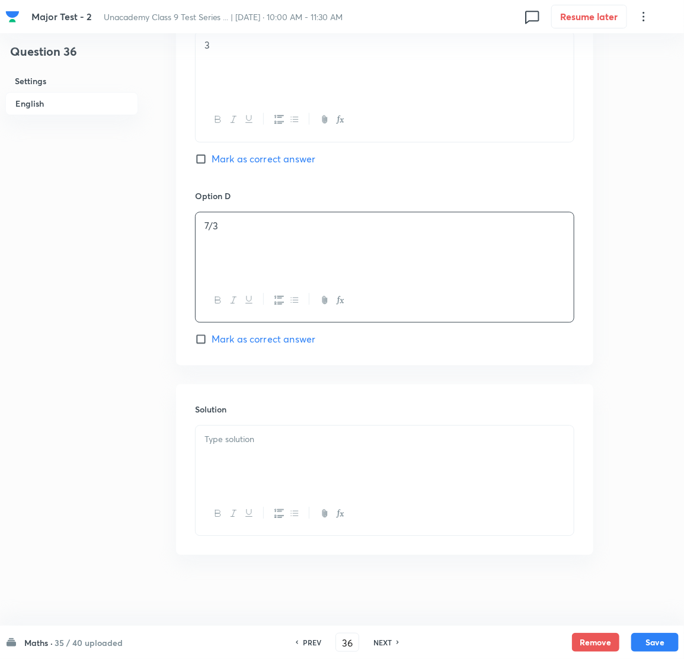
click at [263, 444] on p at bounding box center [385, 440] width 360 height 14
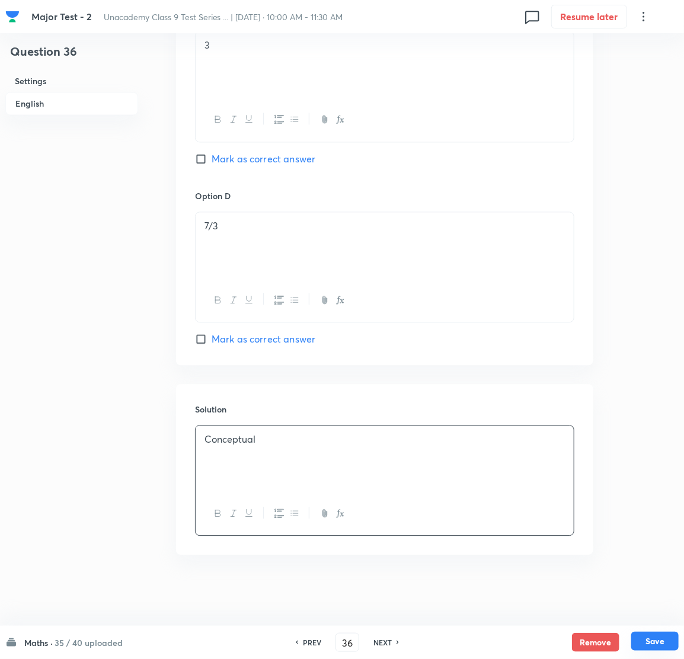
click at [648, 640] on button "Save" at bounding box center [654, 641] width 47 height 19
type input "37"
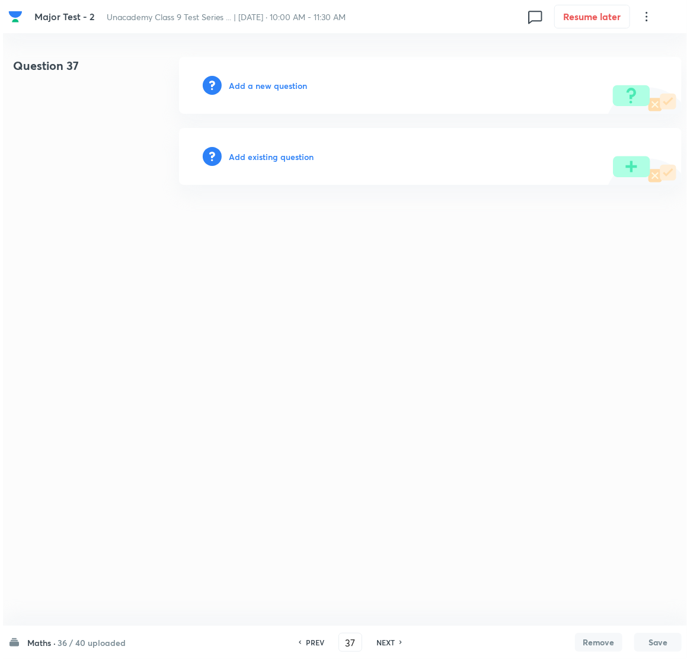
scroll to position [0, 0]
drag, startPoint x: 257, startPoint y: 69, endPoint x: 254, endPoint y: 79, distance: 10.4
click at [255, 71] on div "Add a new question" at bounding box center [430, 85] width 503 height 57
click at [253, 87] on h6 "Add a new question" at bounding box center [268, 85] width 78 height 12
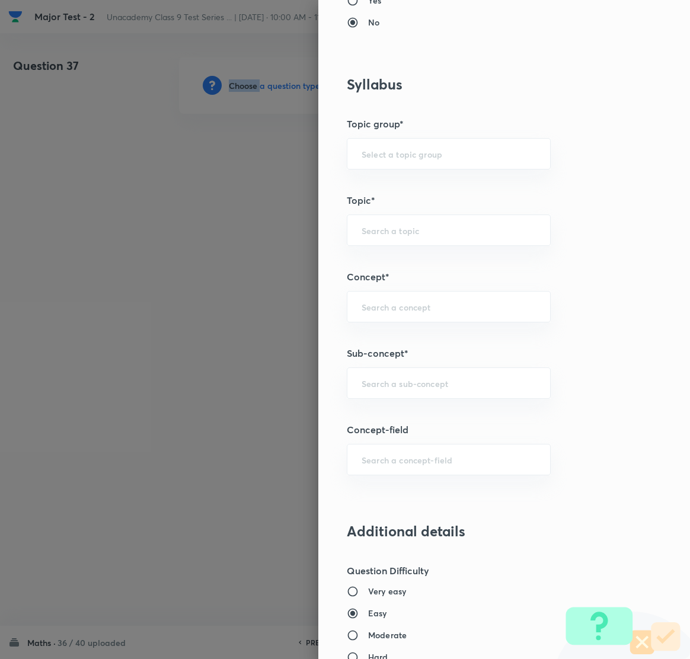
scroll to position [623, 0]
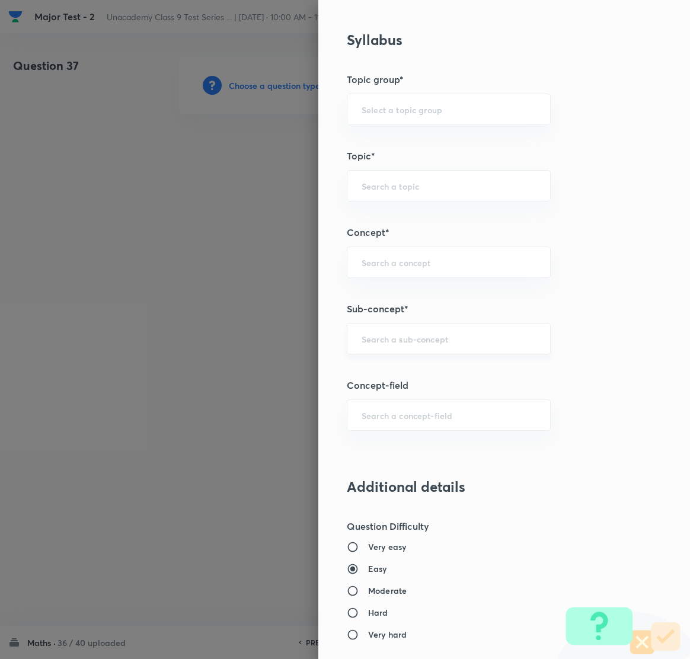
drag, startPoint x: 382, startPoint y: 343, endPoint x: 391, endPoint y: 346, distance: 8.8
click at [387, 343] on input "text" at bounding box center [449, 338] width 174 height 11
type input "u"
click at [406, 374] on li "Number System Class 9" at bounding box center [435, 373] width 203 height 21
type input "Number System Class 9"
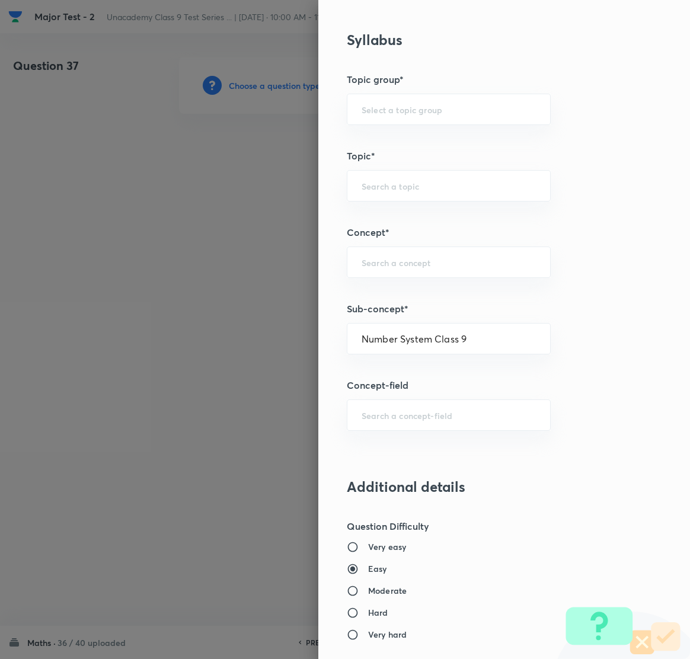
type input "Foundation Class IX"
type input "Mathematics"
type input "Number System Class 9"
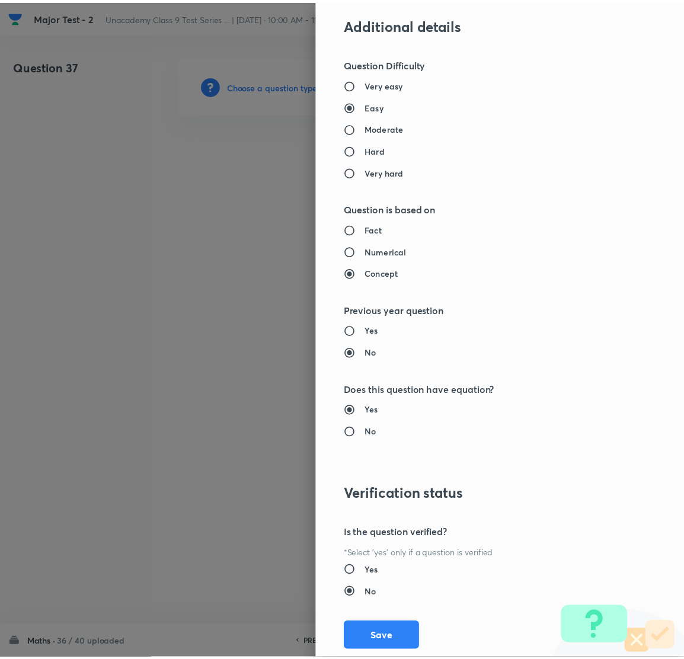
scroll to position [1116, 0]
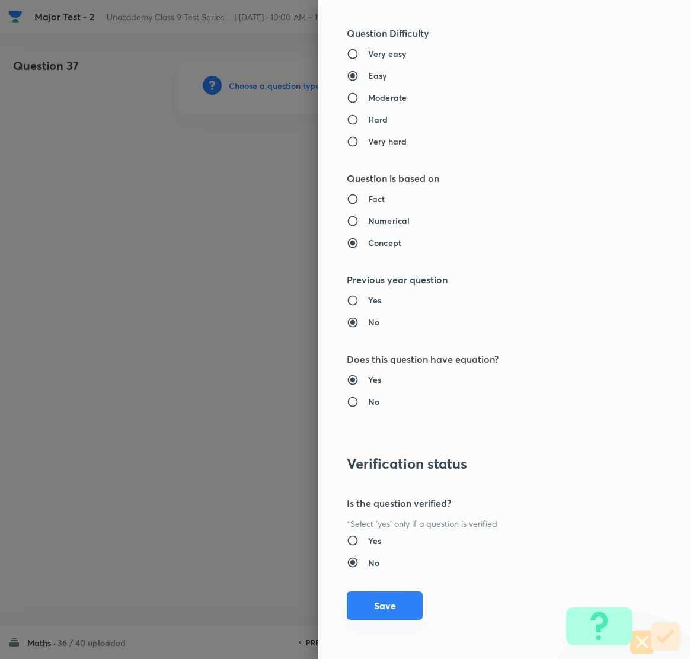
click at [373, 604] on button "Save" at bounding box center [385, 606] width 76 height 28
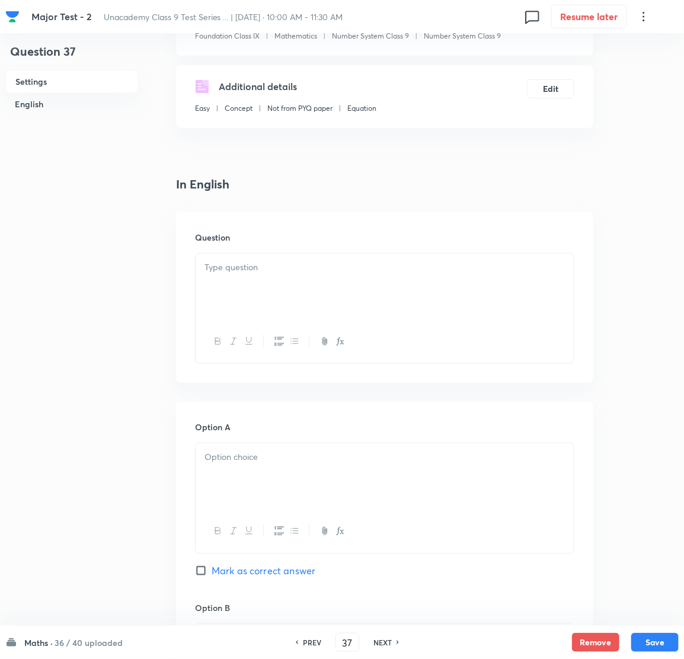
scroll to position [266, 0]
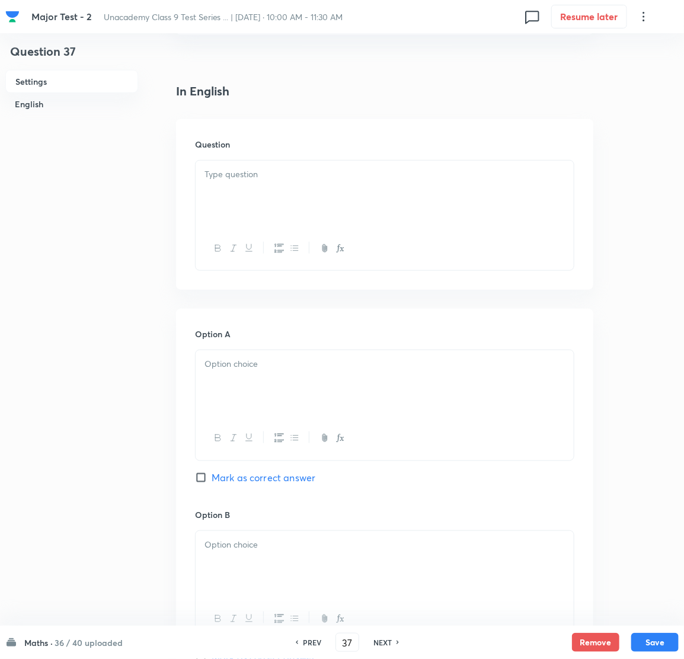
drag, startPoint x: 272, startPoint y: 181, endPoint x: 244, endPoint y: 189, distance: 28.9
click at [271, 179] on div at bounding box center [385, 194] width 378 height 66
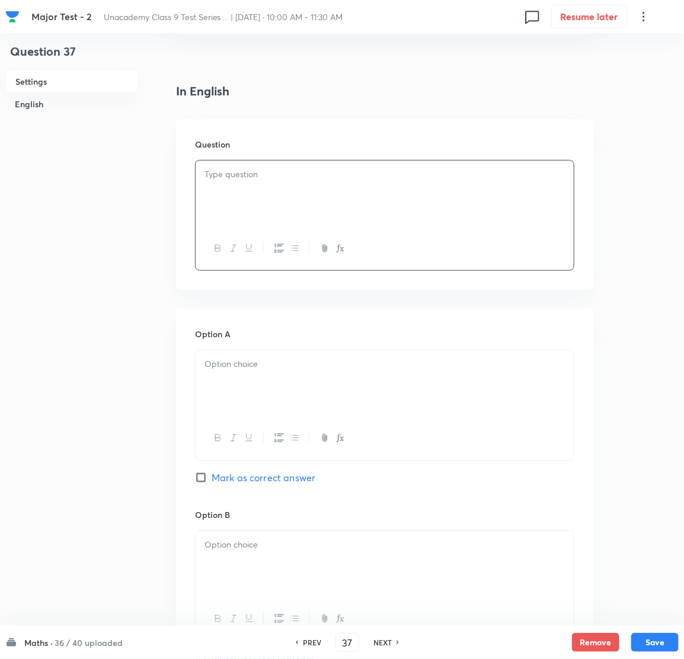
click at [252, 192] on div at bounding box center [385, 194] width 378 height 66
click at [272, 382] on div at bounding box center [385, 383] width 378 height 66
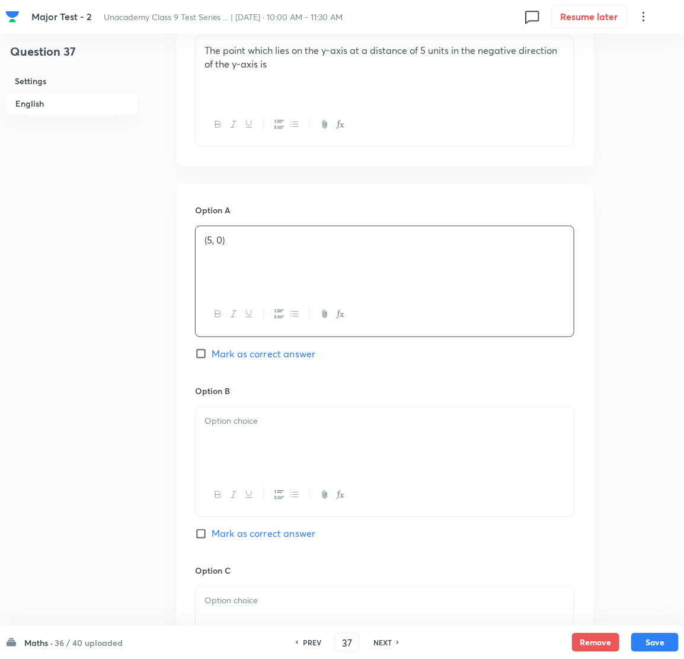
scroll to position [444, 0]
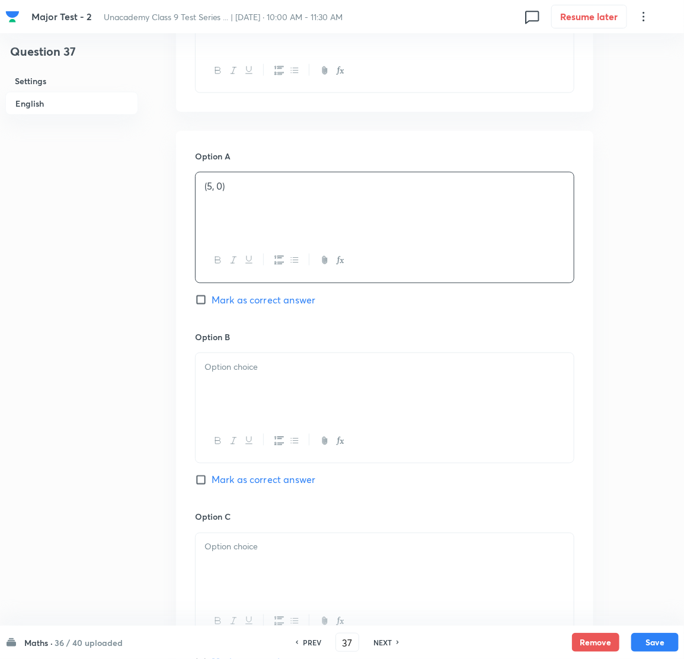
click at [257, 367] on p at bounding box center [385, 367] width 360 height 14
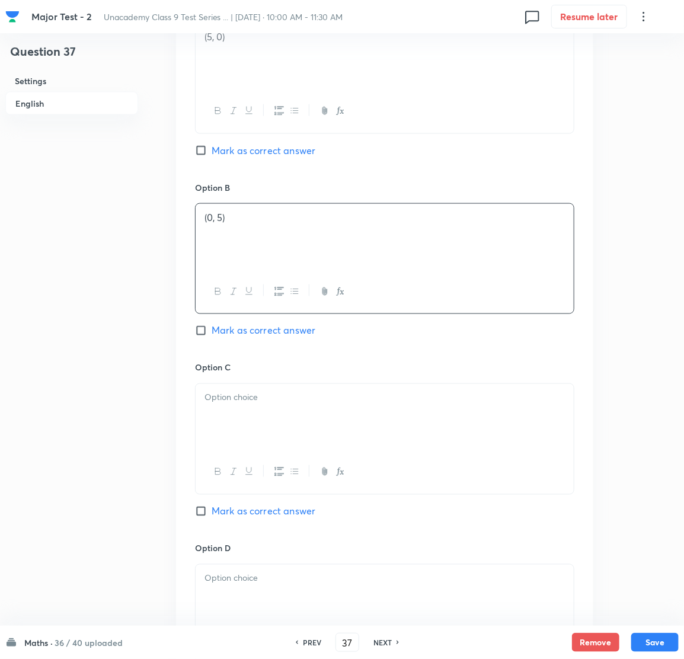
scroll to position [623, 0]
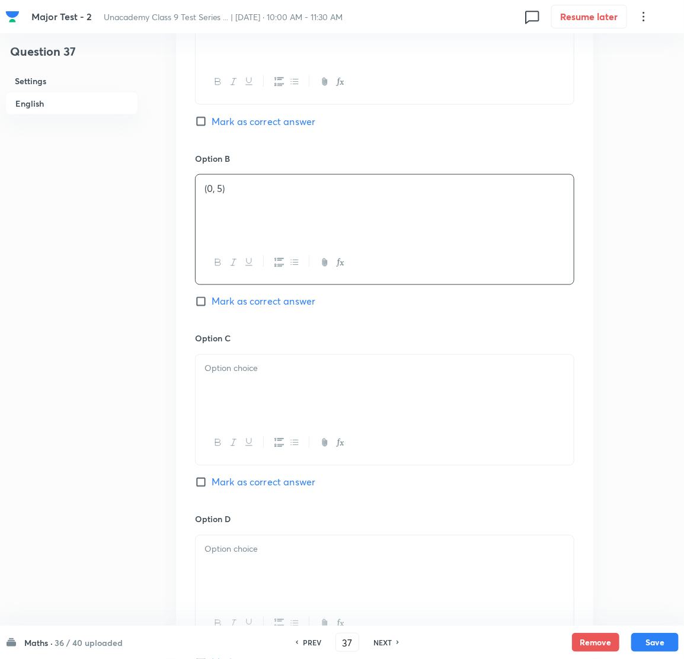
click at [257, 374] on p at bounding box center [385, 369] width 360 height 14
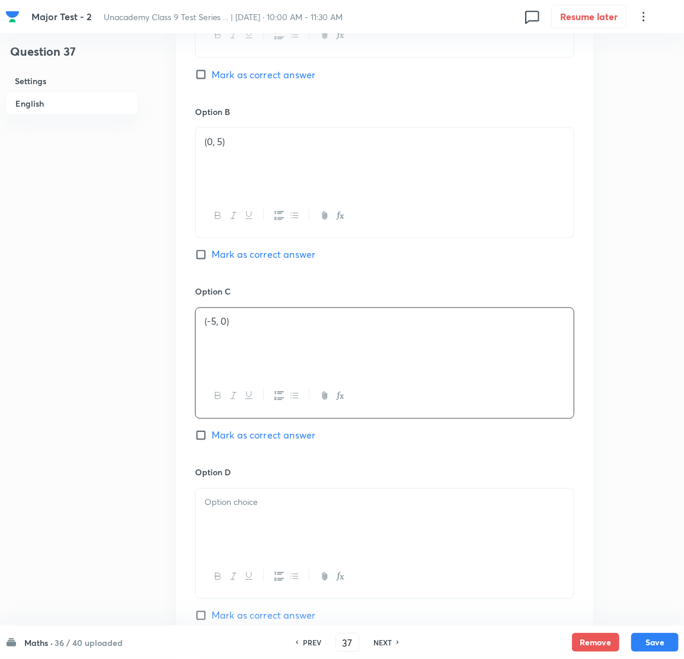
scroll to position [949, 0]
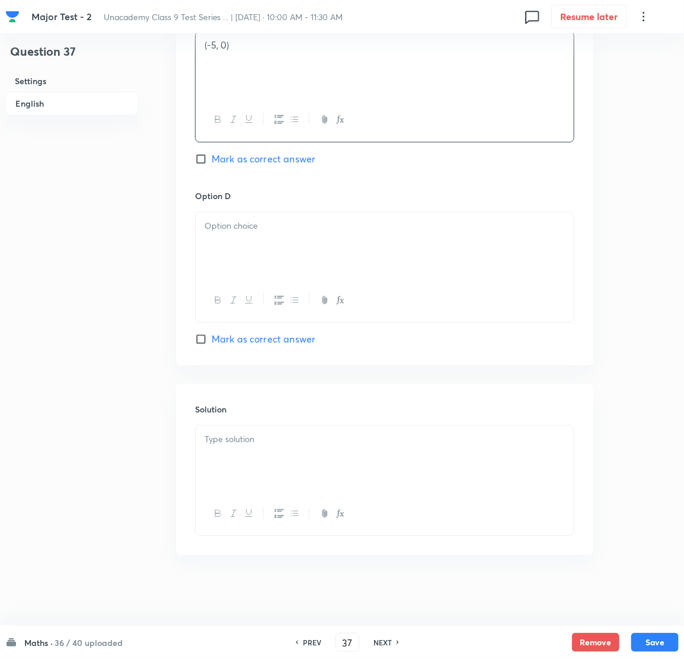
click at [254, 266] on div at bounding box center [385, 245] width 378 height 66
click at [257, 437] on p at bounding box center [385, 440] width 360 height 14
click at [201, 336] on input "Mark as correct answer" at bounding box center [203, 339] width 17 height 12
checkbox input "true"
drag, startPoint x: 252, startPoint y: 470, endPoint x: 261, endPoint y: 467, distance: 10.1
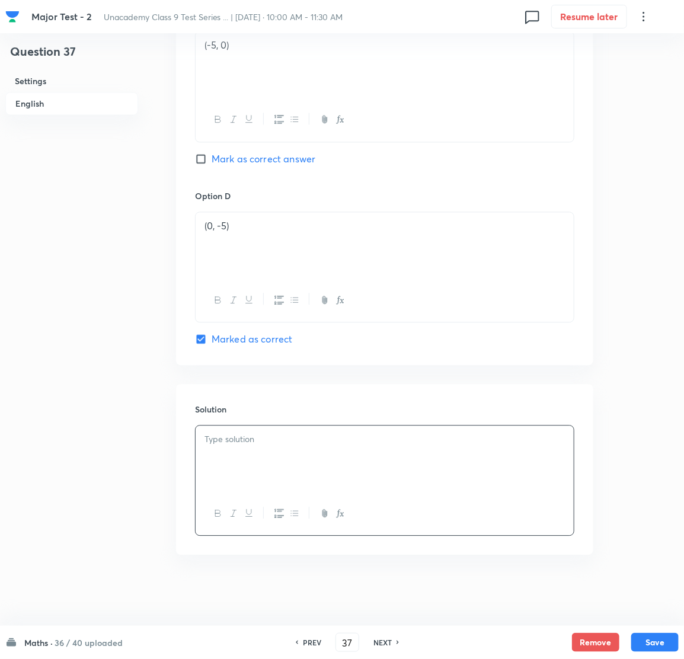
click at [254, 470] on div at bounding box center [385, 459] width 378 height 66
click at [640, 629] on div "Maths · 36 / 40 uploaded PREV 37 ​ NEXT Remove Save" at bounding box center [342, 642] width 674 height 33
click at [646, 641] on button "Save" at bounding box center [654, 641] width 47 height 19
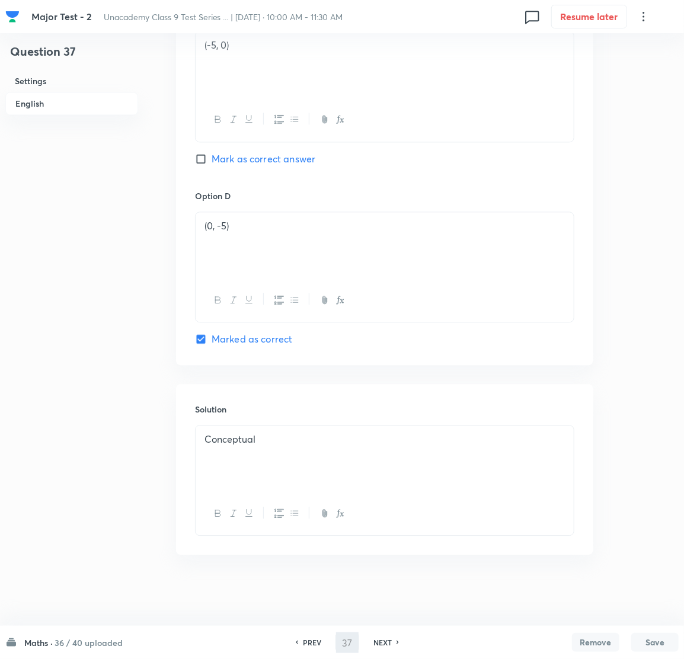
type input "38"
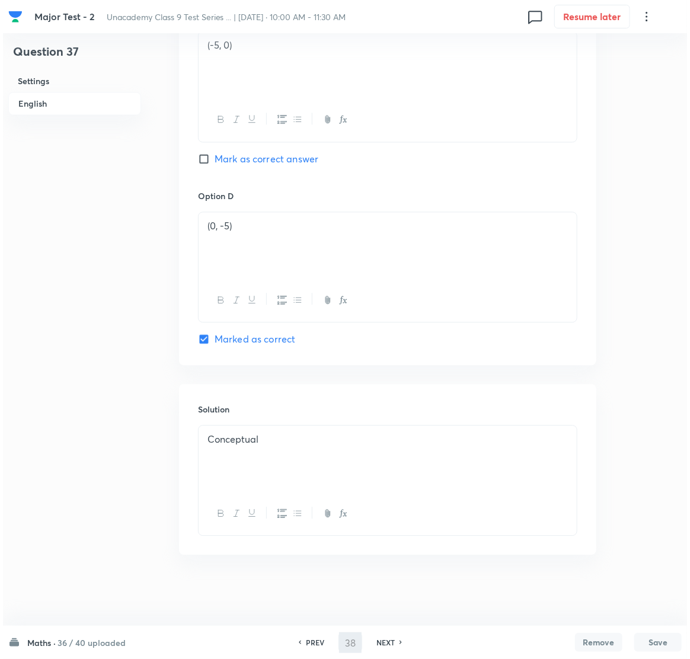
scroll to position [0, 0]
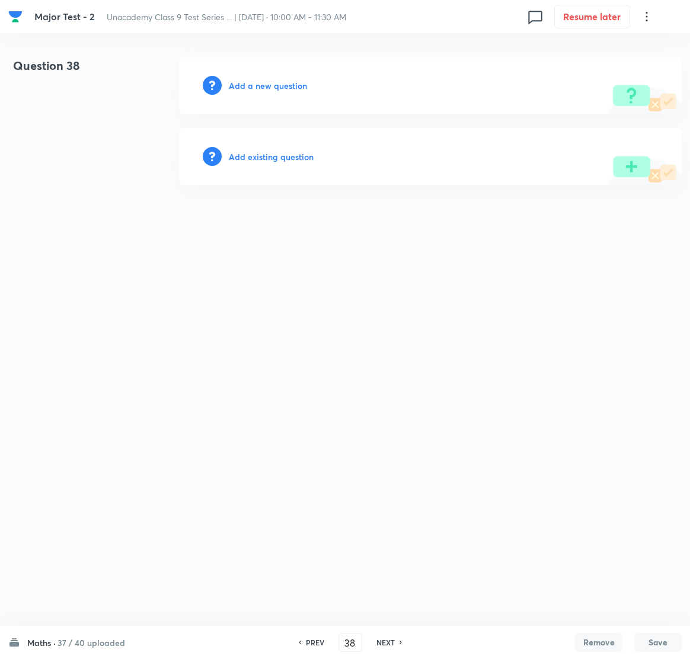
click at [272, 88] on h6 "Add a new question" at bounding box center [268, 85] width 78 height 12
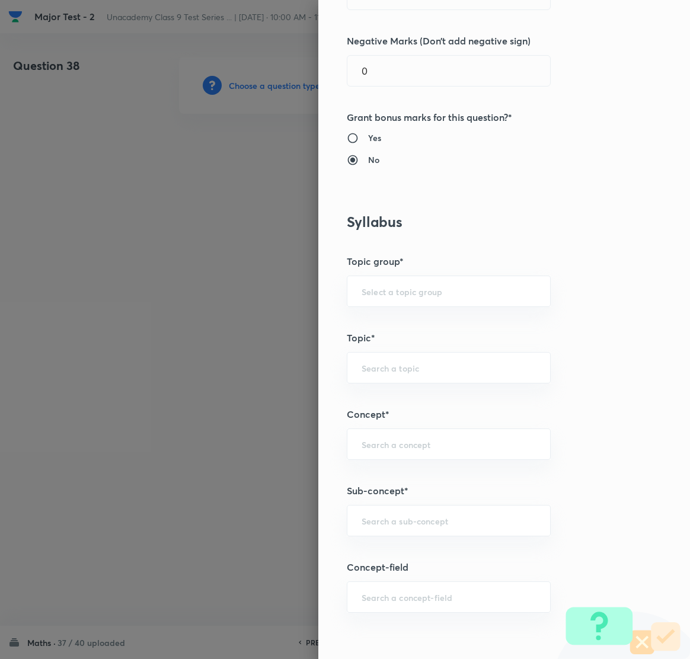
scroll to position [623, 0]
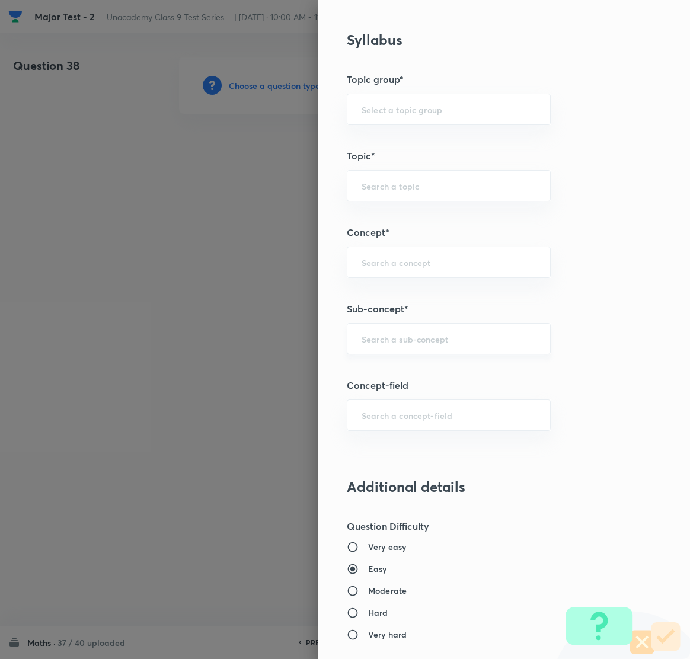
drag, startPoint x: 377, startPoint y: 342, endPoint x: 390, endPoint y: 342, distance: 13.6
click at [384, 342] on input "text" at bounding box center [449, 338] width 174 height 11
click at [409, 374] on li "Number System Class 9" at bounding box center [435, 373] width 203 height 21
type input "Number System Class 9"
type input "Foundation Class IX"
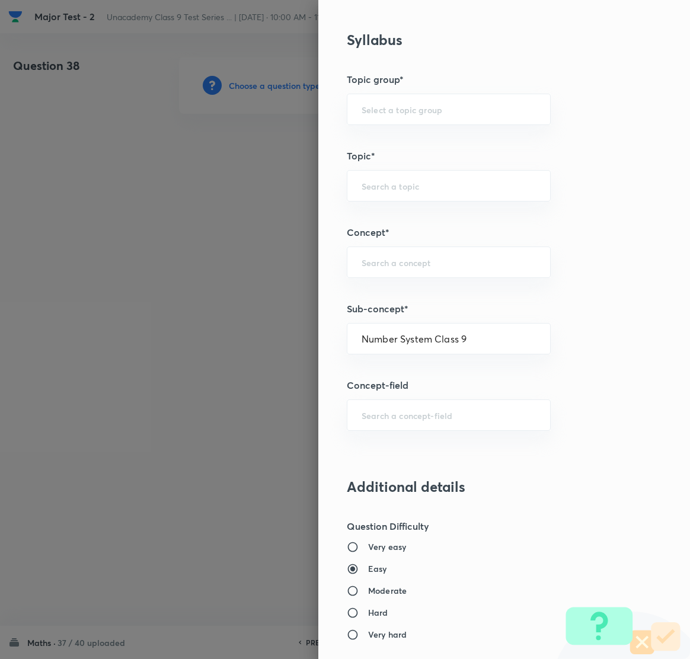
type input "Mathematics"
type input "Number System Class 9"
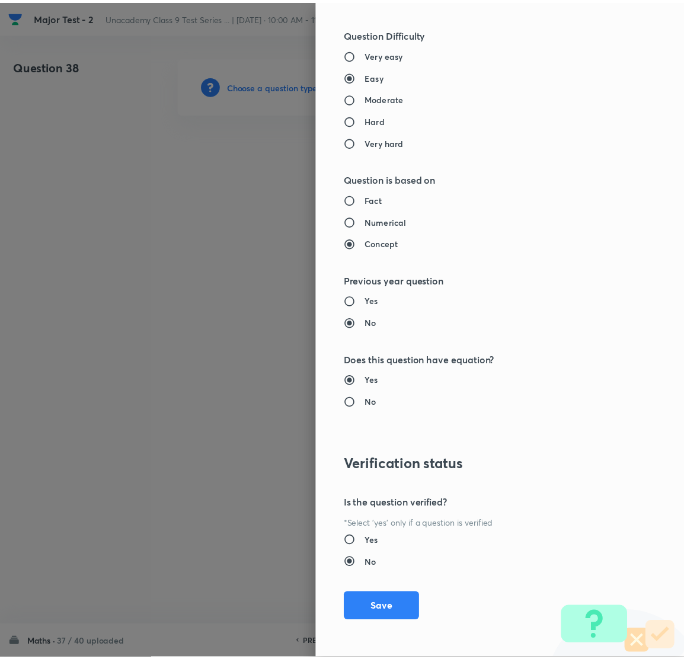
scroll to position [1116, 0]
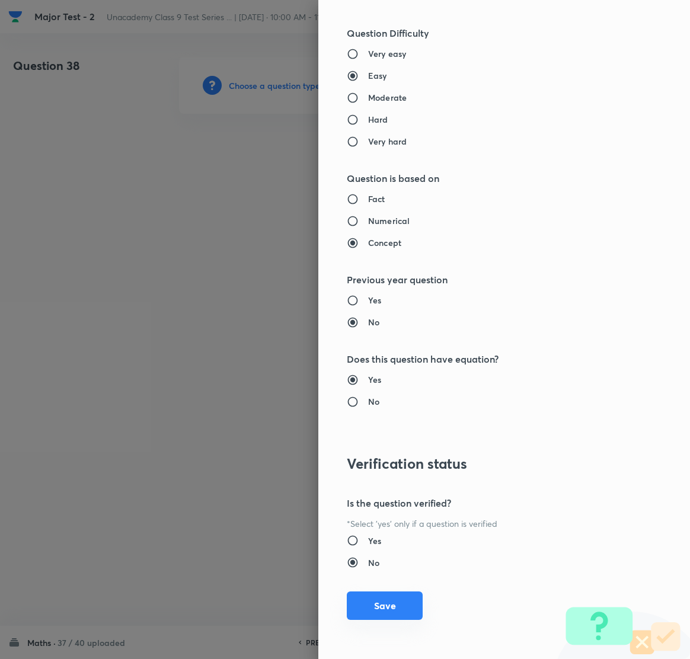
click at [372, 604] on button "Save" at bounding box center [385, 606] width 76 height 28
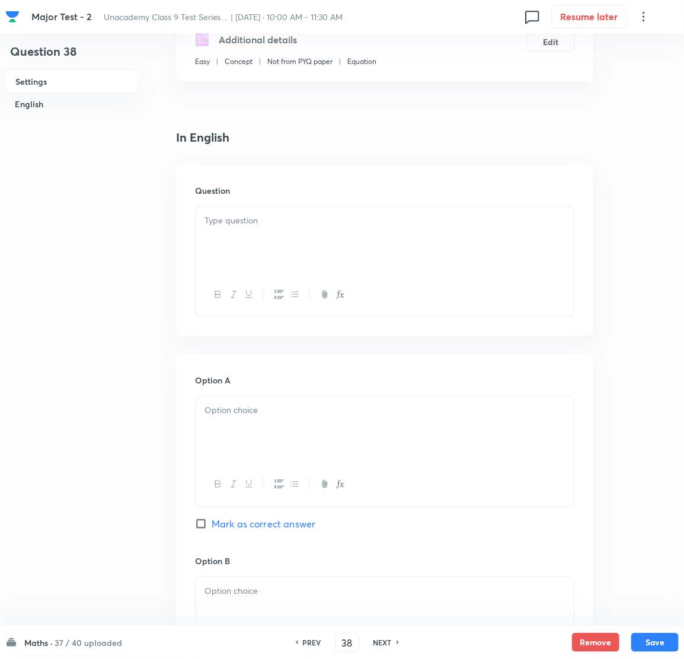
scroll to position [178, 0]
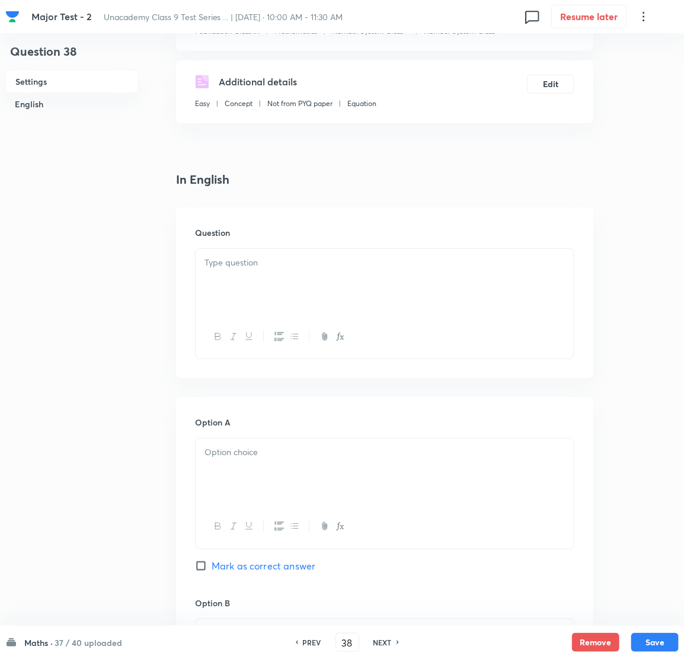
drag, startPoint x: 243, startPoint y: 272, endPoint x: 29, endPoint y: 293, distance: 214.5
click at [241, 278] on div at bounding box center [385, 282] width 378 height 66
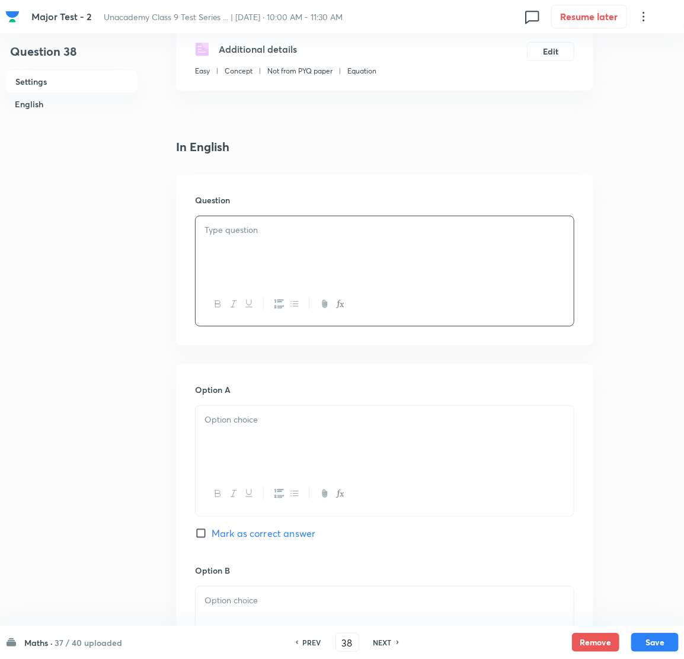
scroll to position [266, 0]
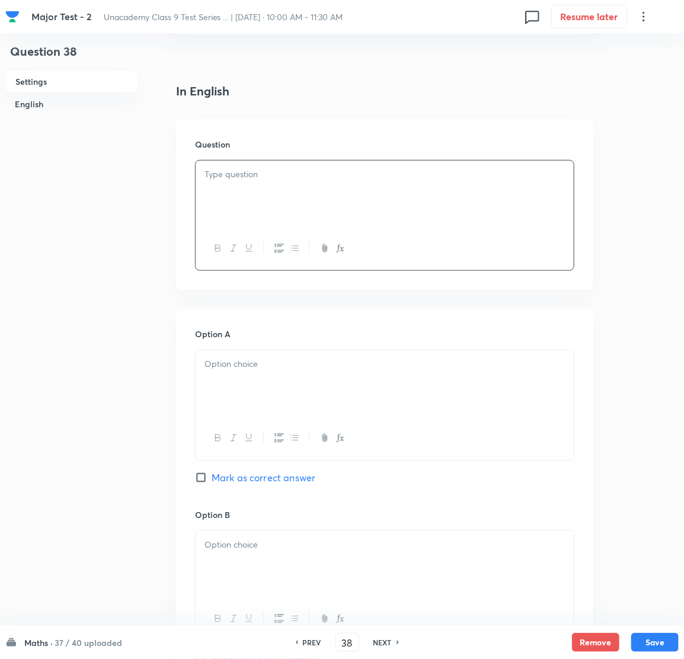
drag, startPoint x: 318, startPoint y: 172, endPoint x: 311, endPoint y: 180, distance: 10.1
click at [317, 174] on p at bounding box center [385, 175] width 360 height 14
drag, startPoint x: 209, startPoint y: 175, endPoint x: 229, endPoint y: 178, distance: 20.4
click at [209, 176] on strong "1." at bounding box center [208, 174] width 7 height 12
drag, startPoint x: 343, startPoint y: 390, endPoint x: 215, endPoint y: 361, distance: 131.2
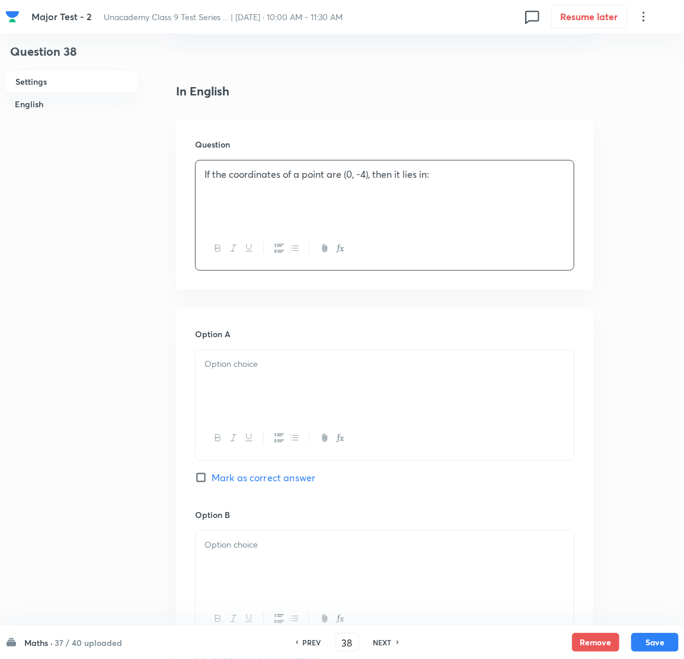
click at [340, 390] on div at bounding box center [385, 383] width 378 height 66
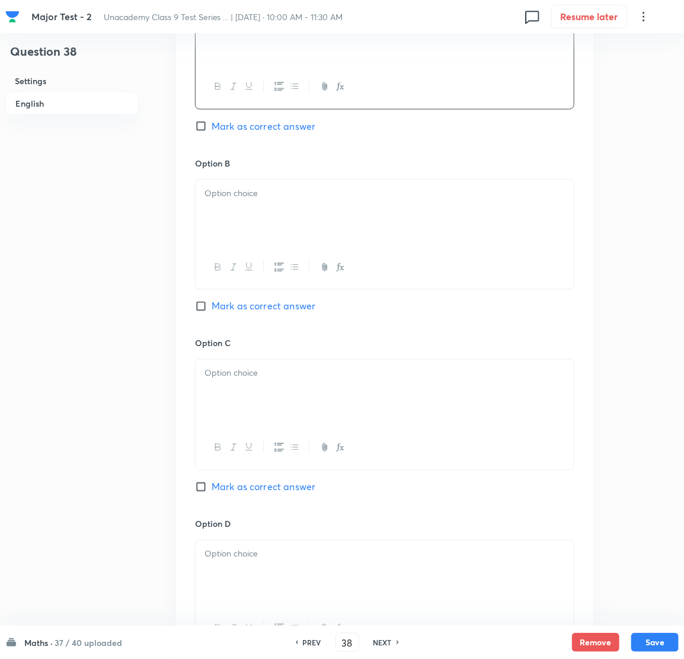
scroll to position [623, 0]
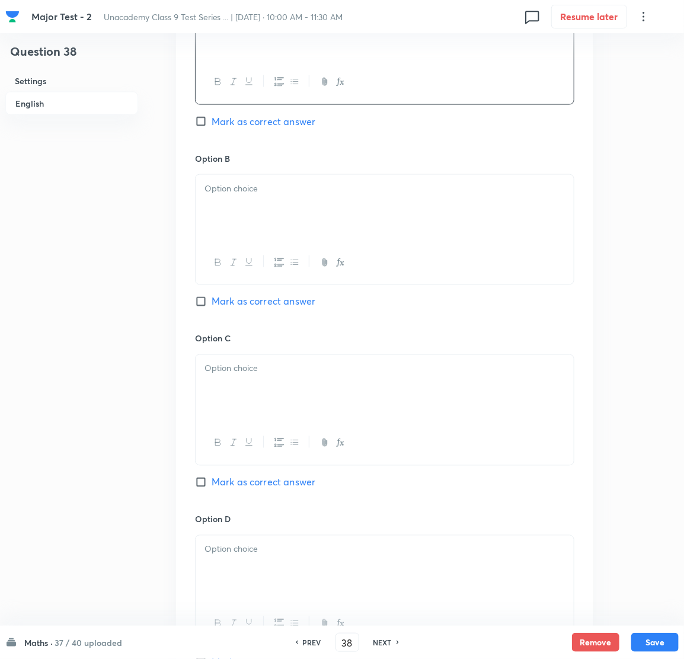
click at [250, 202] on div at bounding box center [385, 208] width 378 height 66
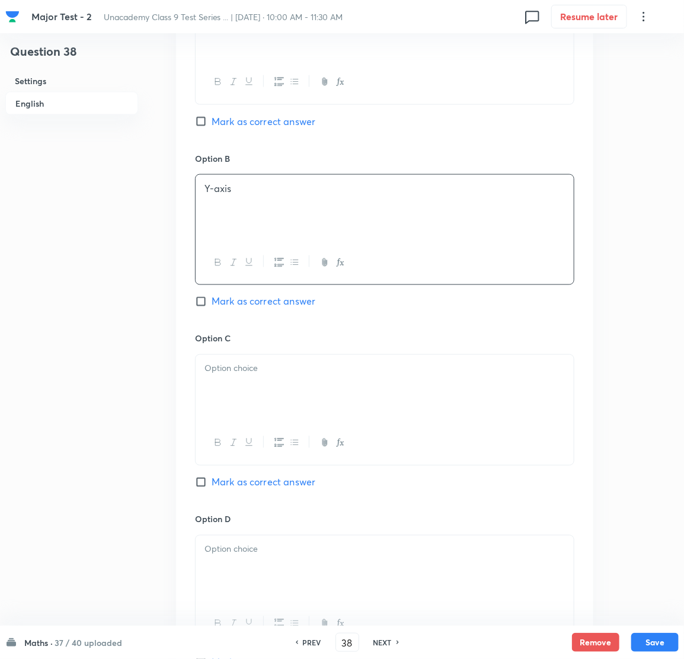
click at [200, 304] on input "Mark as correct answer" at bounding box center [203, 302] width 17 height 12
checkbox input "true"
click at [272, 405] on div at bounding box center [385, 388] width 378 height 66
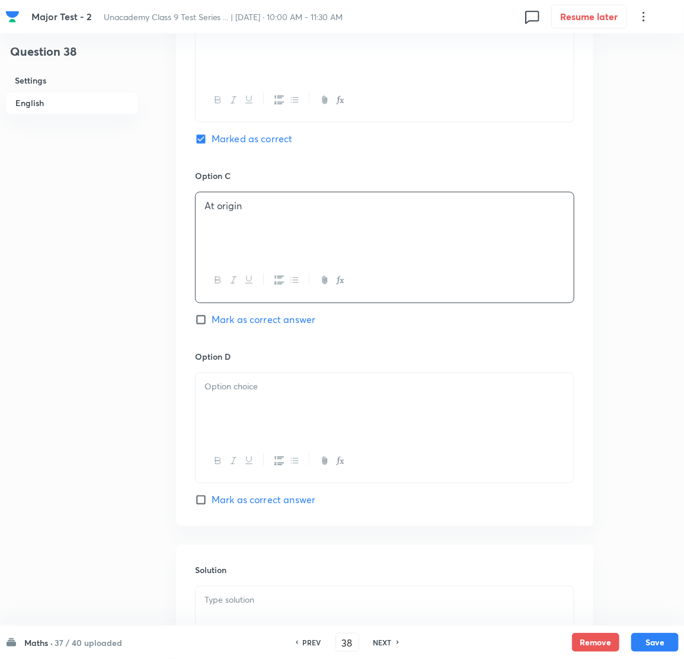
scroll to position [800, 0]
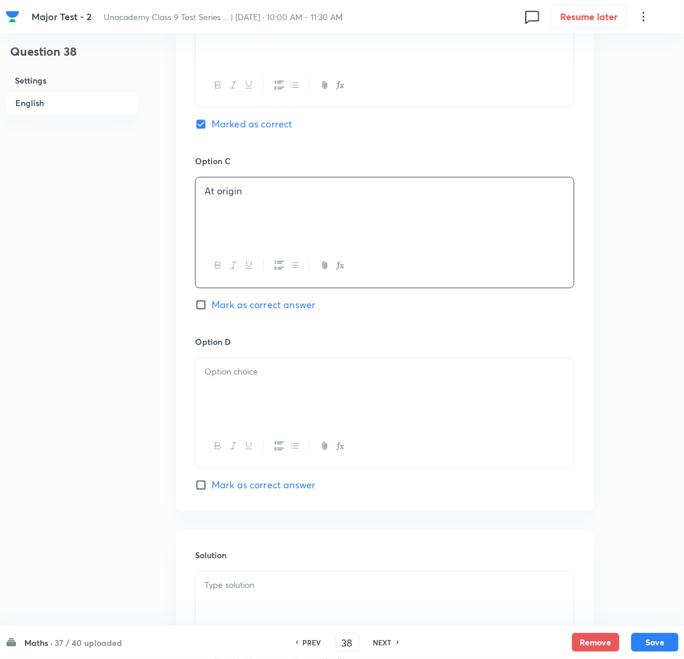
click at [305, 378] on p at bounding box center [385, 373] width 360 height 14
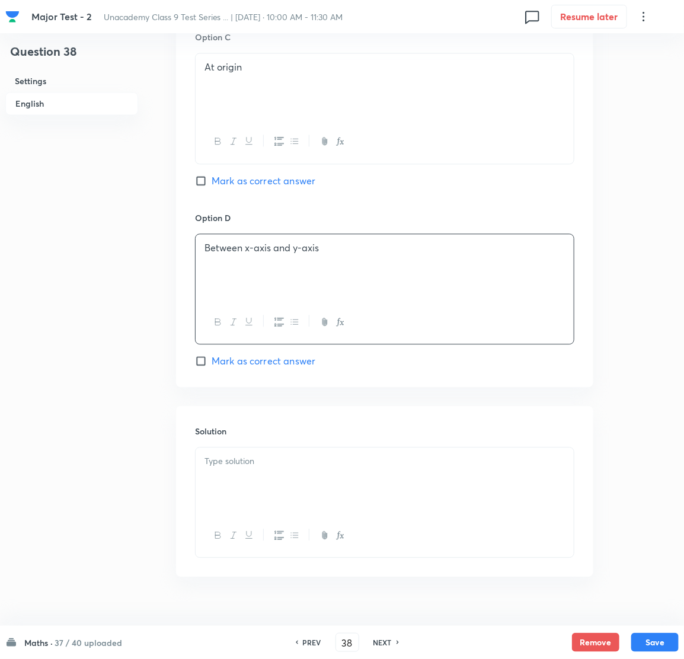
scroll to position [949, 0]
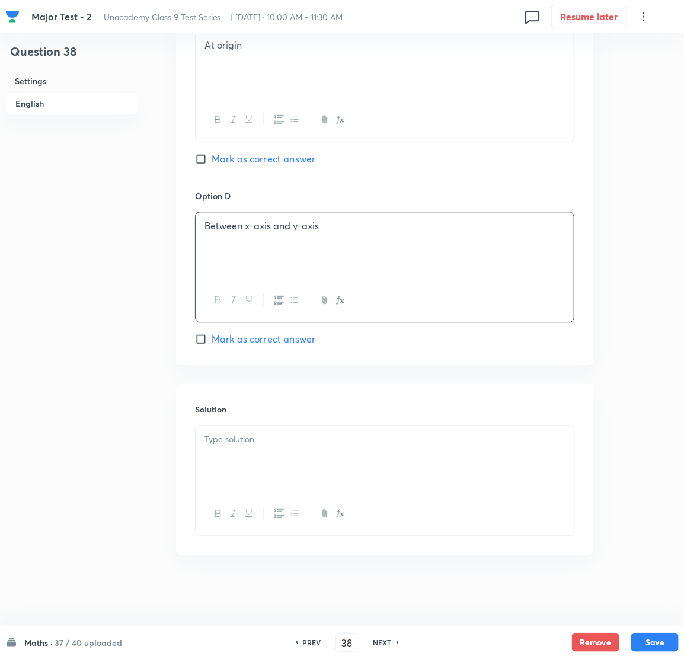
click at [254, 431] on div at bounding box center [385, 459] width 378 height 66
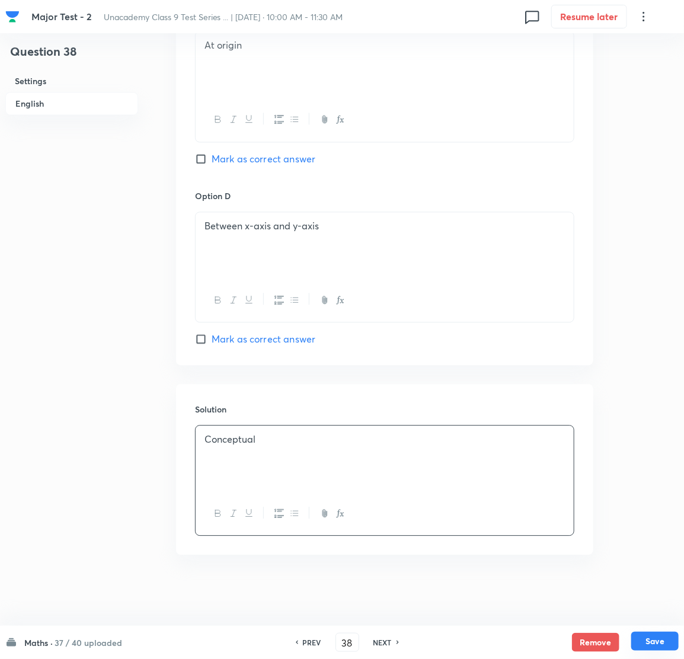
click at [649, 637] on button "Save" at bounding box center [654, 641] width 47 height 19
type input "39"
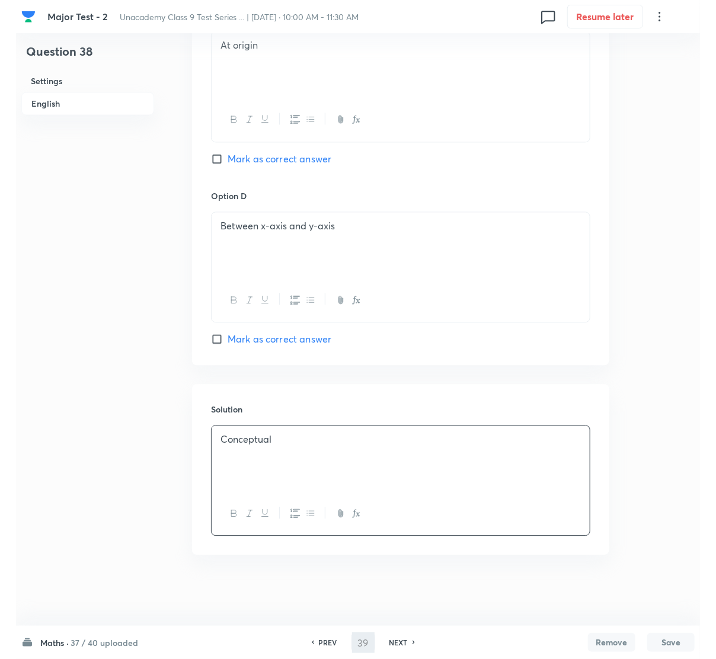
scroll to position [0, 0]
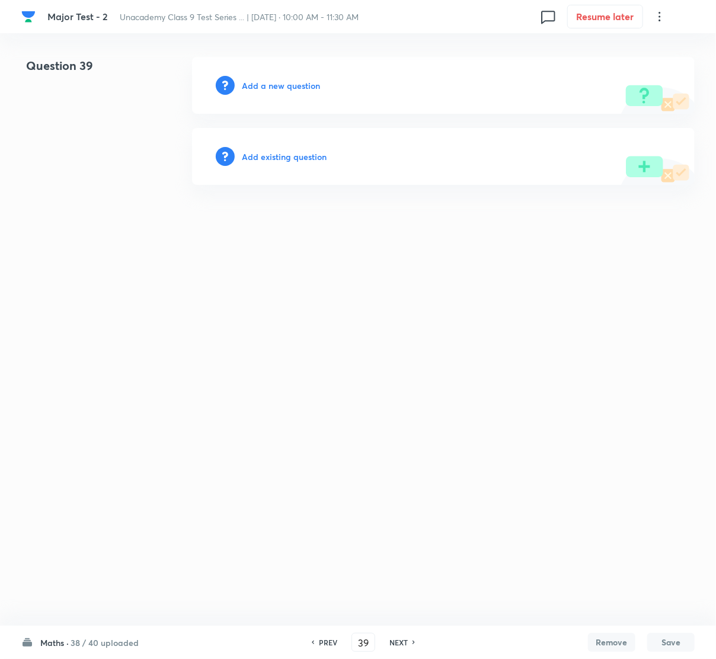
click at [286, 81] on h6 "Add a new question" at bounding box center [281, 85] width 78 height 12
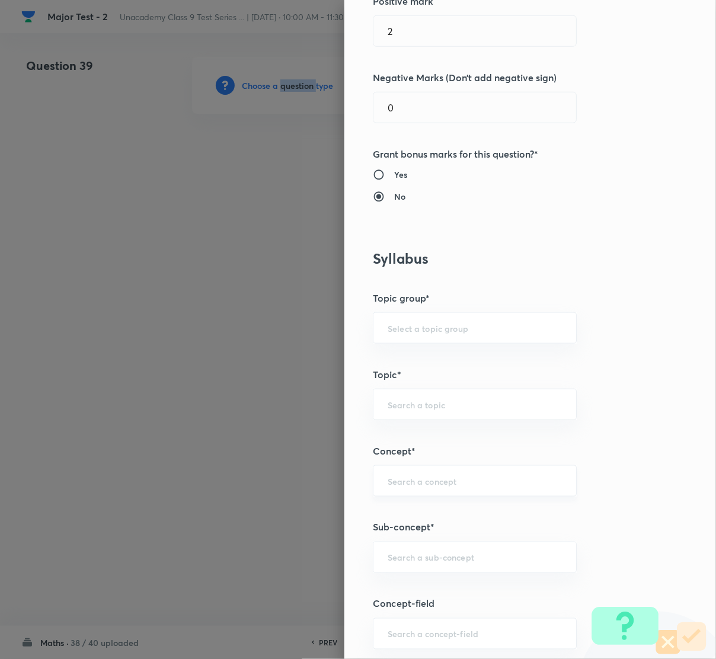
scroll to position [444, 0]
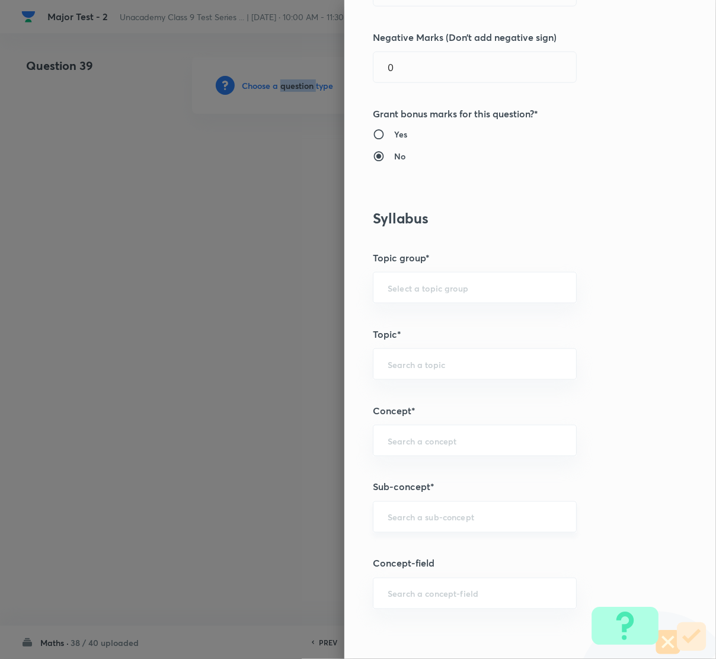
click at [416, 530] on div "​" at bounding box center [475, 517] width 204 height 31
click at [425, 553] on li "Number System Class 9" at bounding box center [461, 551] width 203 height 21
type input "Number System Class 9"
type input "Foundation Class IX"
type input "Mathematics"
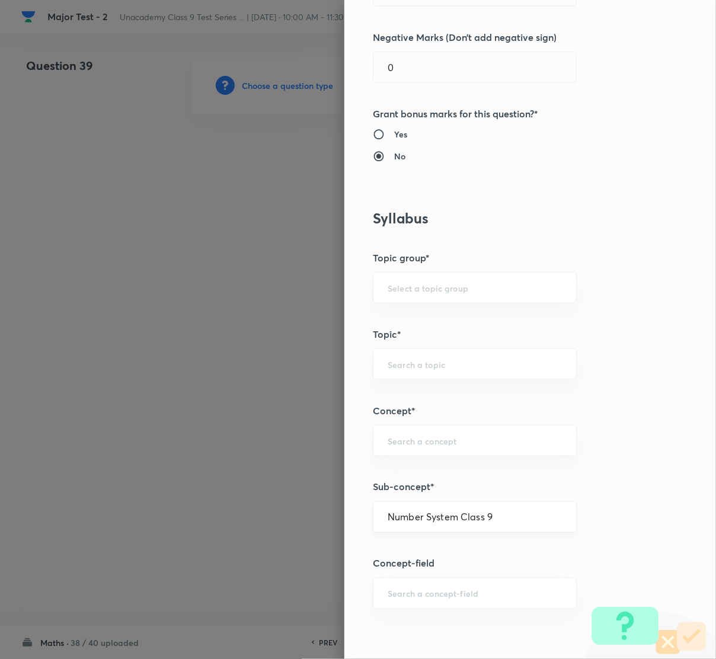
type input "Number System Class 9"
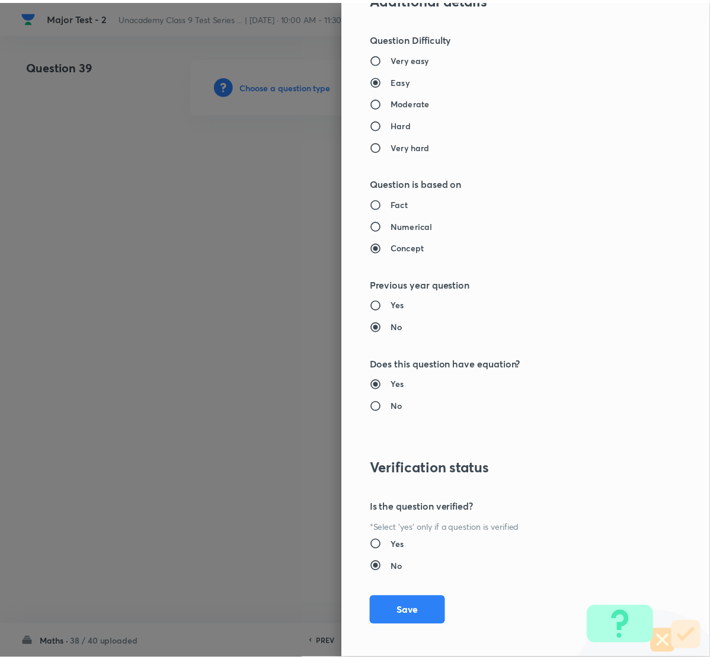
scroll to position [1116, 0]
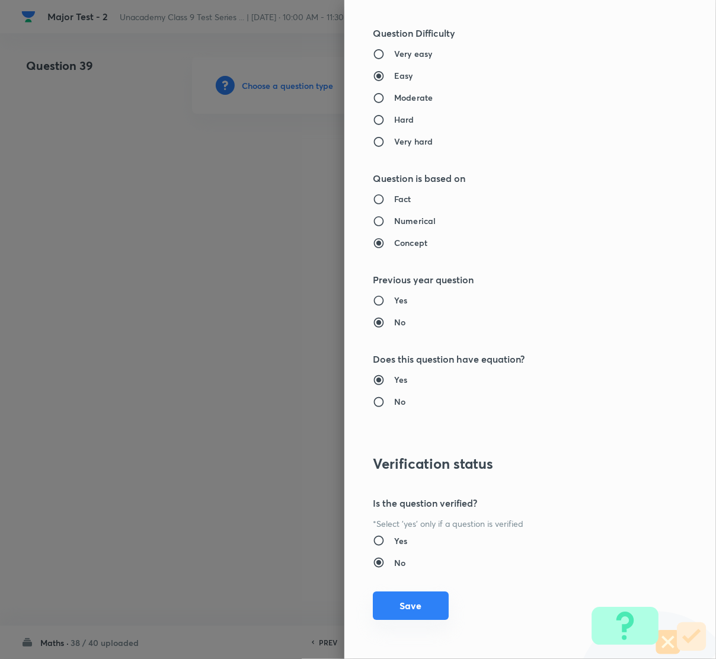
click at [391, 612] on button "Save" at bounding box center [411, 606] width 76 height 28
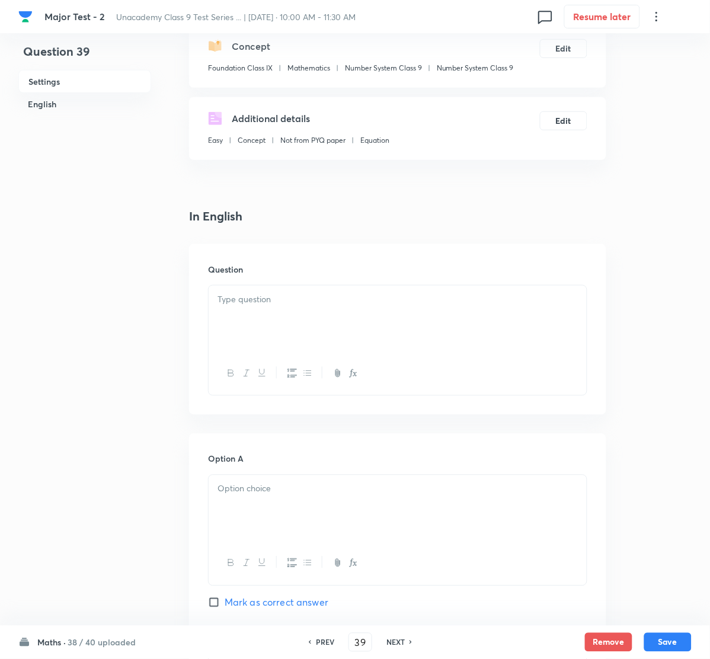
scroll to position [178, 0]
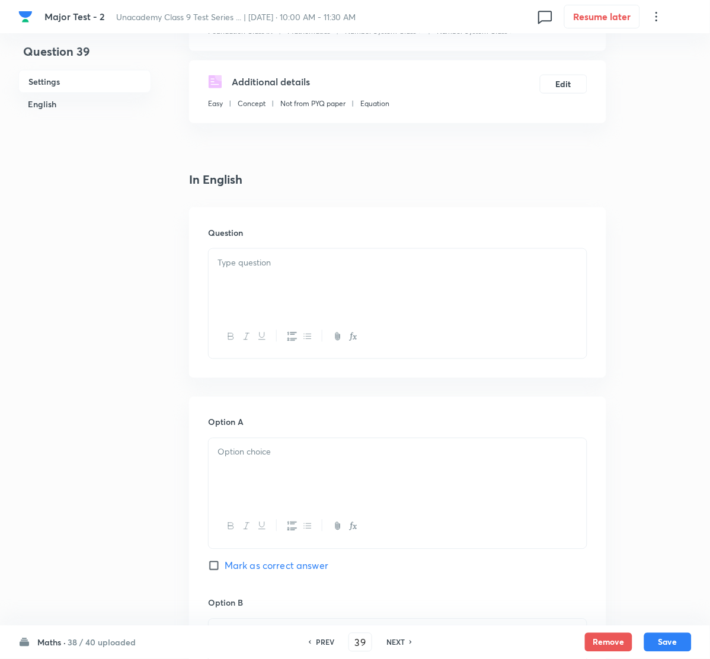
click at [273, 275] on div at bounding box center [398, 282] width 378 height 66
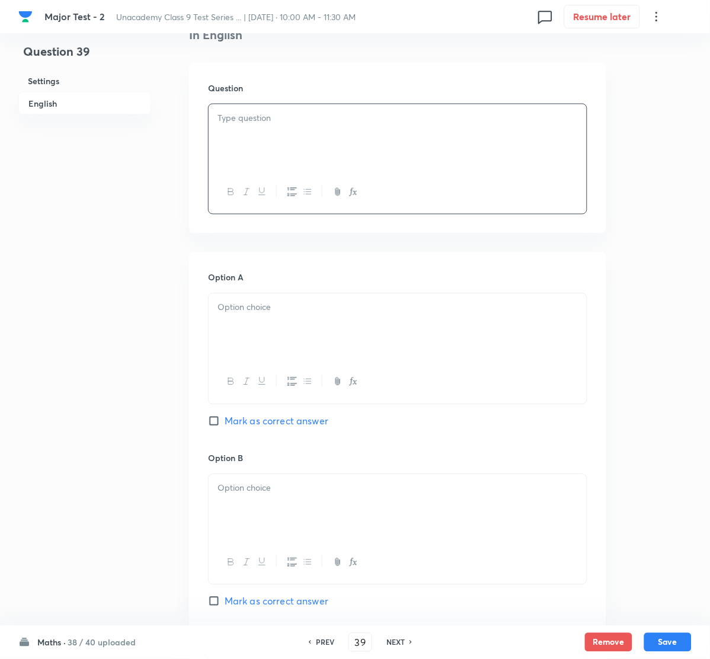
scroll to position [356, 0]
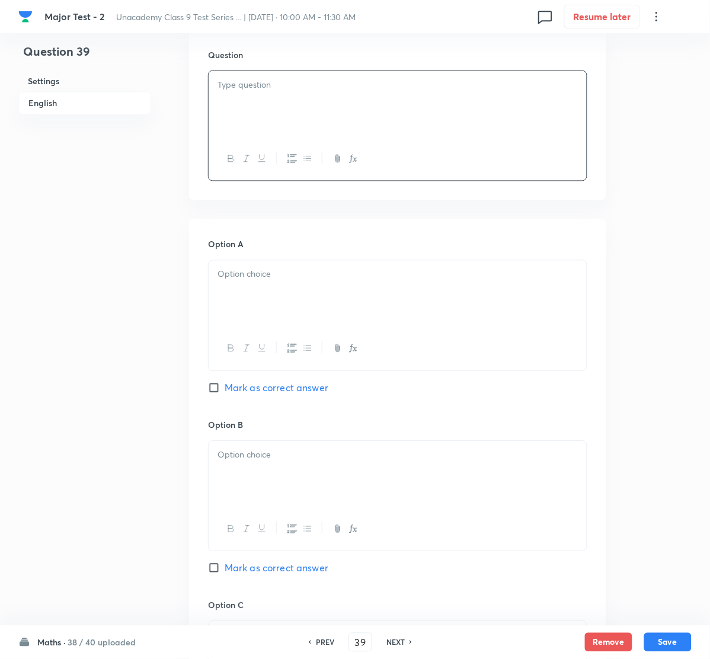
click at [243, 101] on div at bounding box center [398, 104] width 378 height 66
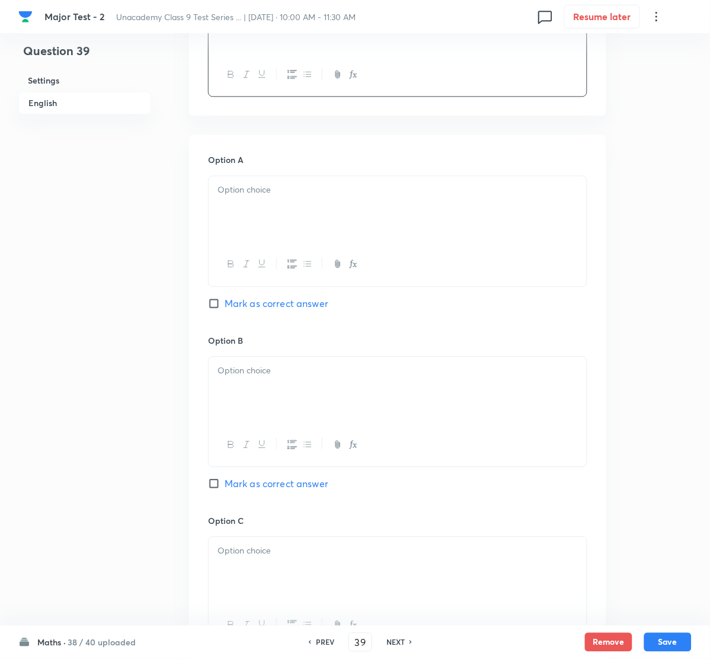
scroll to position [444, 0]
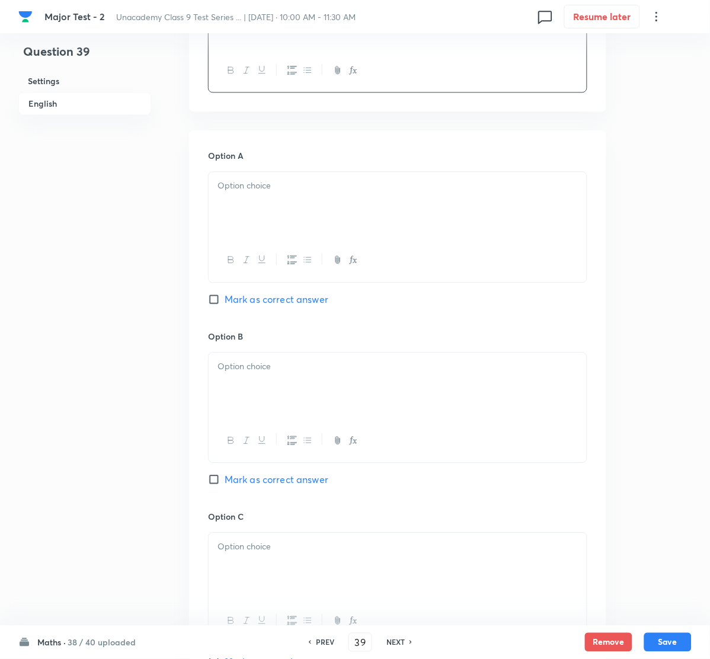
click at [284, 176] on div at bounding box center [398, 206] width 378 height 66
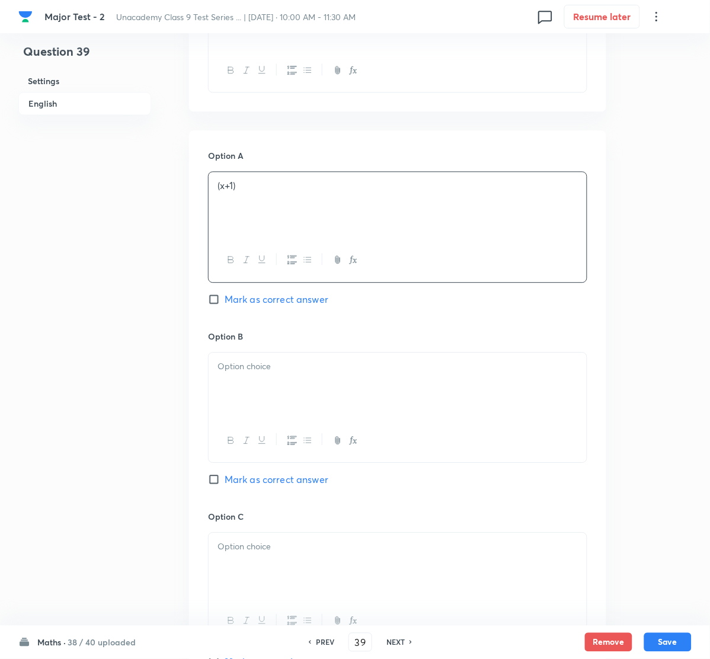
click at [282, 391] on div at bounding box center [398, 386] width 378 height 66
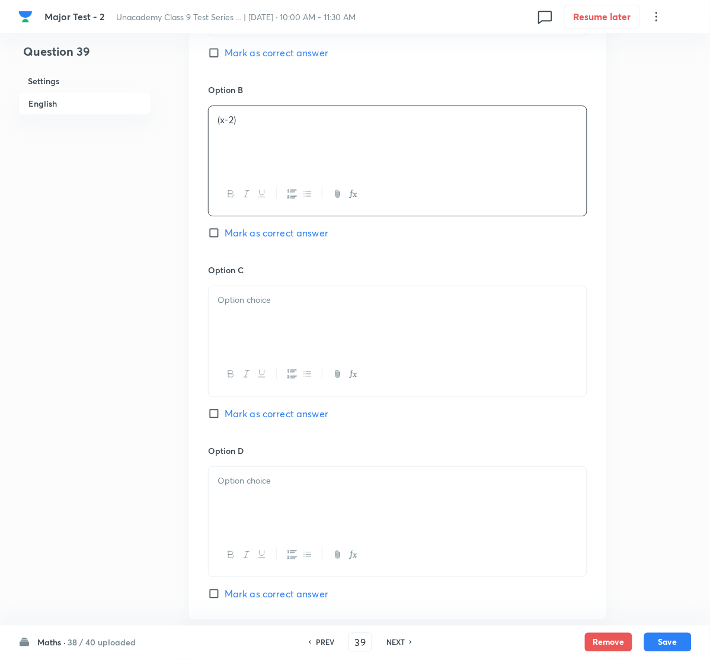
scroll to position [711, 0]
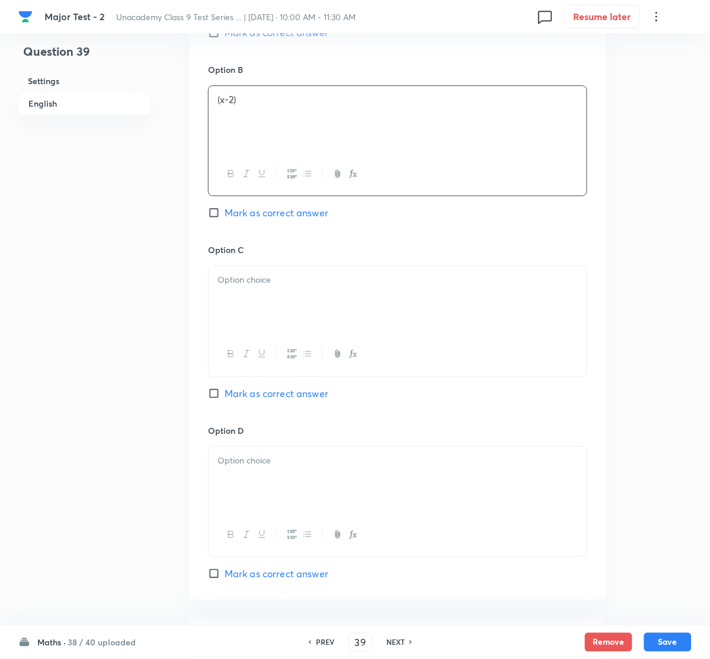
drag, startPoint x: 234, startPoint y: 272, endPoint x: 168, endPoint y: 285, distance: 67.1
click at [234, 275] on div at bounding box center [398, 299] width 378 height 66
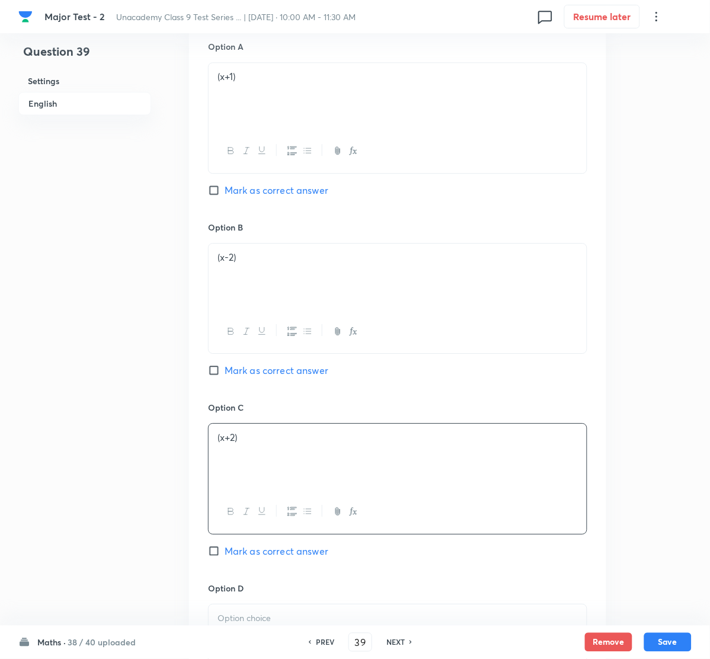
scroll to position [533, 0]
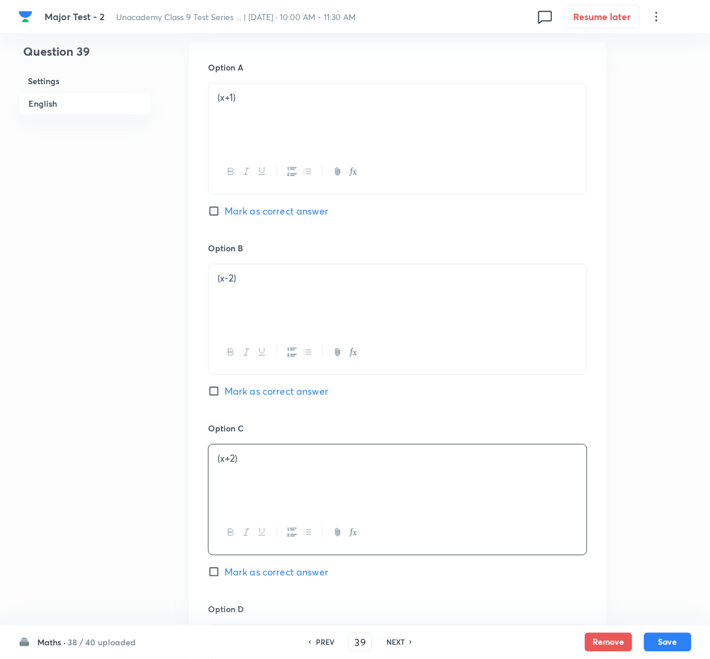
click at [212, 213] on input "Mark as correct answer" at bounding box center [216, 211] width 17 height 12
checkbox input "true"
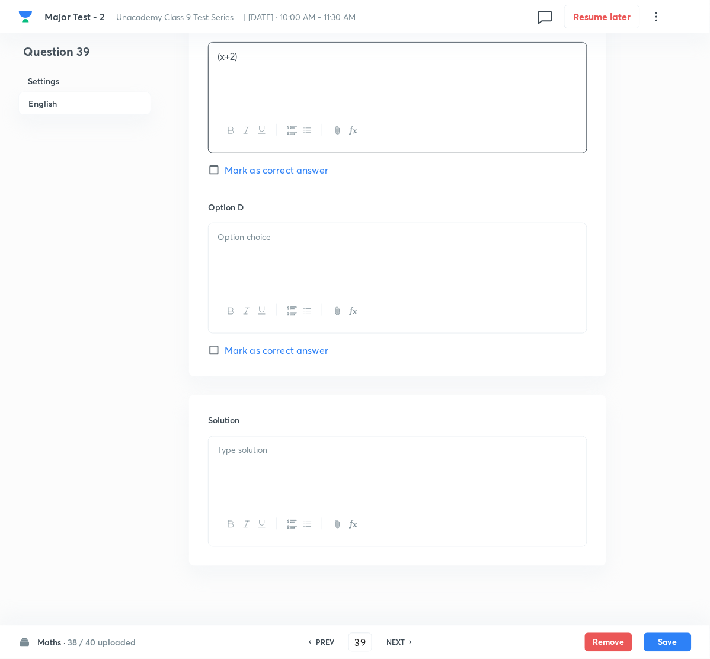
scroll to position [949, 0]
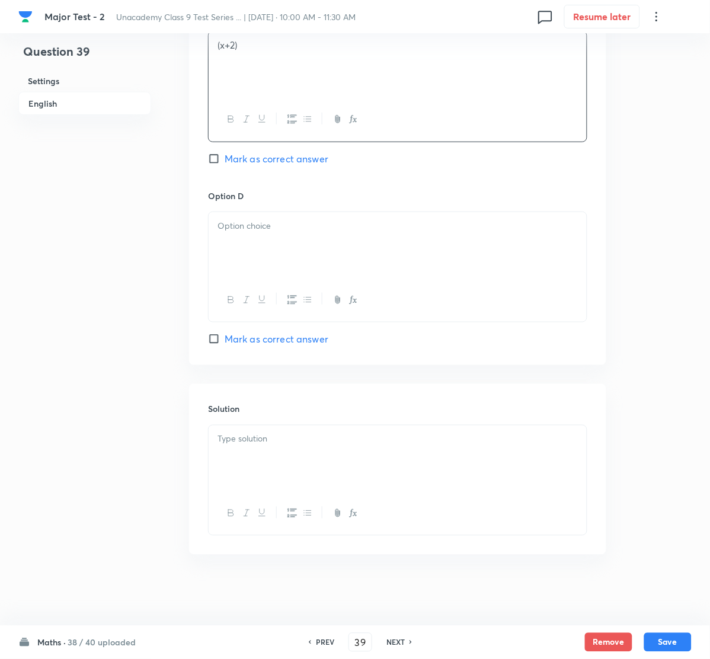
click at [252, 236] on div at bounding box center [398, 245] width 378 height 66
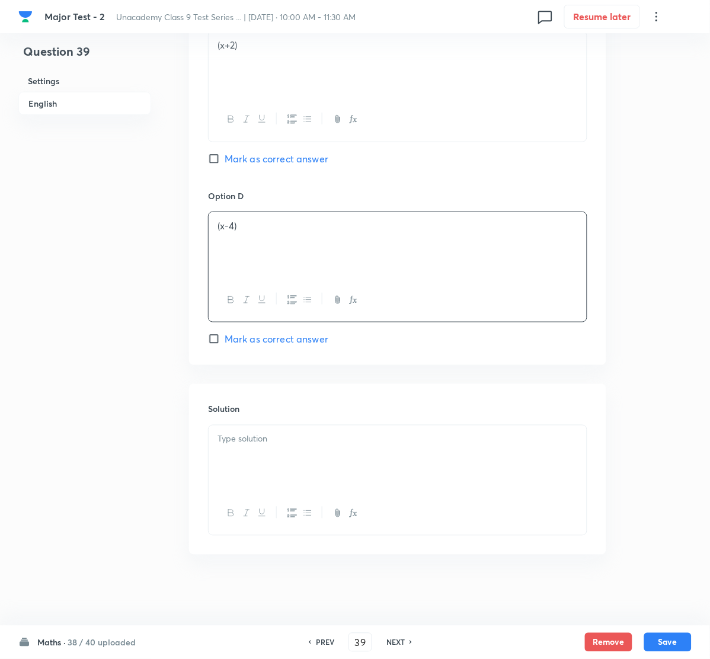
click at [259, 461] on div at bounding box center [398, 459] width 378 height 66
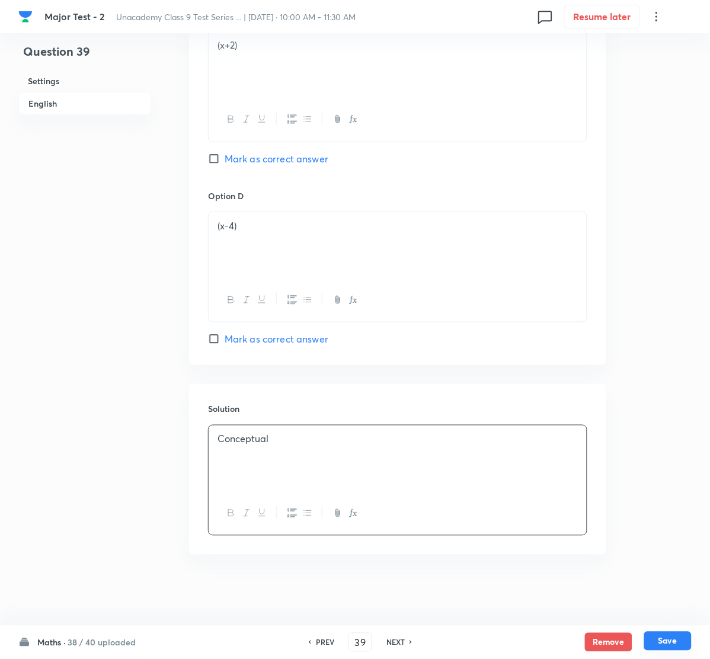
click at [667, 637] on button "Save" at bounding box center [667, 641] width 47 height 19
type input "40"
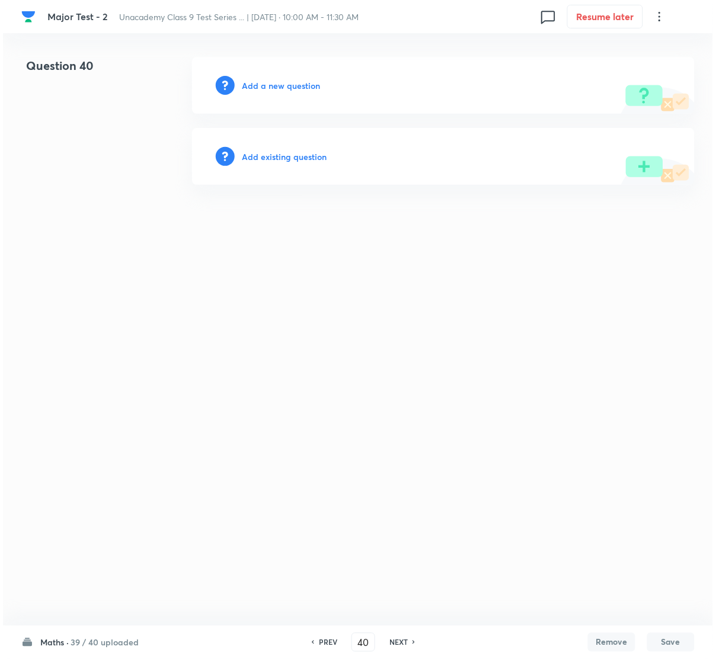
scroll to position [0, 0]
click at [282, 84] on h6 "Add a new question" at bounding box center [281, 85] width 78 height 12
click at [282, 84] on h6 "Choose a question type" at bounding box center [287, 85] width 91 height 12
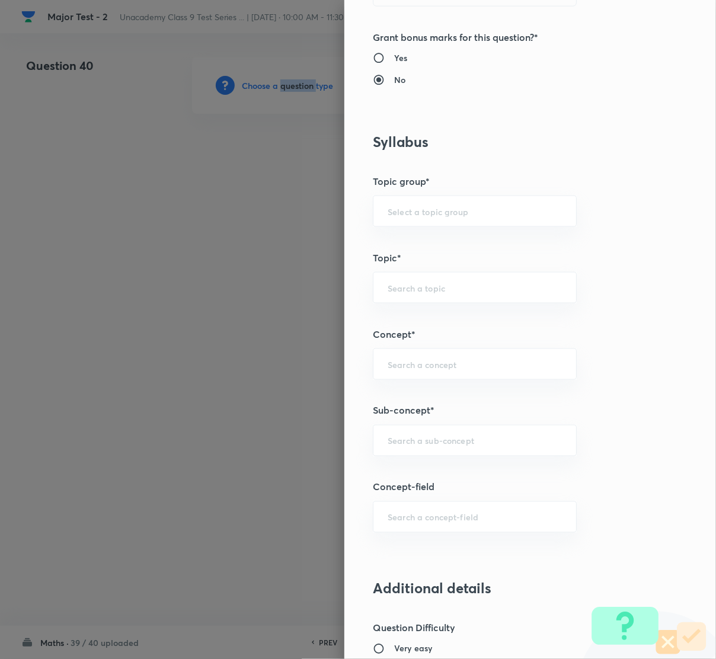
scroll to position [533, 0]
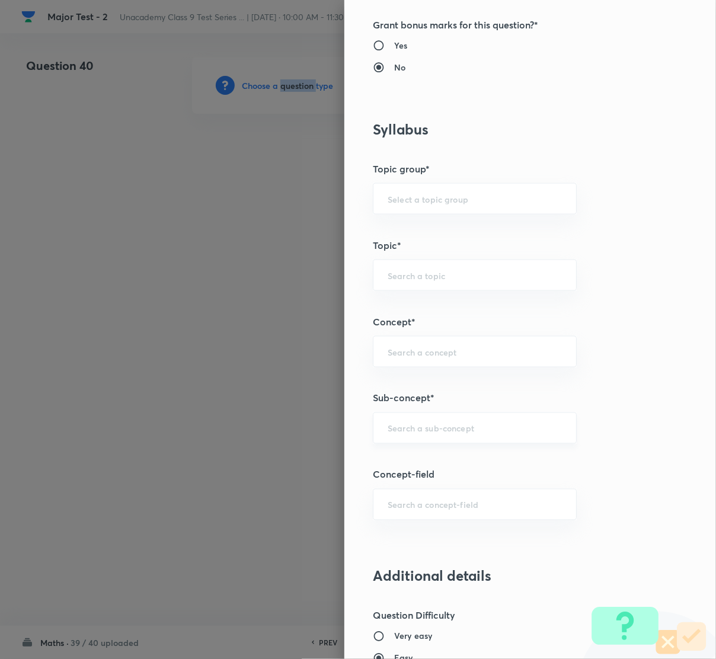
click at [425, 444] on div "​" at bounding box center [475, 428] width 204 height 31
click at [429, 456] on li "Number System Class 9" at bounding box center [461, 462] width 203 height 21
type input "Number System Class 9"
type input "Foundation Class IX"
type input "Mathematics"
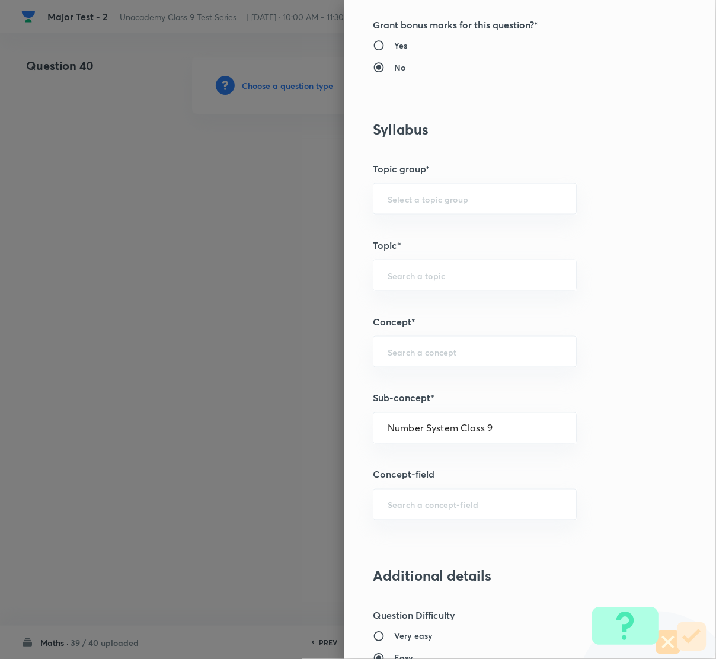
type input "Number System Class 9"
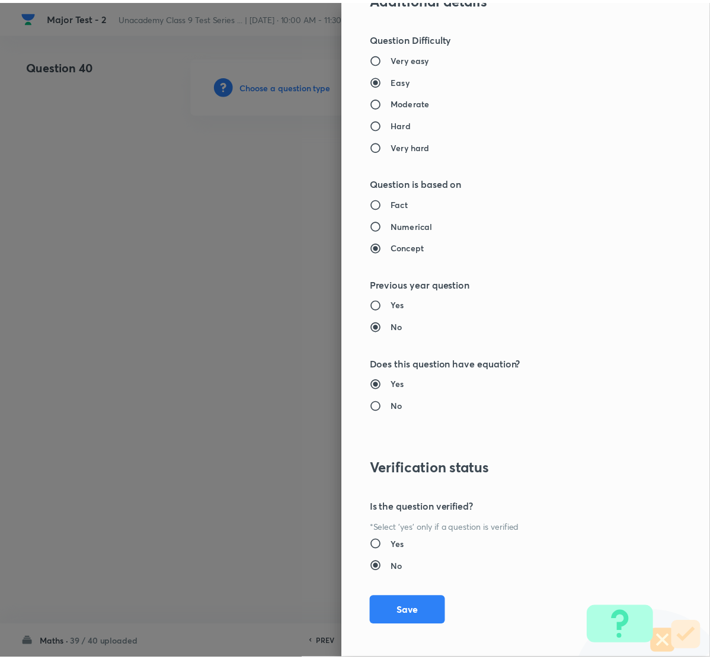
scroll to position [1116, 0]
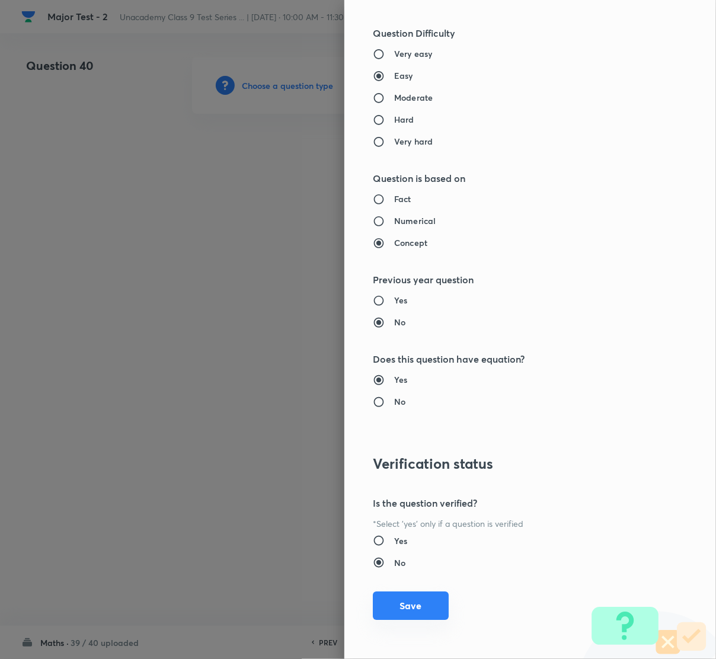
click at [407, 608] on button "Save" at bounding box center [411, 606] width 76 height 28
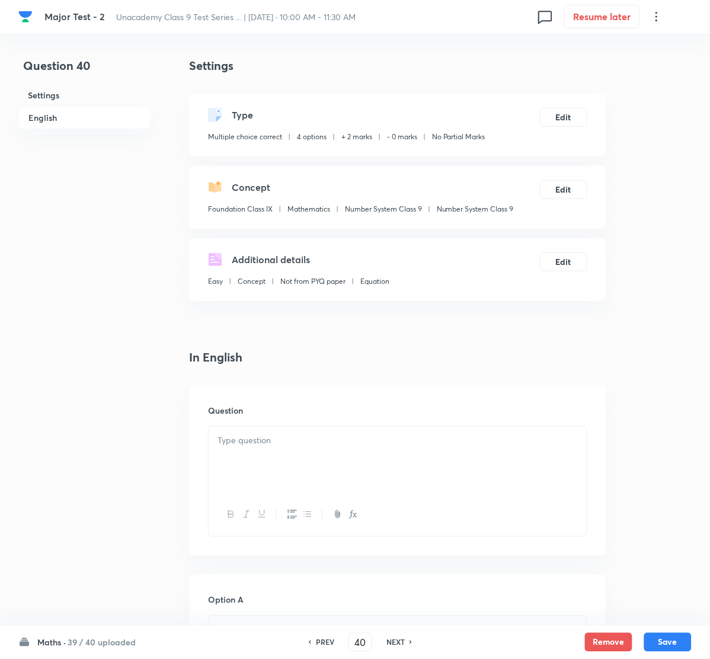
click at [284, 467] on div at bounding box center [398, 460] width 378 height 66
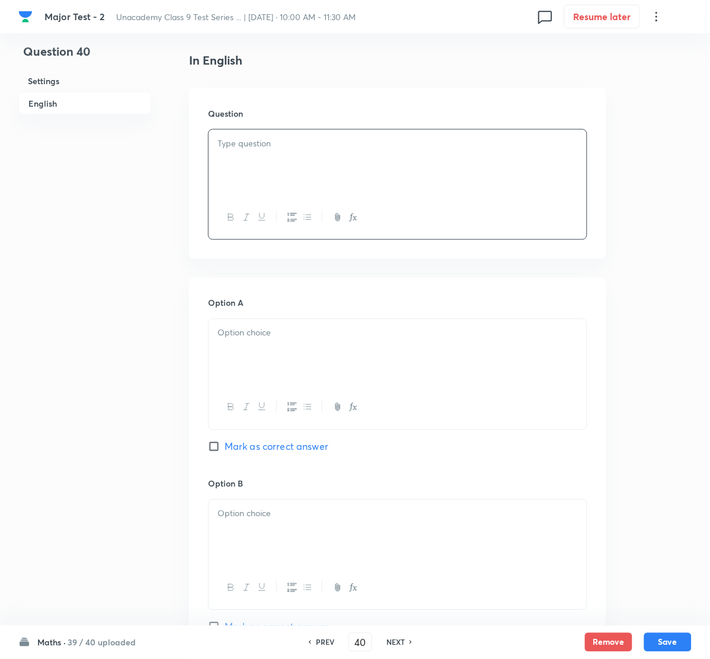
scroll to position [266, 0]
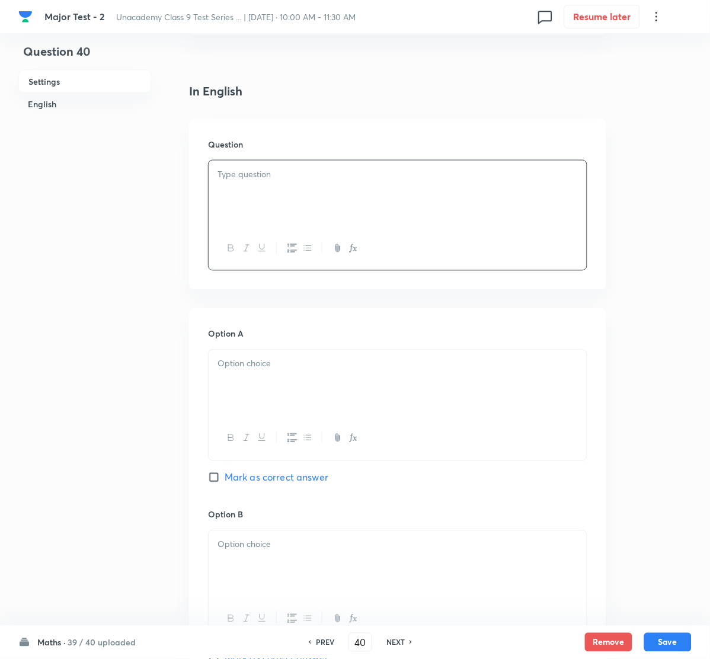
click at [312, 178] on p at bounding box center [398, 175] width 360 height 14
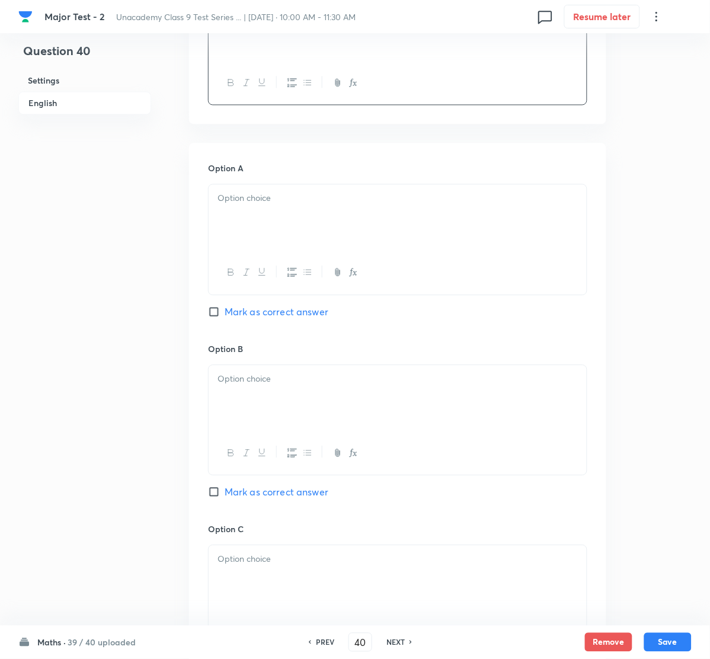
scroll to position [444, 0]
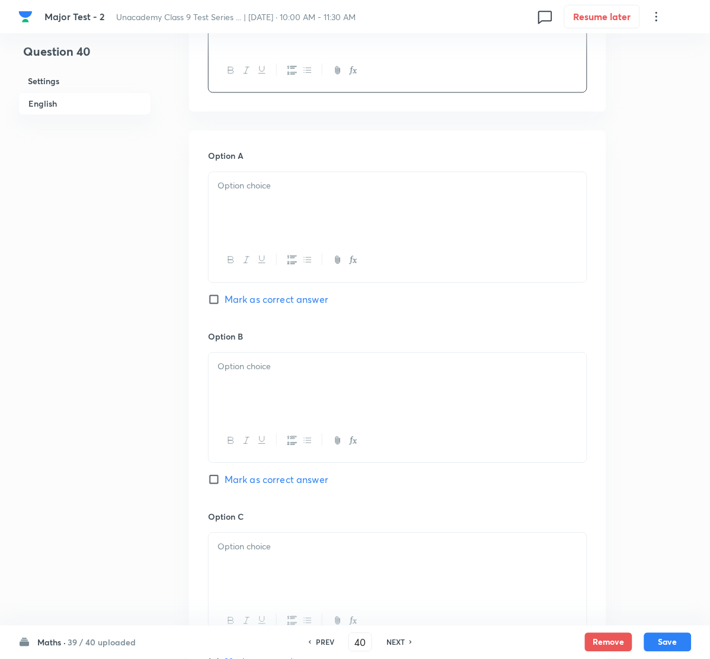
drag, startPoint x: 293, startPoint y: 178, endPoint x: 244, endPoint y: 195, distance: 51.9
click at [291, 179] on div at bounding box center [398, 206] width 378 height 66
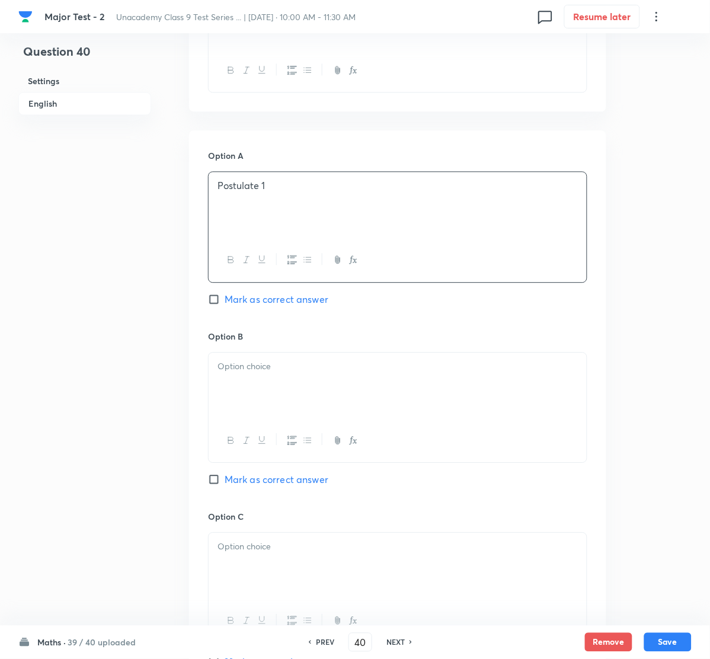
click at [276, 361] on p at bounding box center [398, 367] width 360 height 14
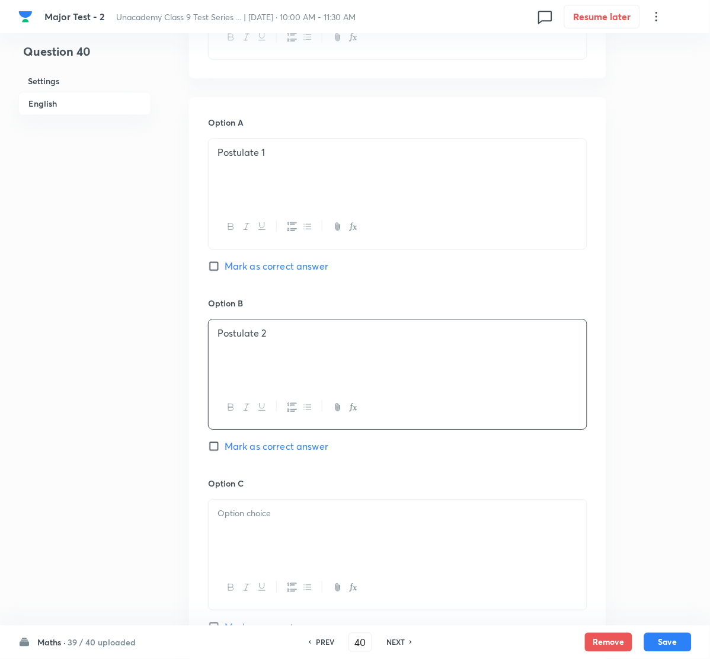
scroll to position [623, 0]
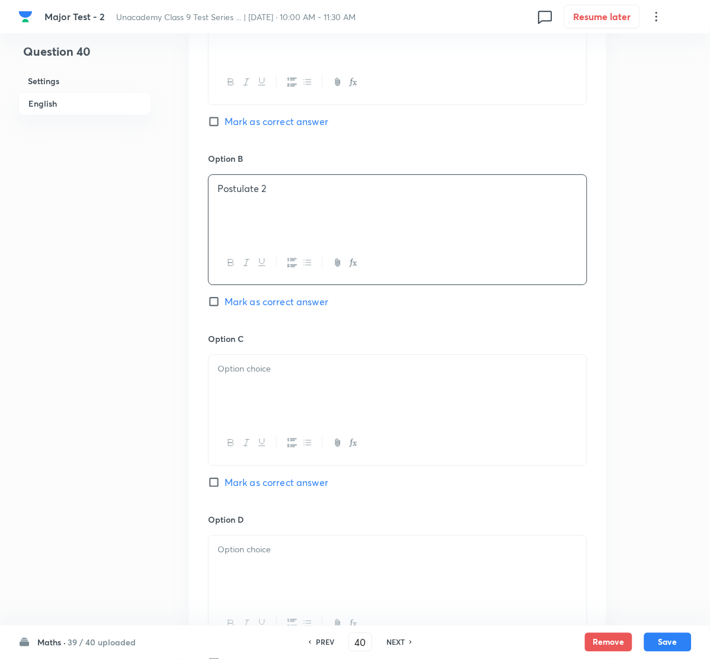
click at [289, 374] on p at bounding box center [398, 369] width 360 height 14
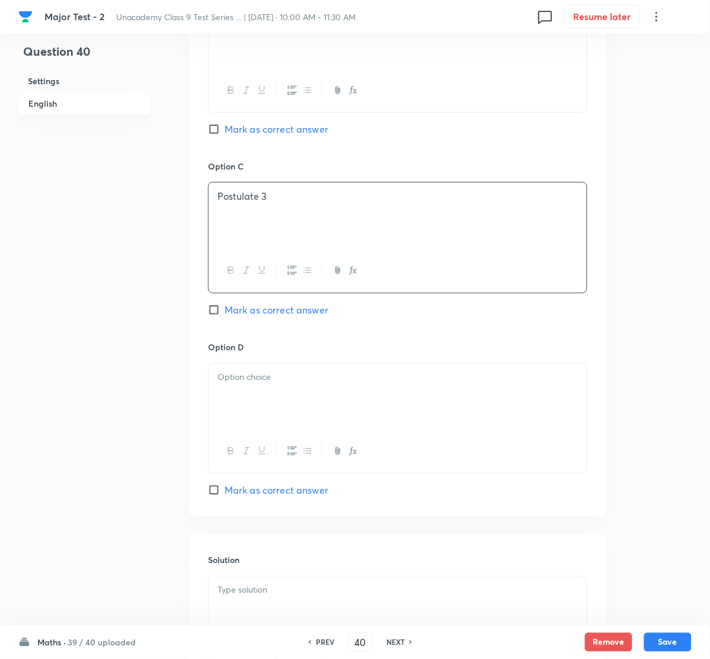
scroll to position [889, 0]
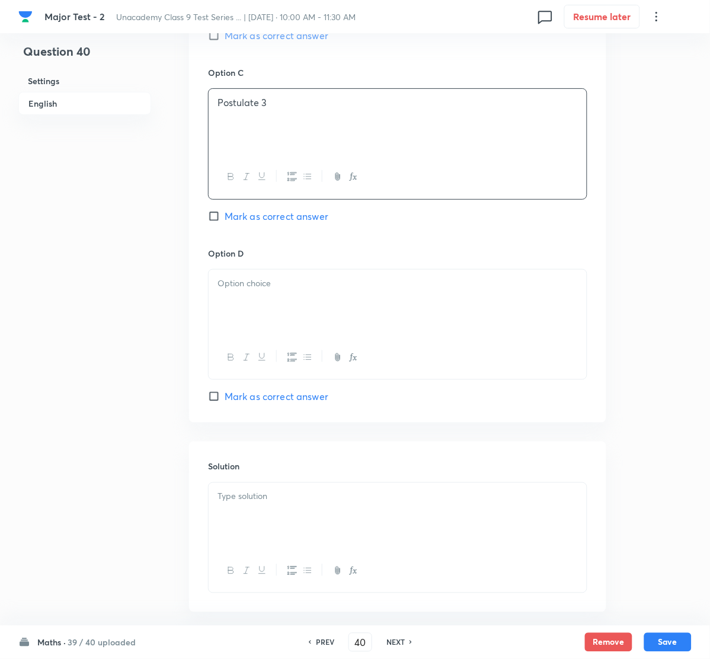
click at [264, 292] on div at bounding box center [398, 303] width 378 height 66
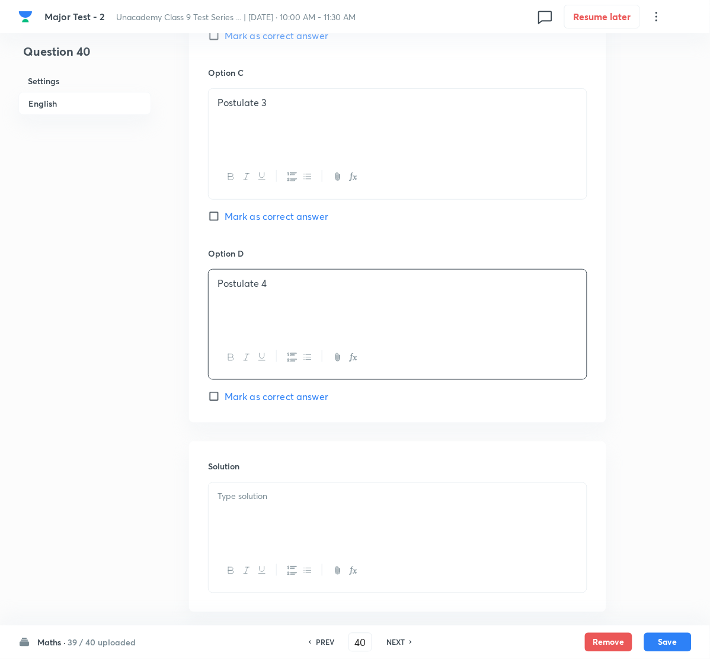
click at [204, 222] on div "Option A Postulate 1 Mark as correct answer Option B Postulate 2 Mark as correc…" at bounding box center [397, 54] width 417 height 736
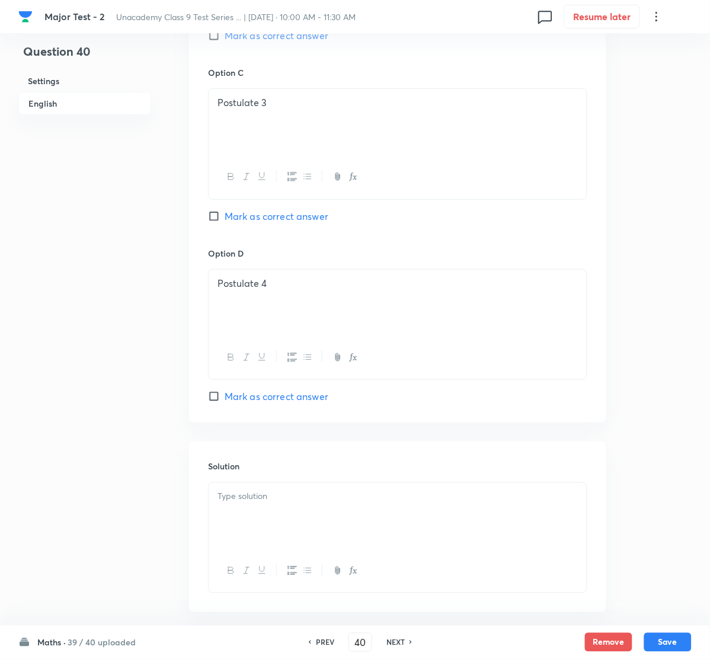
click at [210, 219] on input "Mark as correct answer" at bounding box center [216, 216] width 17 height 12
checkbox input "true"
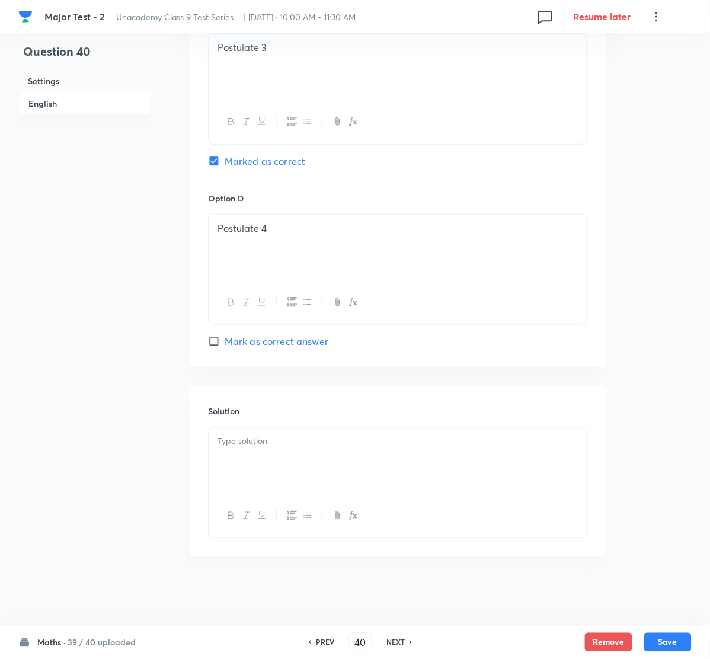
scroll to position [949, 0]
click at [266, 451] on div at bounding box center [398, 459] width 378 height 66
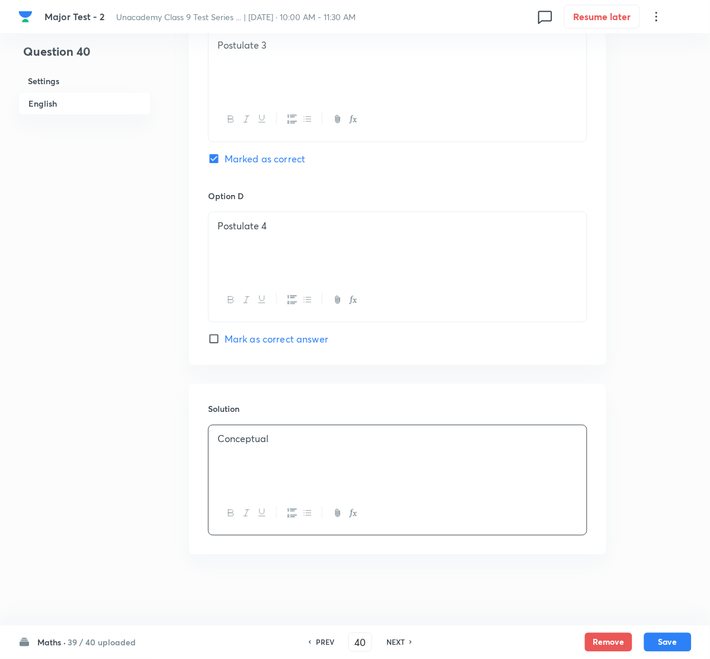
click at [665, 631] on div "Maths · 39 / 40 uploaded PREV 40 ​ NEXT Remove Save" at bounding box center [355, 642] width 674 height 33
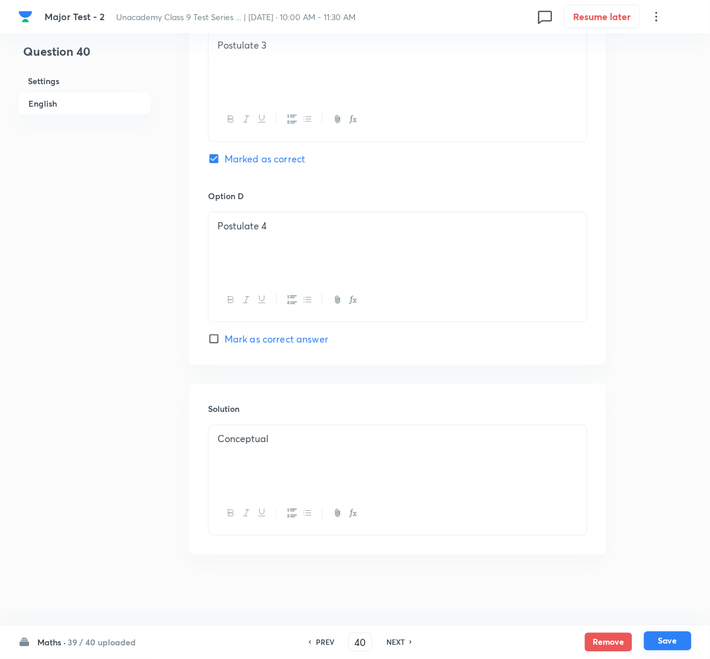
click at [691, 640] on button "Save" at bounding box center [667, 641] width 47 height 19
type input "41"
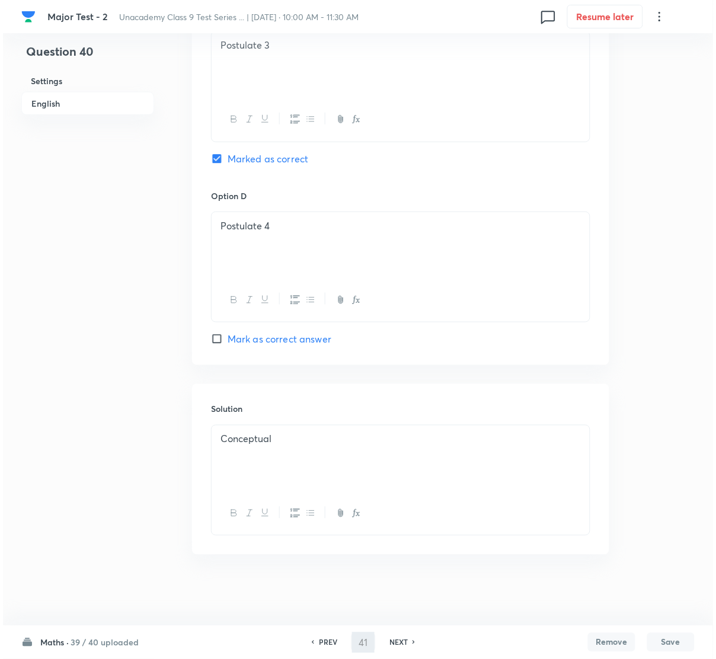
scroll to position [0, 0]
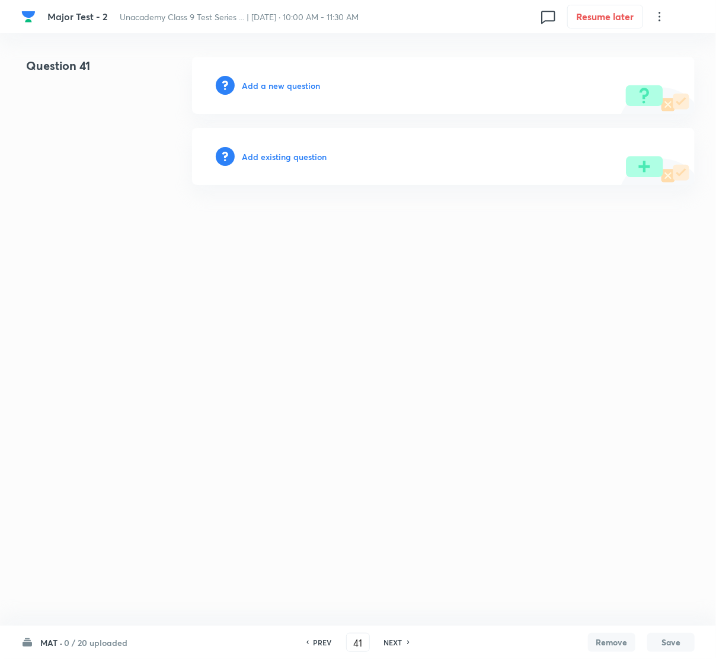
click at [296, 87] on h6 "Add a new question" at bounding box center [281, 85] width 78 height 12
click at [296, 87] on h6 "Choose a question type" at bounding box center [287, 85] width 91 height 12
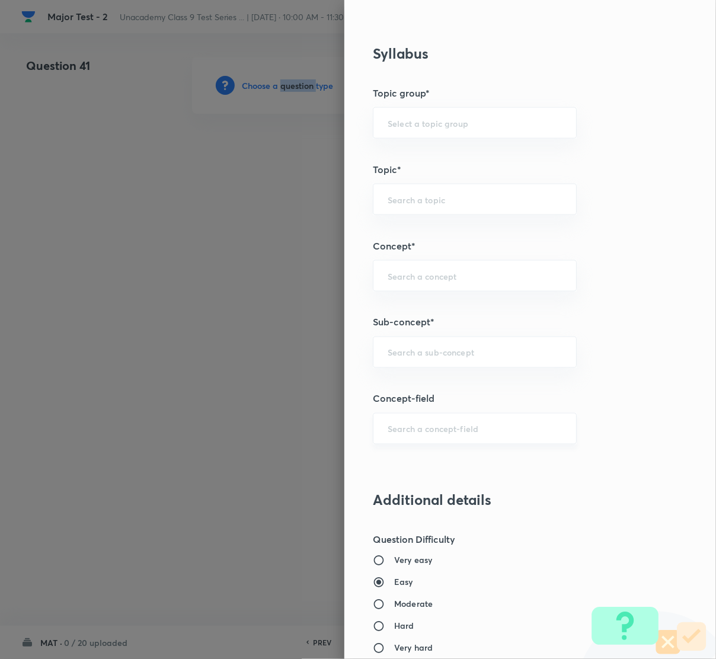
scroll to position [623, 0]
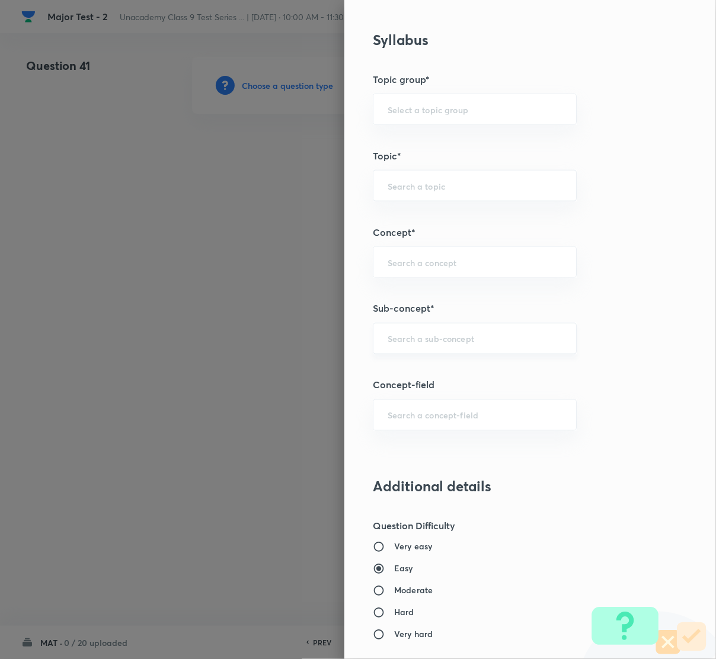
click at [417, 321] on div "Question settings Question type* Multiple choice correct Number of options* 2 3…" at bounding box center [530, 329] width 372 height 659
click at [418, 326] on div "​" at bounding box center [475, 338] width 204 height 31
click at [449, 368] on li "Number System Class 9" at bounding box center [461, 373] width 203 height 21
type input "Number System Class 9"
type input "Foundation Class IX"
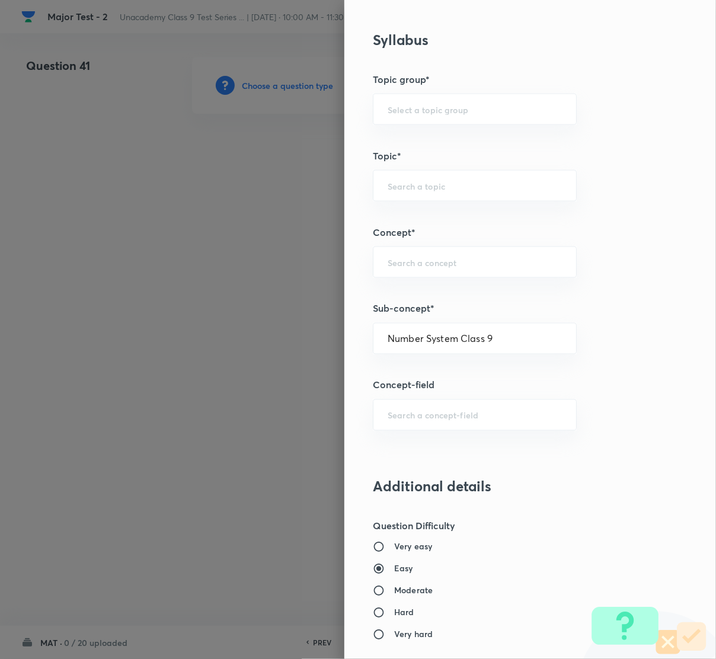
type input "Mathematics"
type input "Number System Class 9"
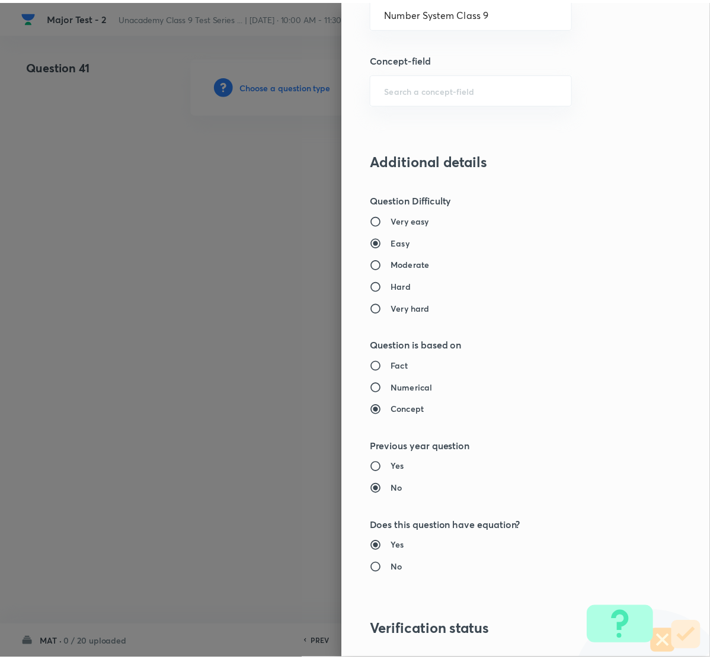
scroll to position [1116, 0]
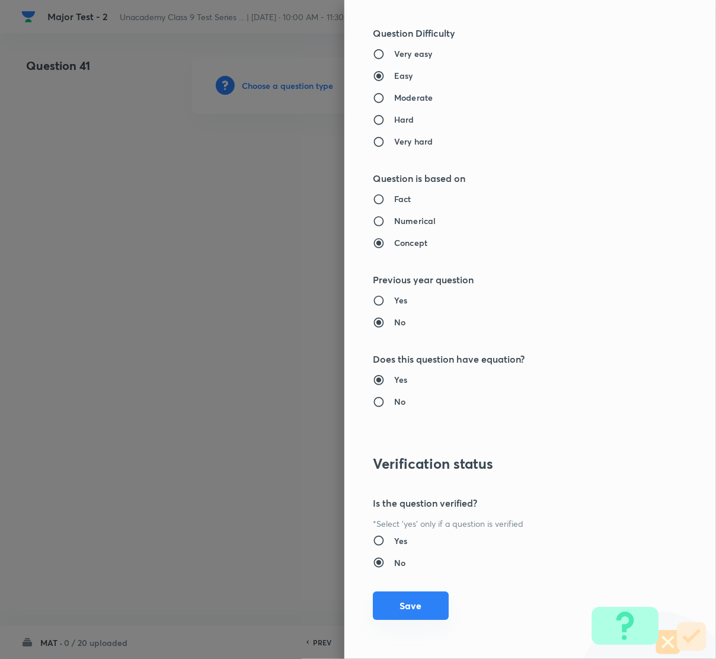
click at [390, 602] on button "Save" at bounding box center [411, 606] width 76 height 28
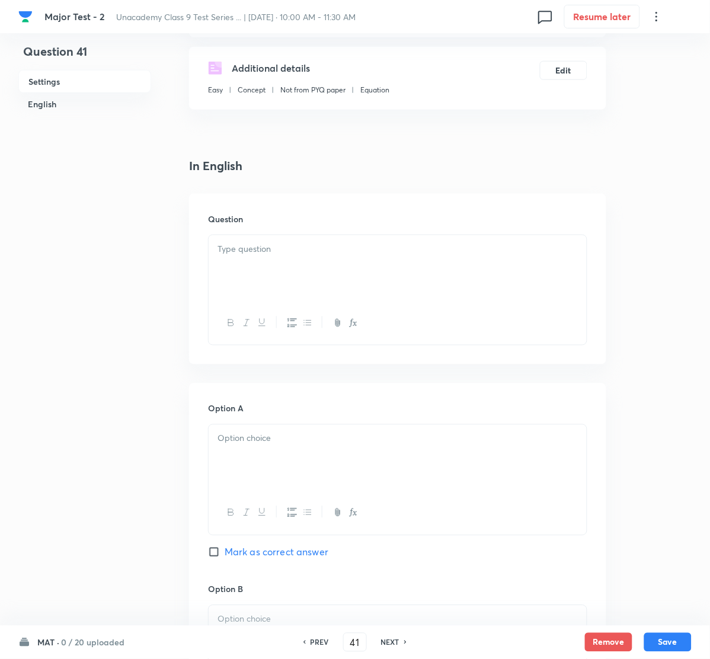
scroll to position [266, 0]
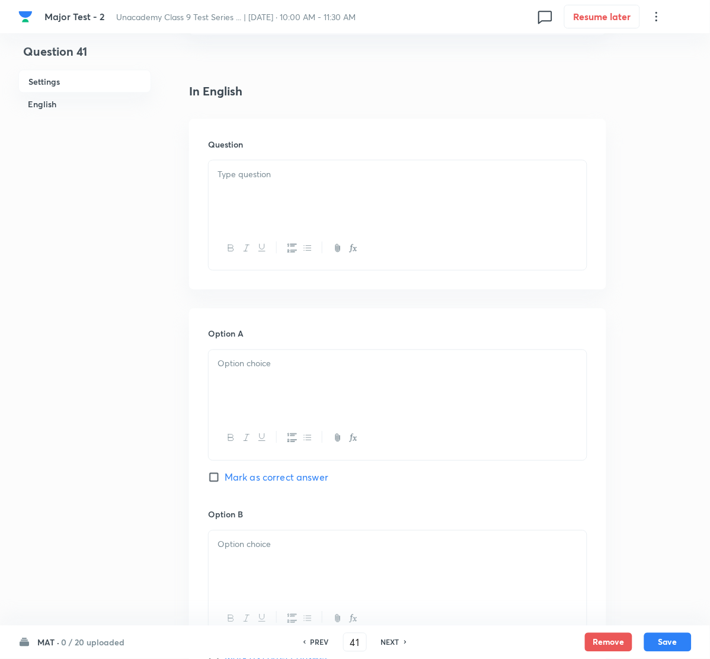
click at [262, 211] on div at bounding box center [398, 194] width 378 height 66
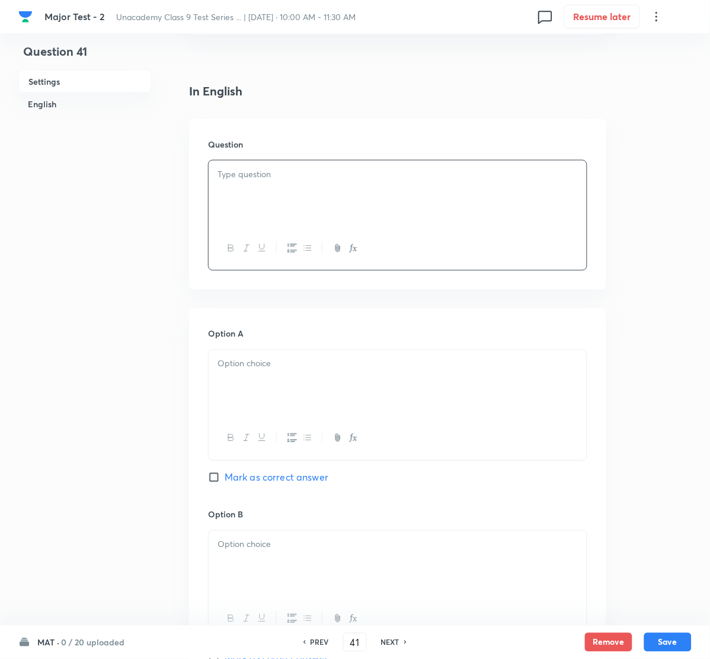
click at [289, 207] on div at bounding box center [398, 194] width 378 height 66
drag, startPoint x: 277, startPoint y: 378, endPoint x: 269, endPoint y: 377, distance: 8.5
click at [269, 377] on div at bounding box center [398, 383] width 378 height 66
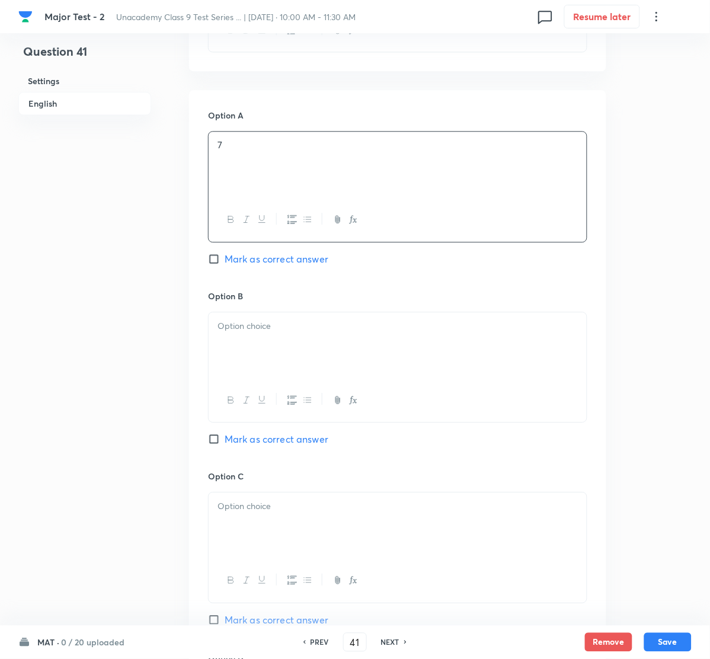
scroll to position [533, 0]
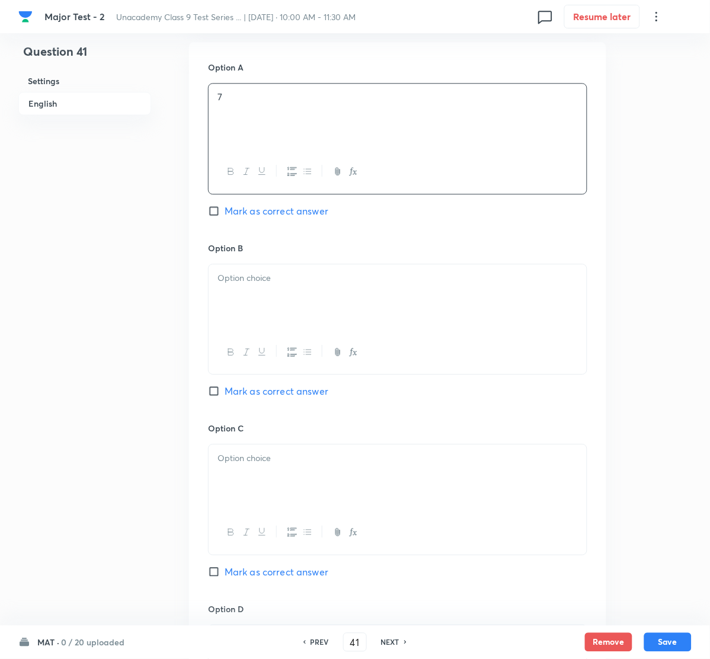
click at [277, 256] on div "Option B [PERSON_NAME] as correct answer" at bounding box center [397, 332] width 379 height 180
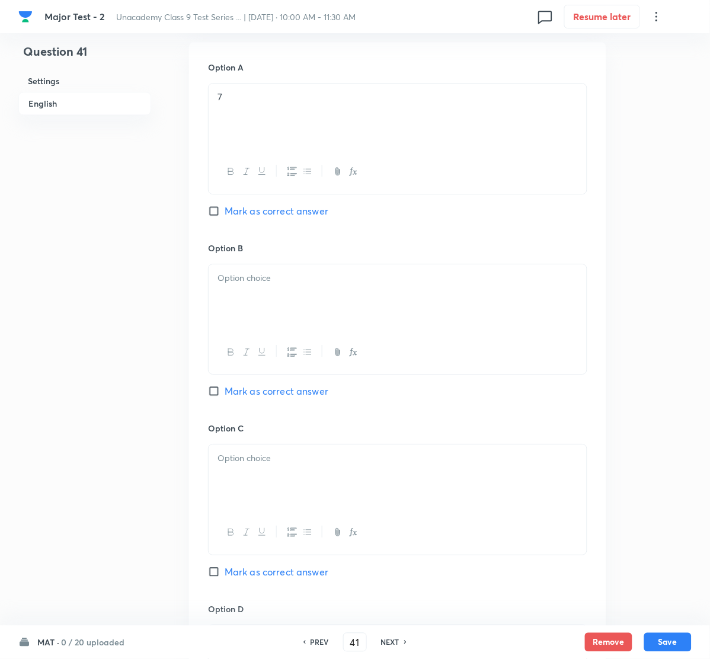
click at [272, 285] on div at bounding box center [398, 297] width 378 height 66
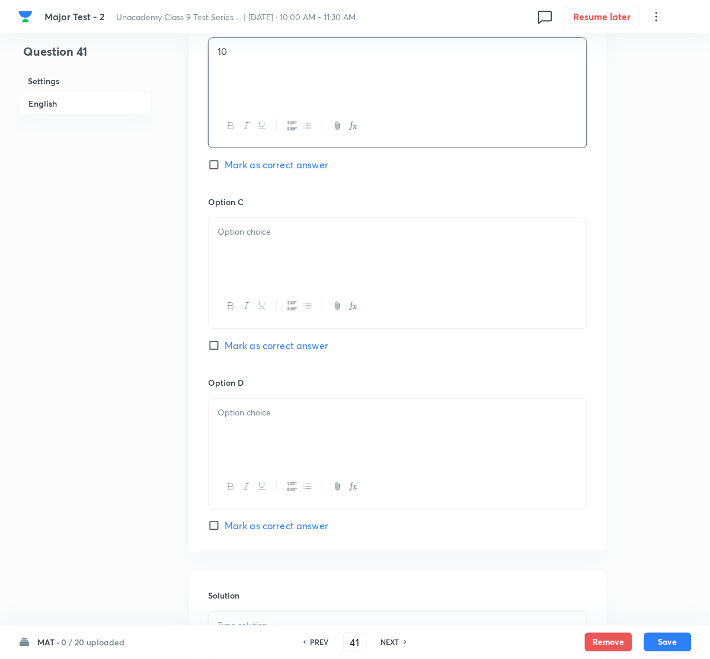
scroll to position [800, 0]
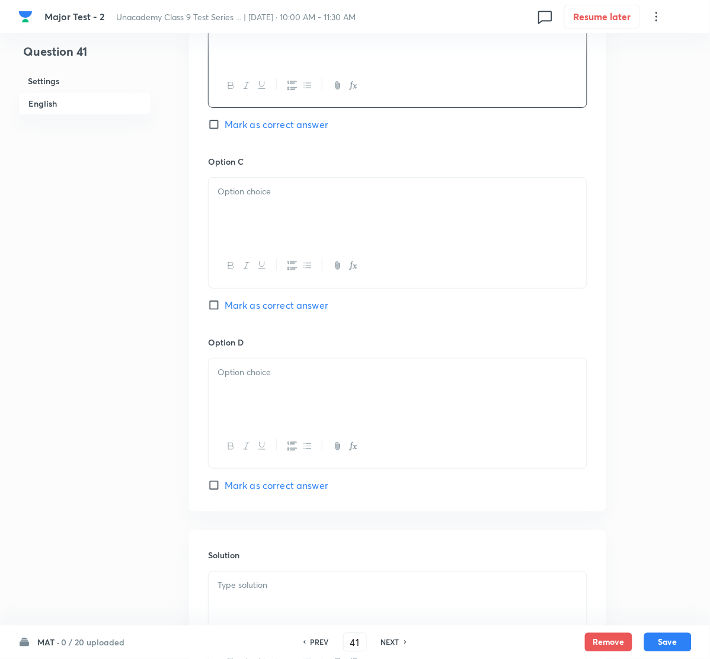
click at [258, 203] on div at bounding box center [398, 211] width 378 height 66
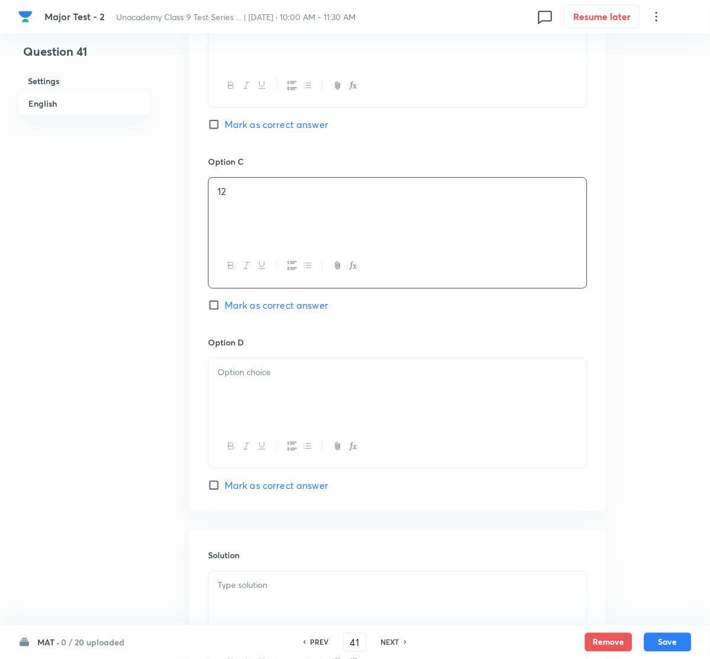
click at [215, 129] on input "Mark as correct answer" at bounding box center [216, 125] width 17 height 12
checkbox input "true"
click at [272, 384] on div at bounding box center [398, 392] width 378 height 66
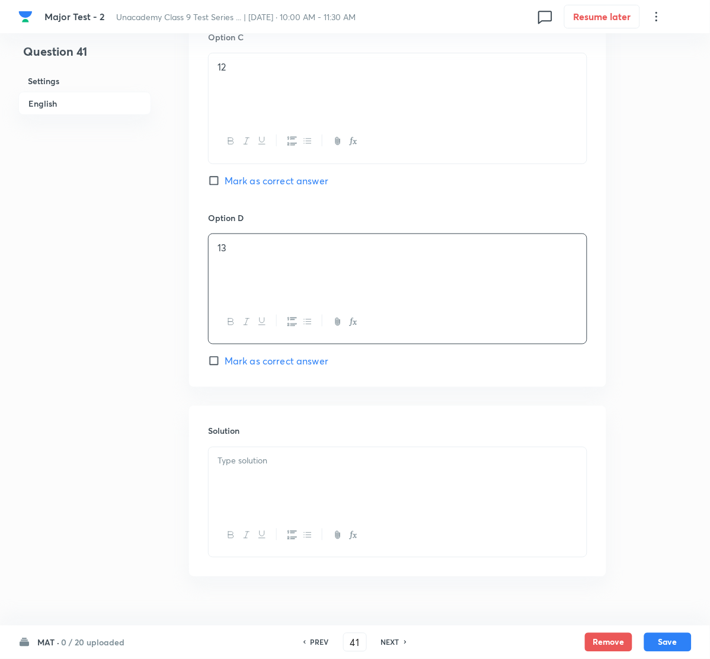
scroll to position [949, 0]
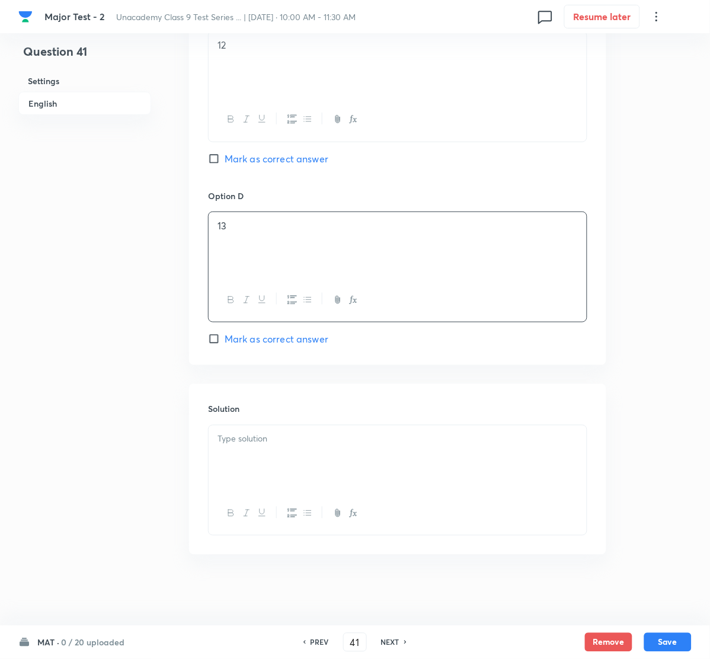
click at [266, 457] on div at bounding box center [398, 459] width 378 height 66
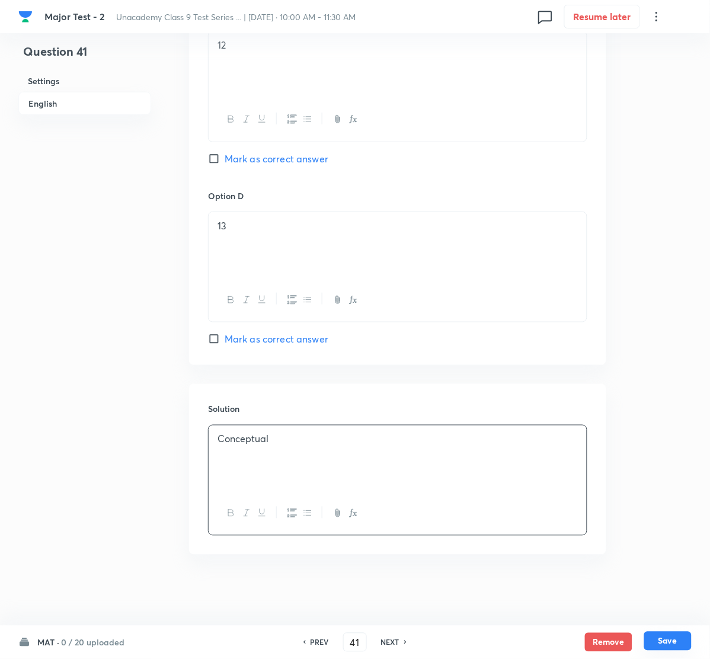
click at [681, 639] on button "Save" at bounding box center [667, 641] width 47 height 19
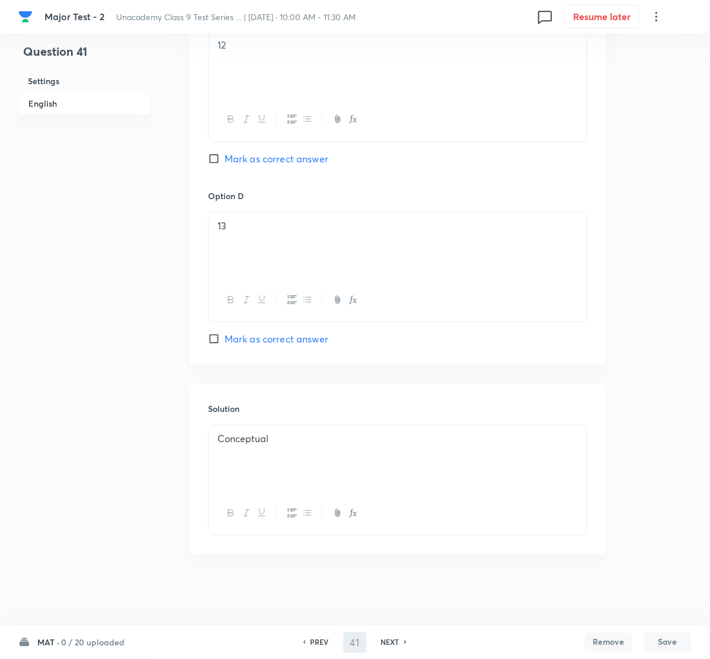
type input "42"
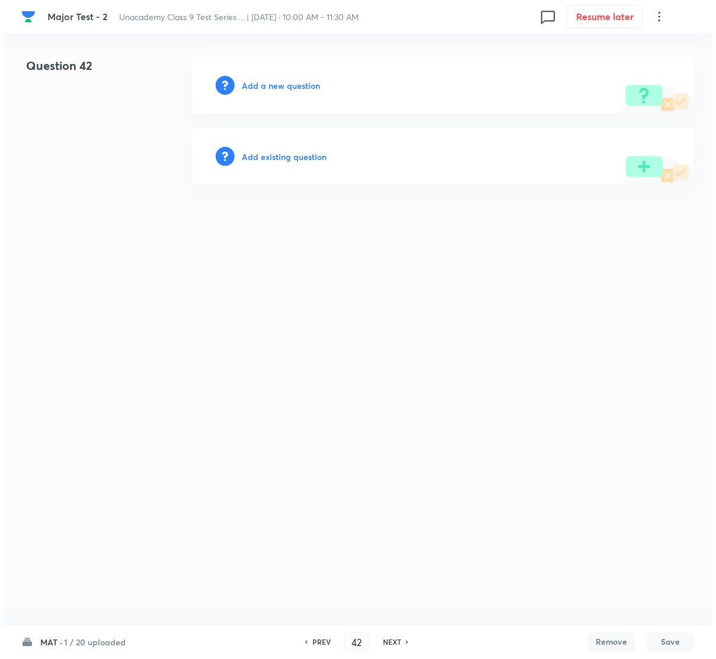
scroll to position [0, 0]
click at [289, 86] on h6 "Add a new question" at bounding box center [281, 85] width 78 height 12
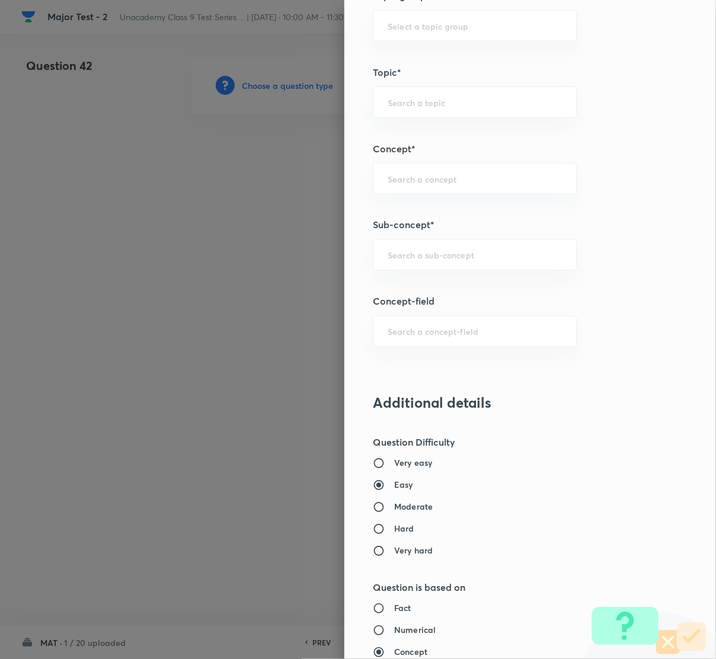
scroll to position [711, 0]
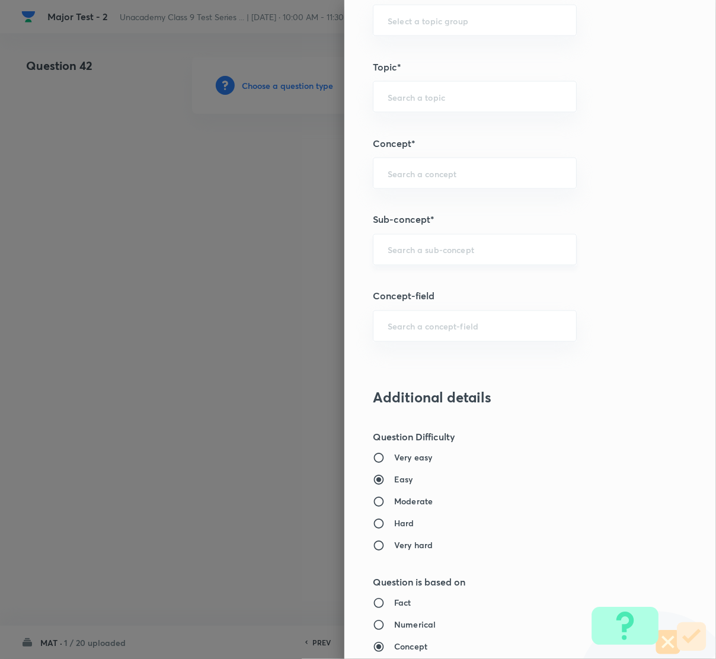
click at [422, 260] on div "​" at bounding box center [475, 249] width 204 height 31
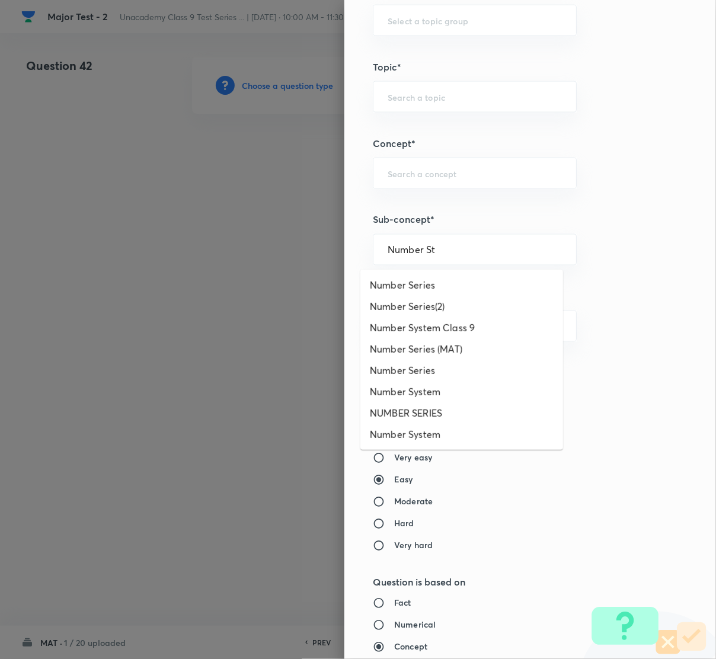
click at [464, 328] on li "Number System Class 9" at bounding box center [461, 327] width 203 height 21
type input "Number System Class 9"
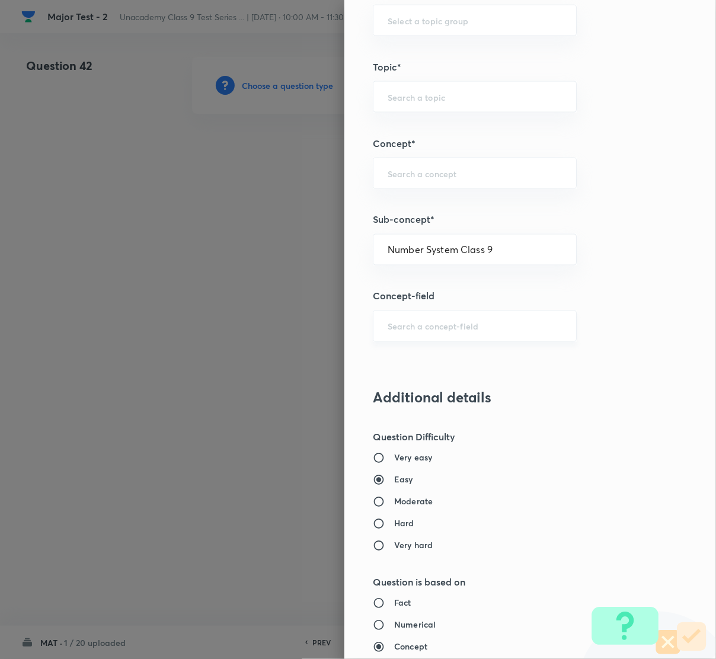
type input "Foundation Class IX"
type input "Mathematics"
type input "Number System Class 9"
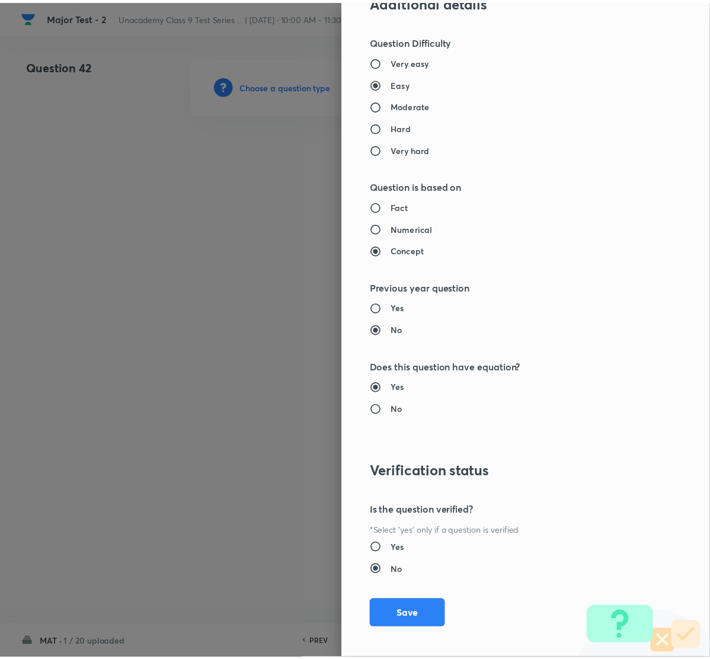
scroll to position [1116, 0]
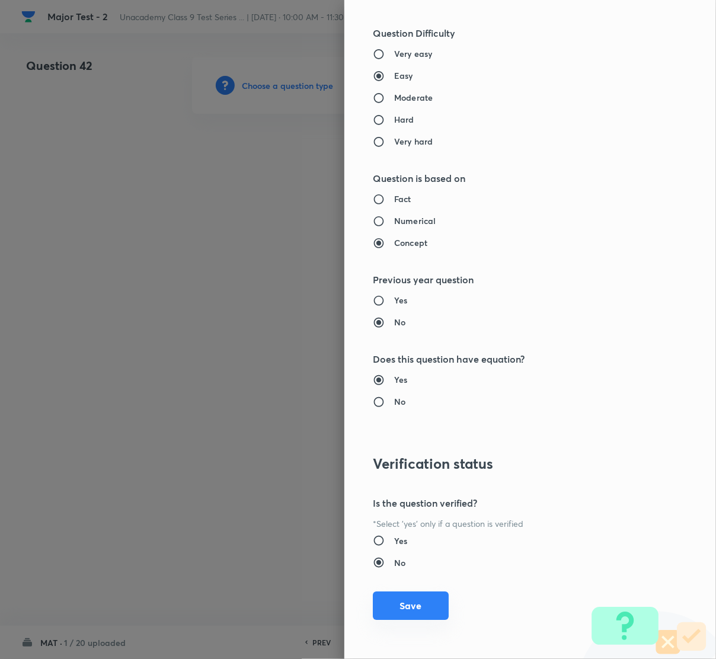
click at [389, 601] on button "Save" at bounding box center [411, 606] width 76 height 28
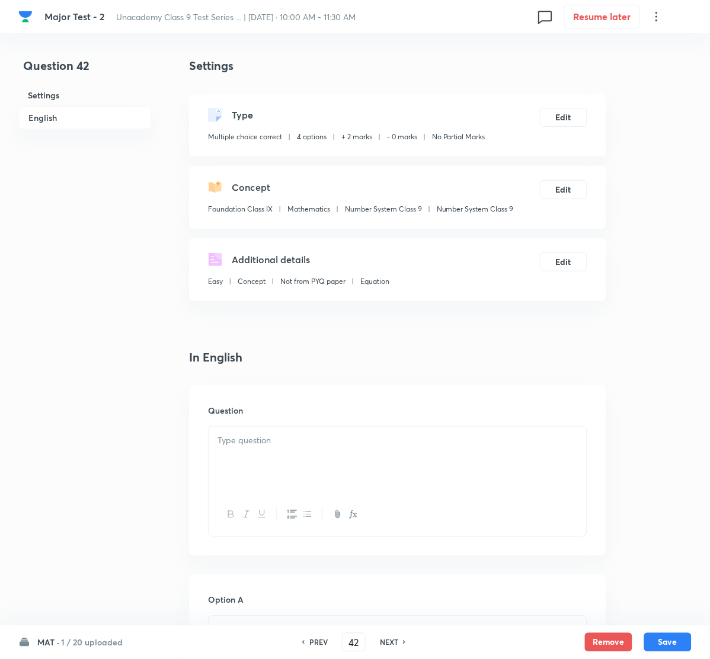
click at [308, 644] on div "PREV" at bounding box center [316, 642] width 31 height 11
type input "41"
checkbox input "true"
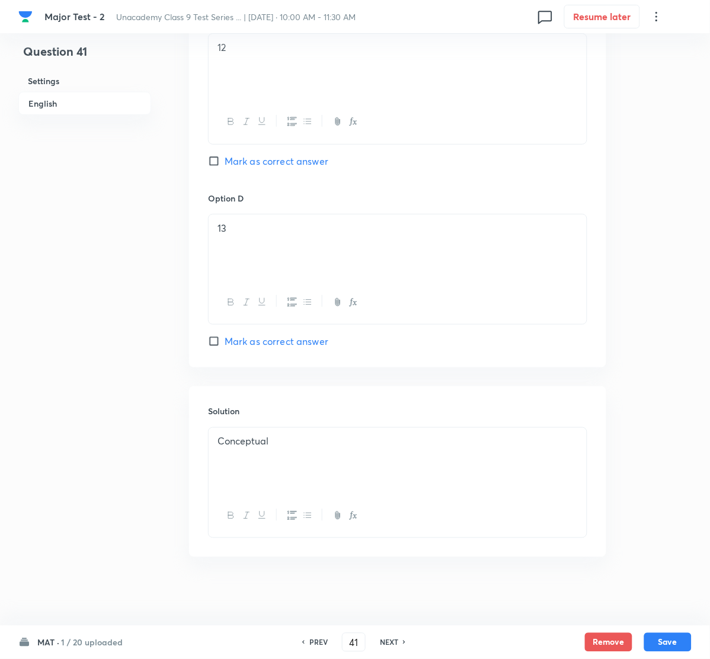
scroll to position [949, 0]
drag, startPoint x: 323, startPoint y: 446, endPoint x: 159, endPoint y: 449, distance: 163.7
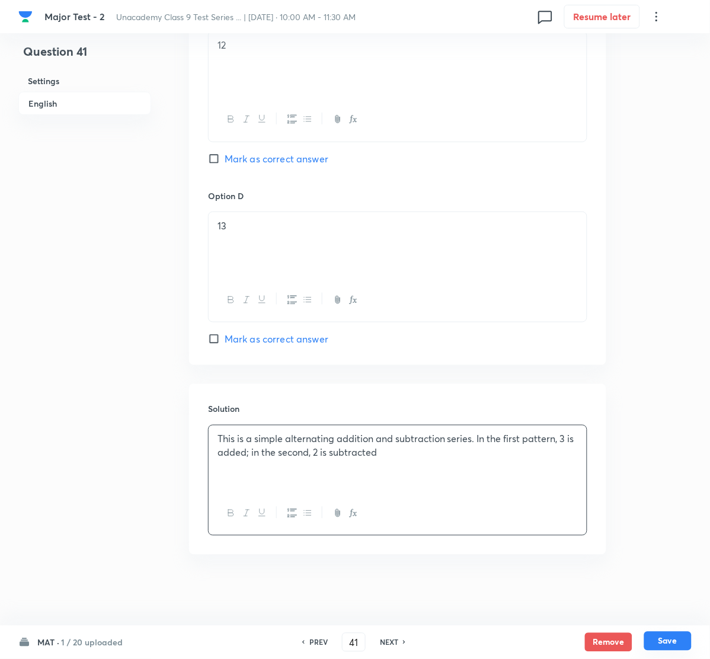
click at [665, 640] on button "Save" at bounding box center [667, 641] width 47 height 19
type input "42"
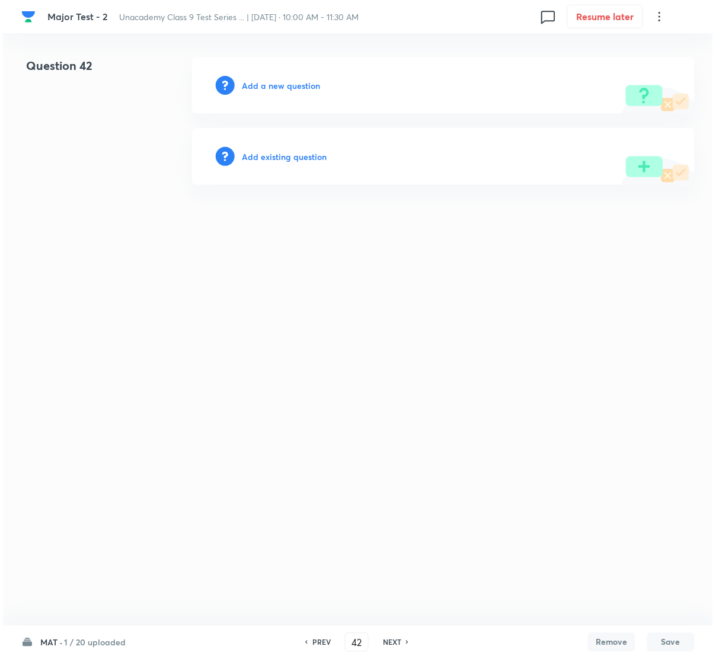
scroll to position [0, 0]
click at [273, 85] on h6 "Add a new question" at bounding box center [281, 85] width 78 height 12
click at [273, 85] on h6 "Choose a question type" at bounding box center [287, 85] width 91 height 12
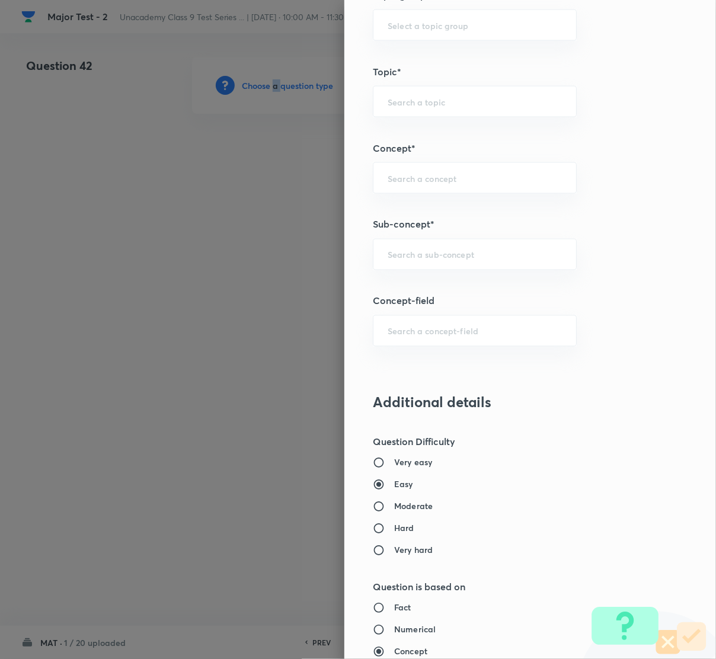
scroll to position [711, 0]
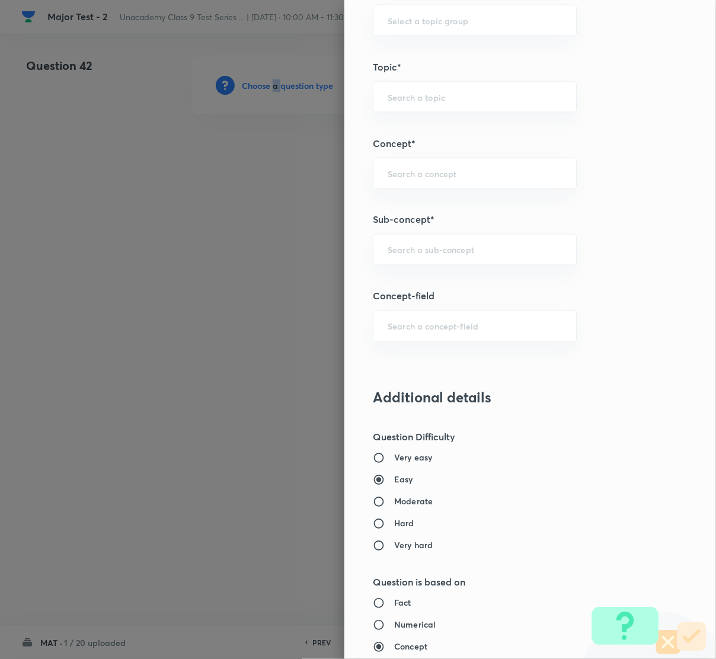
drag, startPoint x: 393, startPoint y: 245, endPoint x: 469, endPoint y: 280, distance: 83.8
click at [399, 249] on div "​" at bounding box center [475, 249] width 204 height 31
click at [436, 285] on li "Number System Class 9" at bounding box center [461, 285] width 203 height 21
type input "Number System Class 9"
type input "Foundation Class IX"
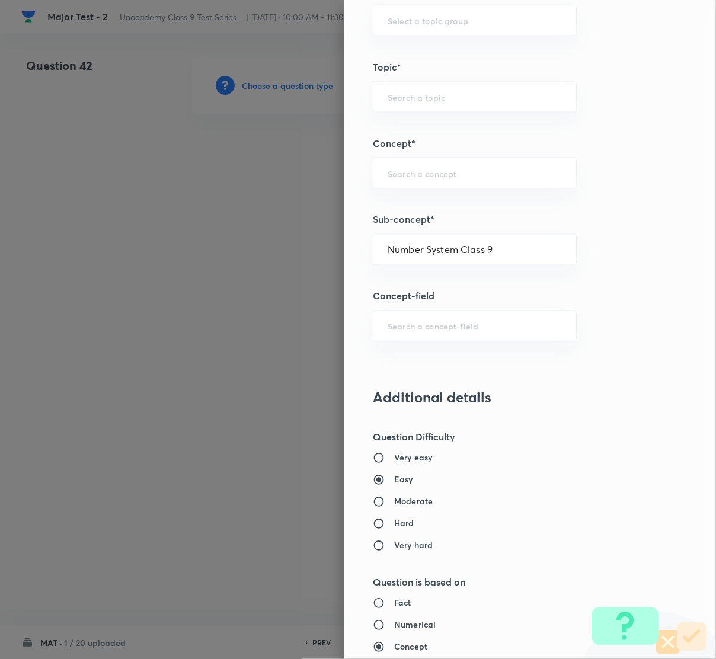
type input "Mathematics"
type input "Number System Class 9"
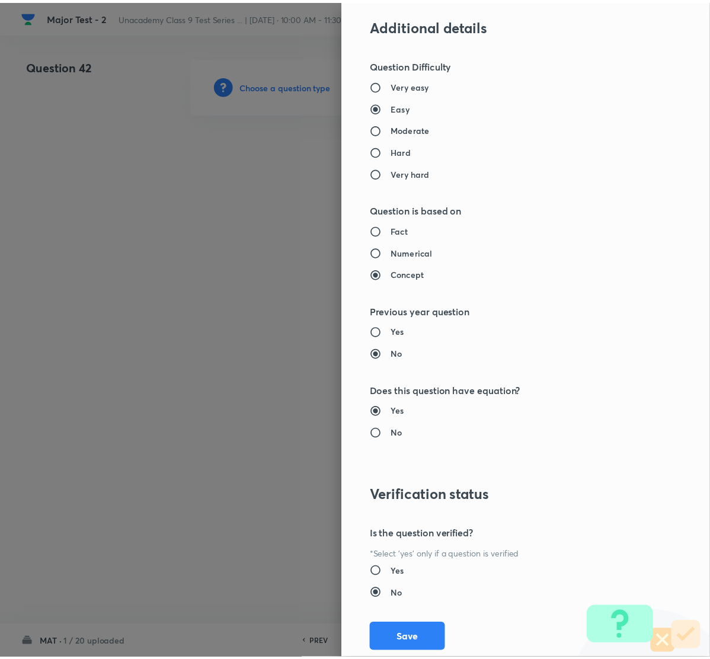
scroll to position [1116, 0]
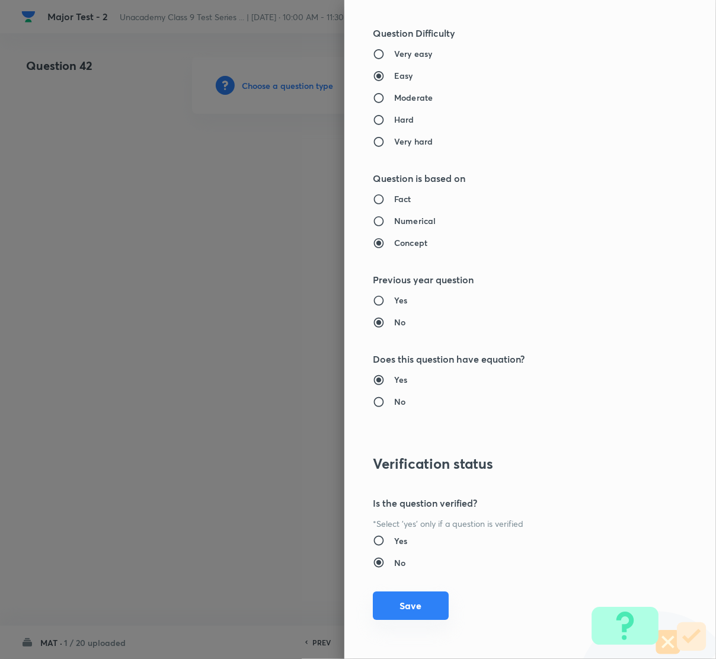
click at [396, 610] on button "Save" at bounding box center [411, 606] width 76 height 28
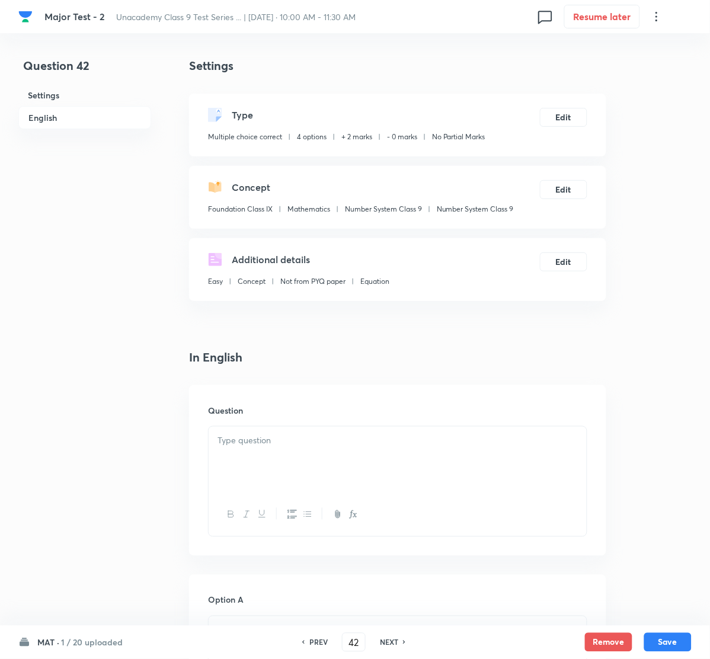
click at [347, 436] on p at bounding box center [398, 441] width 360 height 14
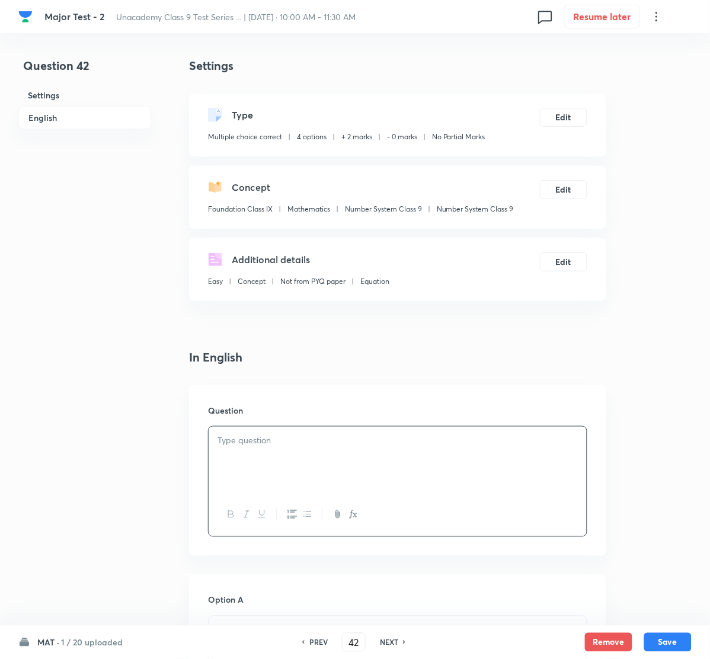
click at [296, 460] on div at bounding box center [398, 460] width 378 height 66
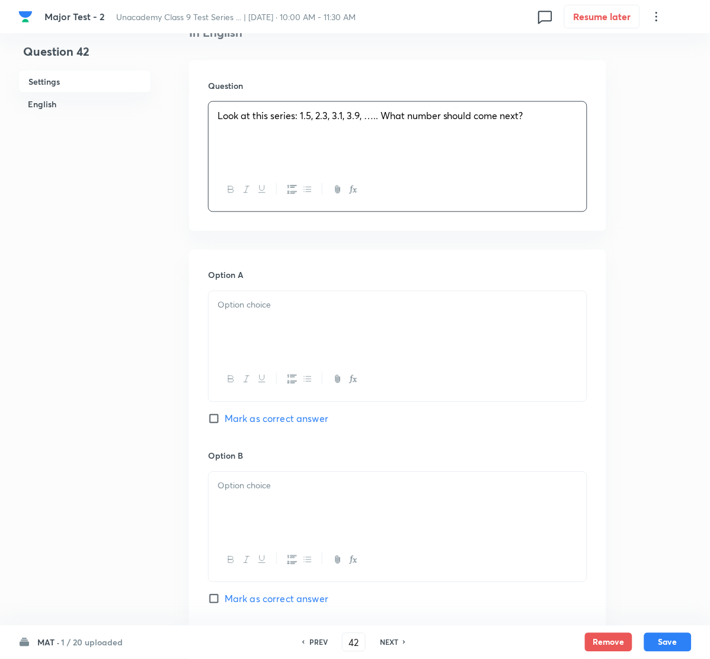
scroll to position [356, 0]
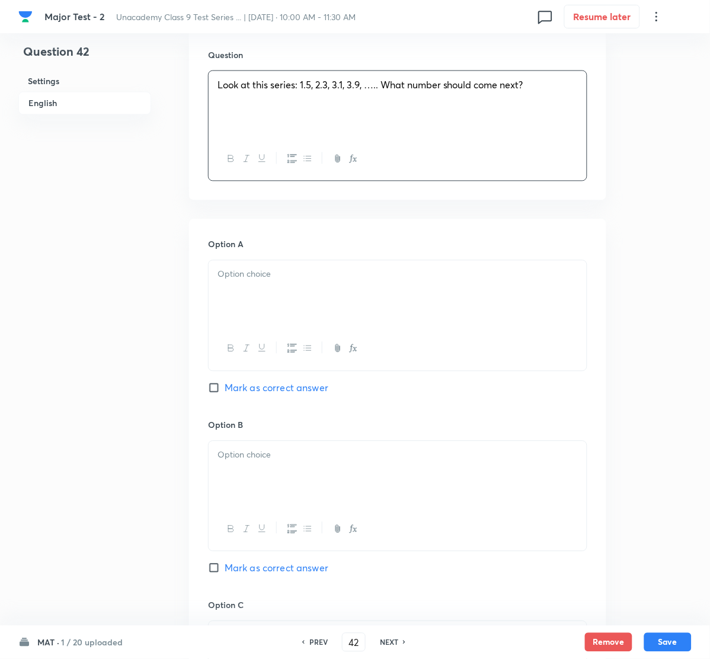
click at [296, 283] on div at bounding box center [398, 294] width 378 height 66
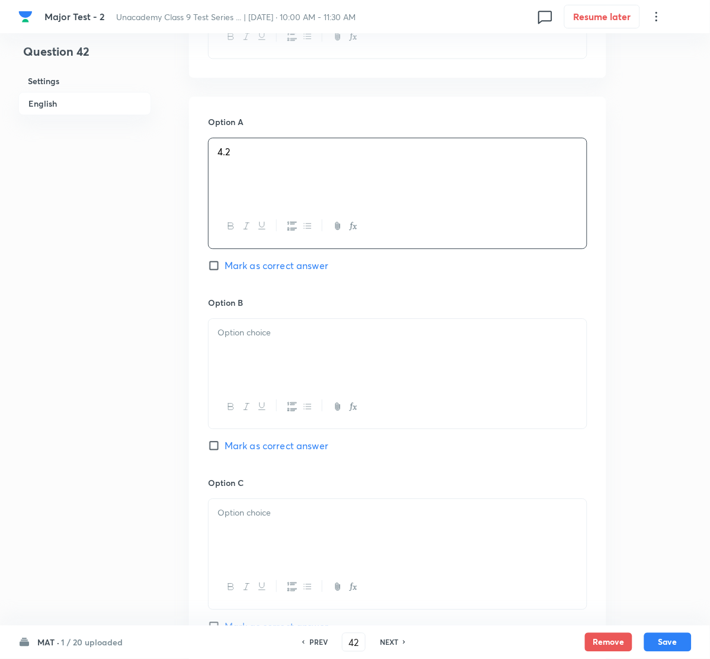
scroll to position [533, 0]
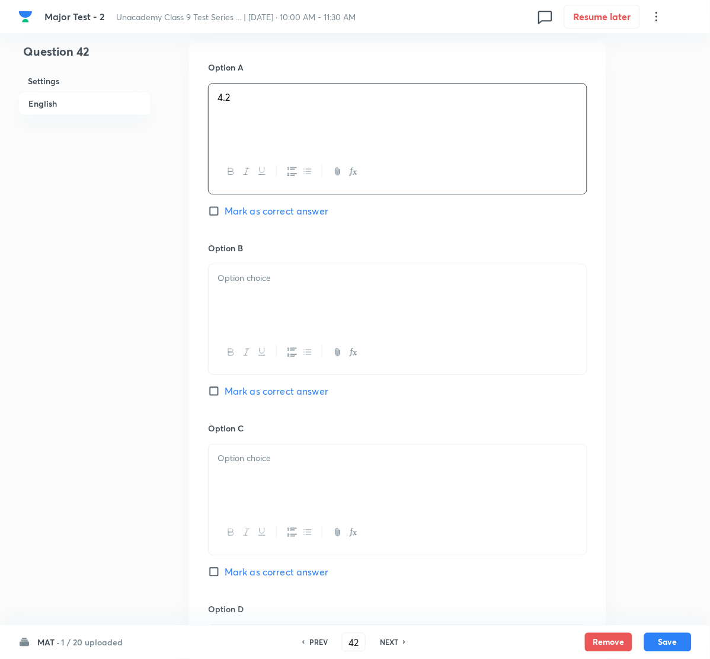
click at [314, 292] on div at bounding box center [398, 297] width 378 height 66
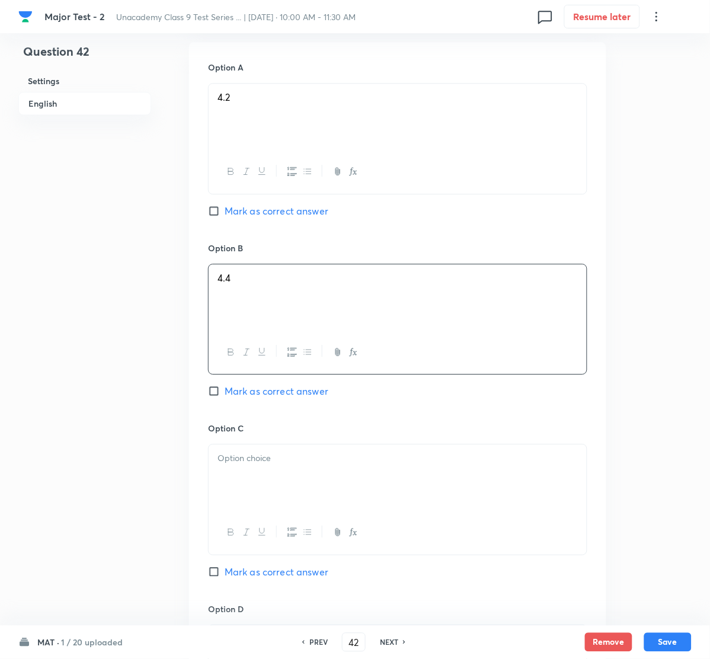
click at [301, 477] on div at bounding box center [398, 478] width 378 height 66
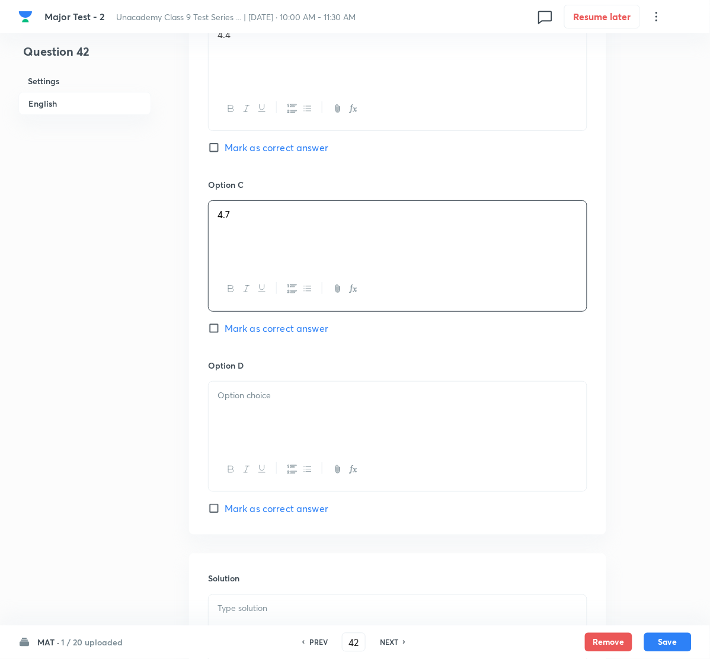
scroll to position [800, 0]
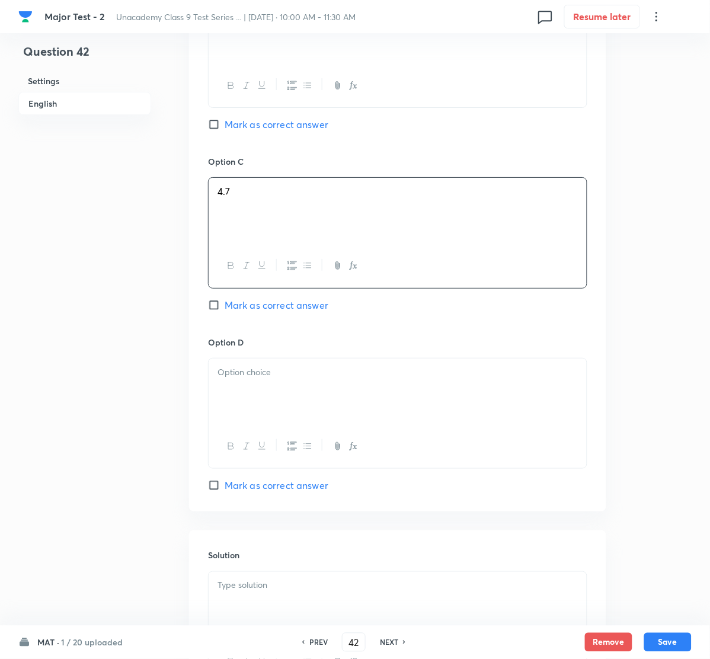
click at [219, 318] on div "Option C 4.7 Mark as correct answer" at bounding box center [397, 245] width 379 height 180
click at [216, 311] on input "Mark as correct answer" at bounding box center [216, 305] width 17 height 12
checkbox input "true"
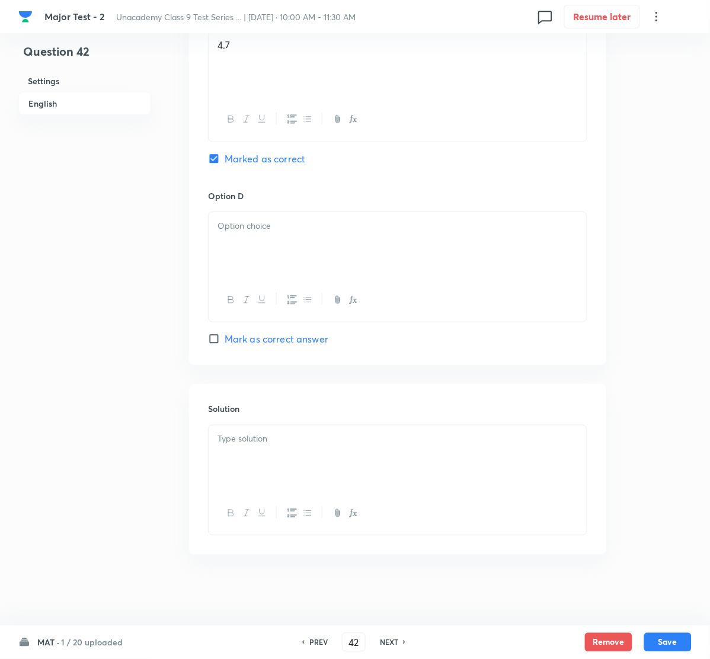
scroll to position [949, 0]
click at [283, 213] on div at bounding box center [398, 245] width 378 height 66
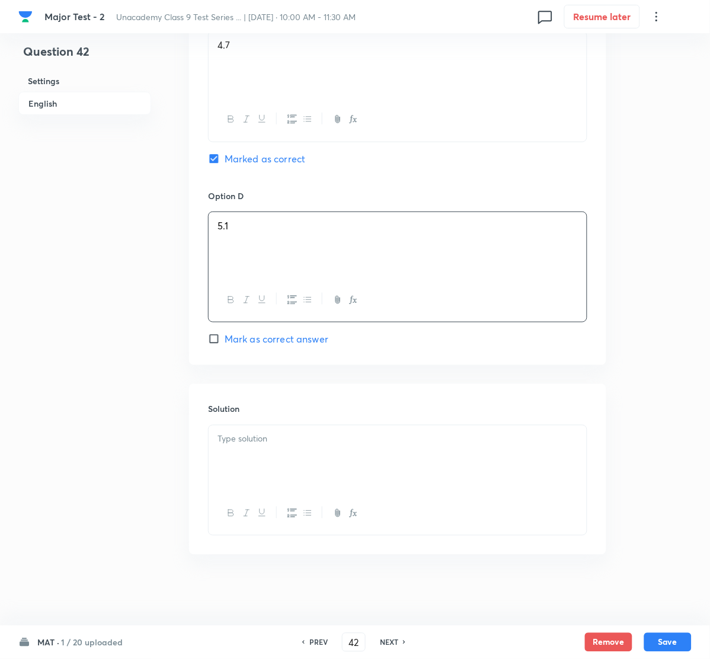
click at [279, 465] on div at bounding box center [398, 459] width 378 height 66
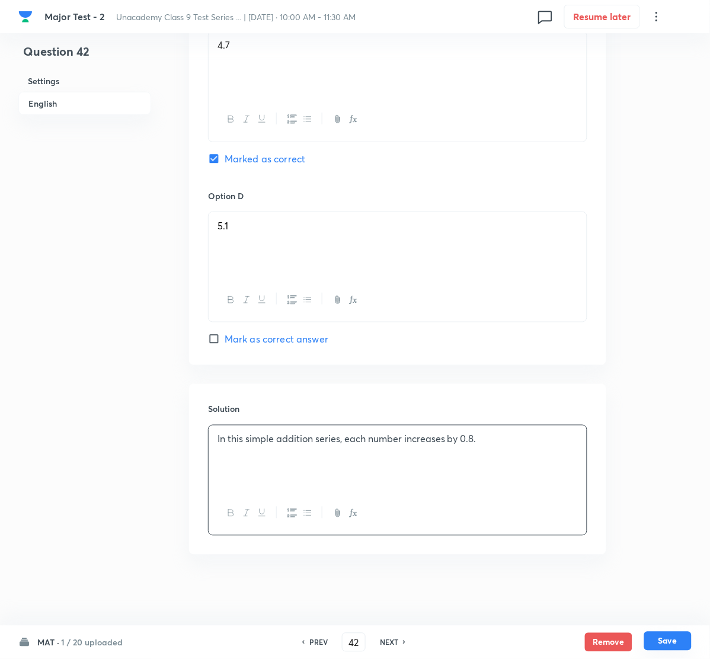
click at [666, 637] on button "Save" at bounding box center [667, 641] width 47 height 19
type input "43"
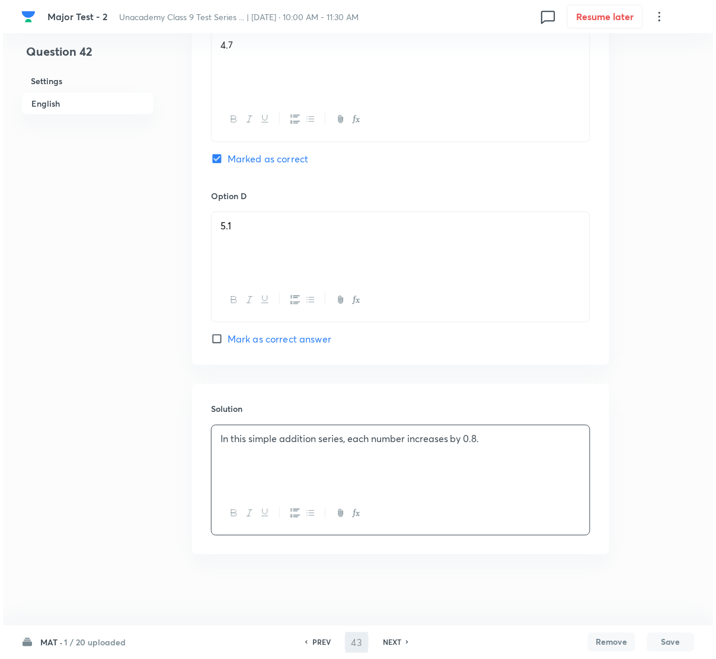
scroll to position [0, 0]
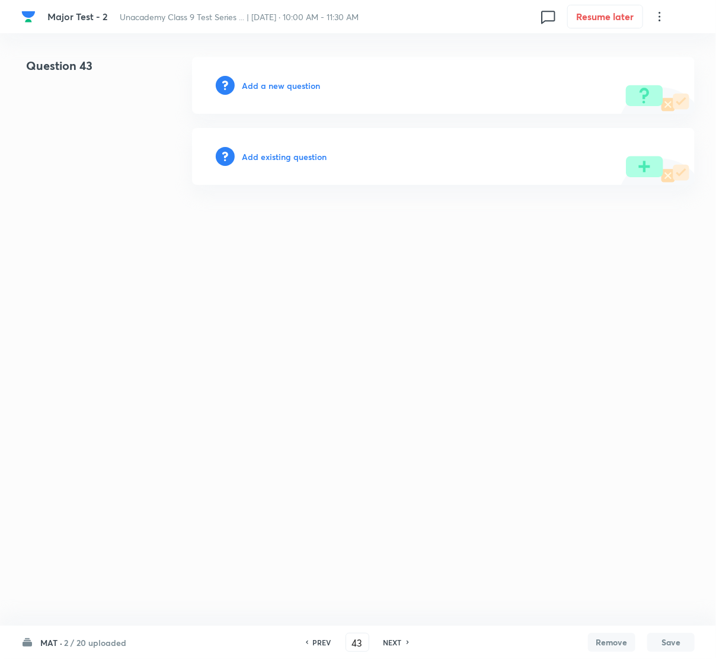
click at [286, 87] on h6 "Add a new question" at bounding box center [281, 85] width 78 height 12
click at [286, 87] on h6 "Choose a question type" at bounding box center [287, 85] width 91 height 12
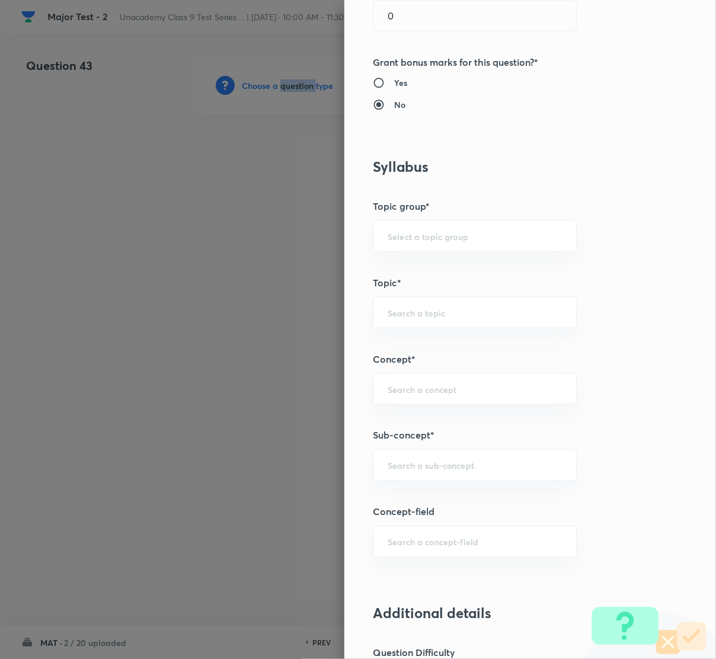
scroll to position [533, 0]
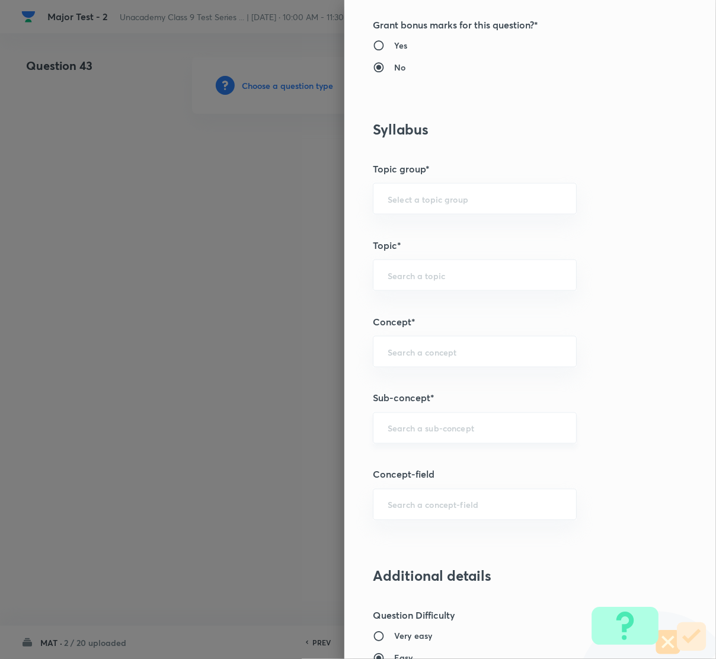
click at [429, 432] on input "text" at bounding box center [475, 428] width 174 height 11
click at [442, 465] on li "Number System Class 9" at bounding box center [461, 462] width 203 height 21
type input "Number System Class 9"
type input "Foundation Class IX"
type input "Mathematics"
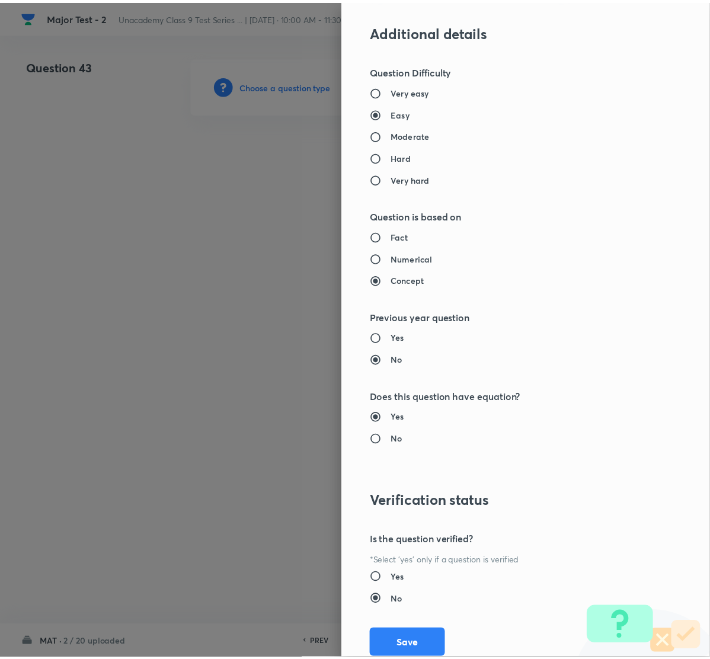
scroll to position [1116, 0]
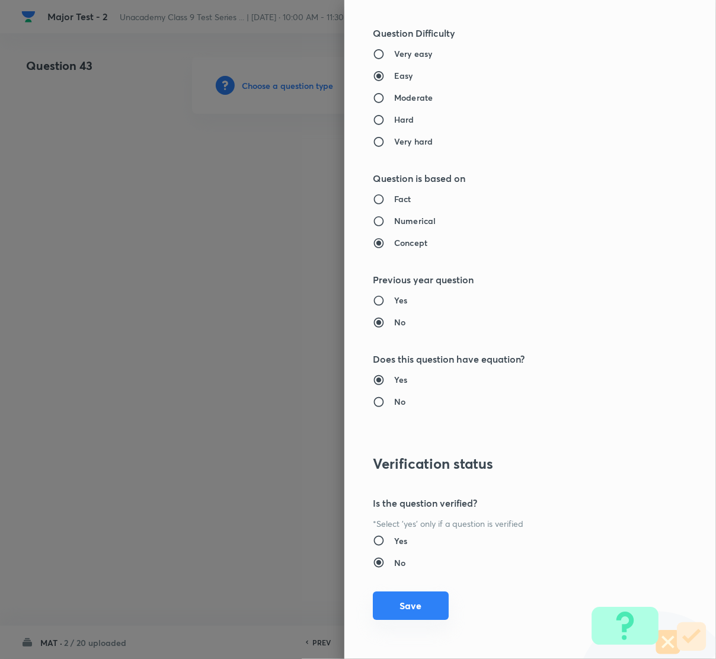
click at [400, 603] on button "Save" at bounding box center [411, 606] width 76 height 28
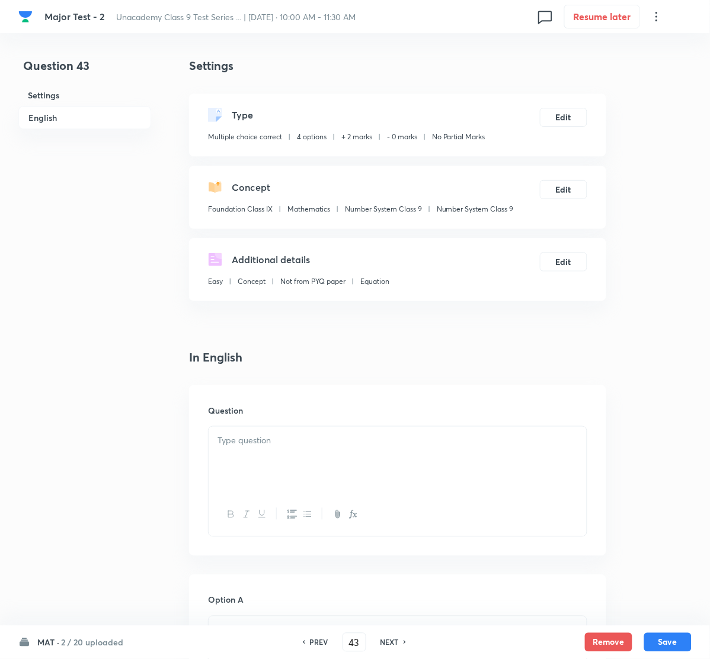
click at [263, 439] on p at bounding box center [398, 441] width 360 height 14
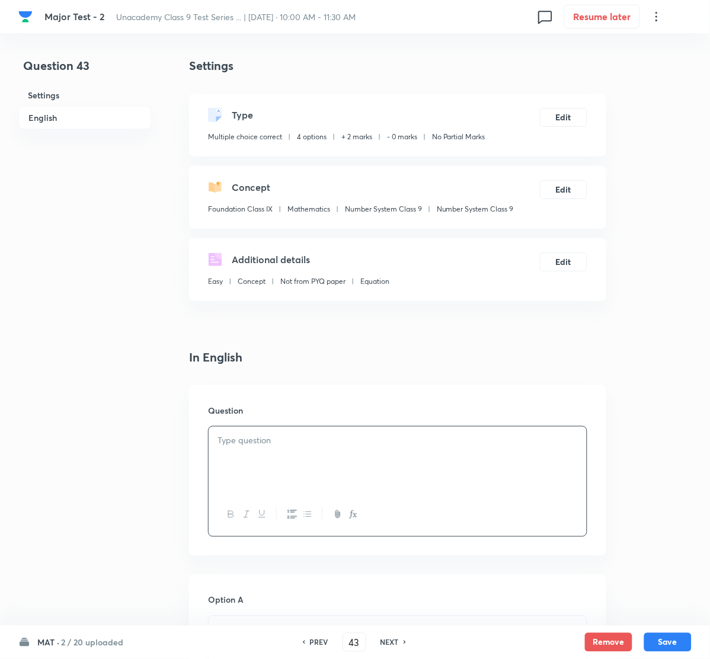
click at [308, 474] on div at bounding box center [398, 460] width 378 height 66
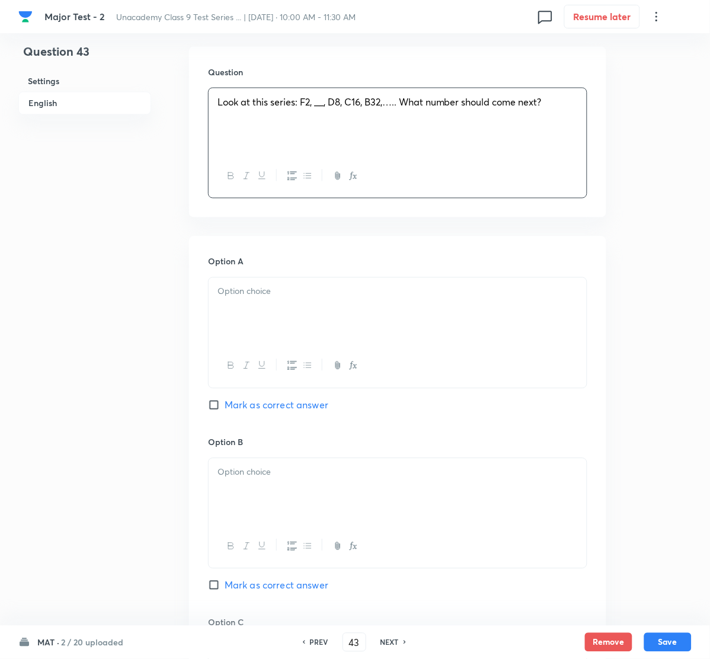
scroll to position [356, 0]
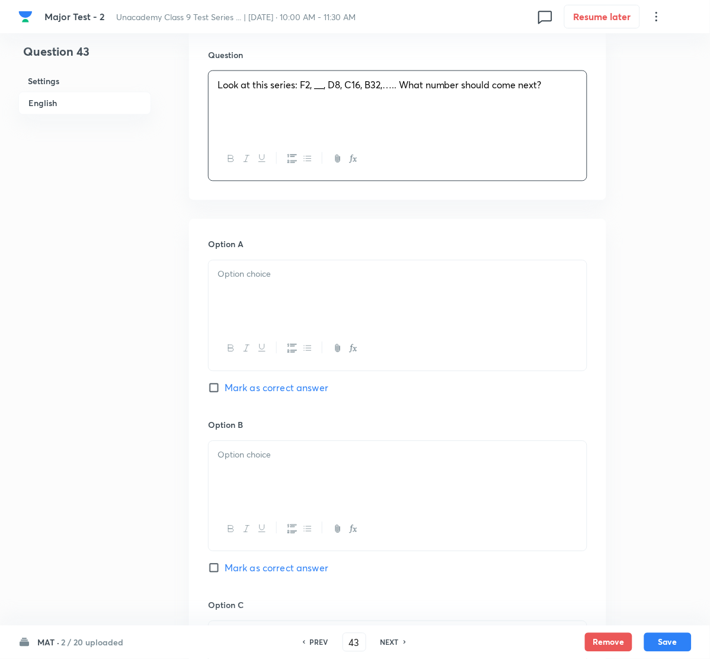
drag, startPoint x: 235, startPoint y: 253, endPoint x: 247, endPoint y: 274, distance: 24.4
click at [236, 256] on div "Option A Mark as correct answer" at bounding box center [397, 328] width 379 height 180
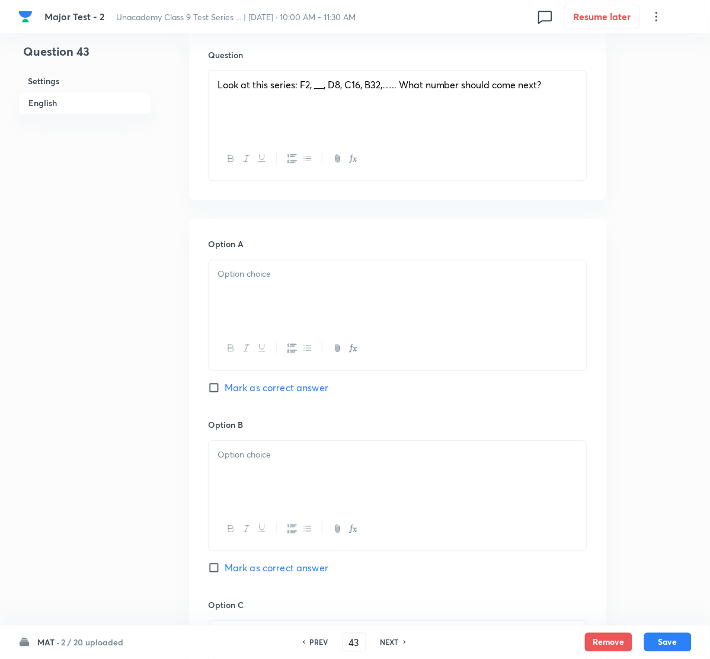
click at [263, 289] on div at bounding box center [398, 294] width 378 height 66
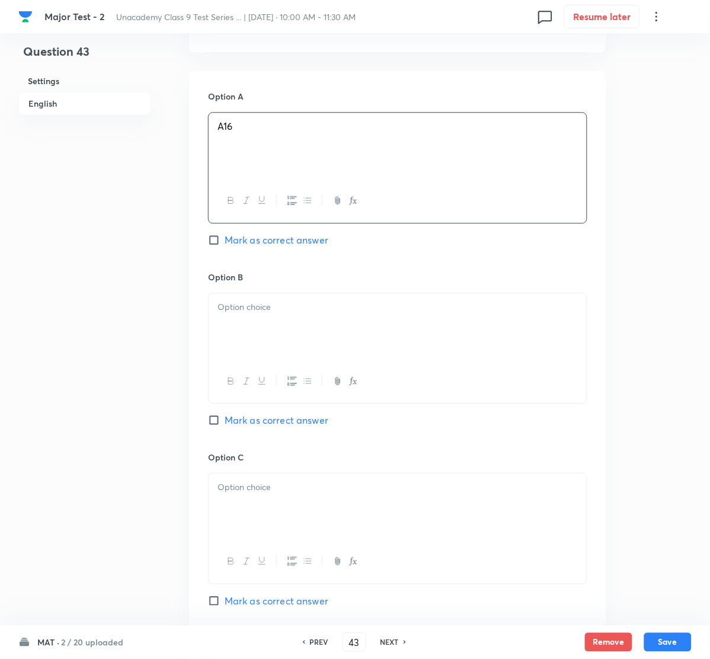
scroll to position [533, 0]
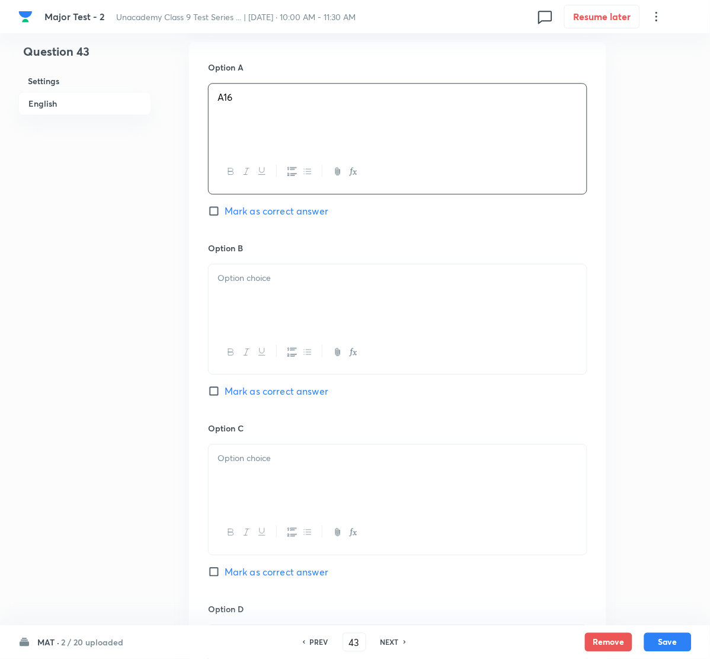
click at [270, 275] on p at bounding box center [398, 279] width 360 height 14
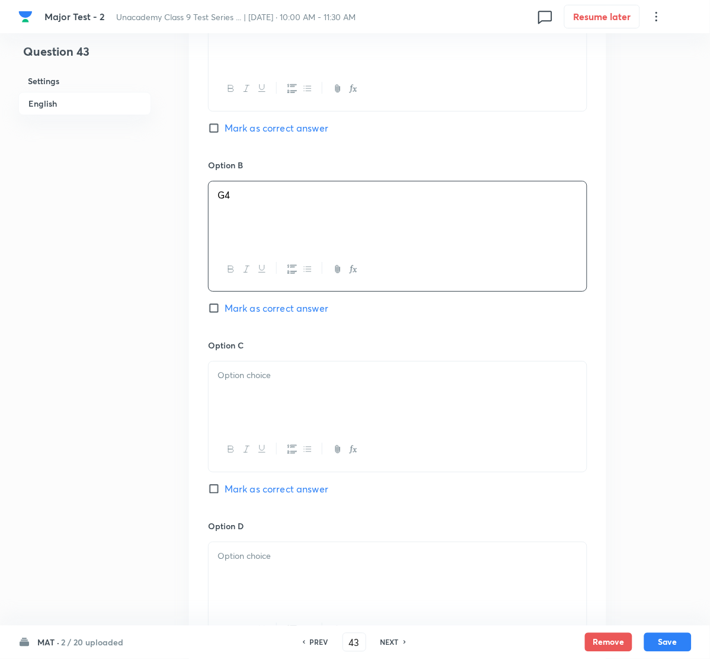
scroll to position [623, 0]
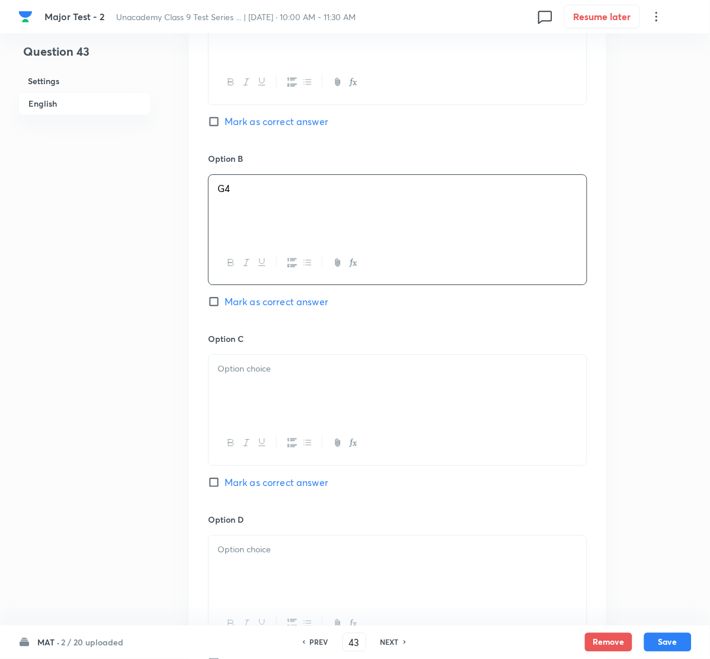
drag, startPoint x: 266, startPoint y: 397, endPoint x: 191, endPoint y: 392, distance: 74.9
click at [266, 397] on div at bounding box center [398, 388] width 378 height 66
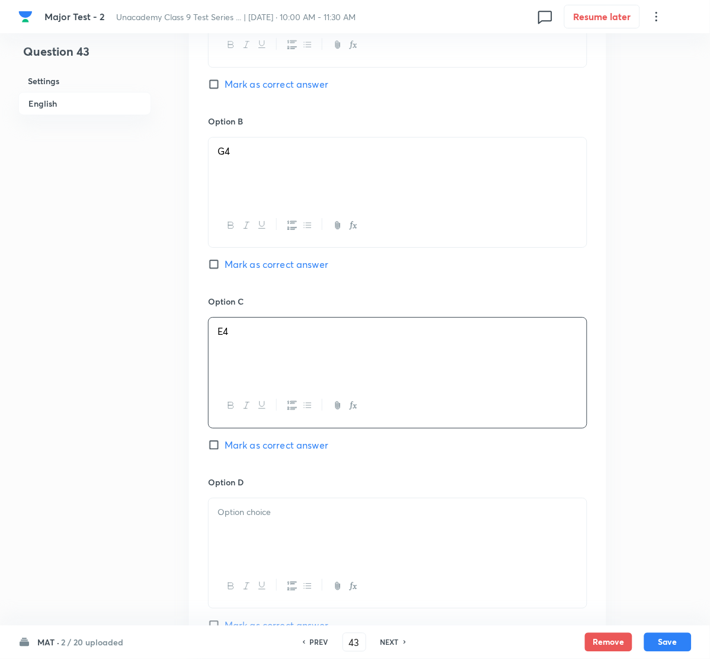
scroll to position [889, 0]
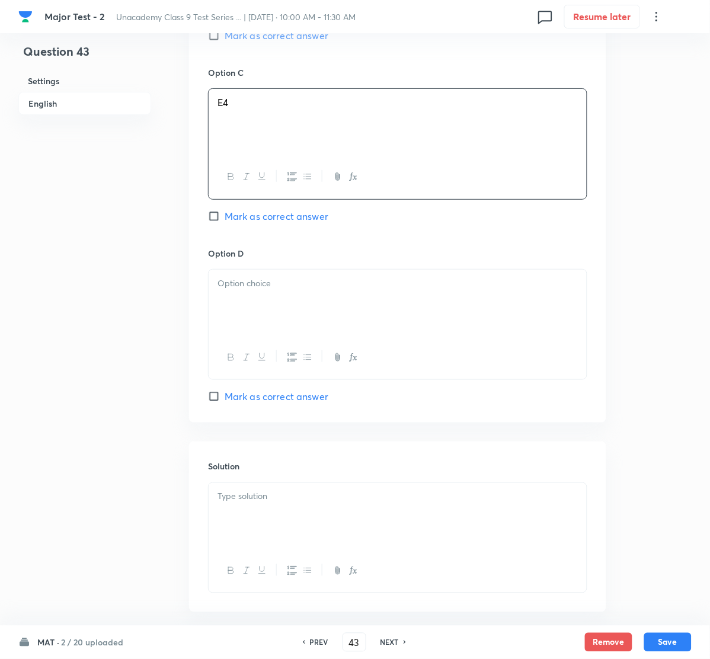
click at [275, 300] on div at bounding box center [398, 303] width 378 height 66
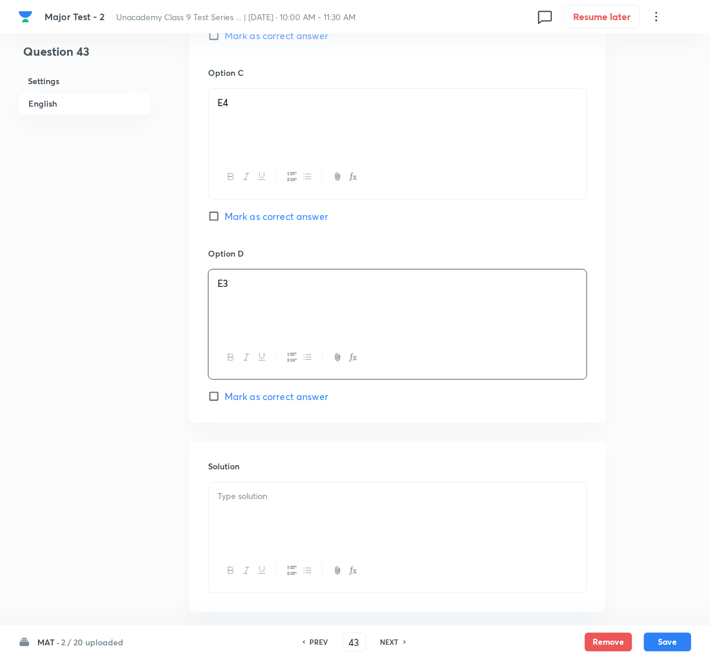
click at [213, 212] on input "Mark as correct answer" at bounding box center [216, 216] width 17 height 12
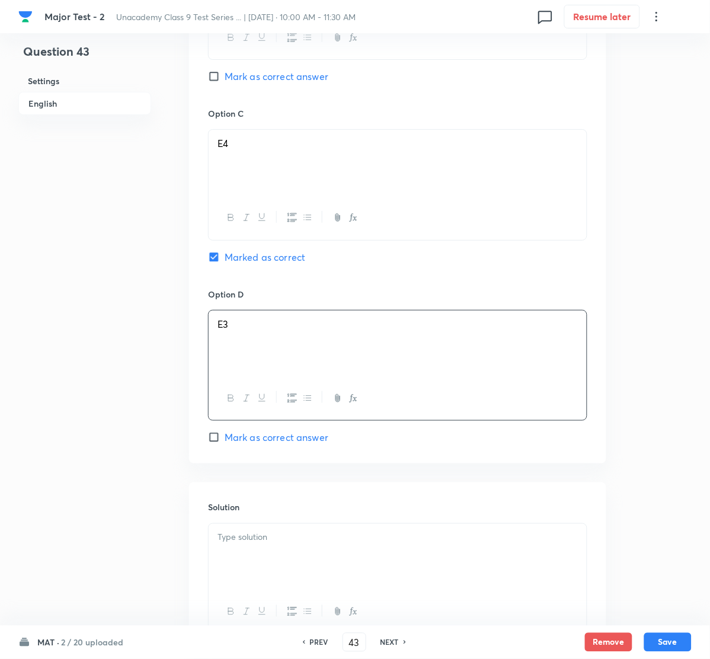
scroll to position [949, 0]
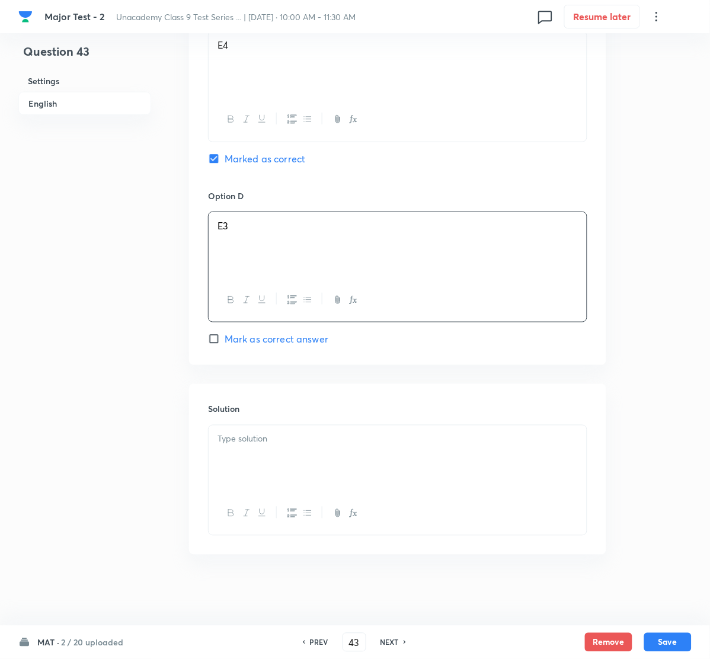
drag, startPoint x: 248, startPoint y: 436, endPoint x: 215, endPoint y: 438, distance: 33.3
click at [248, 438] on p at bounding box center [398, 440] width 360 height 14
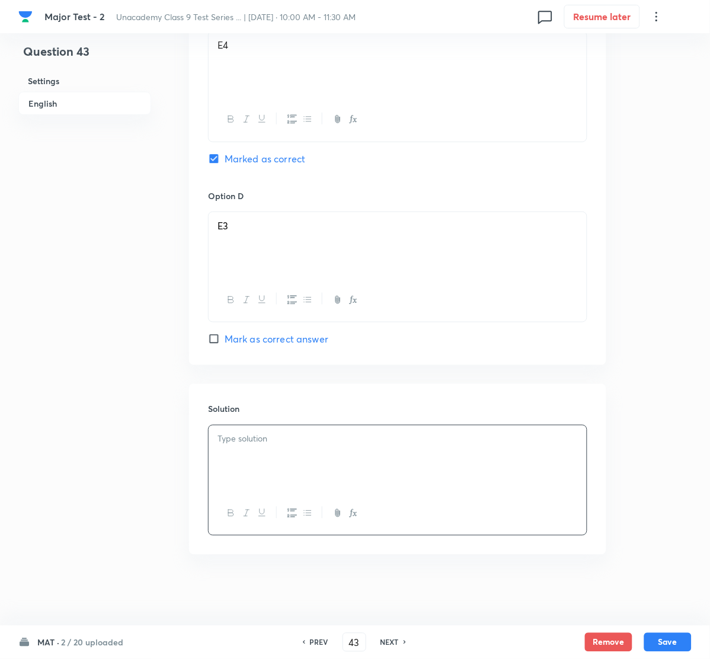
click at [273, 452] on div at bounding box center [398, 459] width 378 height 66
click at [664, 641] on button "Save" at bounding box center [667, 641] width 47 height 19
click at [664, 641] on button "Save" at bounding box center [667, 642] width 47 height 19
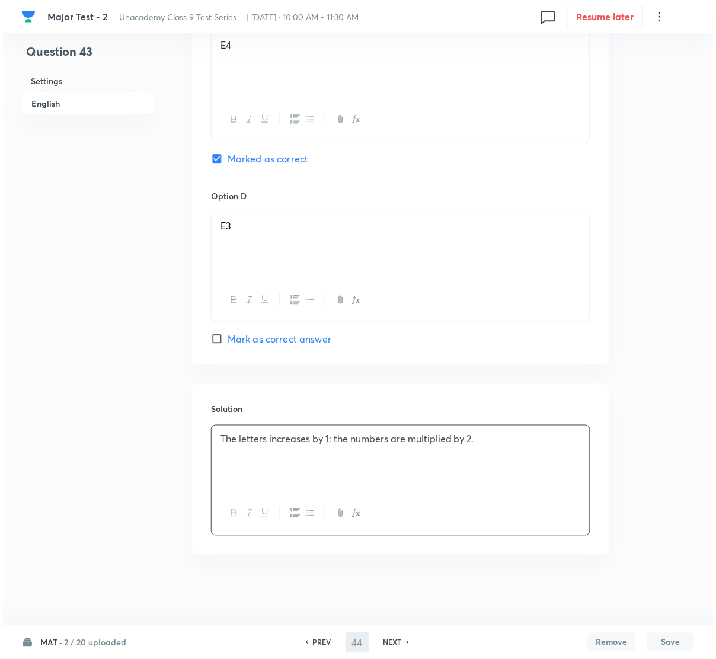
scroll to position [0, 0]
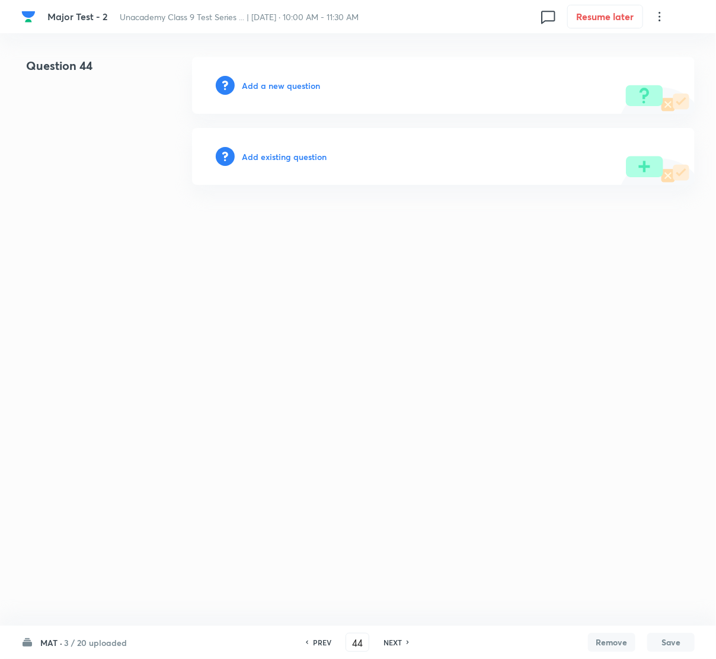
click at [292, 87] on h6 "Add a new question" at bounding box center [281, 85] width 78 height 12
click at [292, 87] on h6 "Choose a question type" at bounding box center [287, 85] width 91 height 12
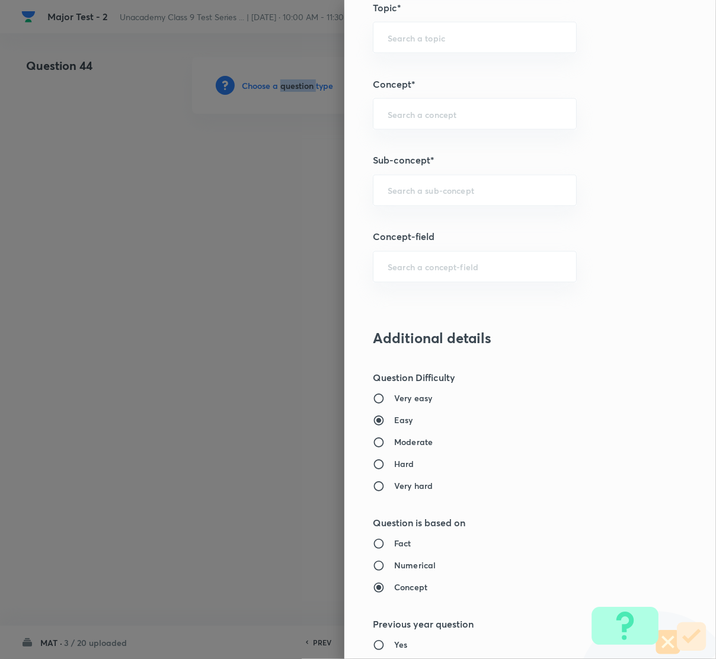
scroll to position [800, 0]
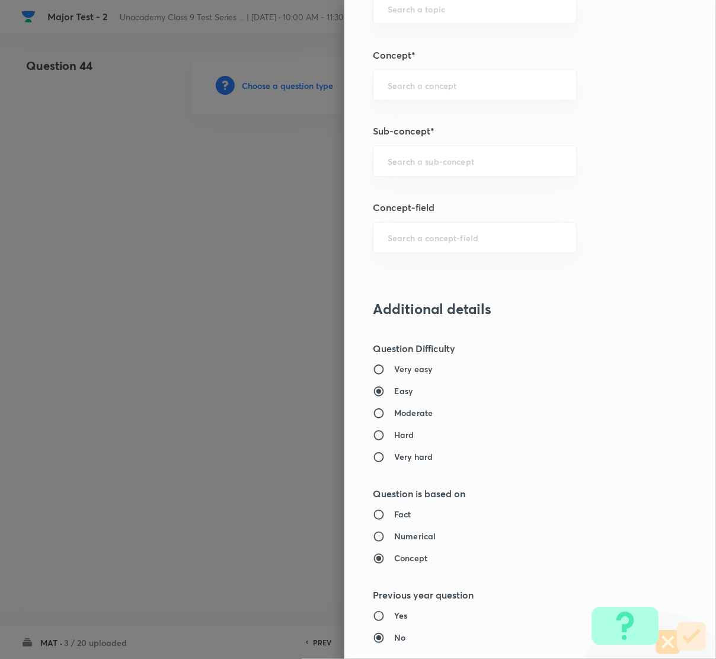
drag, startPoint x: 421, startPoint y: 157, endPoint x: 354, endPoint y: 171, distance: 68.5
click at [410, 160] on input "text" at bounding box center [475, 161] width 174 height 11
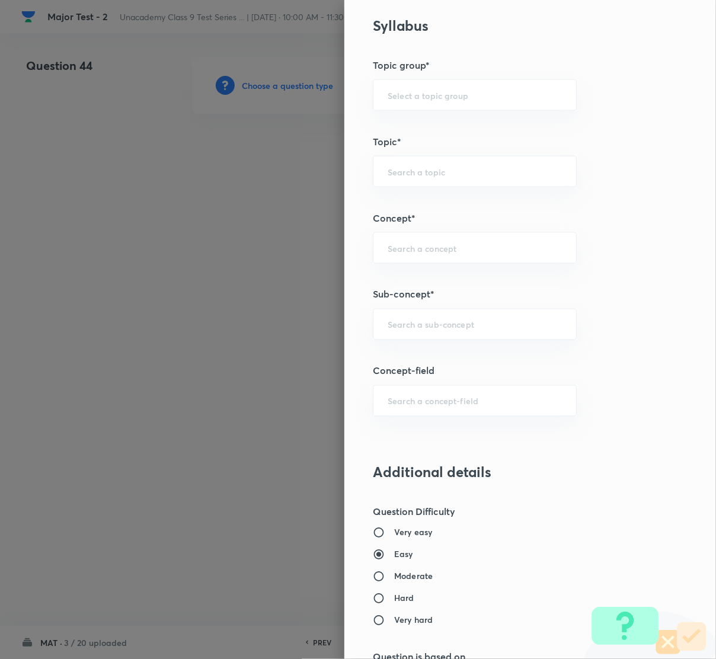
scroll to position [623, 0]
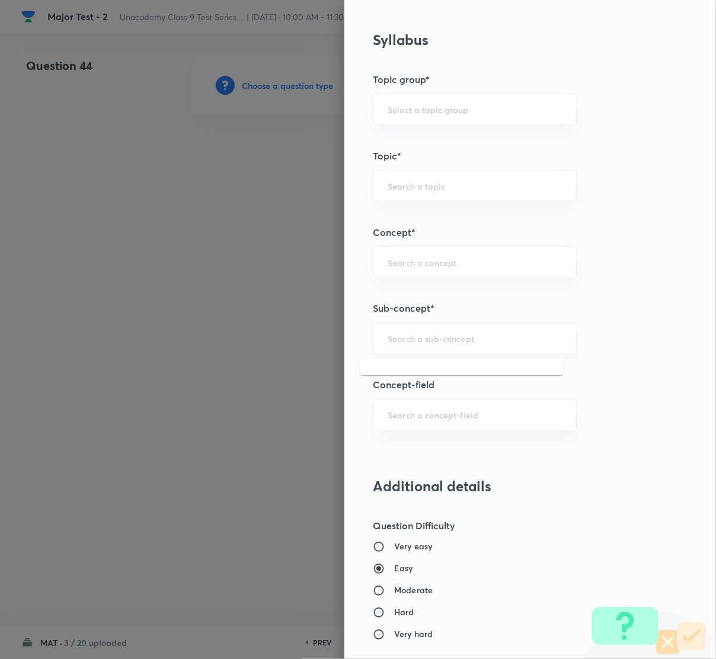
click at [417, 344] on input "text" at bounding box center [475, 338] width 174 height 11
click at [451, 377] on li "Number System Class 9" at bounding box center [461, 373] width 203 height 21
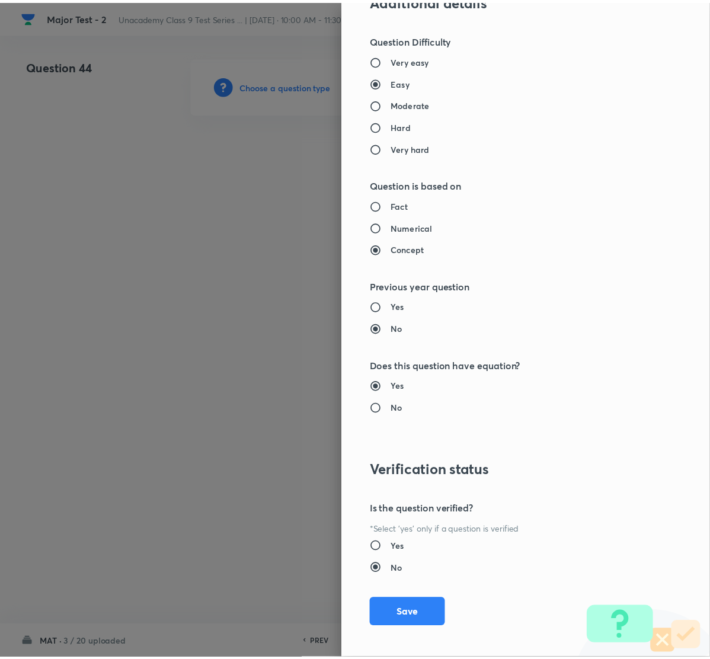
scroll to position [1116, 0]
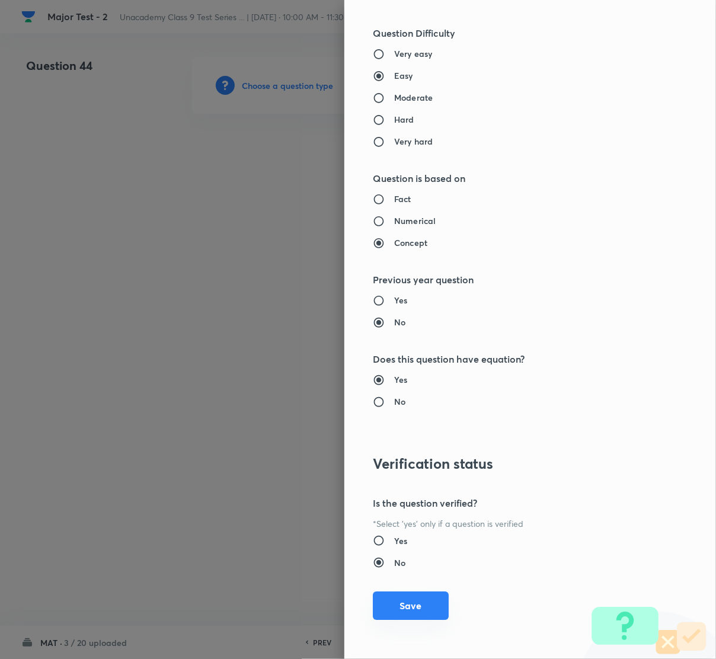
click at [410, 605] on button "Save" at bounding box center [411, 606] width 76 height 28
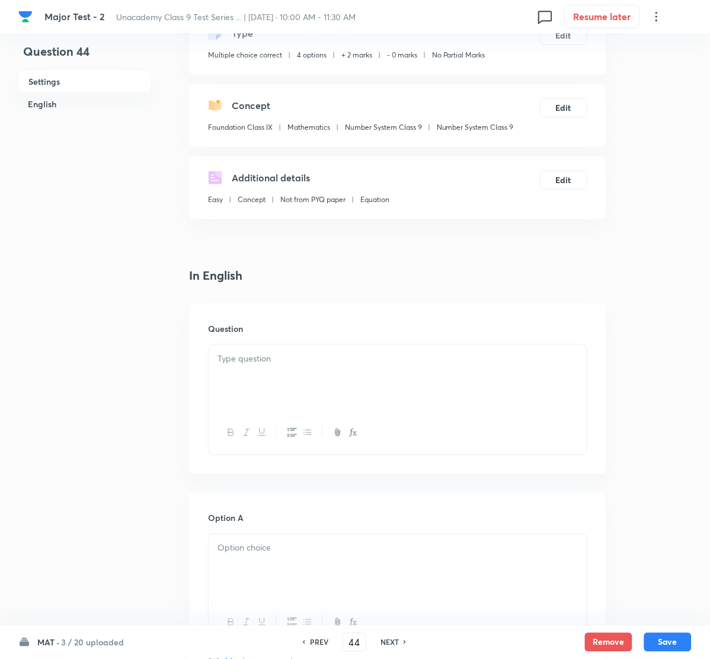
scroll to position [89, 0]
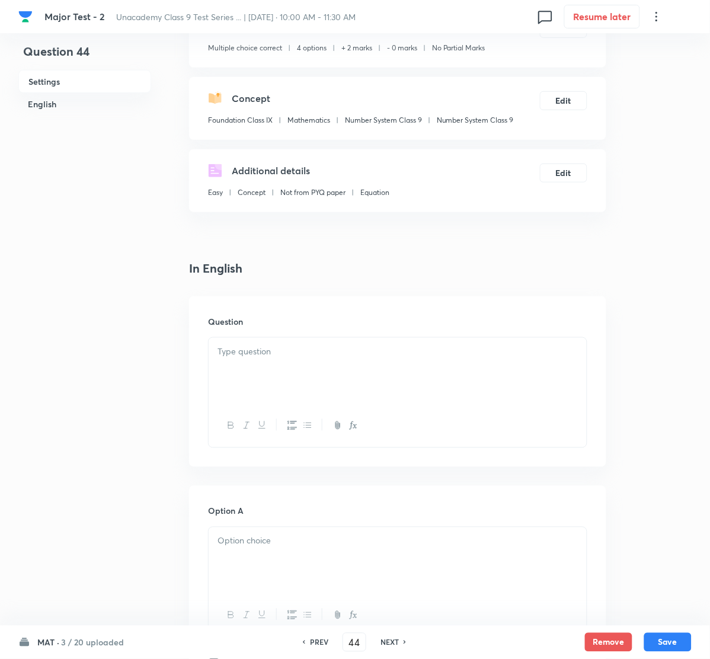
click at [257, 368] on div at bounding box center [398, 371] width 378 height 66
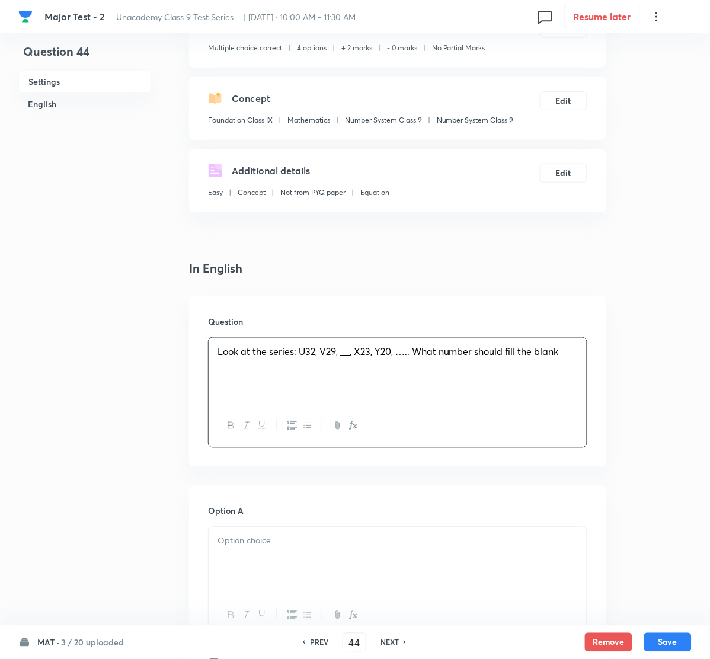
click at [303, 391] on div "Look at the series: U32, V29, __, X23, Y20, ….. What number should fill the bla…" at bounding box center [398, 371] width 378 height 66
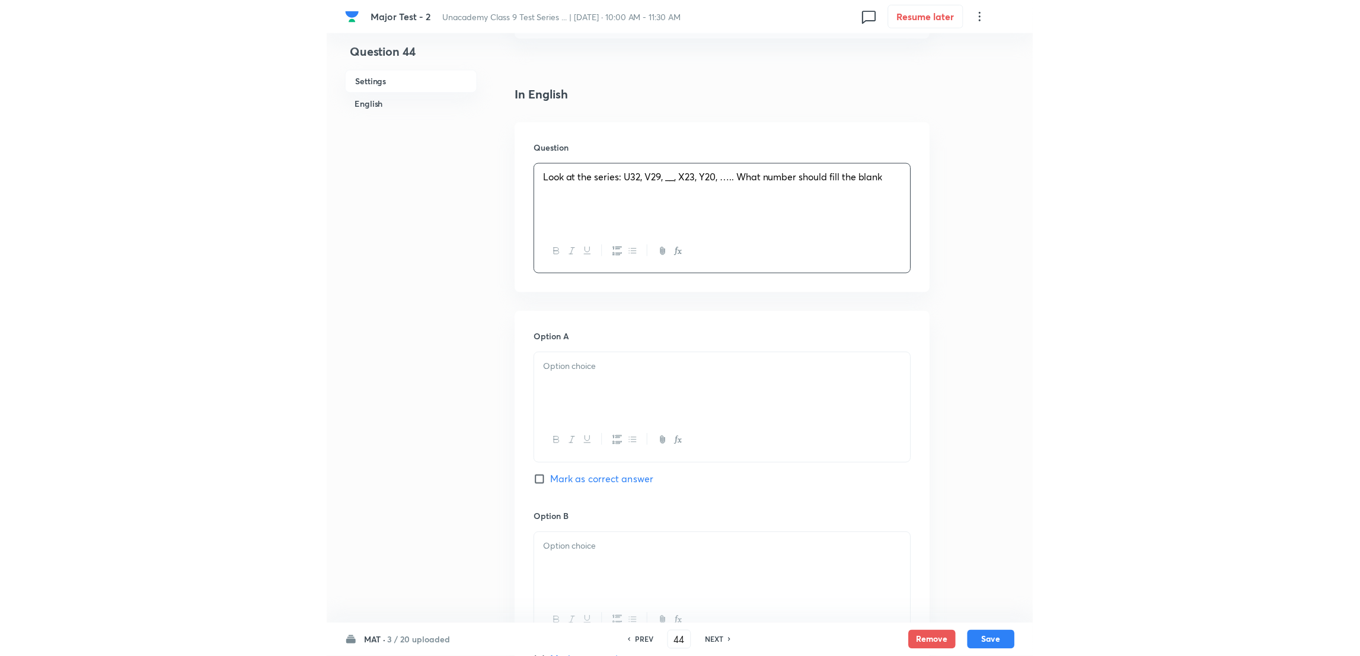
scroll to position [266, 0]
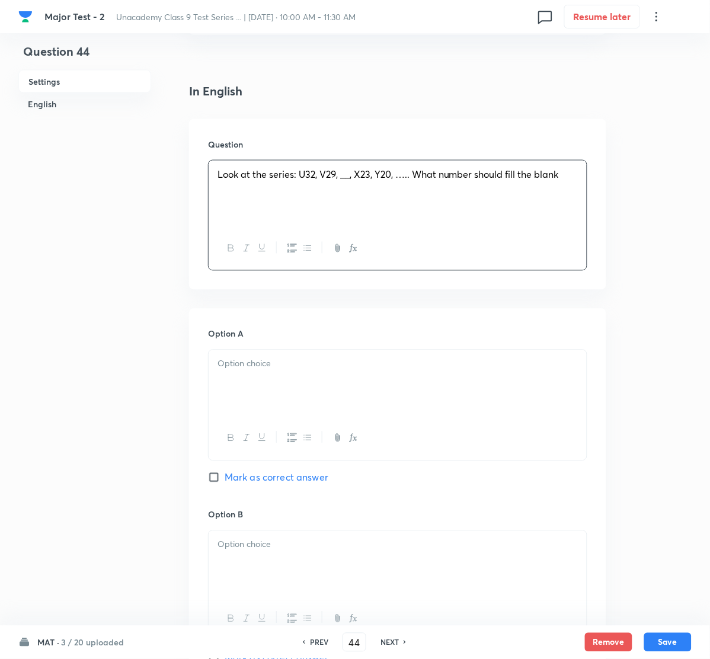
click at [253, 382] on div at bounding box center [398, 383] width 378 height 66
